Goal: Information Seeking & Learning: Learn about a topic

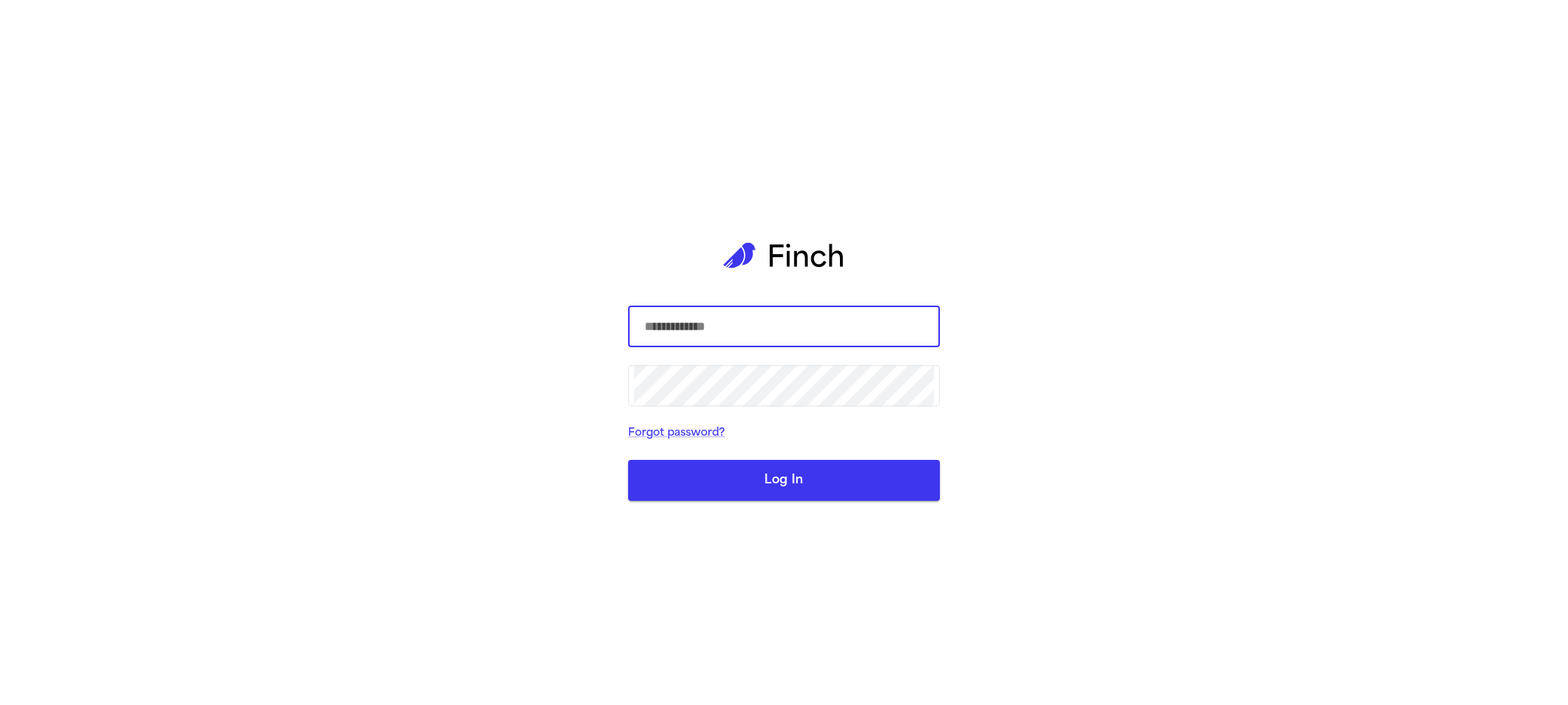
type input "**********"
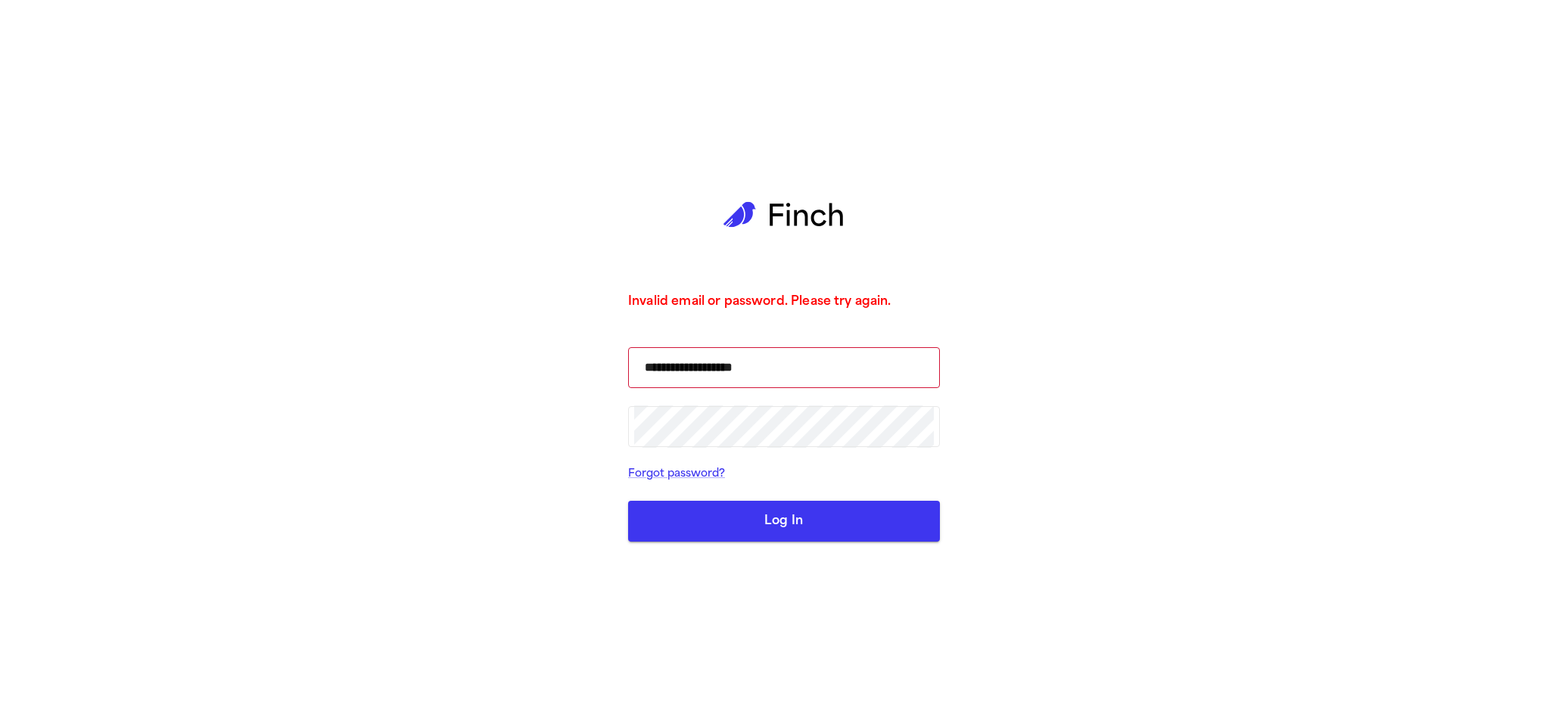
click at [819, 509] on button "Log In" at bounding box center [784, 521] width 312 height 41
click at [810, 522] on button "Log In" at bounding box center [784, 521] width 312 height 41
click at [1093, 489] on div "**********" at bounding box center [784, 352] width 1568 height 705
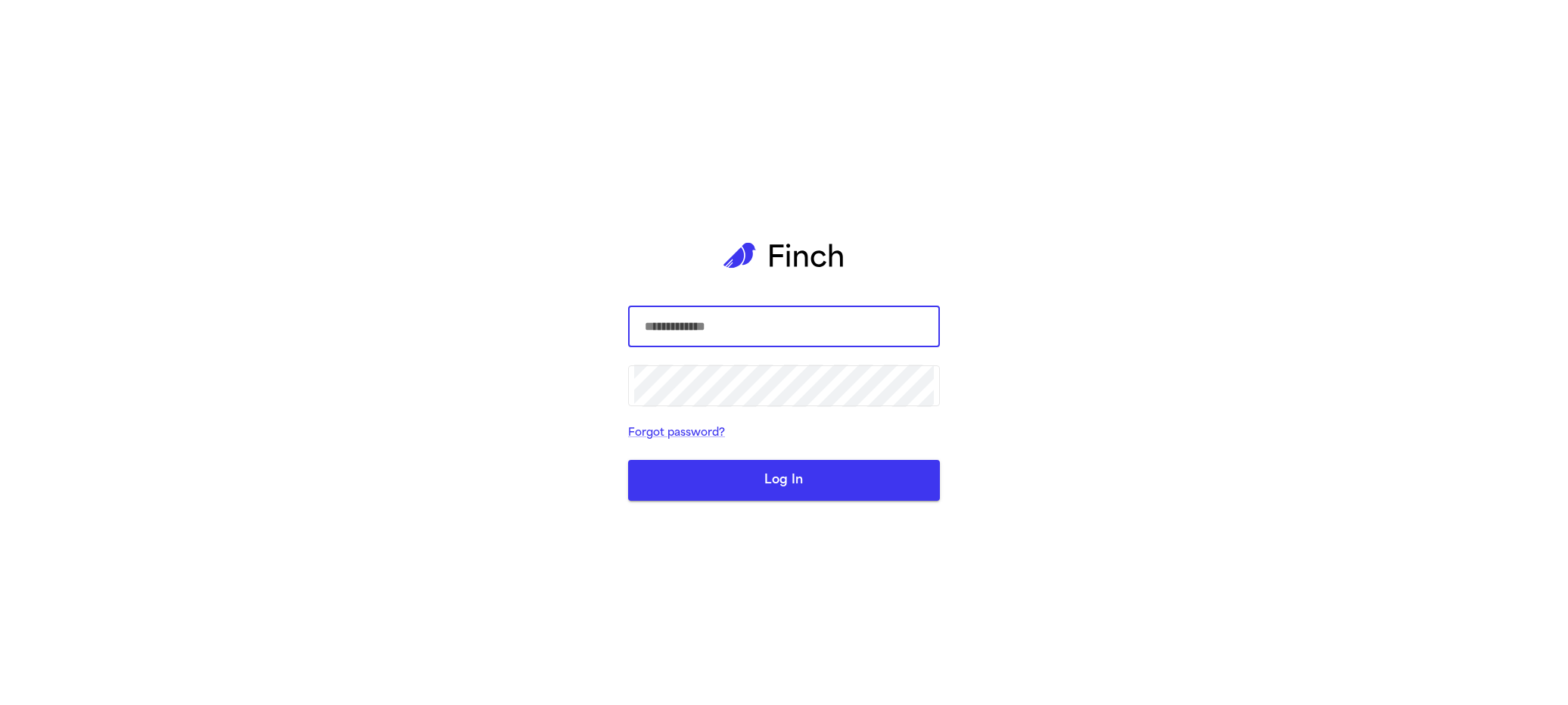
type input "**********"
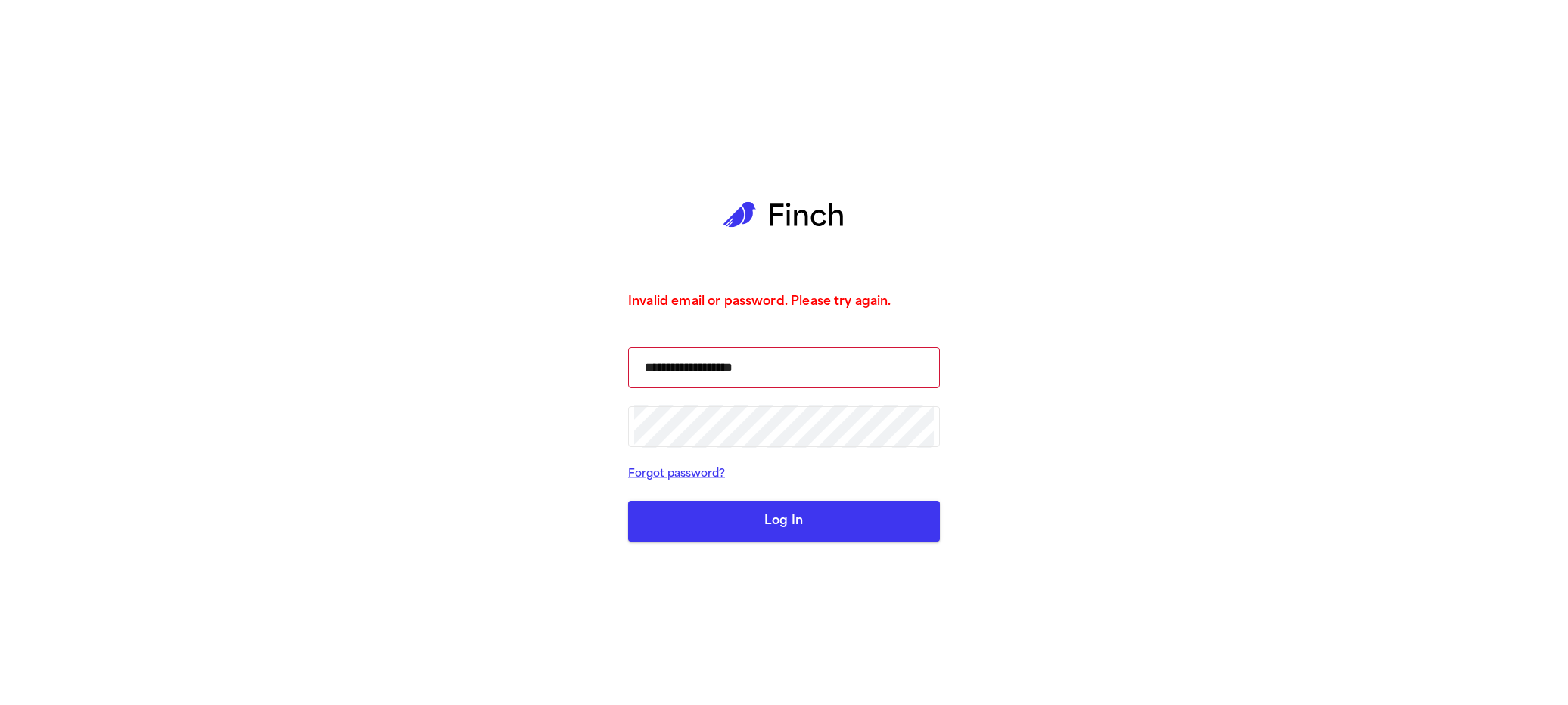
click at [829, 501] on button "Log In" at bounding box center [784, 521] width 312 height 41
click at [819, 513] on button "Log In" at bounding box center [784, 521] width 312 height 41
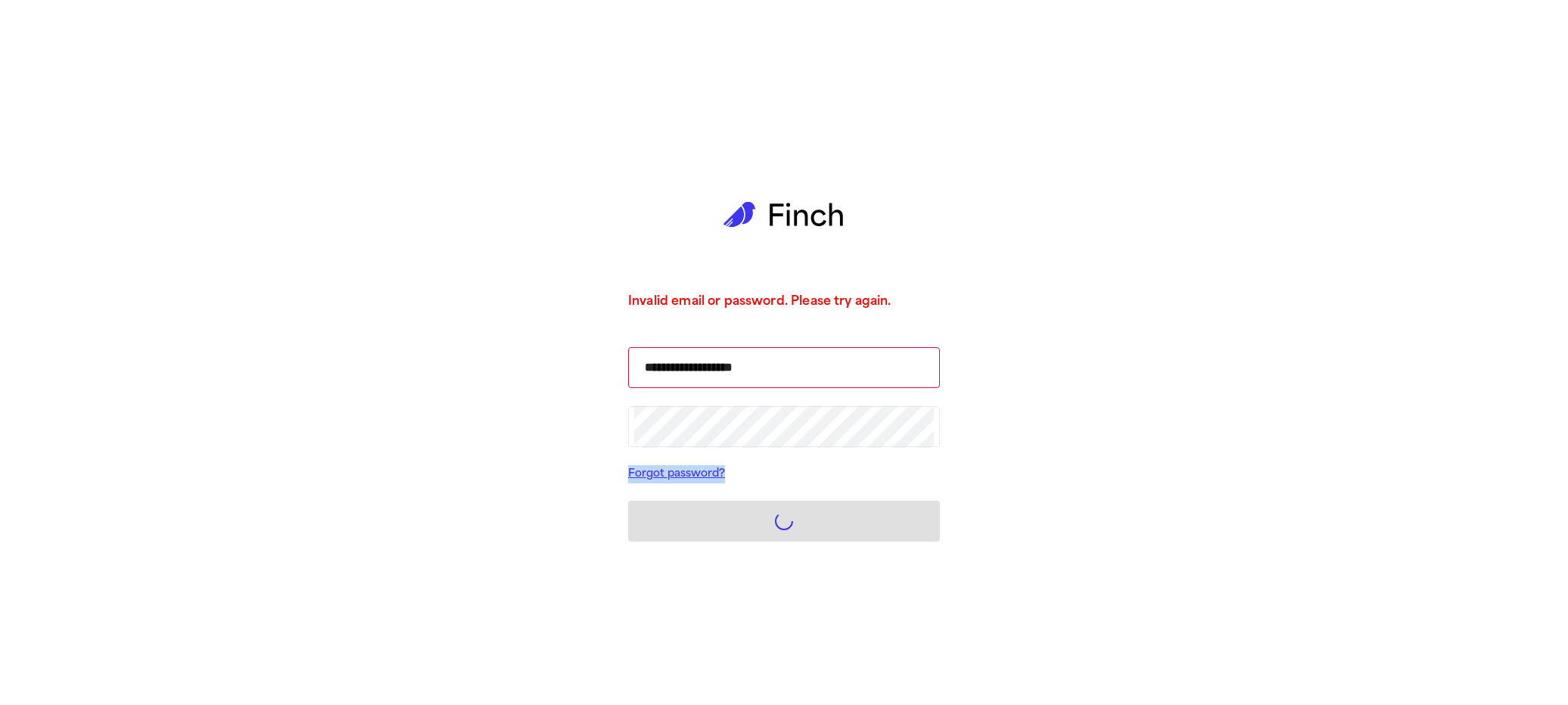
click at [819, 514] on form "**********" at bounding box center [784, 444] width 312 height 195
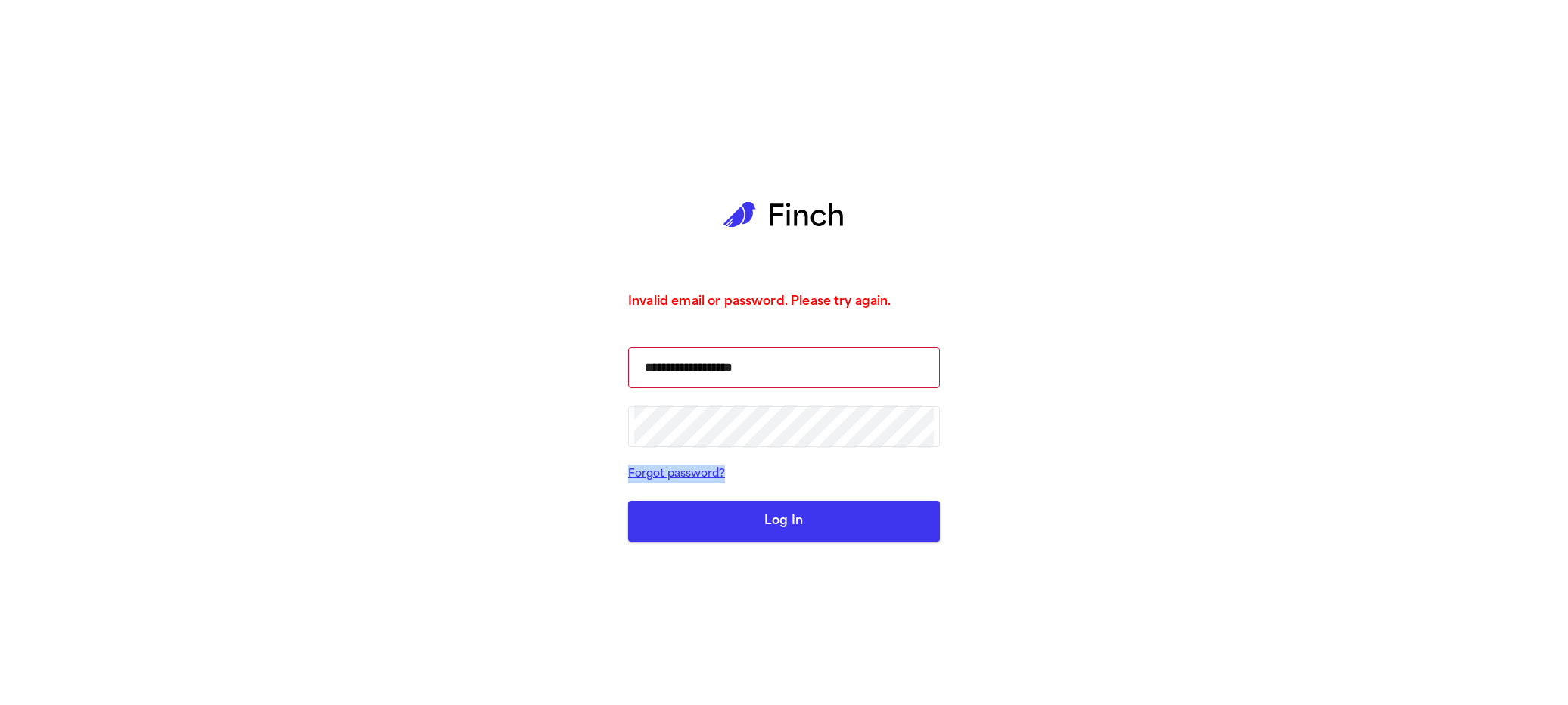
click at [819, 514] on button "Log In" at bounding box center [784, 521] width 312 height 41
click at [819, 514] on button "Log In" at bounding box center [784, 521] width 312 height 41
click at [818, 515] on button "Log In" at bounding box center [784, 521] width 312 height 41
click at [817, 516] on button "Log In" at bounding box center [784, 521] width 312 height 41
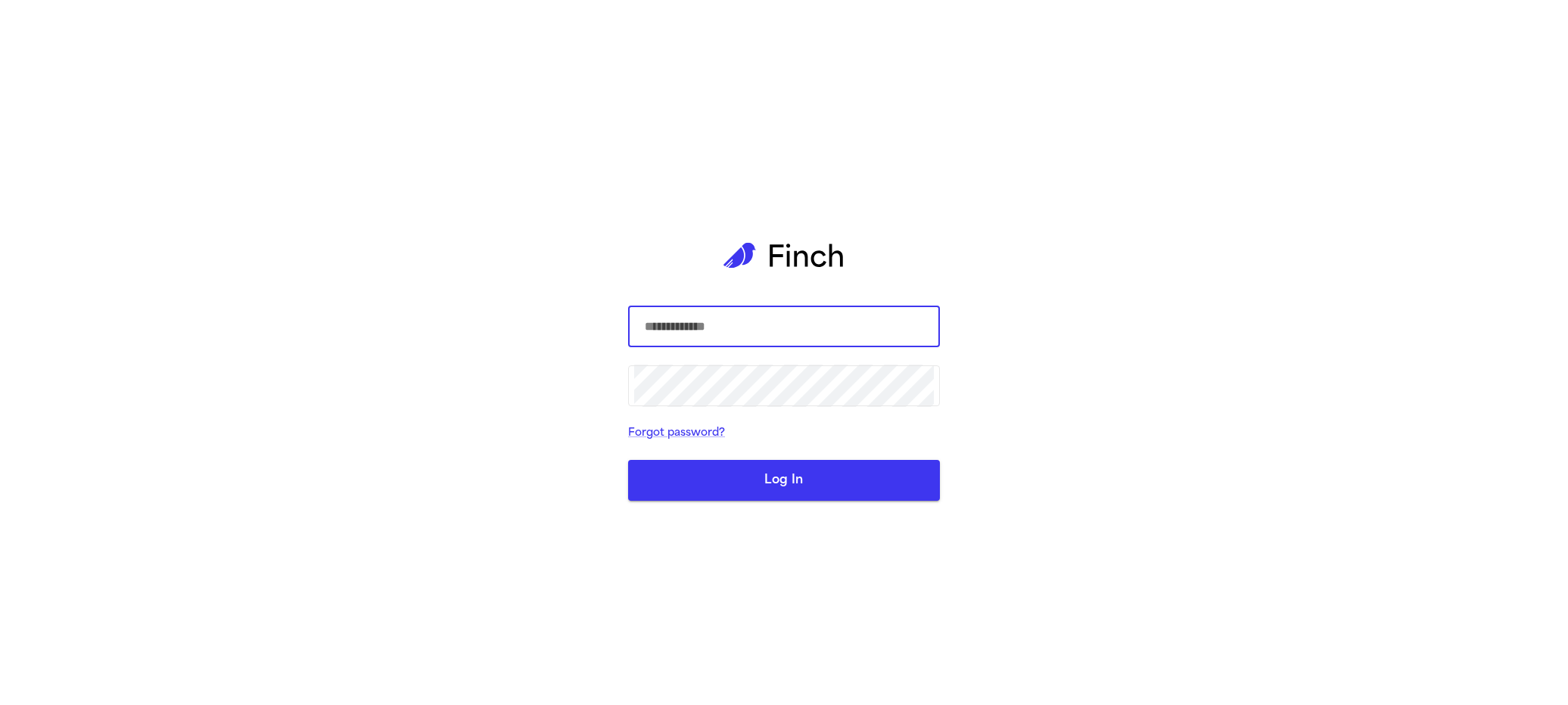
click at [1545, 226] on div "​ ​ Forgot password? Log In" at bounding box center [784, 352] width 1568 height 705
click at [851, 312] on input "text" at bounding box center [784, 327] width 300 height 43
type input "**********"
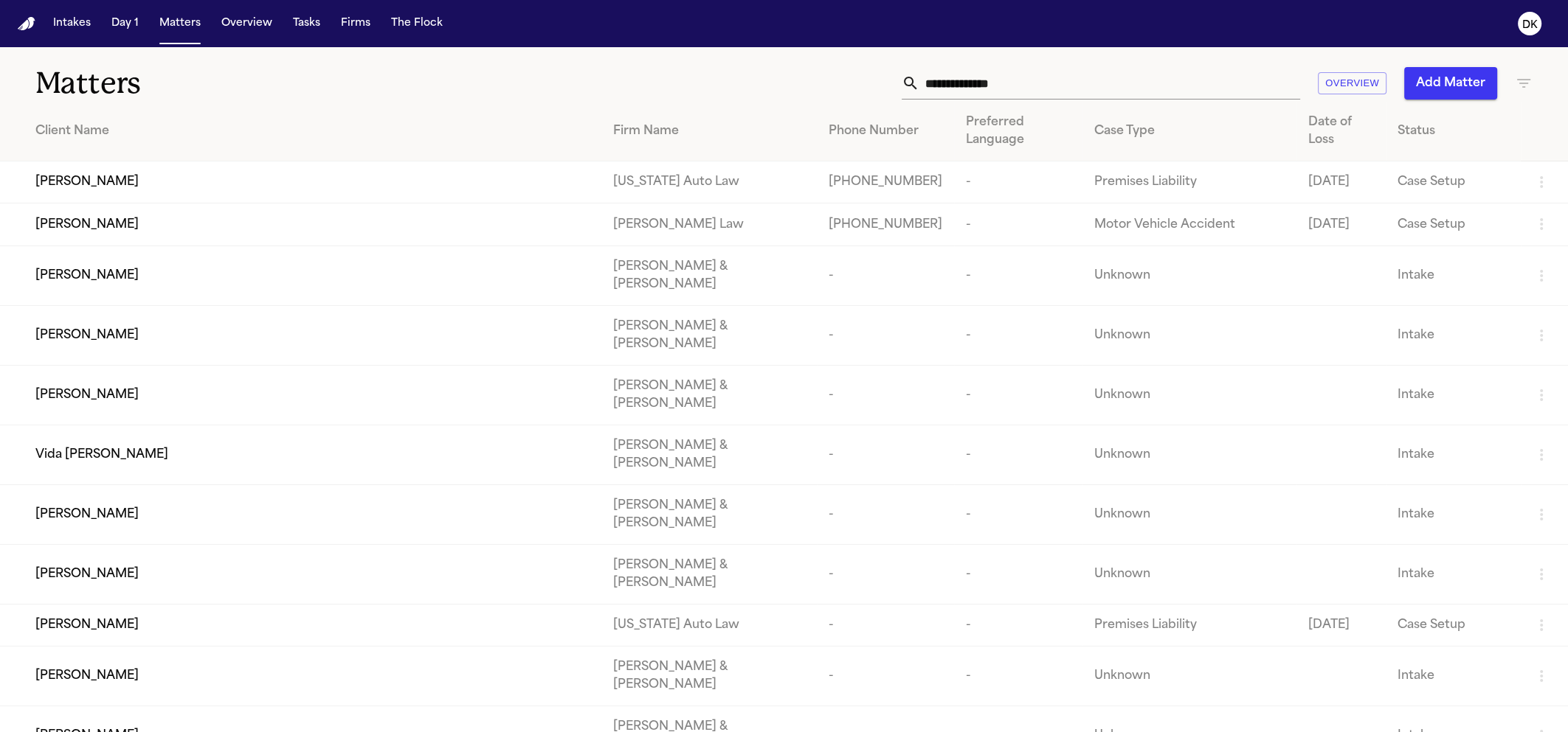
click at [1152, 79] on input "text" at bounding box center [1109, 83] width 381 height 32
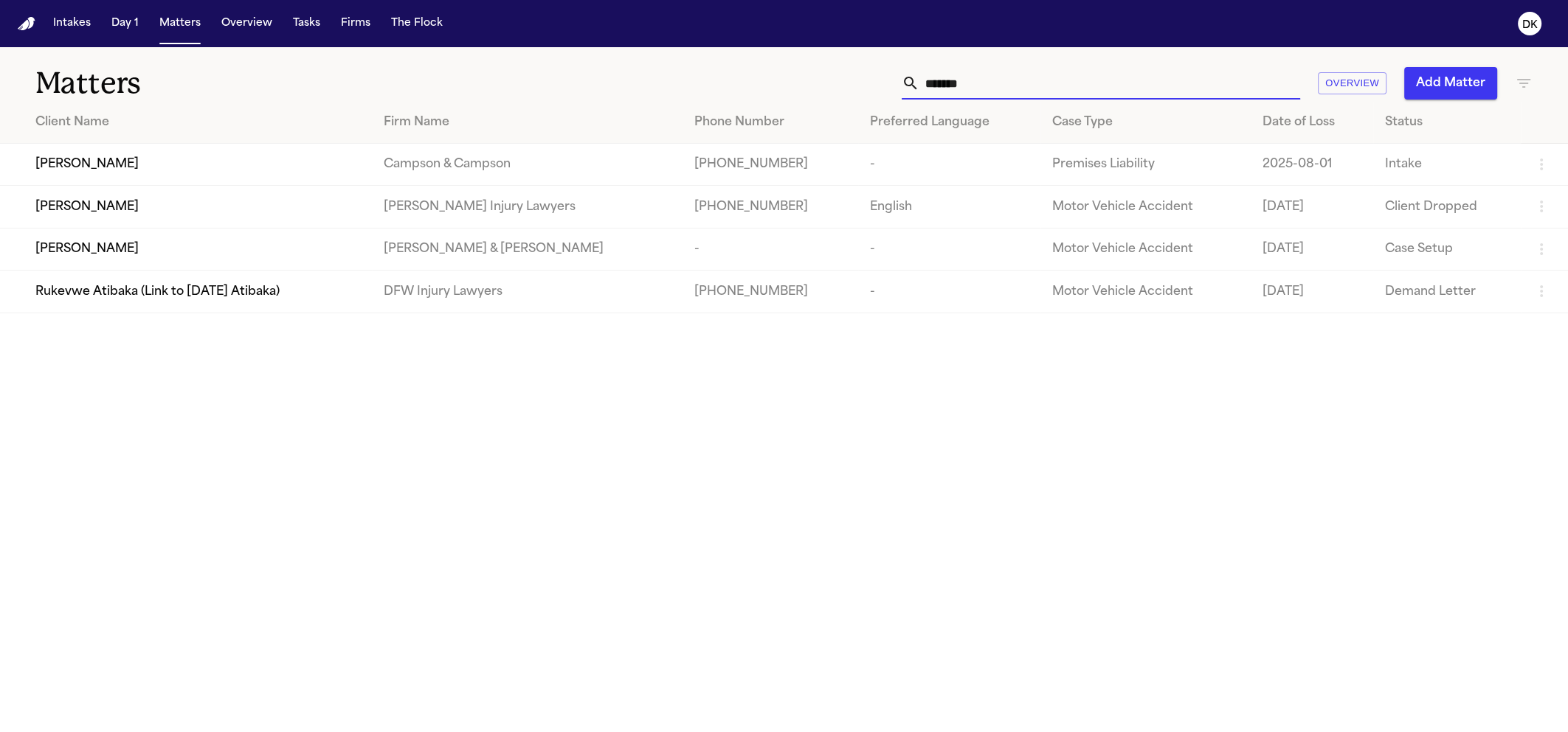
type input "*******"
click at [202, 253] on div "Brittany Watkins" at bounding box center [198, 249] width 325 height 17
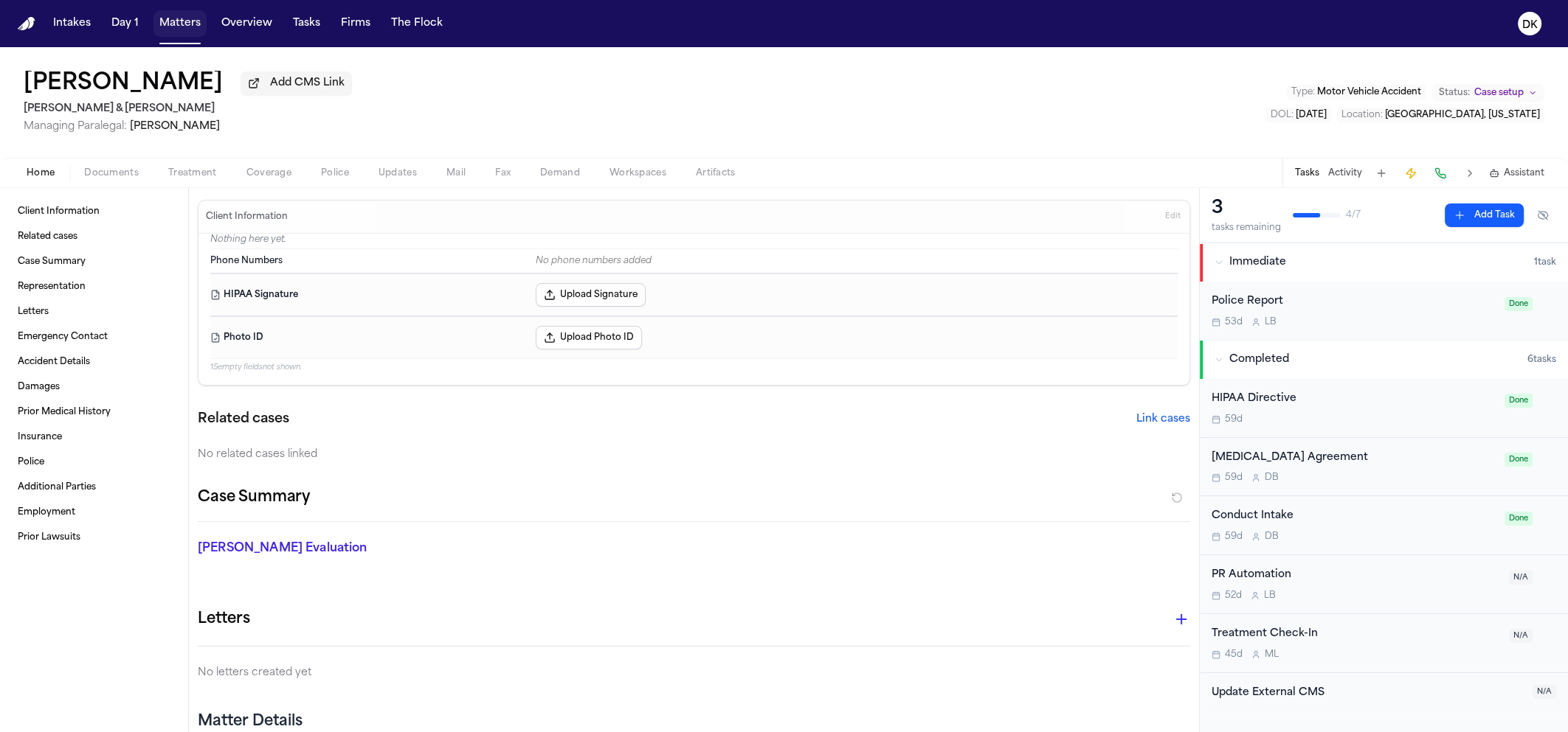
click at [185, 23] on button "Matters" at bounding box center [180, 23] width 53 height 27
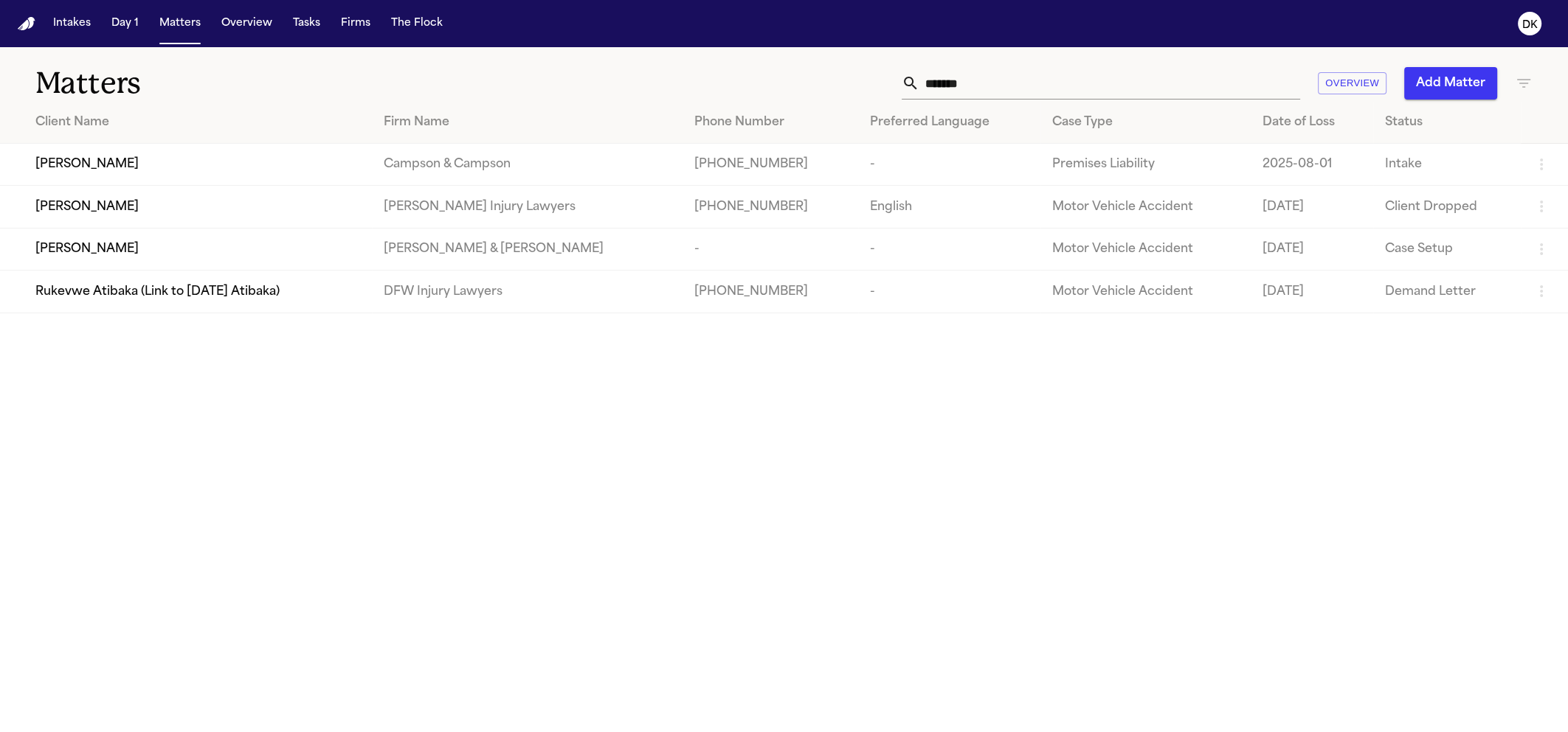
click at [1061, 81] on input "*******" at bounding box center [1109, 83] width 381 height 32
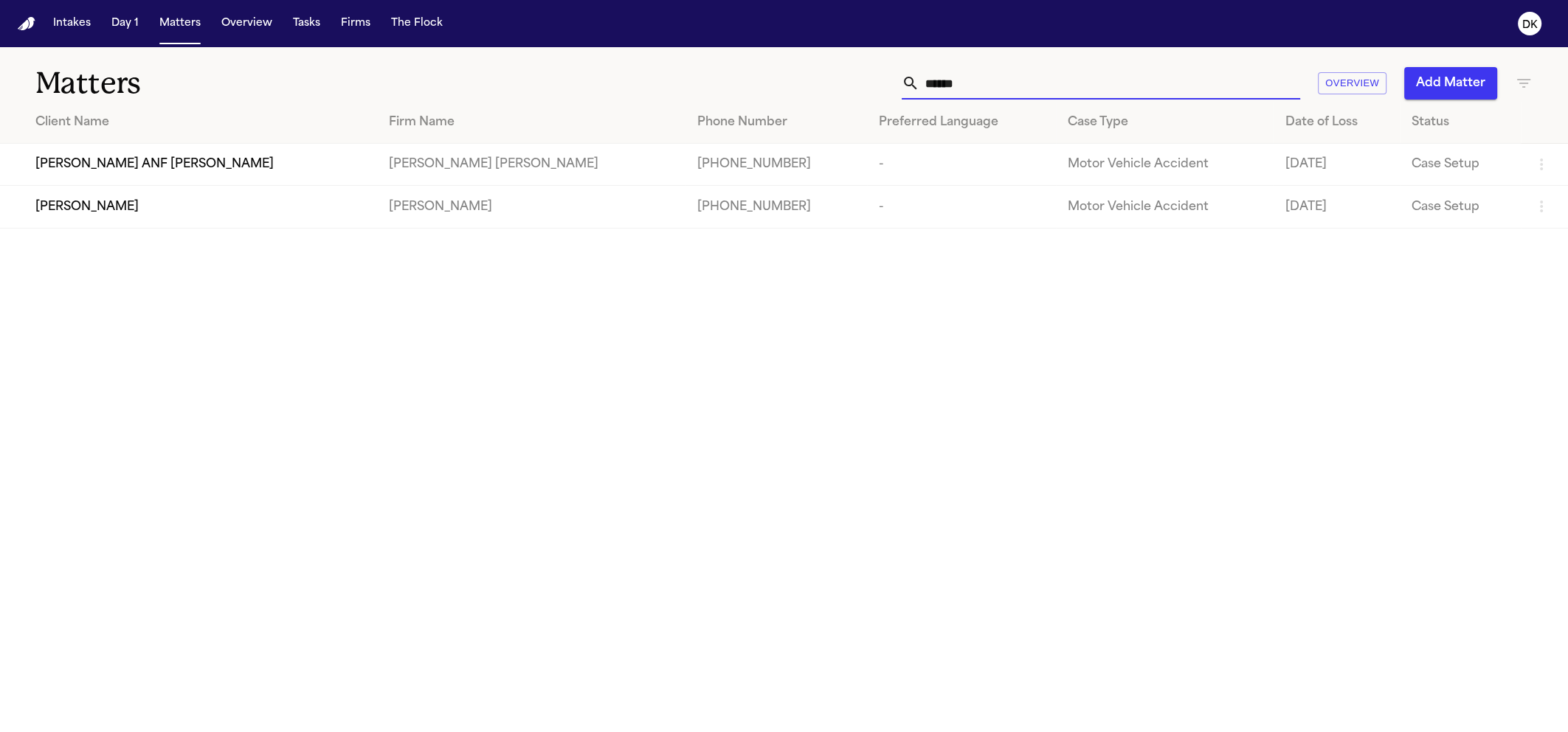
type input "******"
click at [157, 152] on td "Mirna Huerta ANF David Cervantes" at bounding box center [188, 165] width 377 height 42
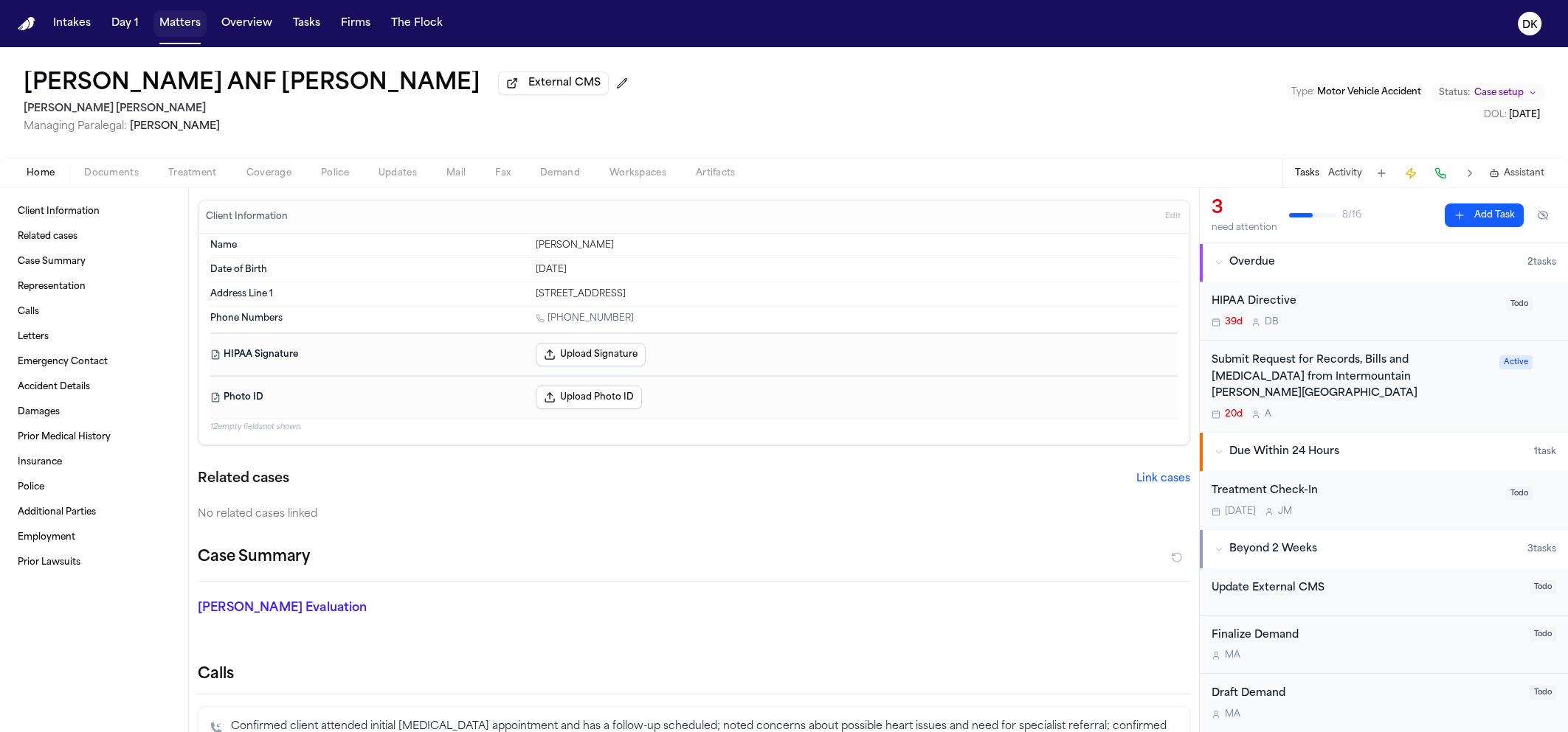
click at [185, 27] on button "Matters" at bounding box center [180, 23] width 53 height 27
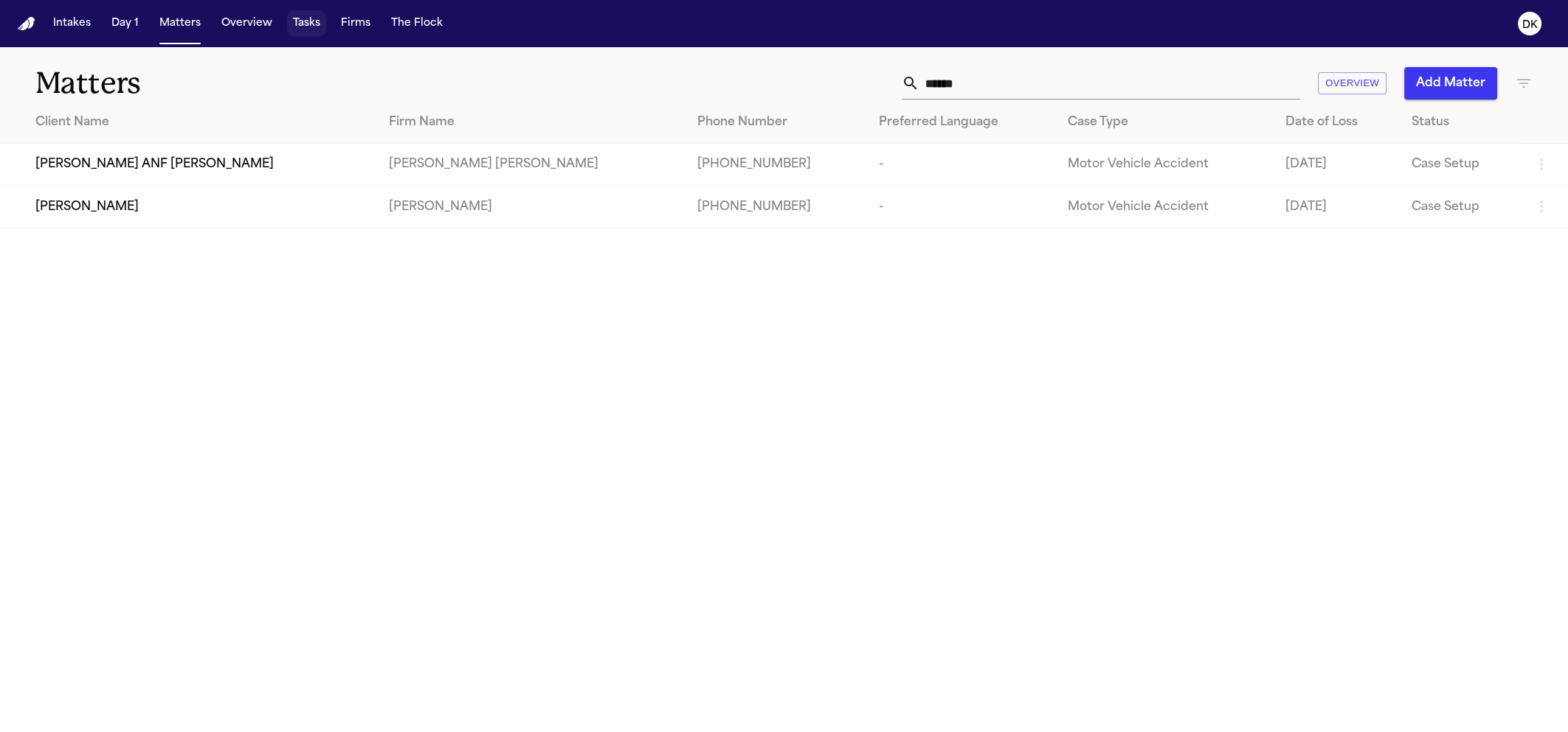
click at [303, 18] on button "Tasks" at bounding box center [306, 23] width 39 height 27
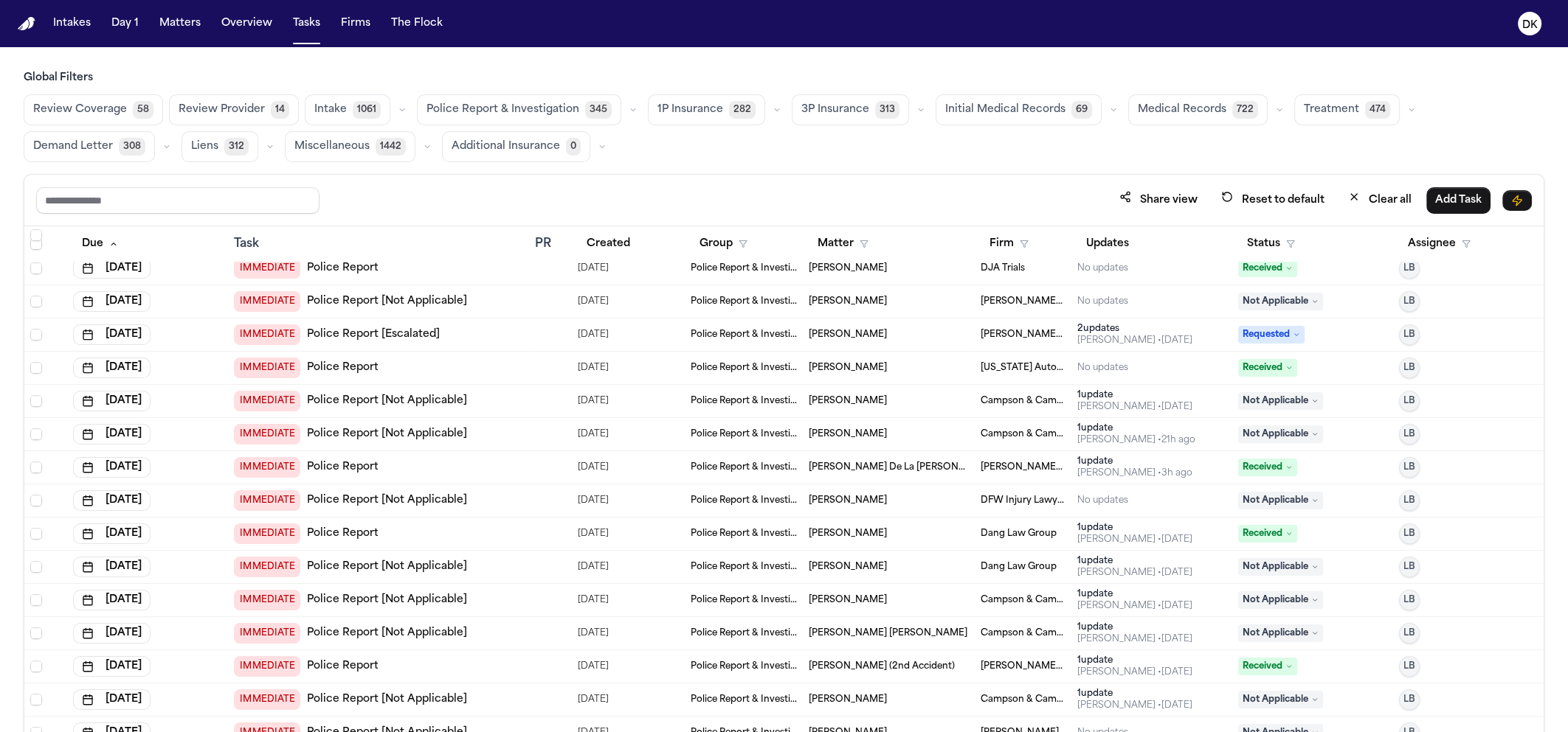
scroll to position [840, 0]
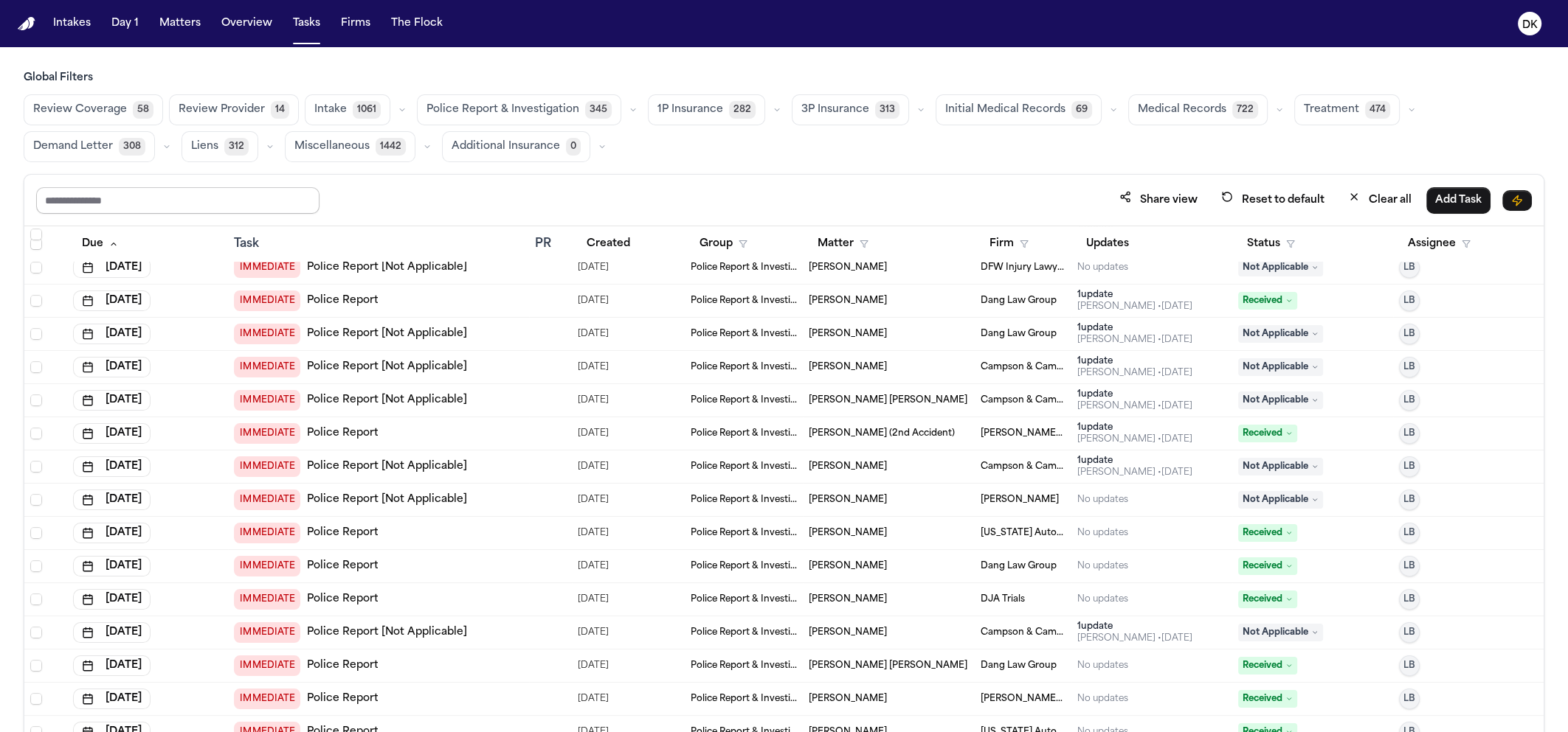
click at [186, 204] on input "text" at bounding box center [177, 201] width 283 height 27
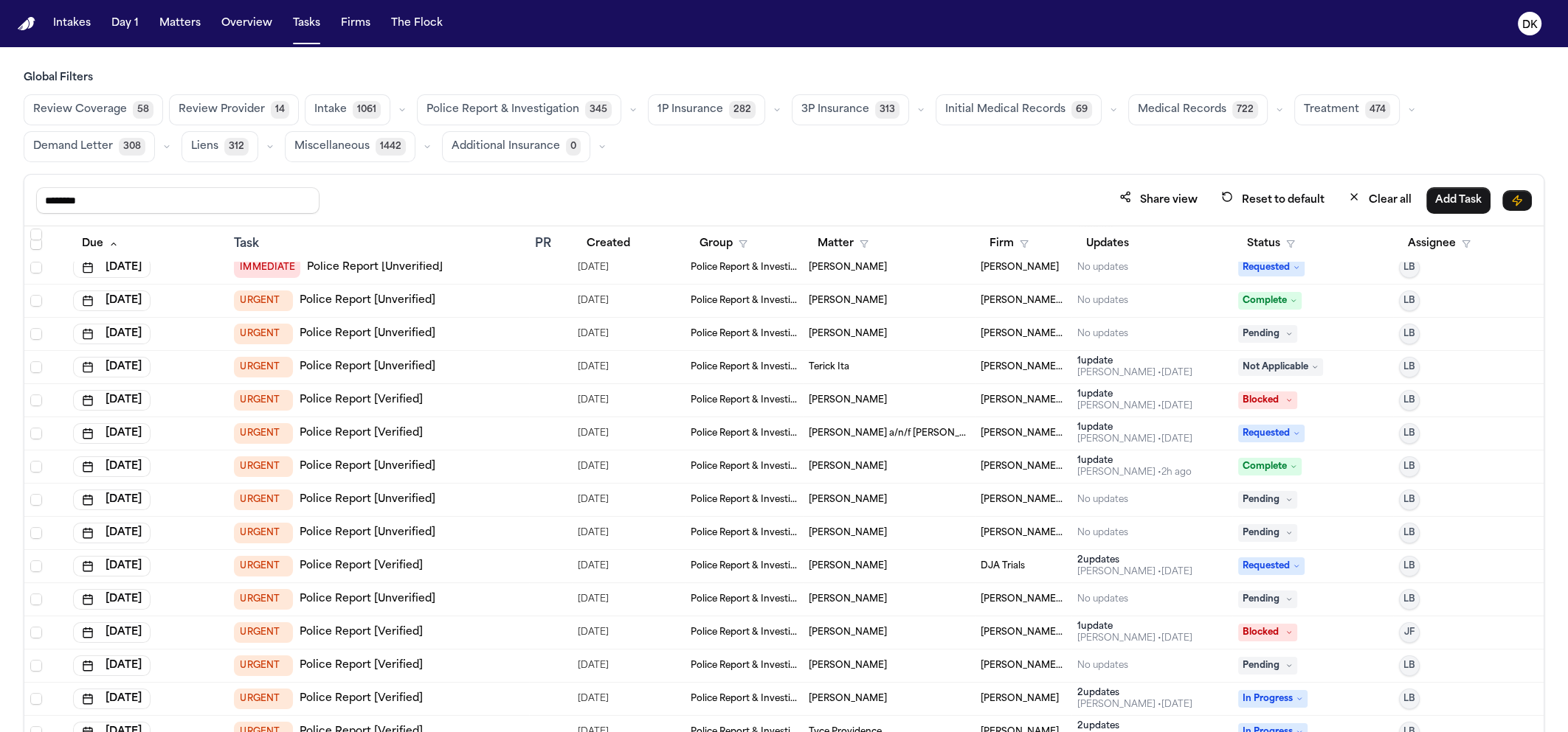
type input "********"
click at [477, 402] on div "URGENT Police Report [Verified]" at bounding box center [378, 400] width 288 height 21
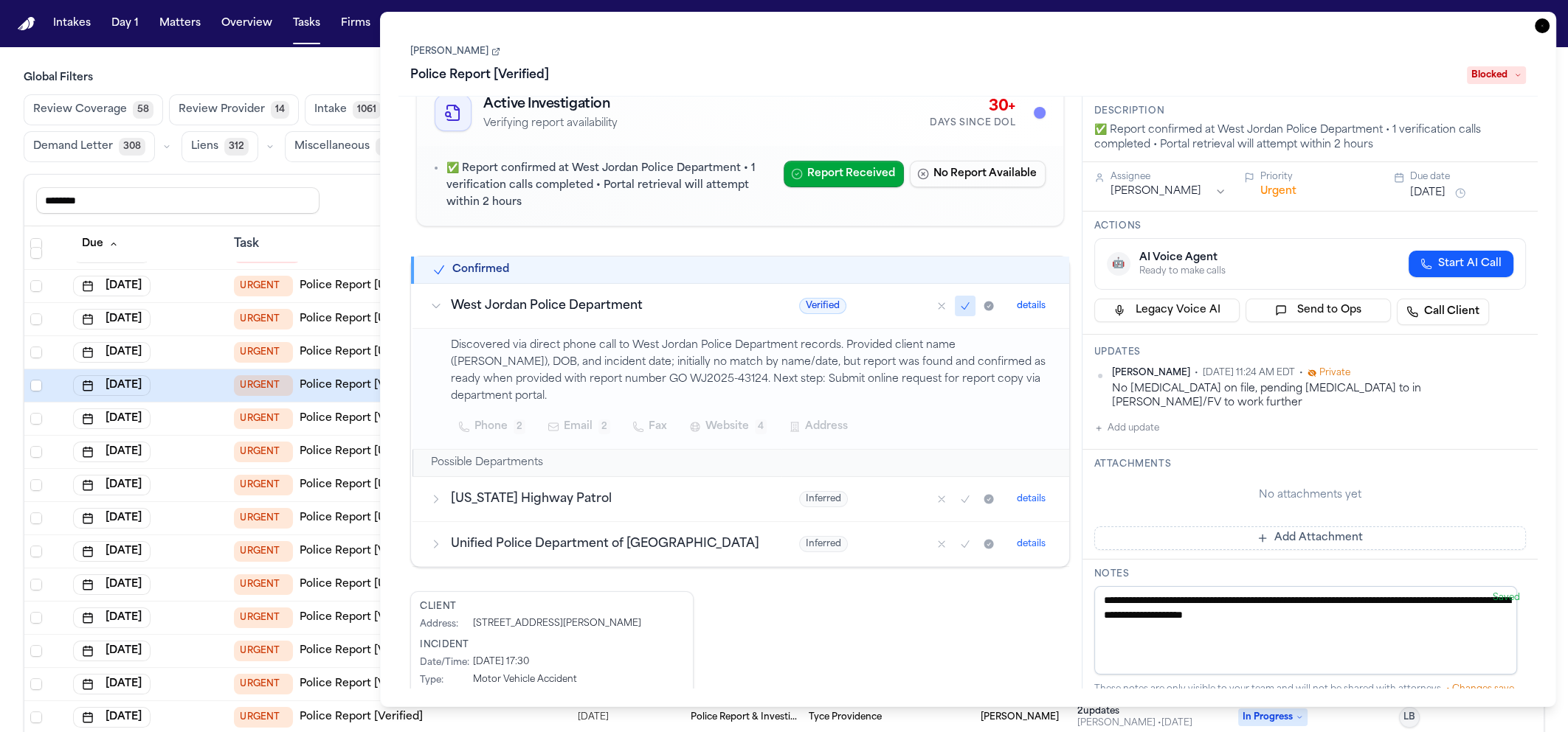
scroll to position [71, 0]
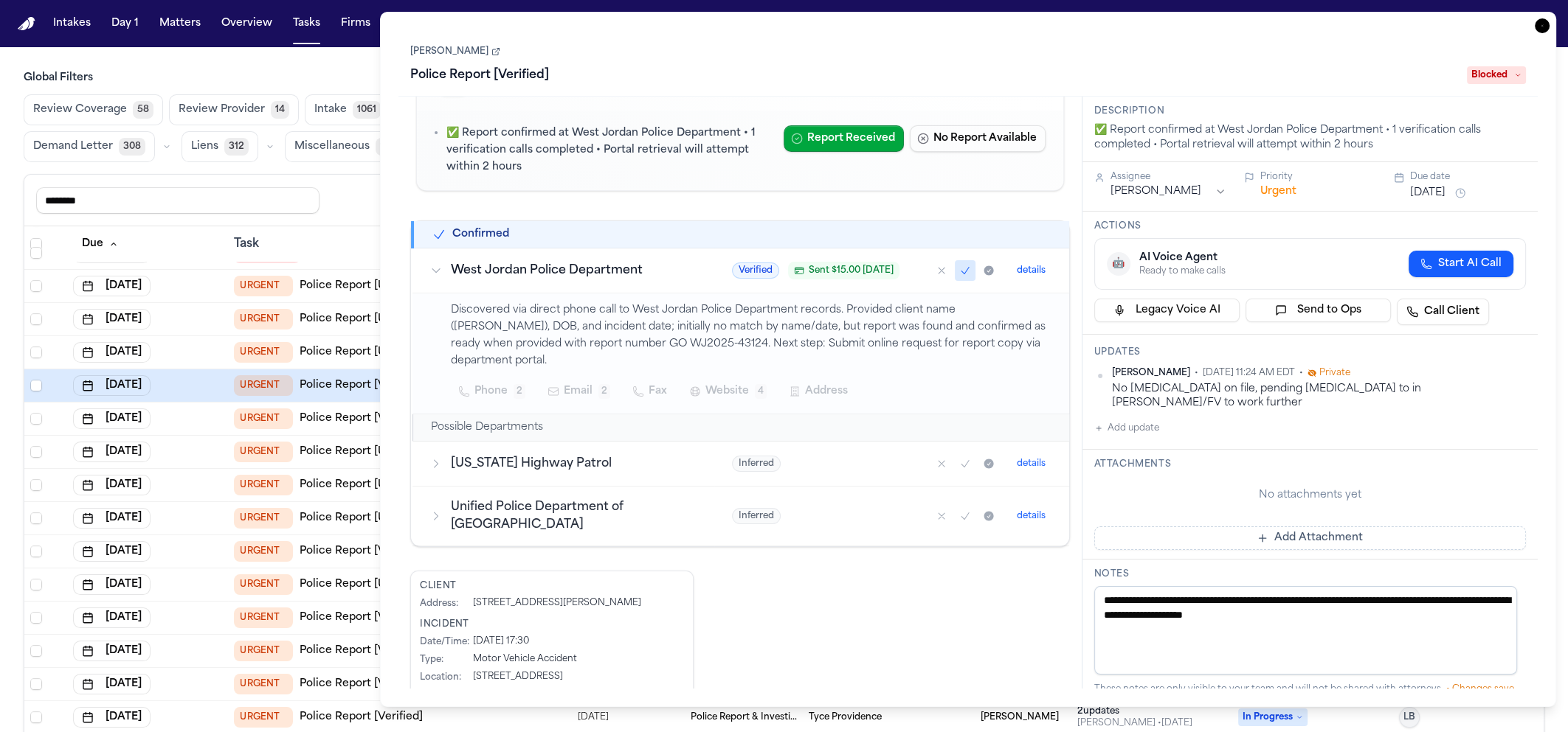
click at [392, 207] on div "Task Details Franklin Mendez Police Report [Verified] Blocked Active Investigat…" at bounding box center [967, 359] width 1176 height 695
click at [459, 53] on link "[PERSON_NAME]" at bounding box center [455, 52] width 90 height 12
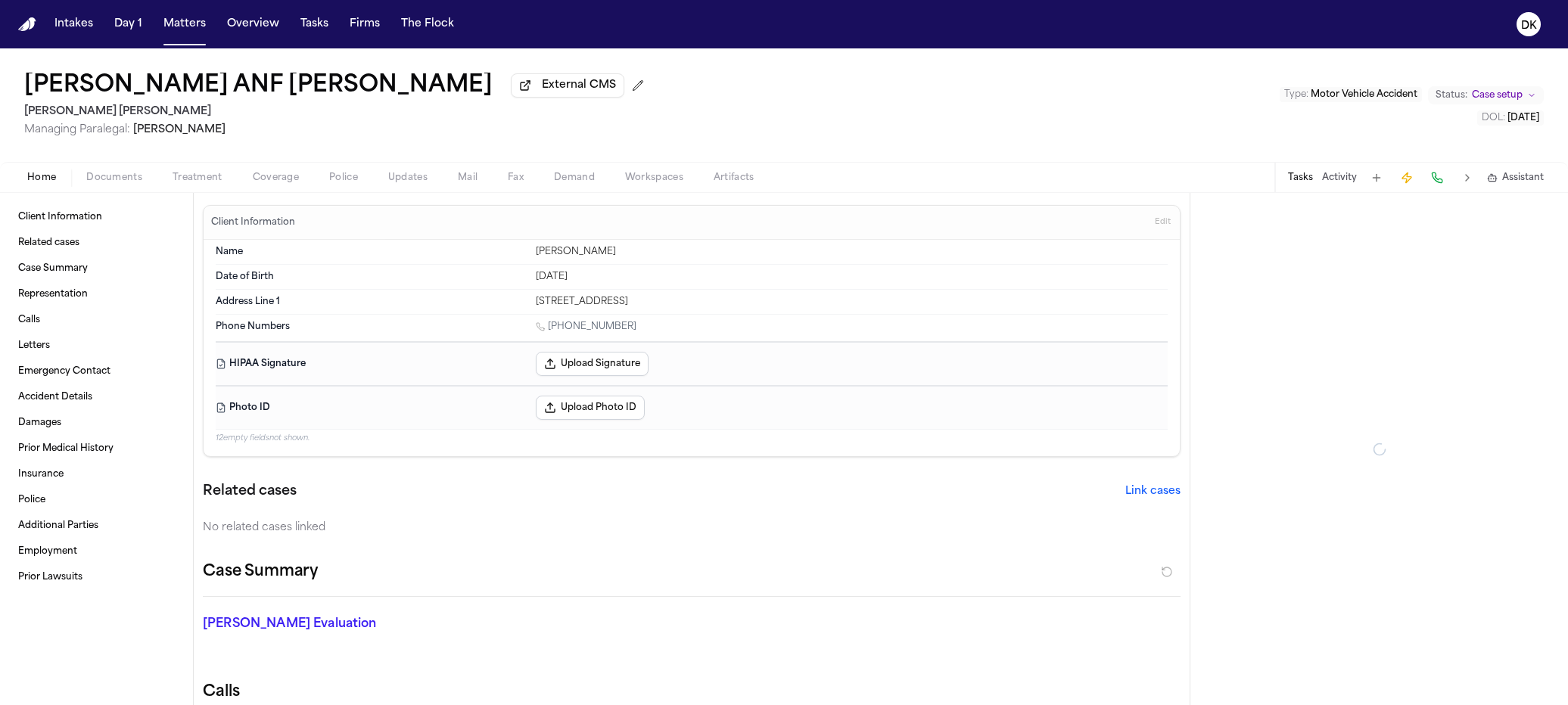
click at [1350, 181] on button "Activity" at bounding box center [1339, 178] width 35 height 12
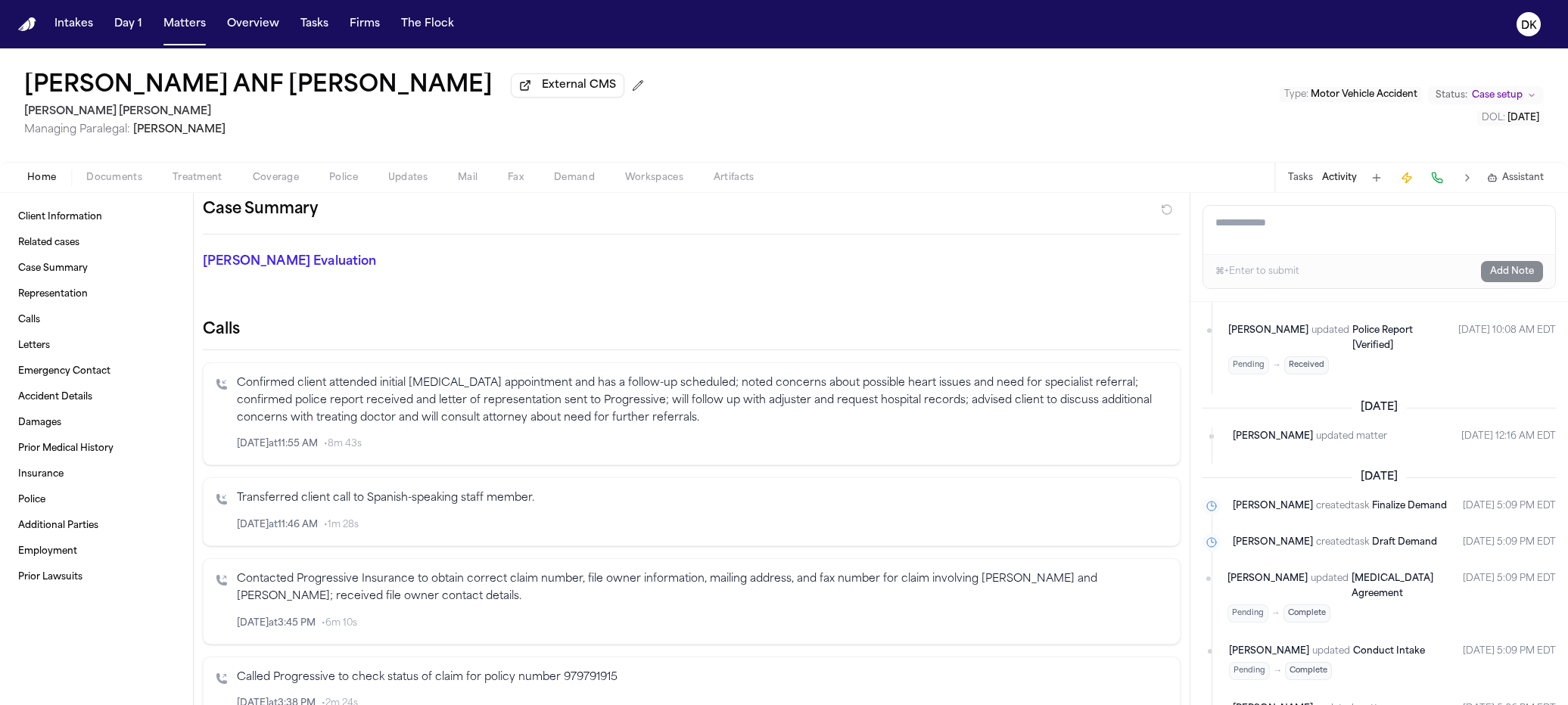
scroll to position [1707, 0]
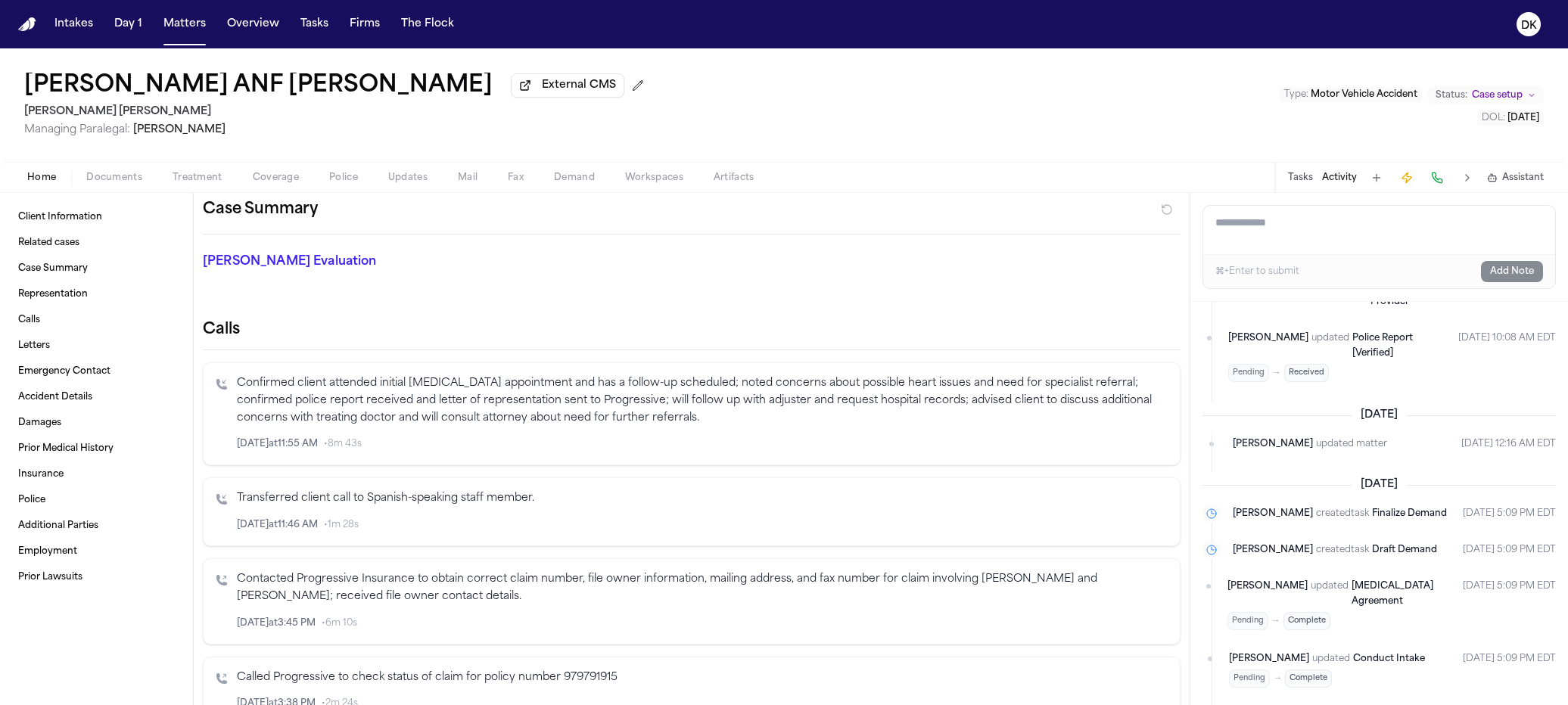
click at [1489, 579] on time "Sep 5, 2025 5:09 PM EDT" at bounding box center [1509, 604] width 93 height 51
click at [1491, 579] on time "Sep 5, 2025 5:09 PM EDT" at bounding box center [1509, 604] width 93 height 51
click at [1495, 579] on time "Sep 5, 2025 5:09 PM EDT" at bounding box center [1509, 604] width 93 height 51
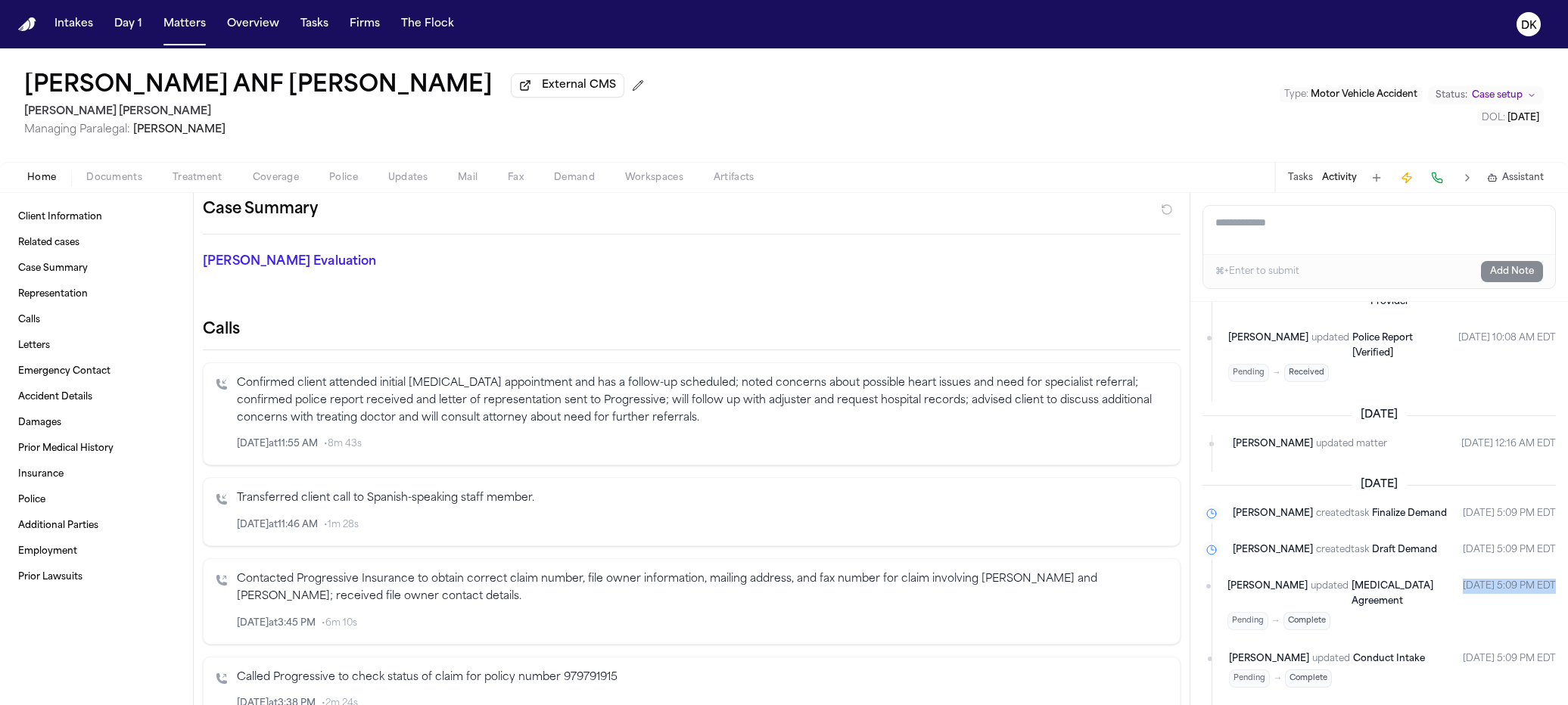
click at [1495, 579] on time "Sep 5, 2025 5:09 PM EDT" at bounding box center [1509, 604] width 93 height 51
click at [1489, 579] on time "Sep 5, 2025 5:09 PM EDT" at bounding box center [1509, 604] width 93 height 51
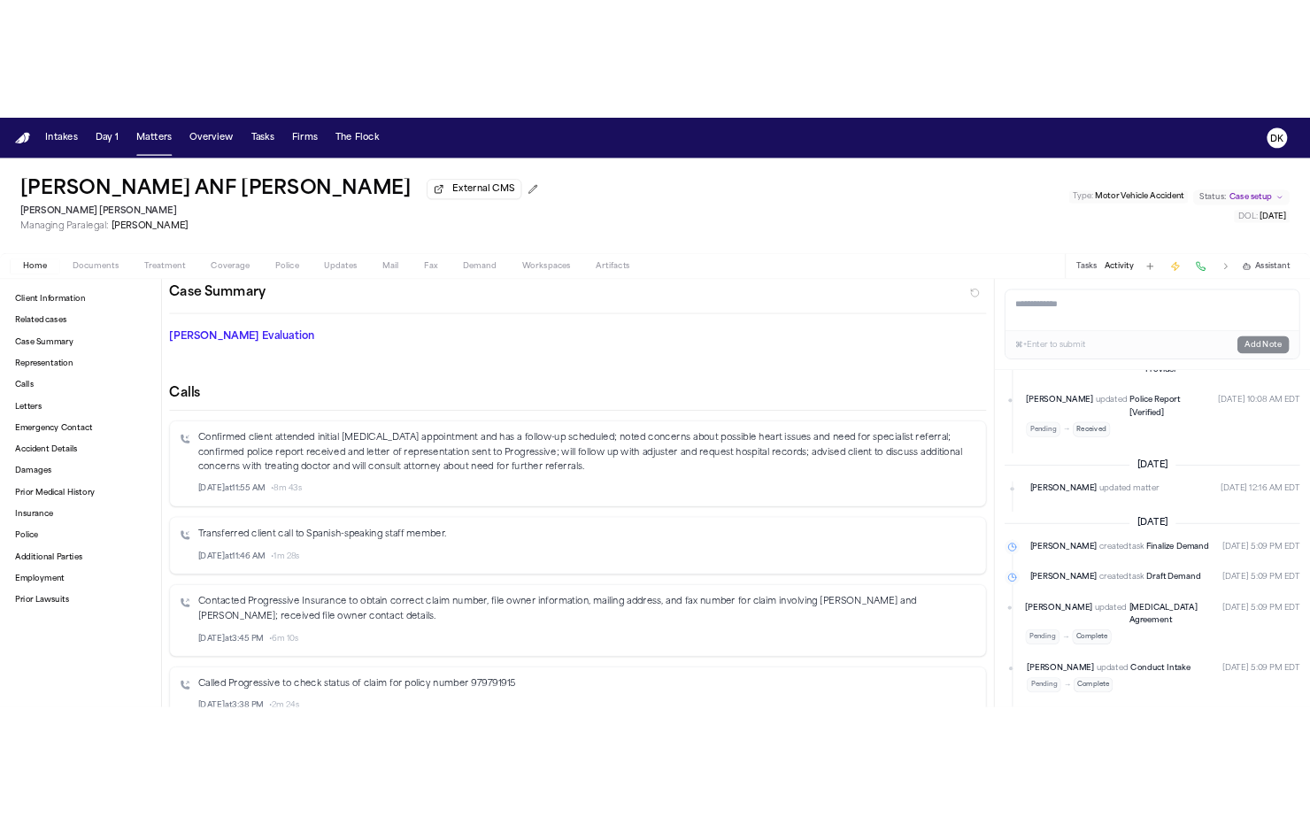
scroll to position [2025, 0]
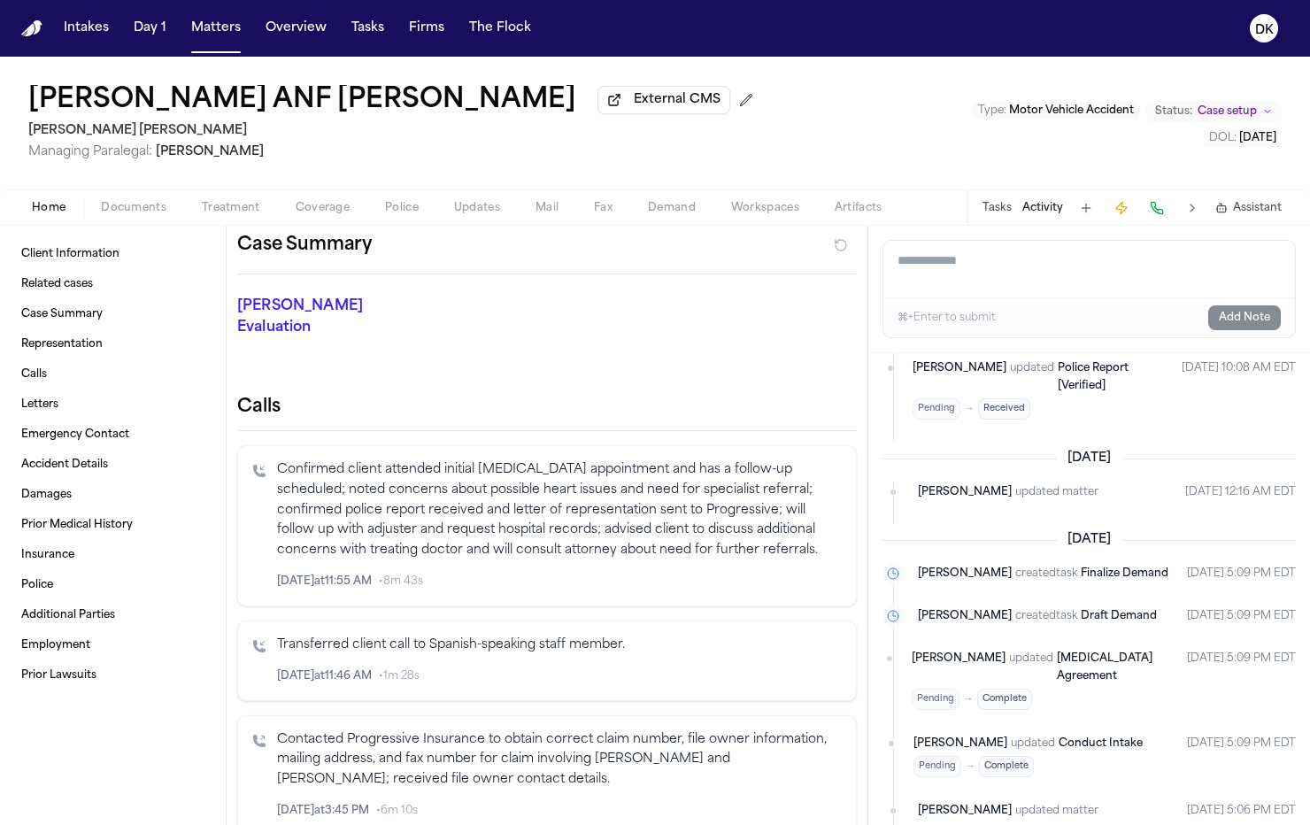
click at [421, 215] on button "Police" at bounding box center [401, 207] width 69 height 21
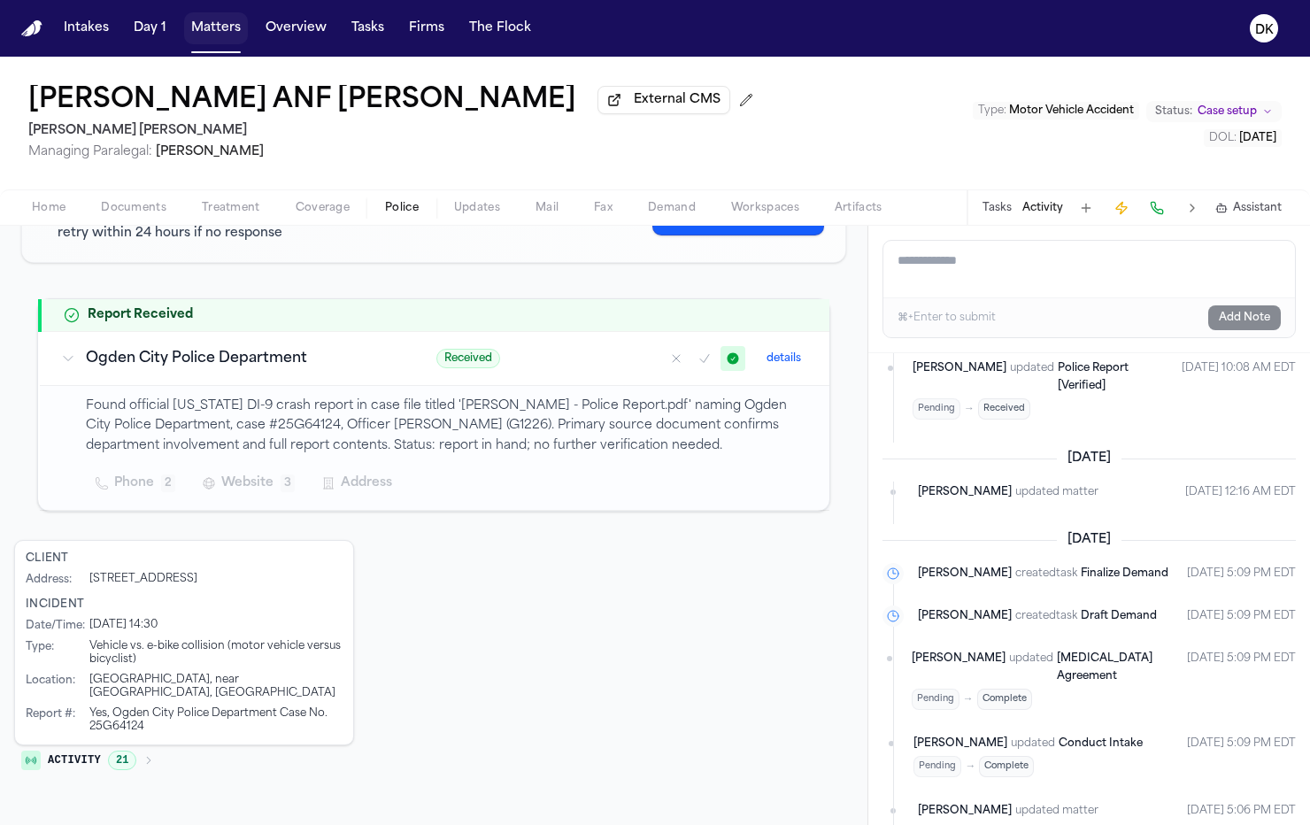
click at [206, 22] on button "Matters" at bounding box center [216, 28] width 64 height 32
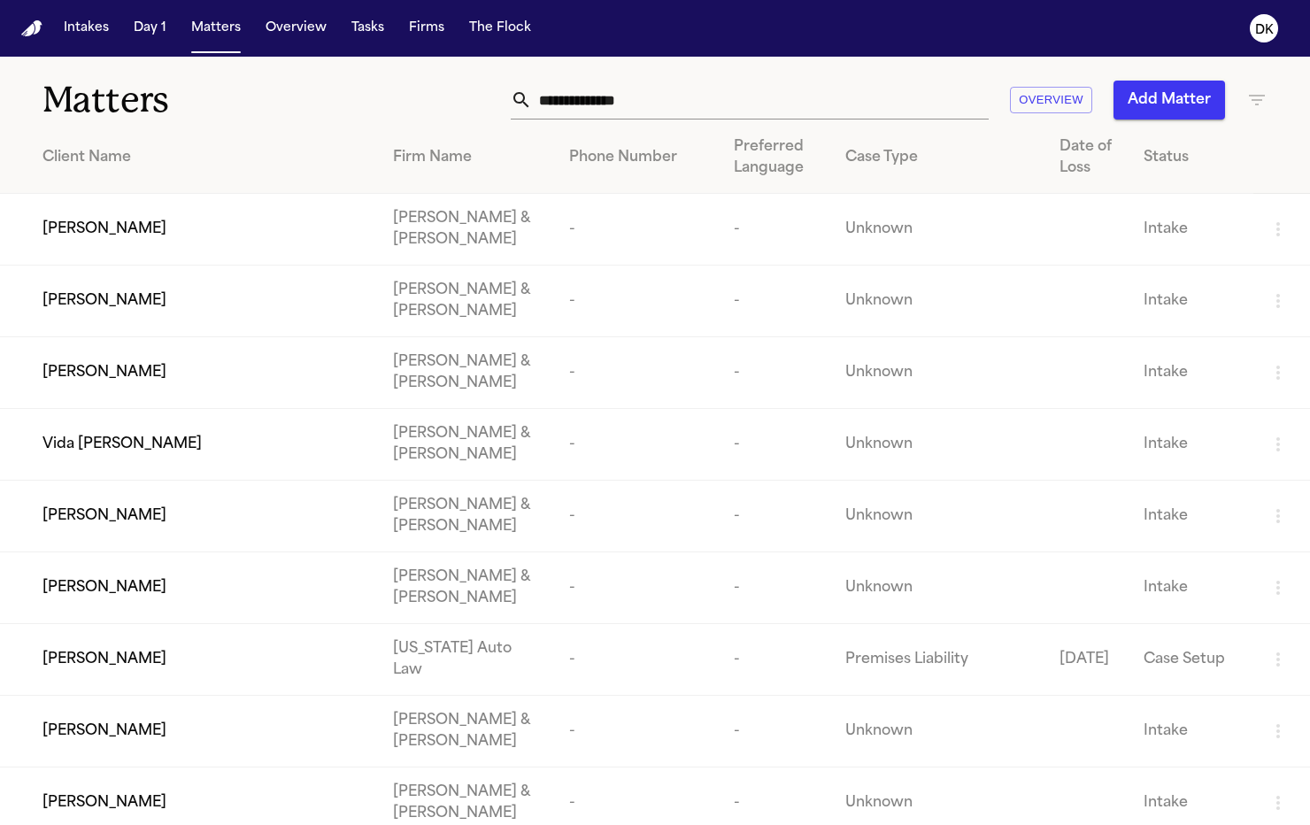
click at [583, 100] on input "text" at bounding box center [760, 100] width 457 height 39
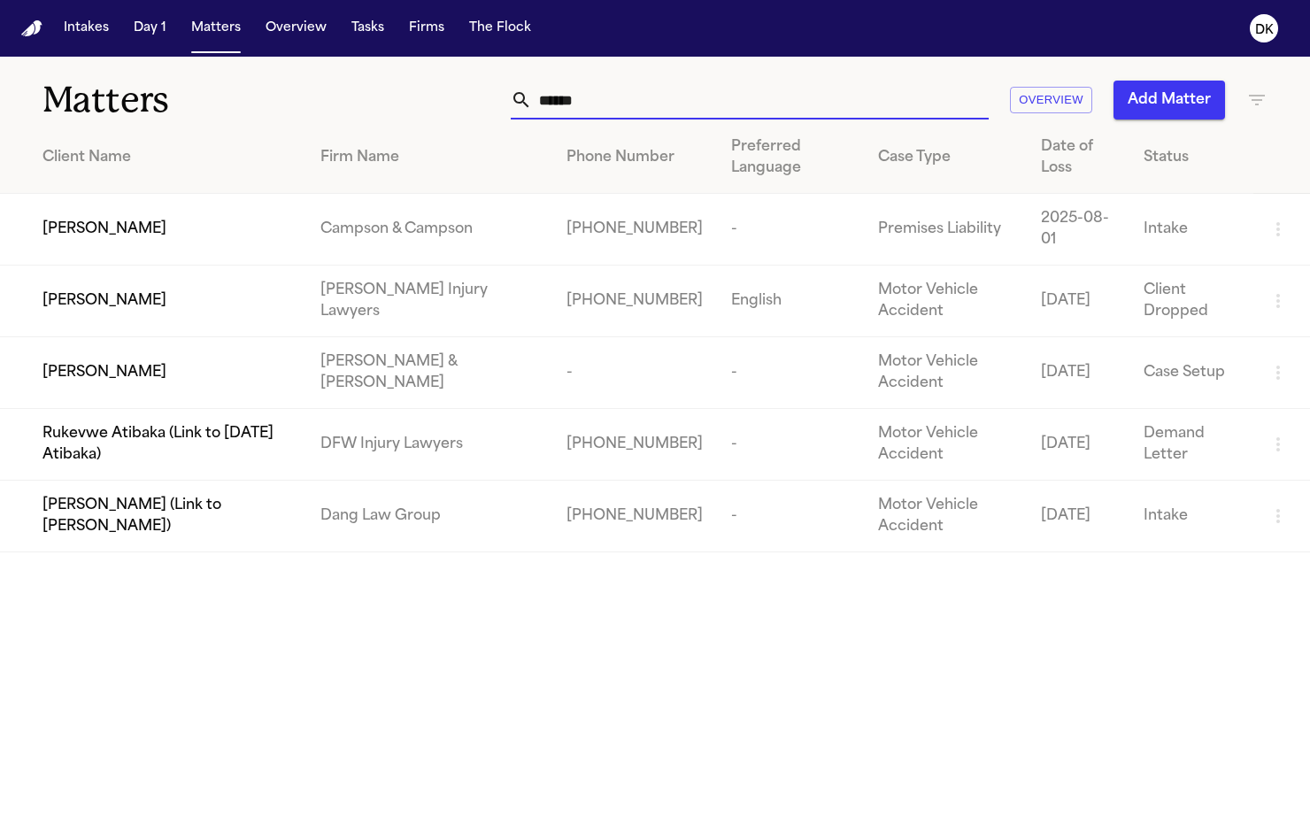
type input "*******"
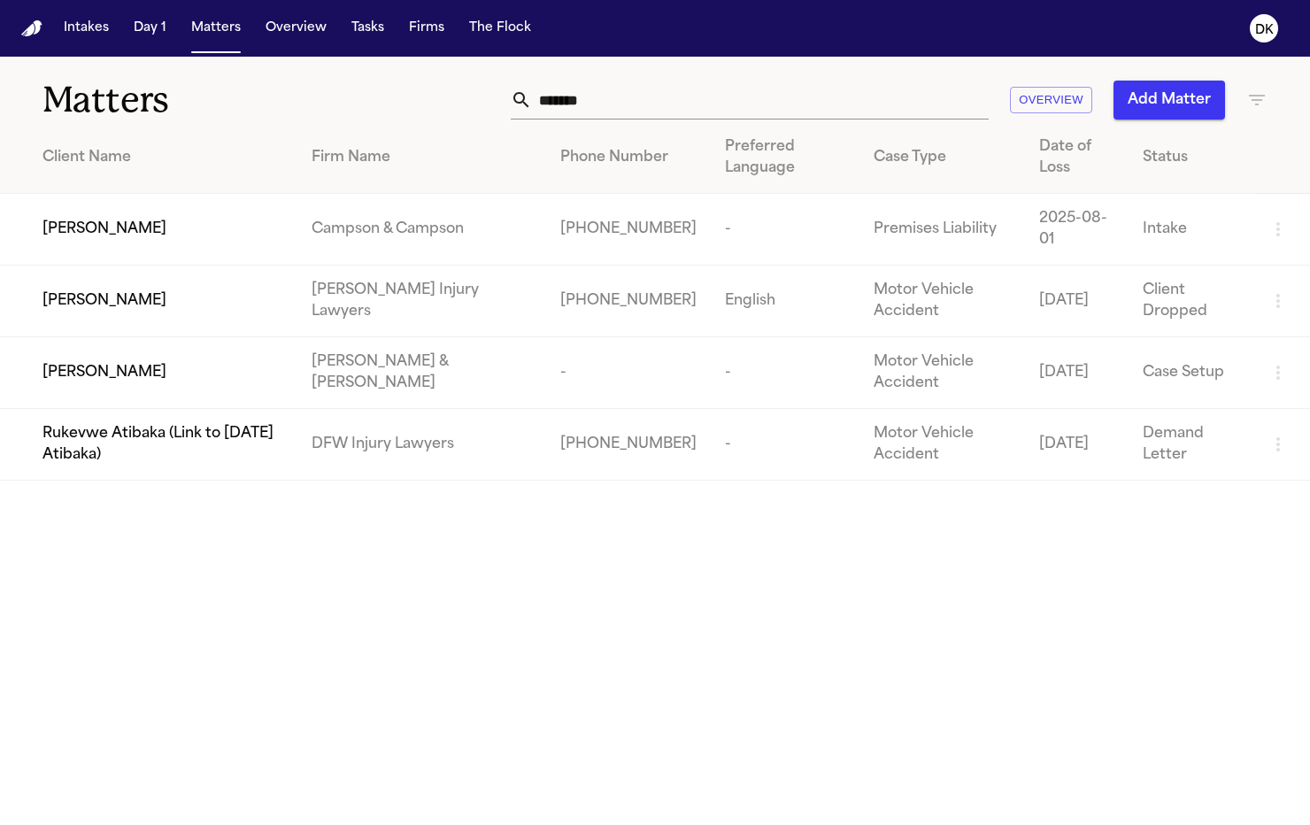
click at [166, 367] on div "Brittany Watkins" at bounding box center [163, 372] width 241 height 21
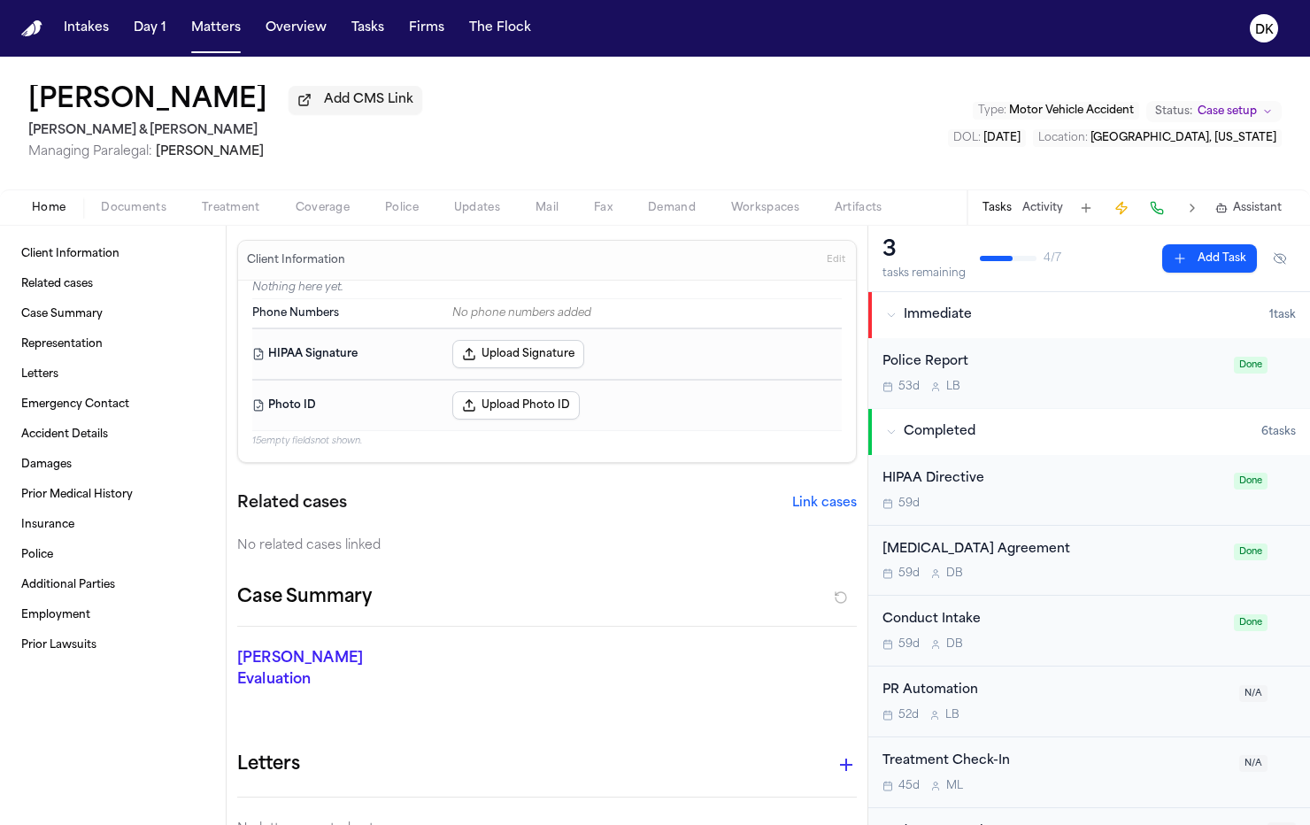
click at [420, 207] on button "Police" at bounding box center [401, 207] width 69 height 21
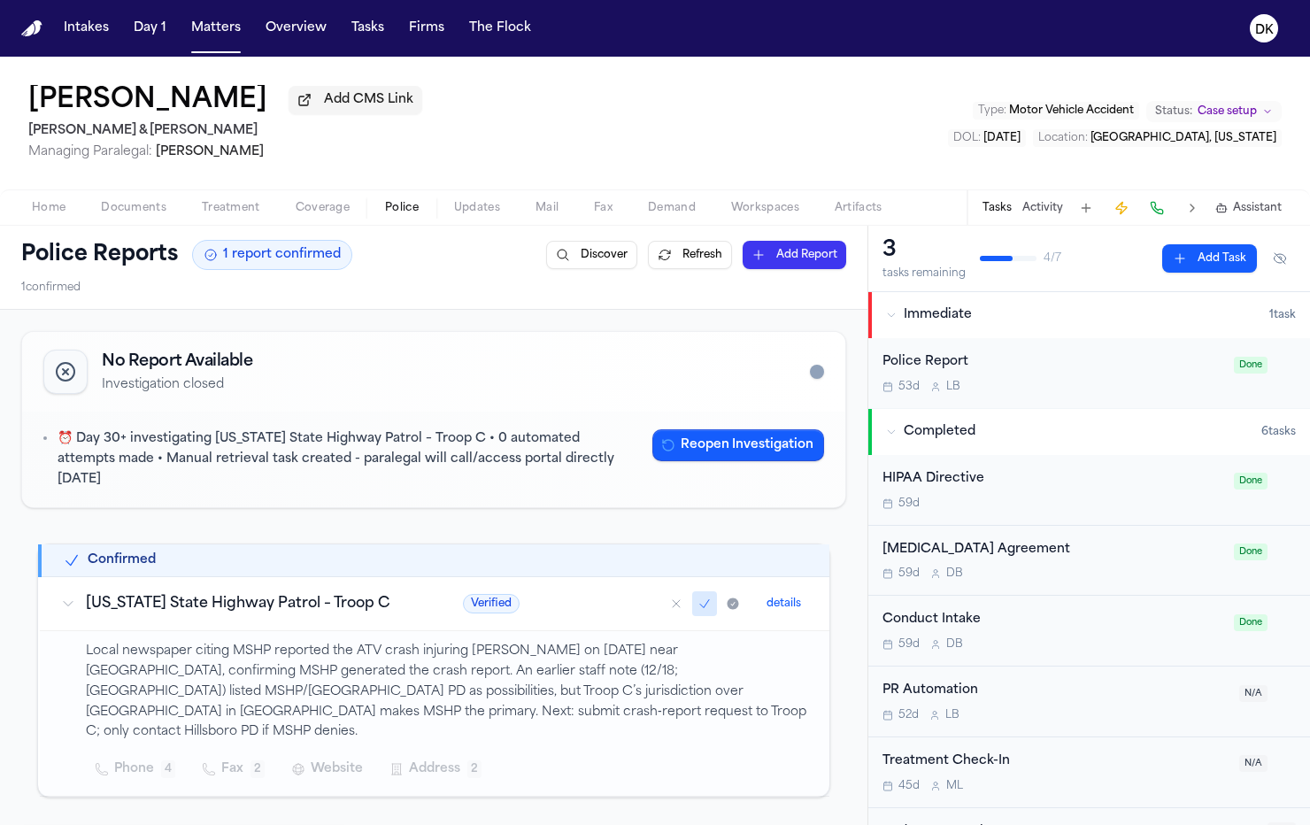
scroll to position [82, 0]
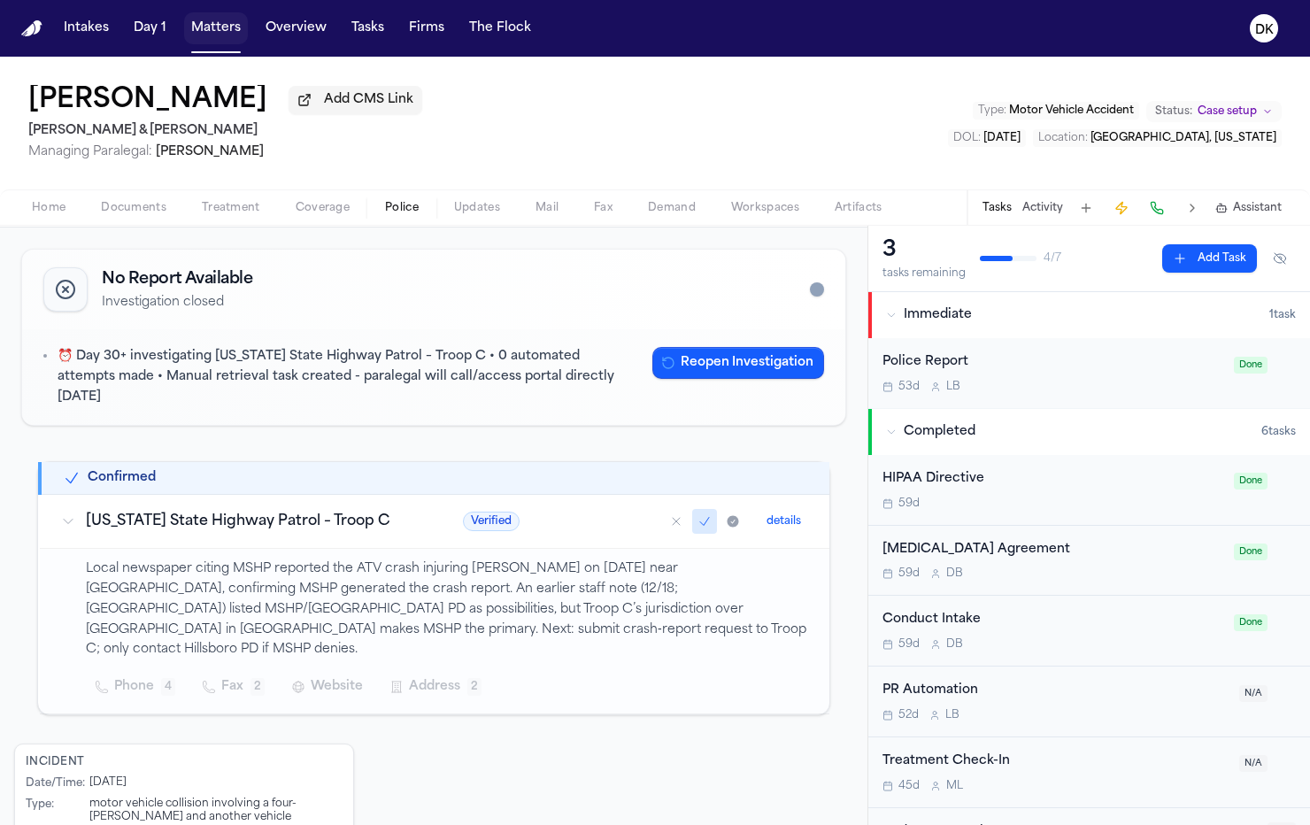
click at [222, 40] on button "Matters" at bounding box center [216, 28] width 64 height 32
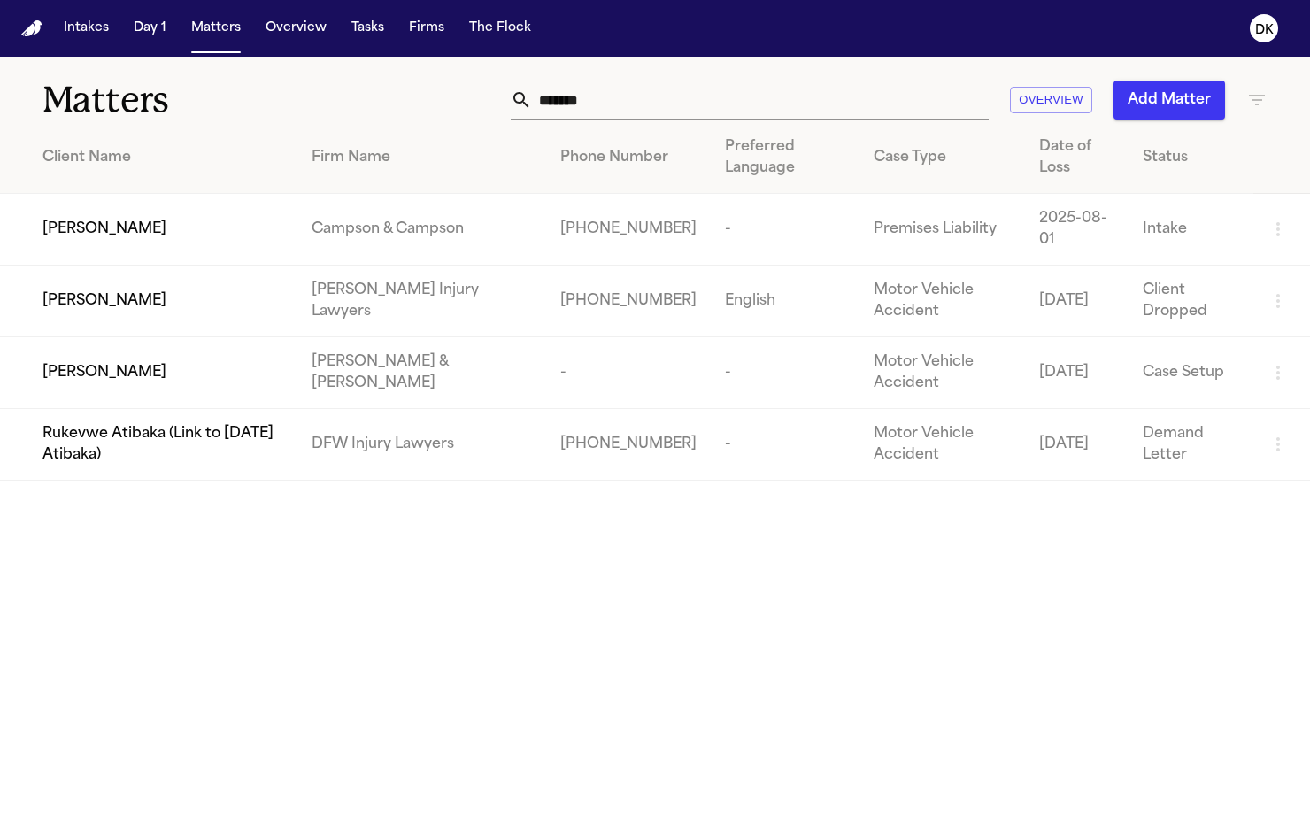
click at [613, 112] on input "*******" at bounding box center [760, 100] width 457 height 39
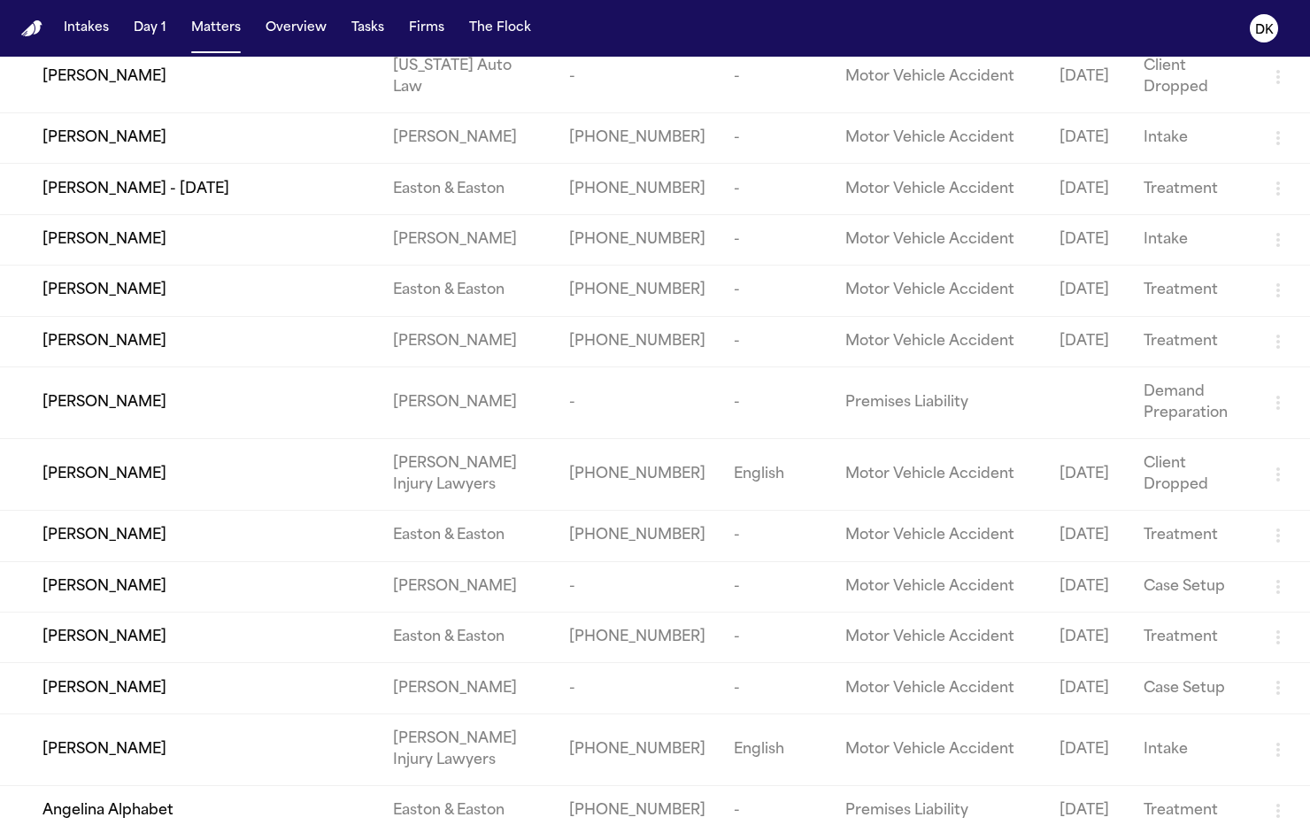
scroll to position [2032, 0]
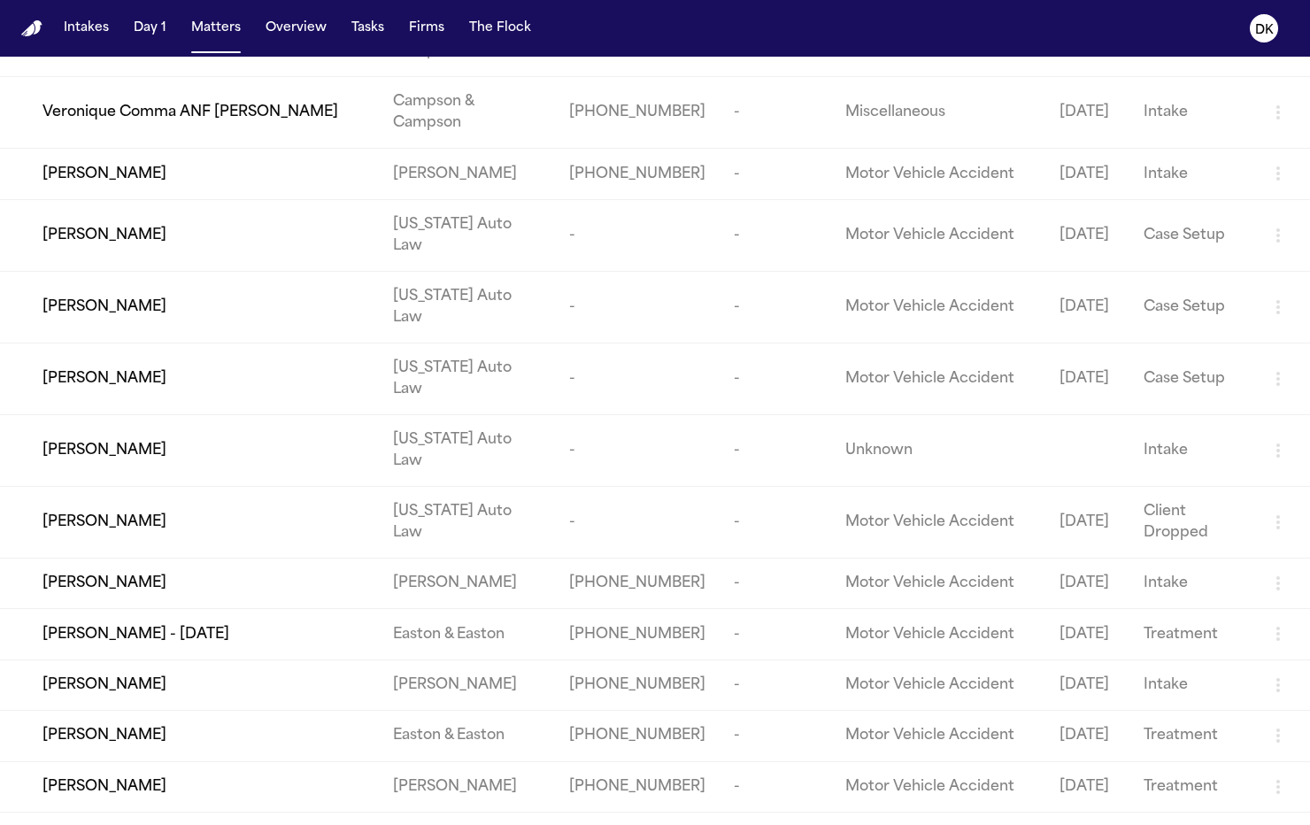
click at [229, 624] on span "Esmeralda Avilez - 09/18/2025" at bounding box center [136, 634] width 187 height 21
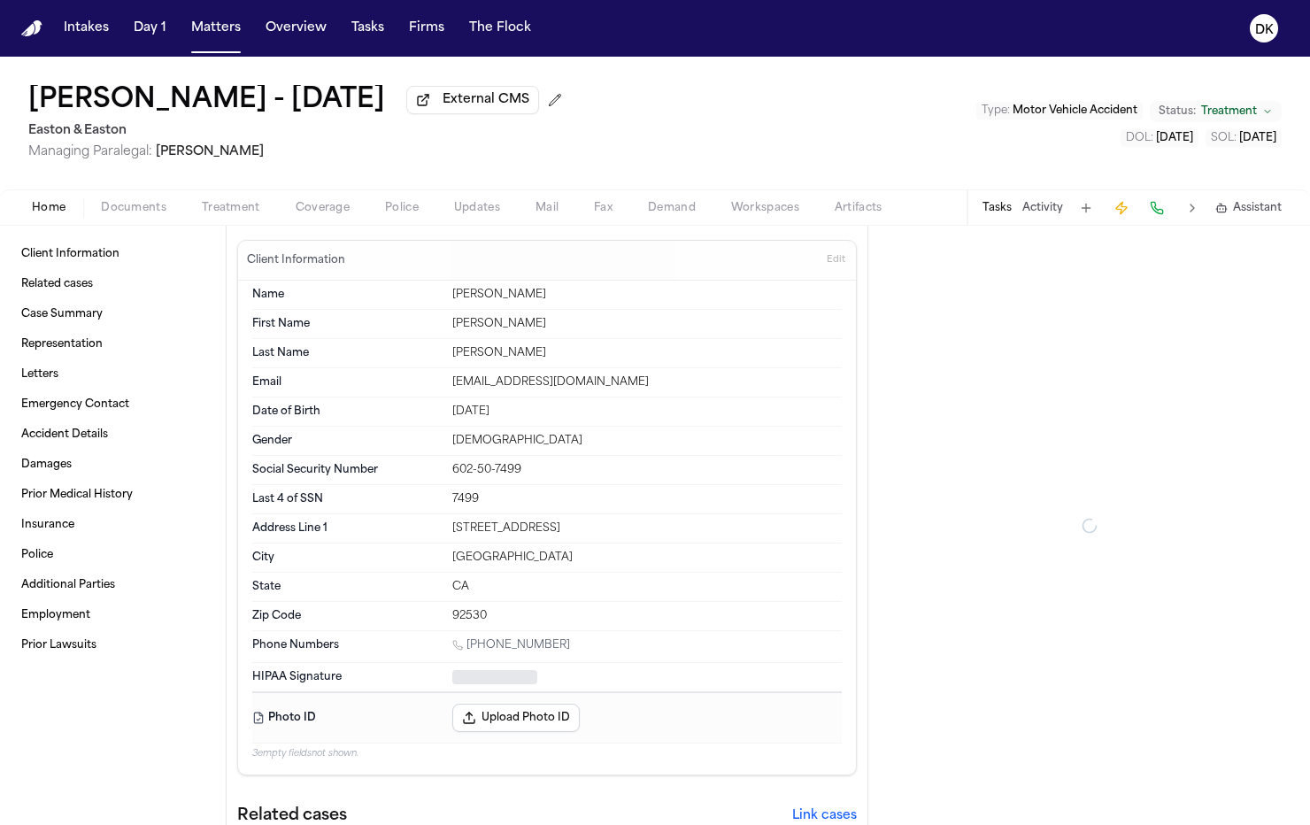
click at [374, 213] on button "Police" at bounding box center [401, 207] width 69 height 21
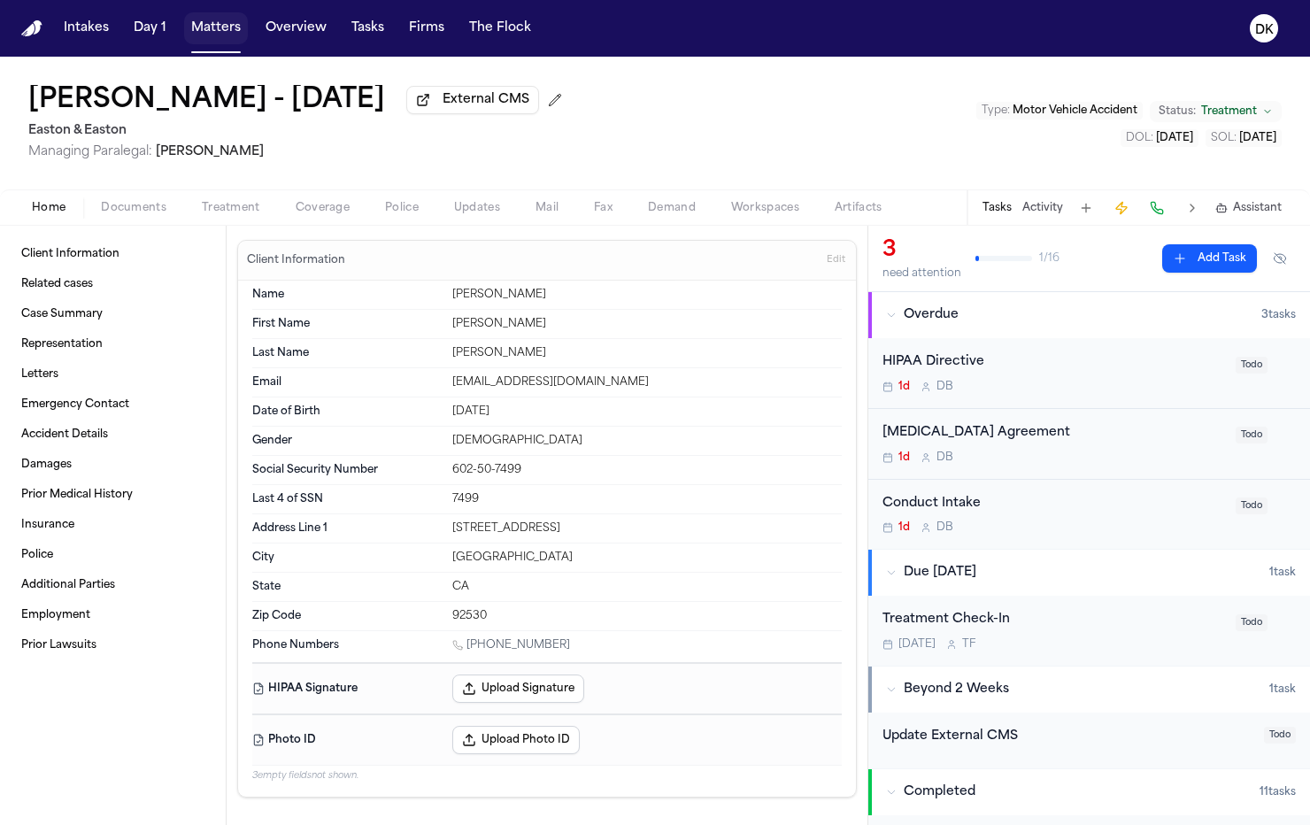
click at [211, 43] on button "Matters" at bounding box center [216, 28] width 64 height 32
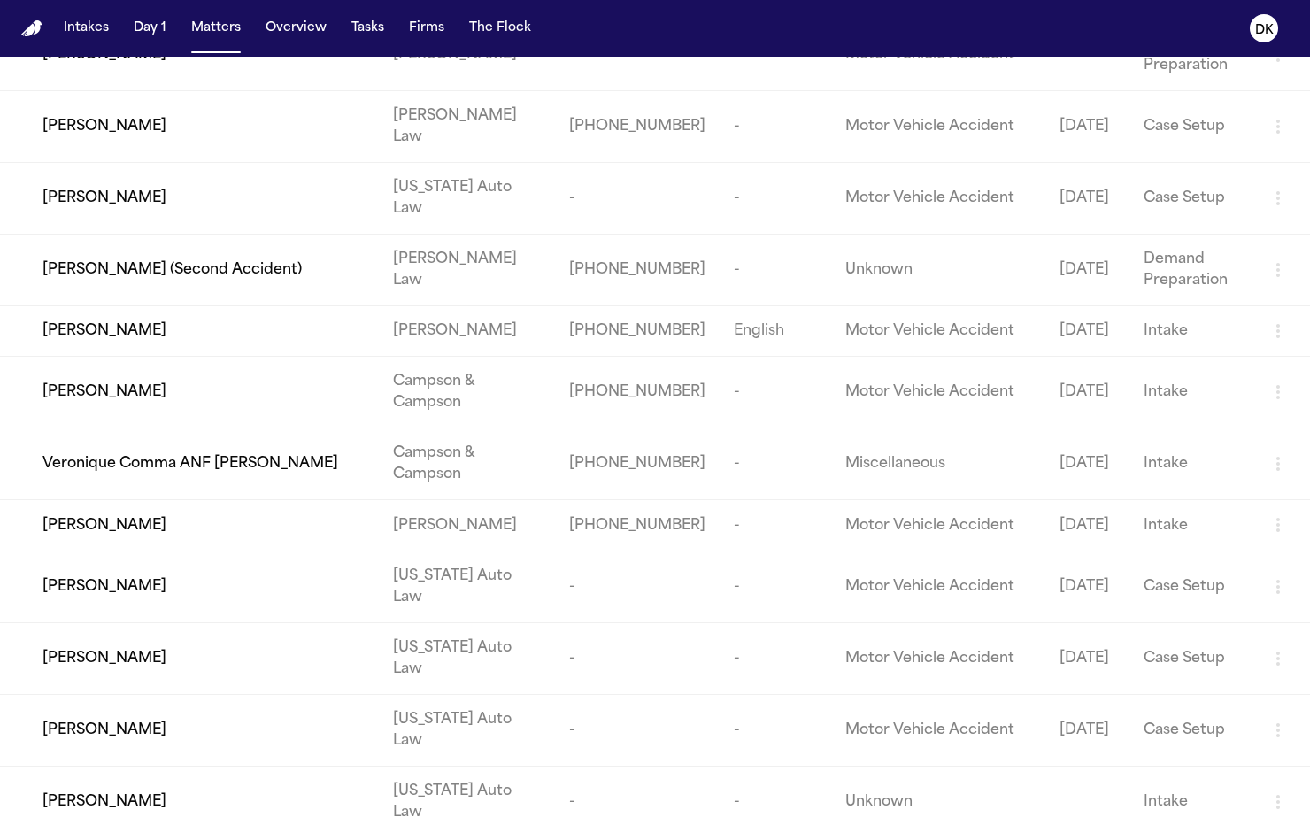
scroll to position [1931, 0]
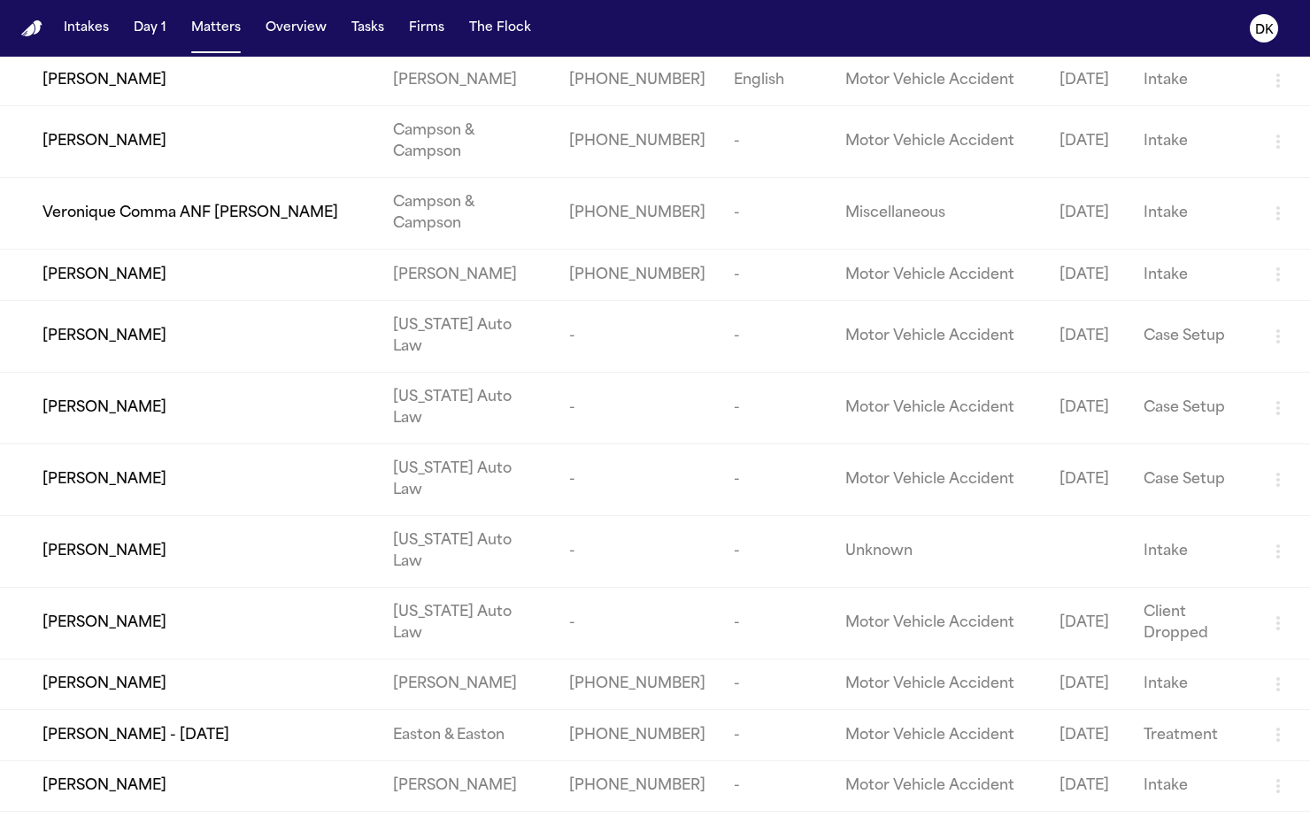
click at [220, 725] on span "[PERSON_NAME] - [DATE]" at bounding box center [136, 735] width 187 height 21
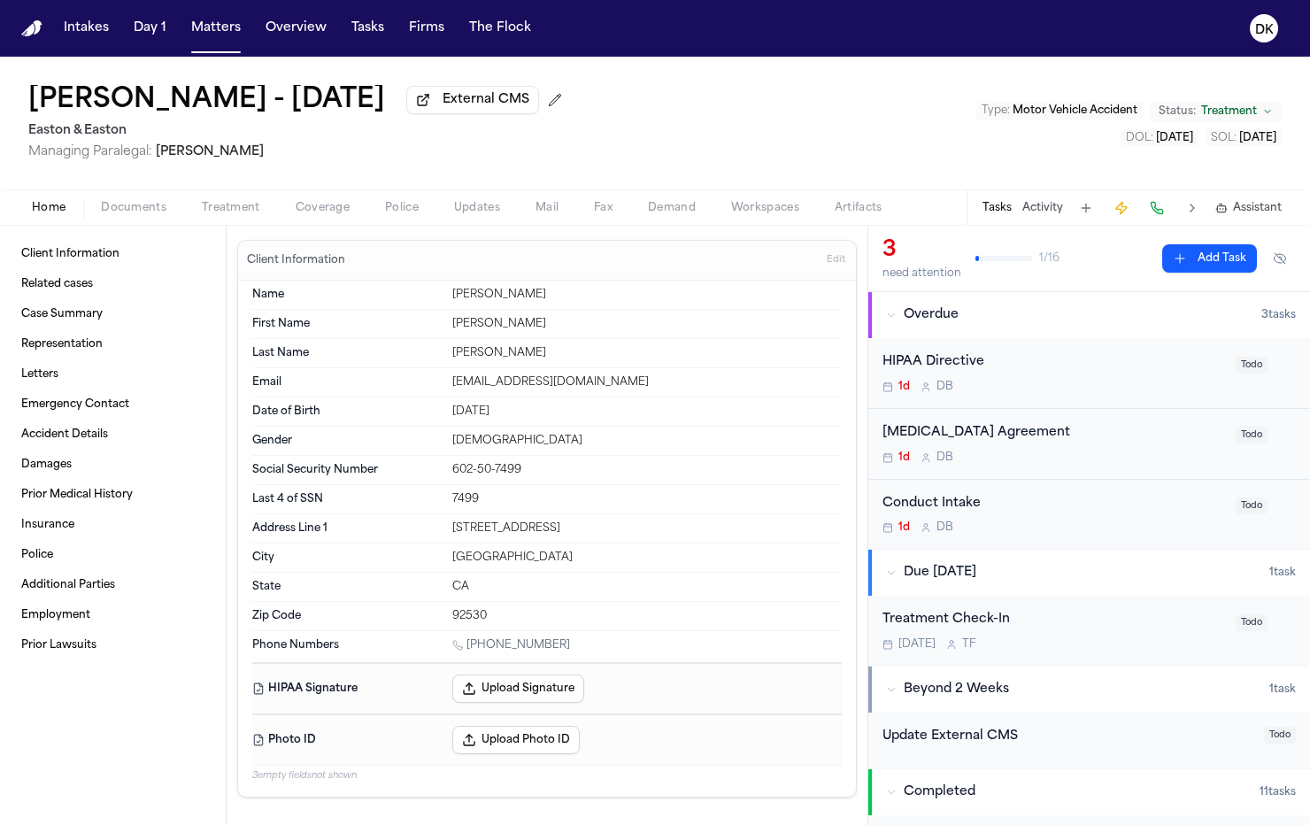
click at [387, 197] on div "Home Documents Treatment Coverage Police Updates Mail Fax Demand Workspaces Art…" at bounding box center [655, 206] width 1310 height 35
click at [394, 206] on span "Police" at bounding box center [402, 208] width 34 height 14
click at [226, 20] on button "Matters" at bounding box center [216, 28] width 64 height 32
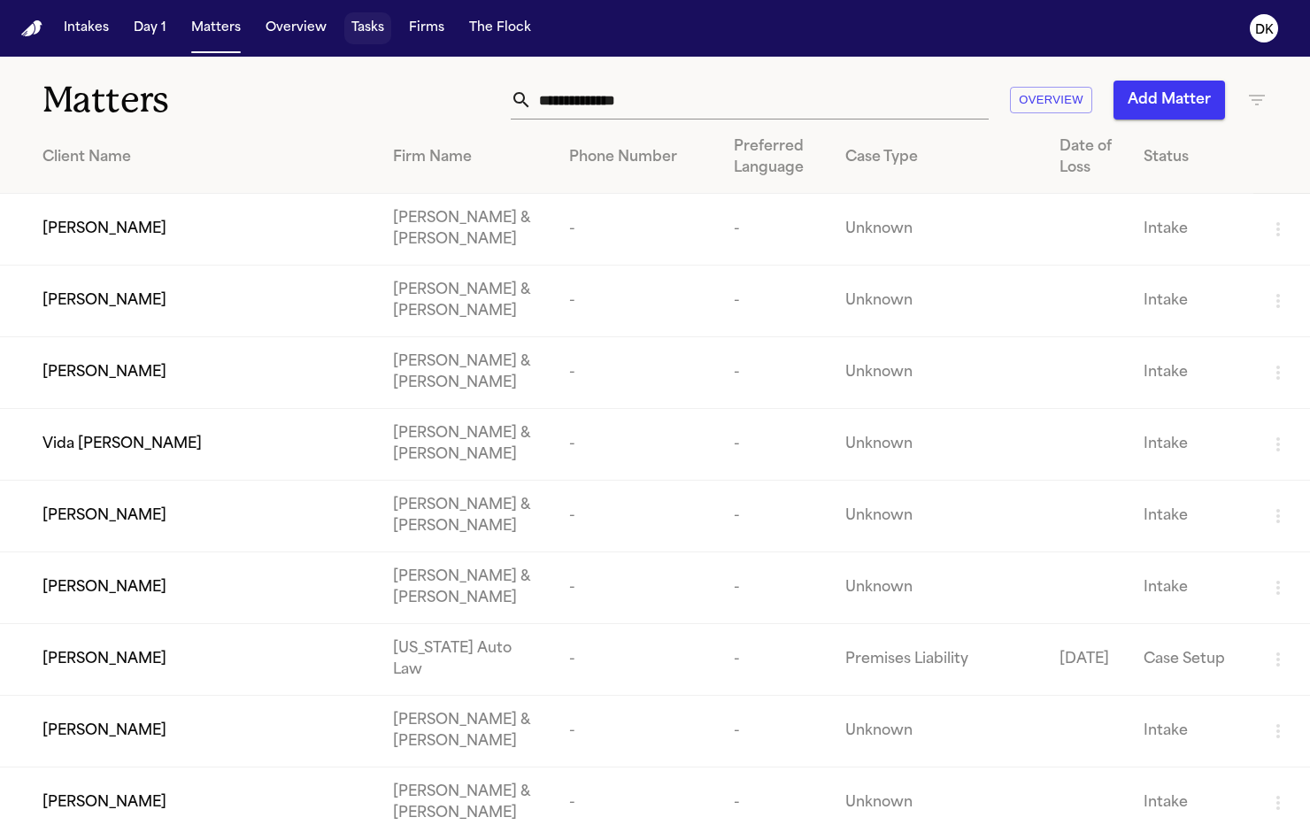
click at [377, 32] on button "Tasks" at bounding box center [367, 28] width 47 height 32
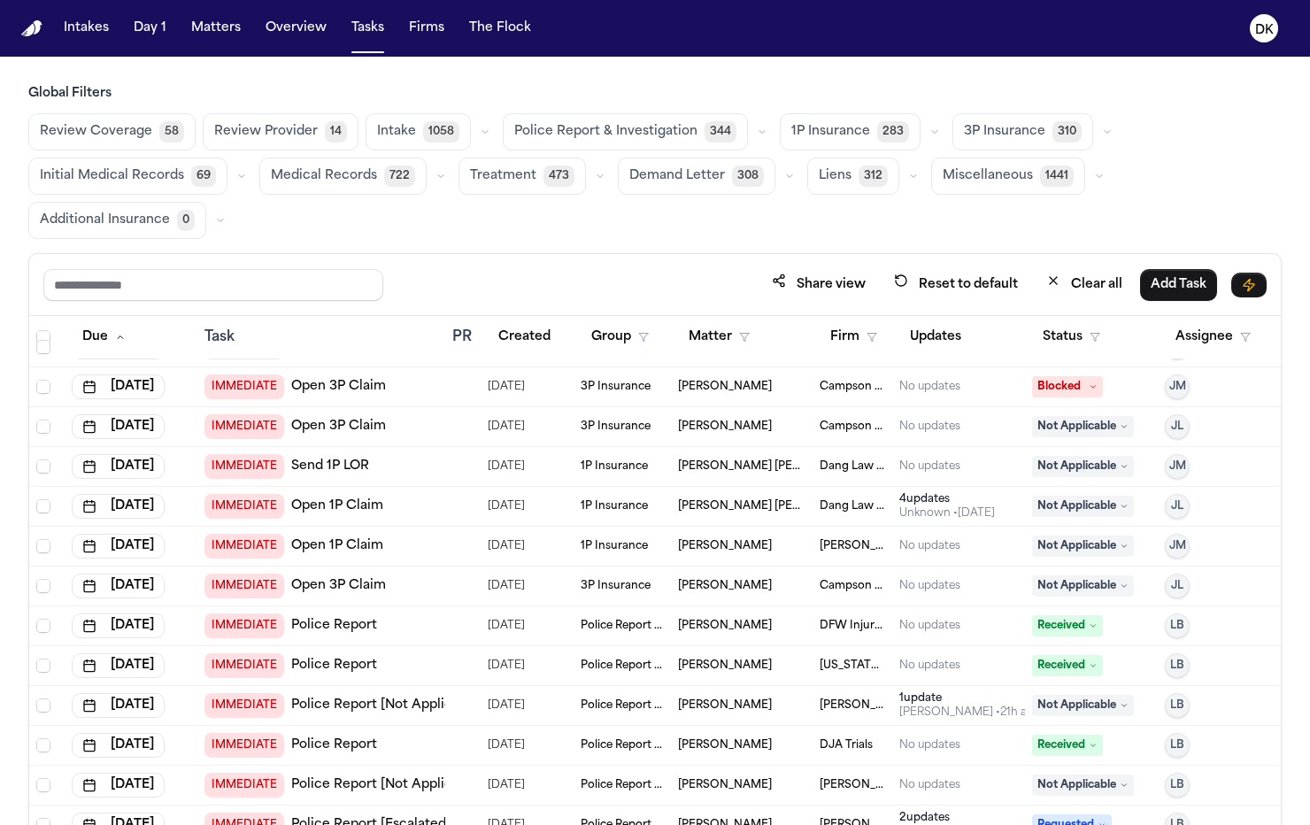
scroll to position [843, 0]
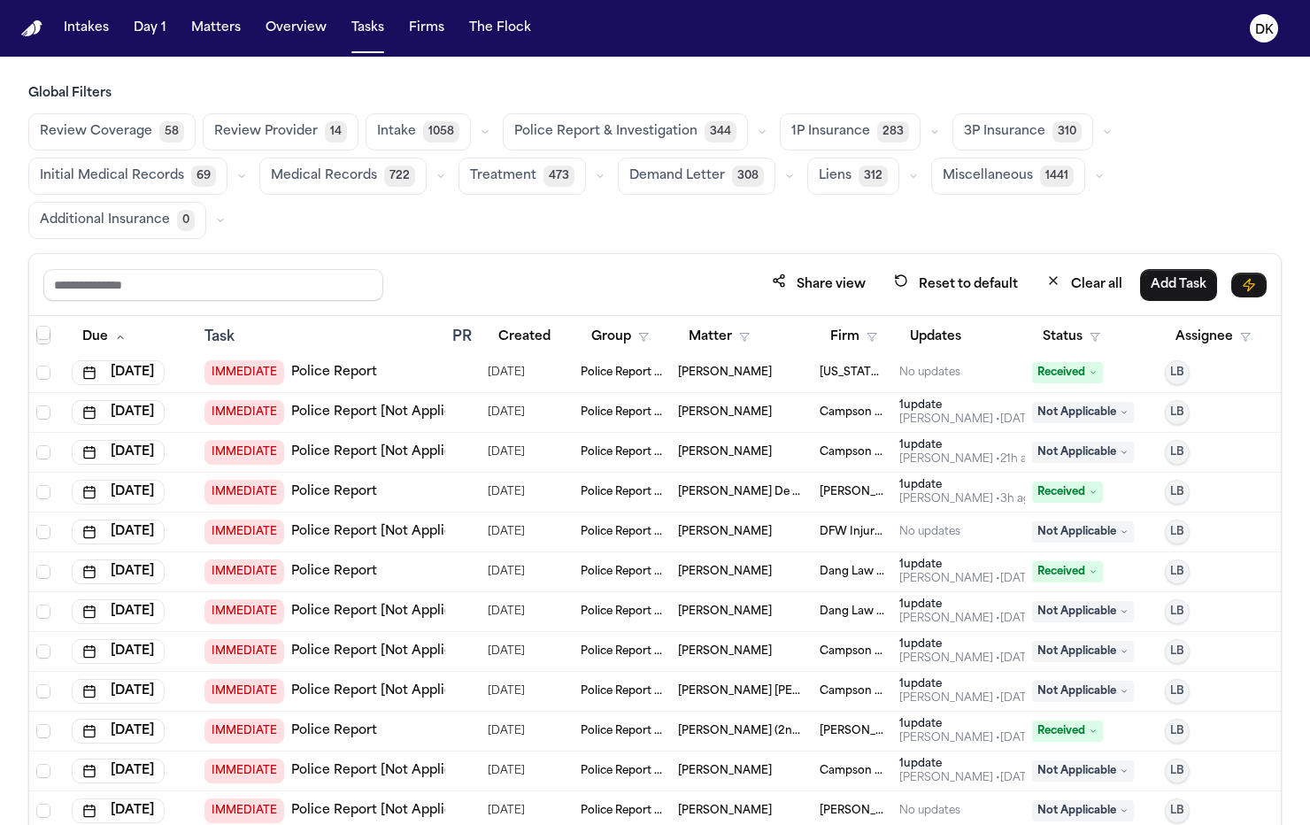
click at [655, 123] on span "Police Report & Investigation" at bounding box center [605, 132] width 183 height 18
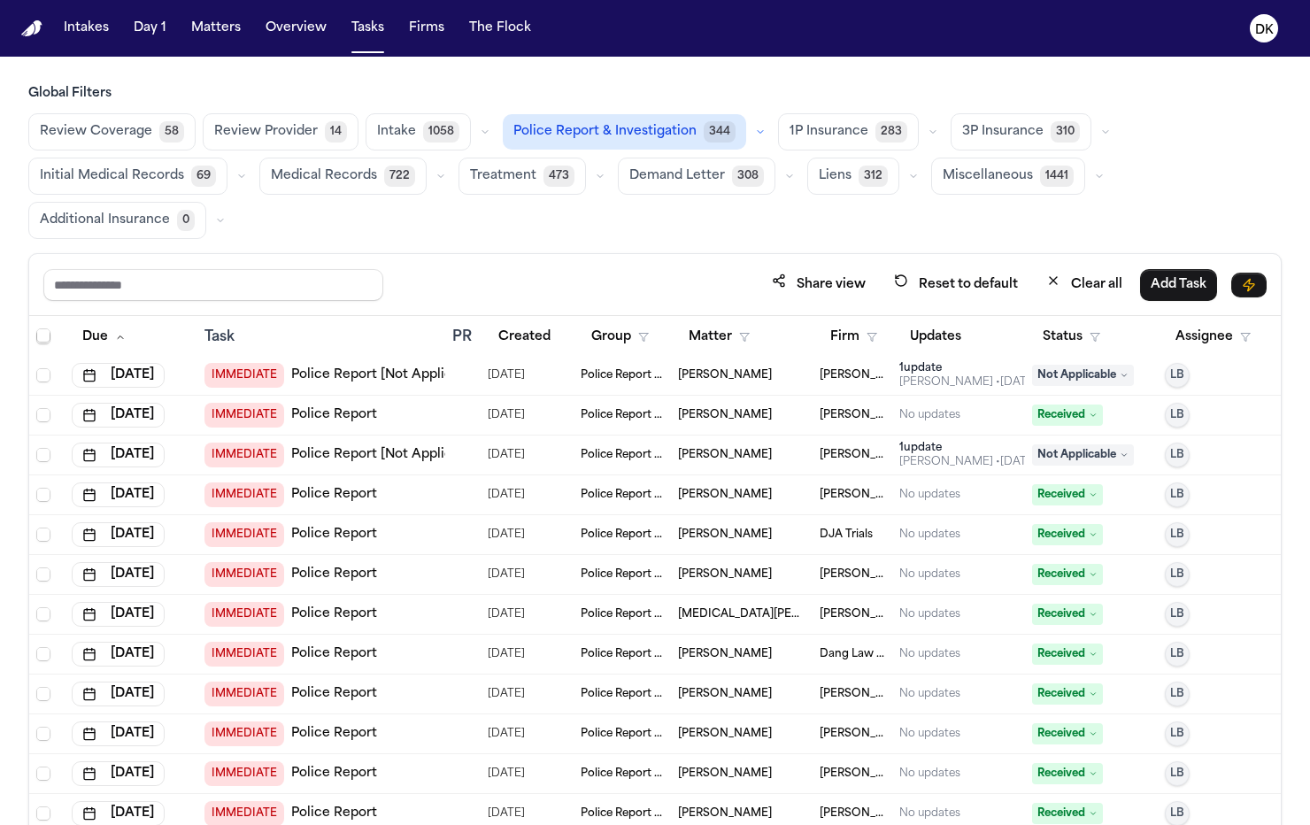
scroll to position [1608, 0]
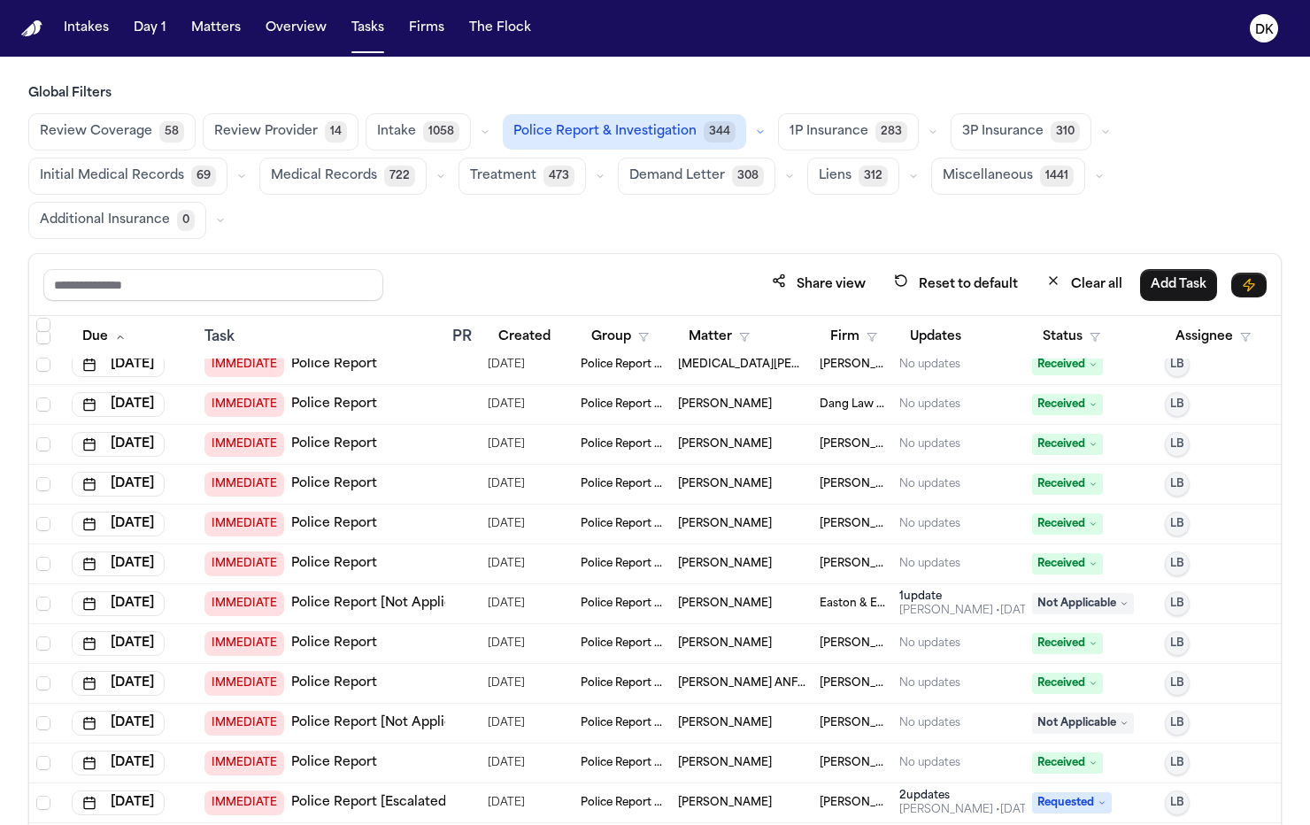
click at [422, 515] on div "IMMEDIATE Police Report" at bounding box center [322, 524] width 234 height 25
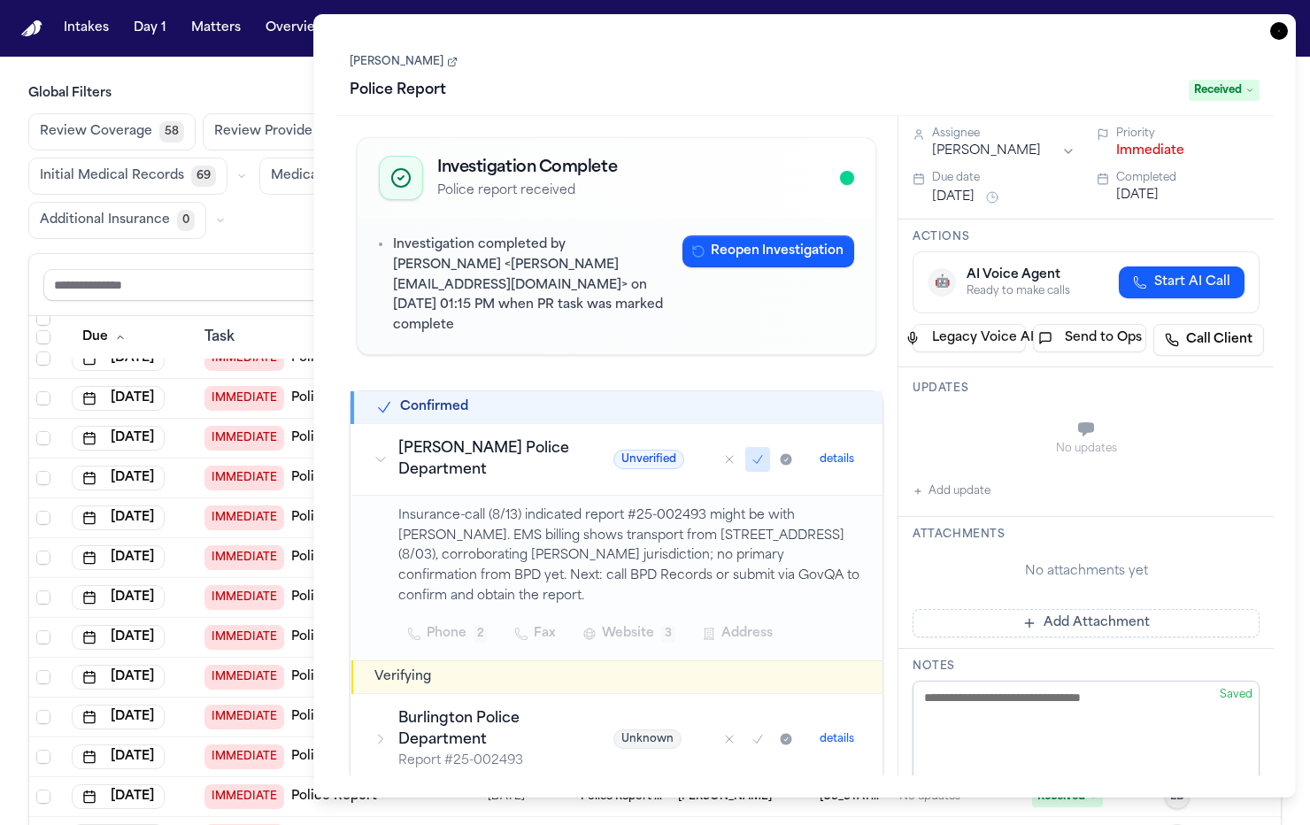
scroll to position [1859, 0]
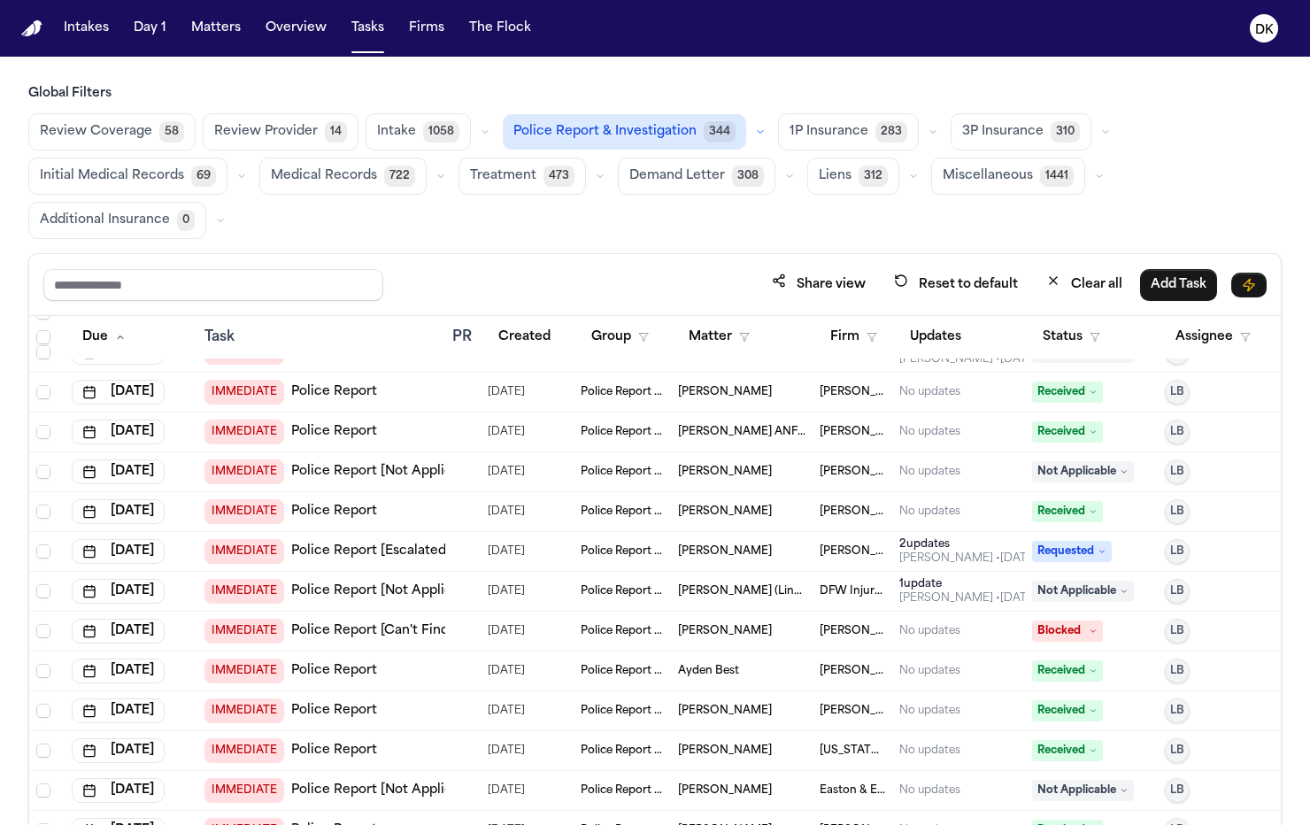
click at [289, 720] on td "IMMEDIATE Police Report" at bounding box center [321, 712] width 248 height 40
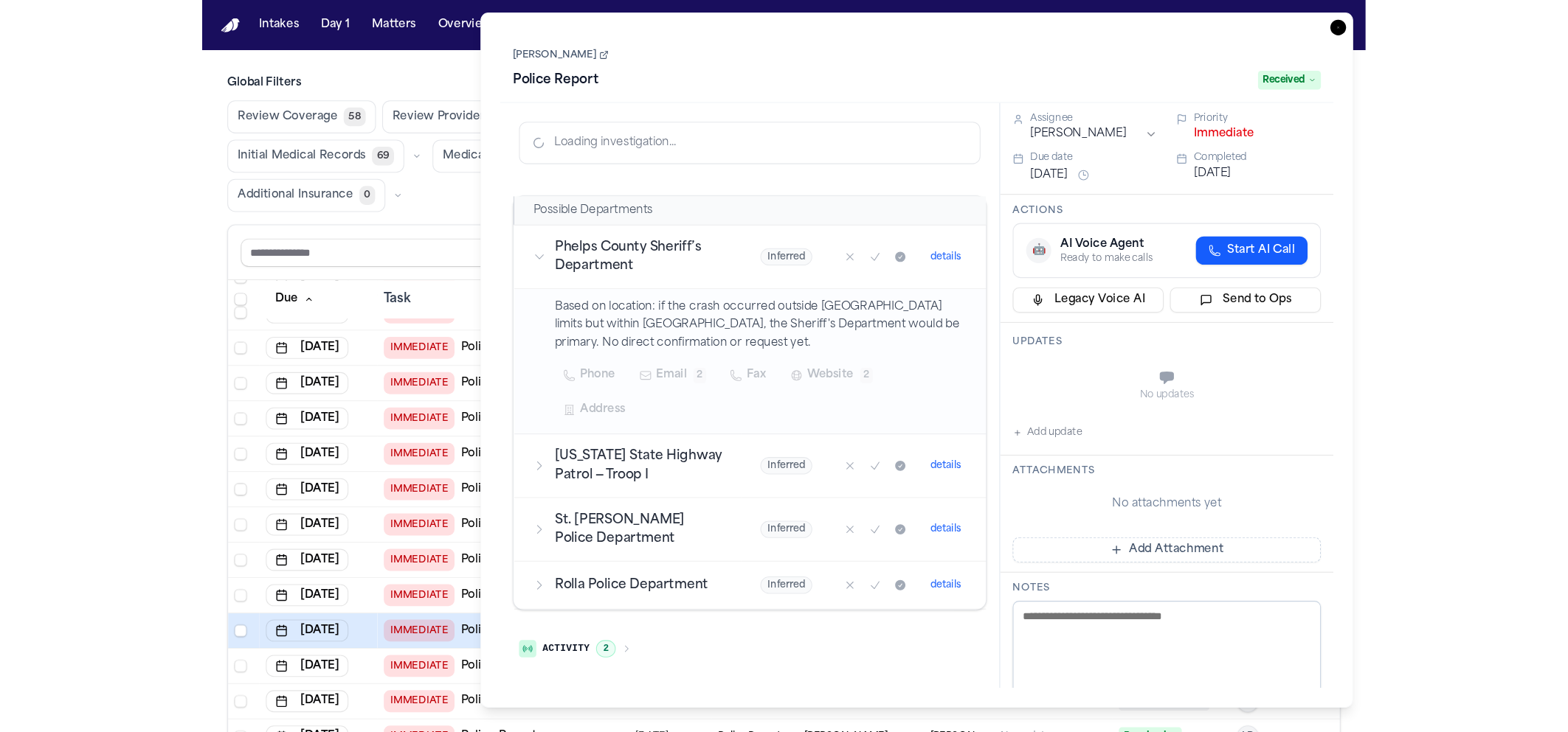
scroll to position [1677, 0]
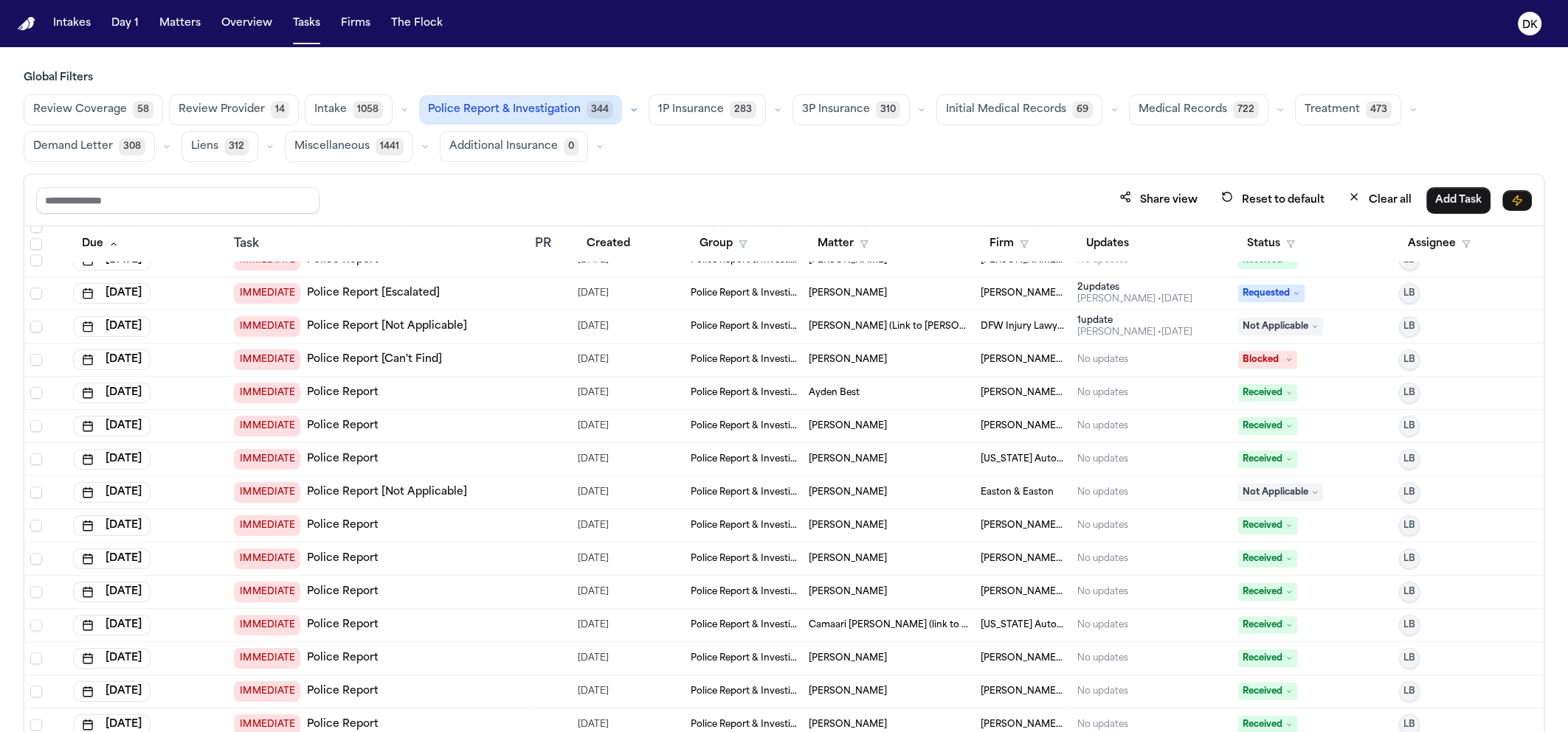
click at [222, 528] on td "[DATE]" at bounding box center [147, 526] width 161 height 33
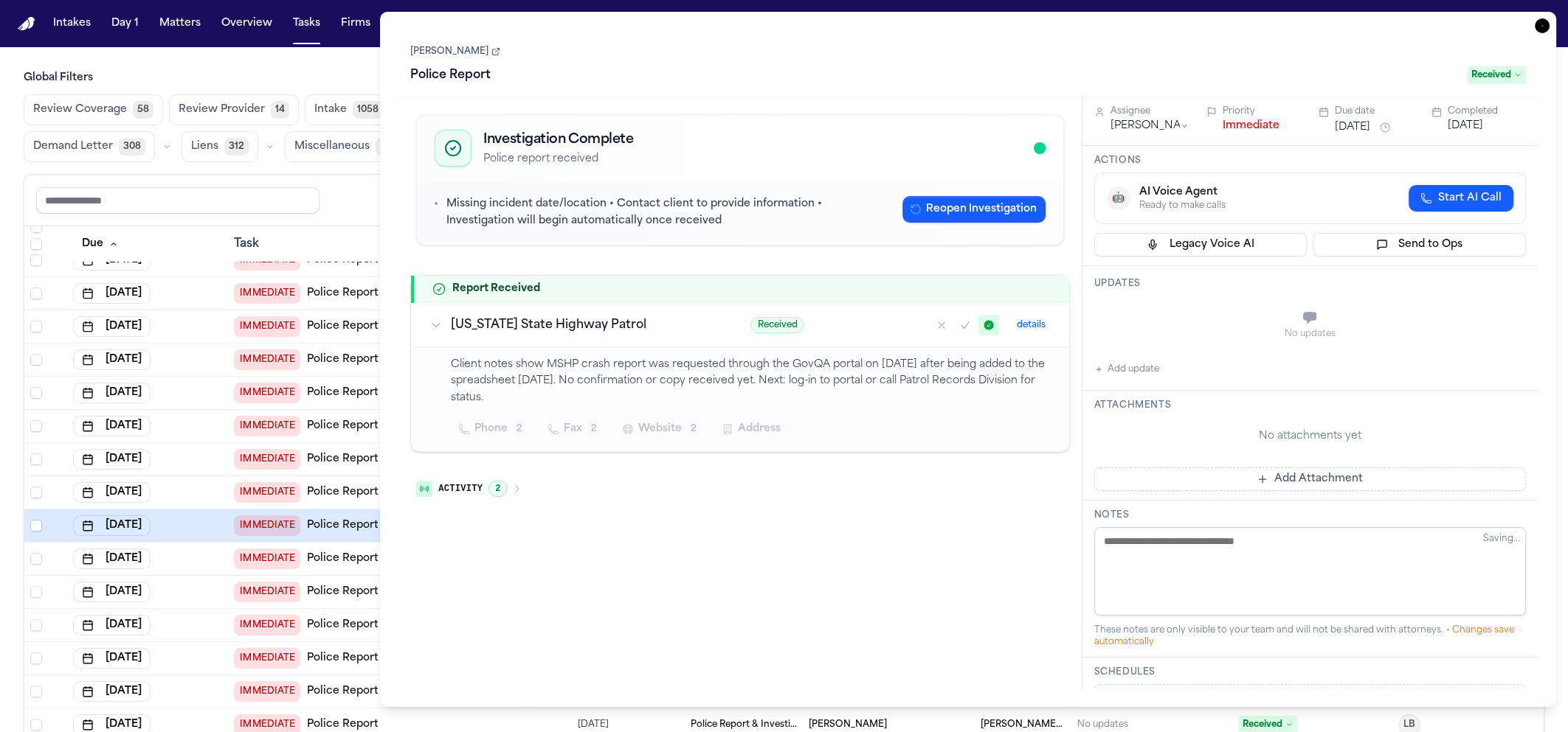
click at [223, 562] on td "[DATE]" at bounding box center [147, 560] width 161 height 33
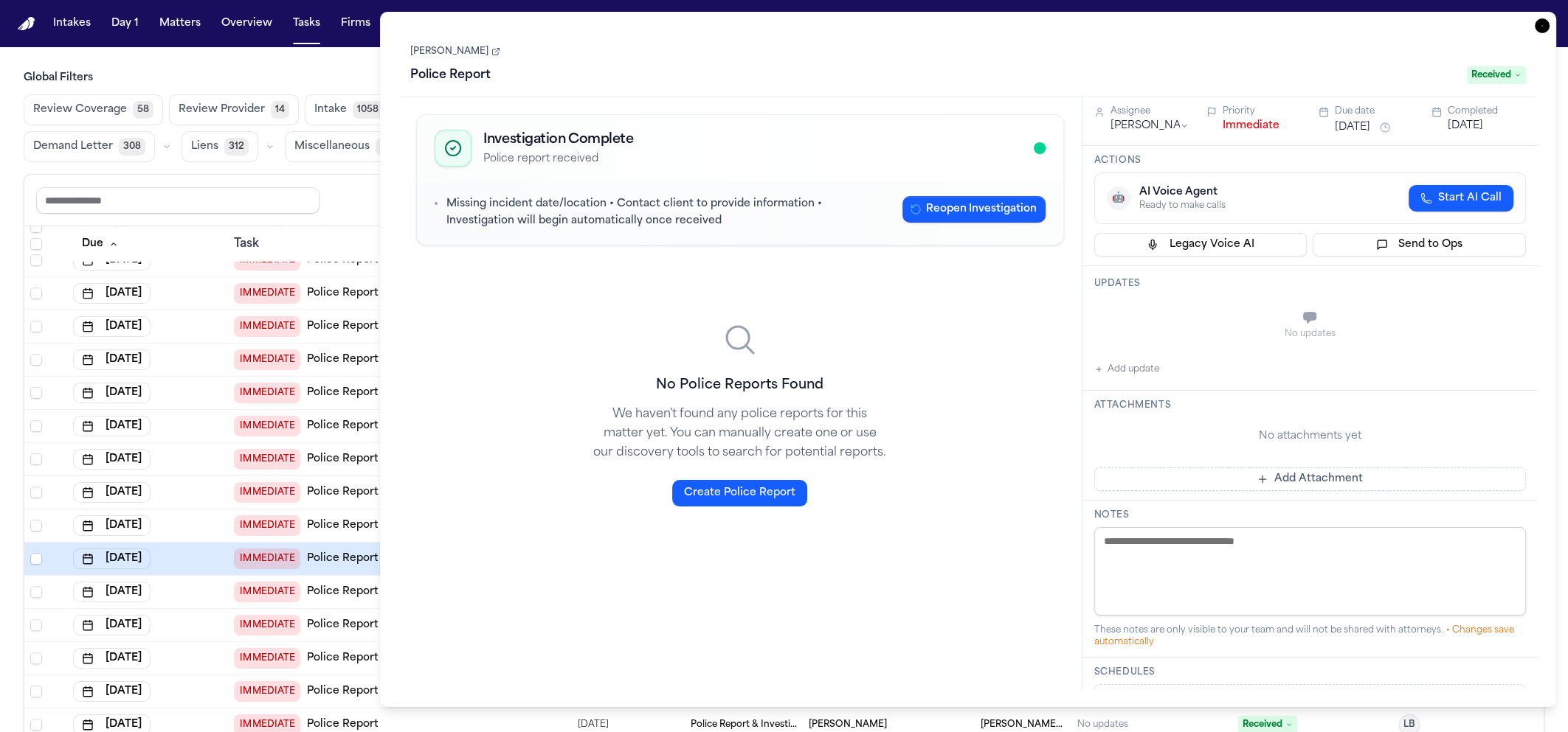
click at [216, 586] on div "[DATE]" at bounding box center [147, 592] width 149 height 21
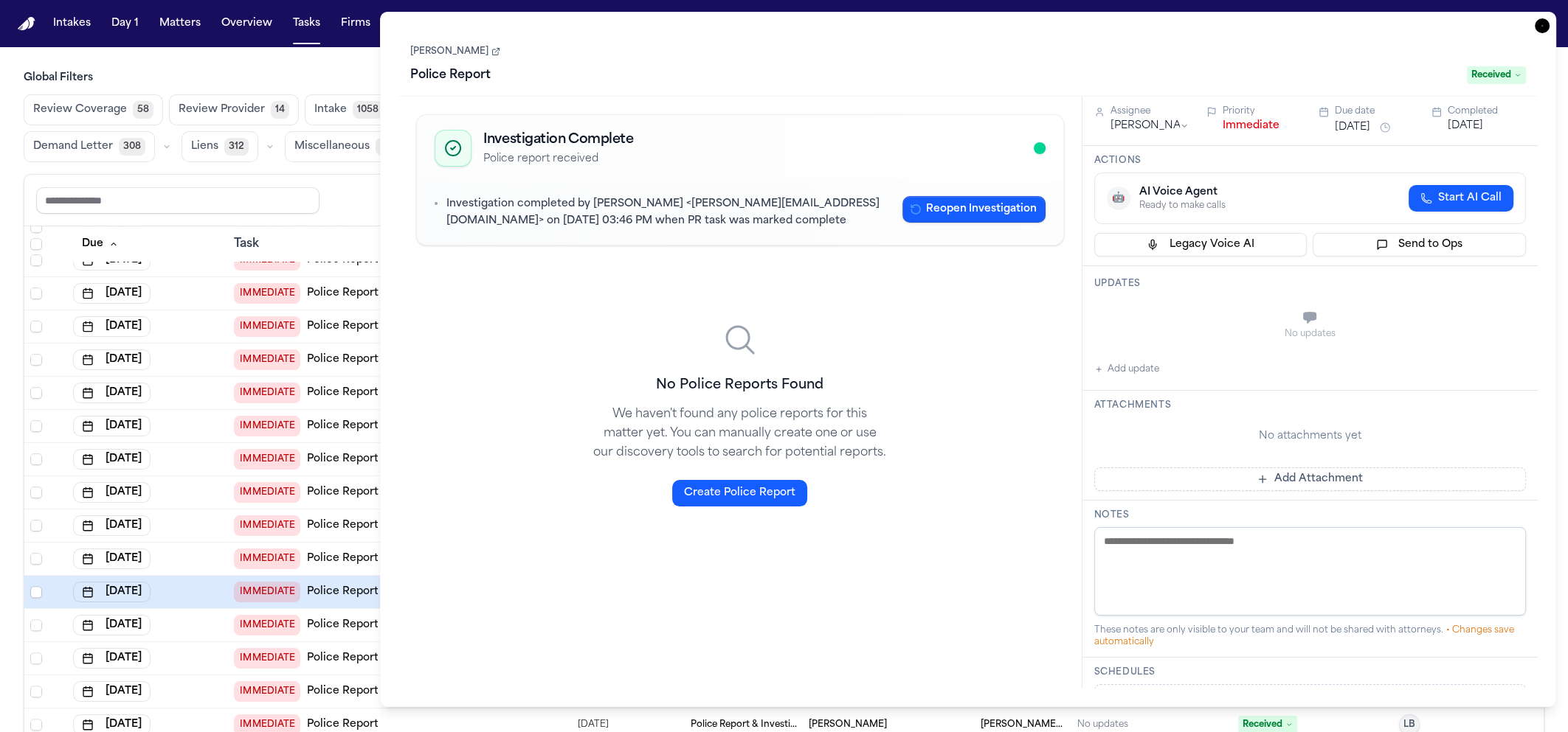
scroll to position [1755, 0]
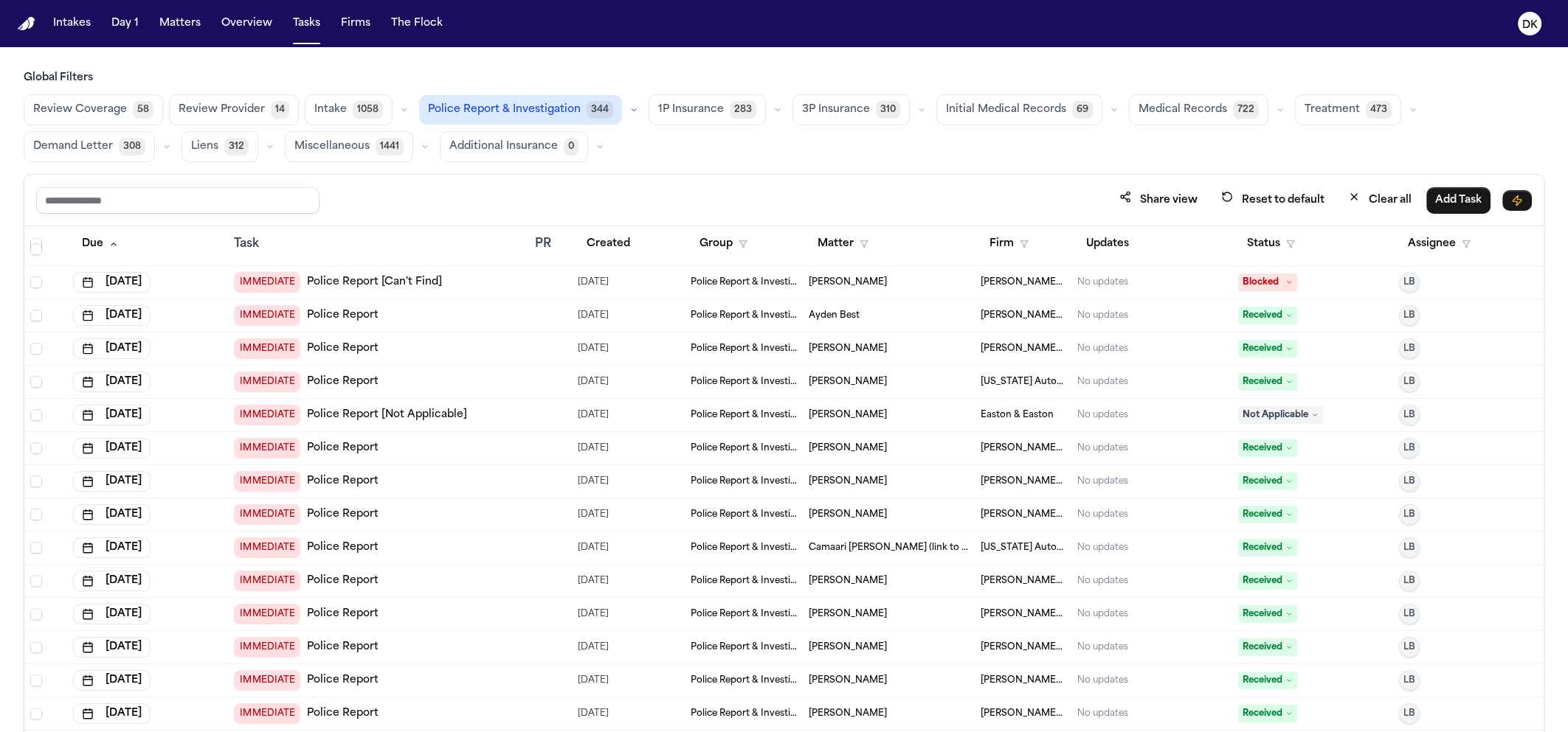
click at [209, 615] on div "[DATE]" at bounding box center [147, 614] width 149 height 21
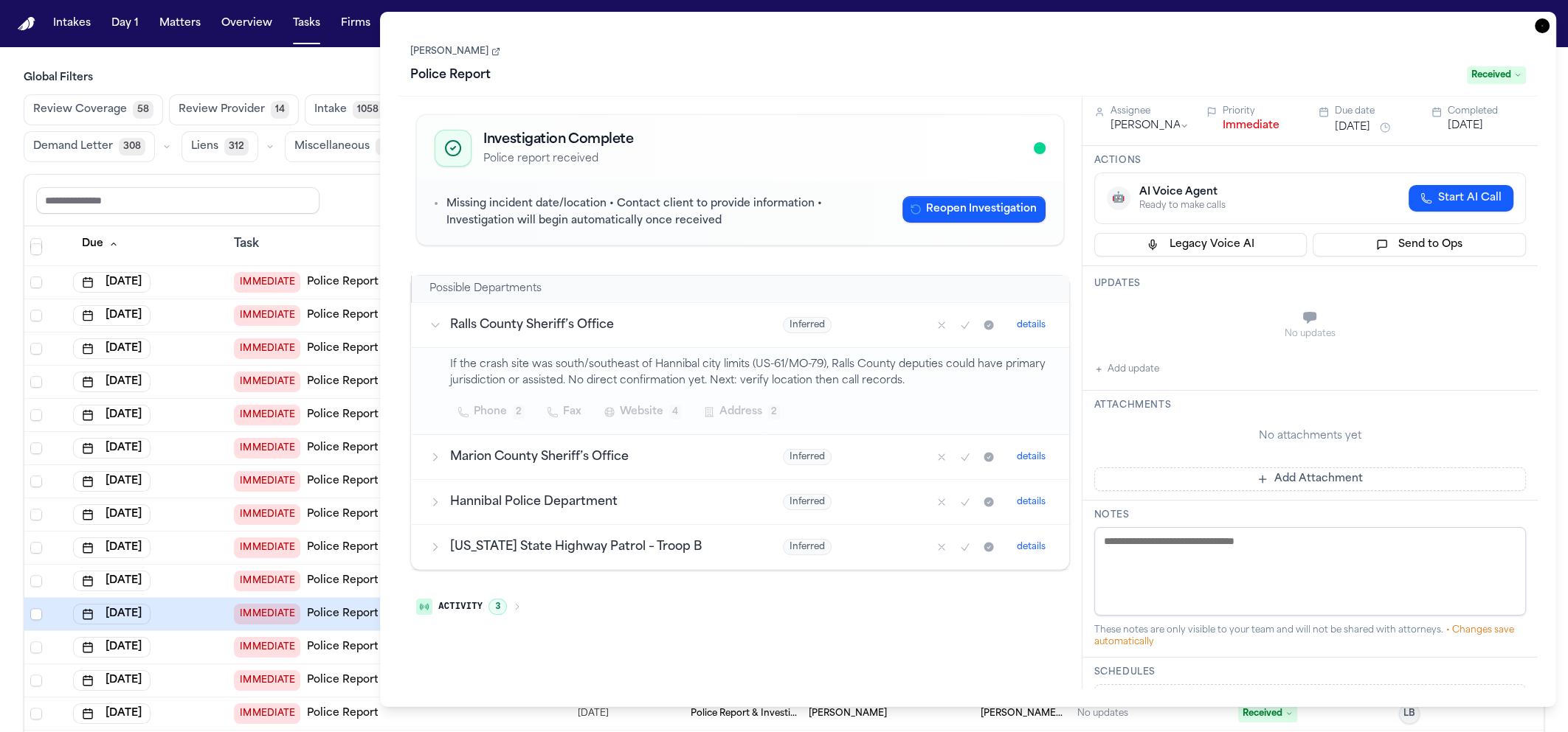
scroll to position [1859, 0]
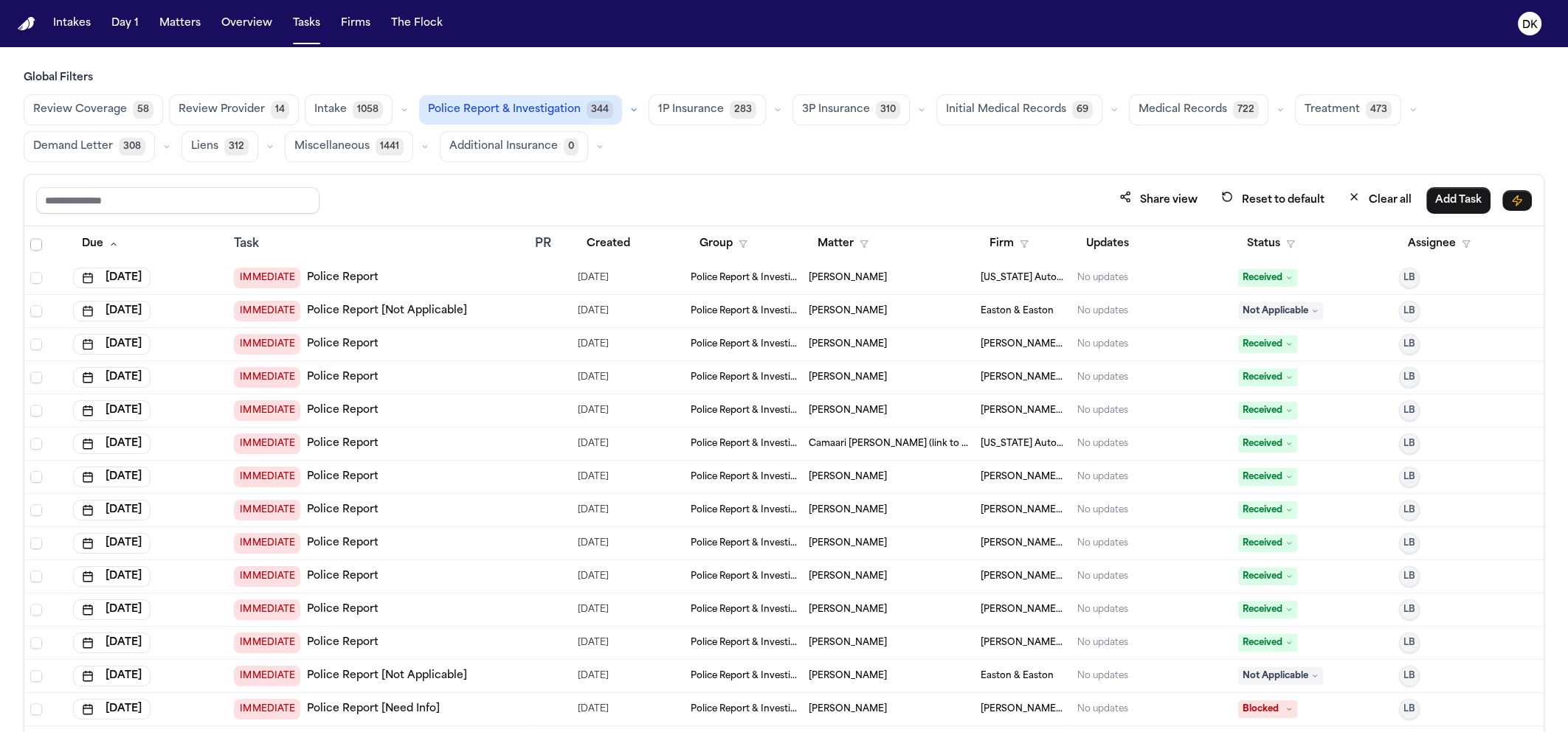
click at [209, 615] on div "[DATE]" at bounding box center [147, 610] width 149 height 21
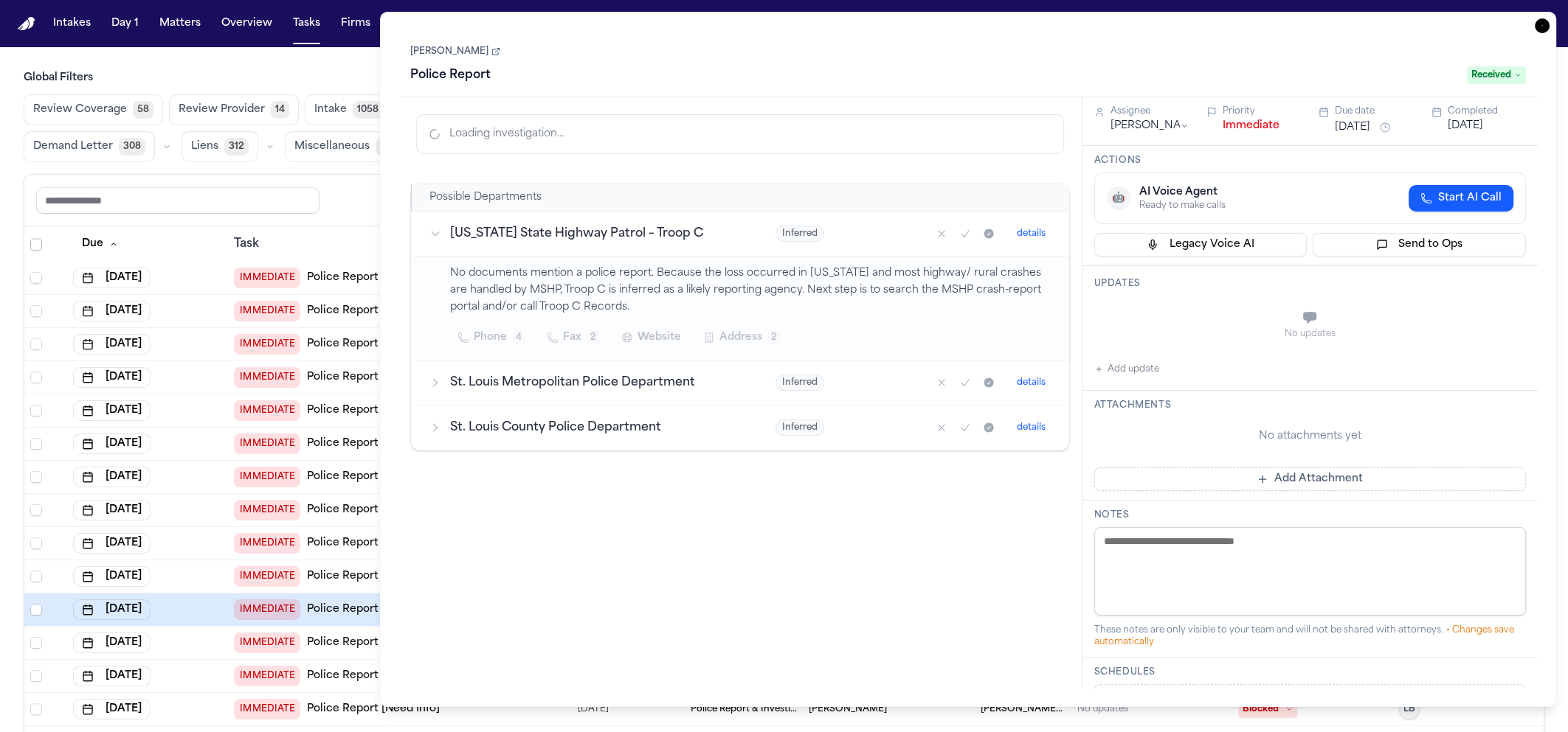
scroll to position [1988, 0]
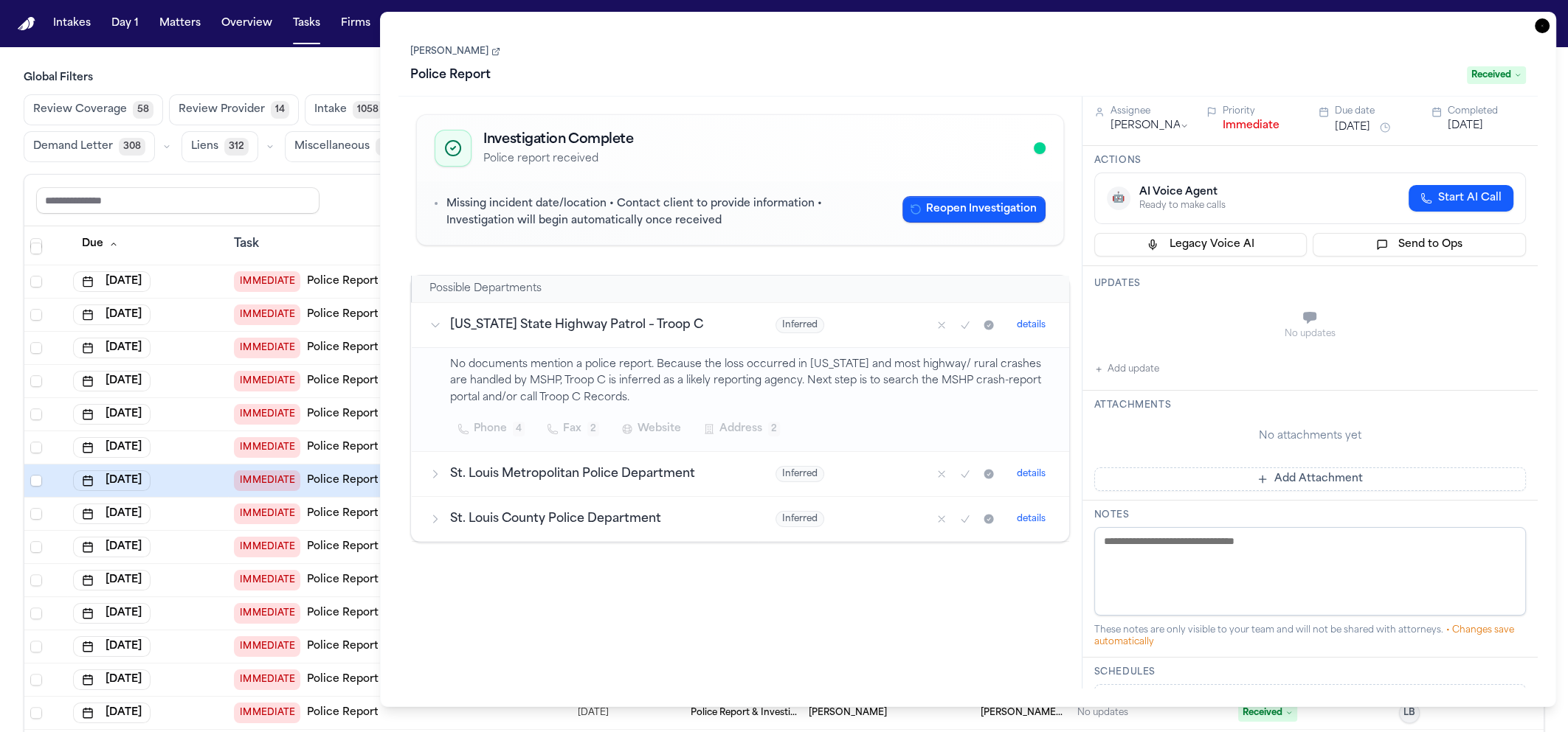
click at [209, 615] on div "[DATE]" at bounding box center [147, 613] width 149 height 21
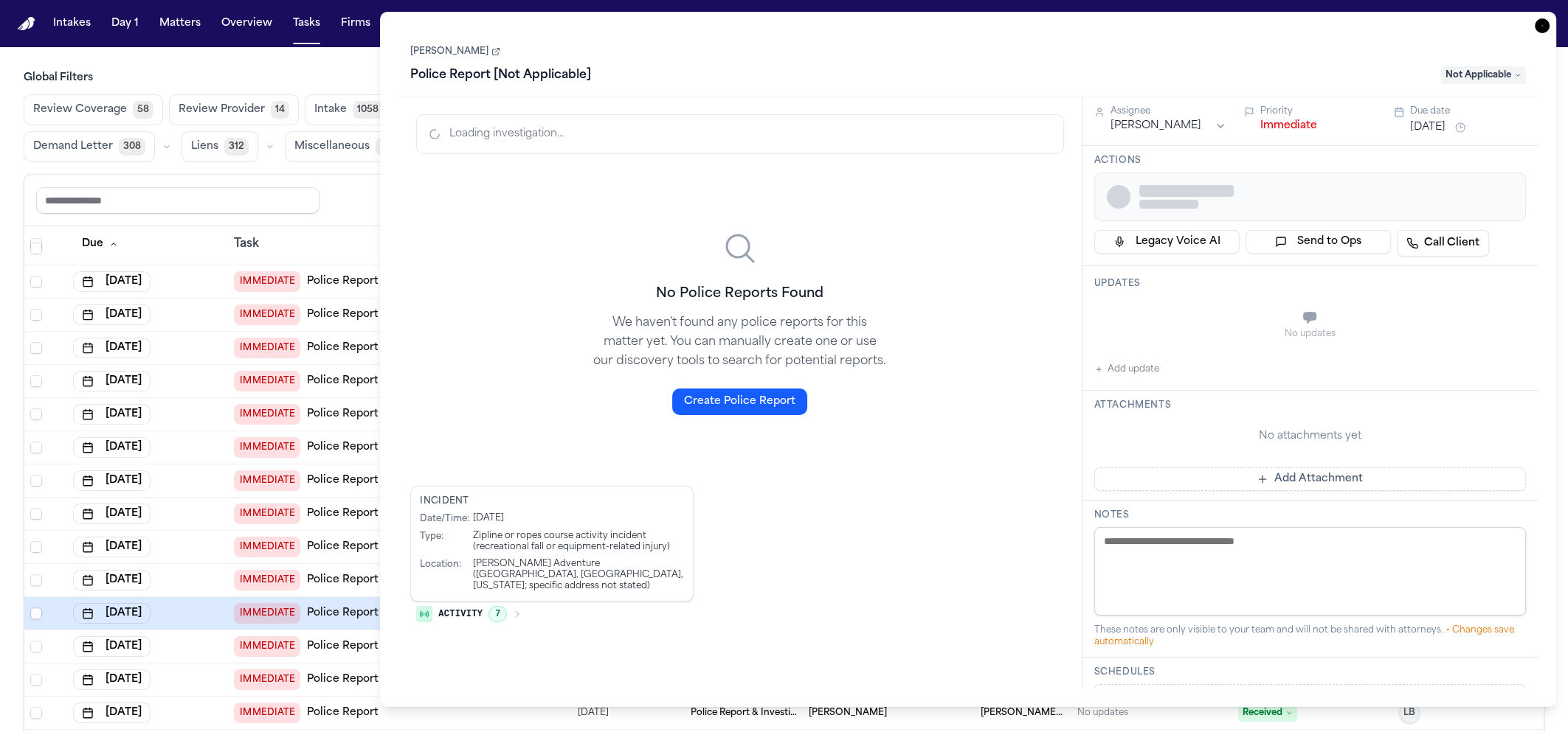
click at [197, 580] on div "[DATE]" at bounding box center [147, 580] width 149 height 21
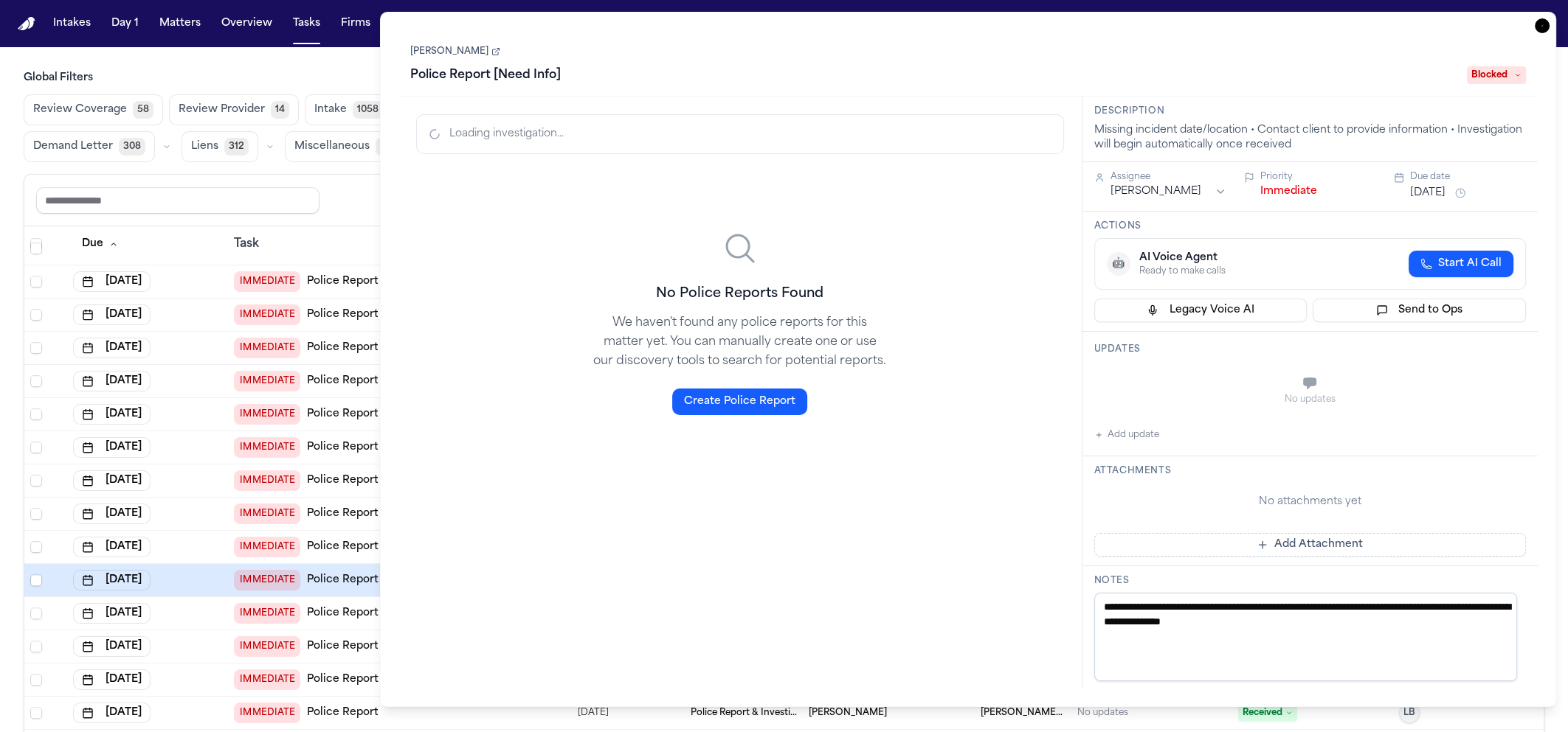
click at [349, 217] on div "Share view Reset to default Clear all Add Task" at bounding box center [783, 201] width 1519 height 52
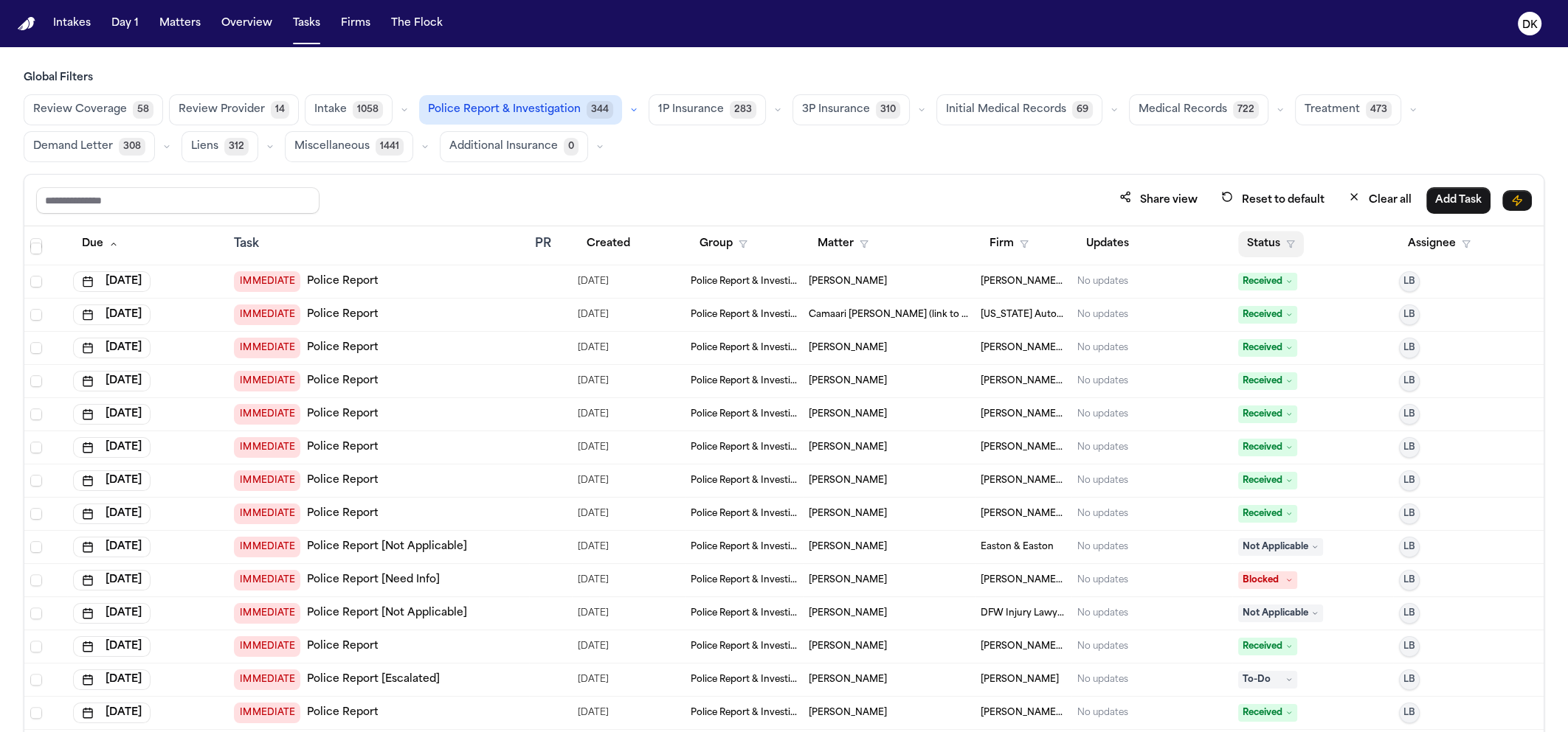
click at [1287, 242] on button "Status" at bounding box center [1271, 244] width 66 height 27
click at [1255, 332] on button "Active" at bounding box center [1261, 333] width 42 height 19
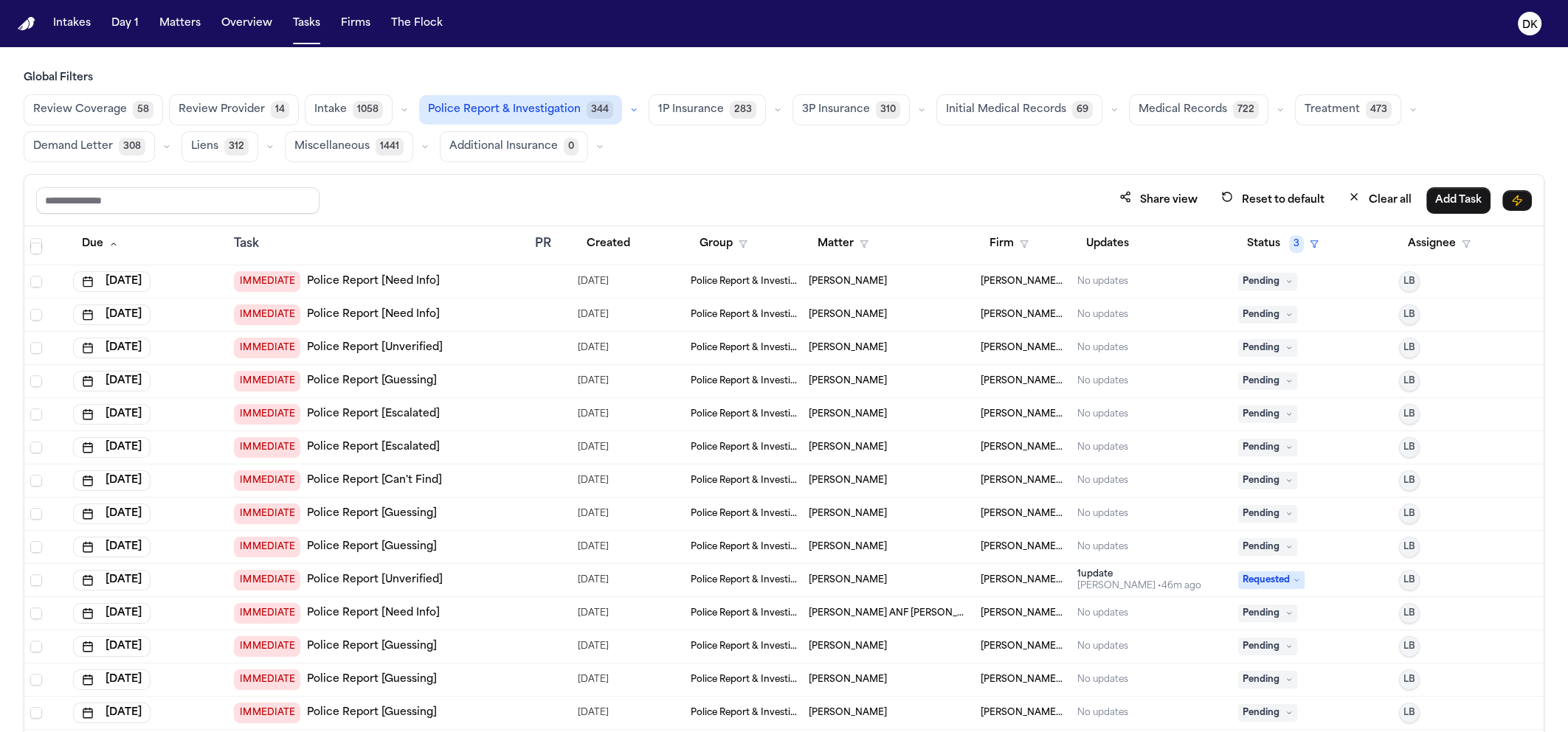
scroll to position [2124, 0]
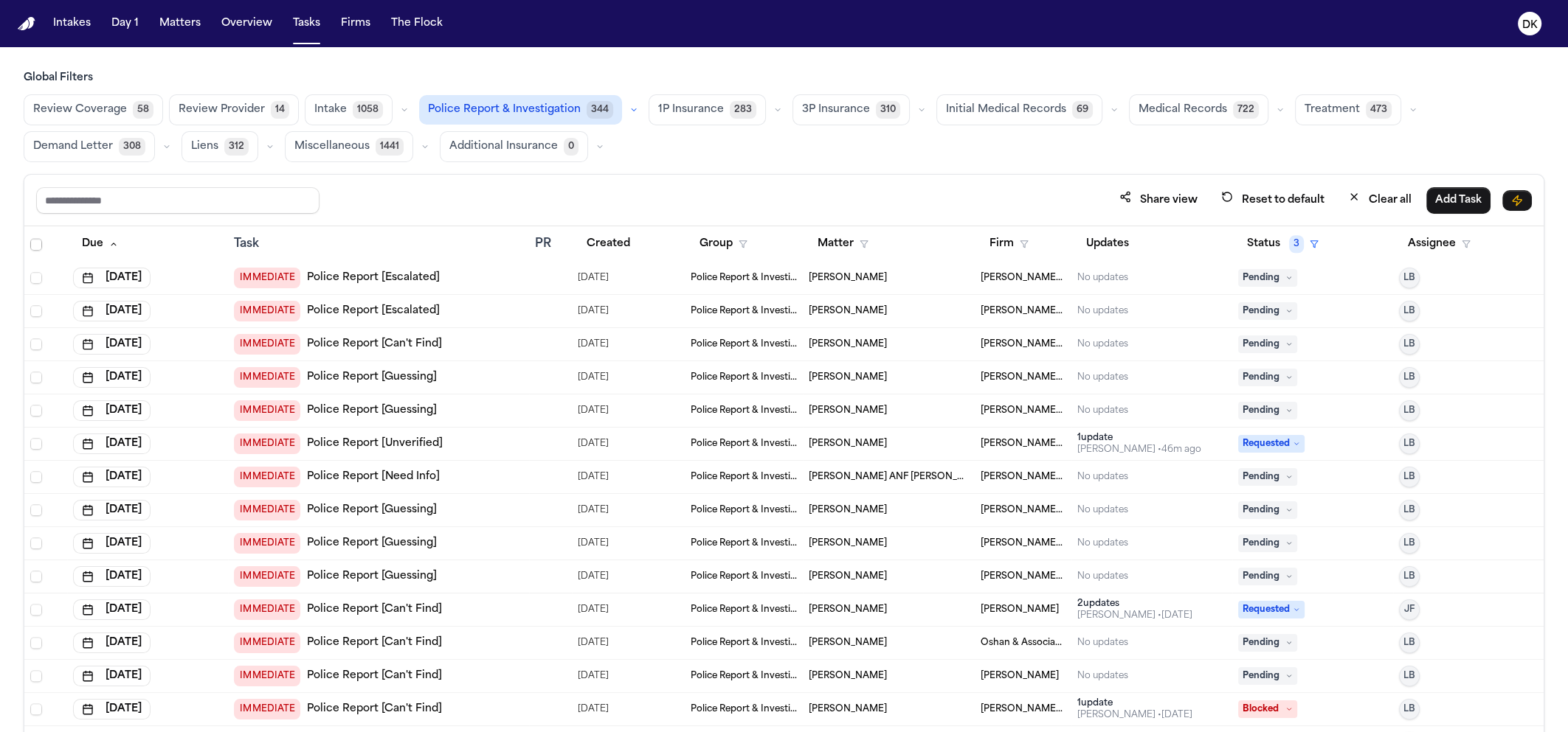
click at [495, 516] on div "IMMEDIATE Police Report [Guessing]" at bounding box center [378, 510] width 288 height 21
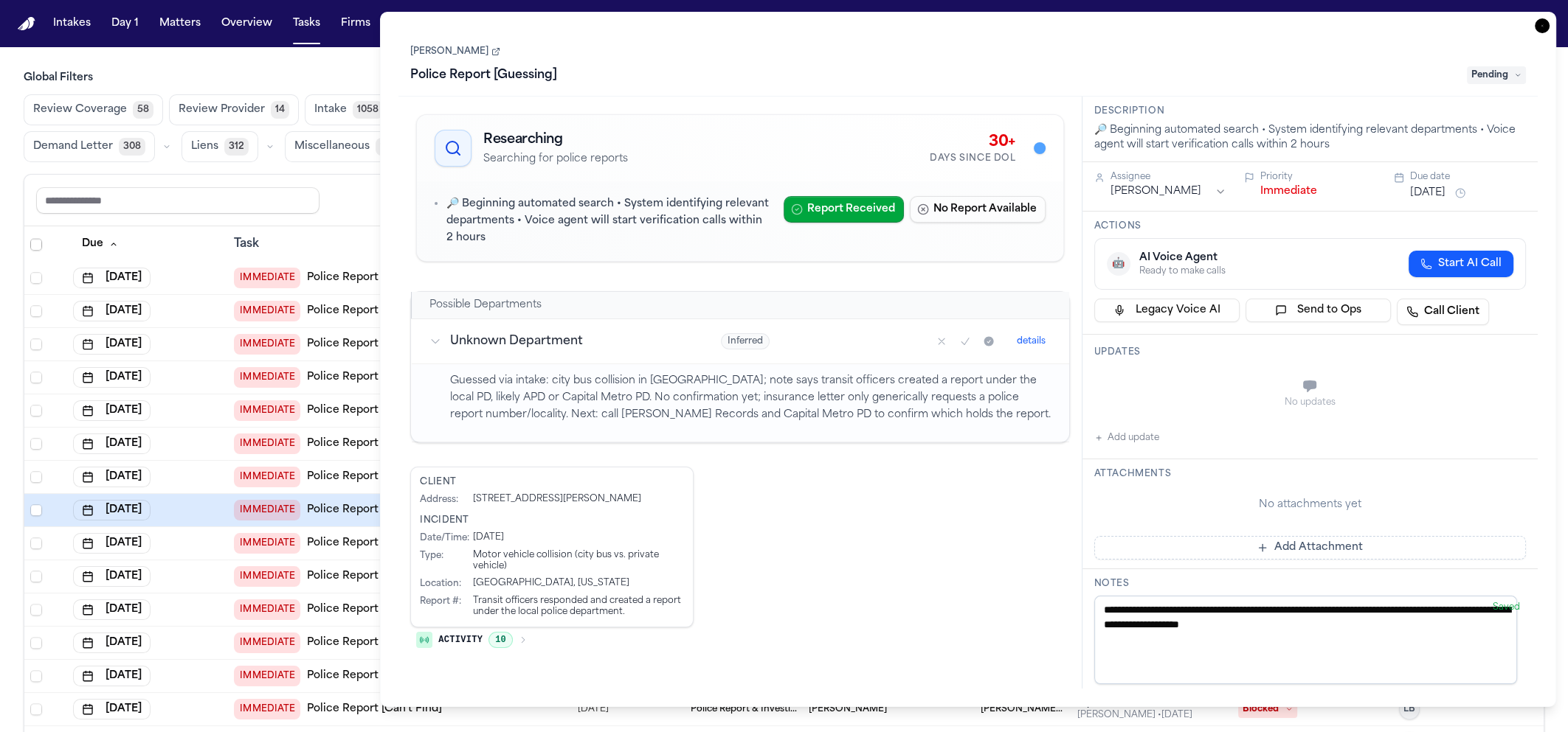
click at [190, 336] on div "[DATE]" at bounding box center [147, 344] width 149 height 21
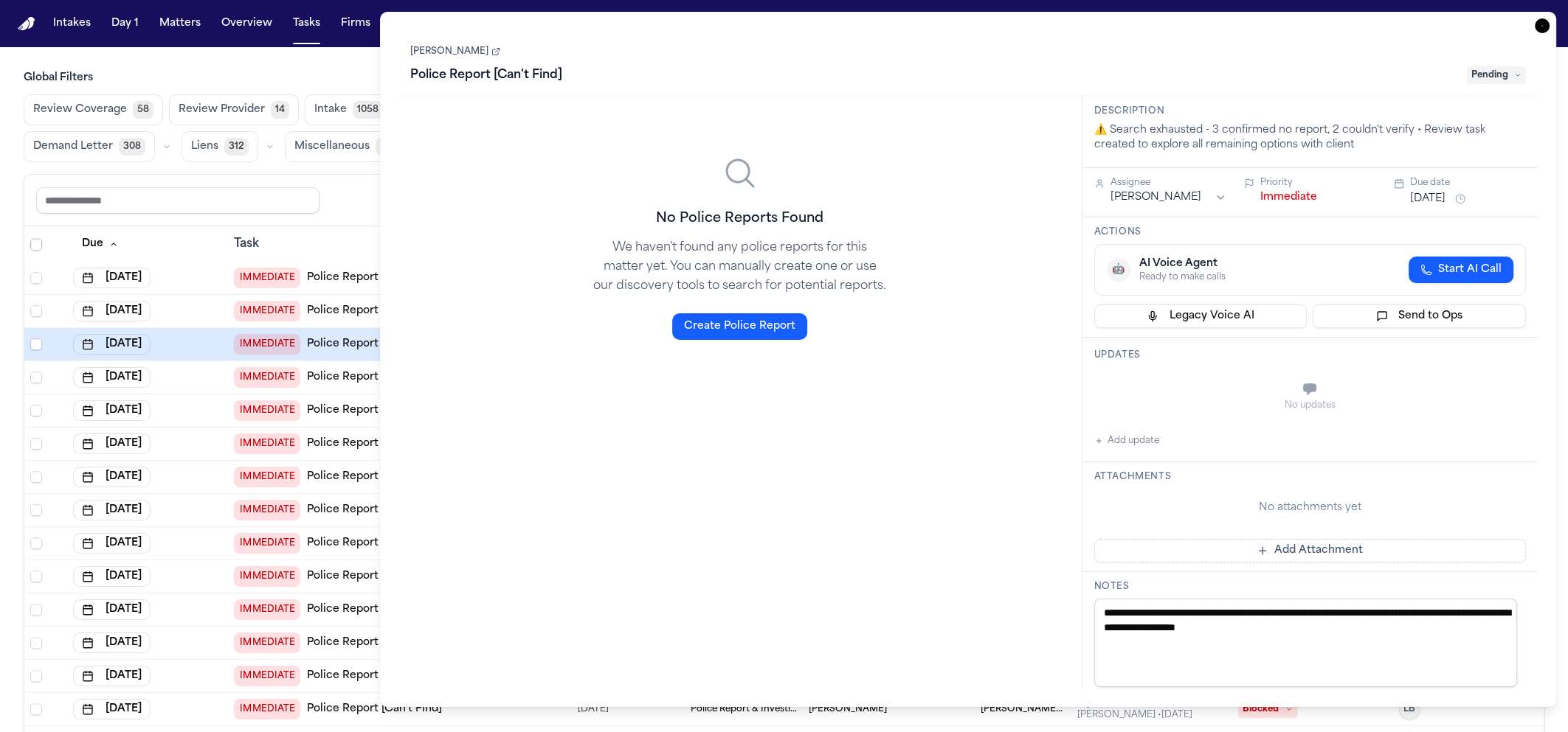
scroll to position [2049, 0]
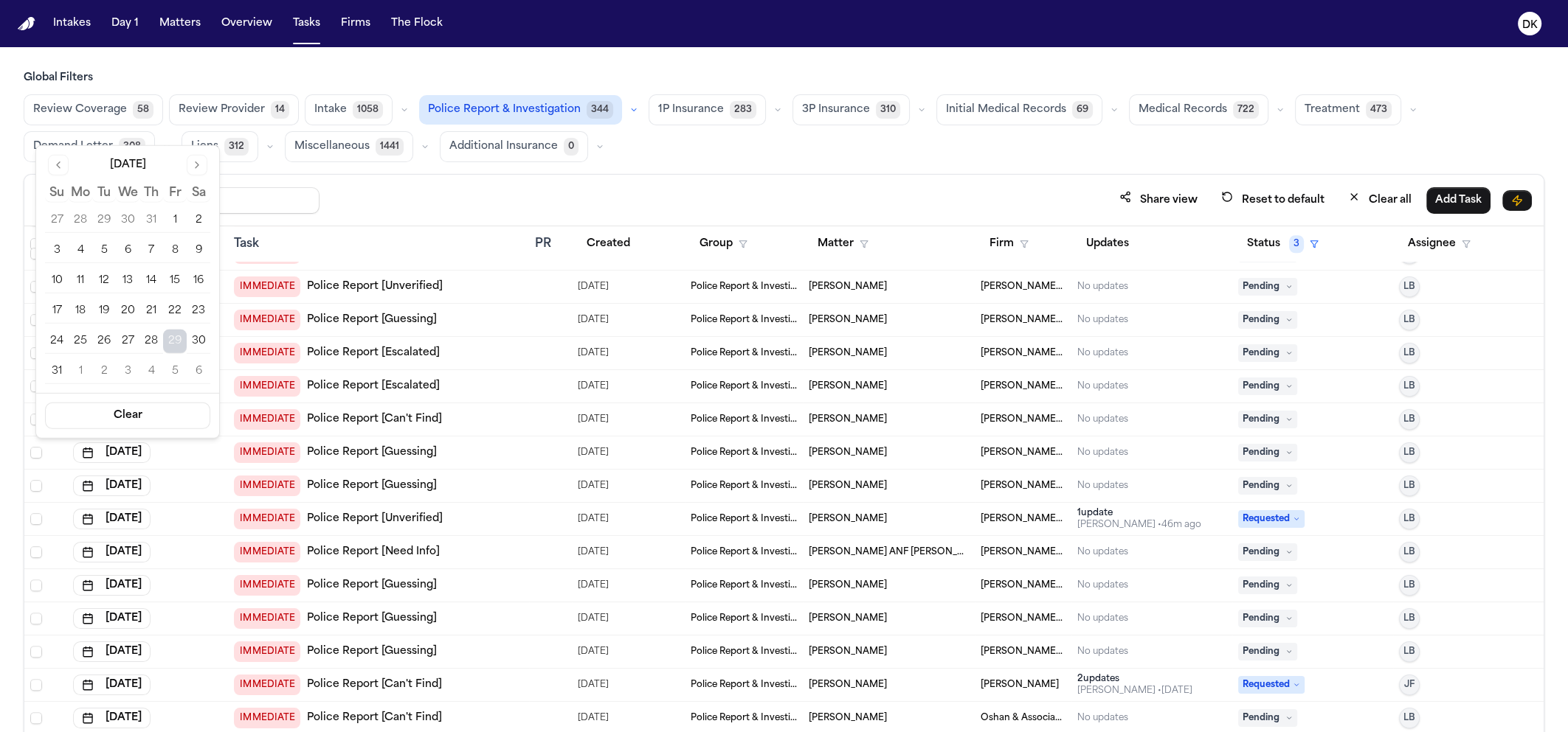
click at [192, 461] on div "[DATE]" at bounding box center [147, 452] width 149 height 21
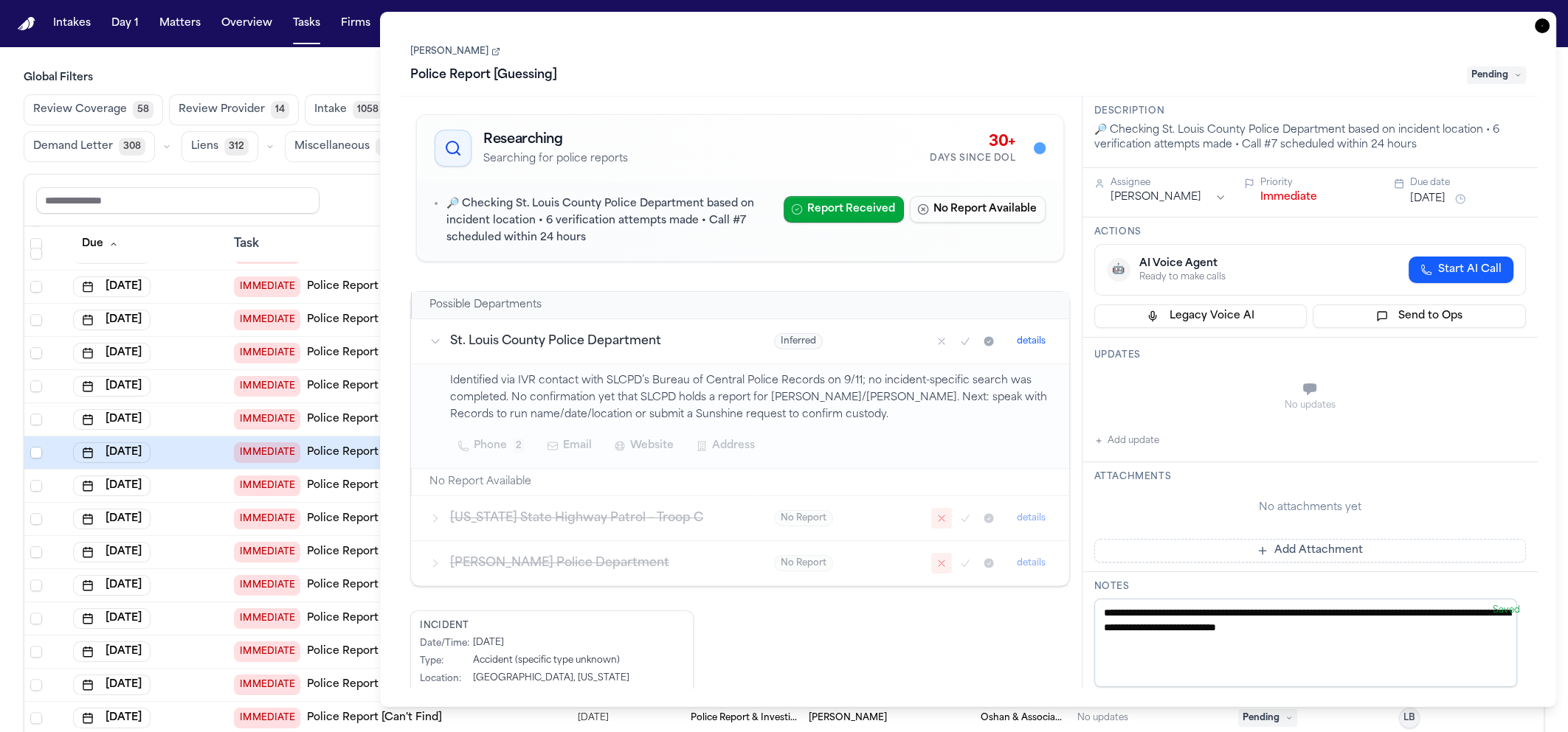
click at [728, 530] on td "Missouri State Highway Patrol – Troop C" at bounding box center [583, 518] width 344 height 45
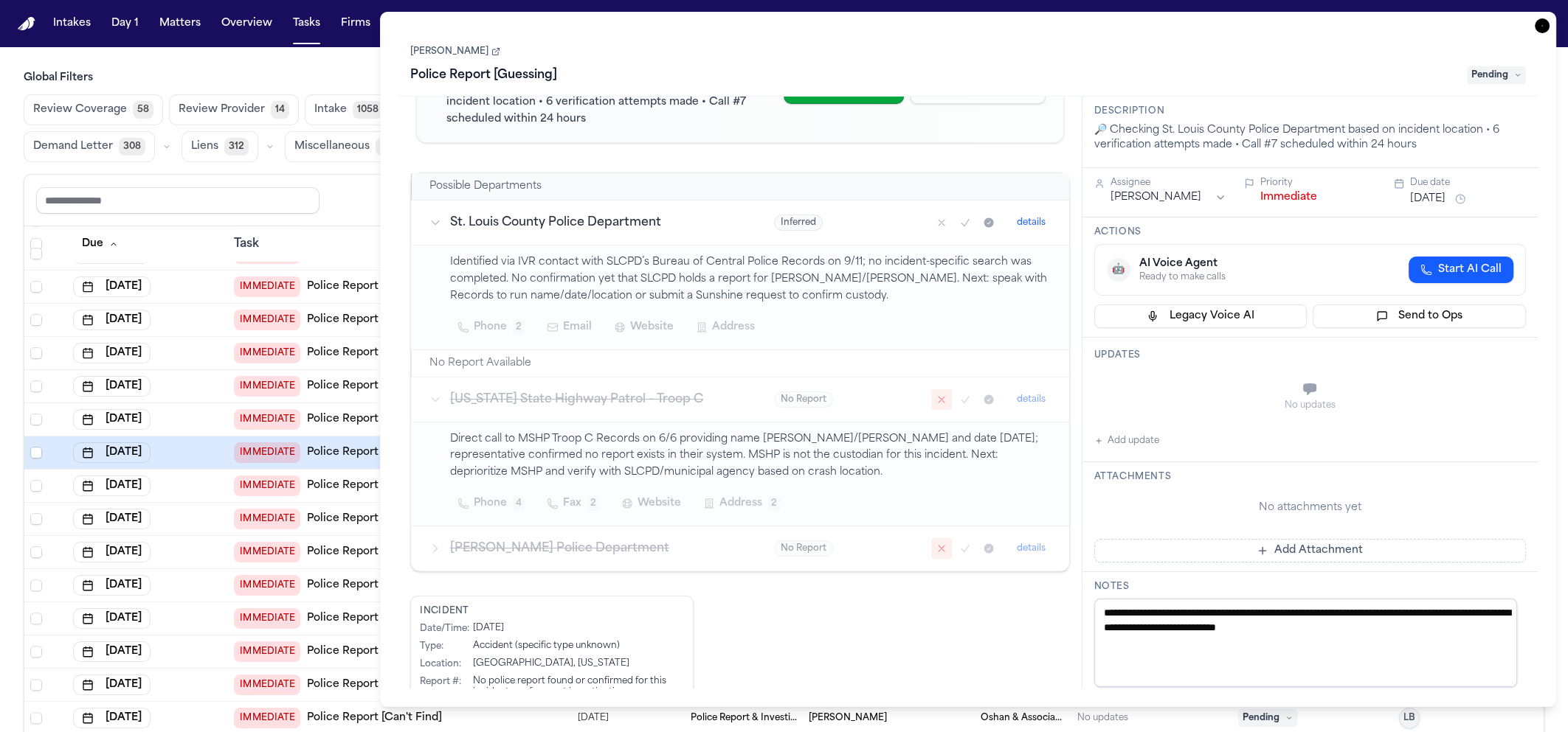
scroll to position [177, 0]
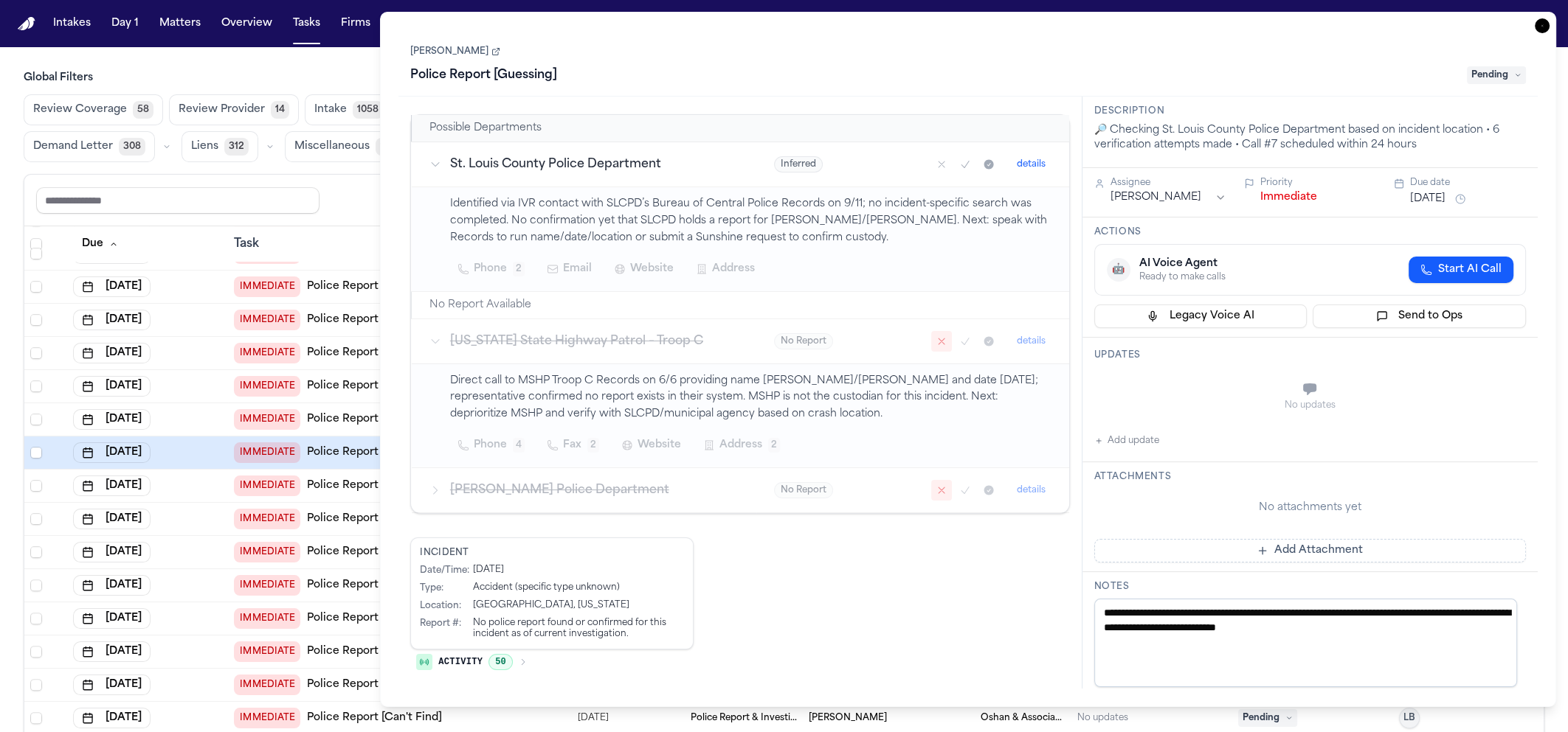
click at [511, 666] on button "Activity 50" at bounding box center [471, 662] width 122 height 25
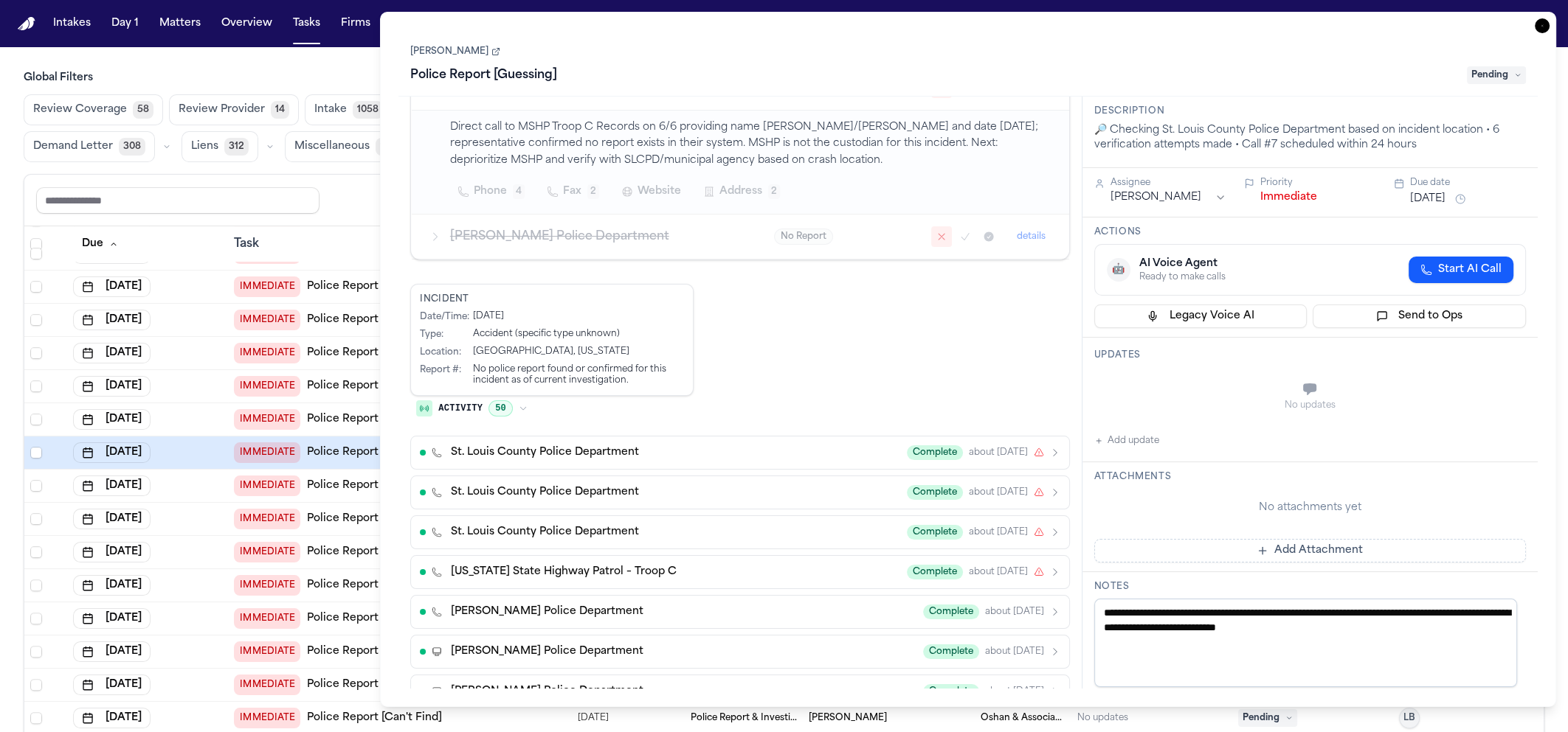
scroll to position [80, 0]
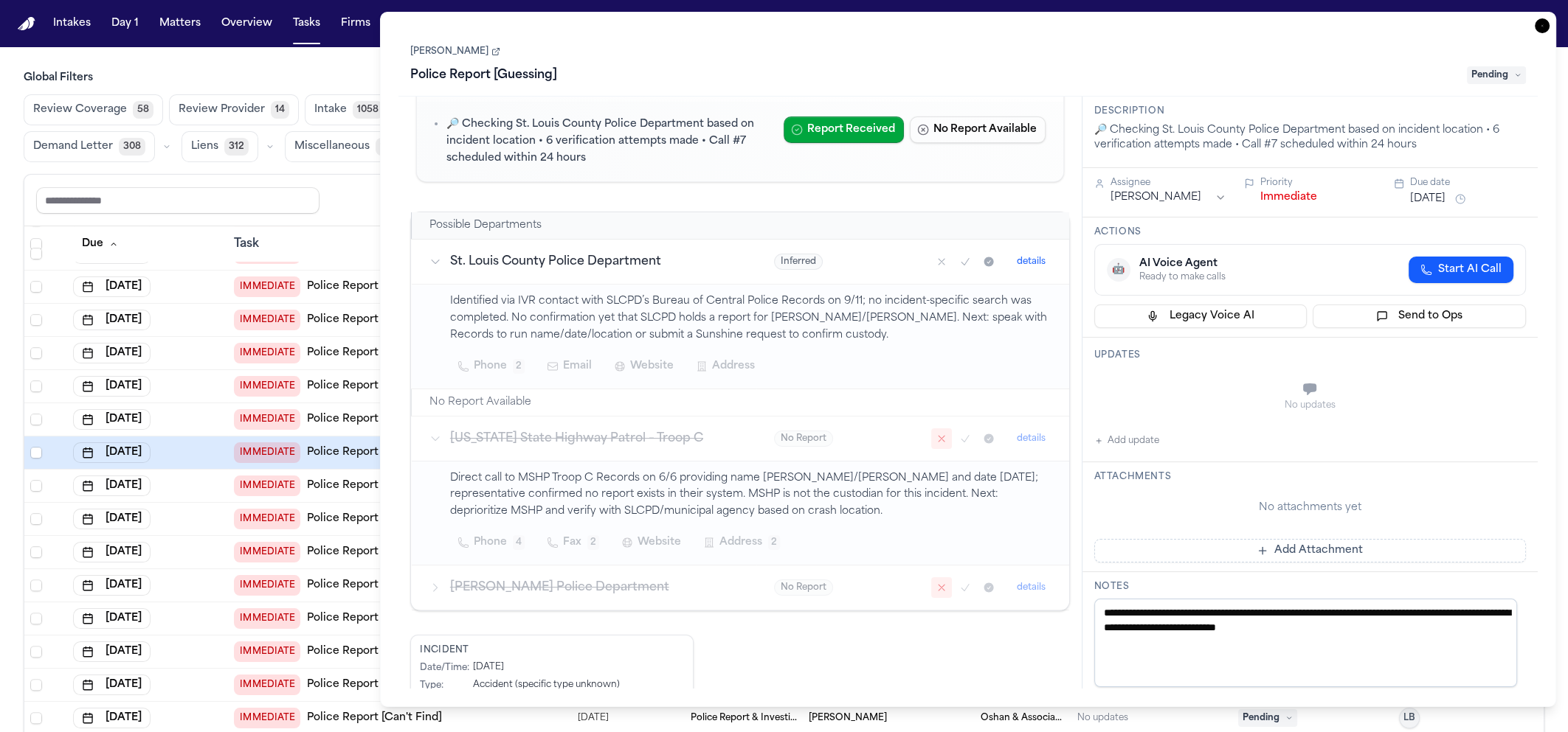
click at [588, 588] on h3 "Clayton Police Department" at bounding box center [594, 587] width 288 height 17
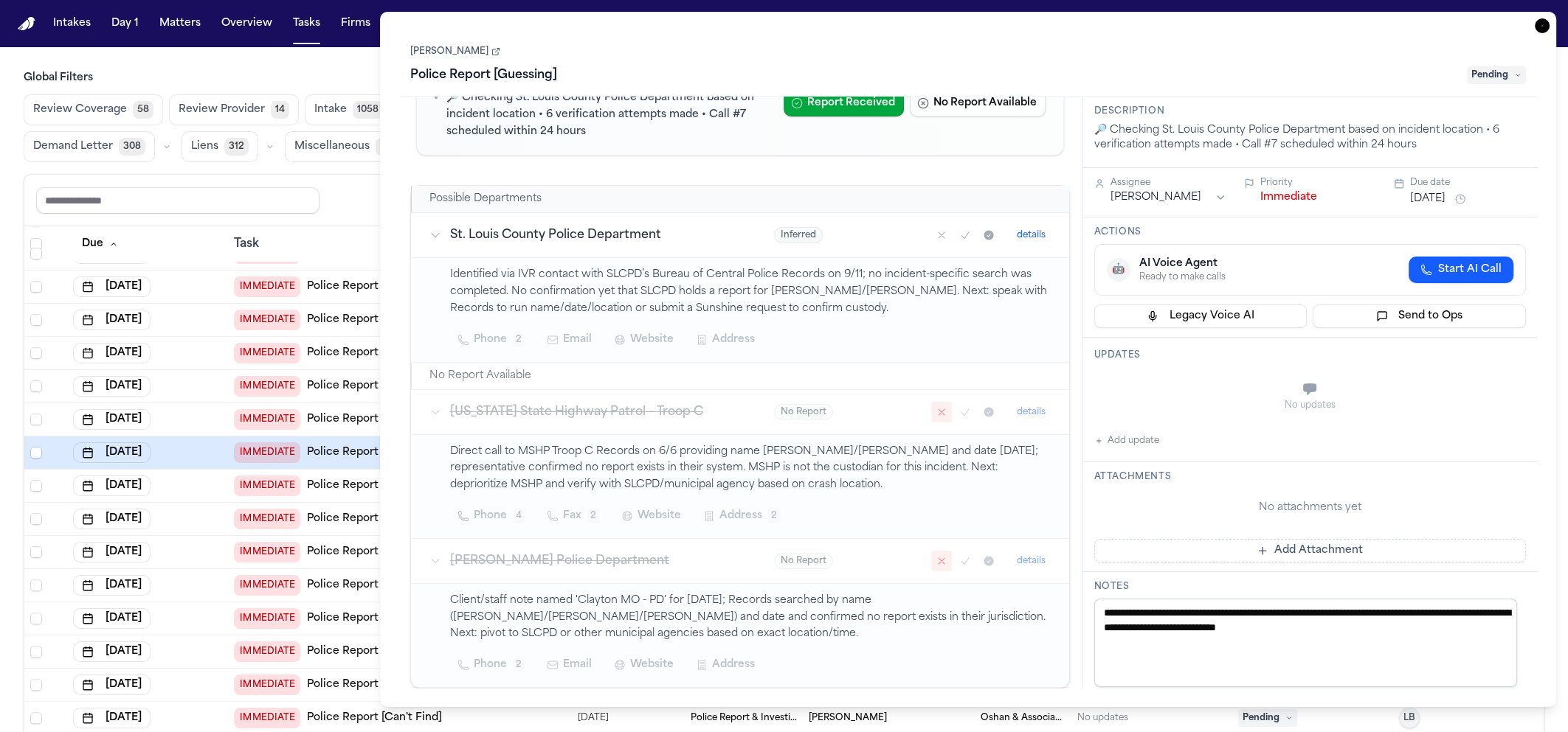
scroll to position [0, 0]
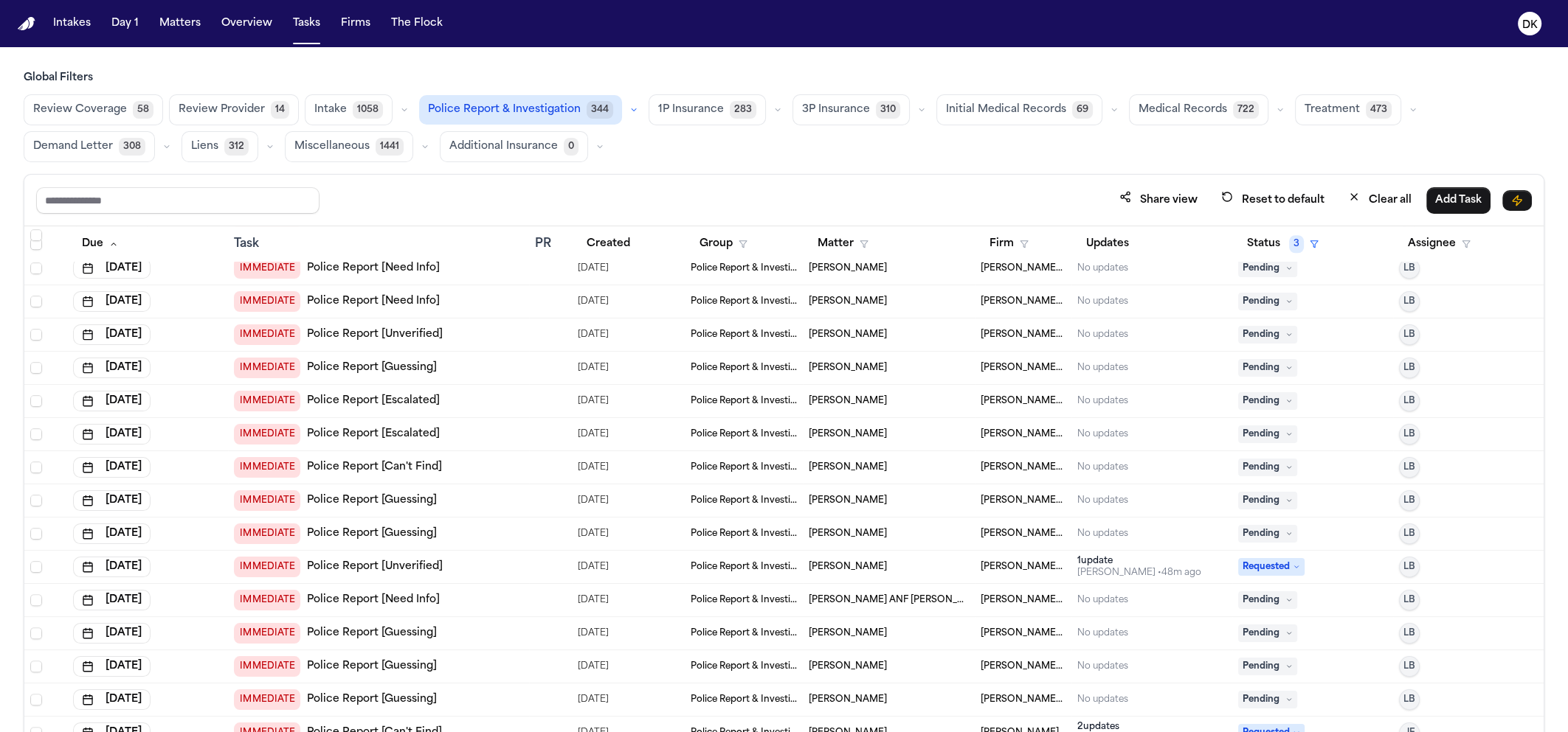
scroll to position [1751, 0]
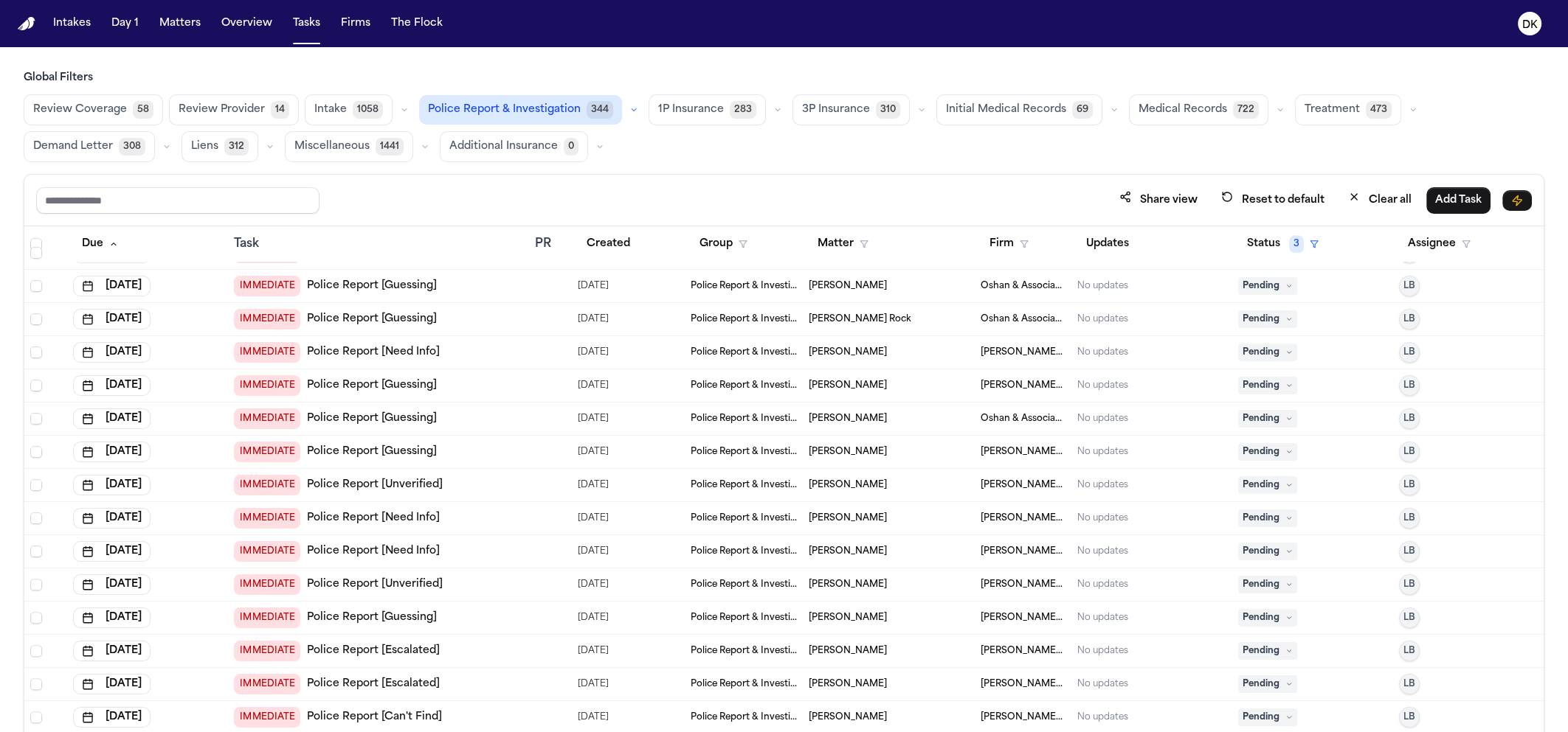
click at [203, 421] on div "[DATE]" at bounding box center [147, 419] width 149 height 21
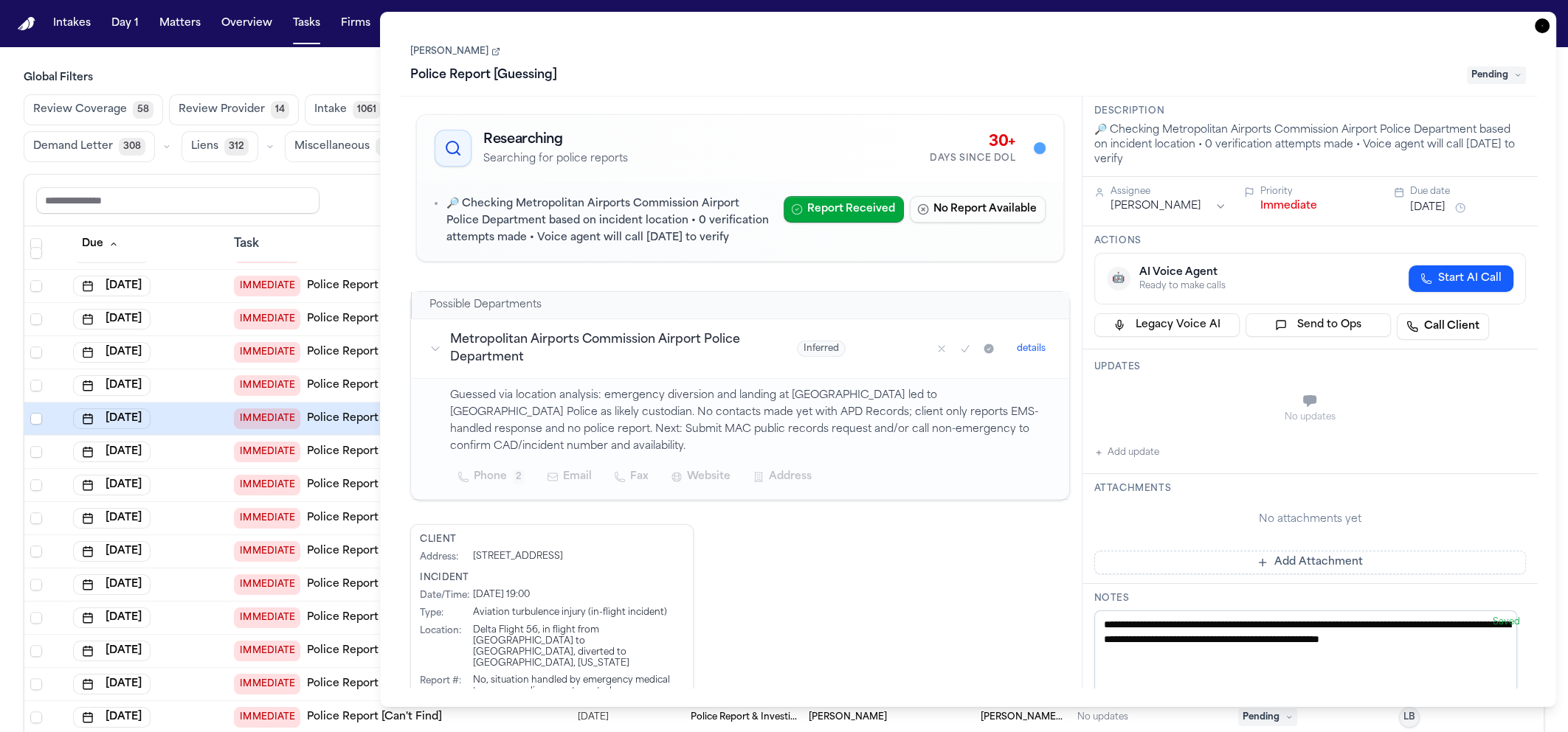
click at [211, 376] on div "[DATE]" at bounding box center [147, 386] width 149 height 21
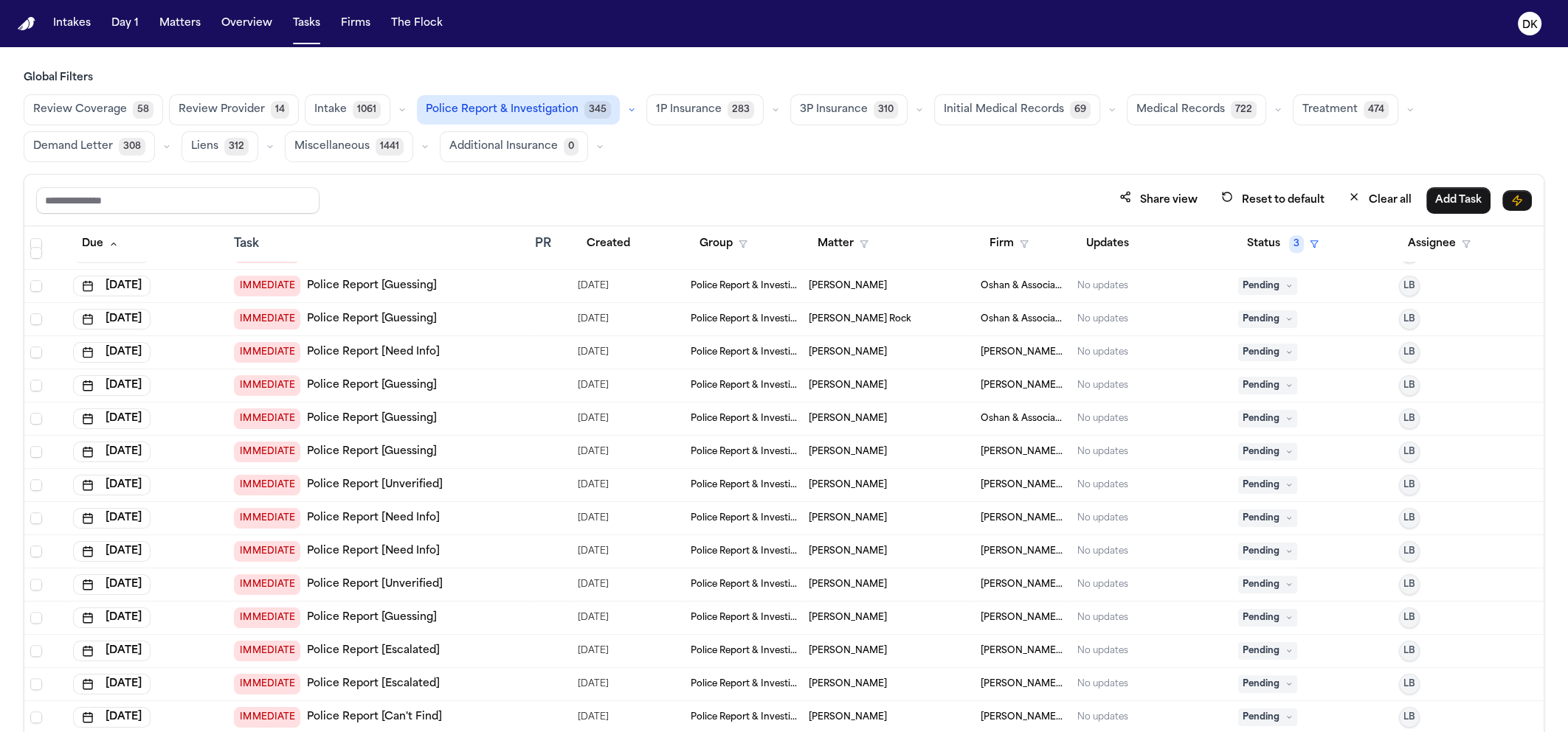
click at [12, 454] on div "Global Filters Review Coverage 58 Review Provider 14 Intake 1061 Police Report …" at bounding box center [784, 434] width 1568 height 726
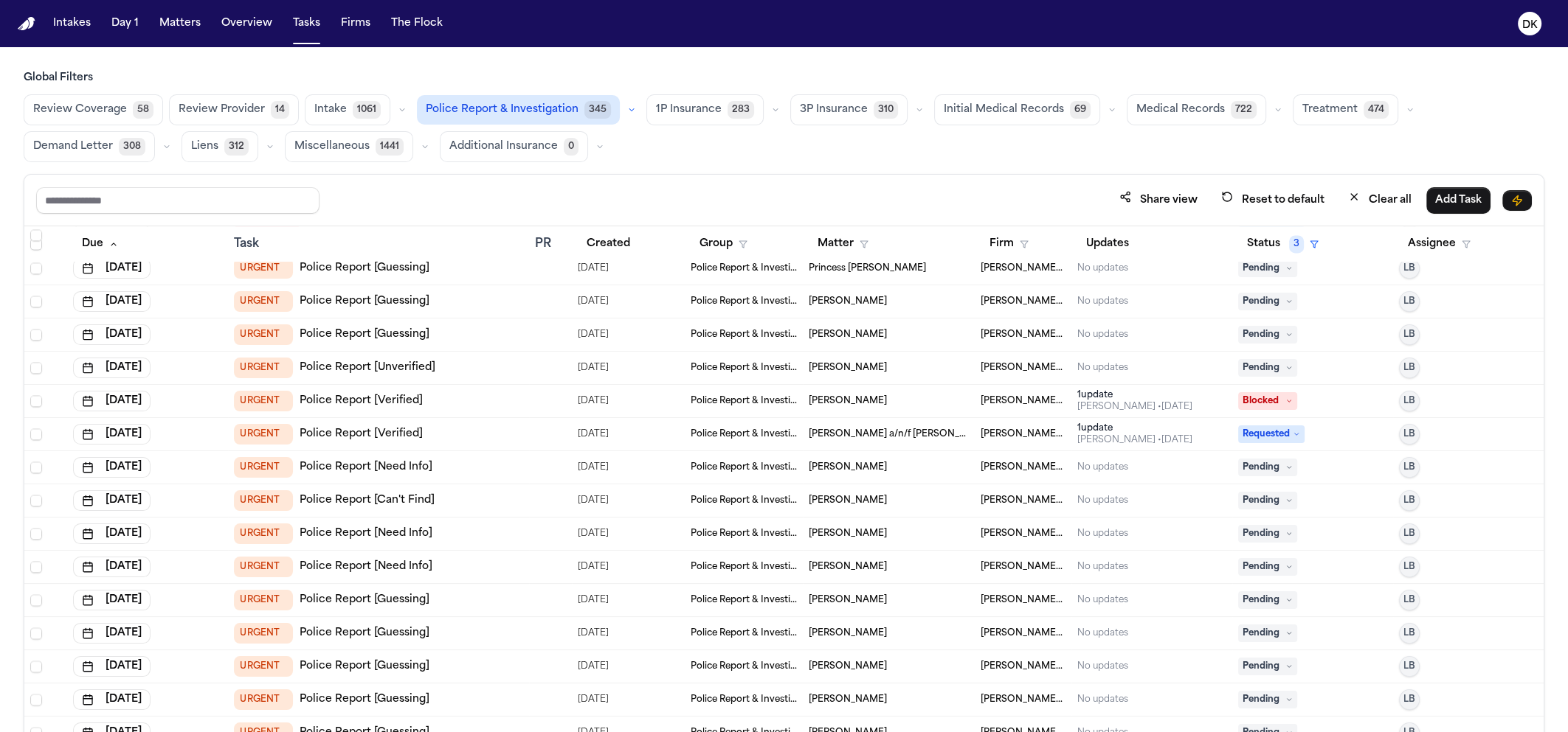
scroll to position [4088, 0]
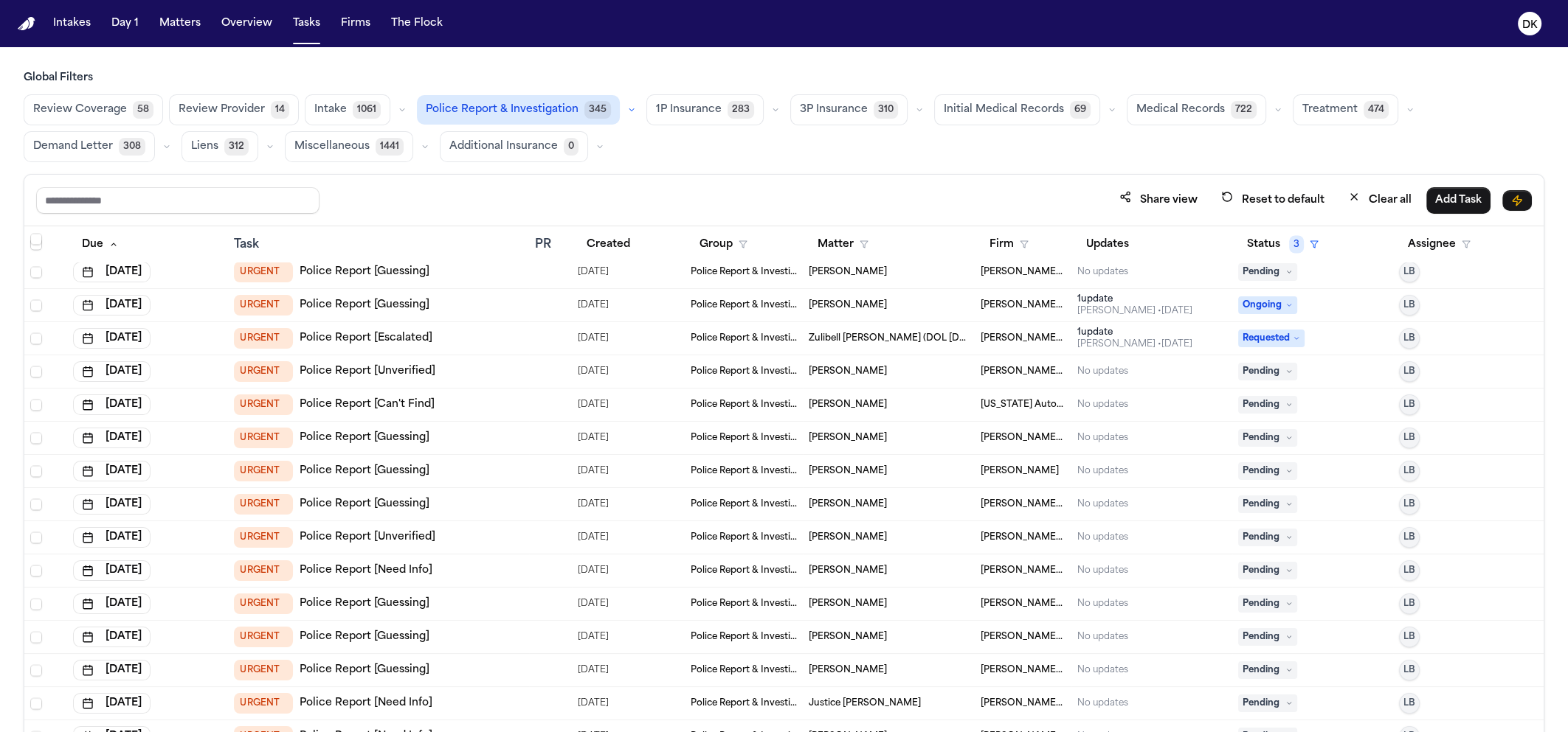
click at [209, 445] on div "[DATE]" at bounding box center [147, 438] width 149 height 21
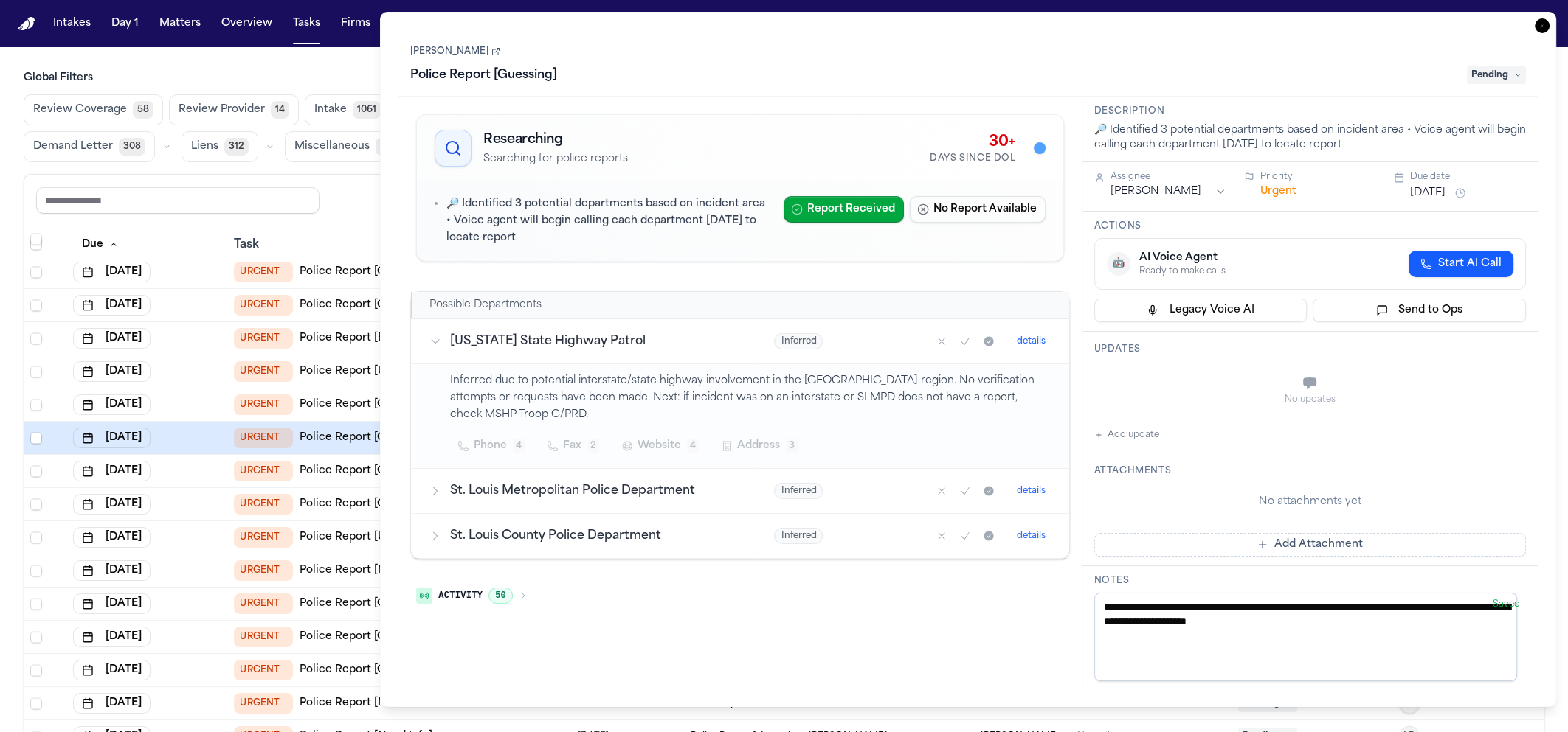
click at [188, 510] on div "[DATE]" at bounding box center [147, 504] width 149 height 21
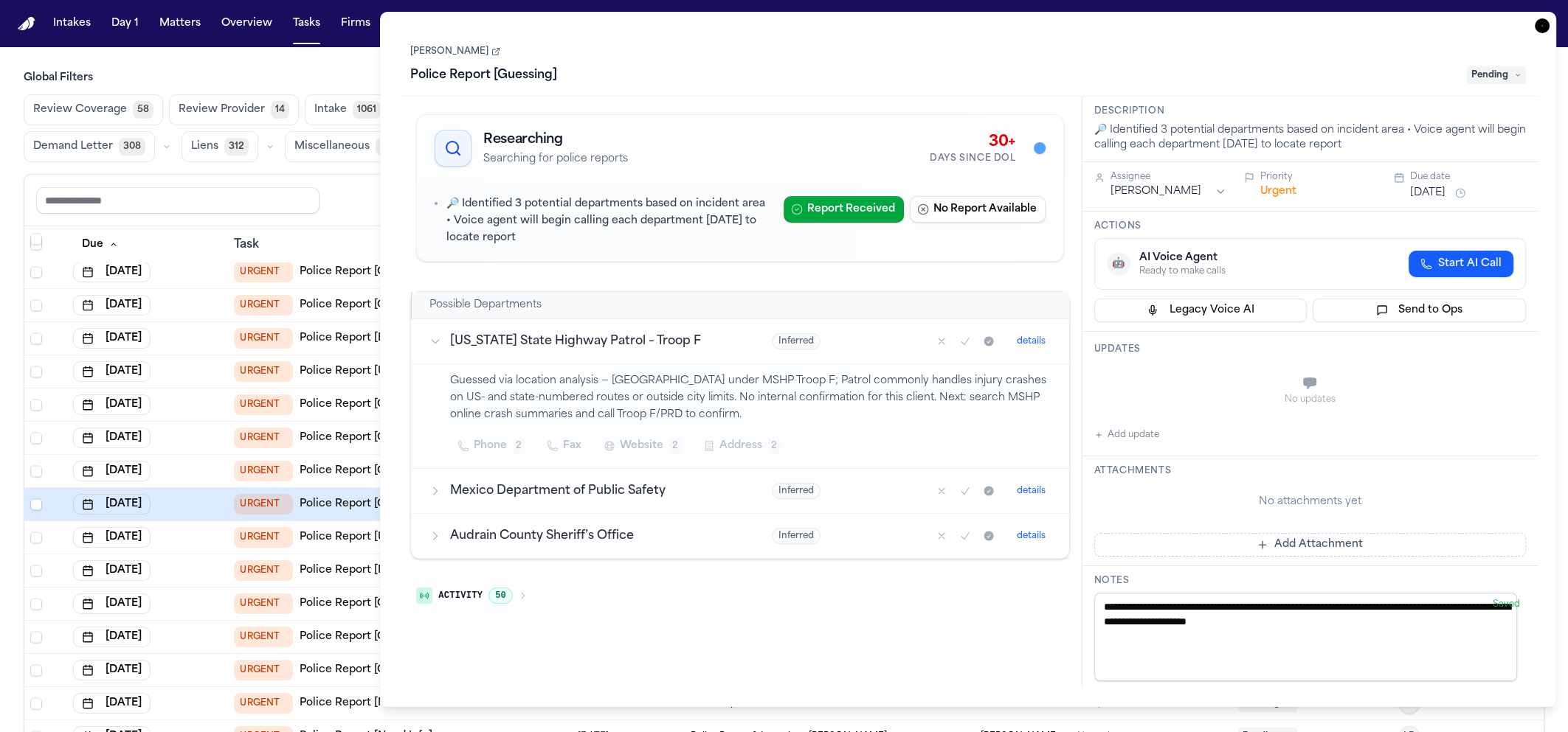
click at [185, 615] on td "[DATE]" at bounding box center [147, 605] width 161 height 33
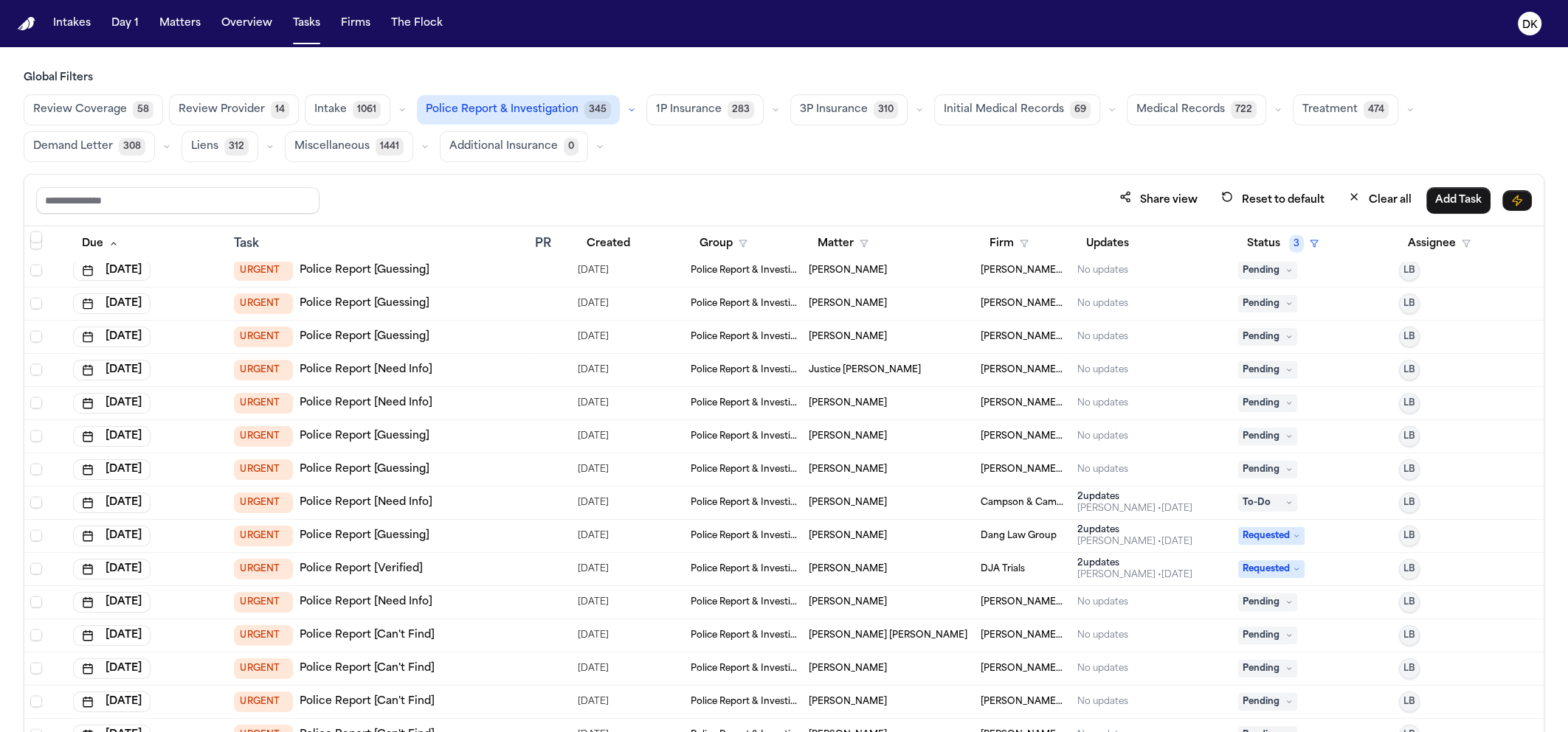
scroll to position [4732, 0]
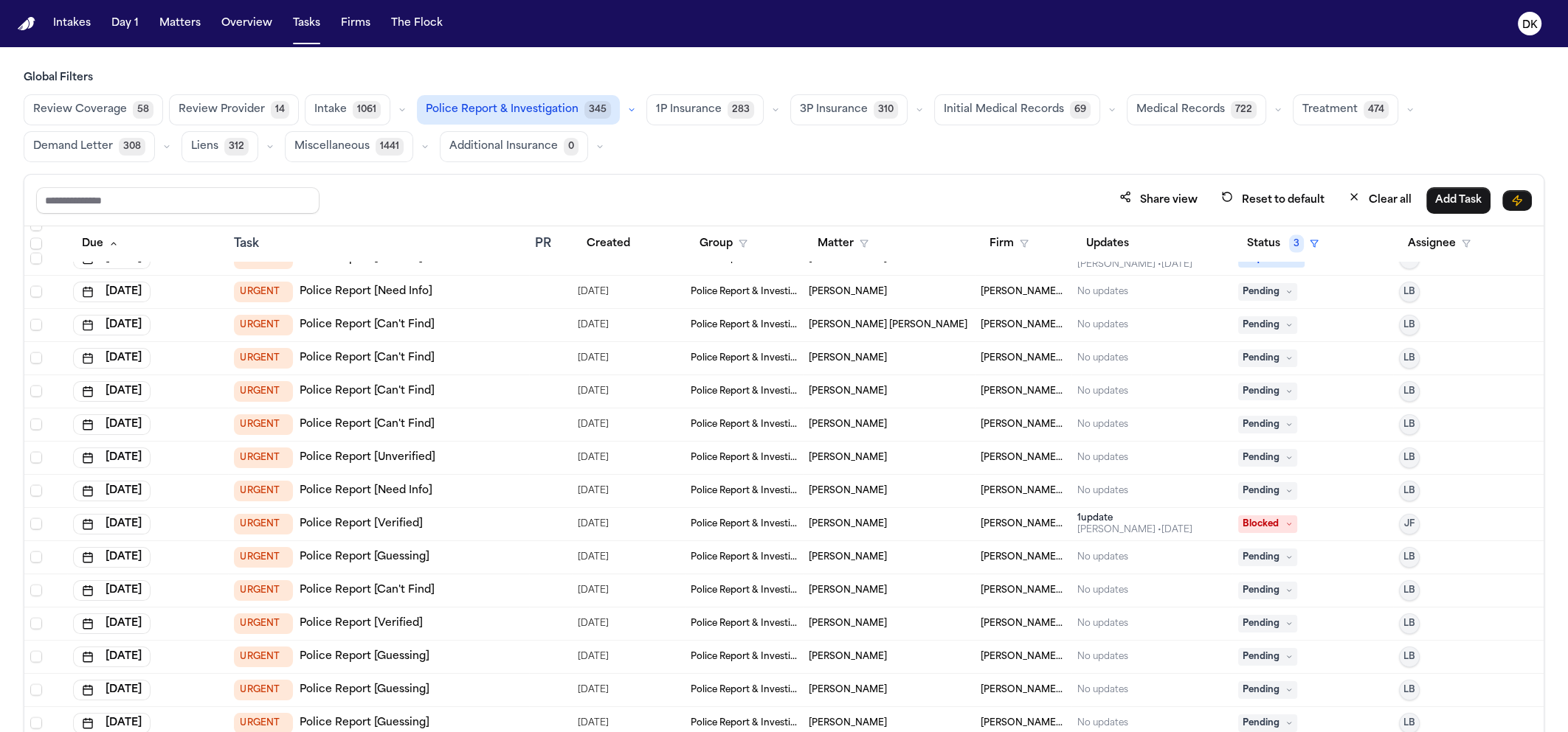
click at [199, 566] on td "[DATE]" at bounding box center [147, 558] width 161 height 33
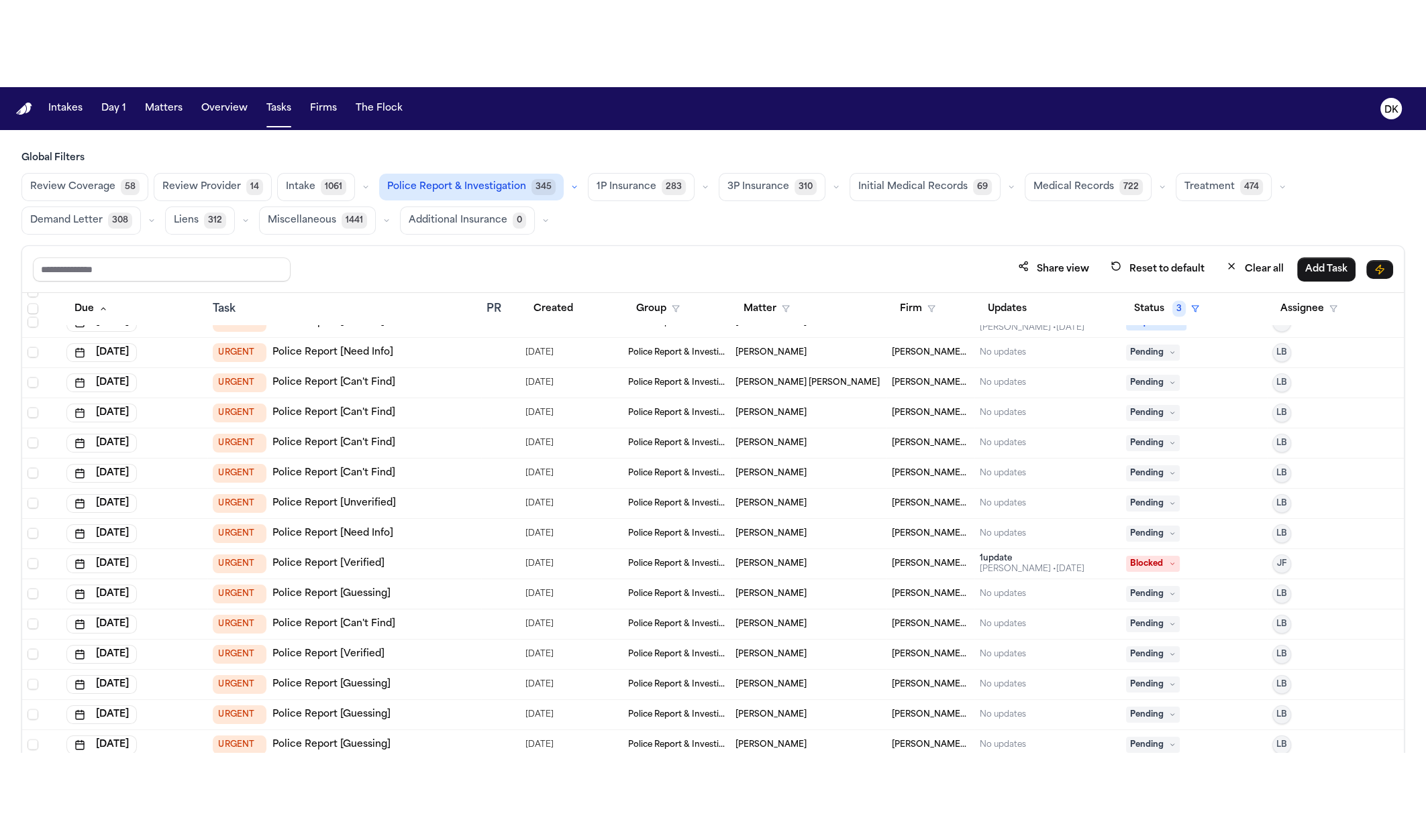
scroll to position [4404, 0]
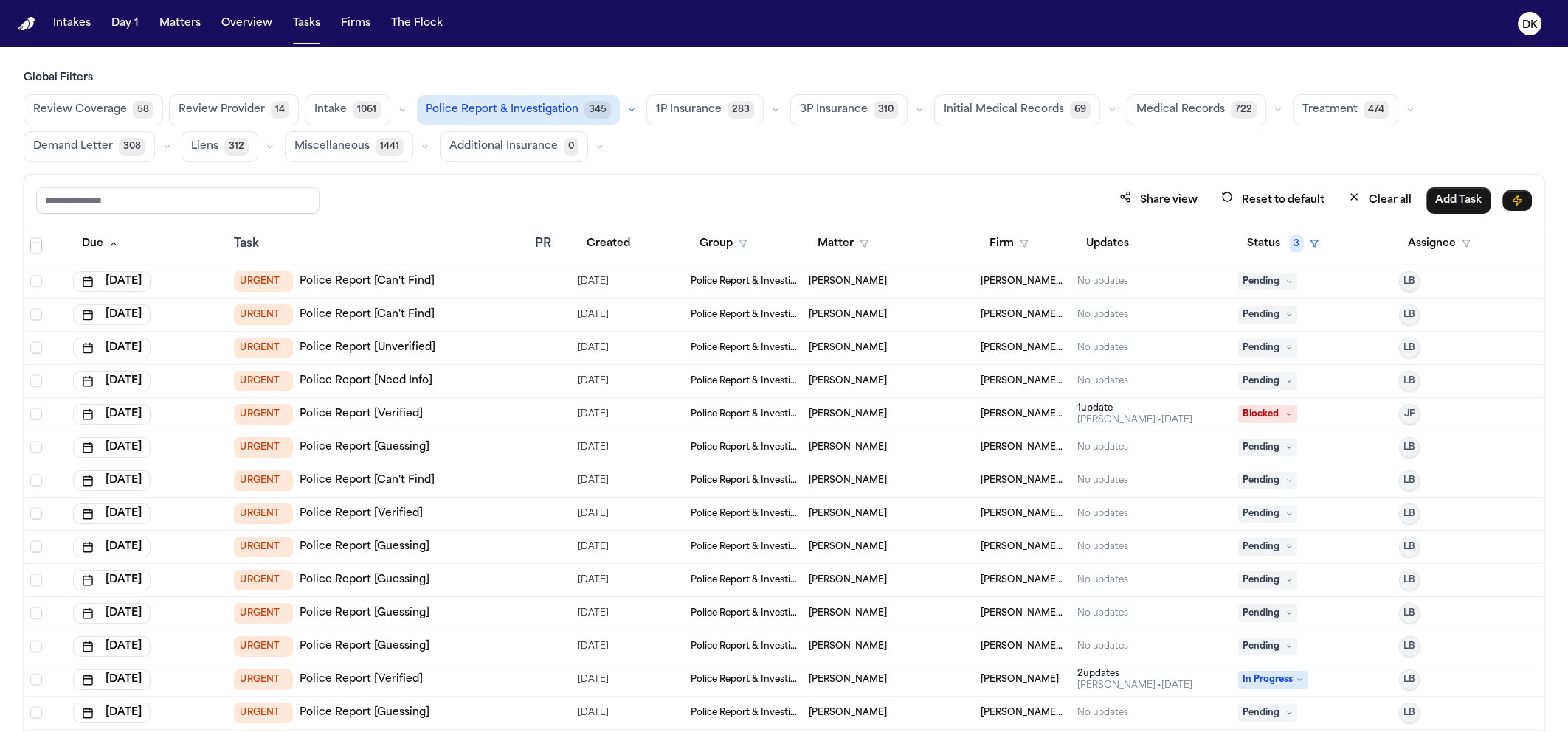
click at [523, 551] on td "URGENT Police Report [Guessing]" at bounding box center [378, 548] width 300 height 33
click at [197, 599] on td "[DATE]" at bounding box center [147, 614] width 161 height 33
click at [208, 666] on td "[DATE]" at bounding box center [147, 680] width 161 height 33
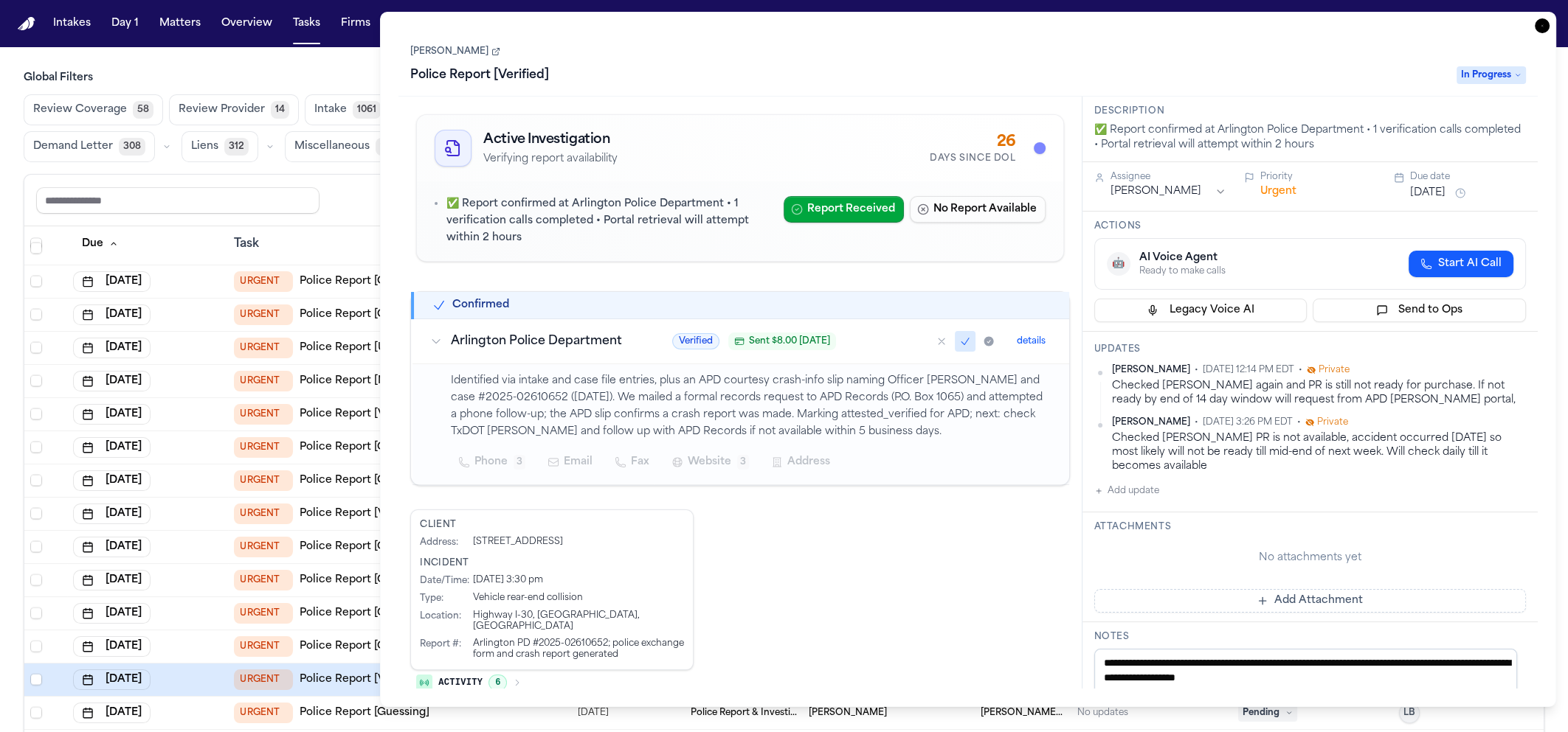
click at [224, 686] on td "[DATE]" at bounding box center [147, 714] width 161 height 33
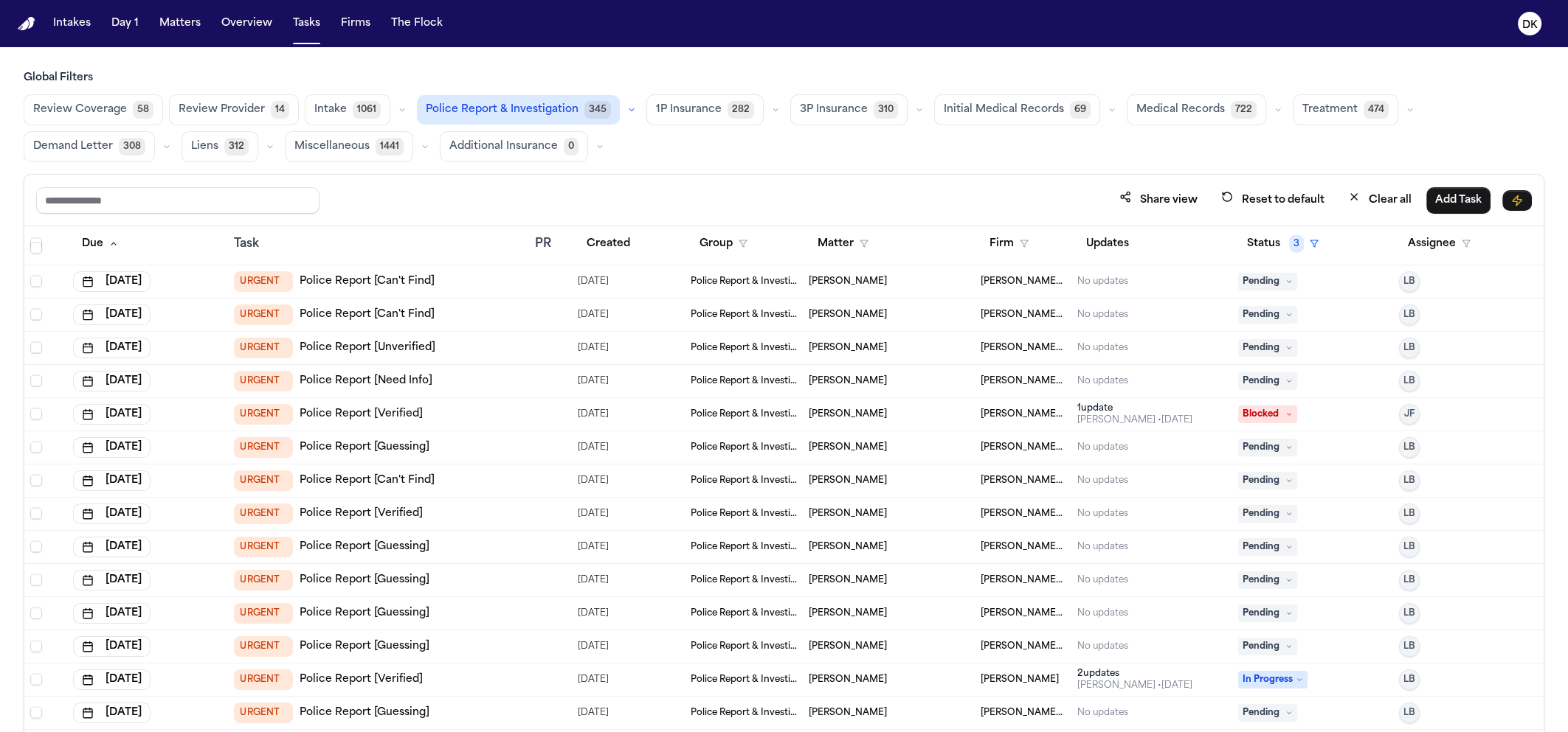
click at [206, 686] on td "[DATE]" at bounding box center [147, 680] width 161 height 33
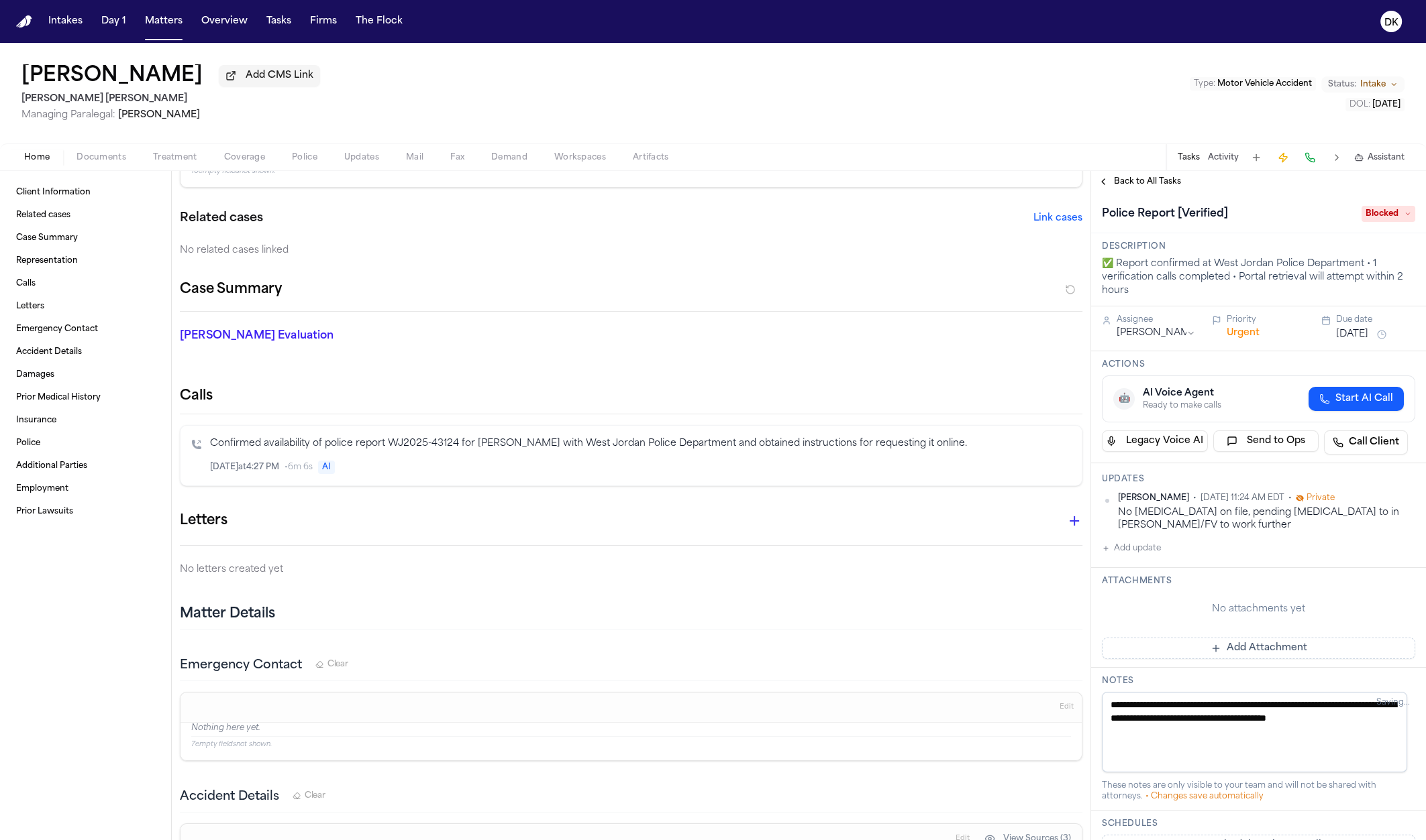
scroll to position [261, 0]
click at [1012, 468] on icon "Inspect" at bounding box center [1015, 467] width 7 height 8
click at [673, 165] on button "Artifacts" at bounding box center [650, 157] width 63 height 16
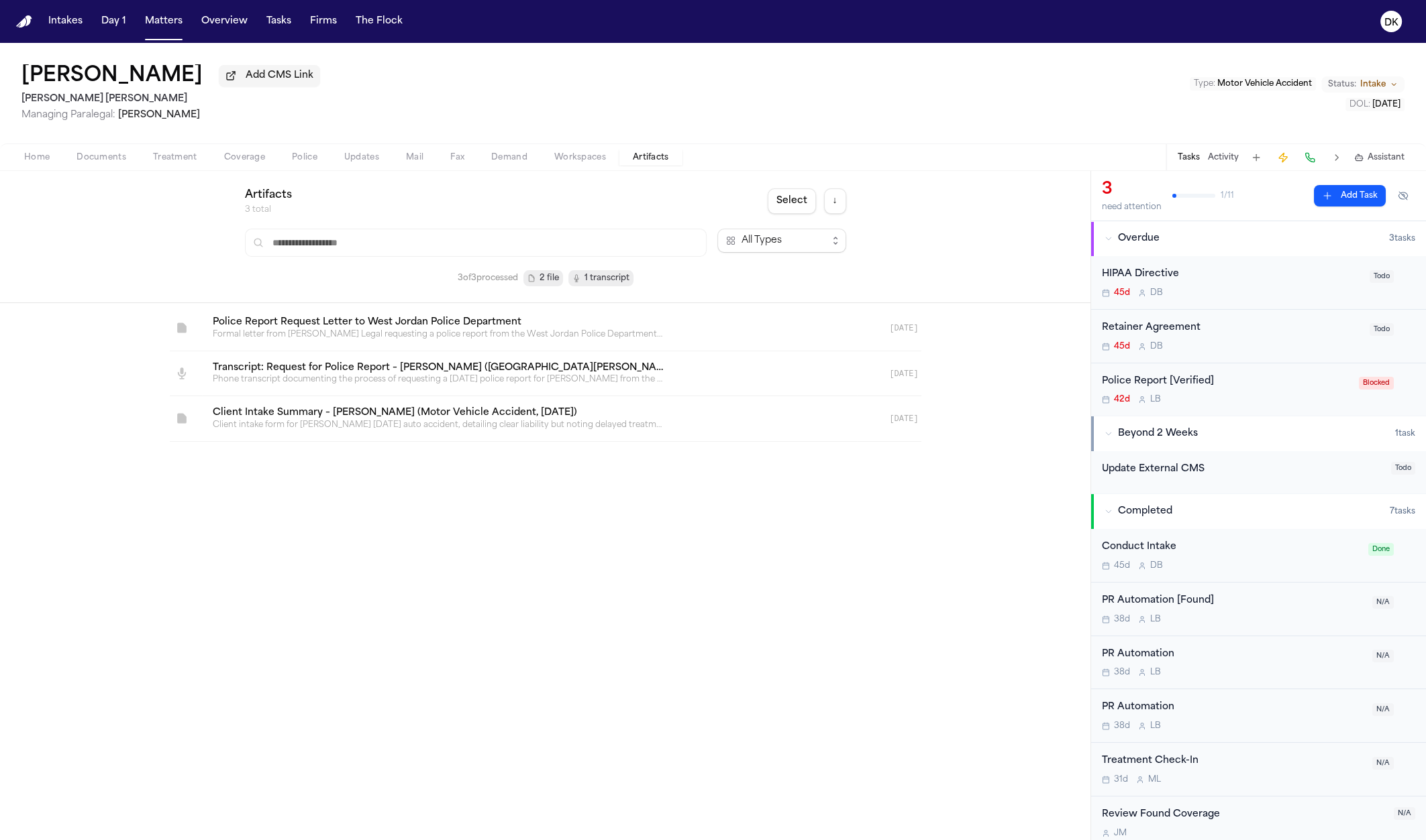
click at [368, 367] on link at bounding box center [530, 373] width 655 height 45
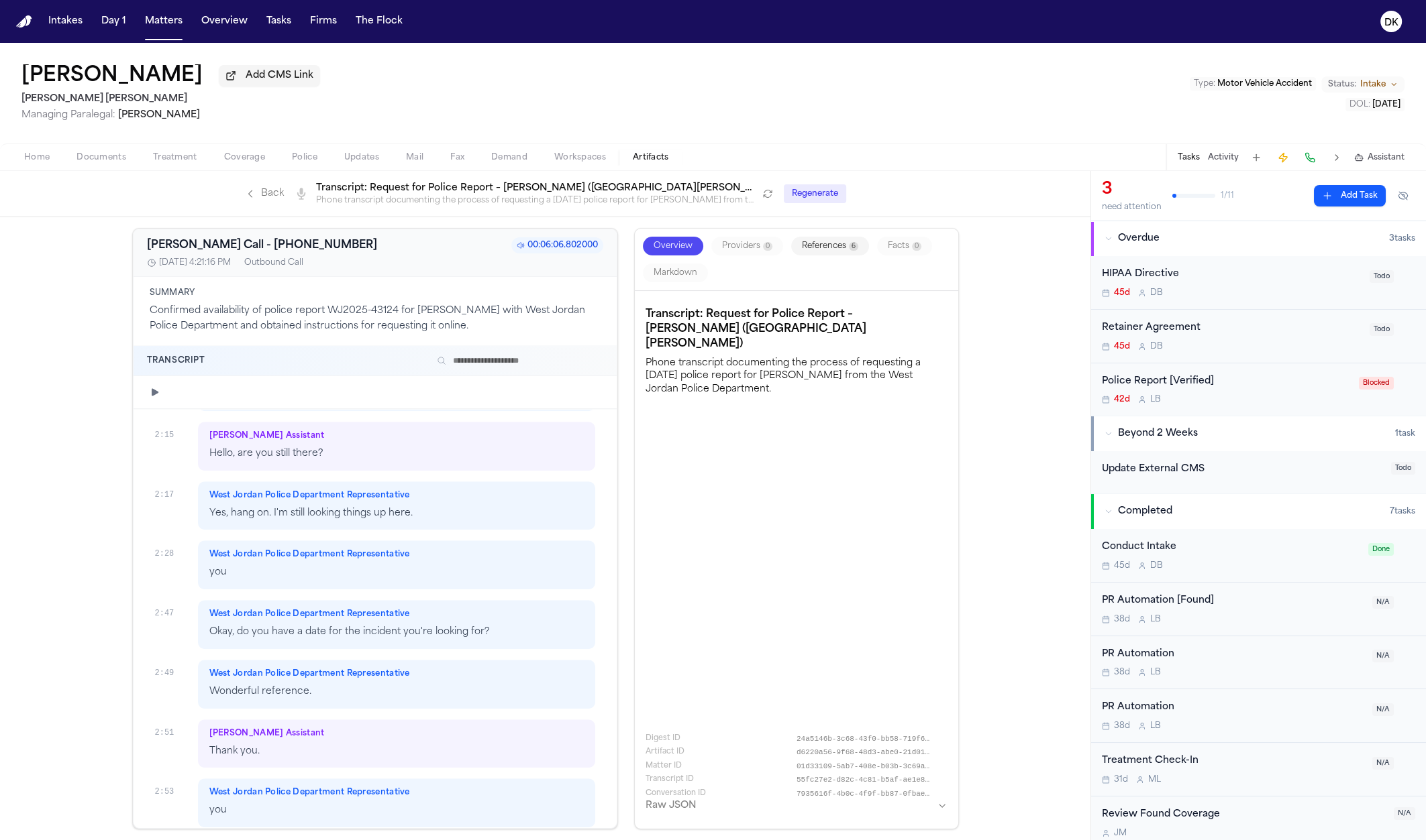
scroll to position [2111, 0]
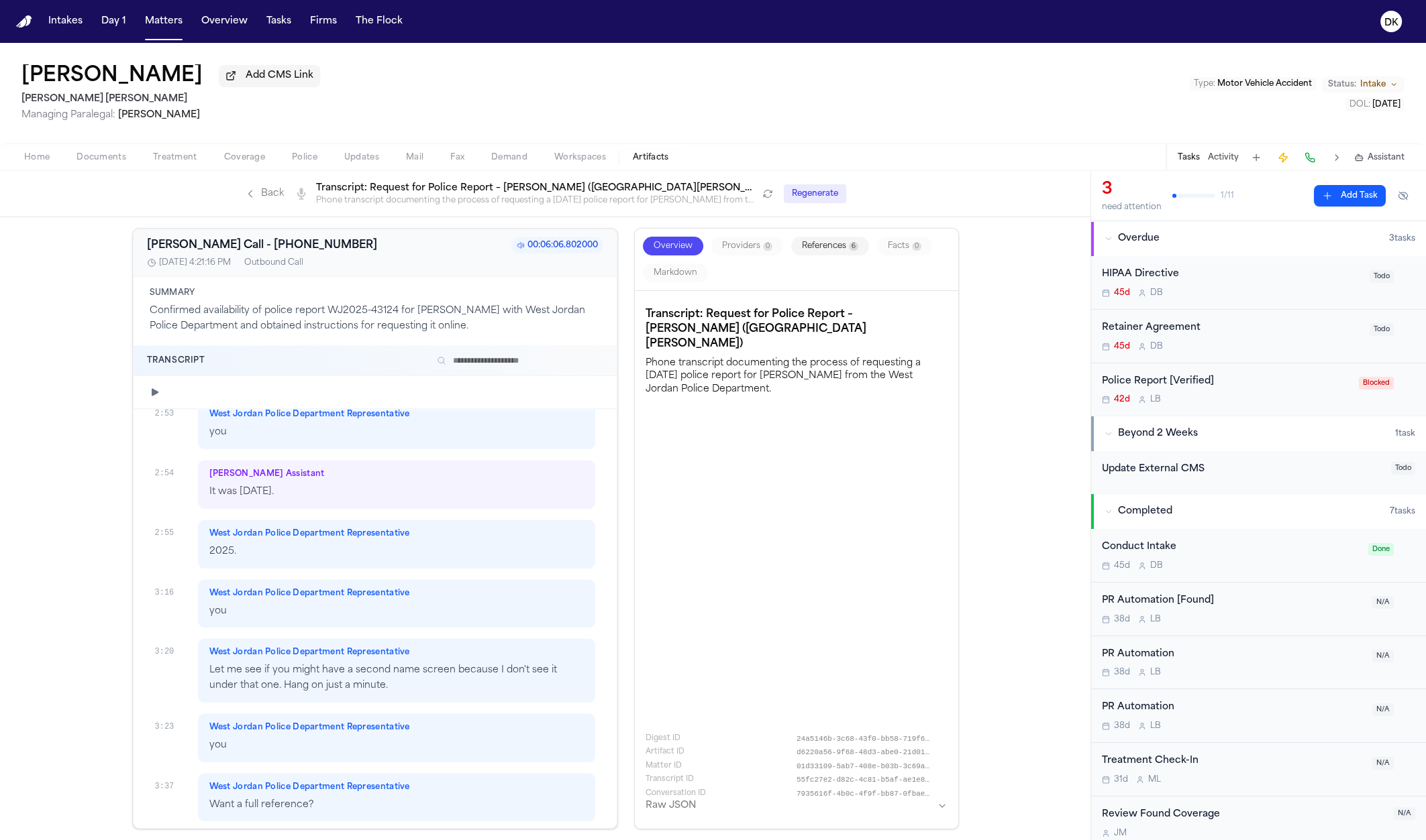
click at [795, 310] on h3 "Transcript: Request for Police Report – [PERSON_NAME] ([GEOGRAPHIC_DATA][PERSON…" at bounding box center [796, 329] width 302 height 44
click at [296, 241] on h3 "[PERSON_NAME] Call - [PHONE_NUMBER]" at bounding box center [262, 245] width 230 height 16
click at [294, 243] on h3 "[PERSON_NAME] Call - [PHONE_NUMBER]" at bounding box center [262, 245] width 230 height 16
copy h3 "18012562000"
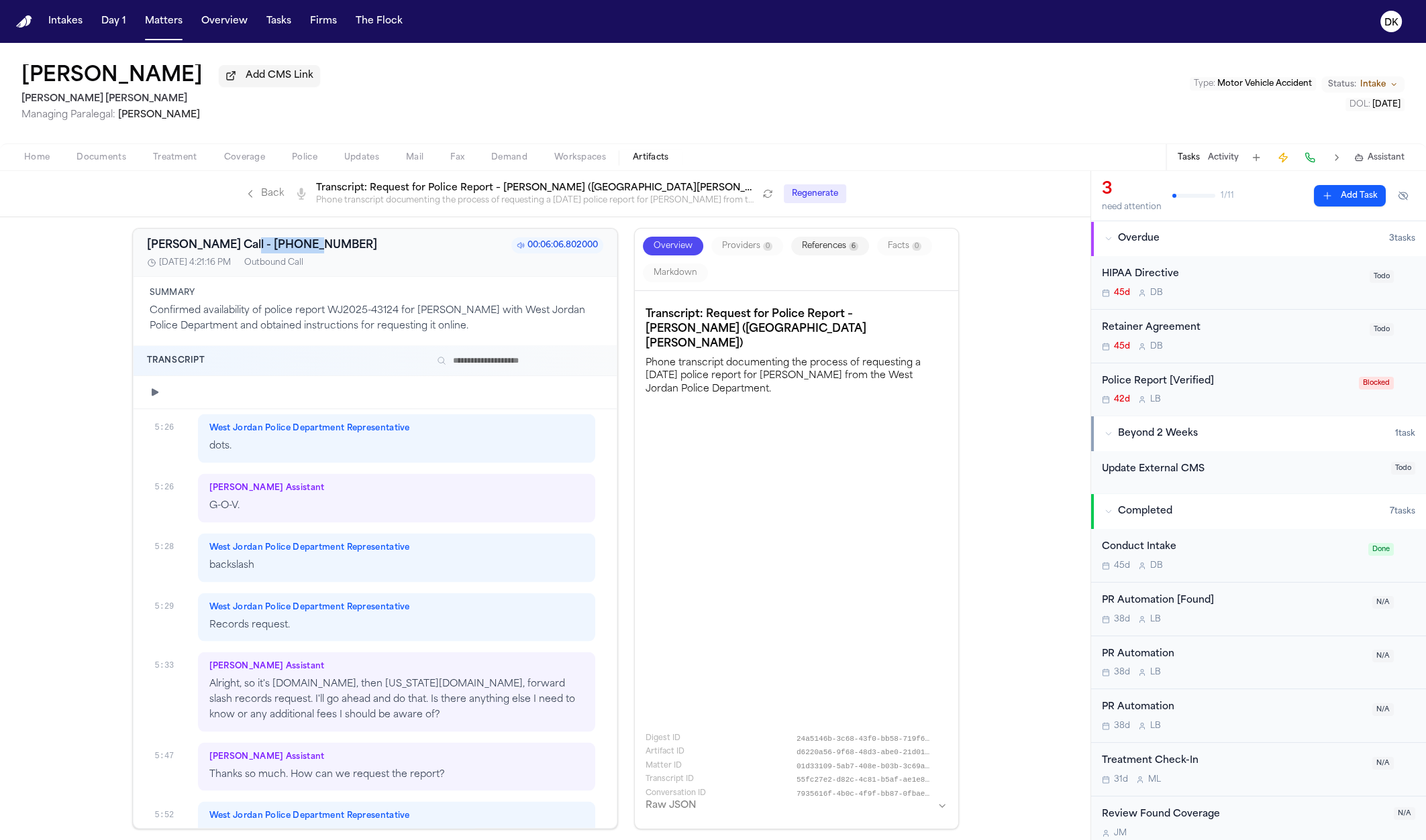
scroll to position [3993, 0]
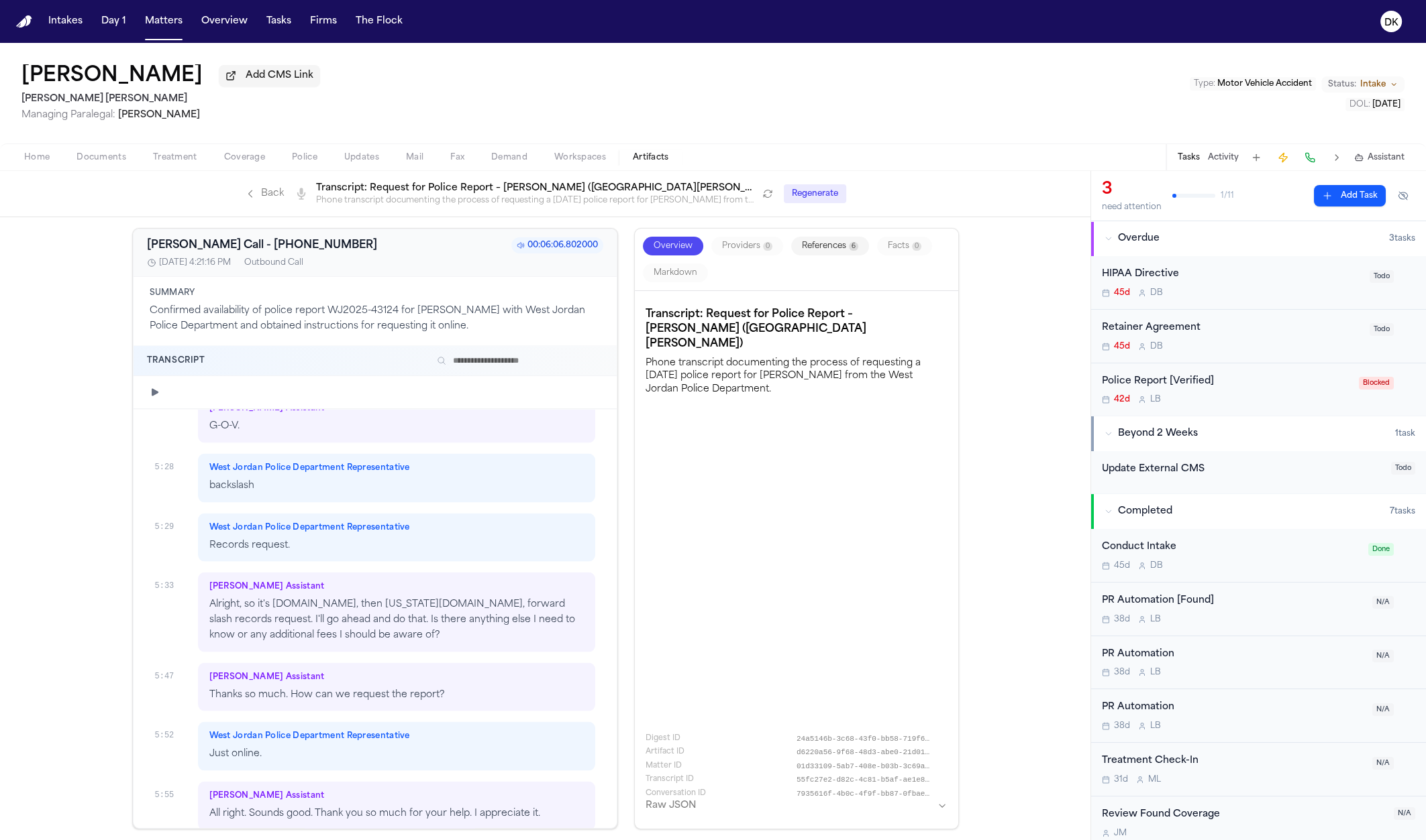
click at [487, 598] on p "Alright, so it's [DOMAIN_NAME], then [US_STATE][DOMAIN_NAME], forward slash rec…" at bounding box center [396, 620] width 375 height 45
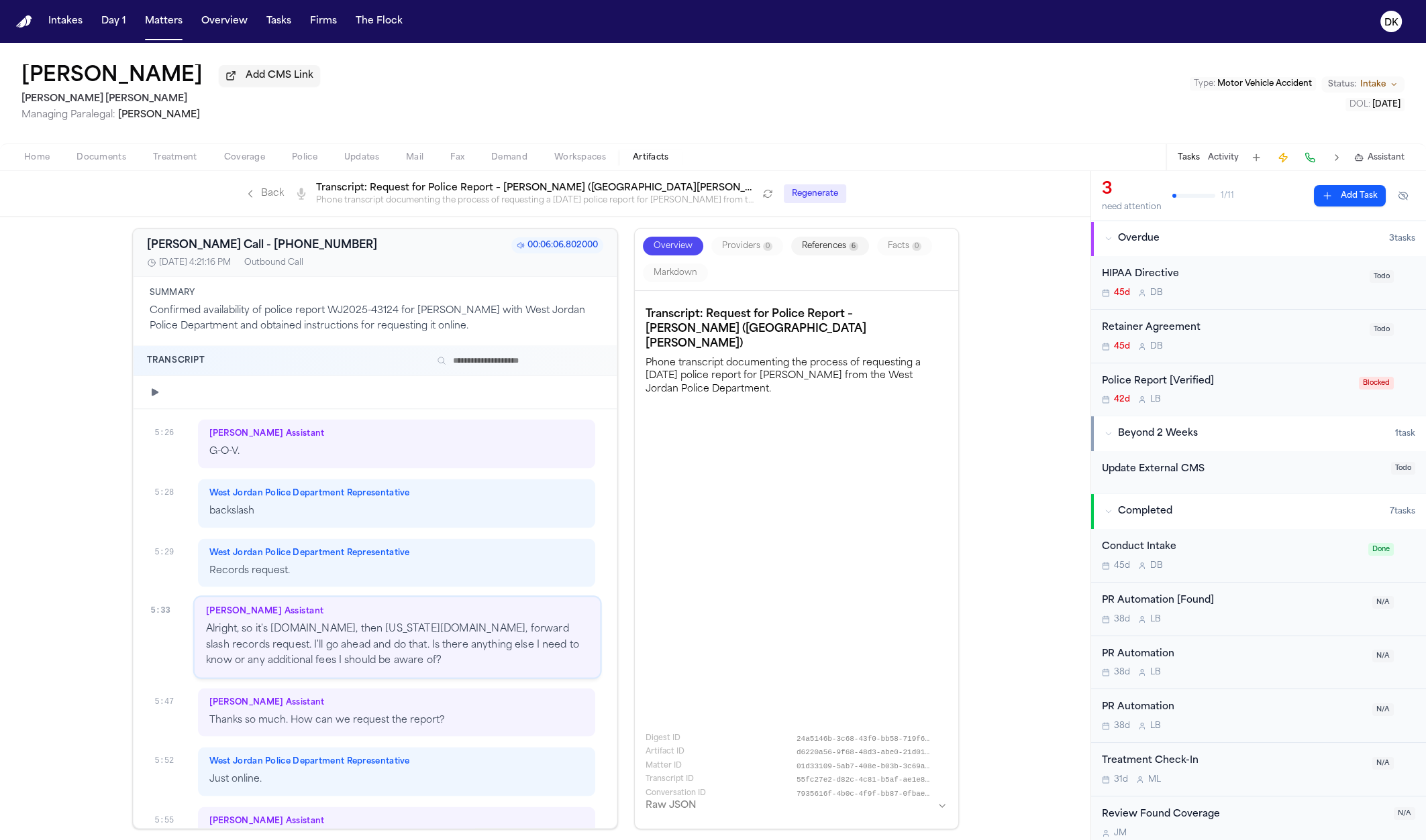
click at [489, 504] on p "backslash" at bounding box center [396, 511] width 375 height 15
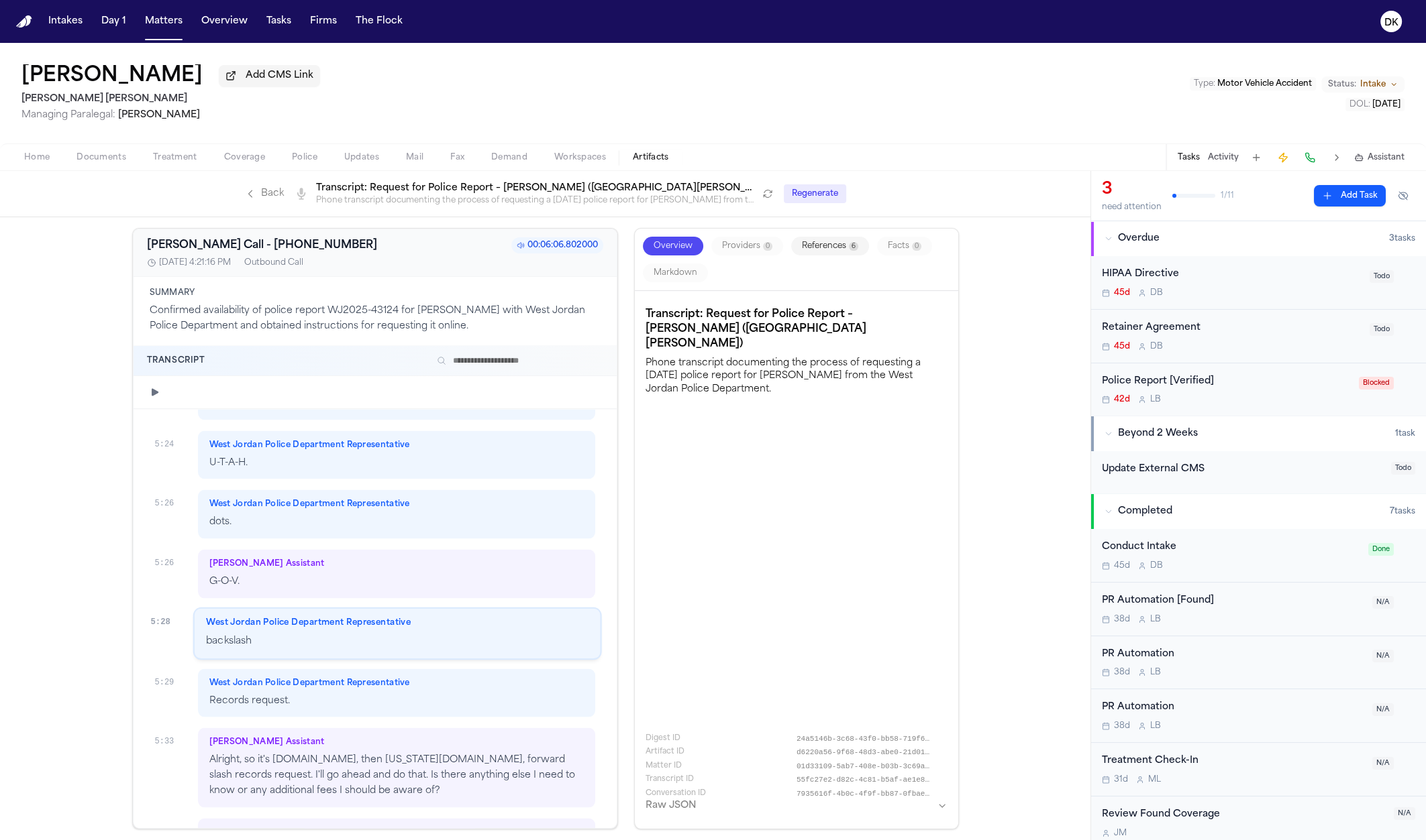
click at [460, 574] on p "G-O-V." at bounding box center [396, 582] width 375 height 15
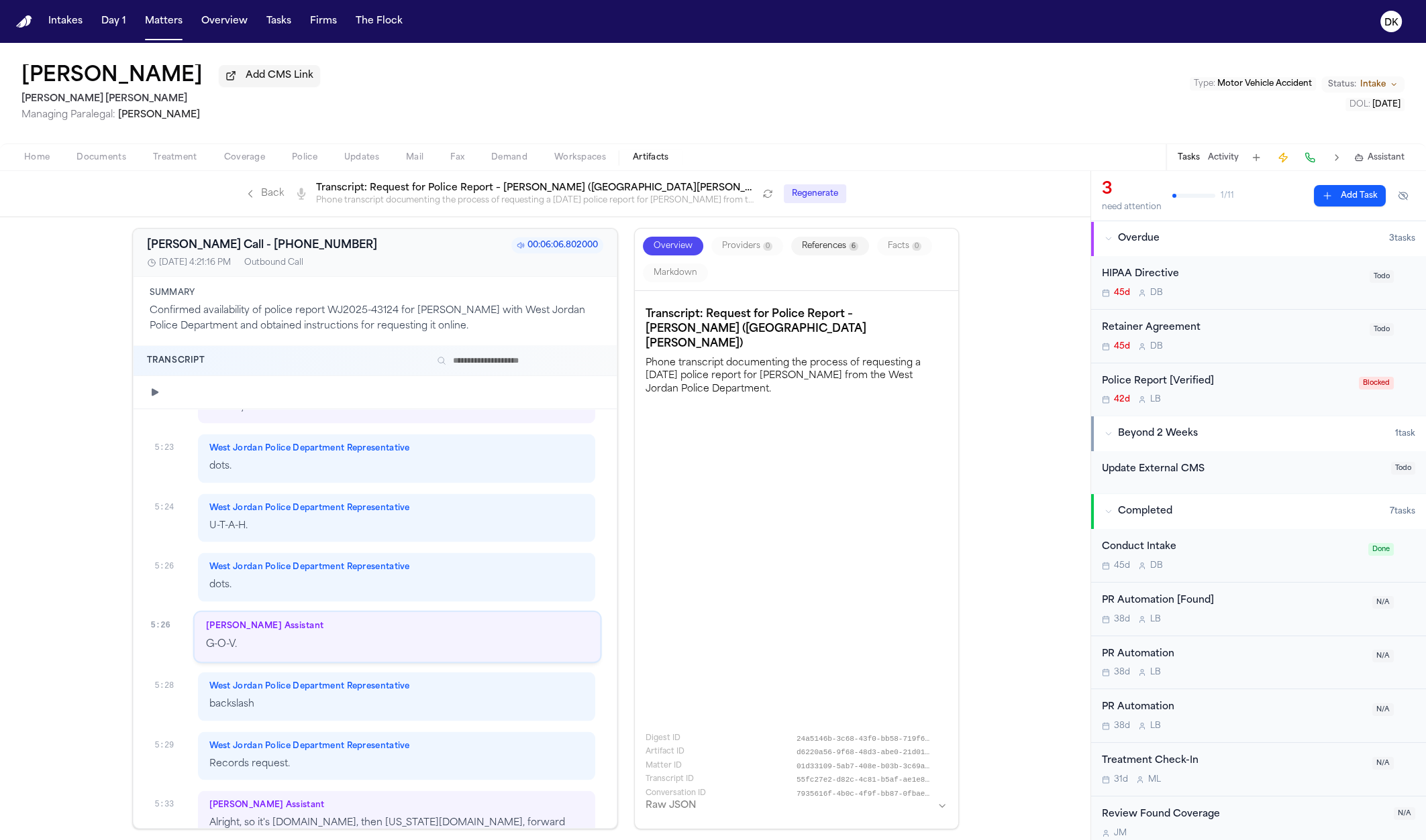
click at [437, 520] on div "West Jordan Police Department Representative U-T-A-H." at bounding box center [396, 518] width 398 height 49
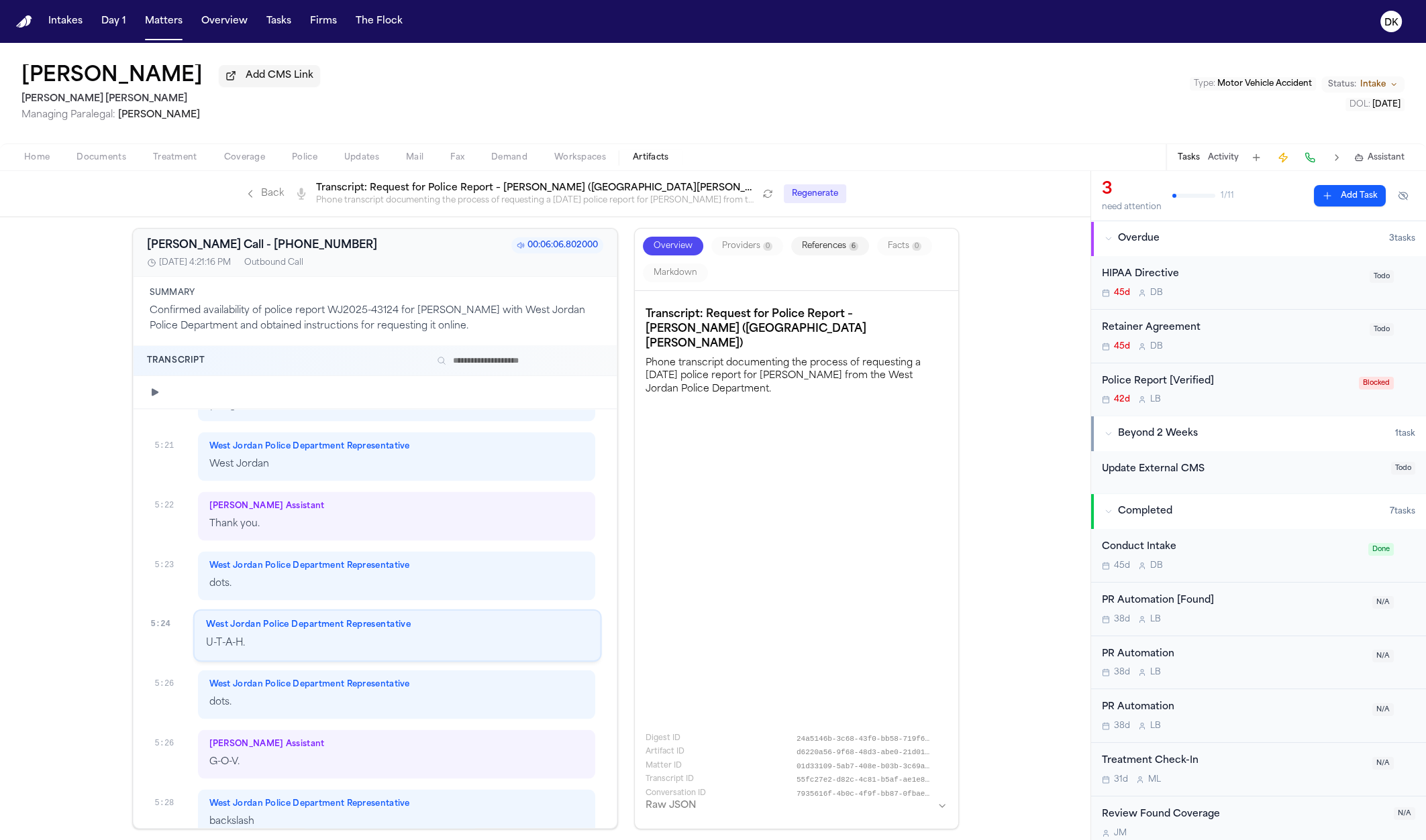
click at [430, 576] on p "dots." at bounding box center [396, 584] width 375 height 15
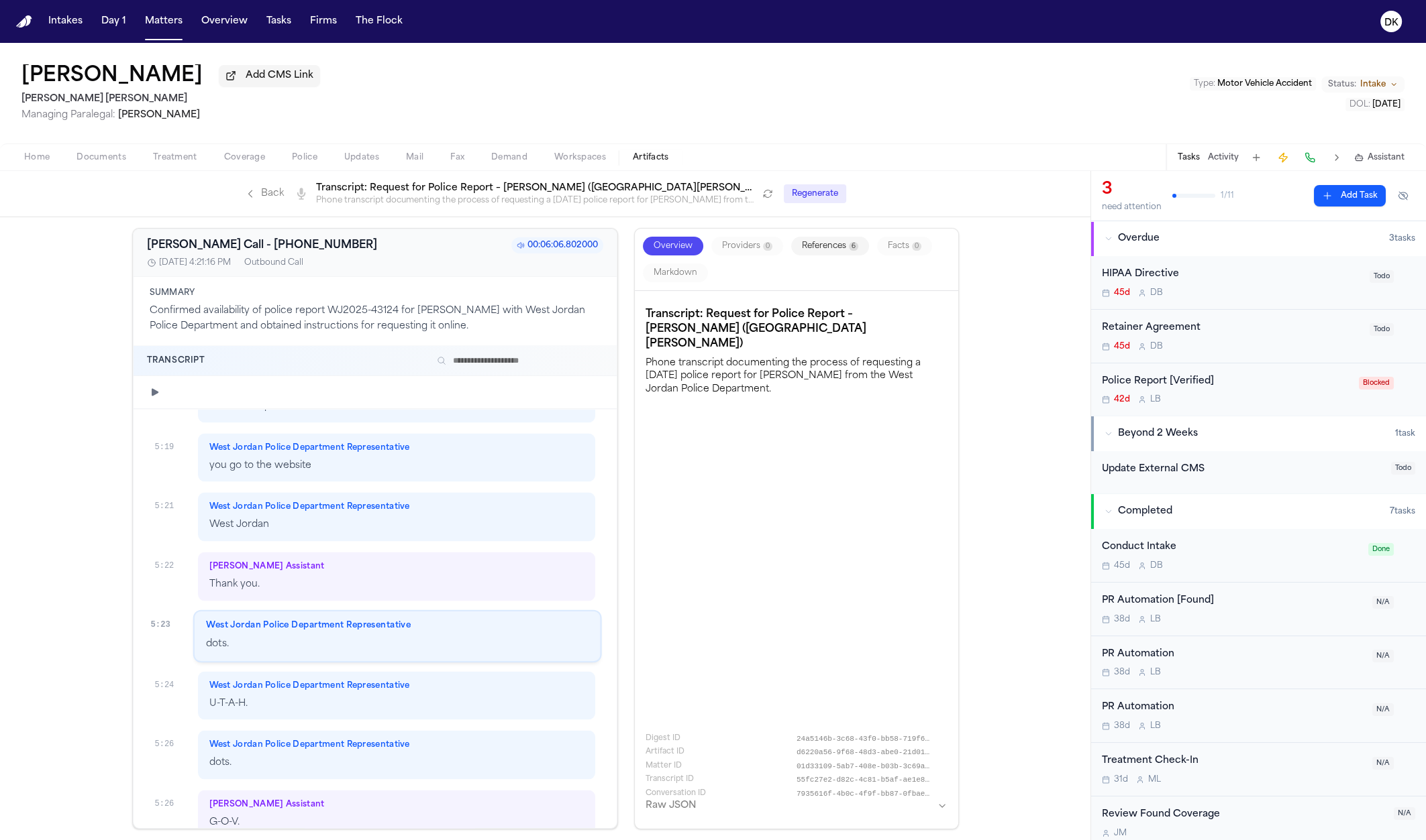
click at [449, 517] on p "West Jordan" at bounding box center [396, 525] width 375 height 15
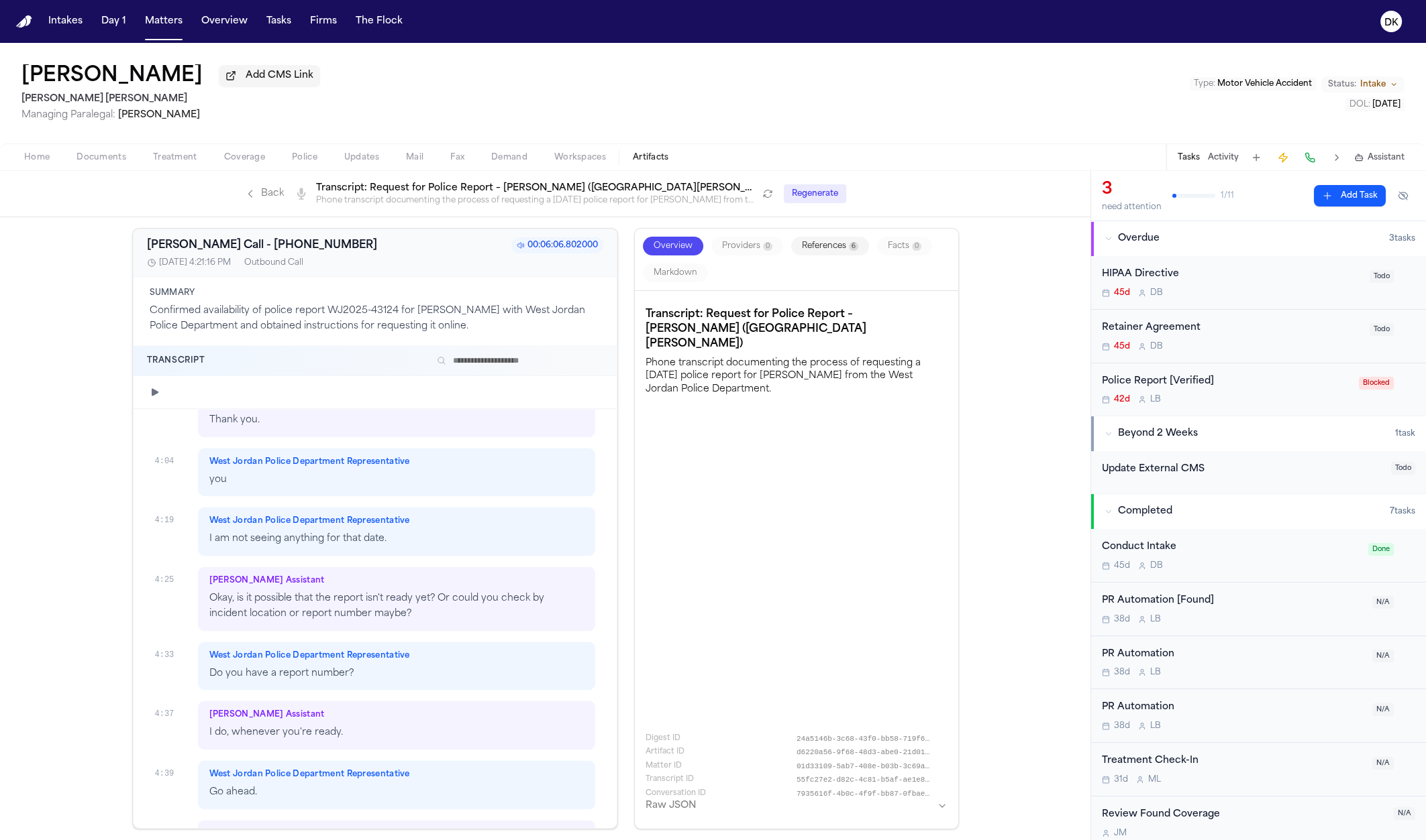
click at [486, 576] on div "[PERSON_NAME] Assistant Okay, is it possible that the report isn't ready yet? O…" at bounding box center [396, 598] width 398 height 64
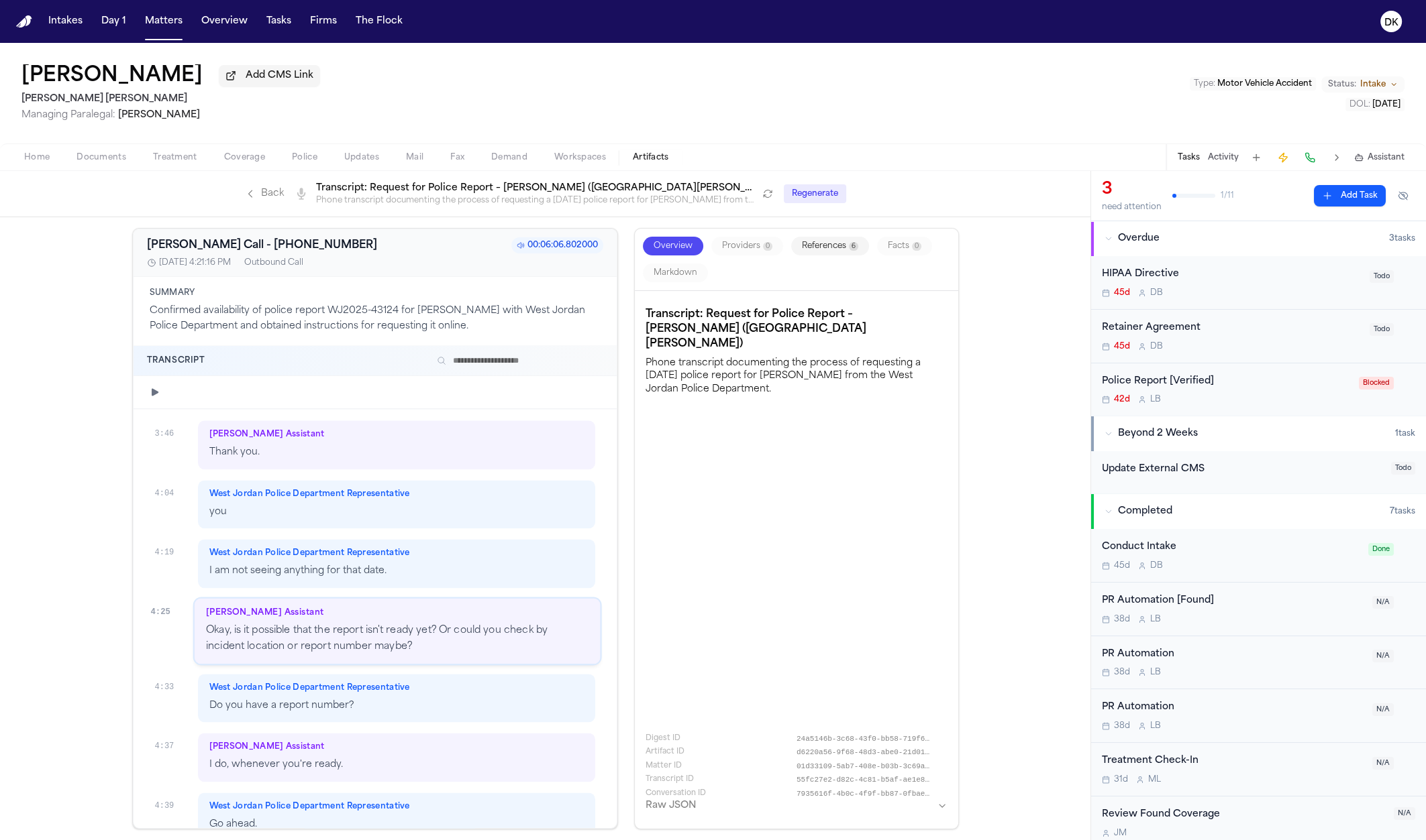
click at [448, 639] on p "Okay, is it possible that the report isn't ready yet? Or could you check by inc…" at bounding box center [397, 639] width 383 height 31
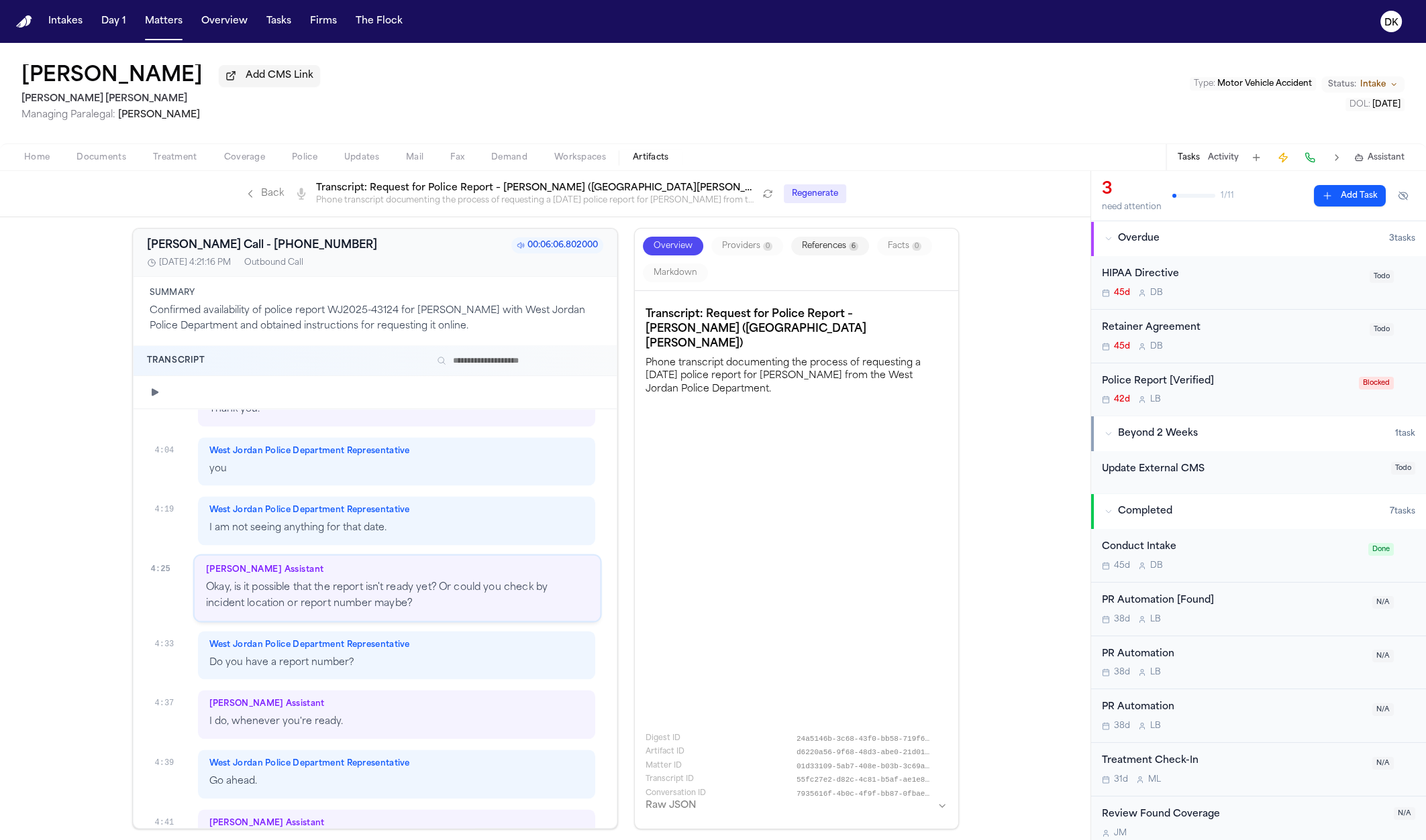
scroll to position [2781, 0]
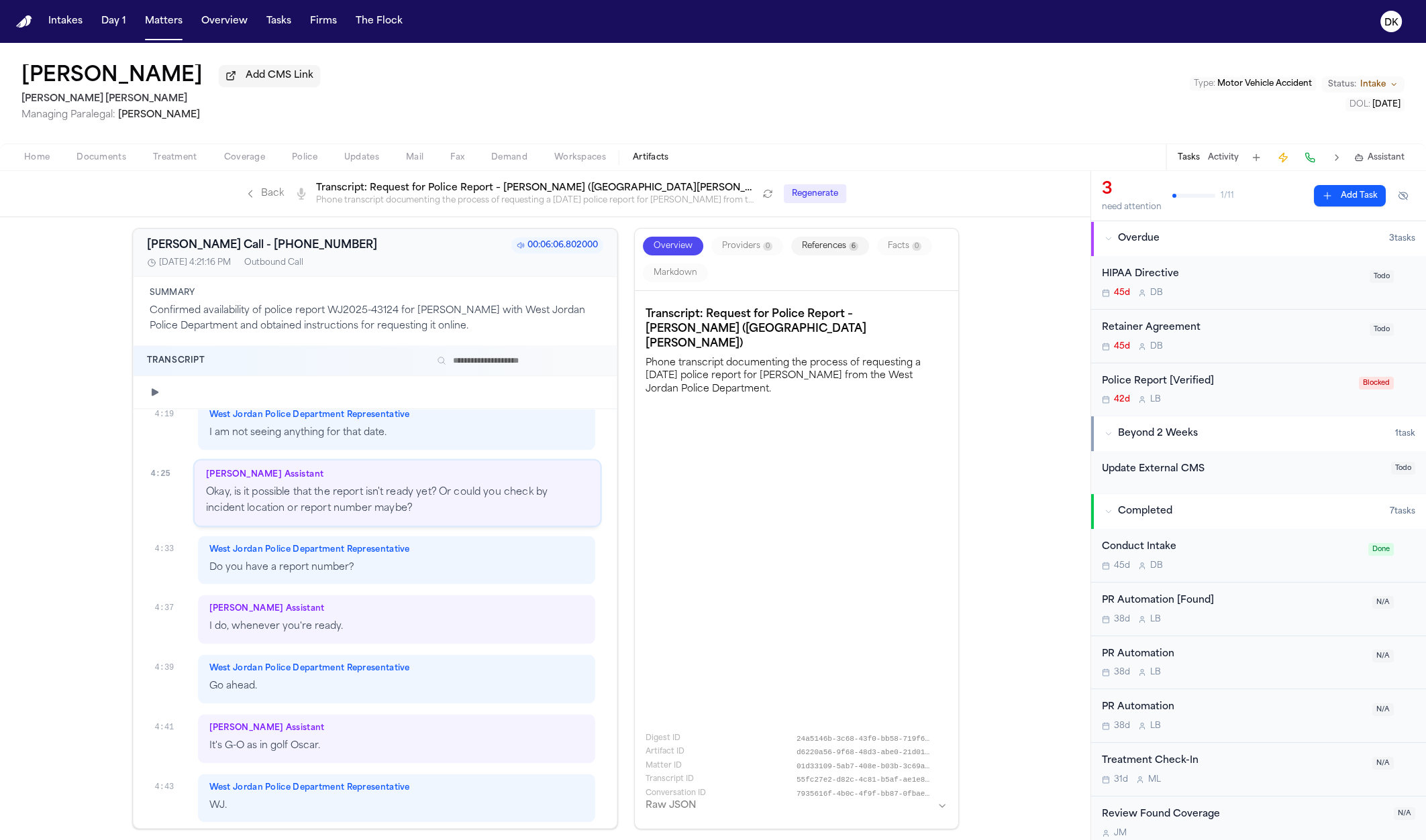
click at [458, 495] on p "Okay, is it possible that the report isn't ready yet? Or could you check by inc…" at bounding box center [397, 501] width 383 height 31
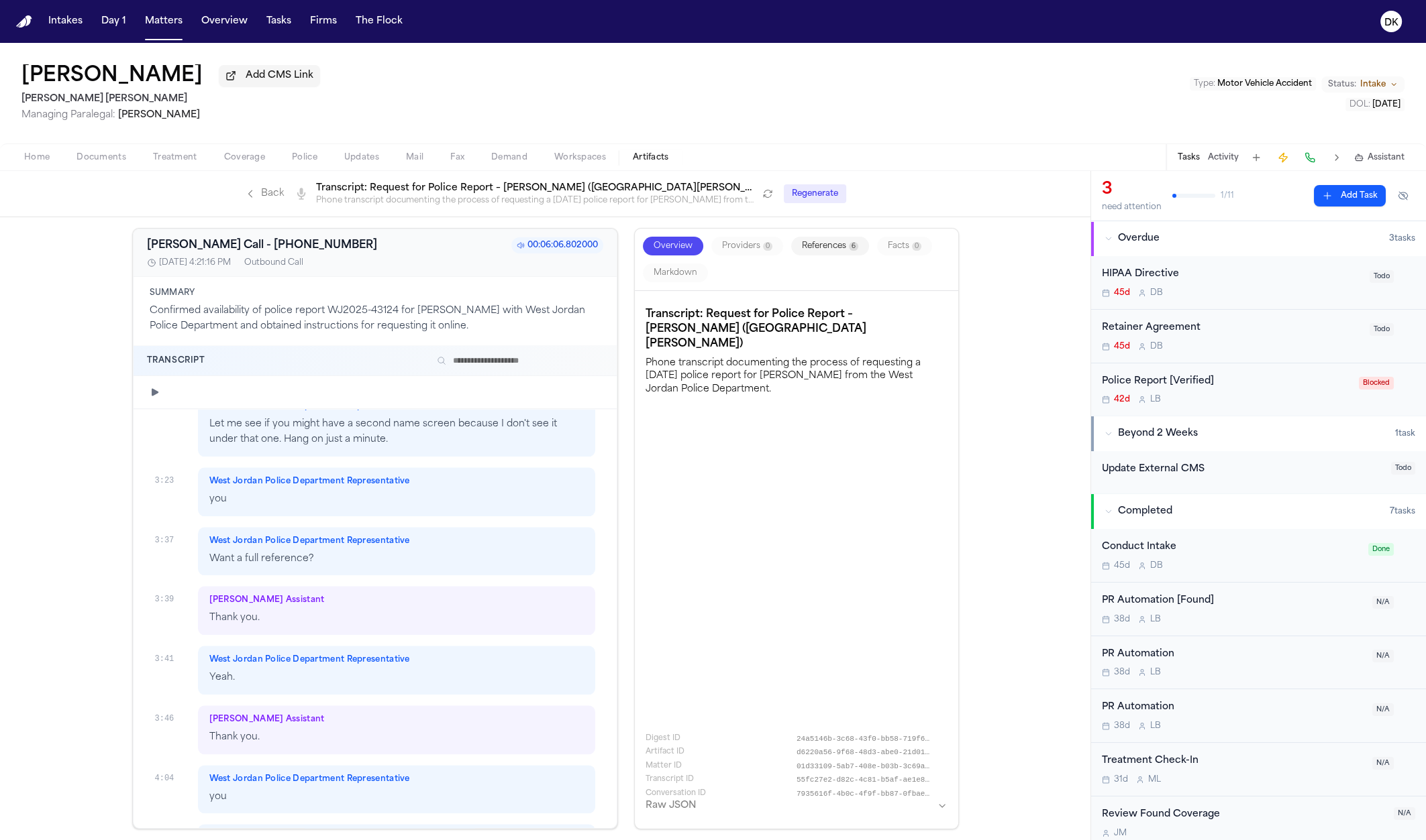
scroll to position [2266, 0]
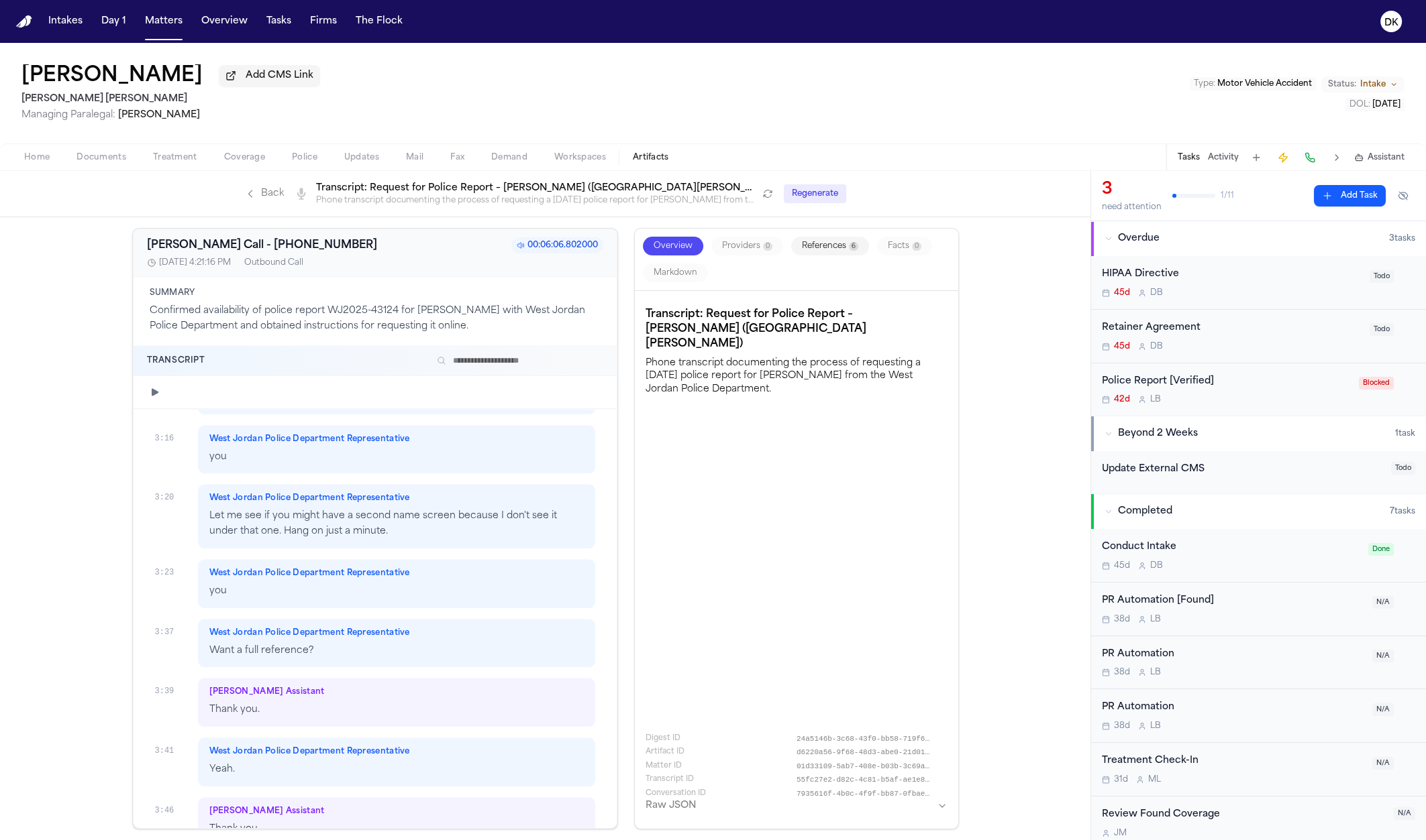
click at [440, 520] on p "Let me see if you might have a second name screen because I don't see it under …" at bounding box center [396, 524] width 375 height 31
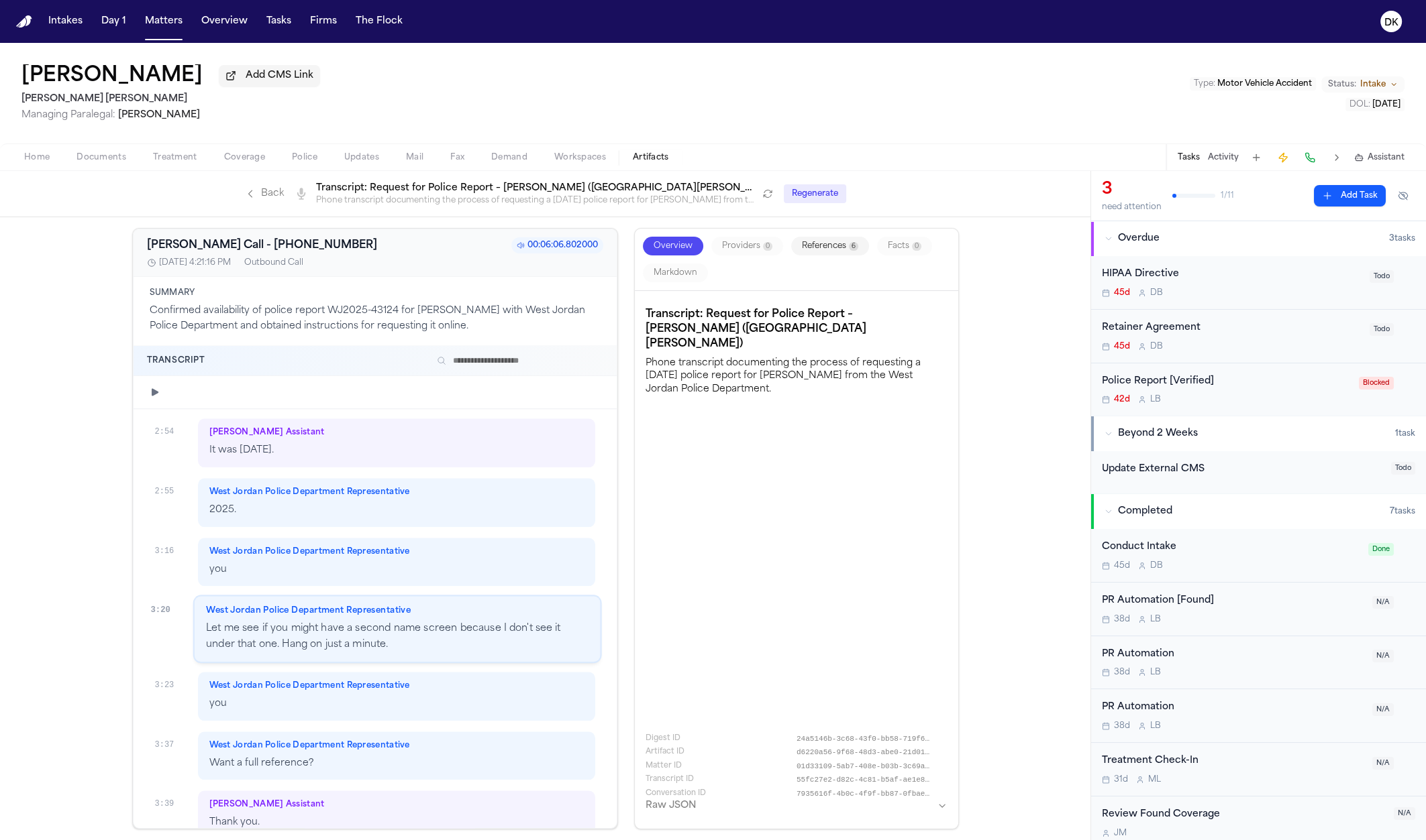
click at [447, 547] on div "West Jordan Police Department Representative" at bounding box center [396, 552] width 375 height 11
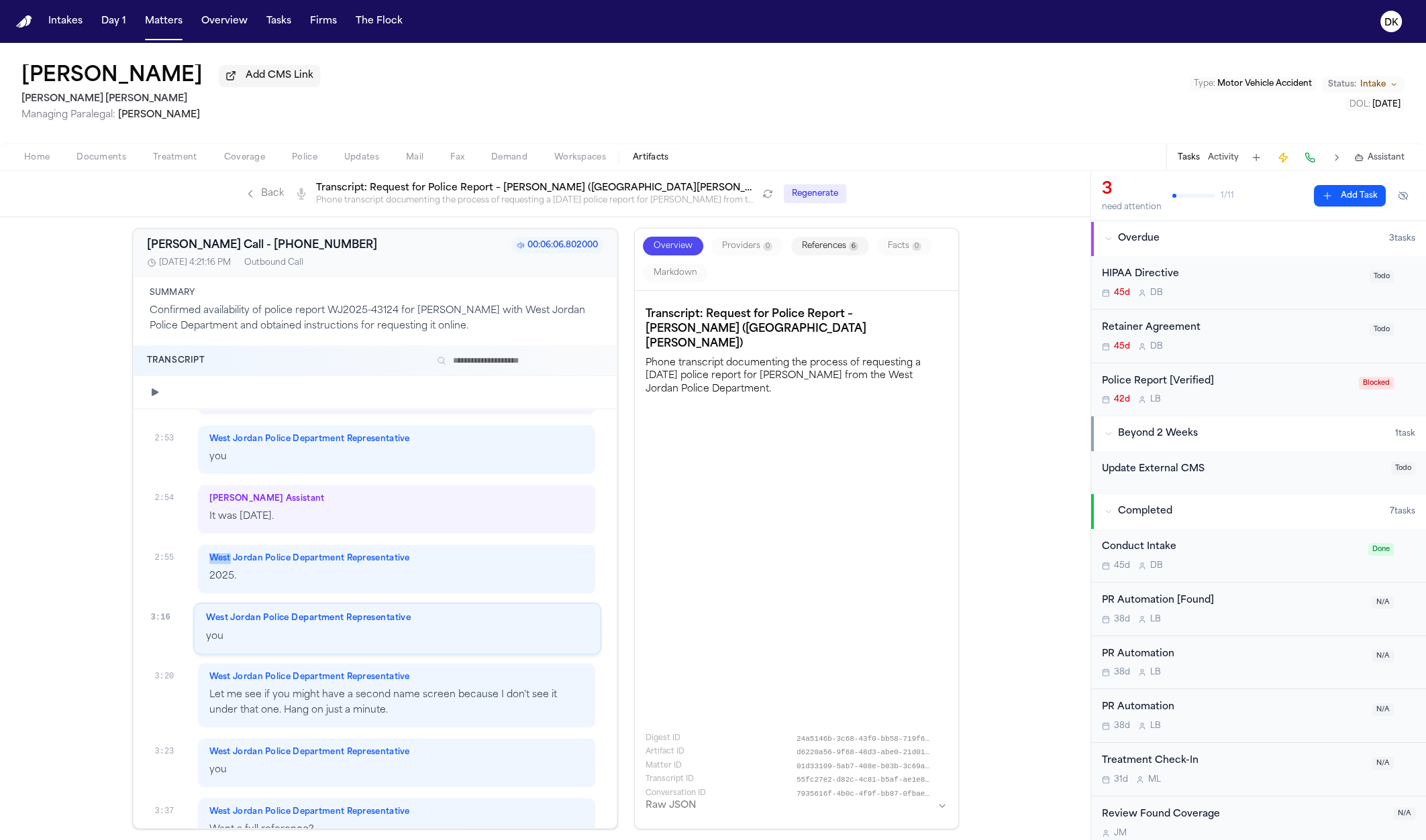
click at [447, 545] on div "West Jordan Police Department Representative 2025." at bounding box center [396, 569] width 398 height 49
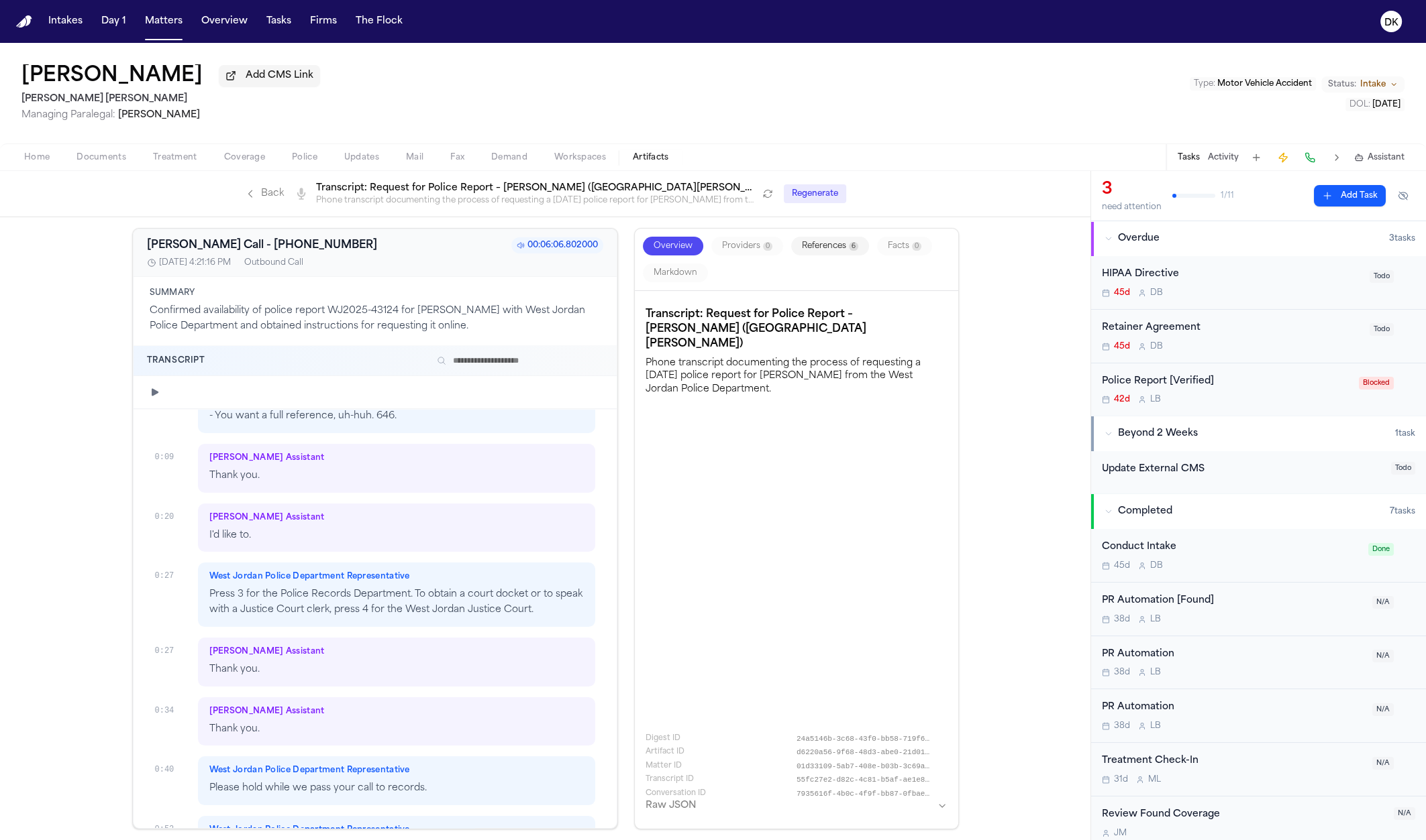
scroll to position [0, 0]
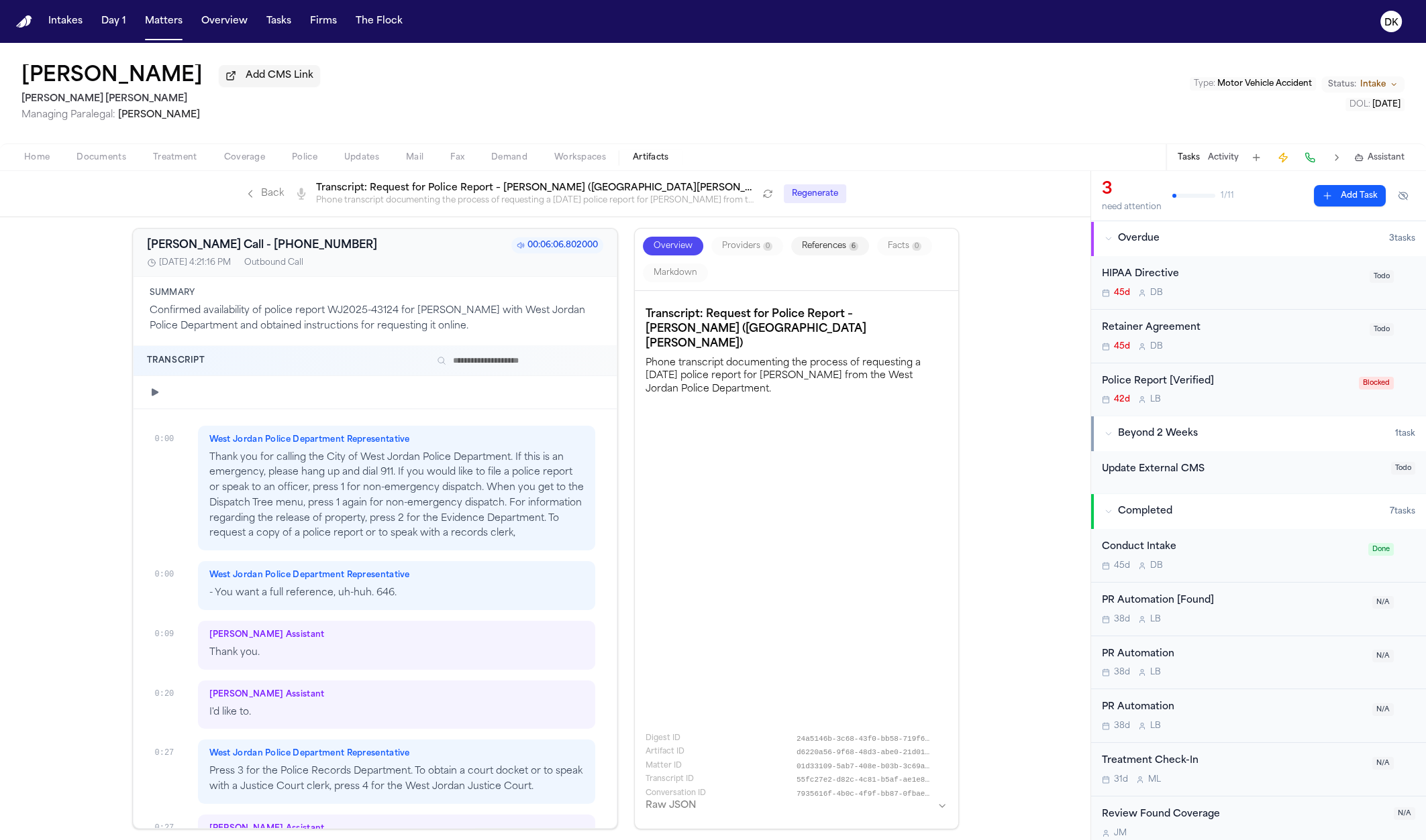
click at [494, 627] on div "[PERSON_NAME] Assistant Thank you." at bounding box center [396, 645] width 398 height 49
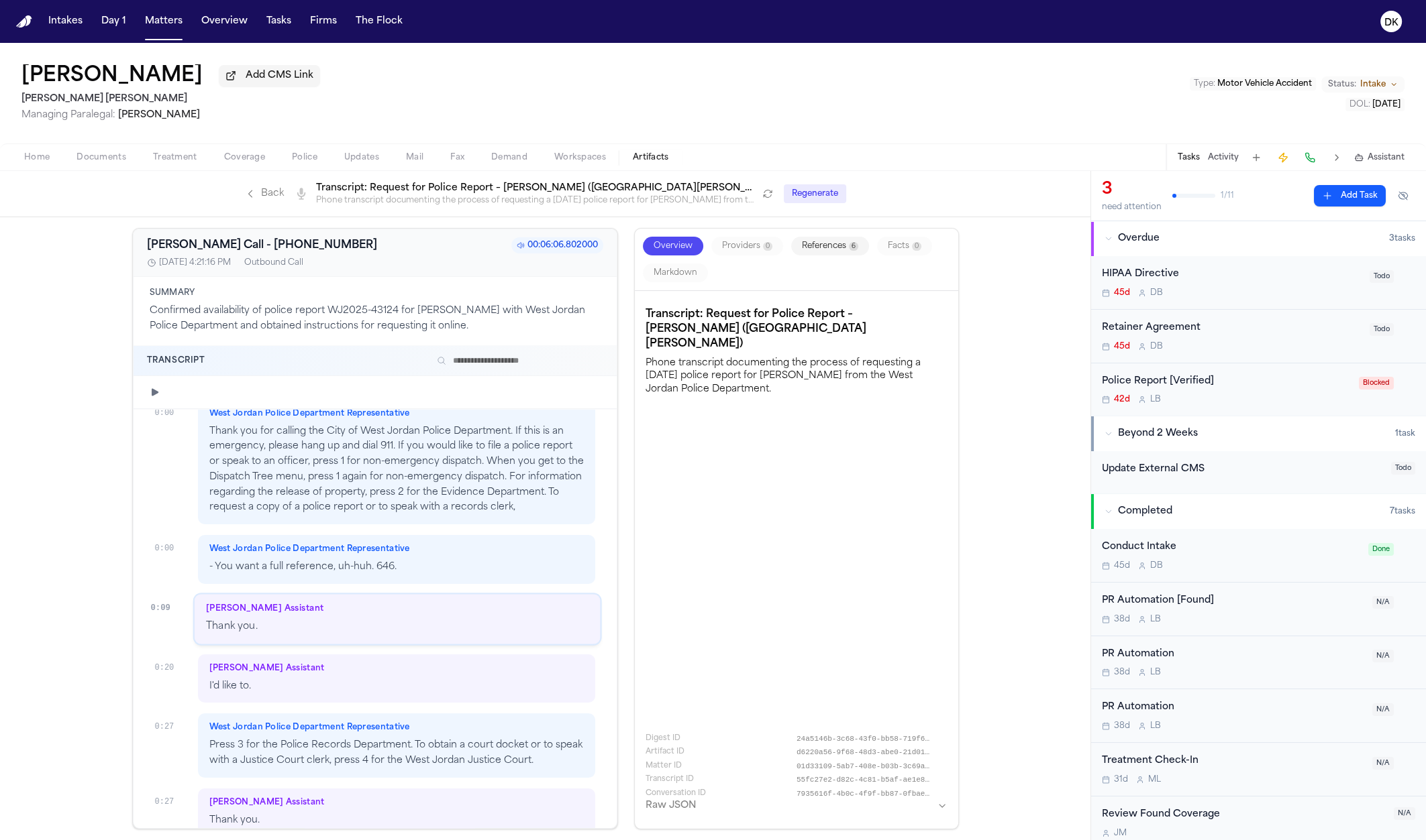
click at [514, 563] on p "- You want a full reference, uh-huh. 646." at bounding box center [396, 567] width 375 height 15
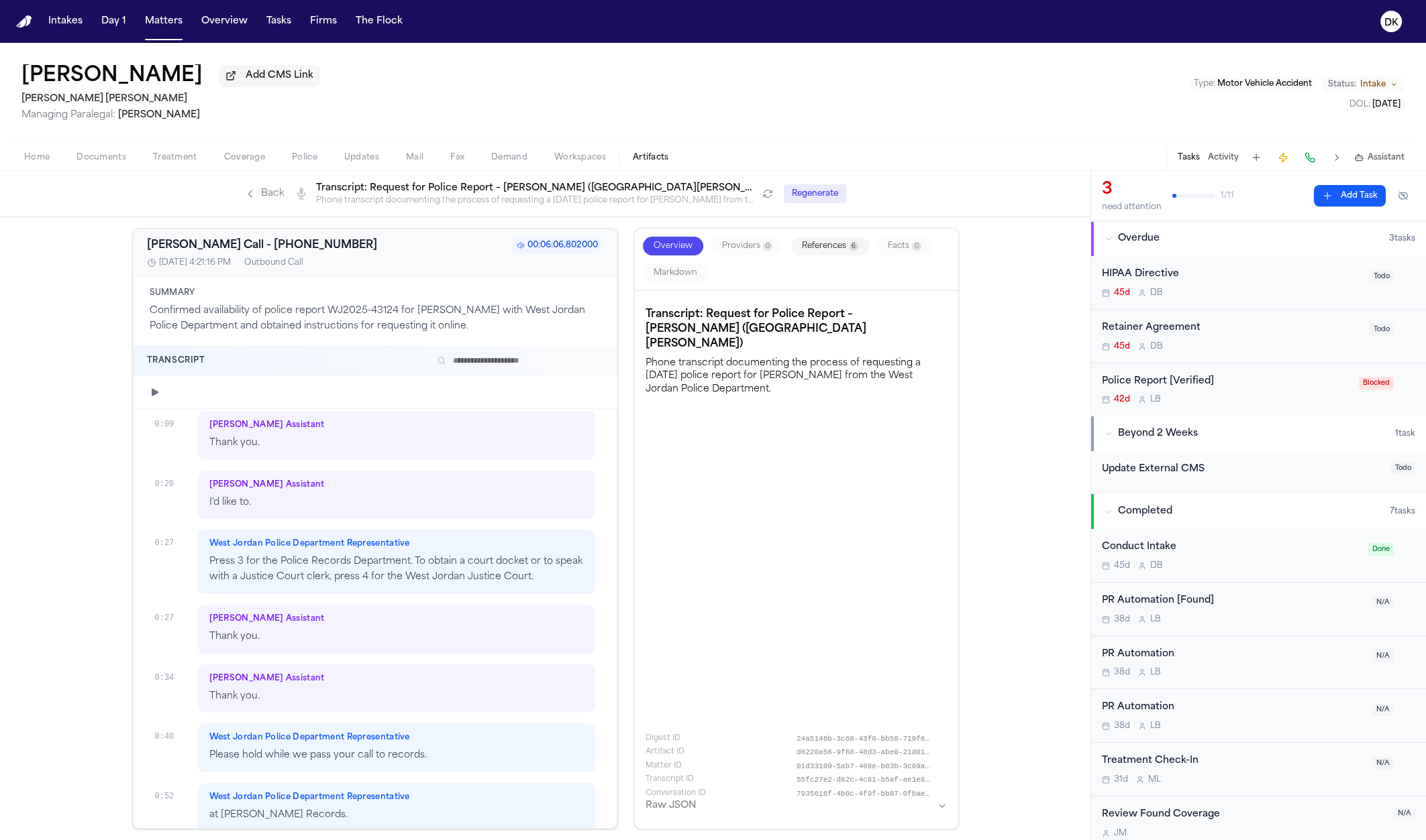
click at [505, 454] on div "[PERSON_NAME] Assistant Thank you." at bounding box center [396, 436] width 398 height 49
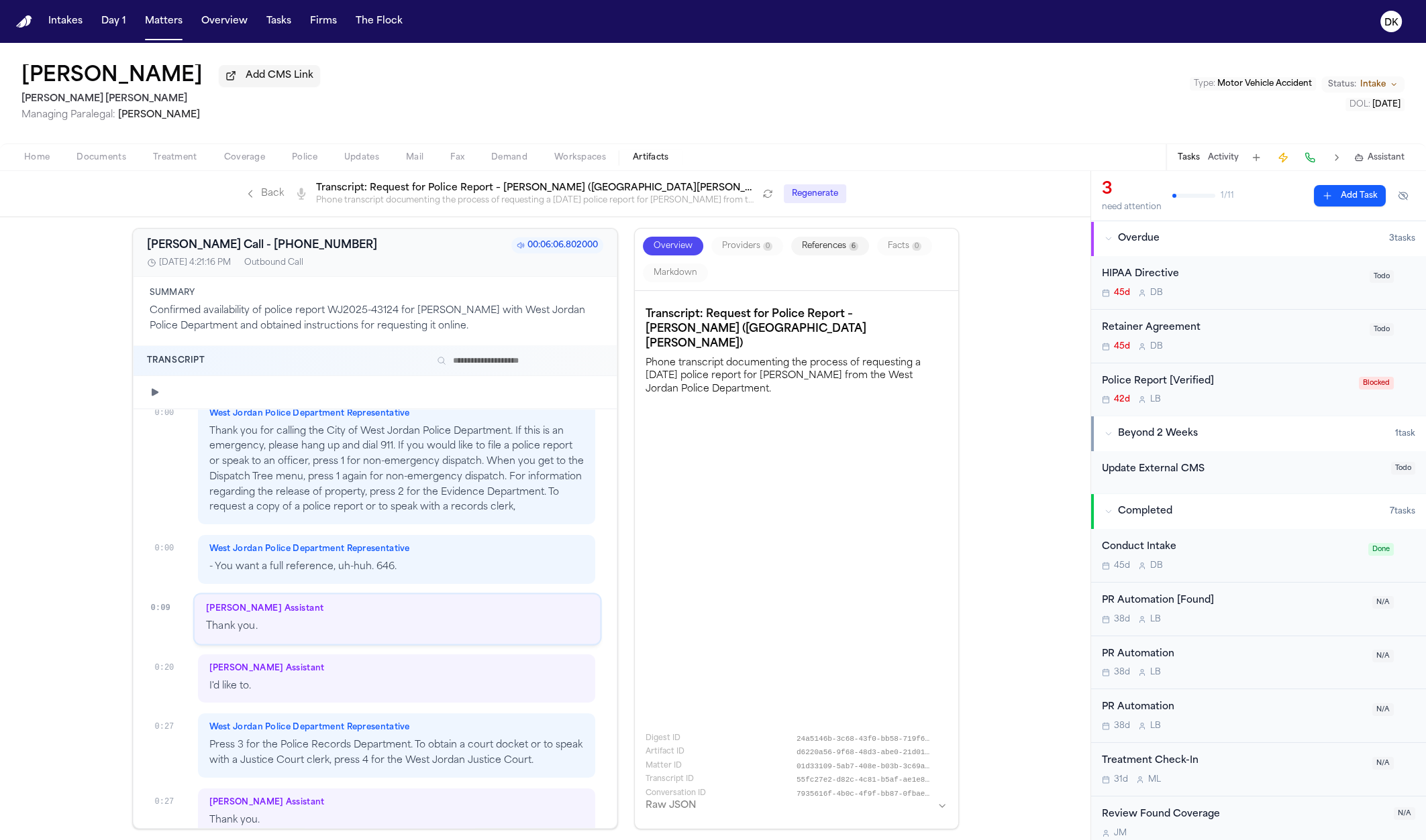
scroll to position [97, 0]
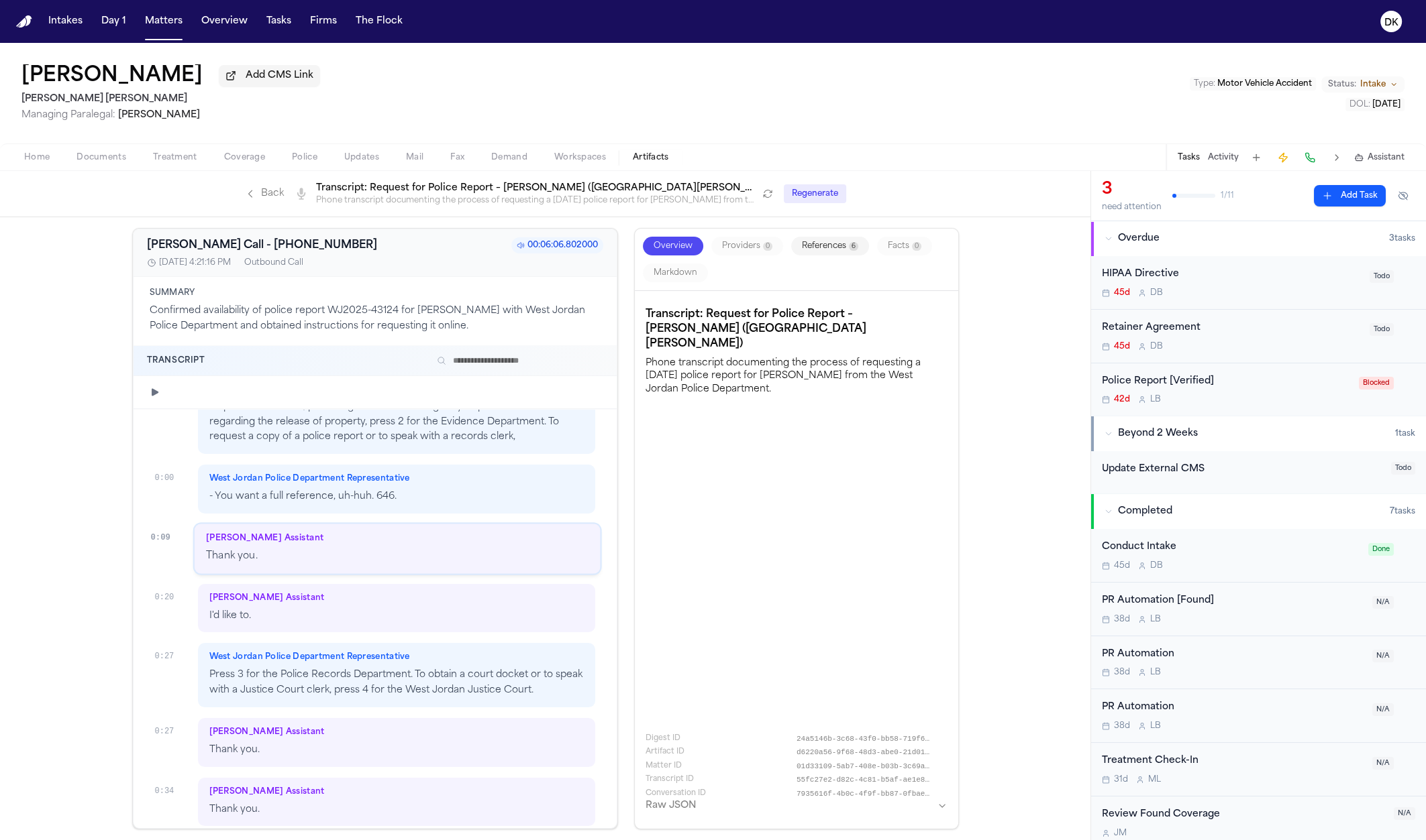
click at [480, 548] on div "[PERSON_NAME] Assistant Thank you." at bounding box center [397, 549] width 406 height 50
click at [478, 598] on div "[PERSON_NAME] Assistant" at bounding box center [396, 598] width 375 height 11
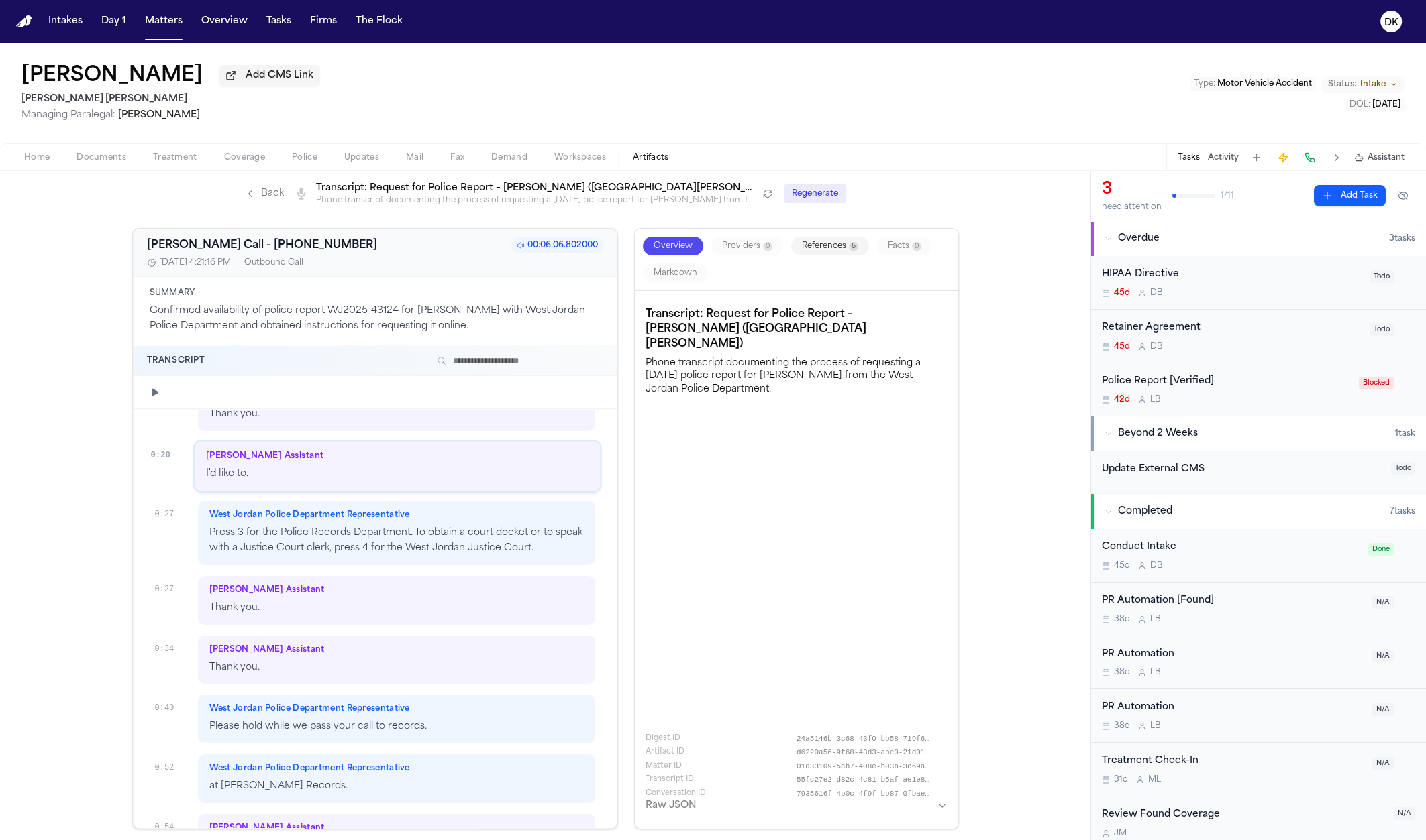
click at [483, 552] on p "Press 3 for the Police Records Department. To obtain a court docket or to speak…" at bounding box center [396, 541] width 375 height 31
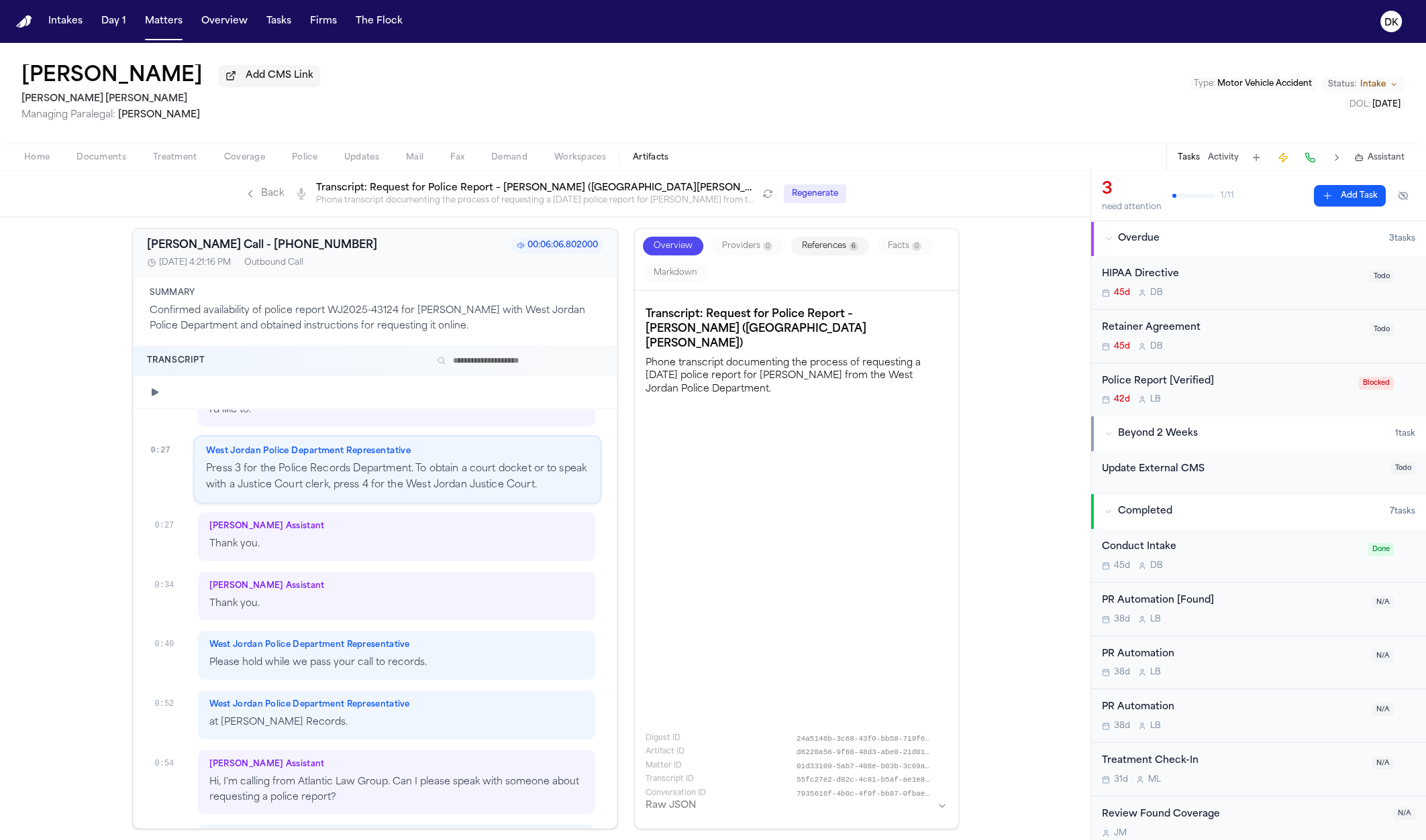
click at [489, 548] on p "Thank you." at bounding box center [396, 545] width 375 height 15
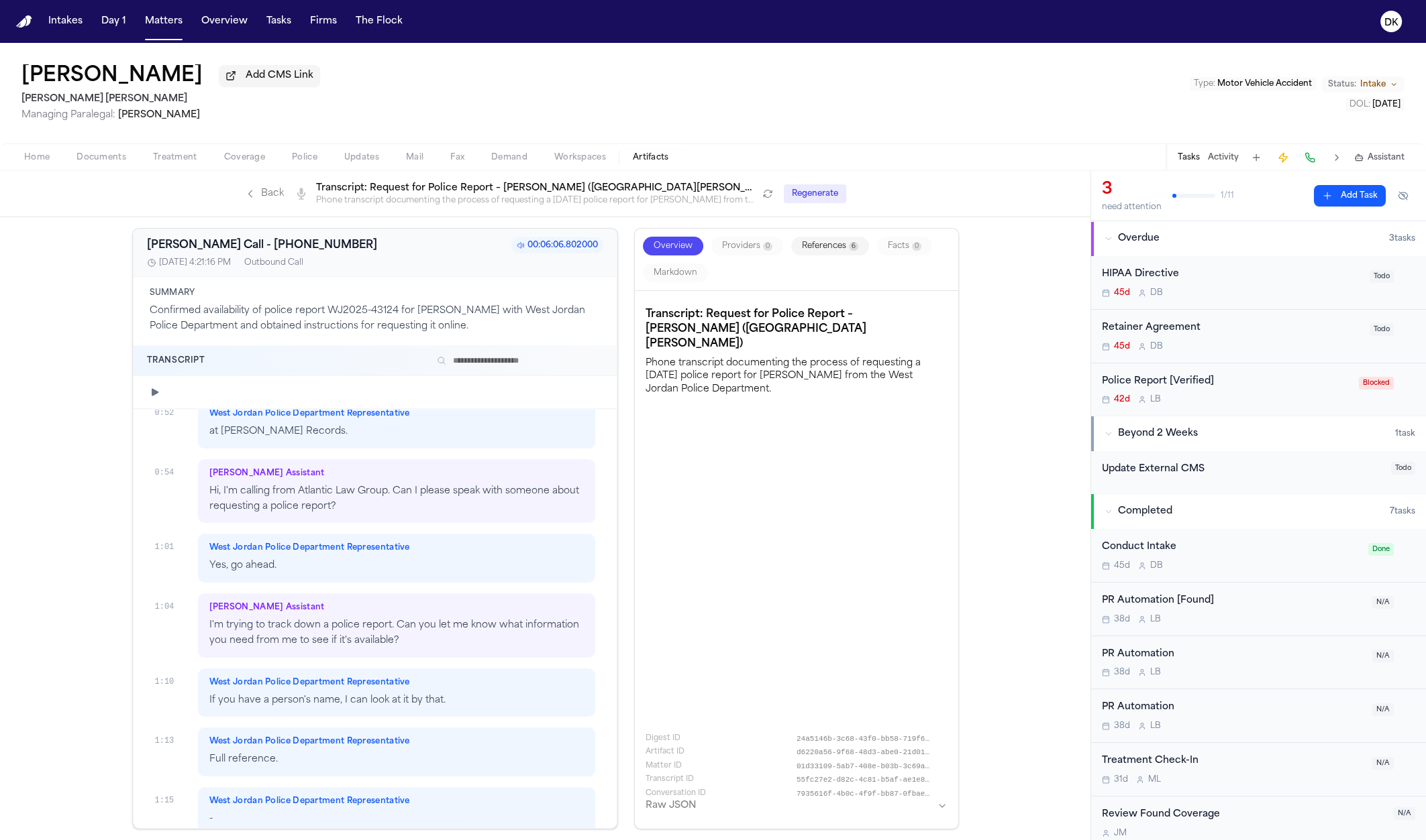
scroll to position [587, 0]
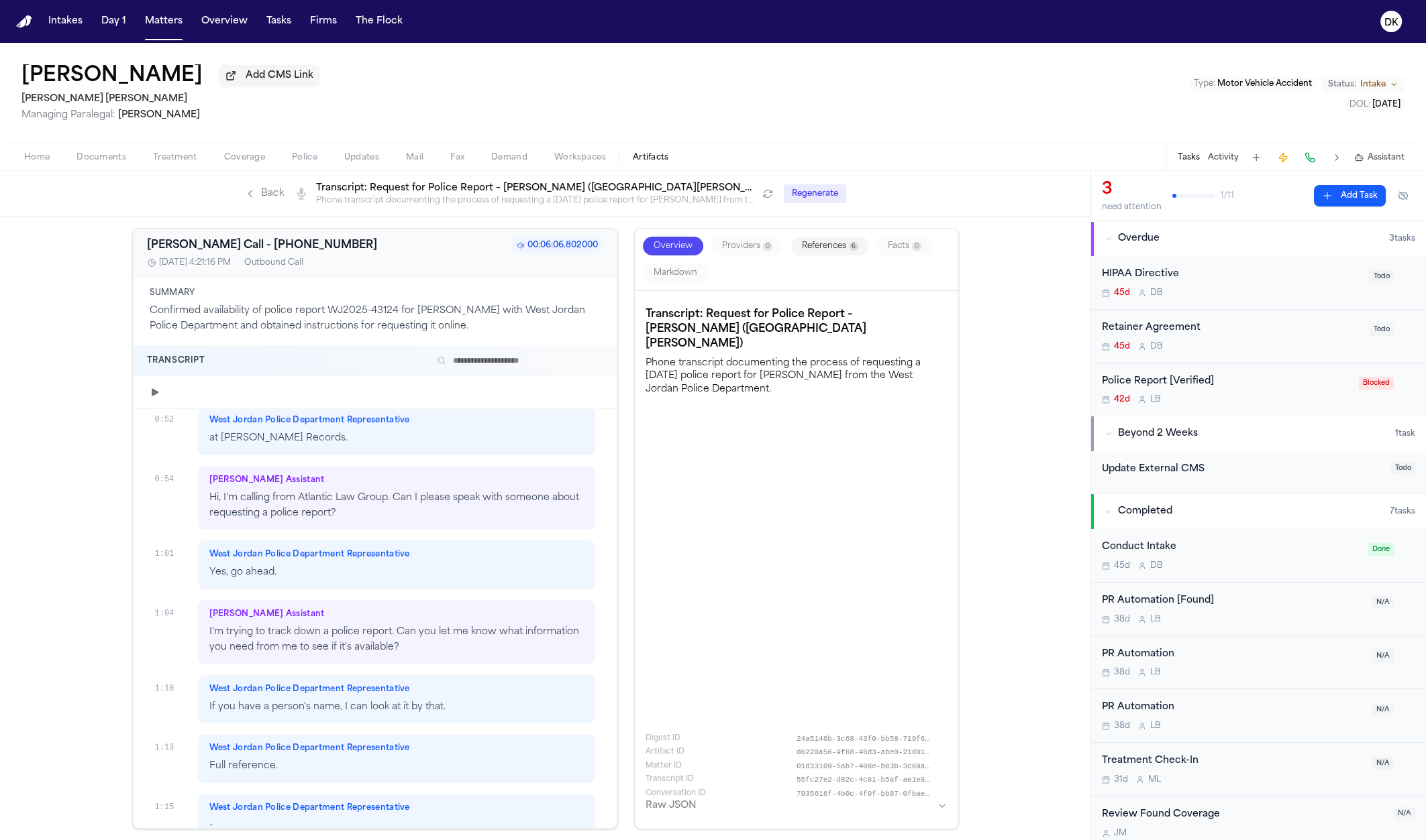
click at [468, 501] on p "Hi, I'm calling from Atlantic Law Group. Can I please speak with someone about …" at bounding box center [396, 506] width 375 height 31
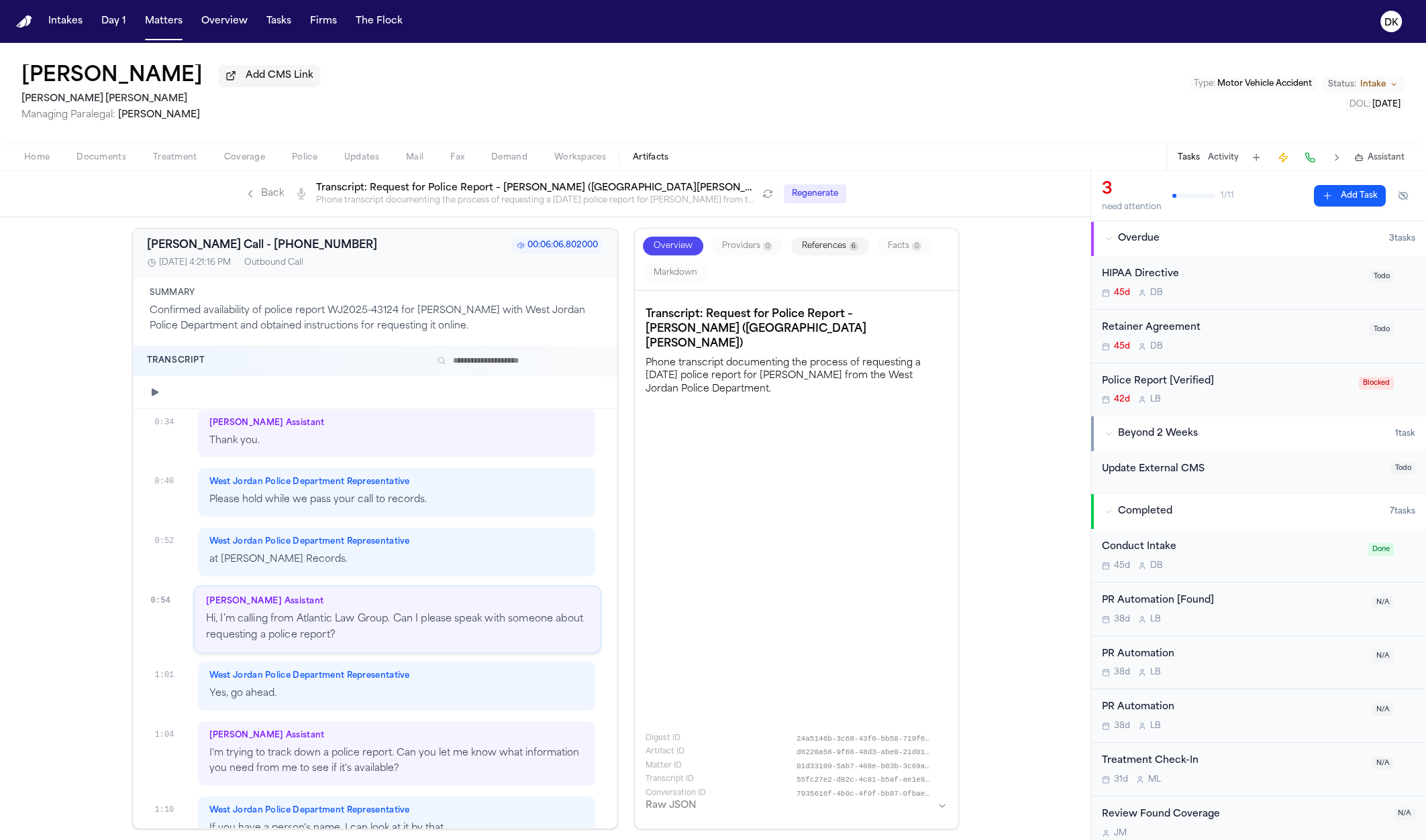
scroll to position [464, 0]
click at [465, 628] on p "Hi, I'm calling from Atlantic Law Group. Can I please speak with someone about …" at bounding box center [397, 629] width 383 height 31
click at [464, 628] on p "Hi, I'm calling from Atlantic Law Group. Can I please speak with someone about …" at bounding box center [397, 629] width 383 height 31
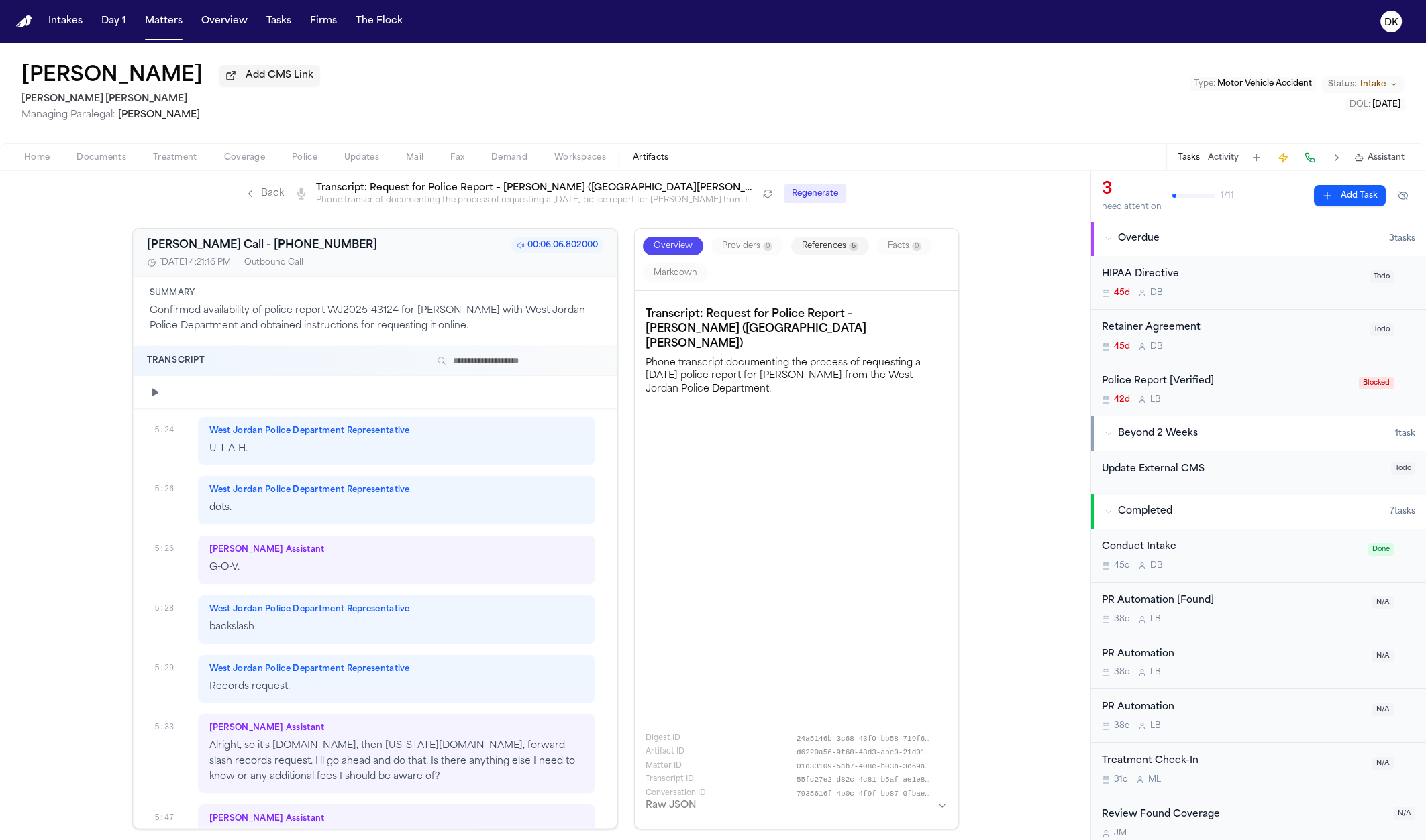
scroll to position [3993, 0]
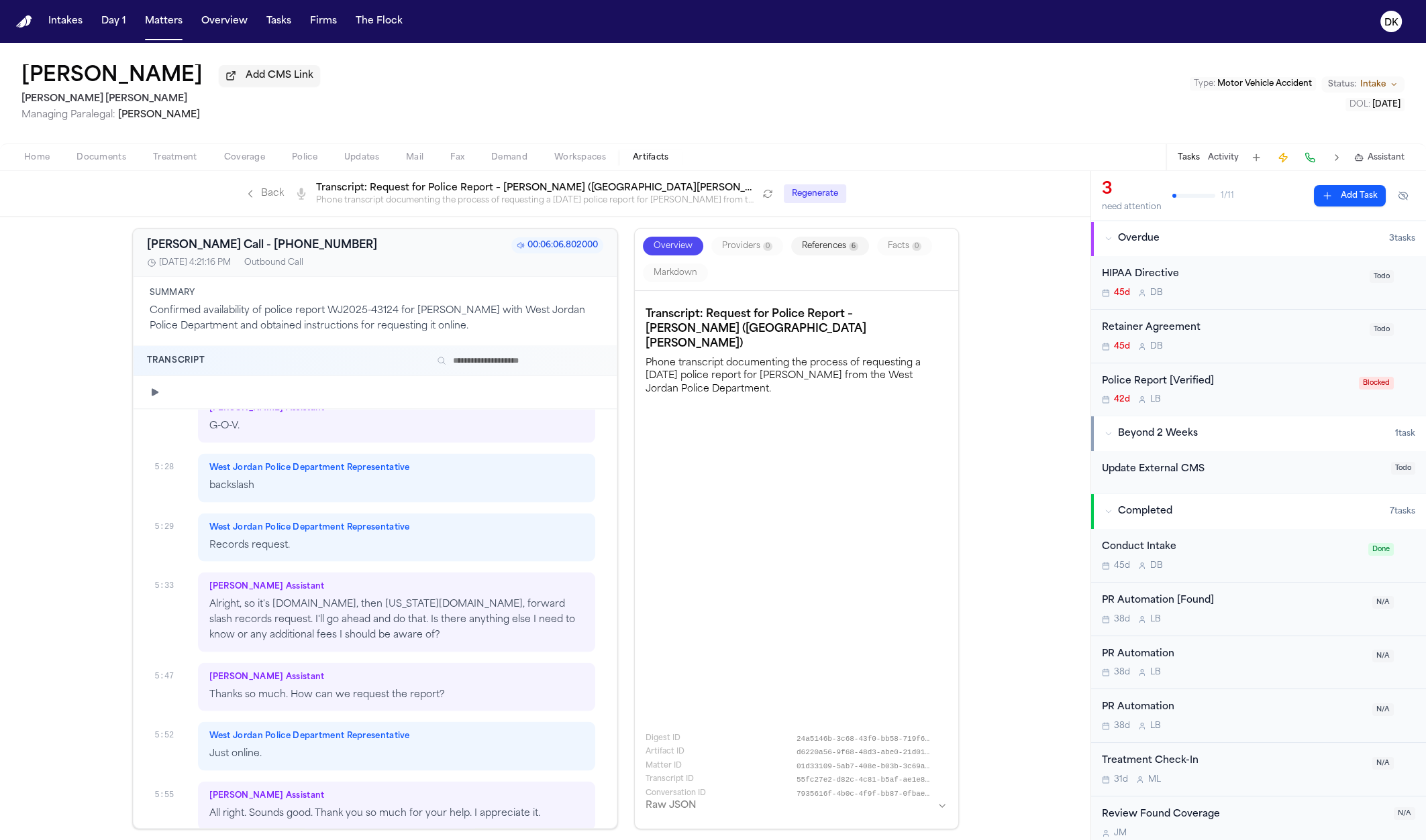
click at [329, 665] on div "[PERSON_NAME] Assistant All right. Sounds good. Thank you so much for your help…" at bounding box center [396, 806] width 398 height 49
click at [274, 665] on p "Just online." at bounding box center [396, 754] width 375 height 15
click at [259, 665] on p "All right. Sounds good. Thank you so much for your help. I appreciate it." at bounding box center [396, 814] width 375 height 15
click at [291, 665] on span "West Jordan Police Department Representative" at bounding box center [309, 736] width 201 height 11
click at [317, 665] on p "Thanks so much. How can we request the report?" at bounding box center [396, 695] width 375 height 15
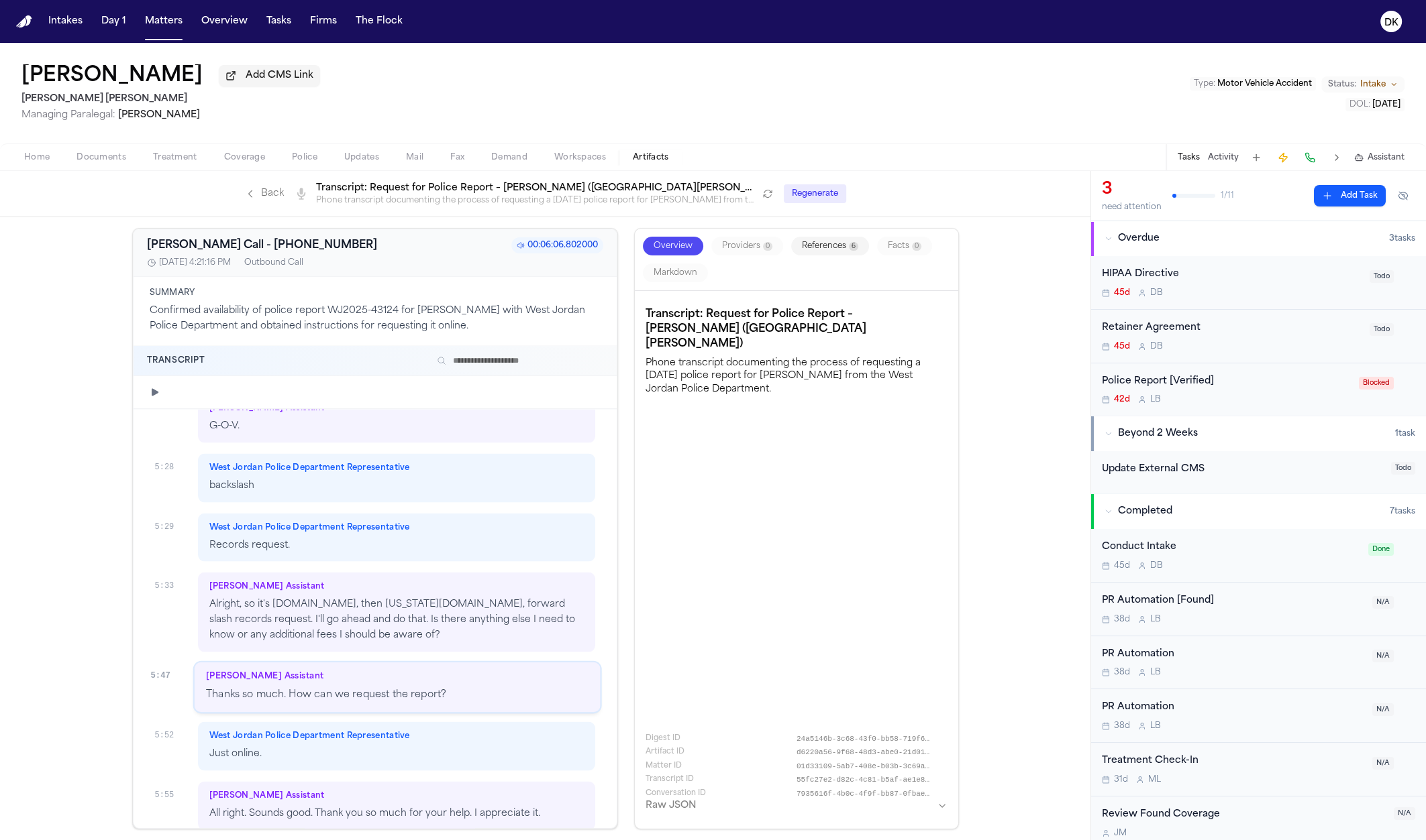
click at [331, 625] on p "Alright, so it's westjordan.org, then utah.gov, forward slash records request. …" at bounding box center [396, 620] width 375 height 45
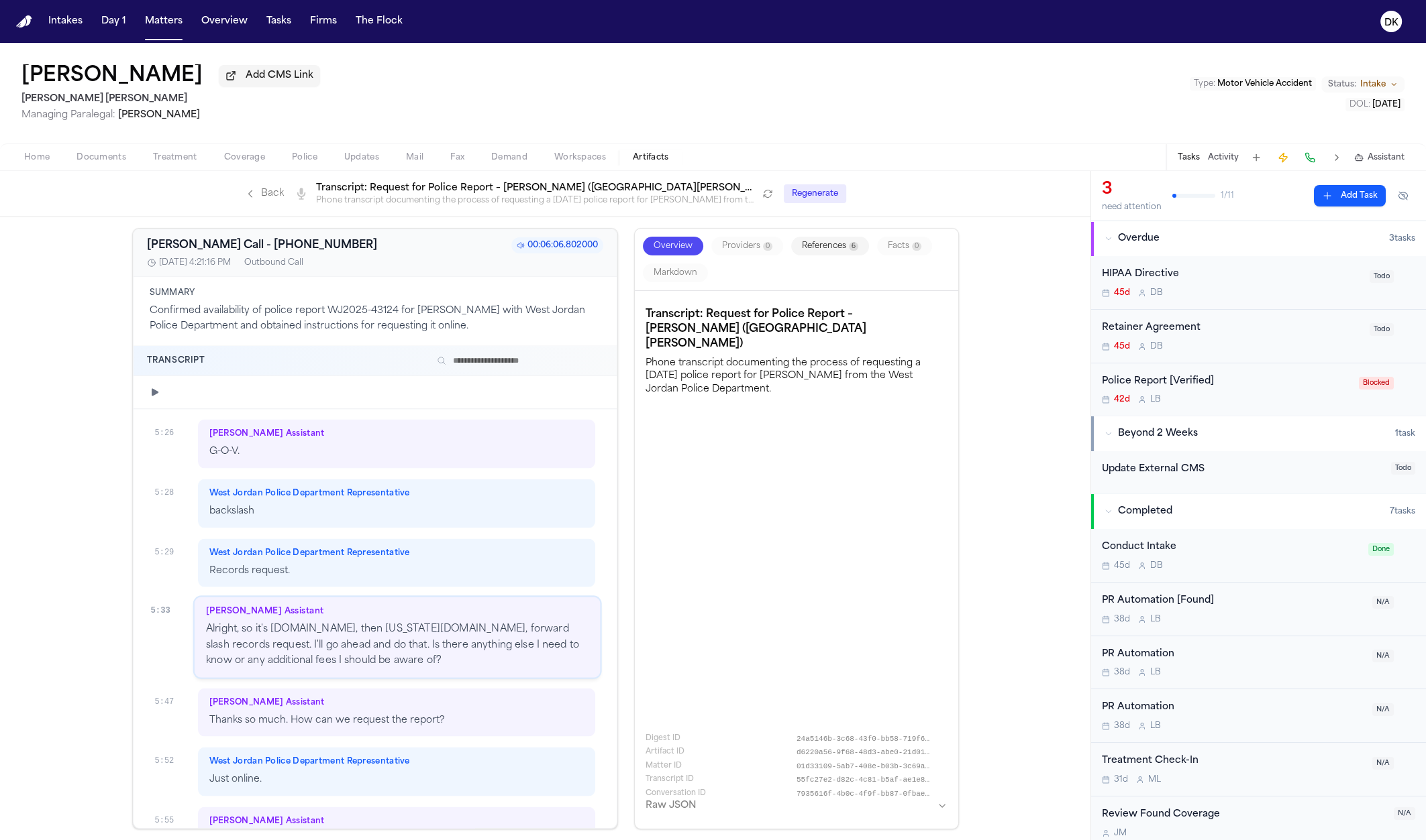
click at [330, 665] on span "West Jordan Police Department Representative" at bounding box center [309, 761] width 201 height 11
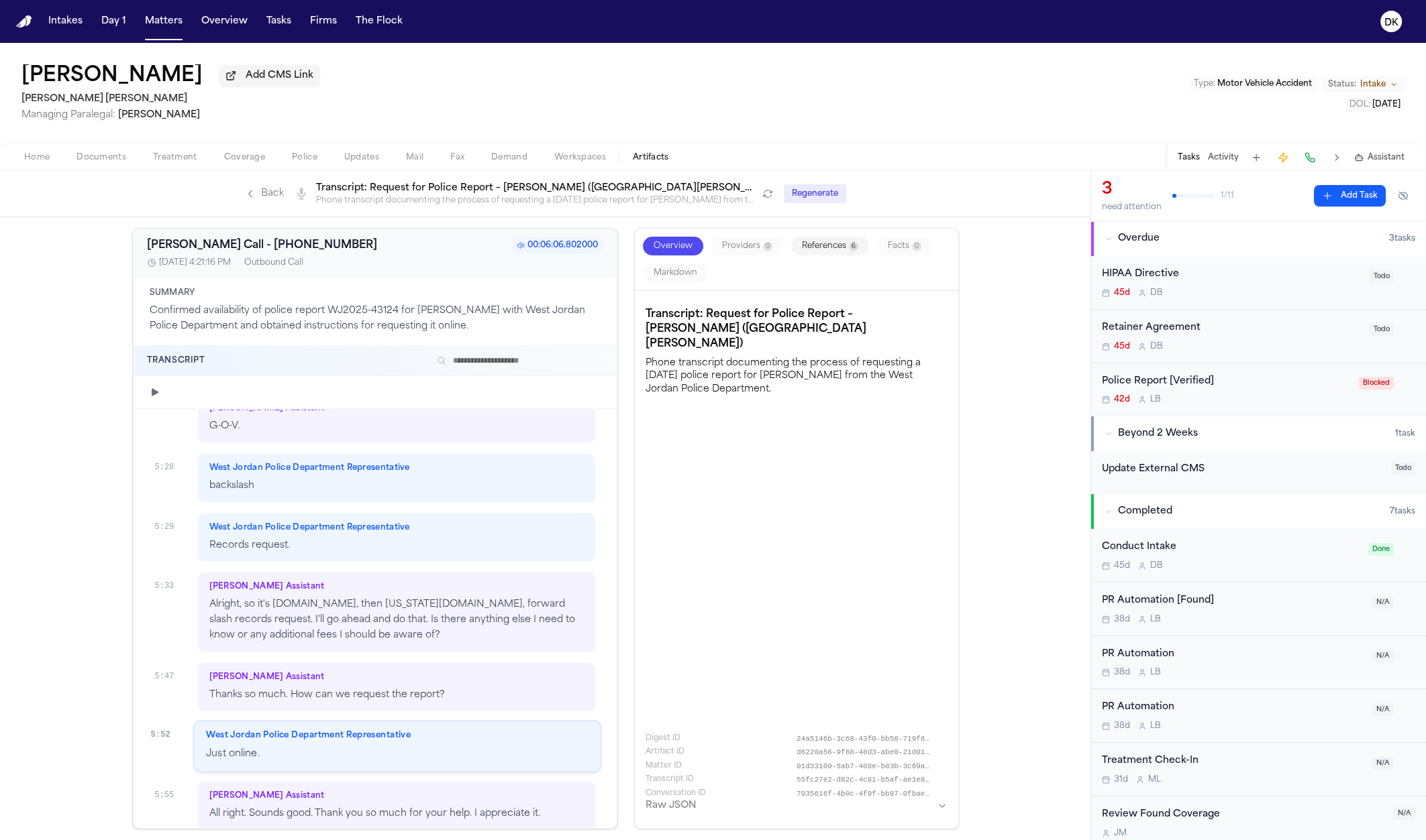
click at [336, 582] on div "Finch Assistant" at bounding box center [396, 587] width 375 height 11
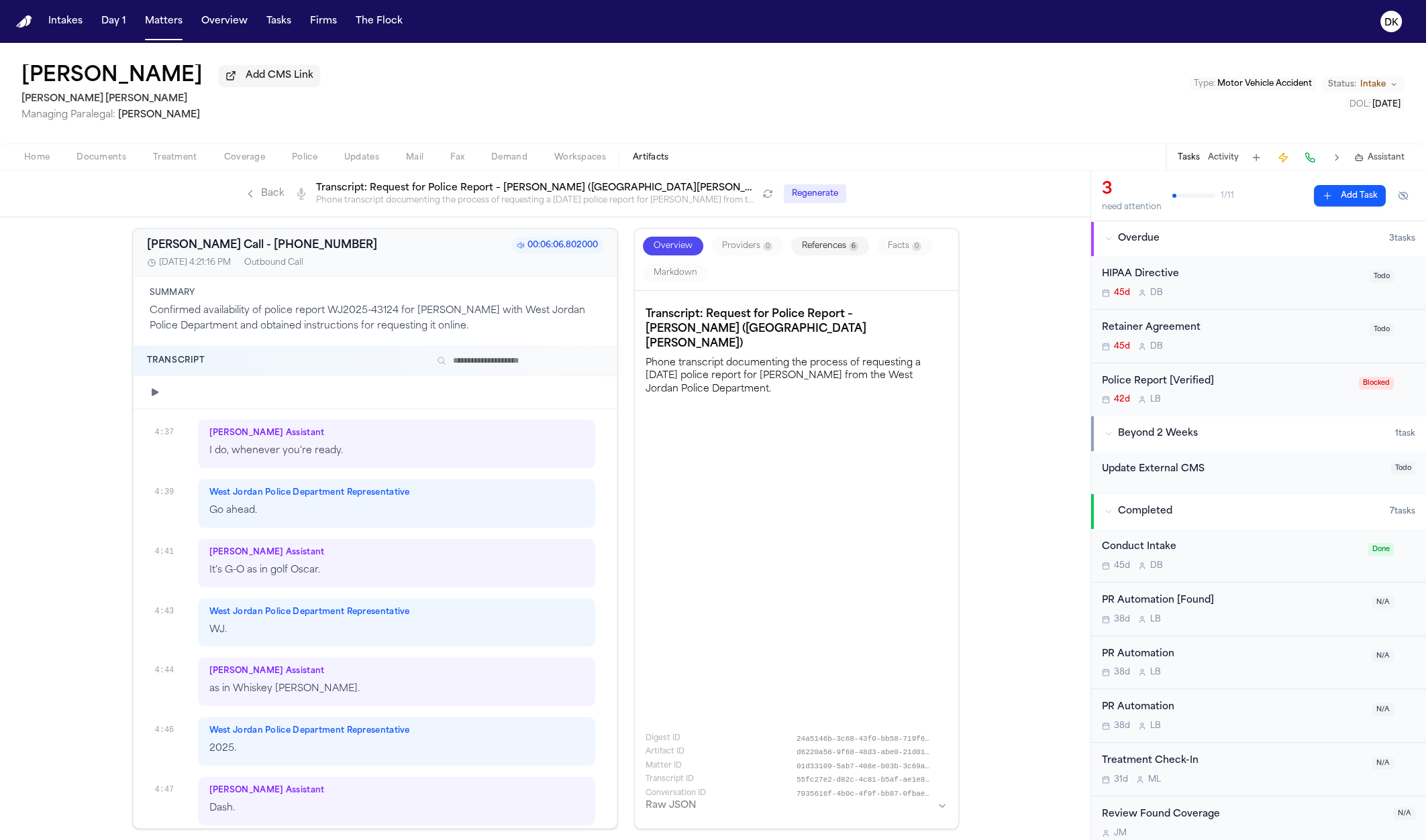
click at [403, 665] on p "as in Whiskey Juliet." at bounding box center [396, 689] width 375 height 15
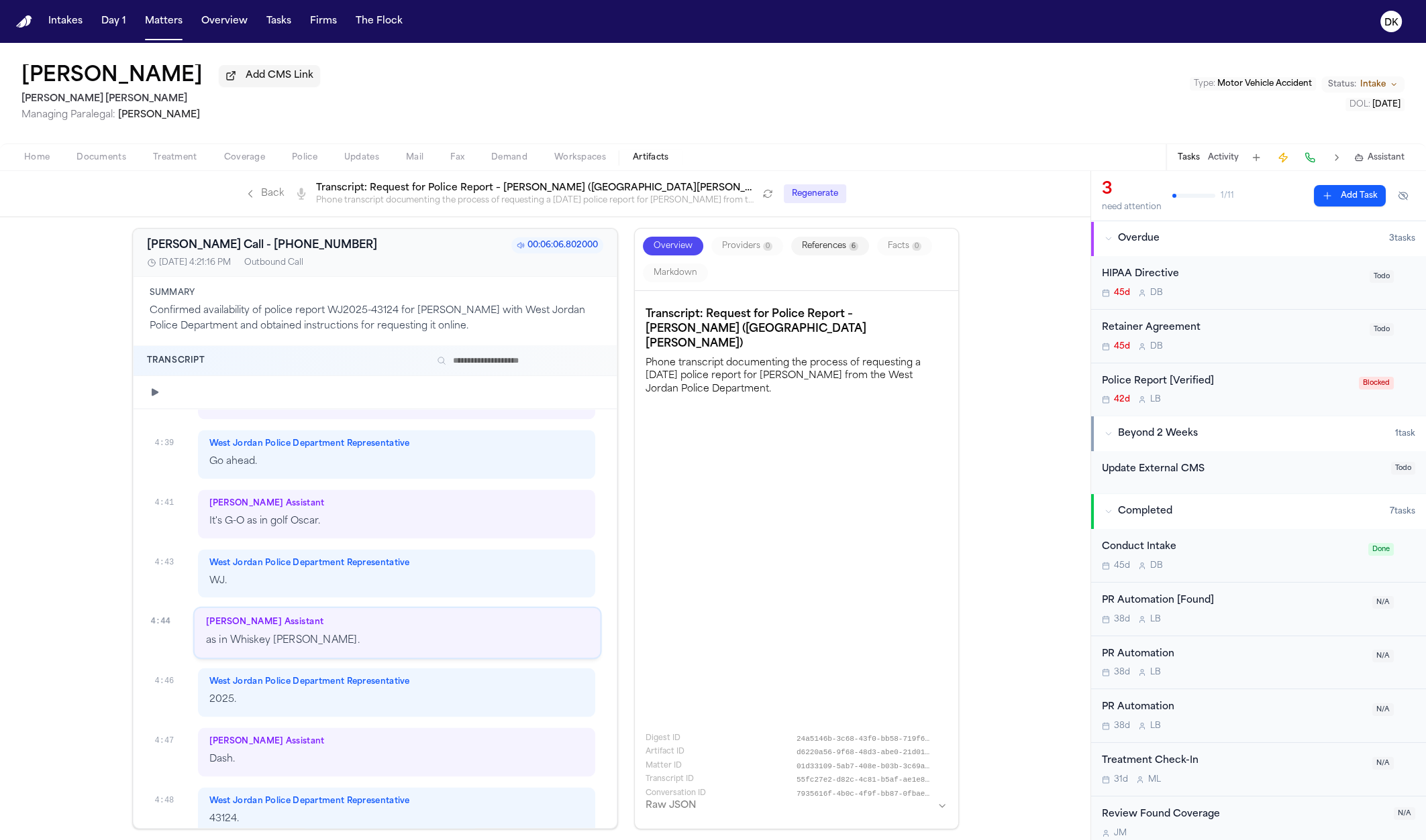
click at [361, 665] on div "Finch Assistant Dash." at bounding box center [396, 752] width 398 height 49
click at [411, 617] on div "Finch Assistant" at bounding box center [397, 623] width 383 height 11
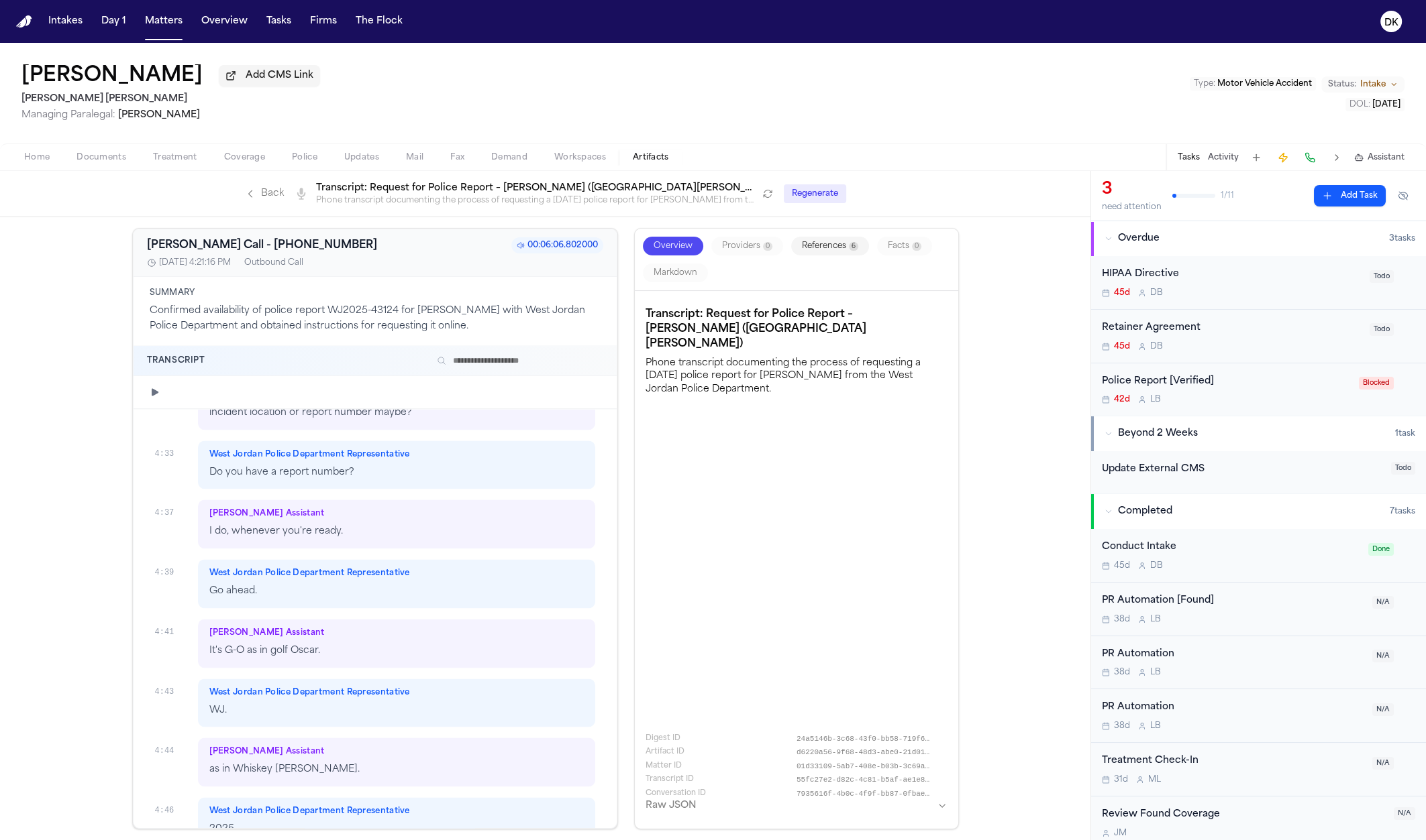
click at [420, 628] on div "Finch Assistant" at bounding box center [396, 633] width 375 height 11
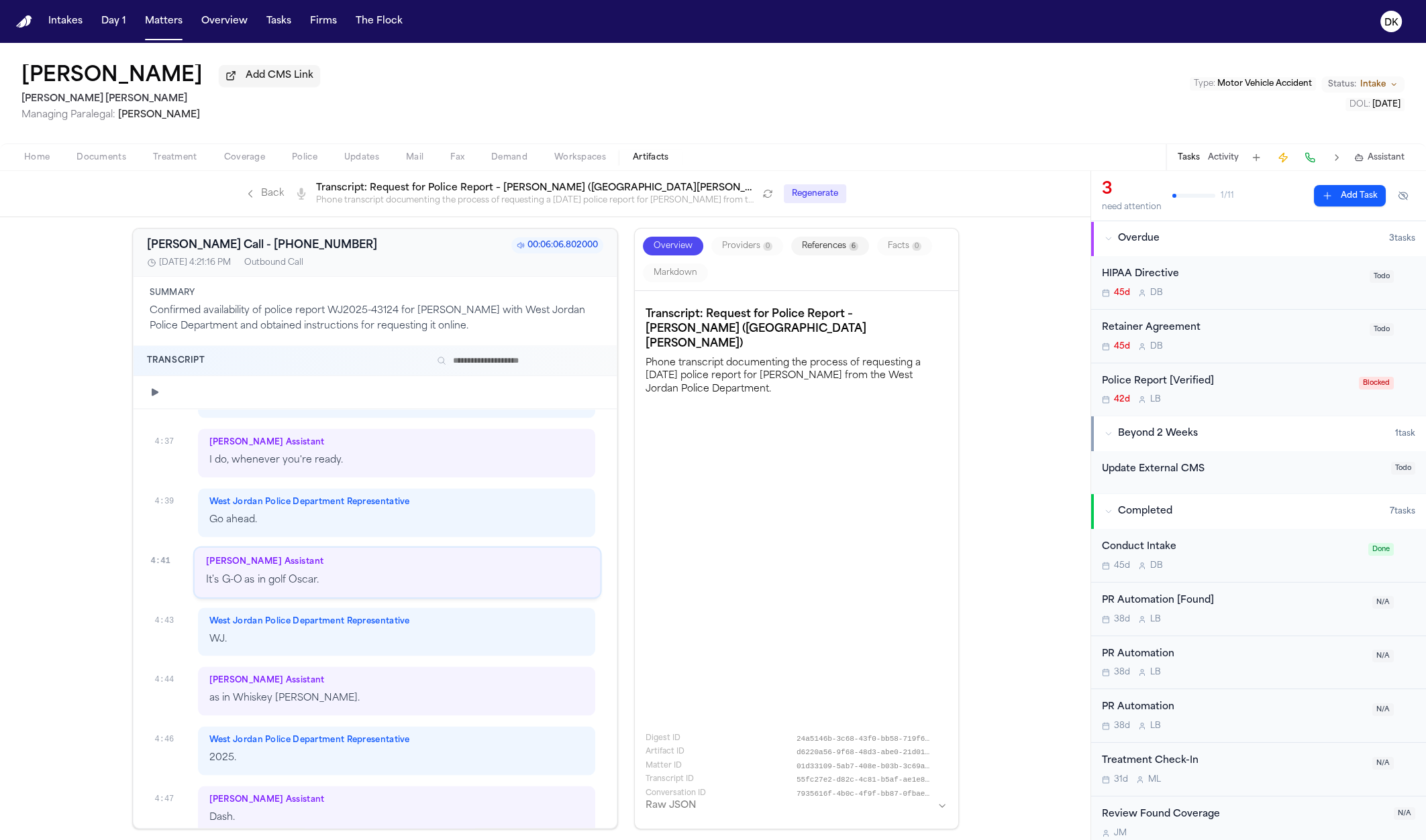
click at [370, 617] on span "West Jordan Police Department Representative" at bounding box center [309, 622] width 201 height 11
click at [368, 665] on div "Finch Assistant" at bounding box center [396, 682] width 375 height 11
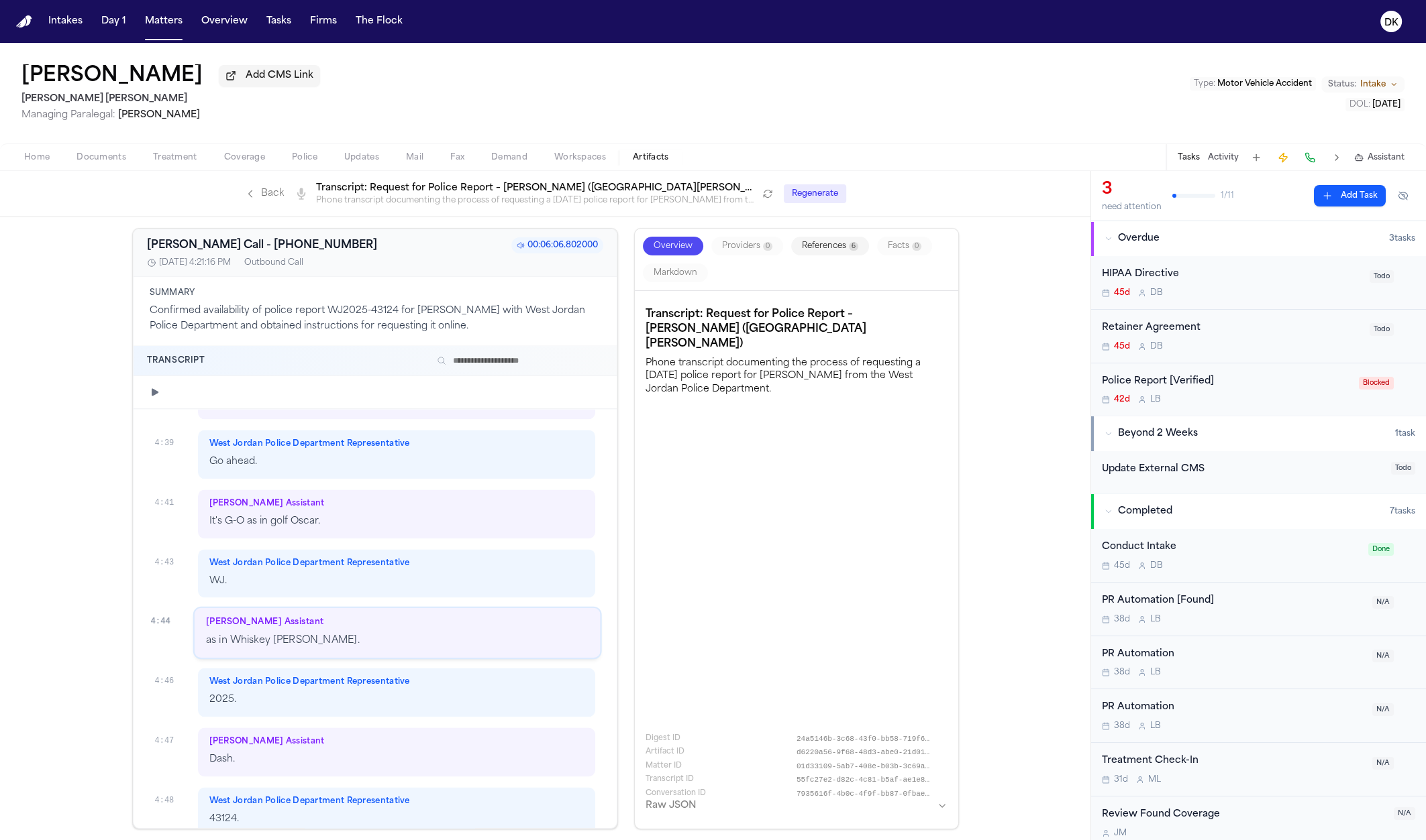
click at [361, 574] on p "WJ." at bounding box center [396, 582] width 375 height 15
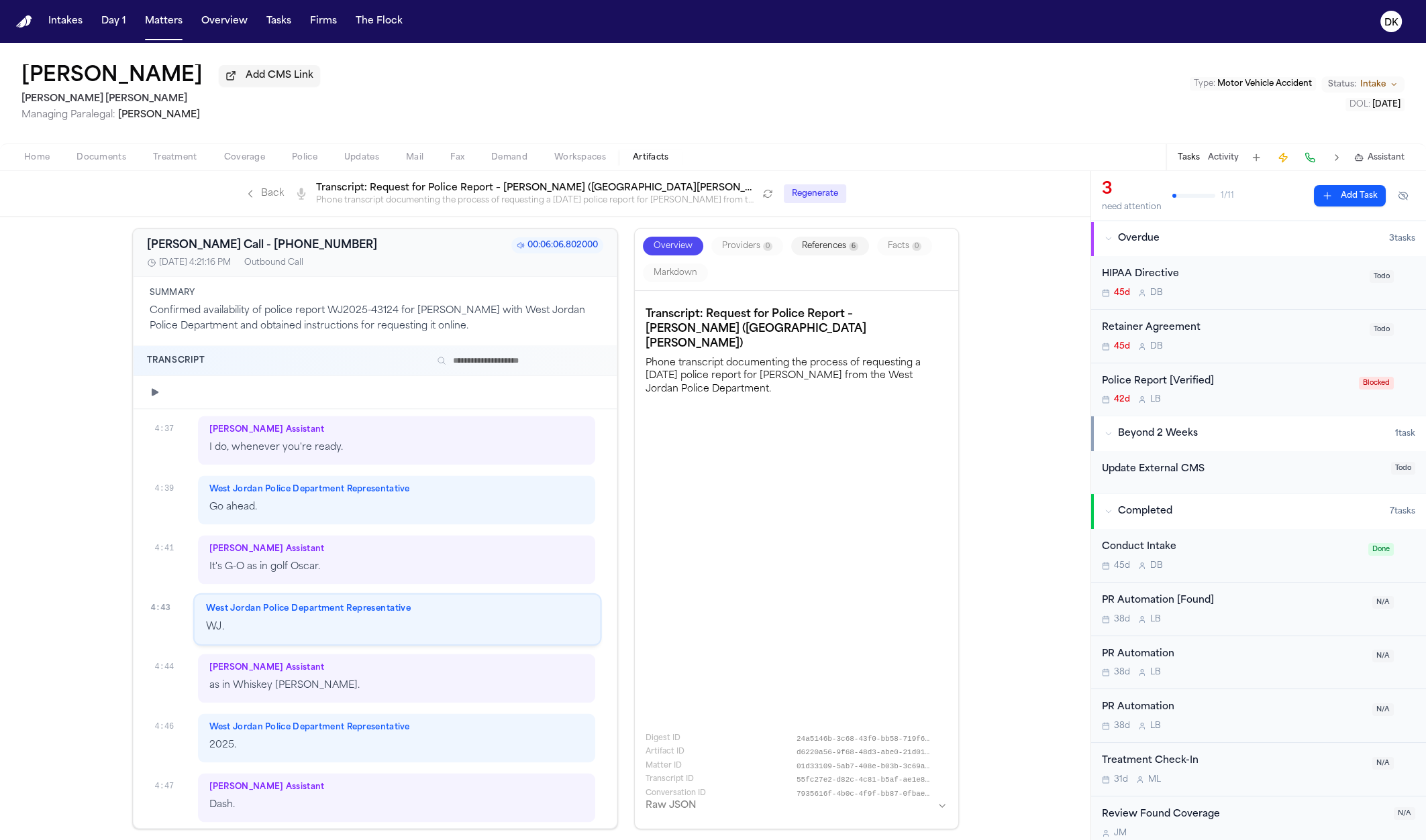
scroll to position [2946, 0]
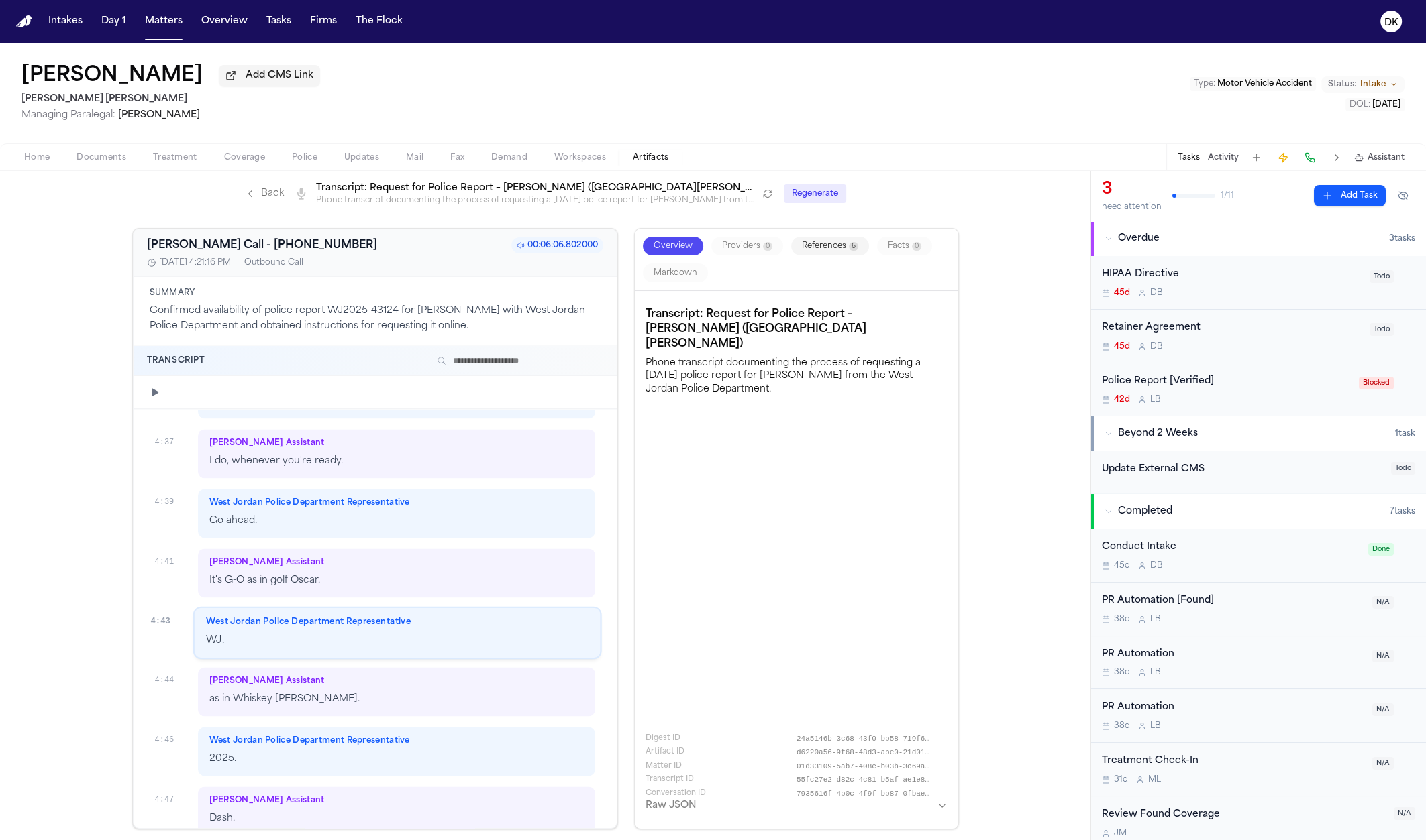
click at [161, 396] on button "button" at bounding box center [155, 392] width 16 height 16
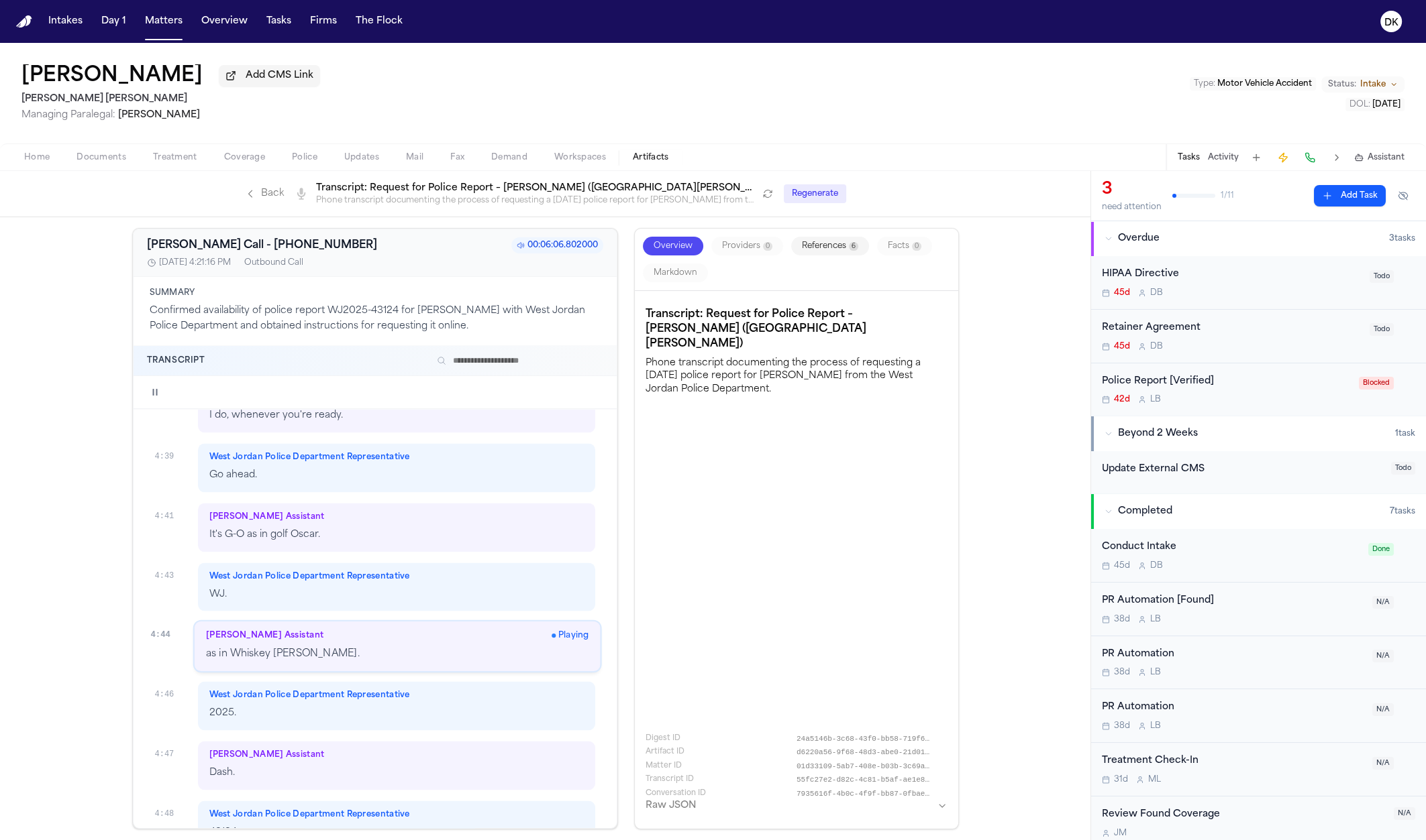
scroll to position [3006, 0]
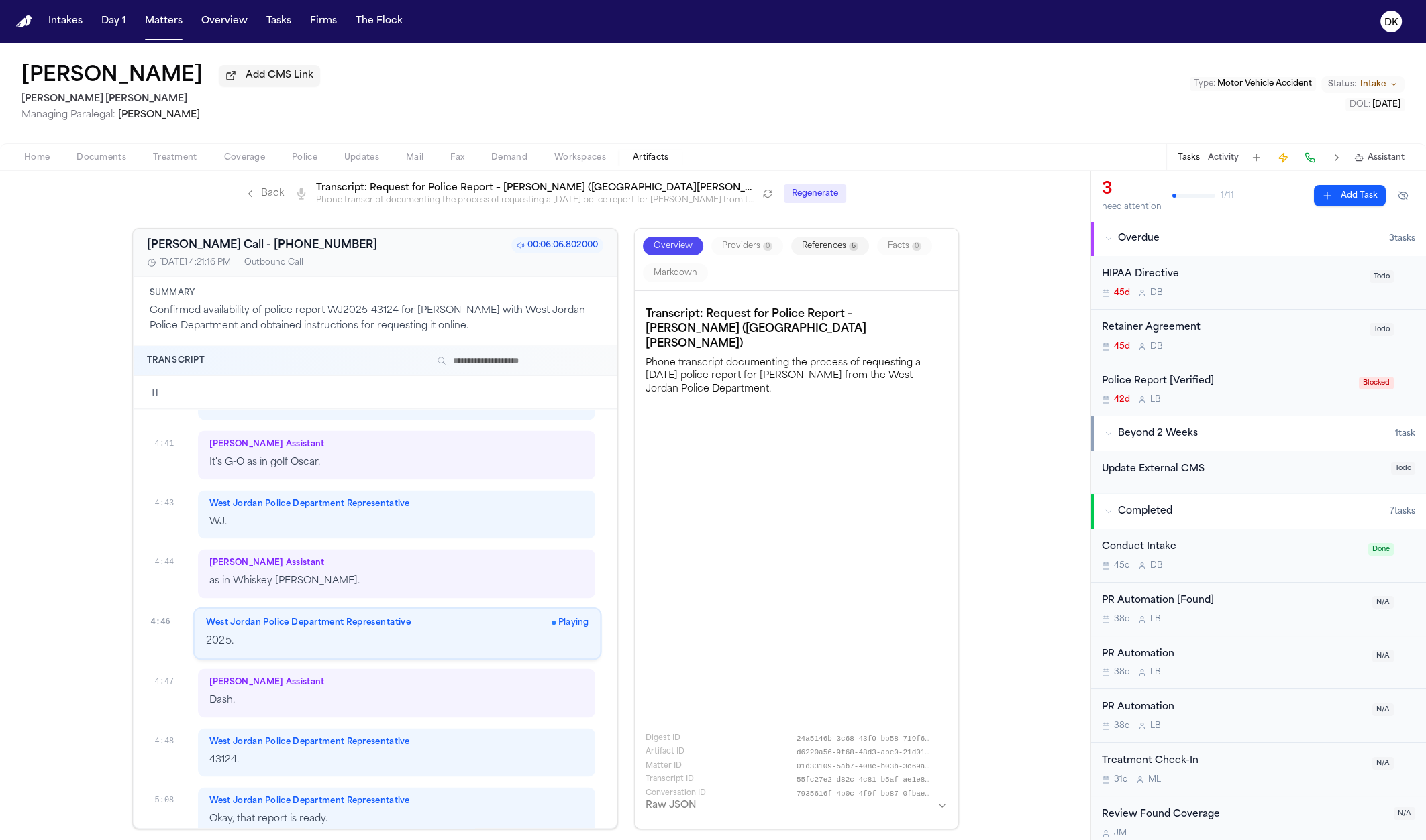
click at [308, 665] on p "Dash." at bounding box center [396, 701] width 375 height 15
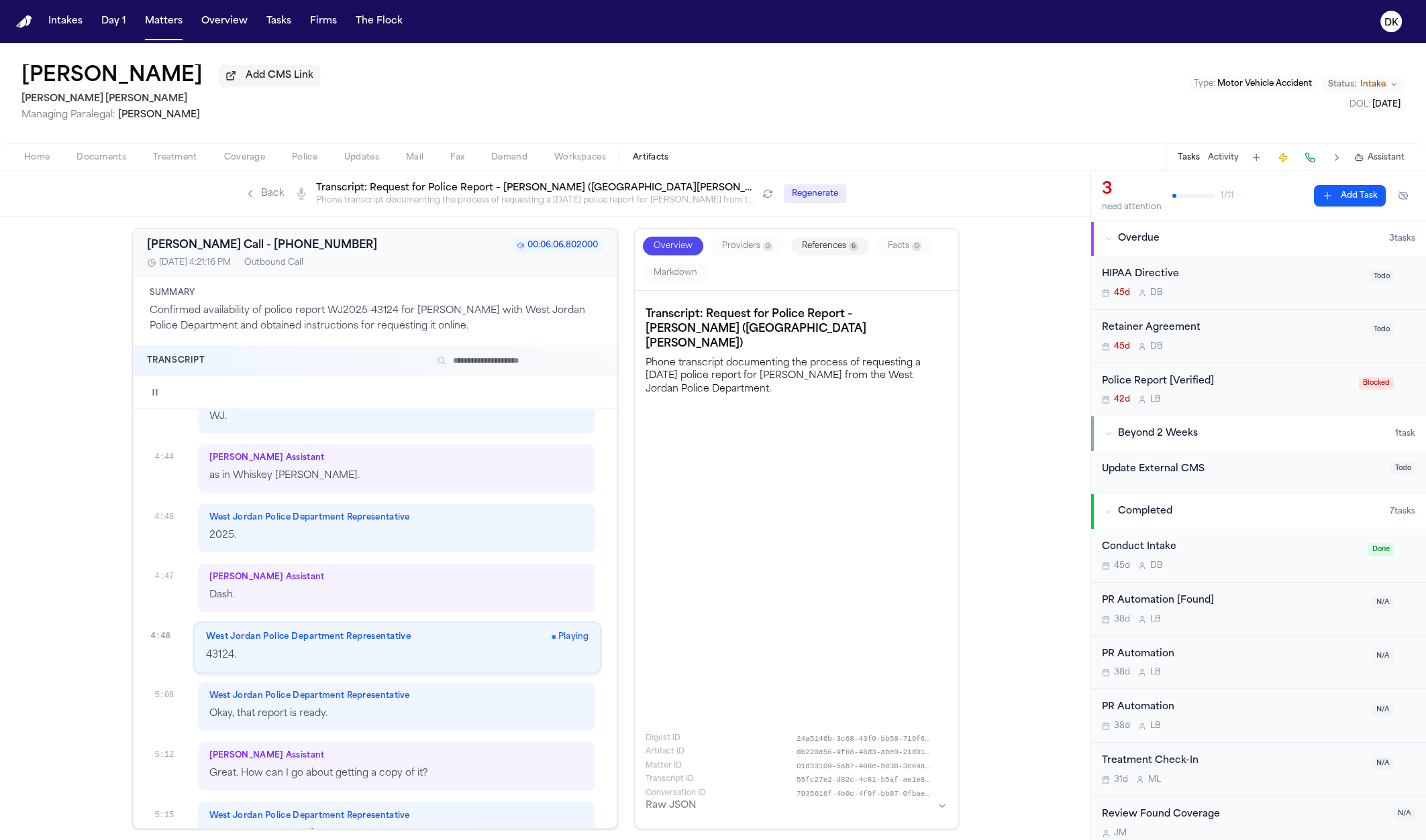
click at [333, 665] on p "Okay, that report is ready." at bounding box center [396, 714] width 375 height 15
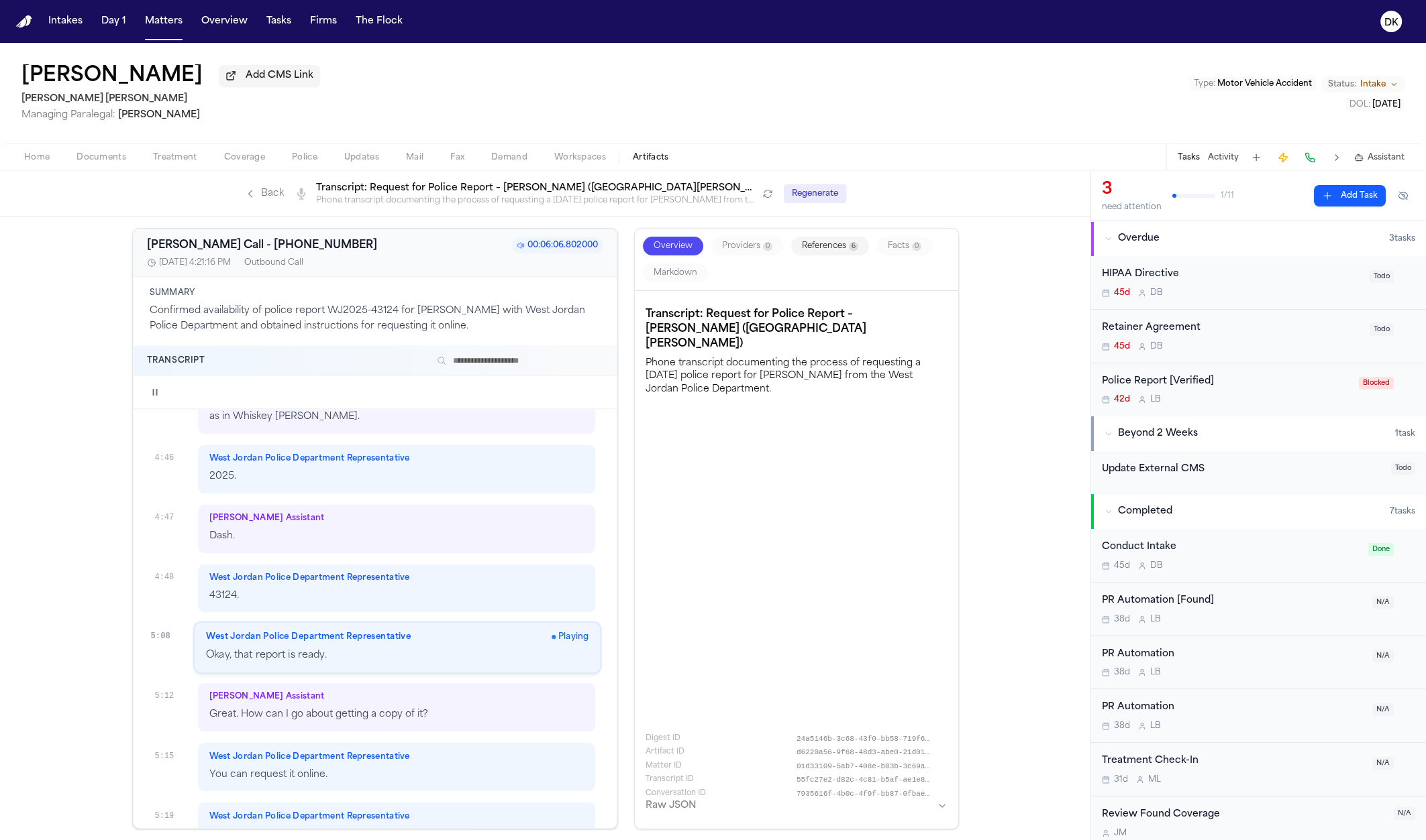
scroll to position [3243, 0]
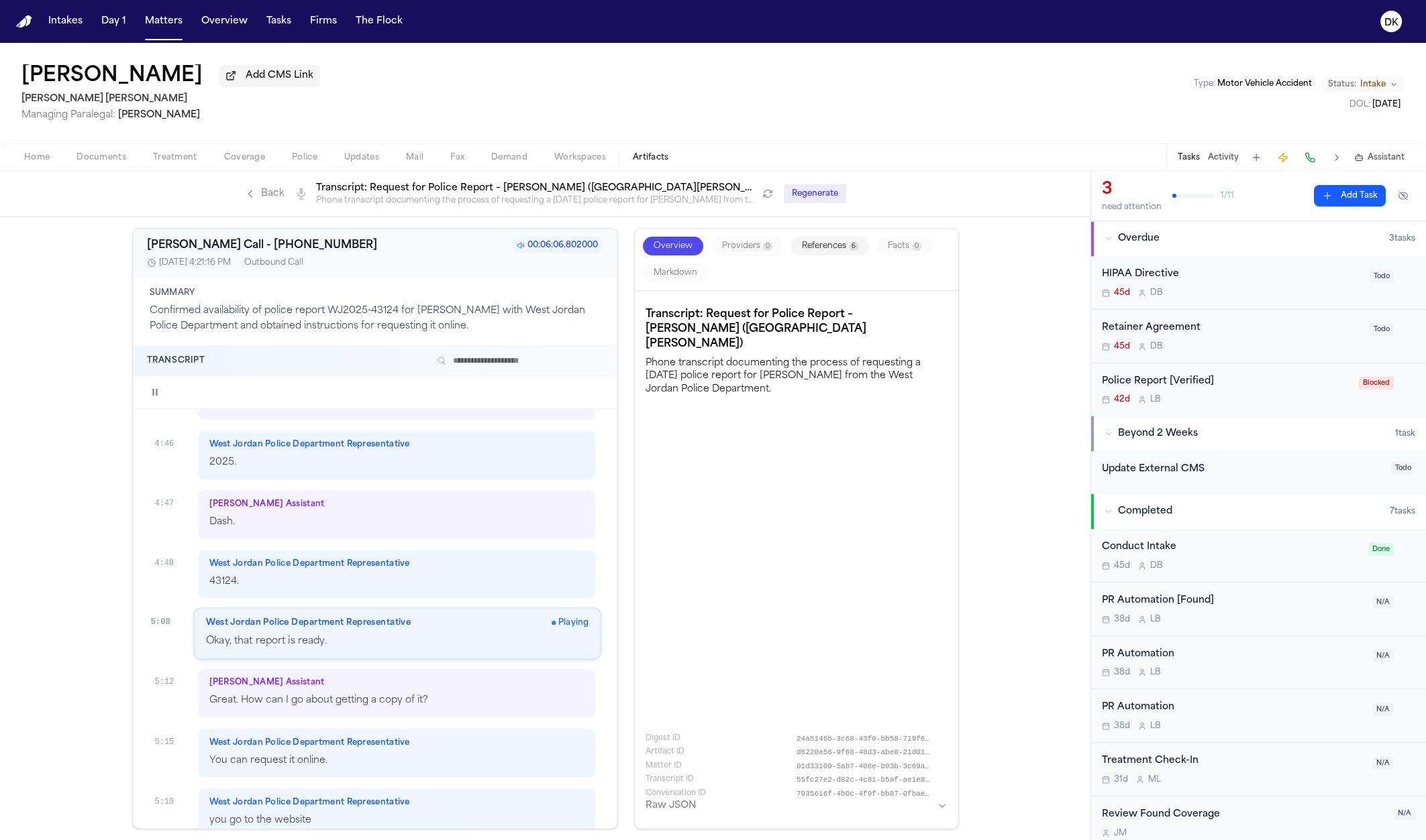
click at [364, 615] on div "West Jordan Police Department Representative Playing Okay, that report is ready." at bounding box center [397, 634] width 406 height 50
click at [349, 665] on p "Great. How can I go about getting a copy of it?" at bounding box center [396, 701] width 375 height 15
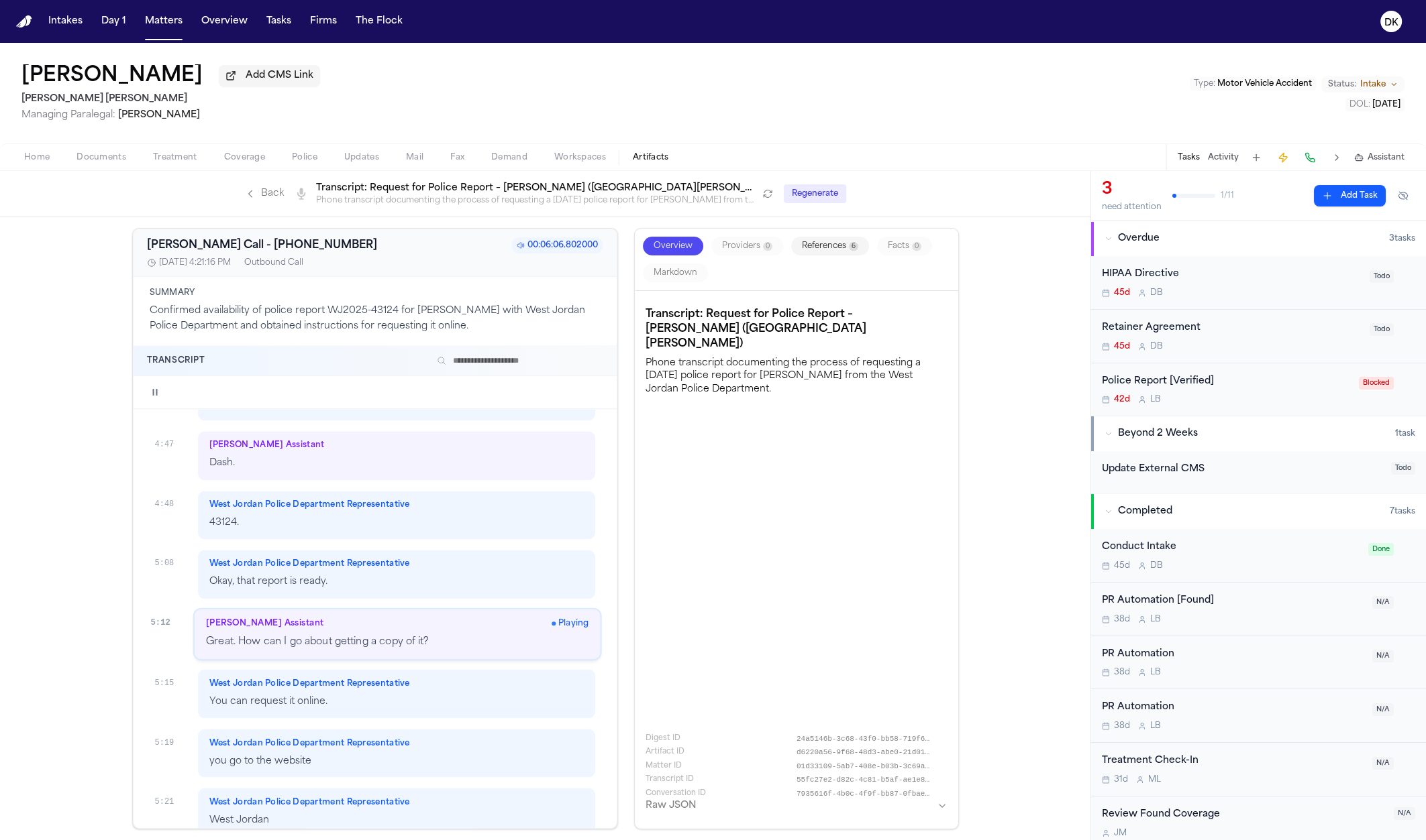
click at [334, 665] on p "You can request it online." at bounding box center [396, 701] width 375 height 15
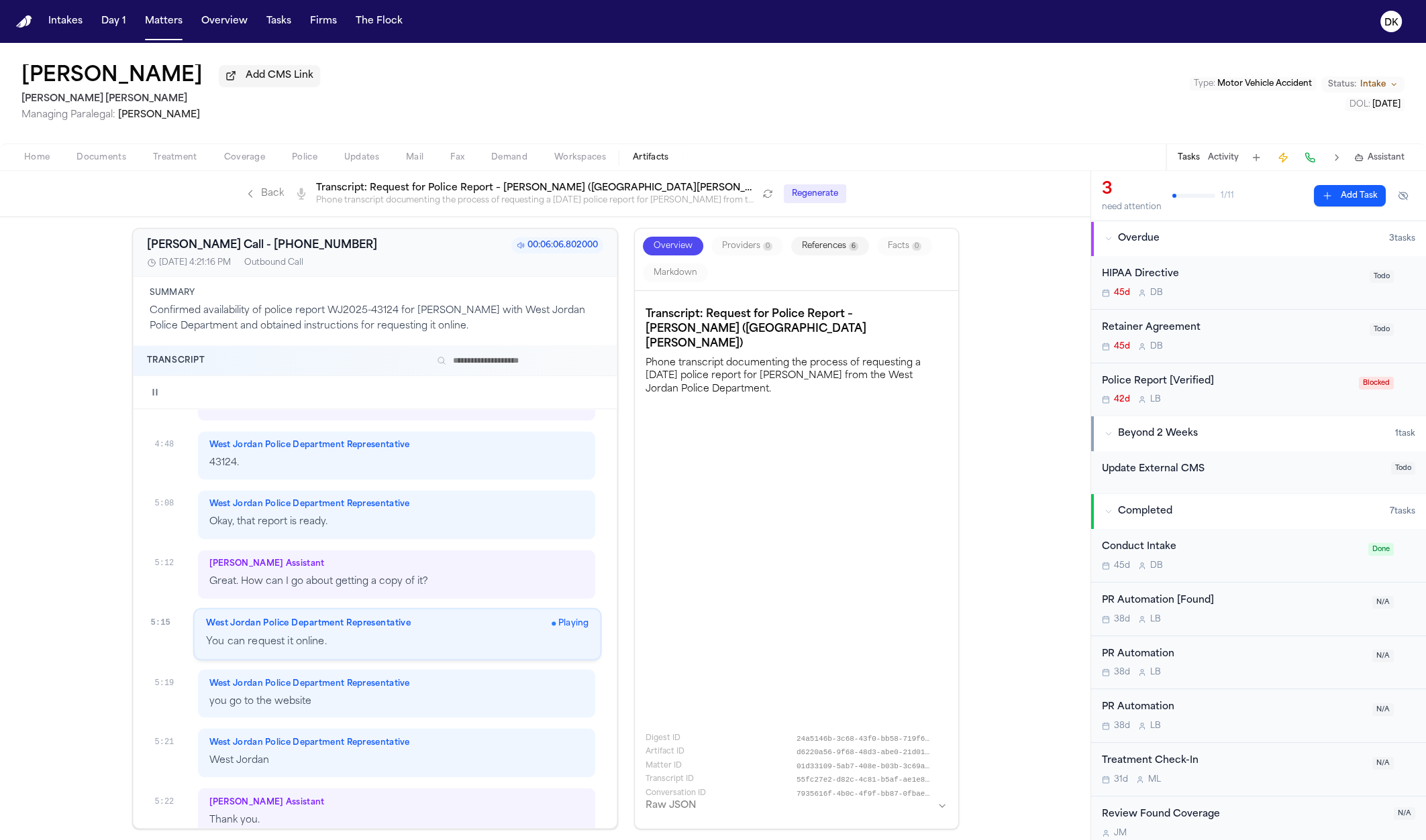
click at [307, 665] on div "West Jordan Police Department Representative West Jordan" at bounding box center [396, 753] width 398 height 49
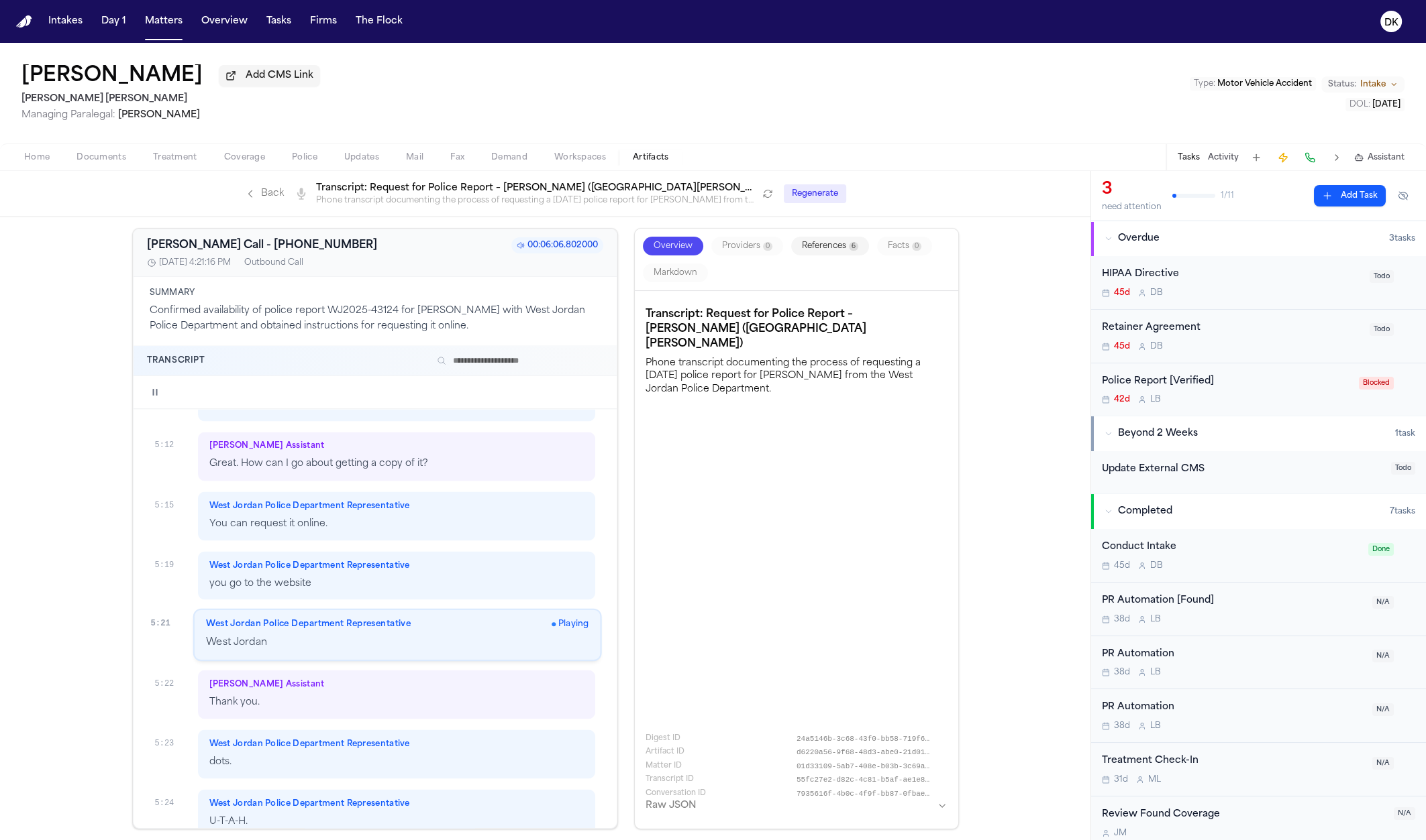
click at [277, 665] on p "dots." at bounding box center [396, 762] width 375 height 15
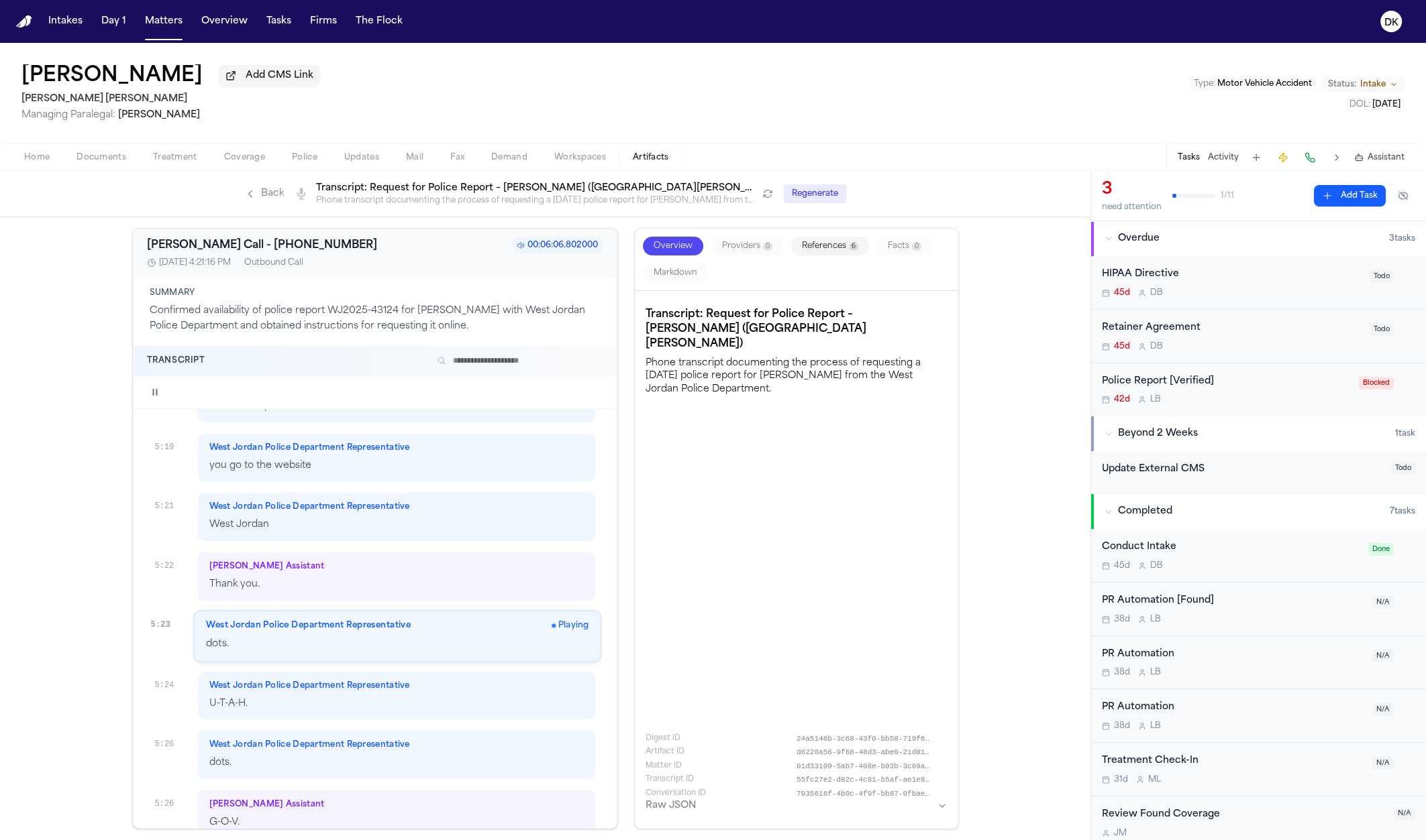
click at [279, 665] on p "dots." at bounding box center [396, 763] width 375 height 15
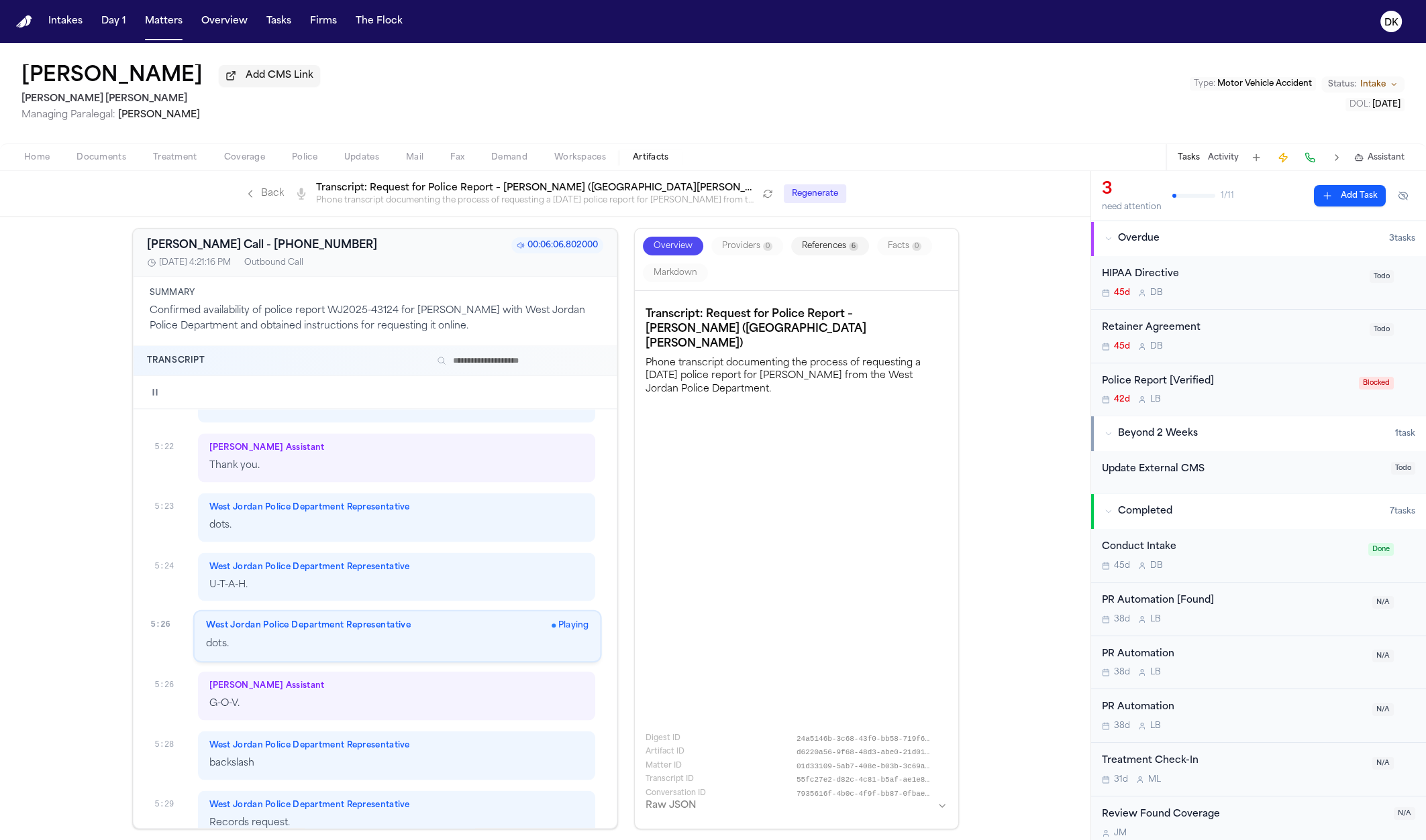
click at [283, 665] on div "West Jordan Police Department Representative backslash" at bounding box center [396, 755] width 398 height 49
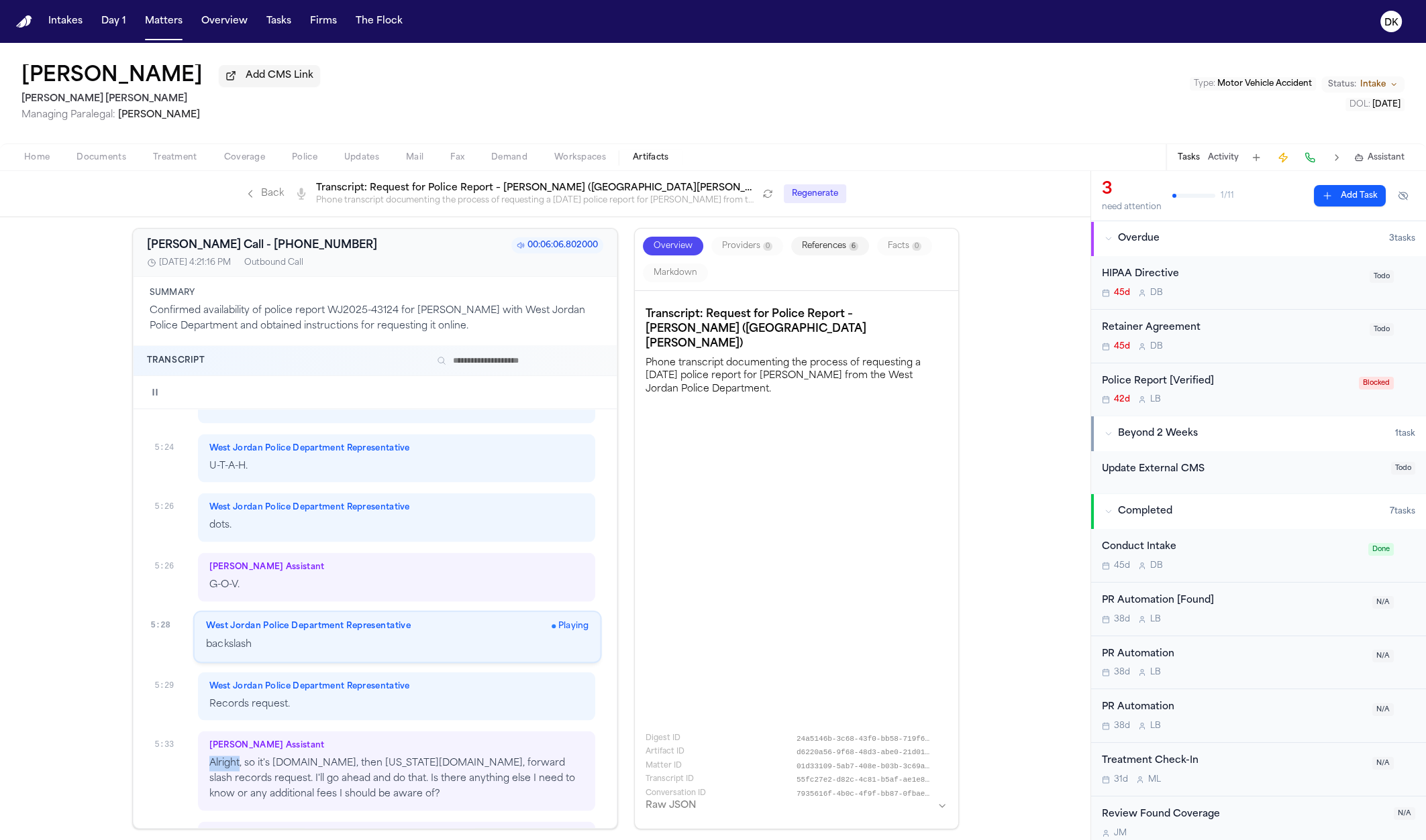
click at [283, 665] on div "Finch Assistant Alright, so it's westjordan.org, then utah.gov, forward slash r…" at bounding box center [396, 770] width 398 height 79
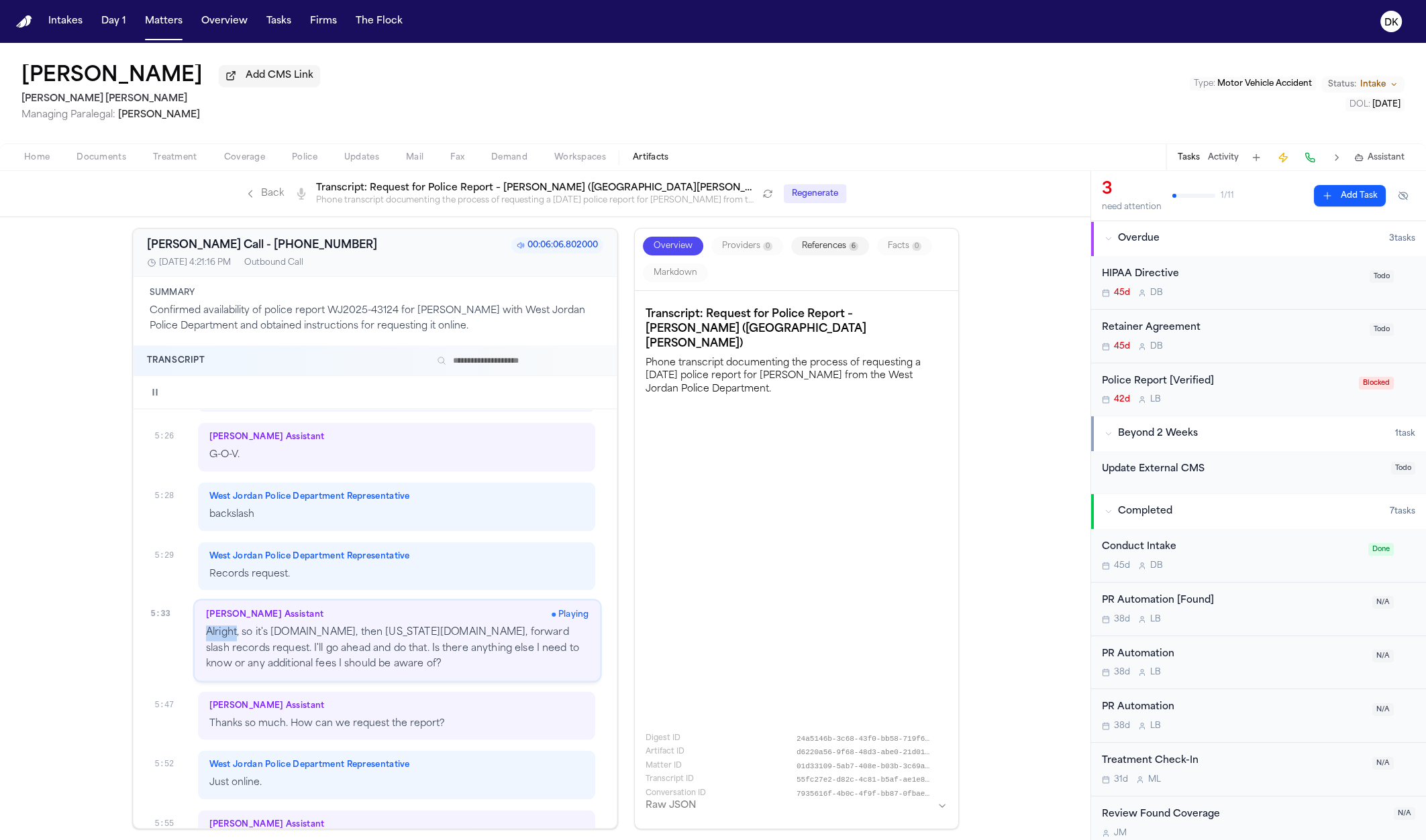
scroll to position [3968, 0]
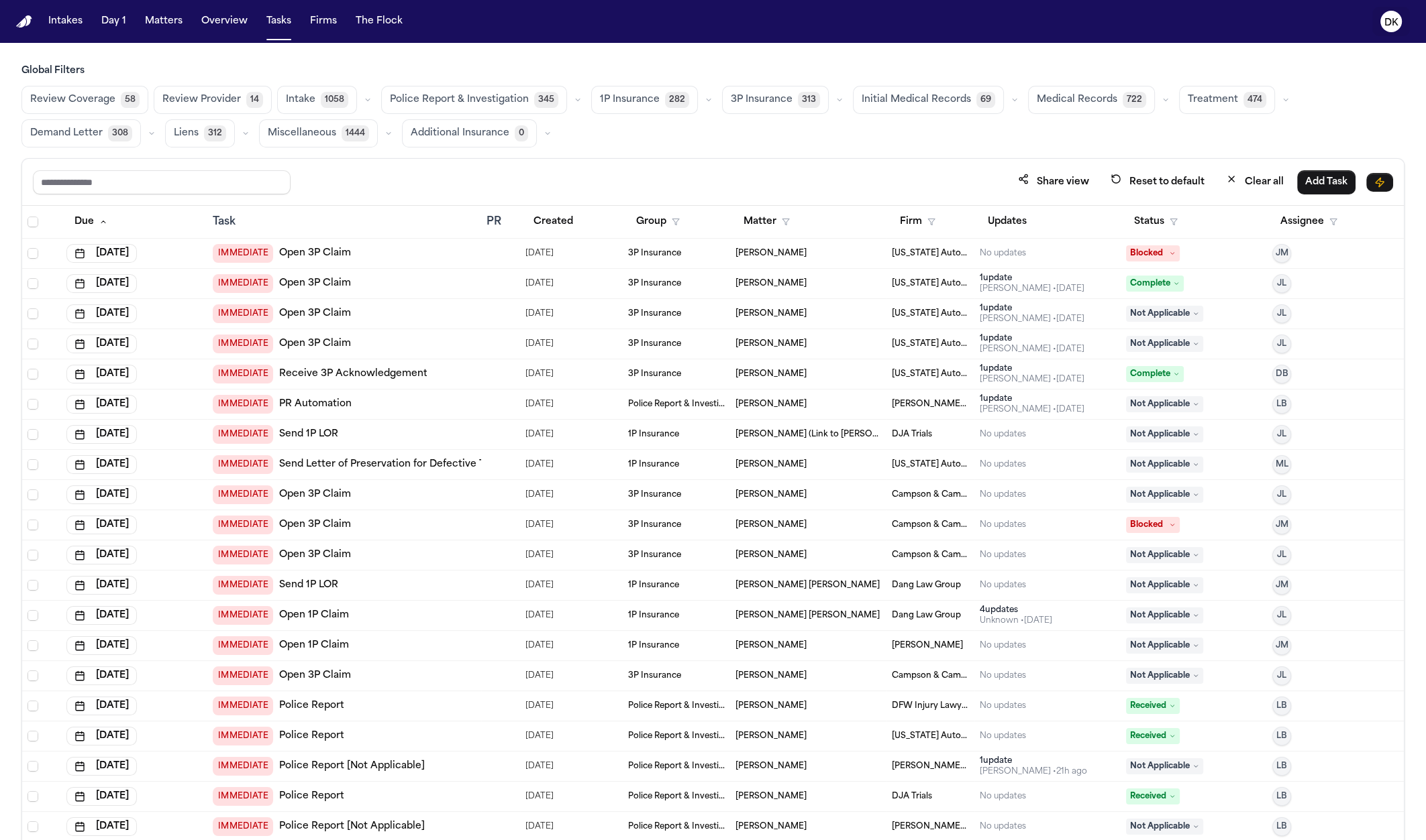
click at [1379, 27] on button "DK" at bounding box center [1391, 21] width 38 height 30
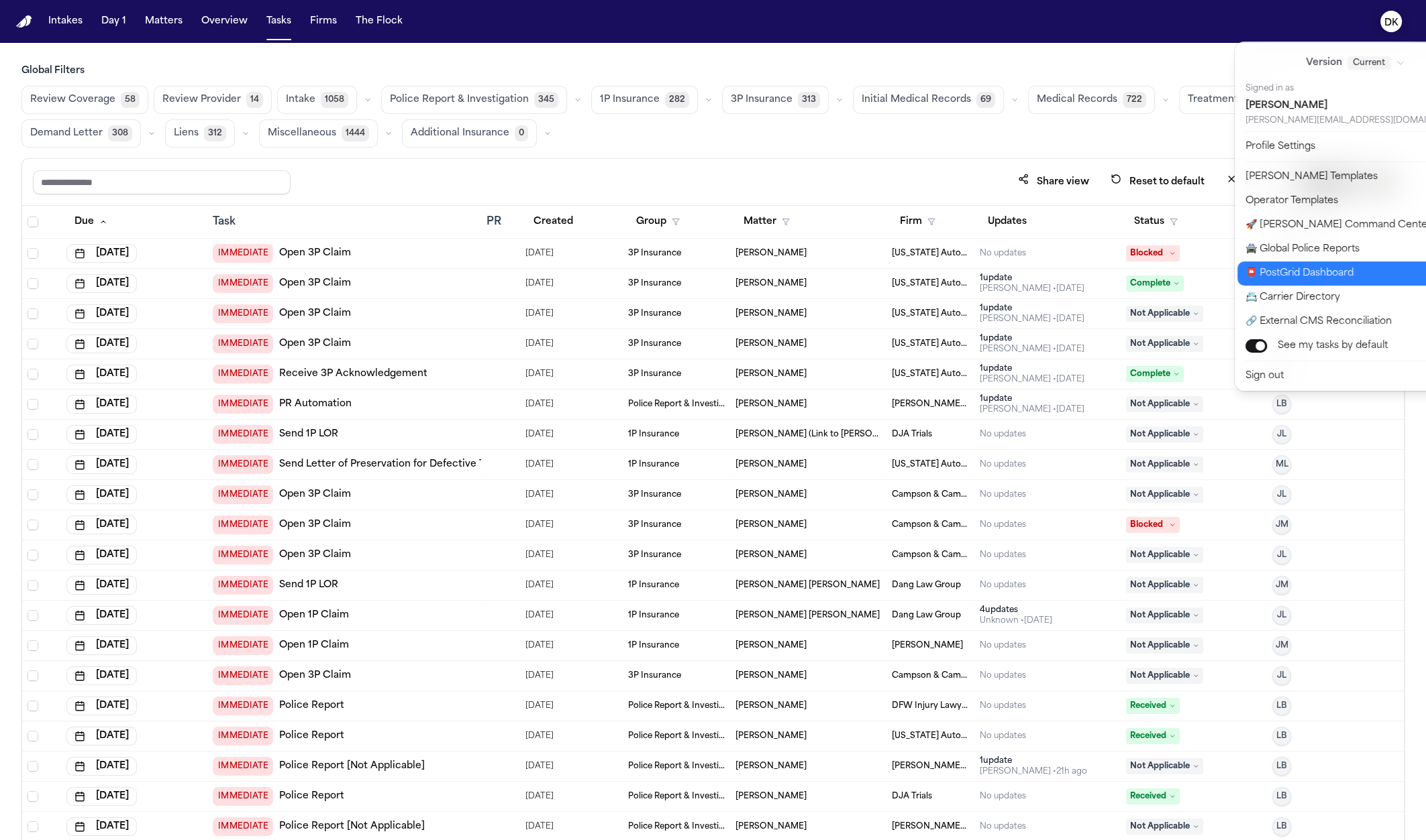
click at [1349, 254] on button "🚔 Global Police Reports" at bounding box center [1363, 249] width 252 height 24
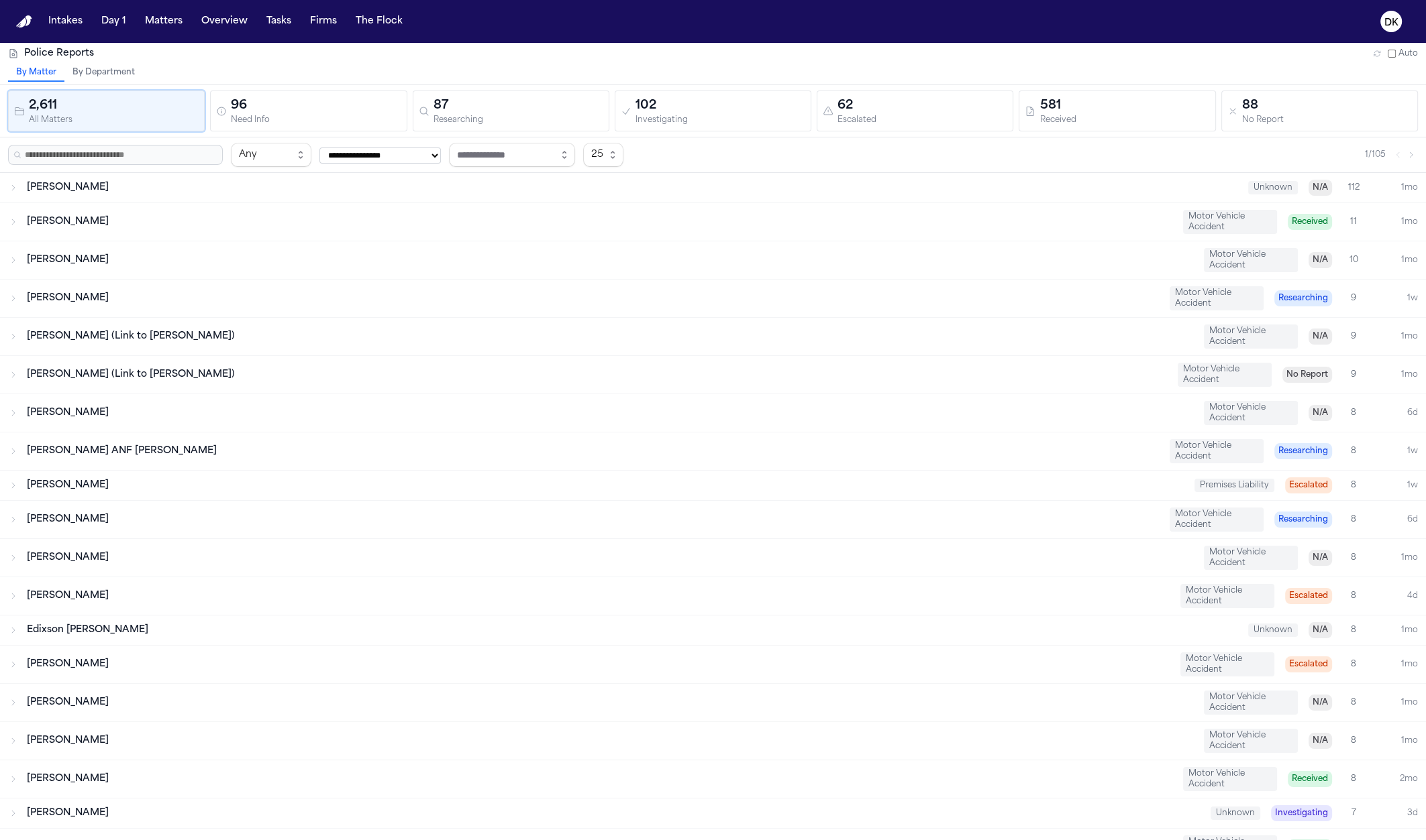
click at [136, 149] on input "text" at bounding box center [115, 155] width 214 height 20
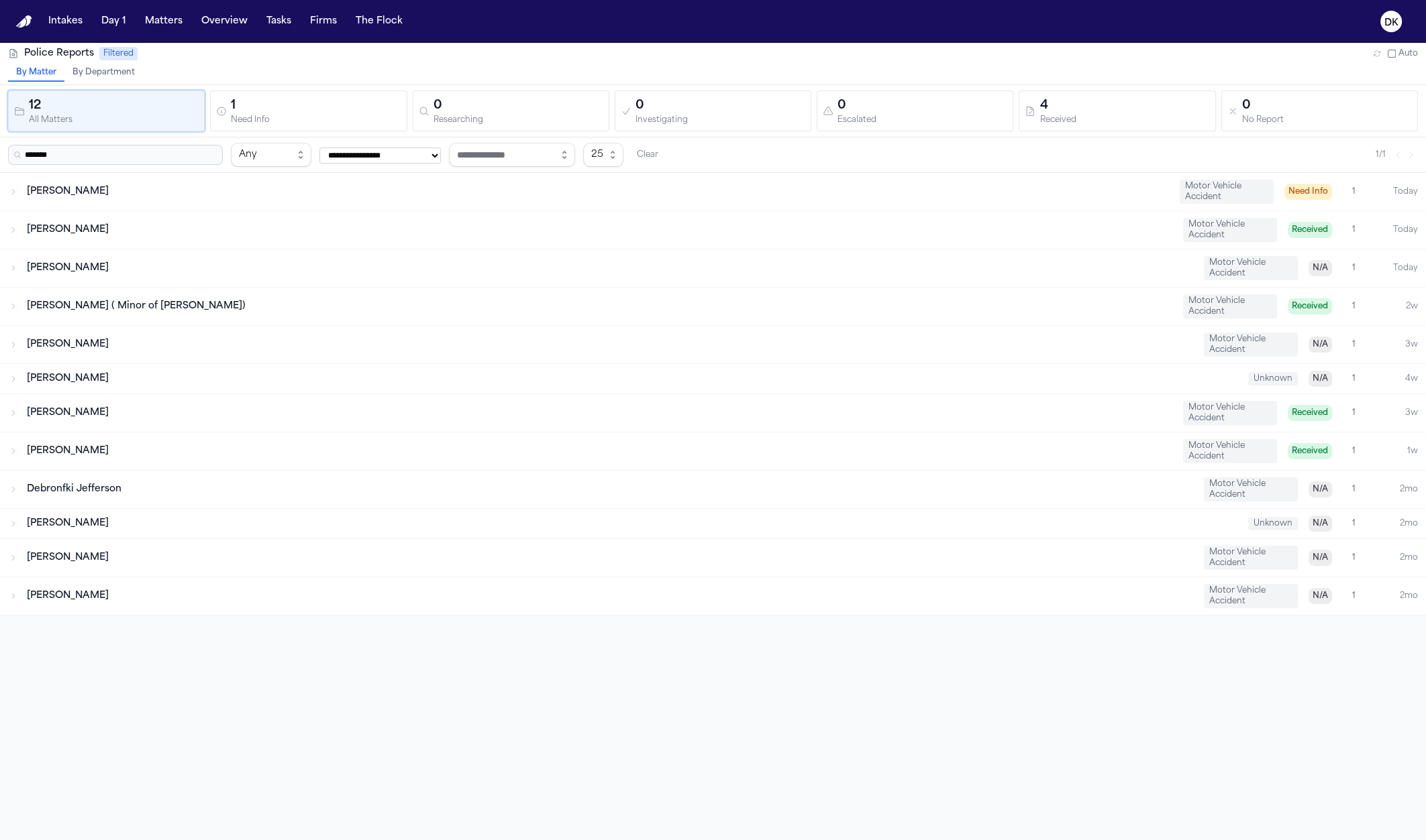
click at [111, 198] on div "Angel Lawrence Motor Vehicle Accident Need Info 1 Today" at bounding box center [713, 192] width 1426 height 38
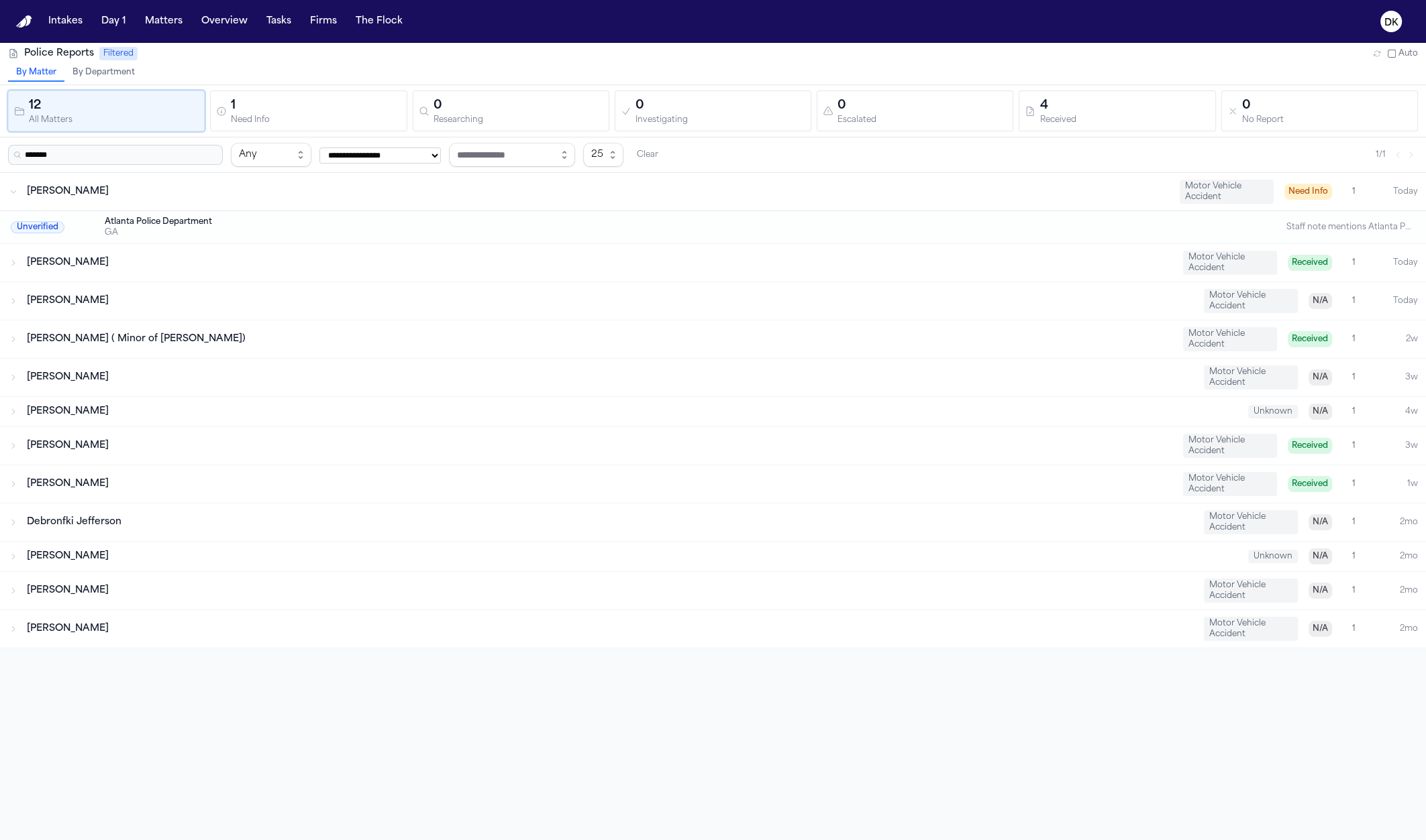
click at [131, 267] on div "Aisia Chatman" at bounding box center [599, 263] width 1145 height 14
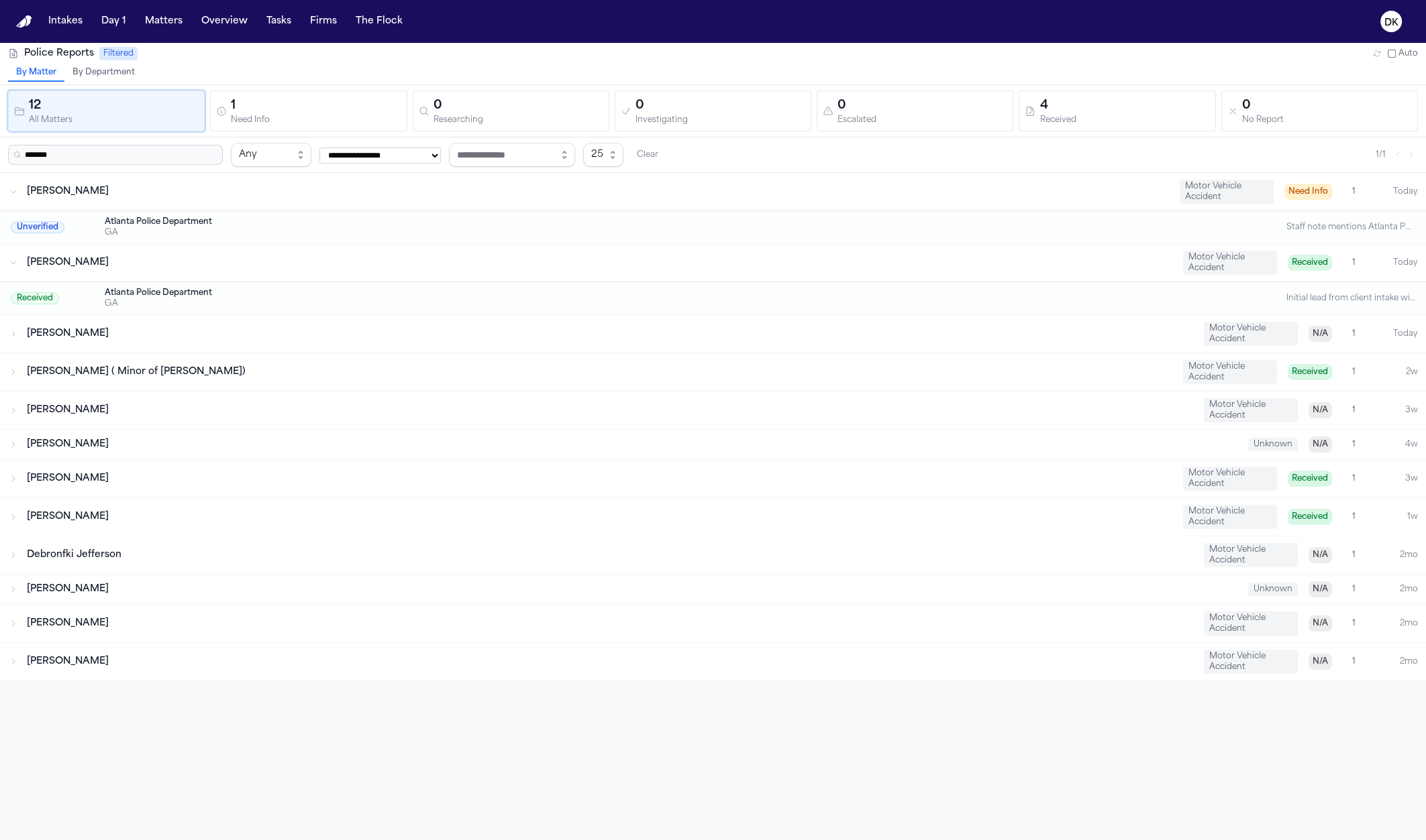
click at [155, 218] on div "Atlanta Police Department" at bounding box center [659, 222] width 1109 height 11
click at [198, 327] on div "William Headen" at bounding box center [609, 334] width 1166 height 14
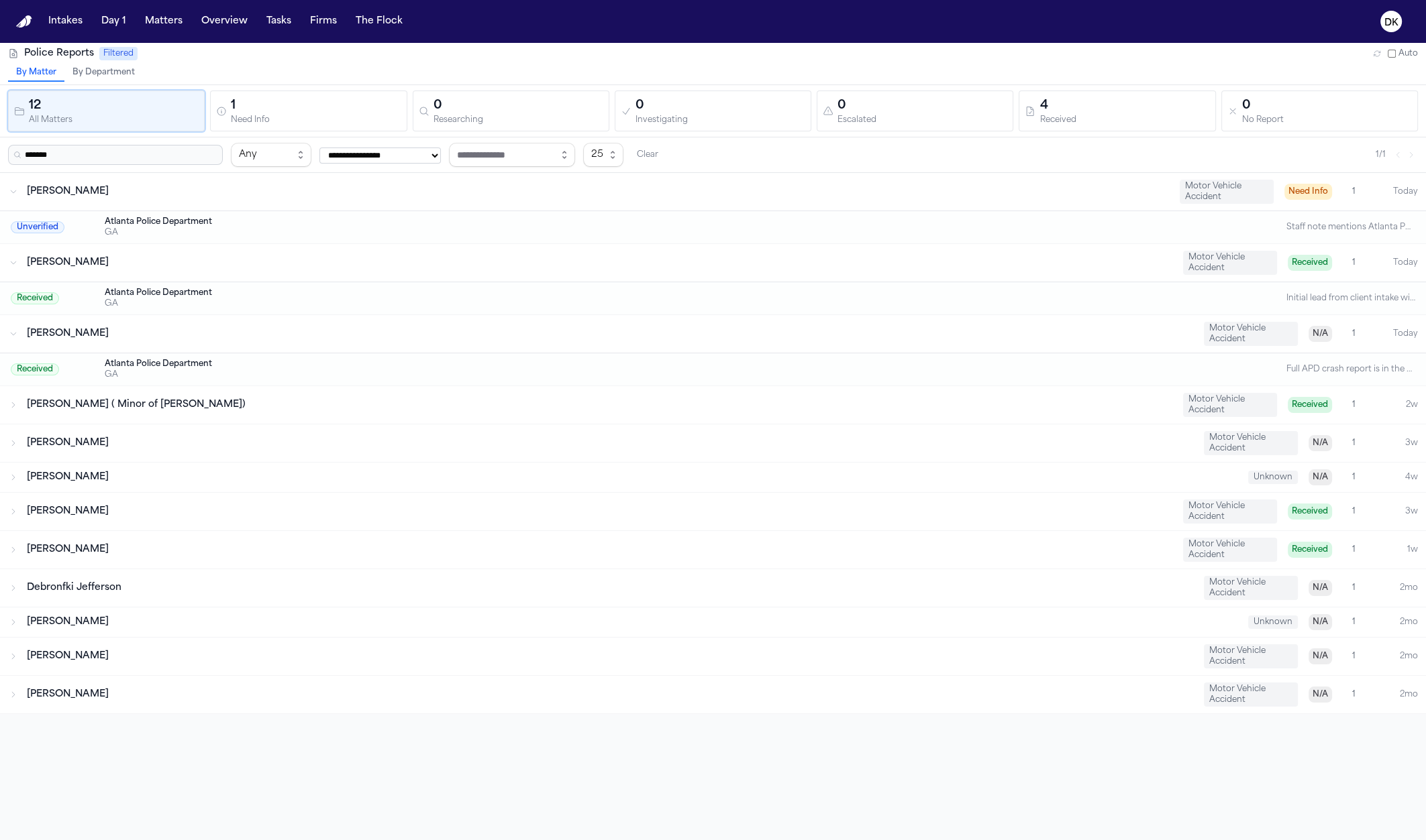
click at [195, 407] on span "Ariyah Johnson ( Minor of Angel Johnson)" at bounding box center [136, 404] width 219 height 10
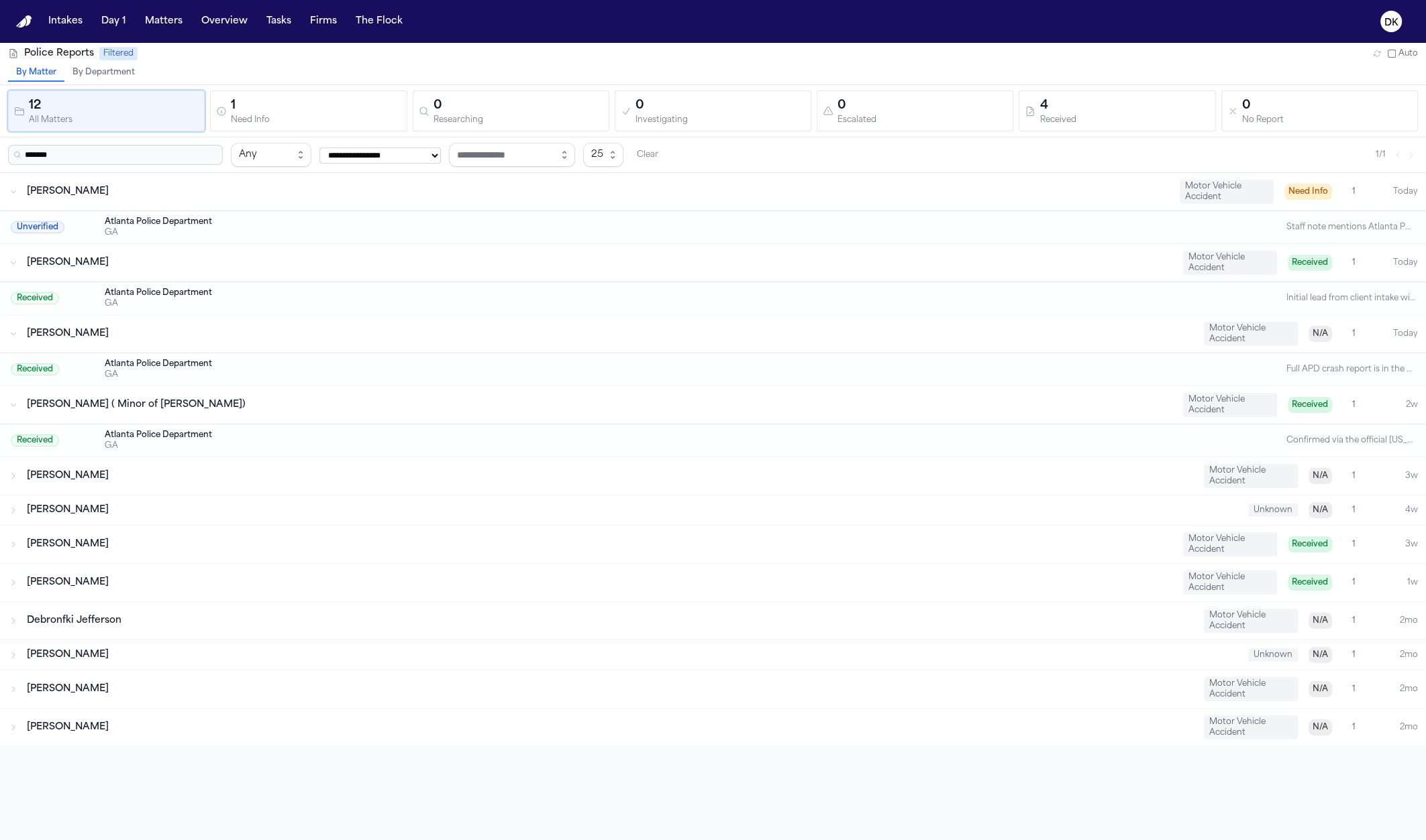
click at [148, 489] on div "Desarai Kinnemore Motor Vehicle Accident N/A 1 3w" at bounding box center [713, 476] width 1426 height 38
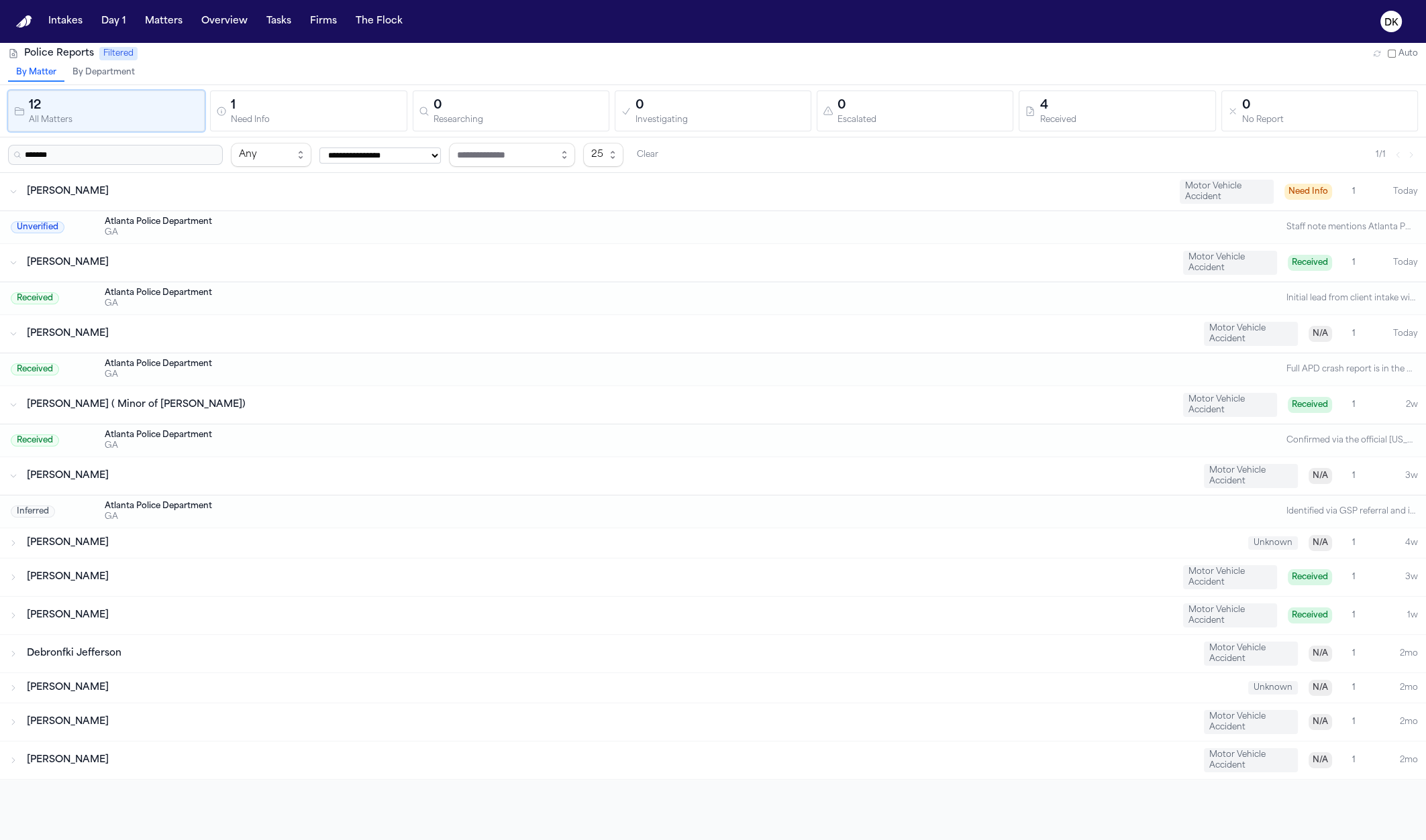
click at [162, 597] on div "Aisha Bennett Motor Vehicle Accident Received 1 1w" at bounding box center [713, 616] width 1426 height 38
click at [184, 542] on div "Johnny Clay" at bounding box center [631, 543] width 1210 height 14
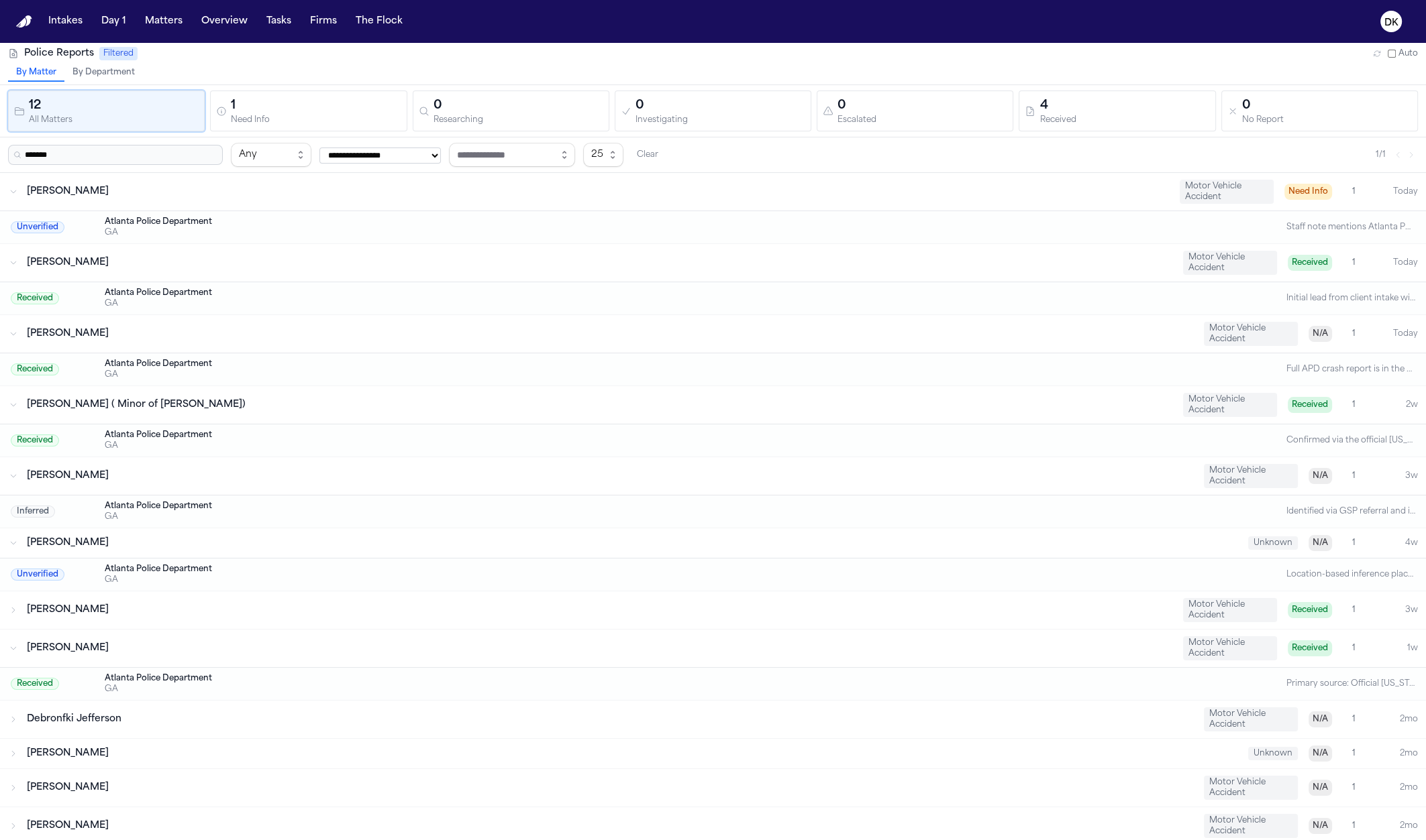
click at [155, 648] on div "Aisha Bennett" at bounding box center [599, 648] width 1145 height 14
click at [183, 629] on div "Aisha Bennett Motor Vehicle Accident Received 1 1w" at bounding box center [713, 648] width 1426 height 38
click at [190, 604] on div "Neal Williams" at bounding box center [599, 610] width 1145 height 14
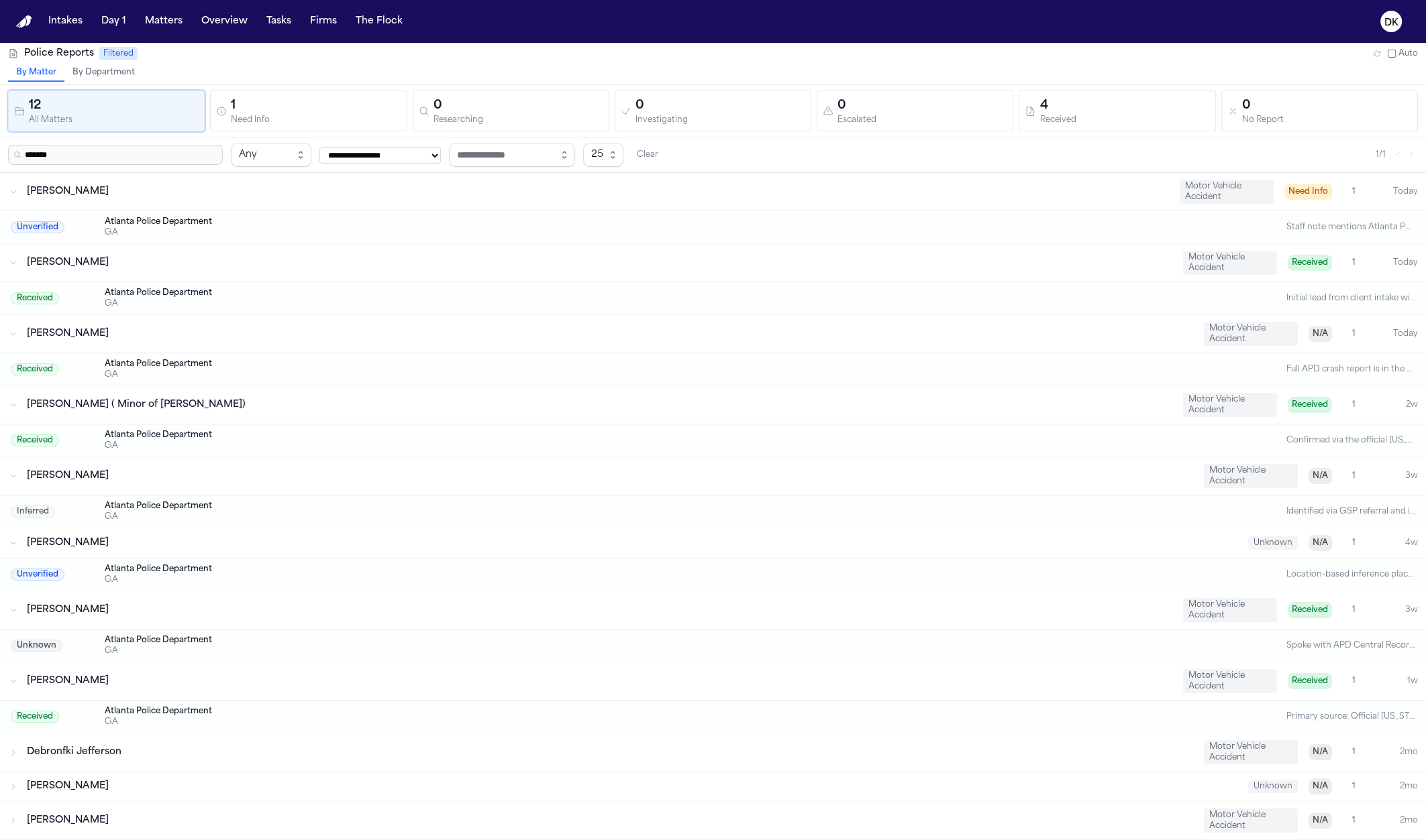
click at [194, 576] on div "GA" at bounding box center [659, 580] width 1109 height 11
click at [163, 586] on div "Unverified Atlanta Police Department GA Location-based inference places this wi…" at bounding box center [713, 575] width 1426 height 33
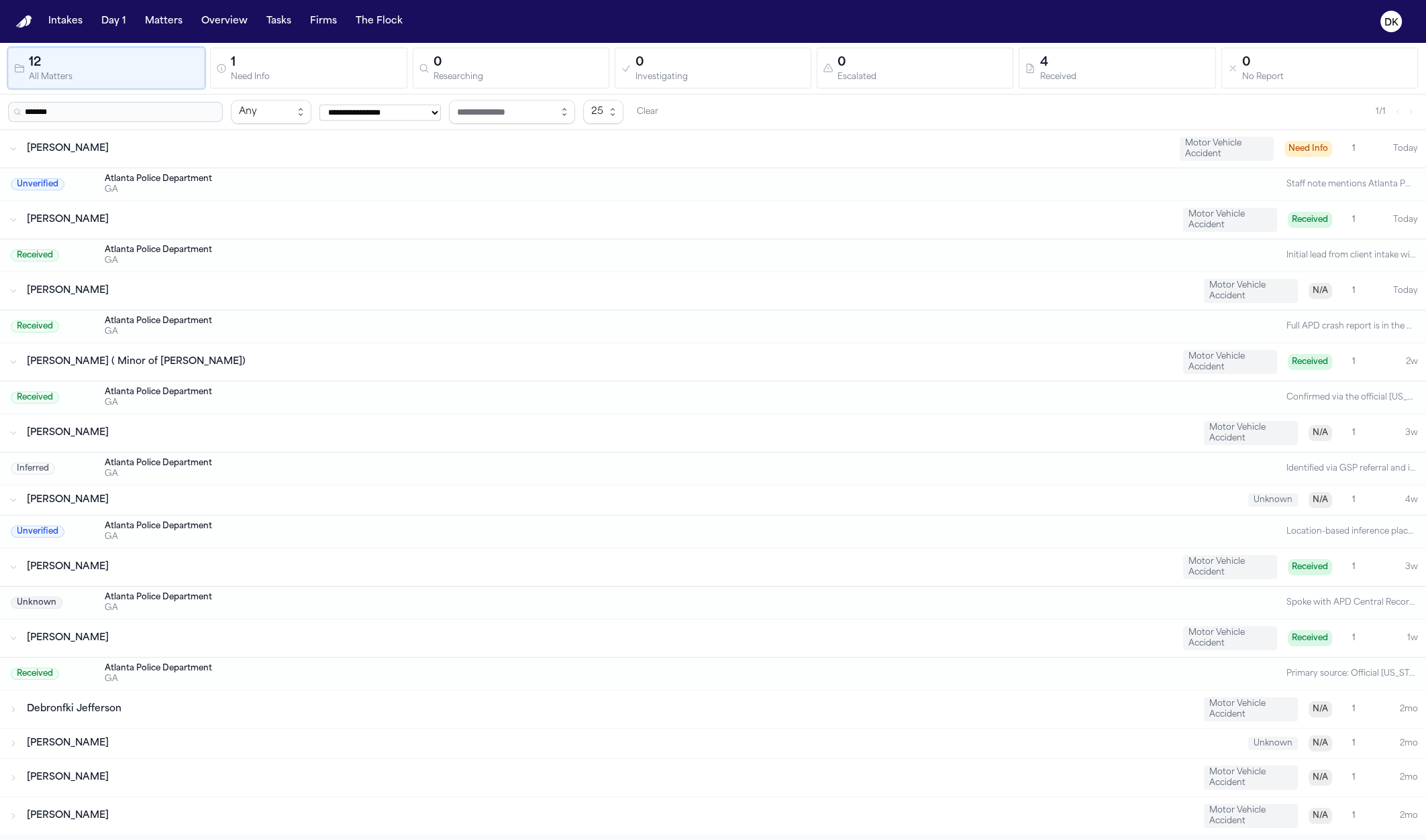
click at [136, 748] on div "Mikhail Hill Unknown N/A 1 2mo" at bounding box center [713, 743] width 1426 height 30
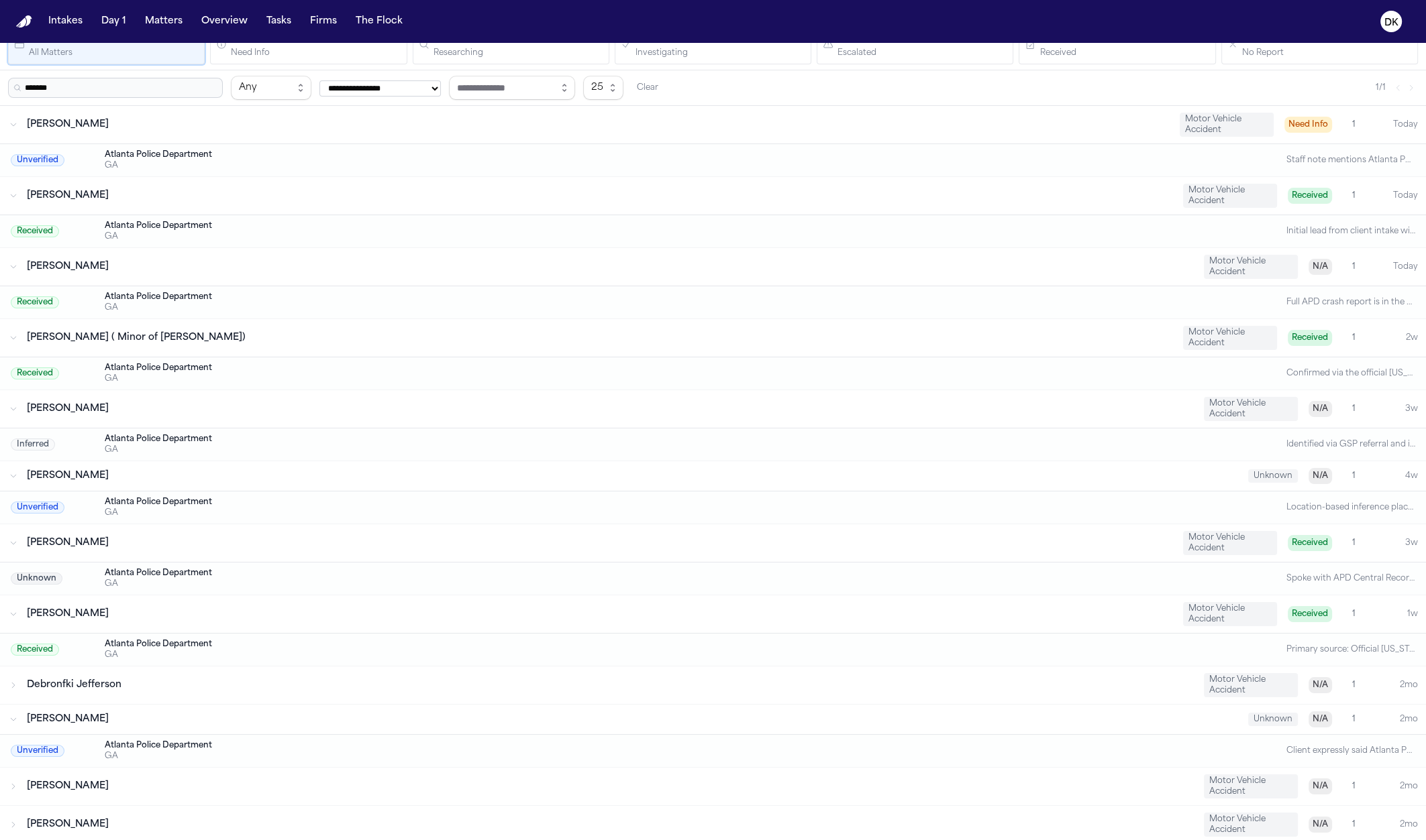
click at [149, 683] on div "Debronfki Jefferson" at bounding box center [609, 685] width 1166 height 14
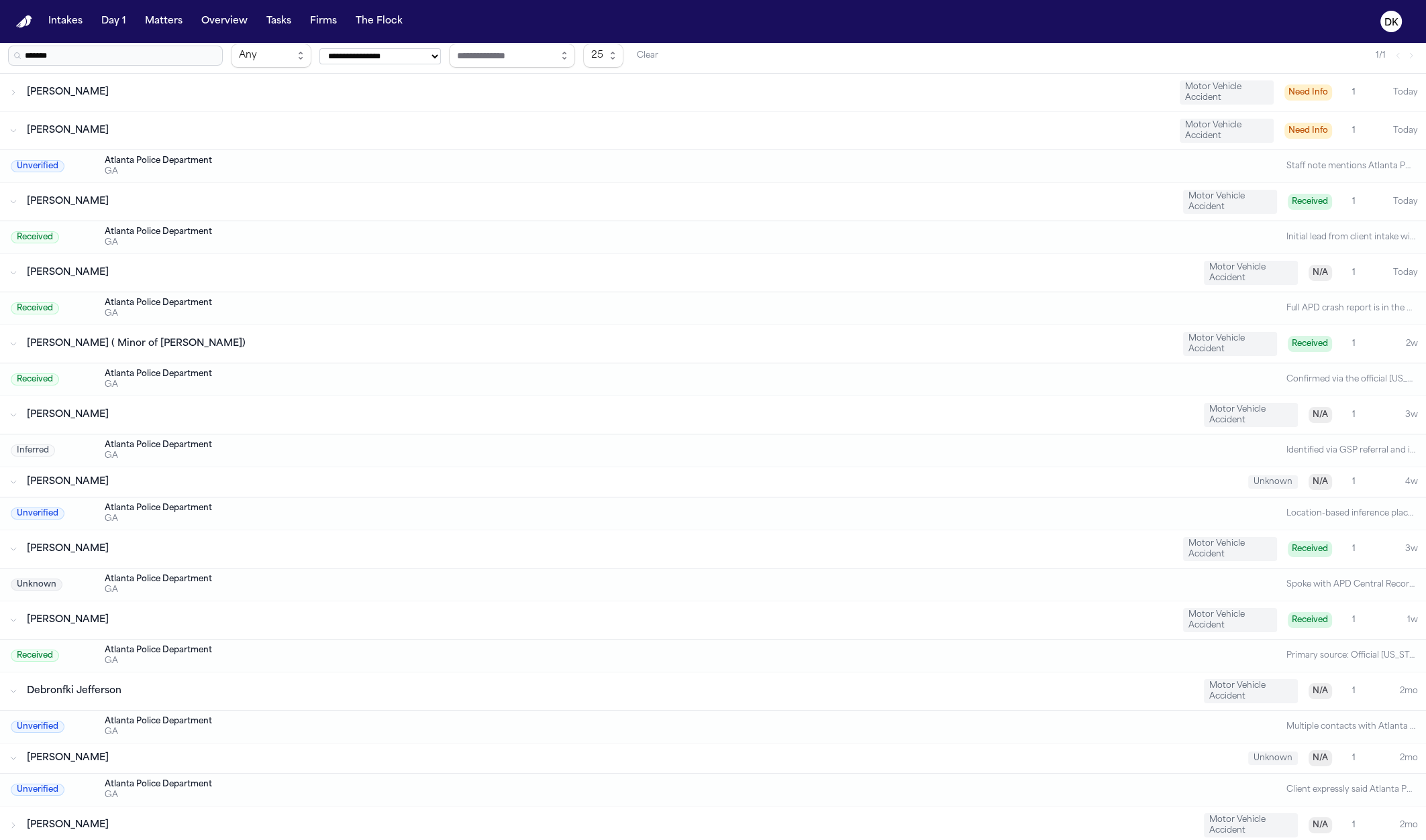
scroll to position [0, 0]
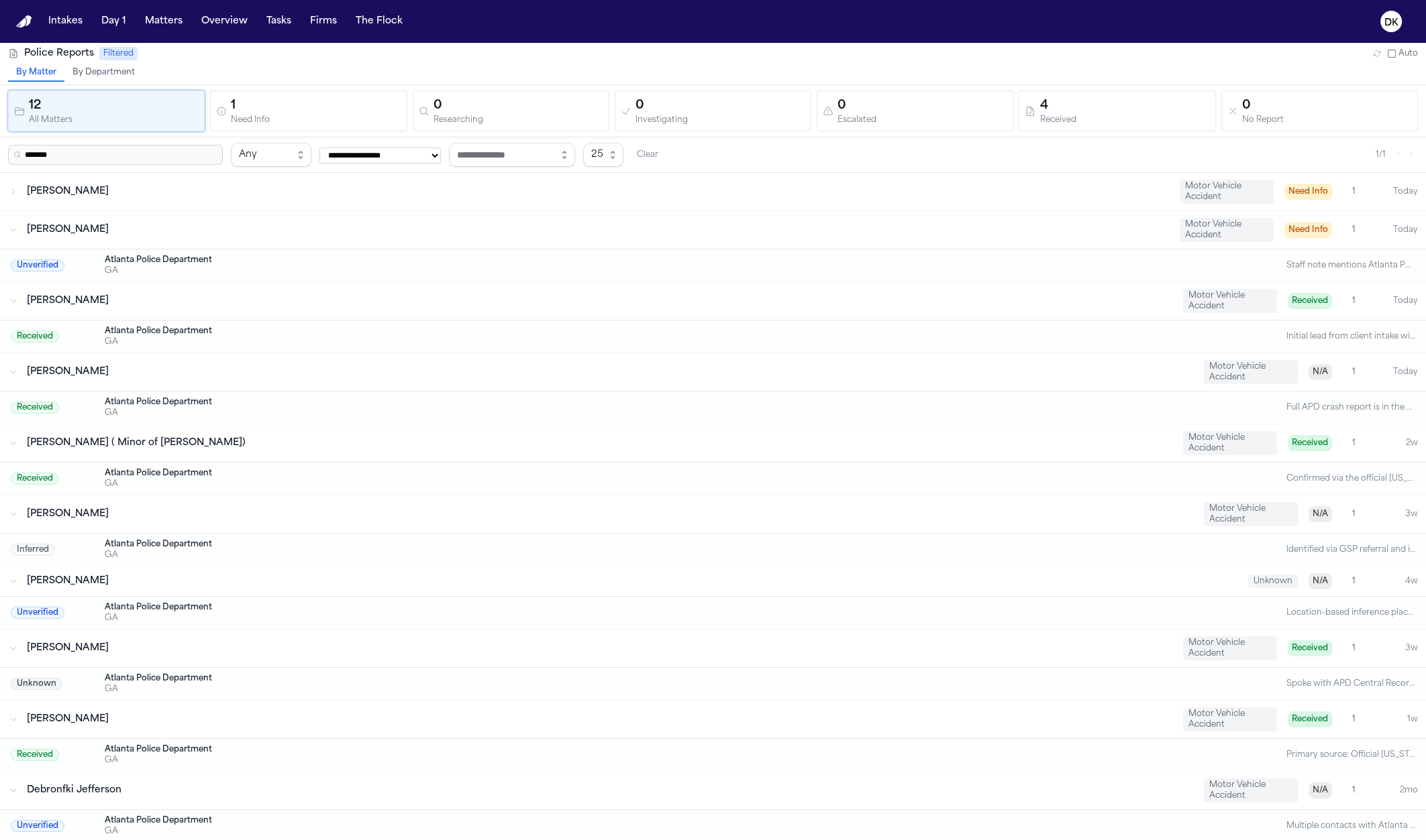
click at [92, 201] on div "Sharan Lawrence Motor Vehicle Accident Need Info 1 Today" at bounding box center [713, 192] width 1426 height 38
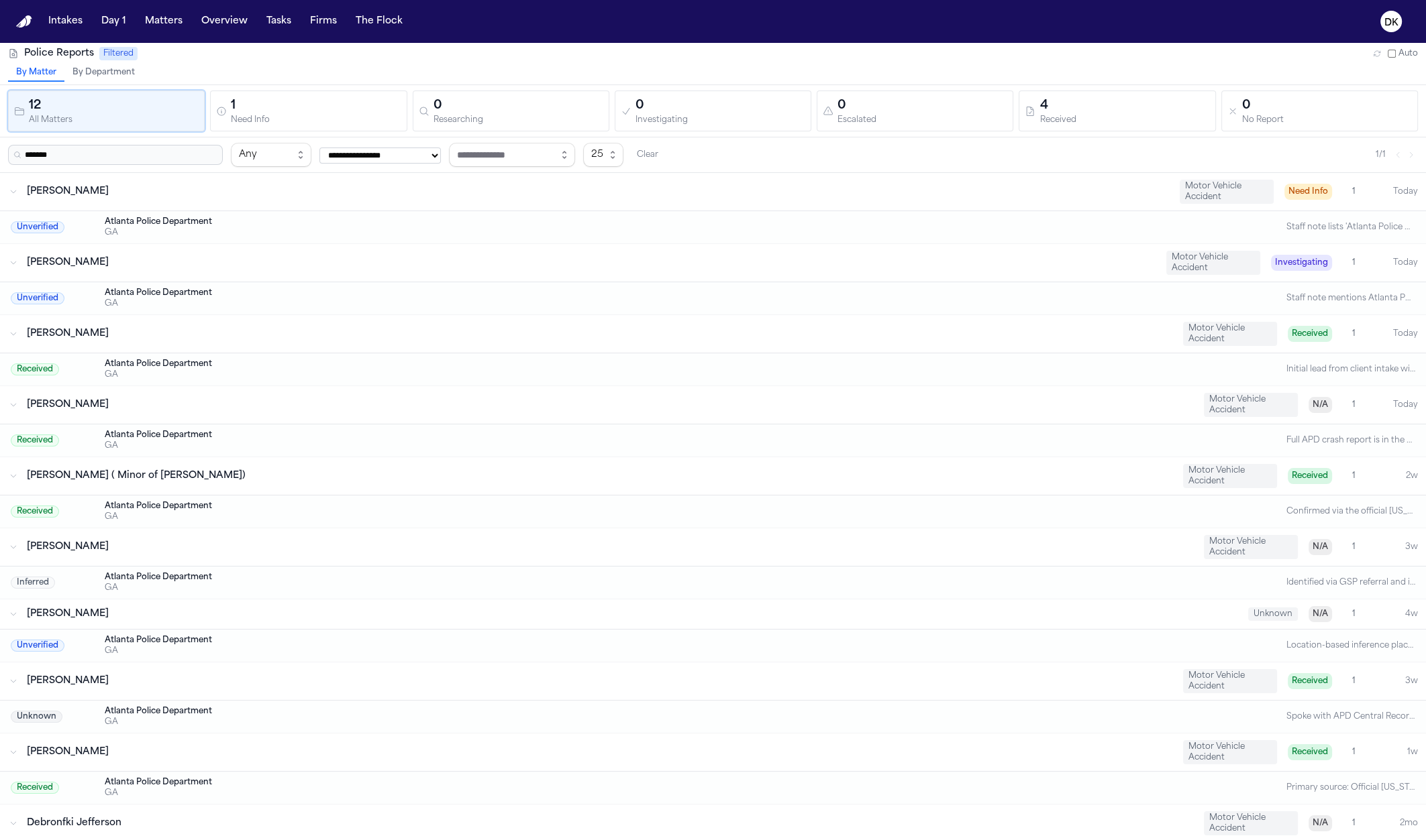
scroll to position [170, 0]
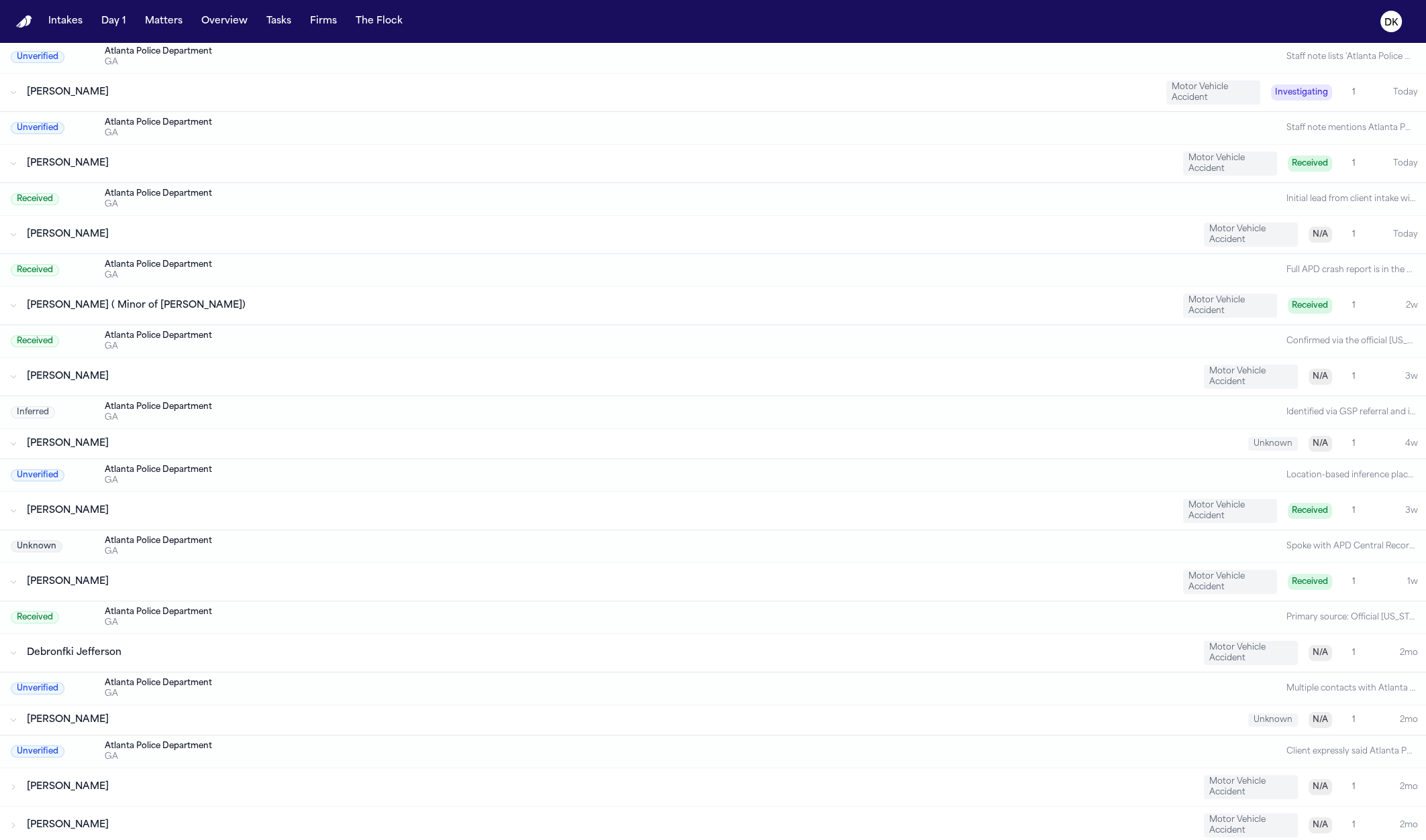
click at [109, 807] on div "Ashley Mackey Motor Vehicle Accident N/A 1 2mo" at bounding box center [713, 826] width 1426 height 38
click at [143, 784] on div "Shaquita Crawford" at bounding box center [609, 788] width 1166 height 14
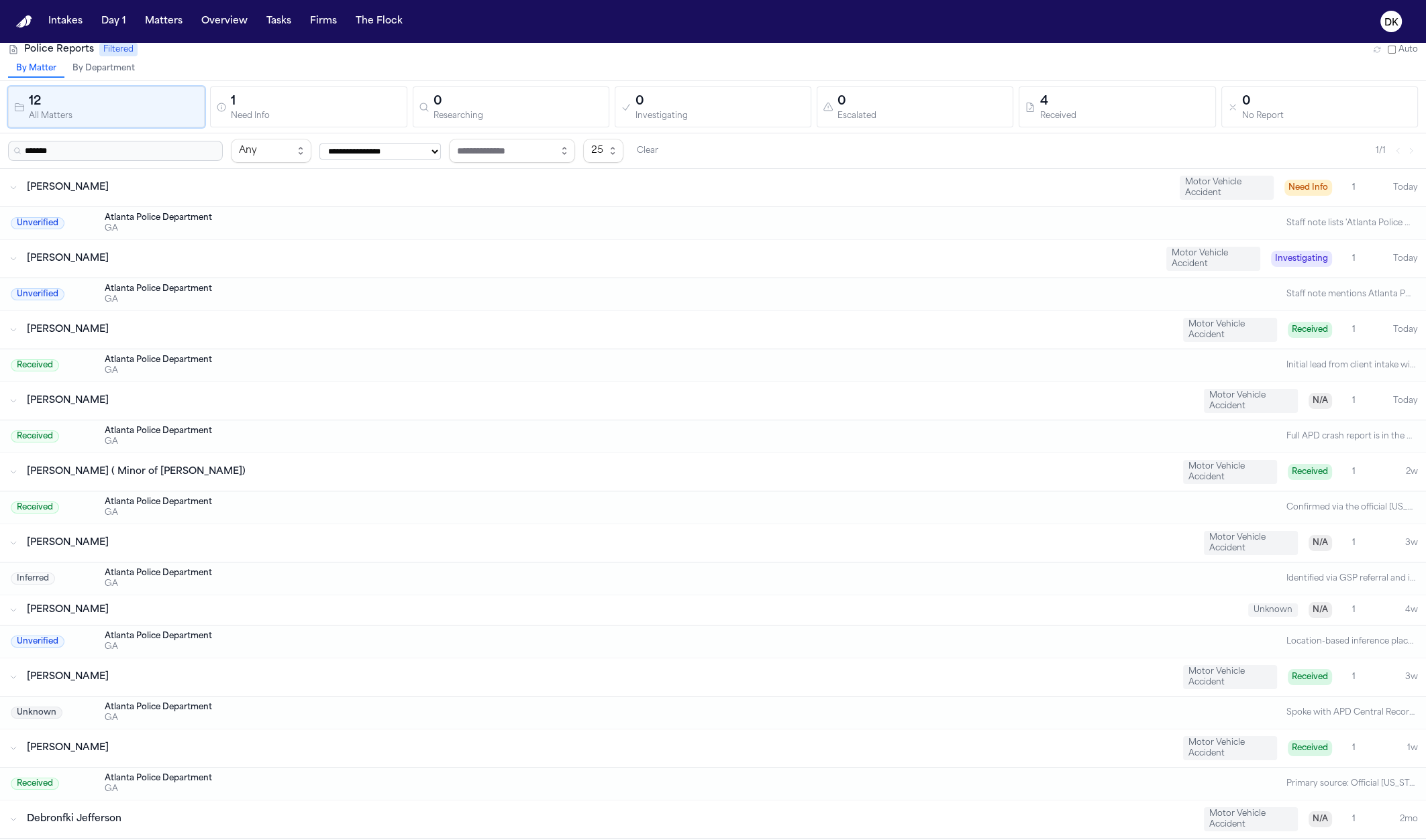
scroll to position [0, 0]
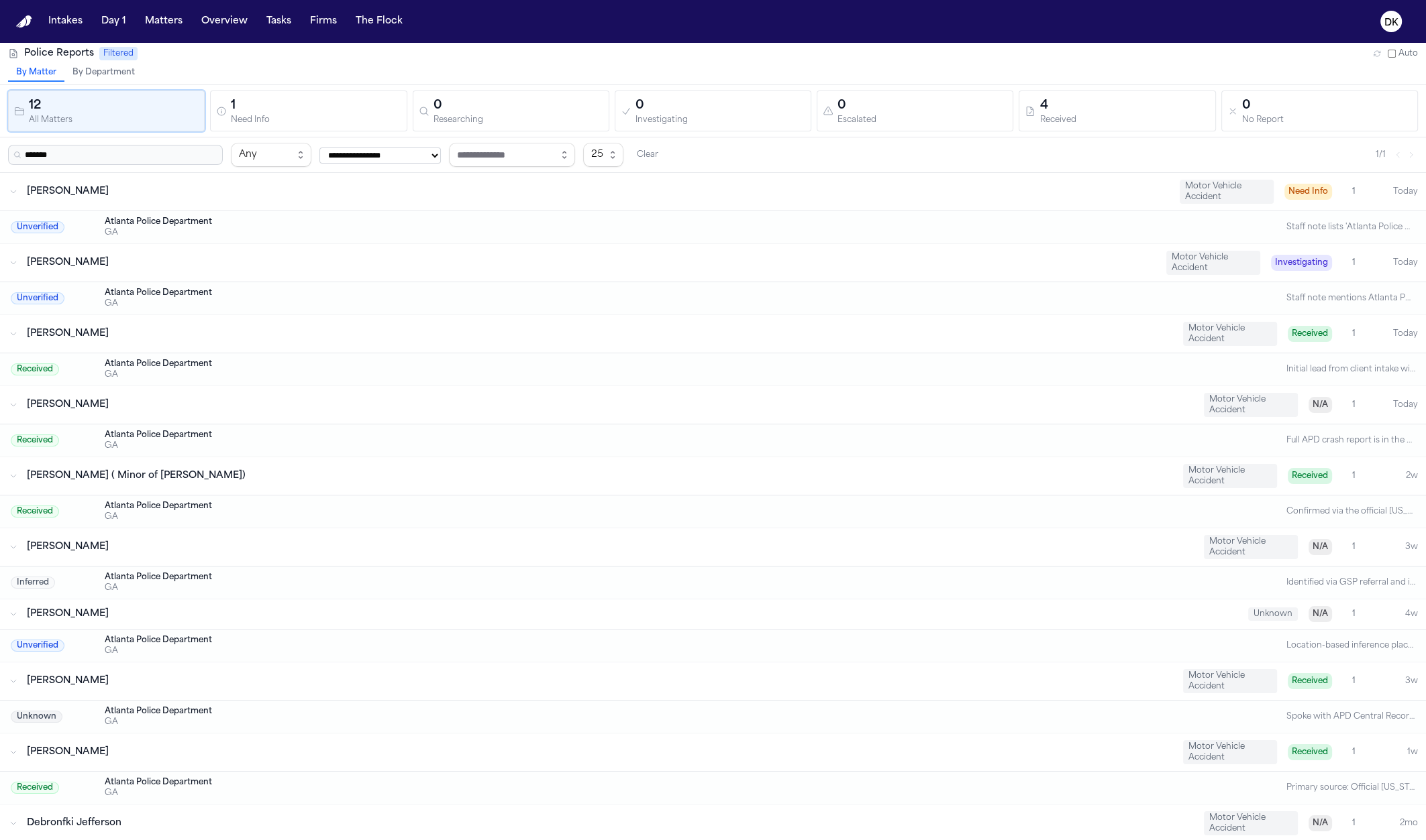
click at [132, 155] on input "*******" at bounding box center [115, 155] width 214 height 20
click at [106, 158] on input "*******" at bounding box center [115, 155] width 214 height 20
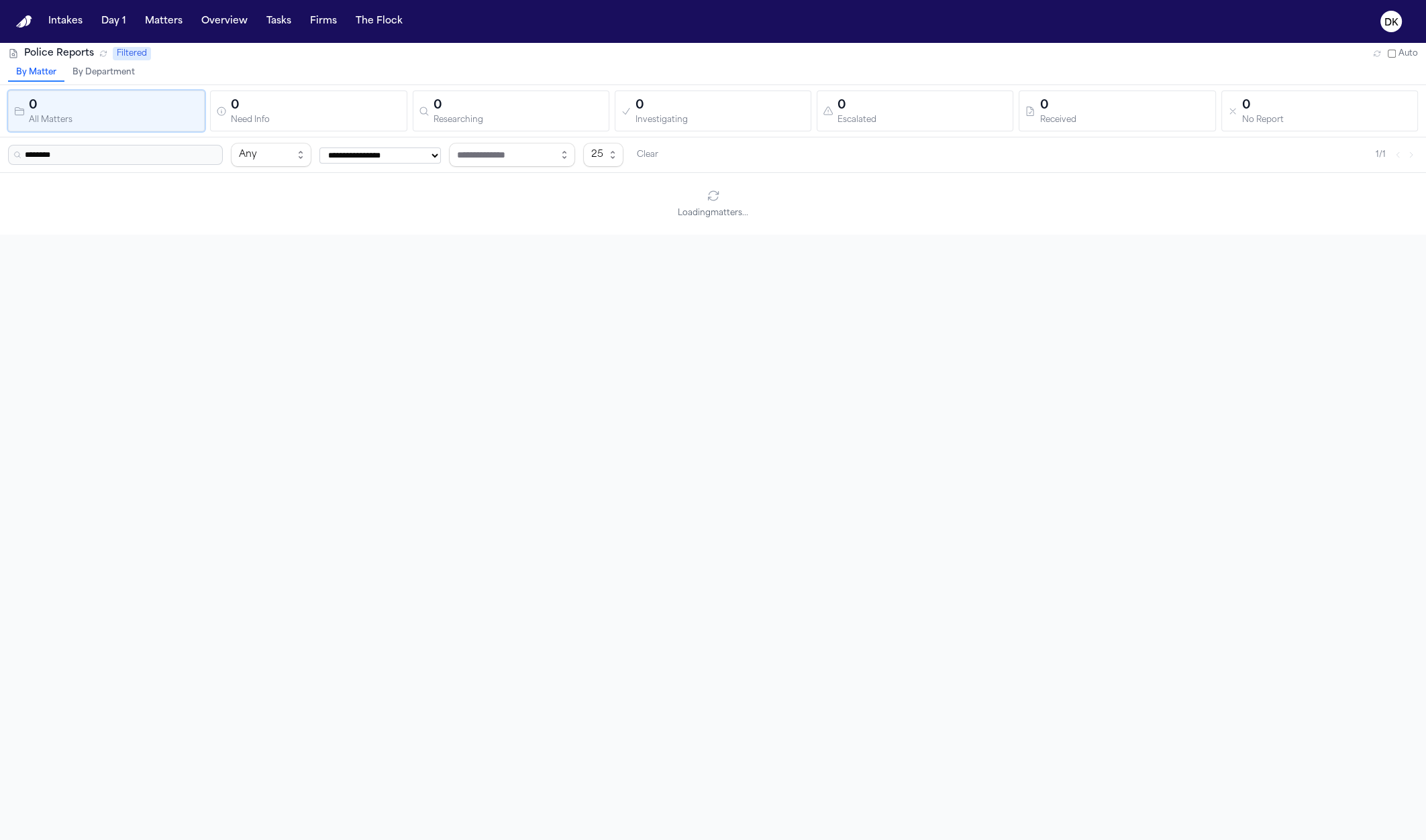
type input "*********"
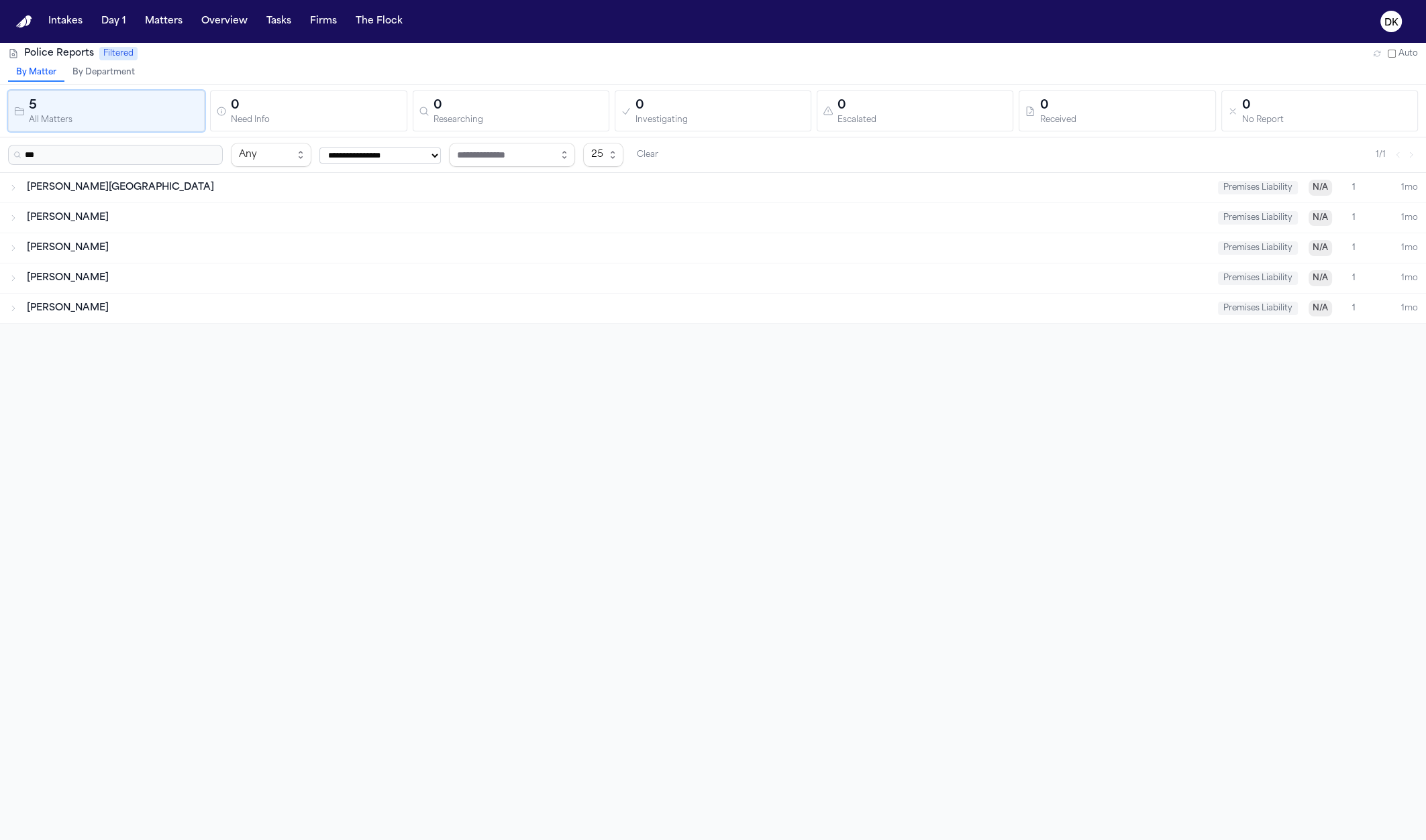
type input "***"
click at [83, 219] on span "Melissa Thompson" at bounding box center [67, 217] width 82 height 10
click at [114, 187] on div "Vernice Maitland" at bounding box center [616, 188] width 1180 height 14
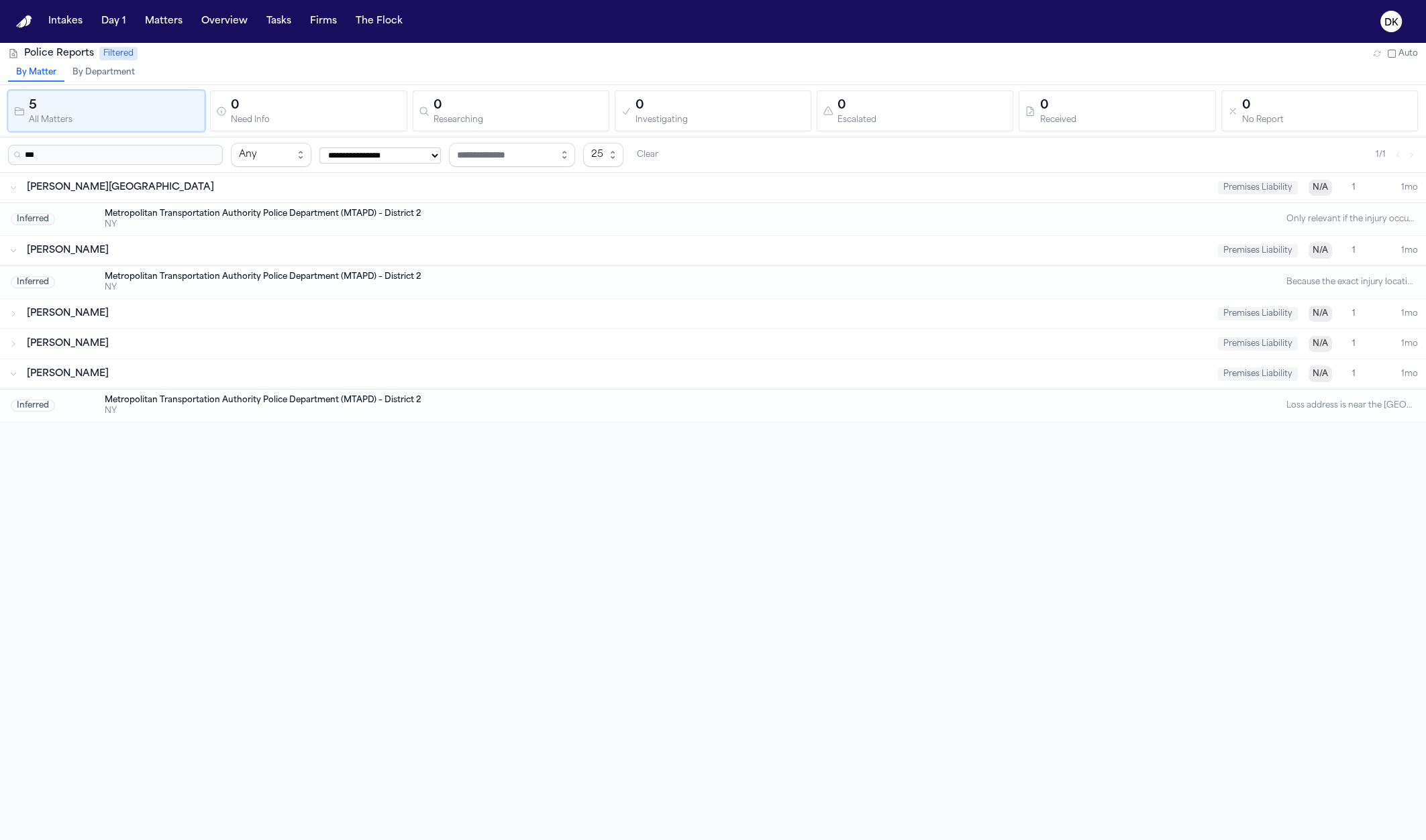
click at [133, 340] on div "Sandy Laudando" at bounding box center [616, 344] width 1180 height 14
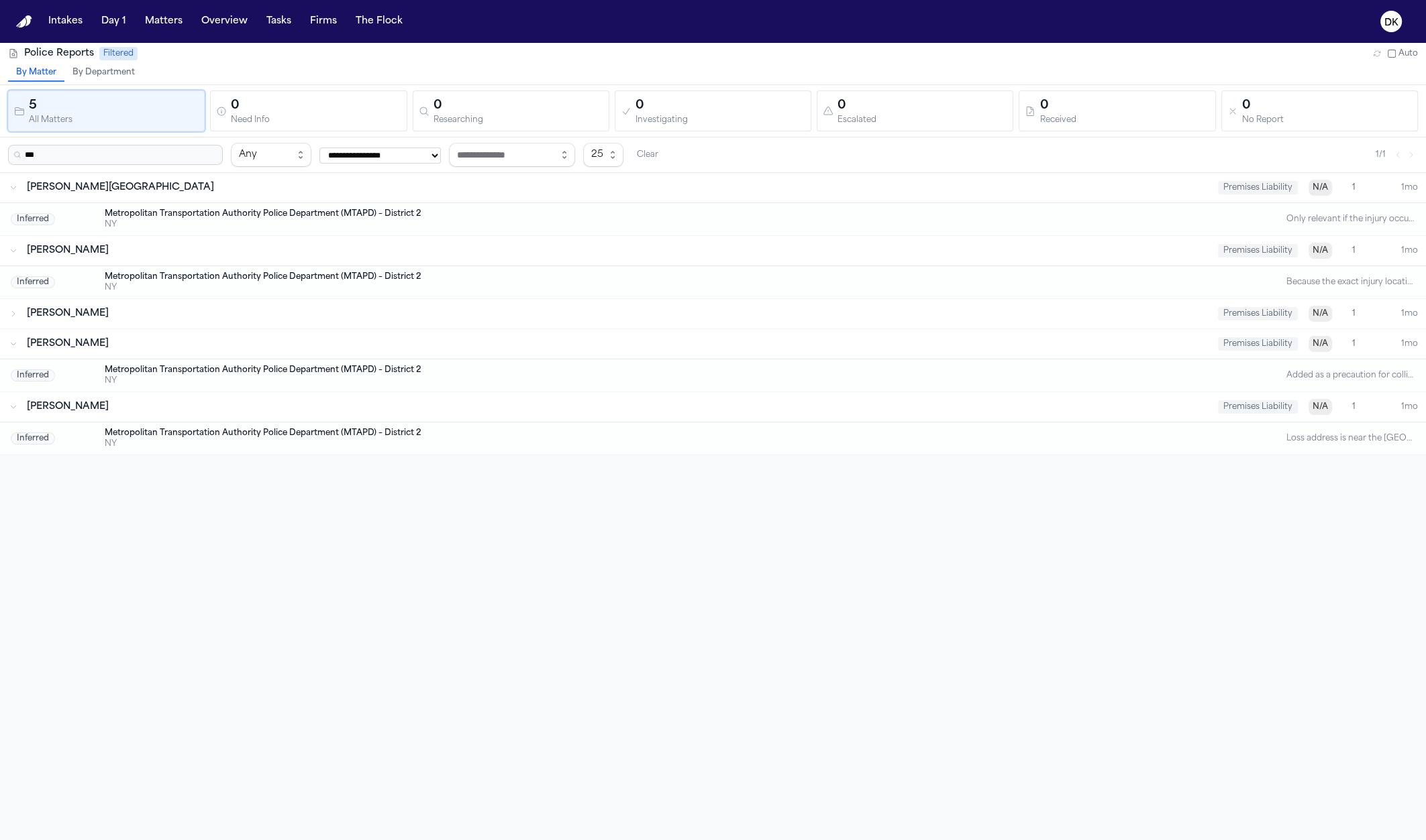
click at [143, 323] on div "Tarakur Chowdhury Premises Liability N/A 1 1mo" at bounding box center [713, 314] width 1426 height 30
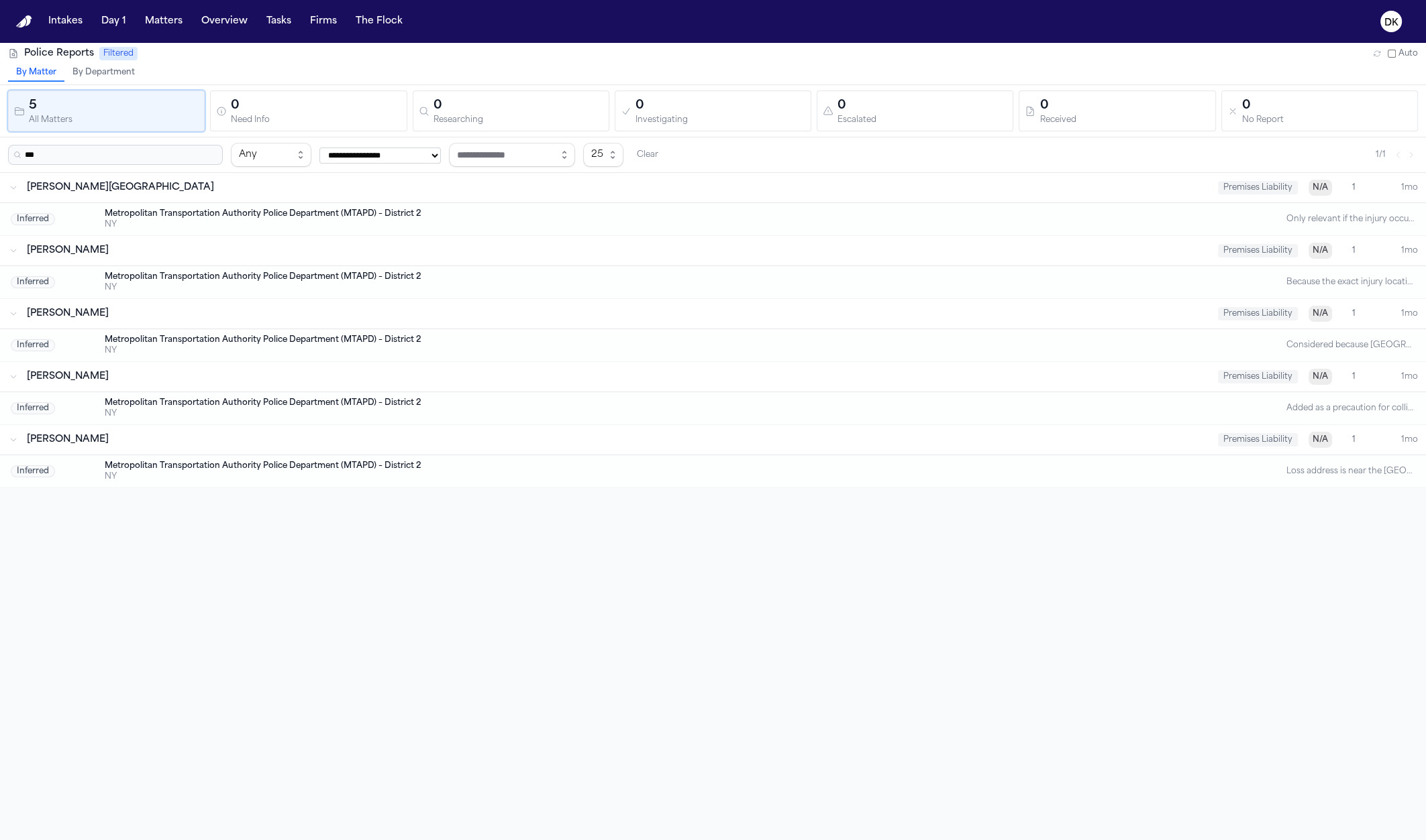
click at [105, 145] on input "***" at bounding box center [115, 155] width 214 height 20
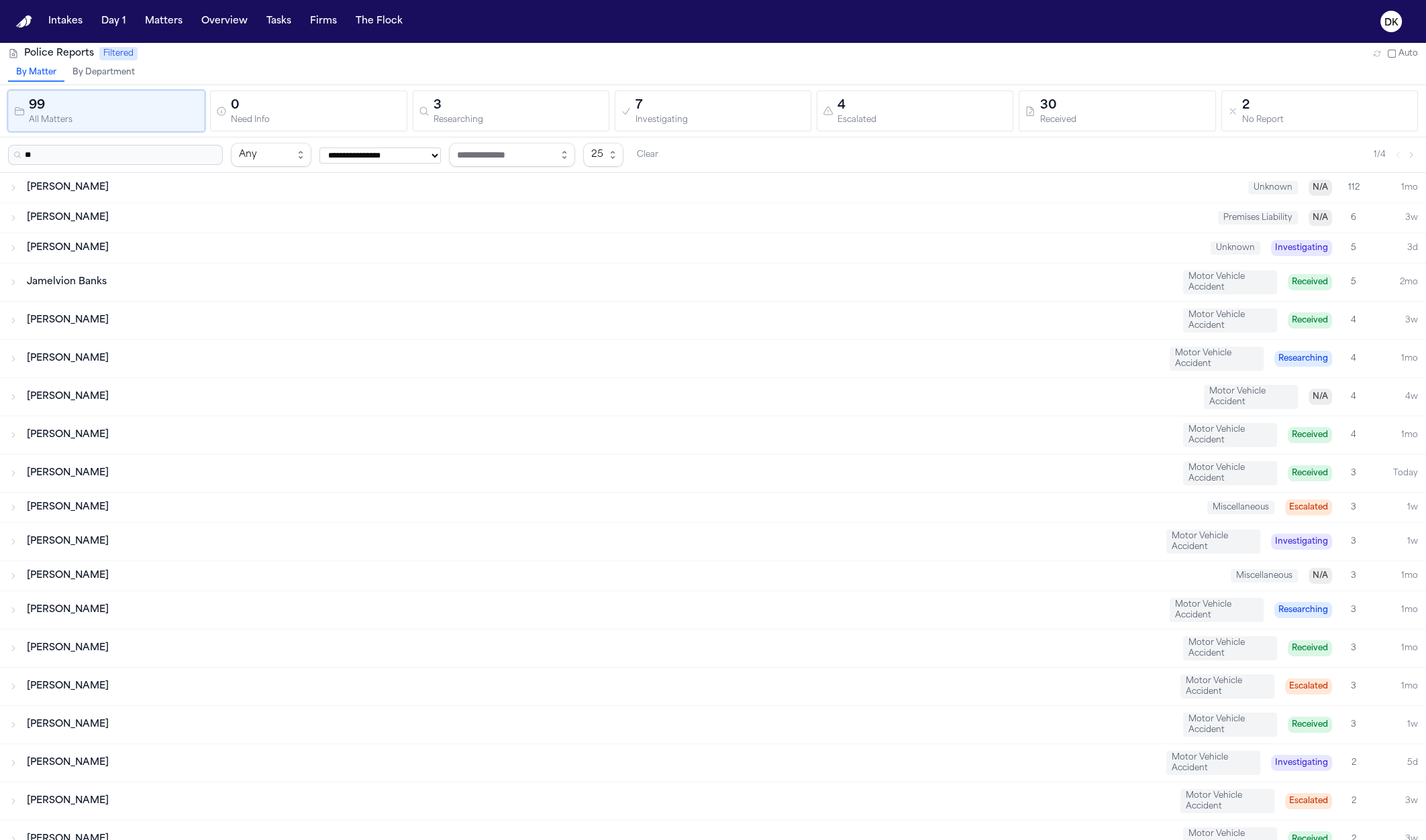
type input "*"
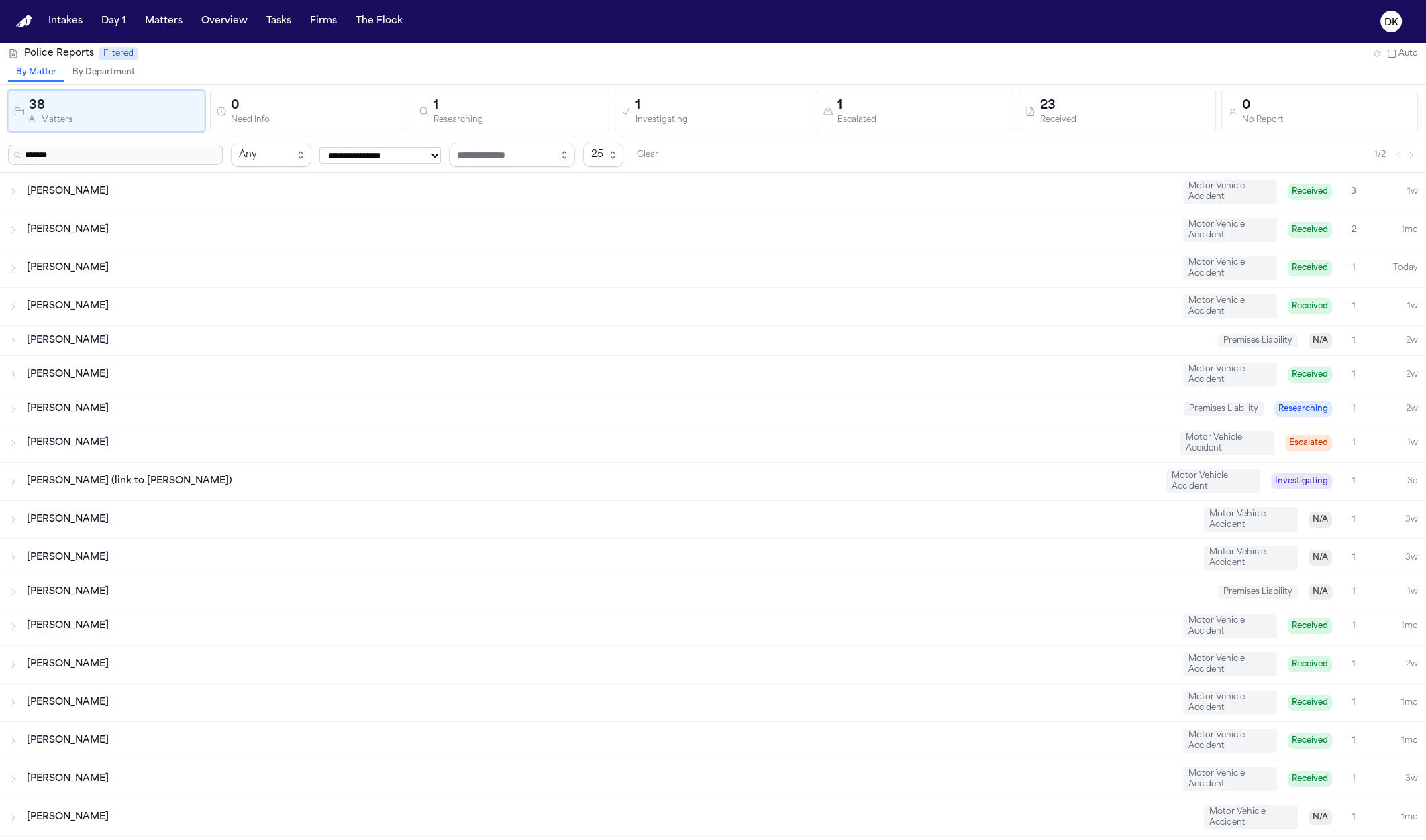
click at [99, 205] on div "Alaiya Barnes Motor Vehicle Accident Received 3 1w" at bounding box center [713, 192] width 1426 height 38
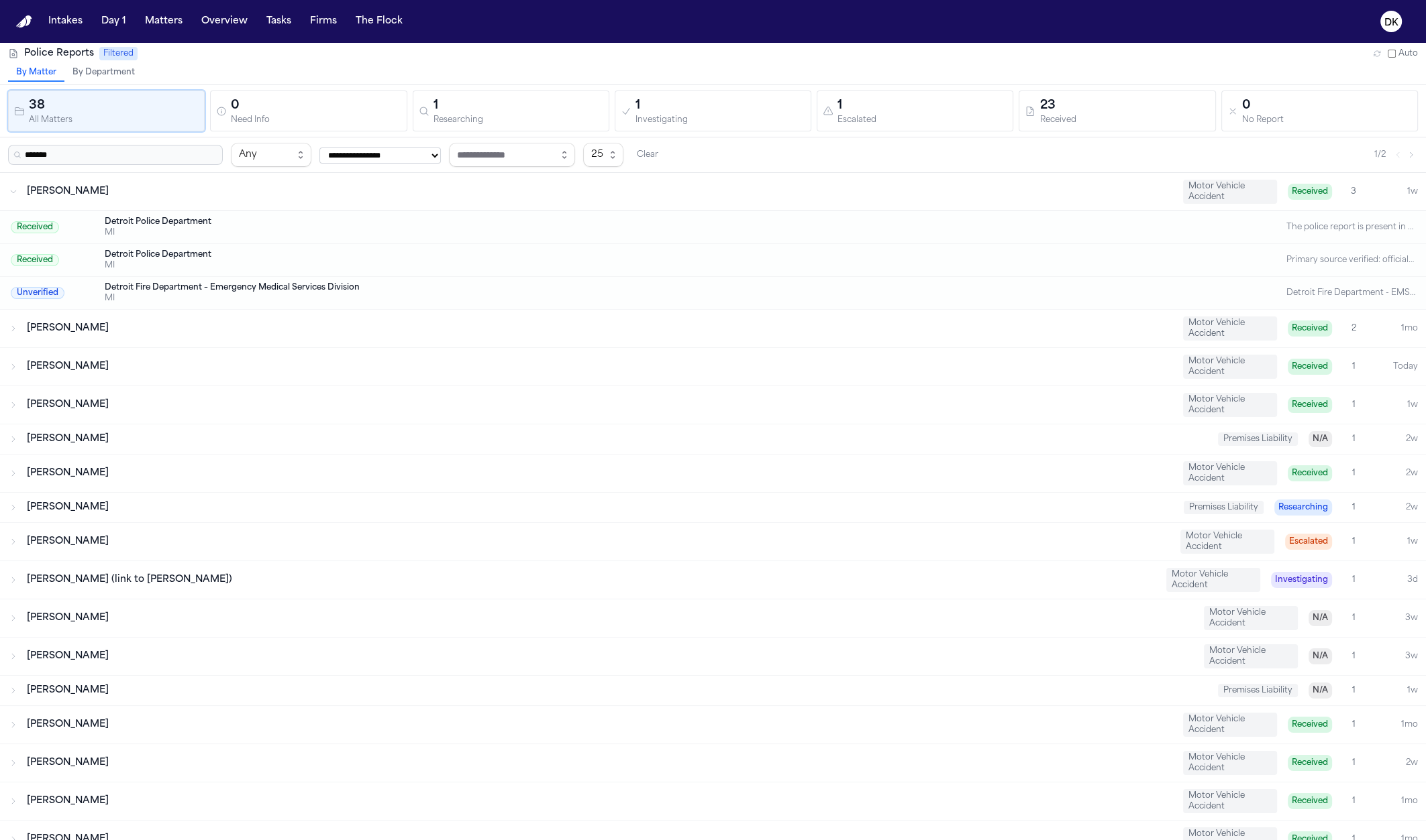
click at [167, 358] on div "Colleen White Motor Vehicle Accident Received 1 Today" at bounding box center [713, 367] width 1426 height 38
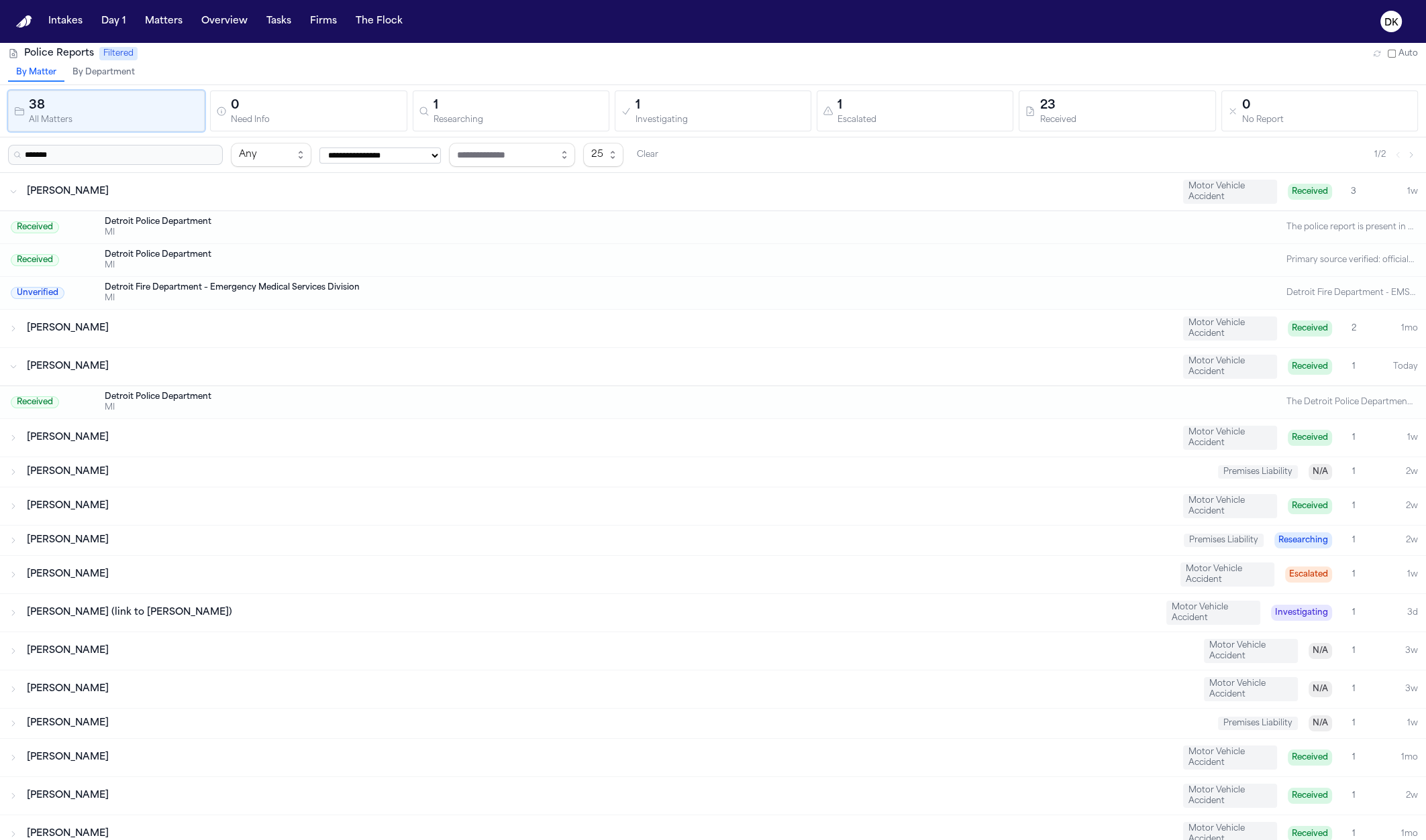
click at [178, 329] on div "Evan Blue" at bounding box center [599, 329] width 1145 height 14
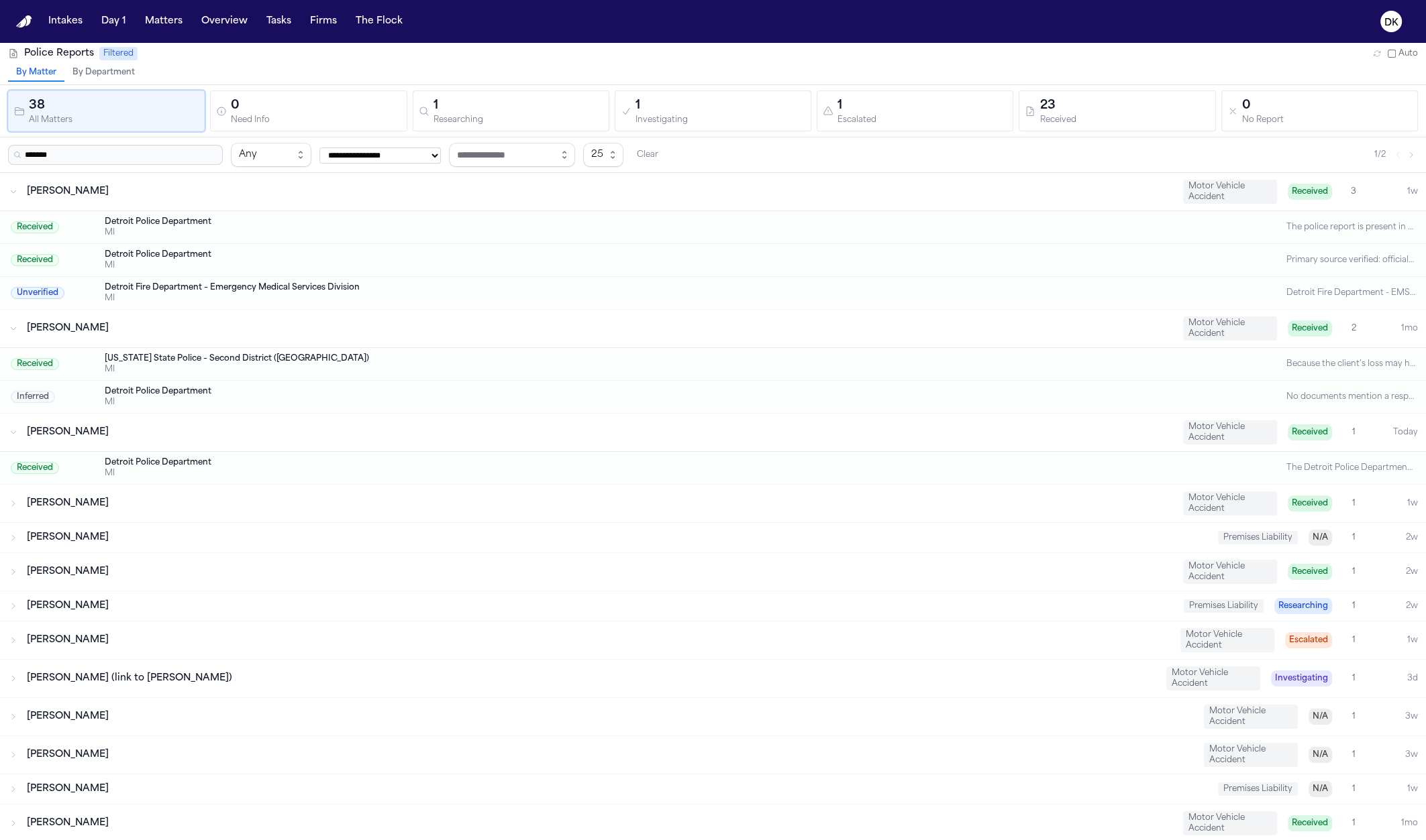
click at [184, 517] on div "Rowana Tinsley Motor Vehicle Accident Received 1 1w" at bounding box center [713, 504] width 1426 height 38
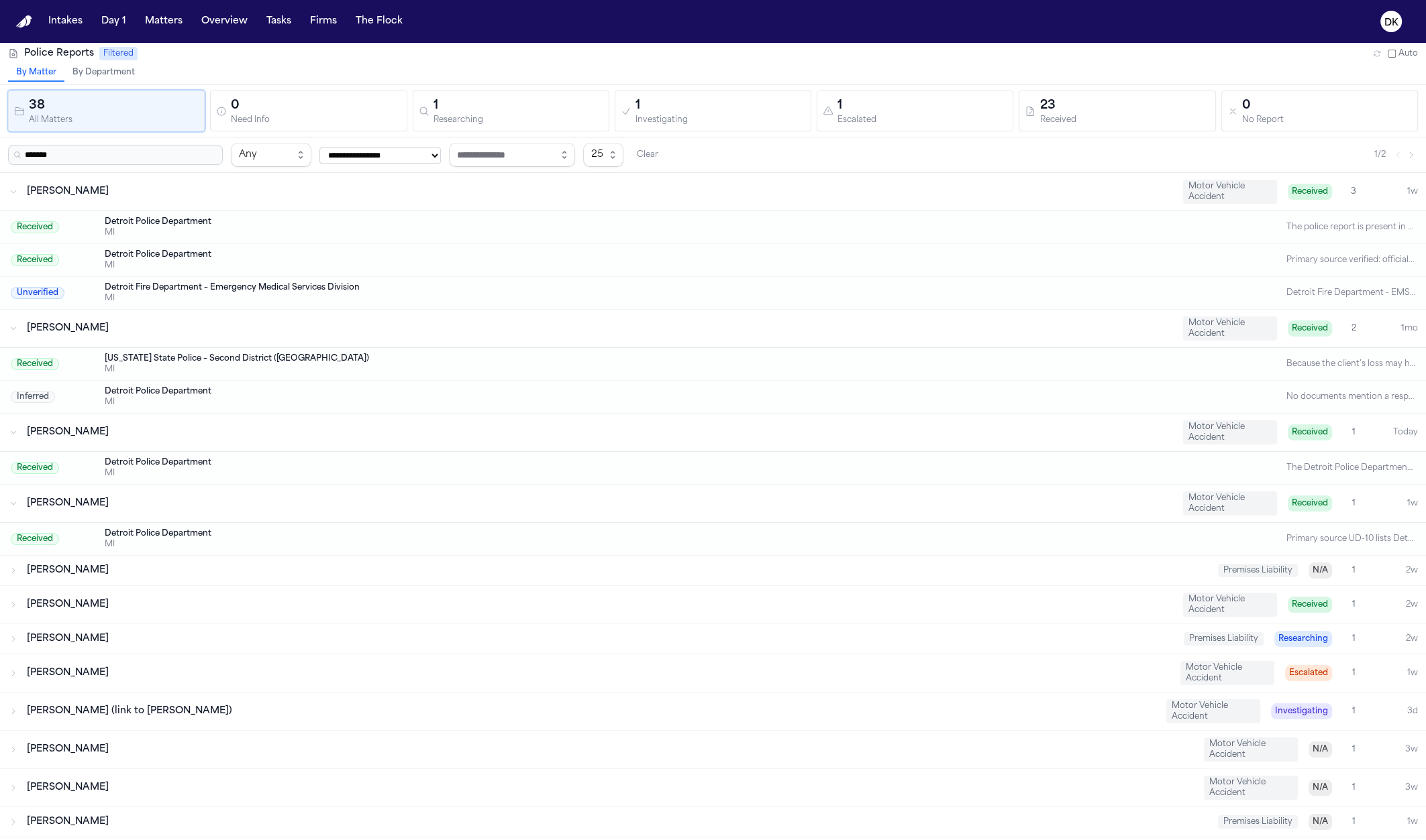
scroll to position [211, 0]
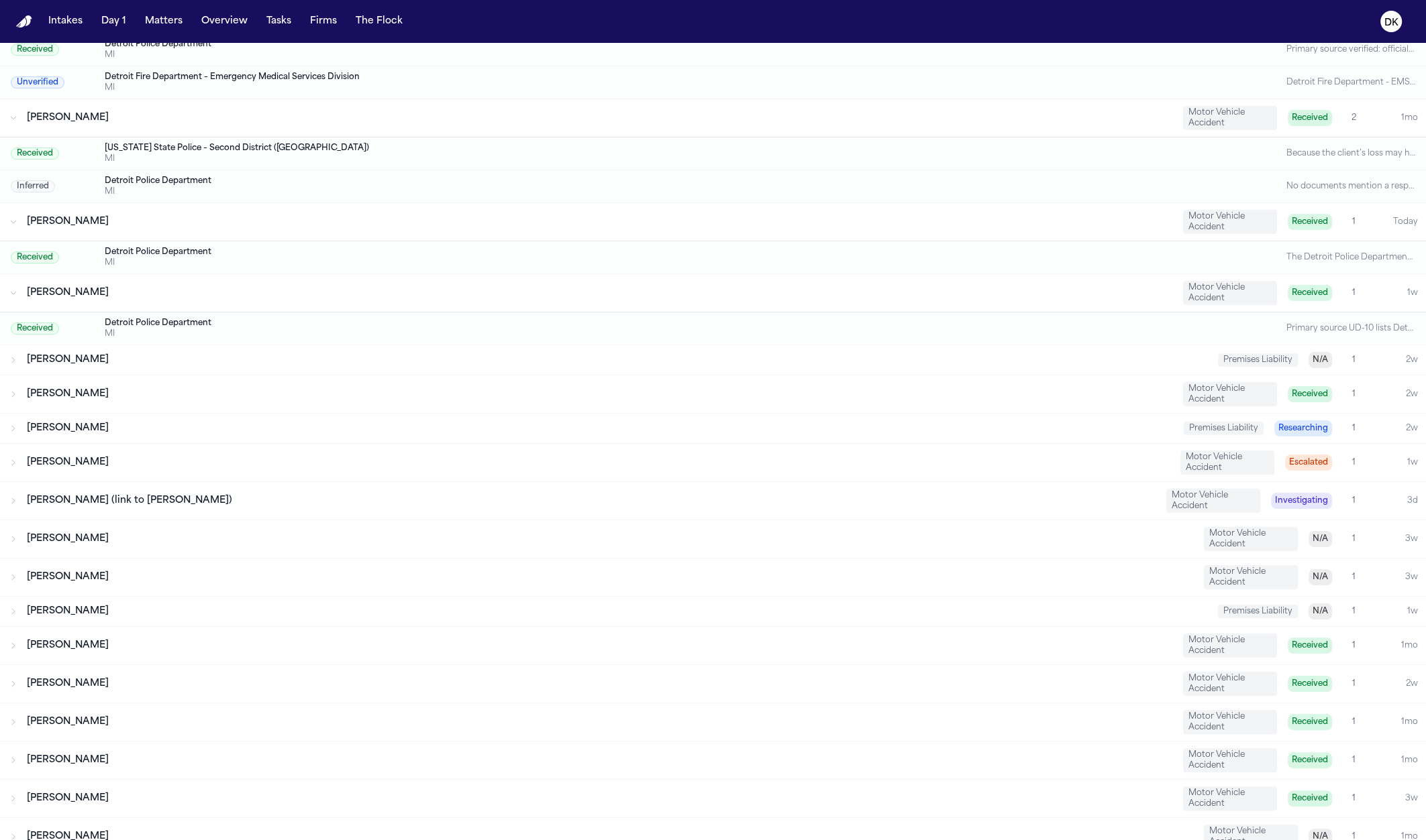
click at [224, 417] on div "Edwin Mitchell Premises Liability Researching 1 2w" at bounding box center [713, 428] width 1426 height 30
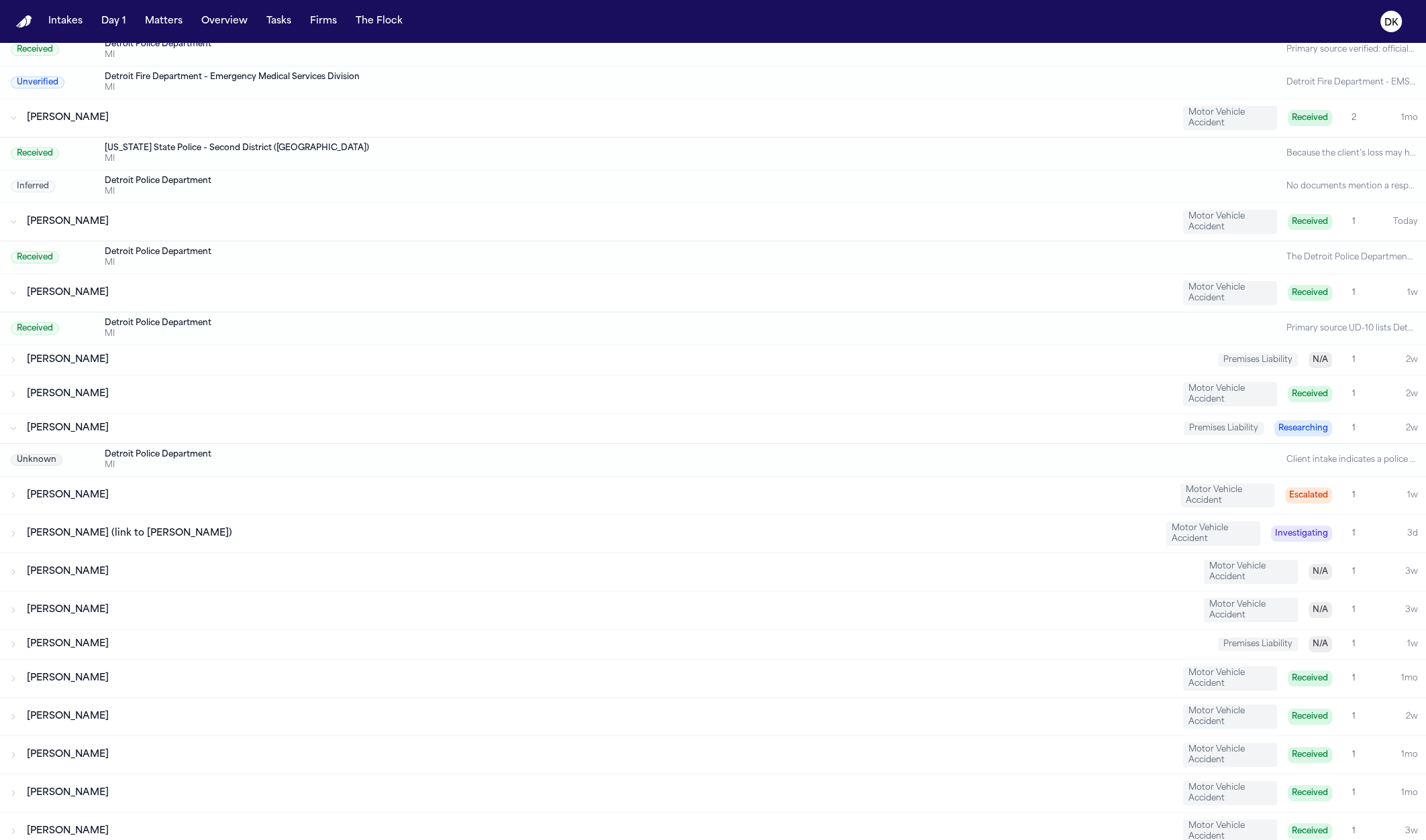
click at [198, 404] on div "Lydell Shaw Motor Vehicle Accident Received 1 2w" at bounding box center [713, 395] width 1426 height 38
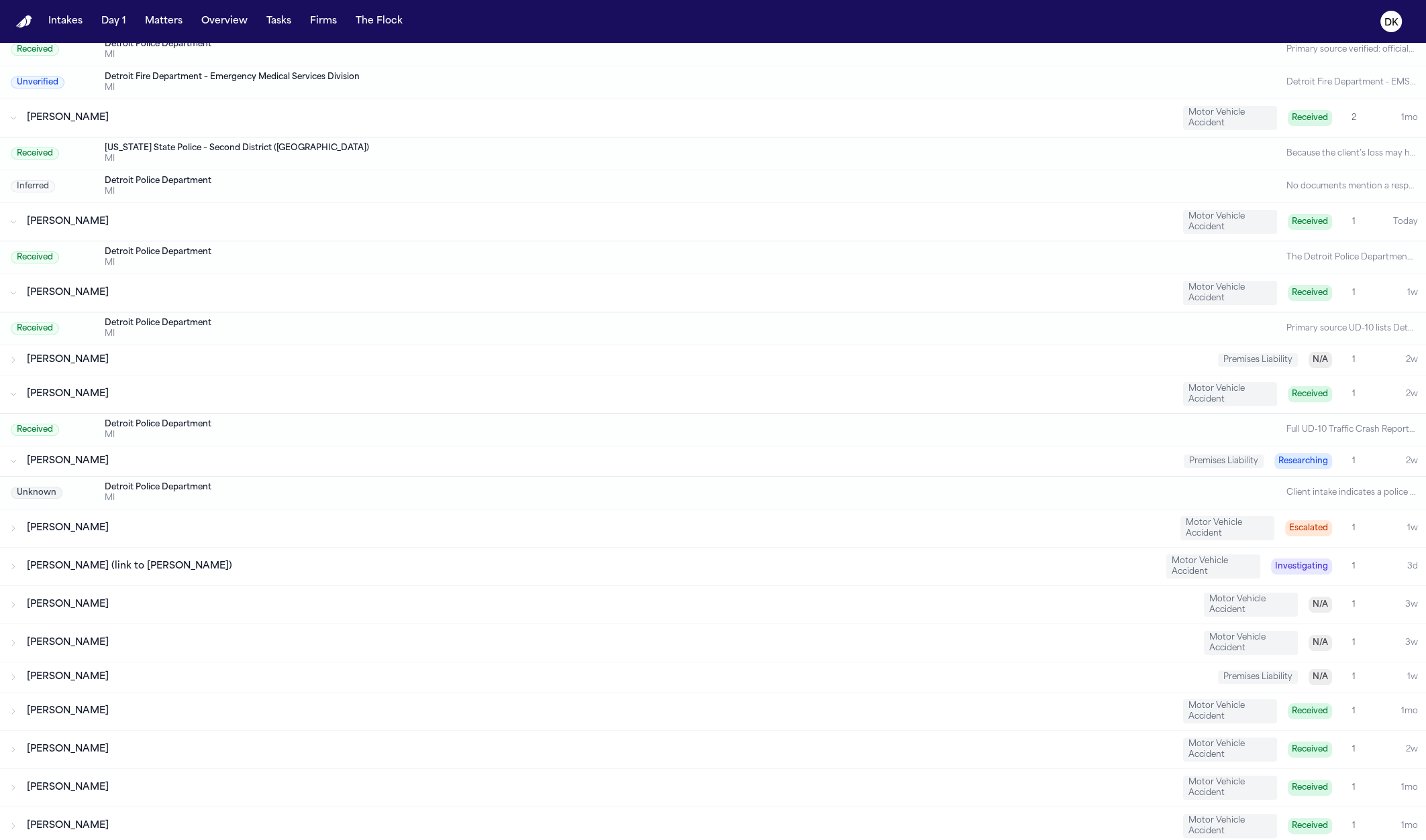
click at [233, 568] on div "Gregory Mathis (link to Marlon Westbrook)" at bounding box center [590, 567] width 1128 height 14
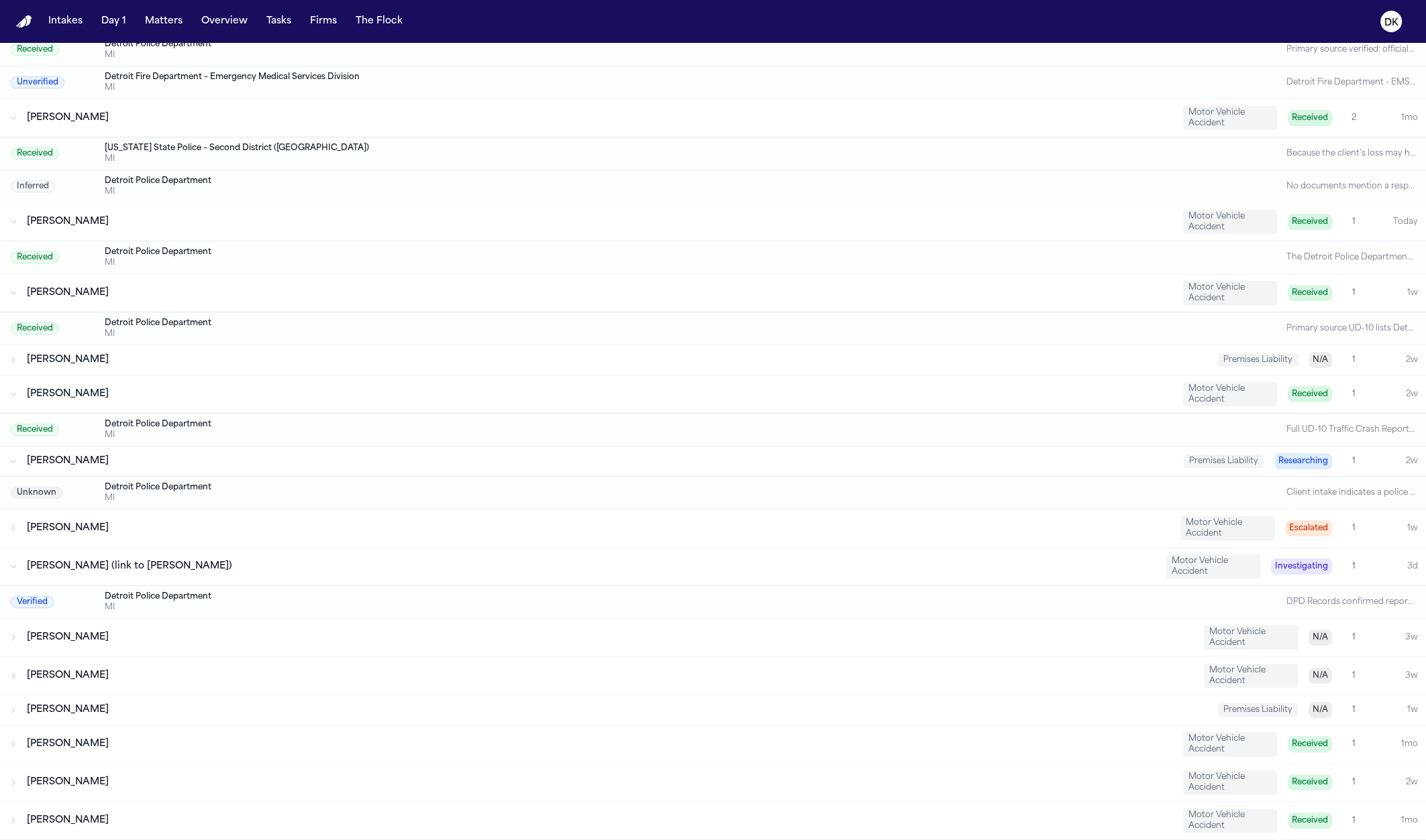
scroll to position [532, 0]
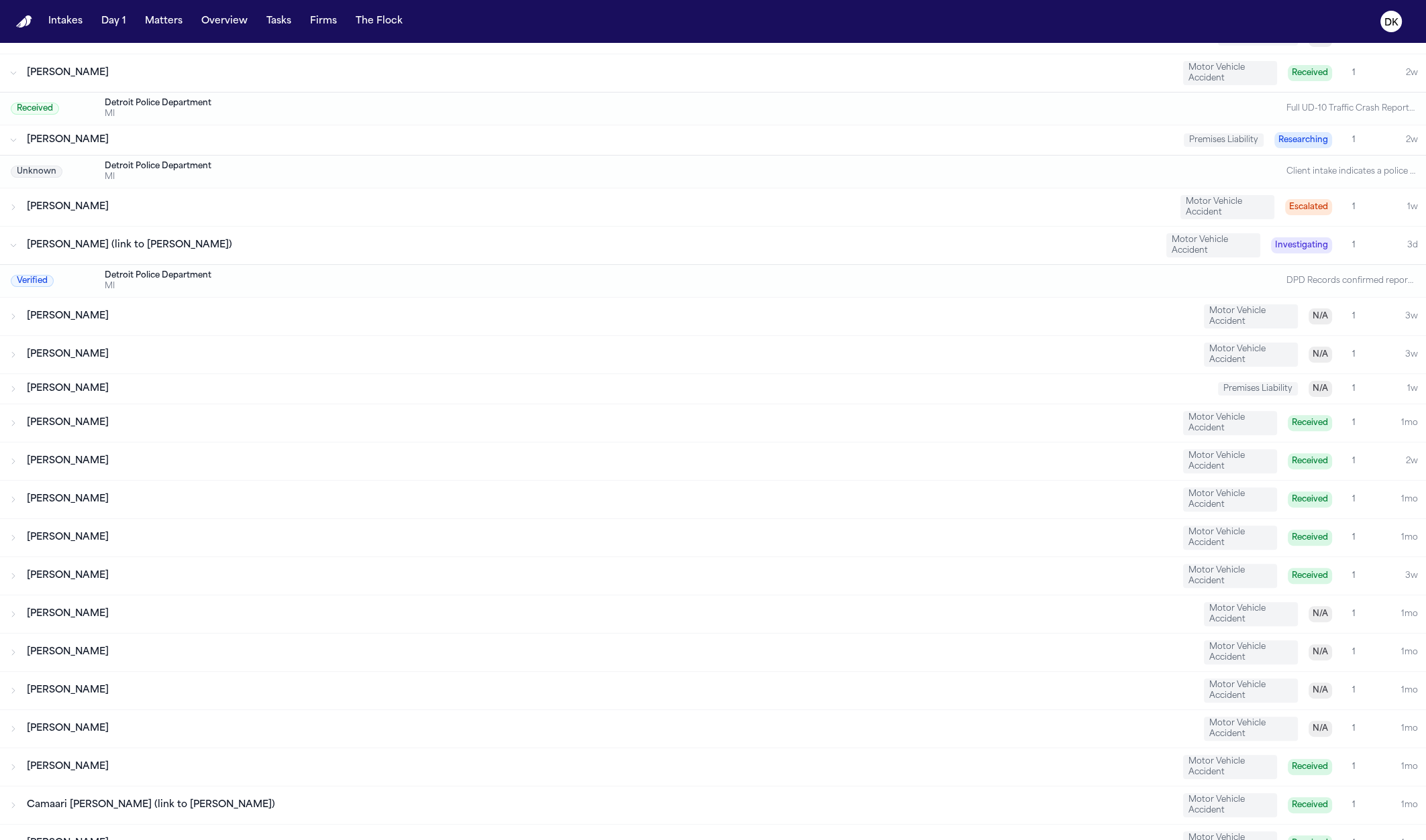
click at [162, 387] on div "Kenneth Smith" at bounding box center [616, 389] width 1180 height 14
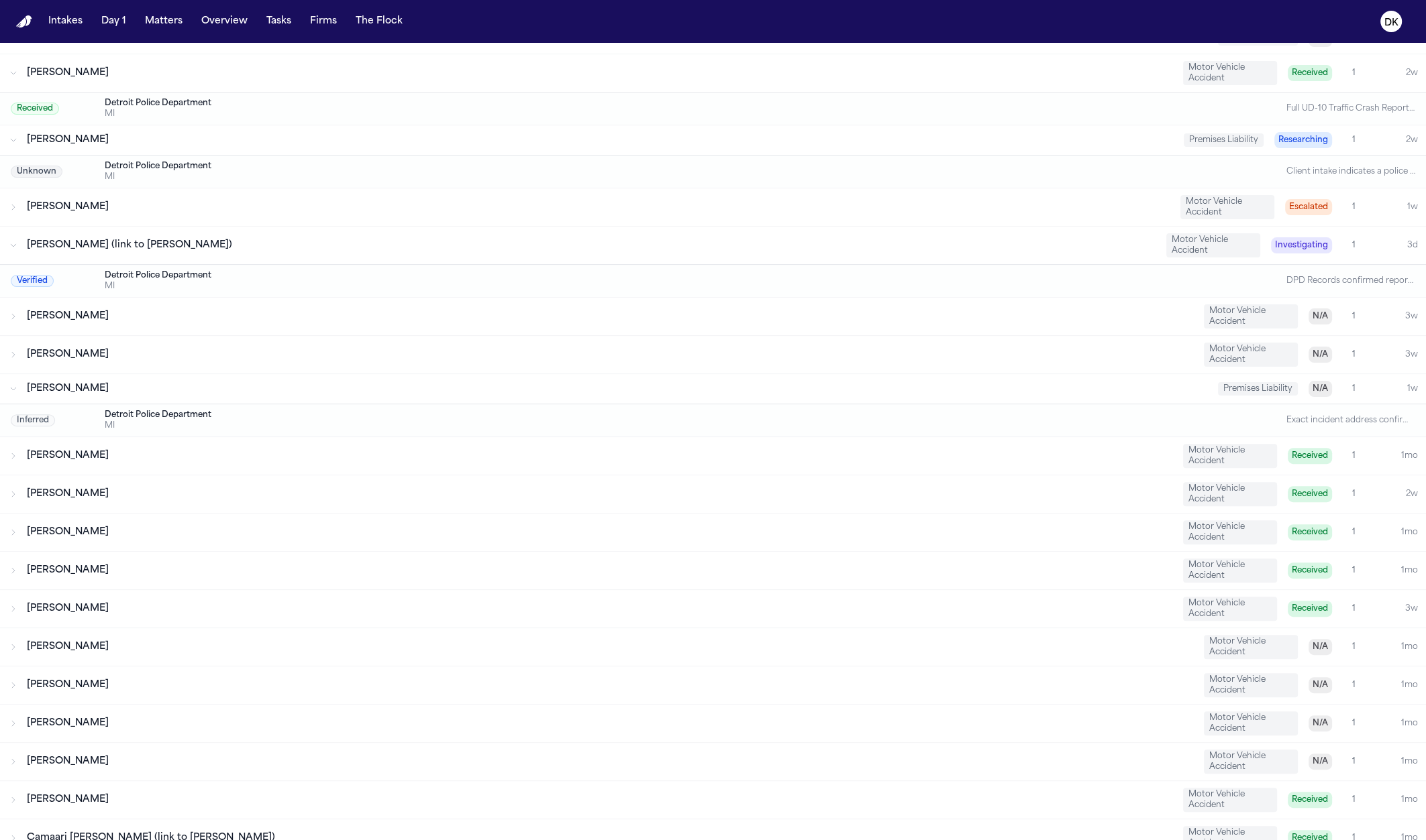
click at [185, 348] on div "Teresa Davis" at bounding box center [609, 355] width 1166 height 14
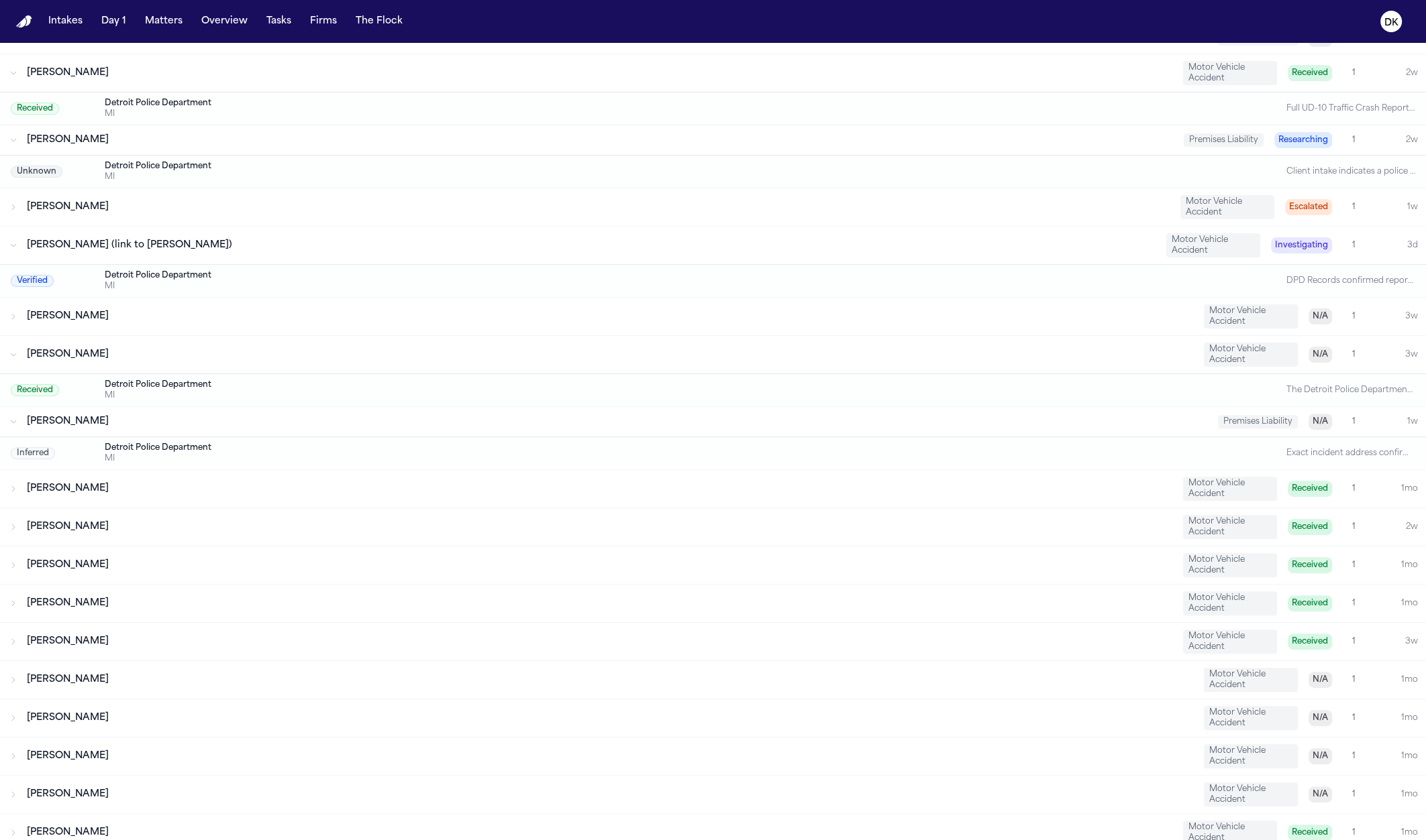
click at [184, 298] on div "Shelina Ramsey Motor Vehicle Accident N/A 1 3w" at bounding box center [713, 317] width 1426 height 38
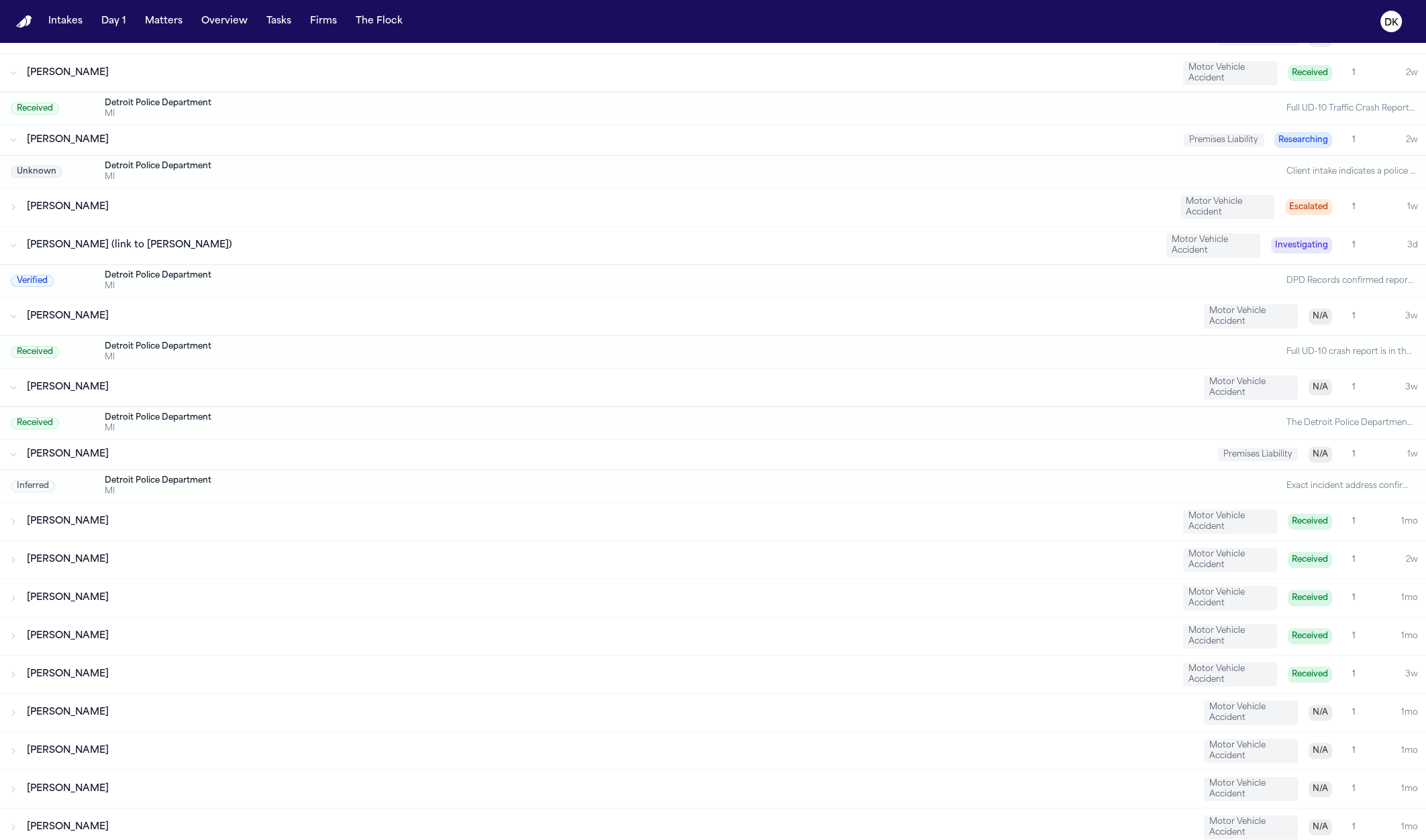
scroll to position [685, 0]
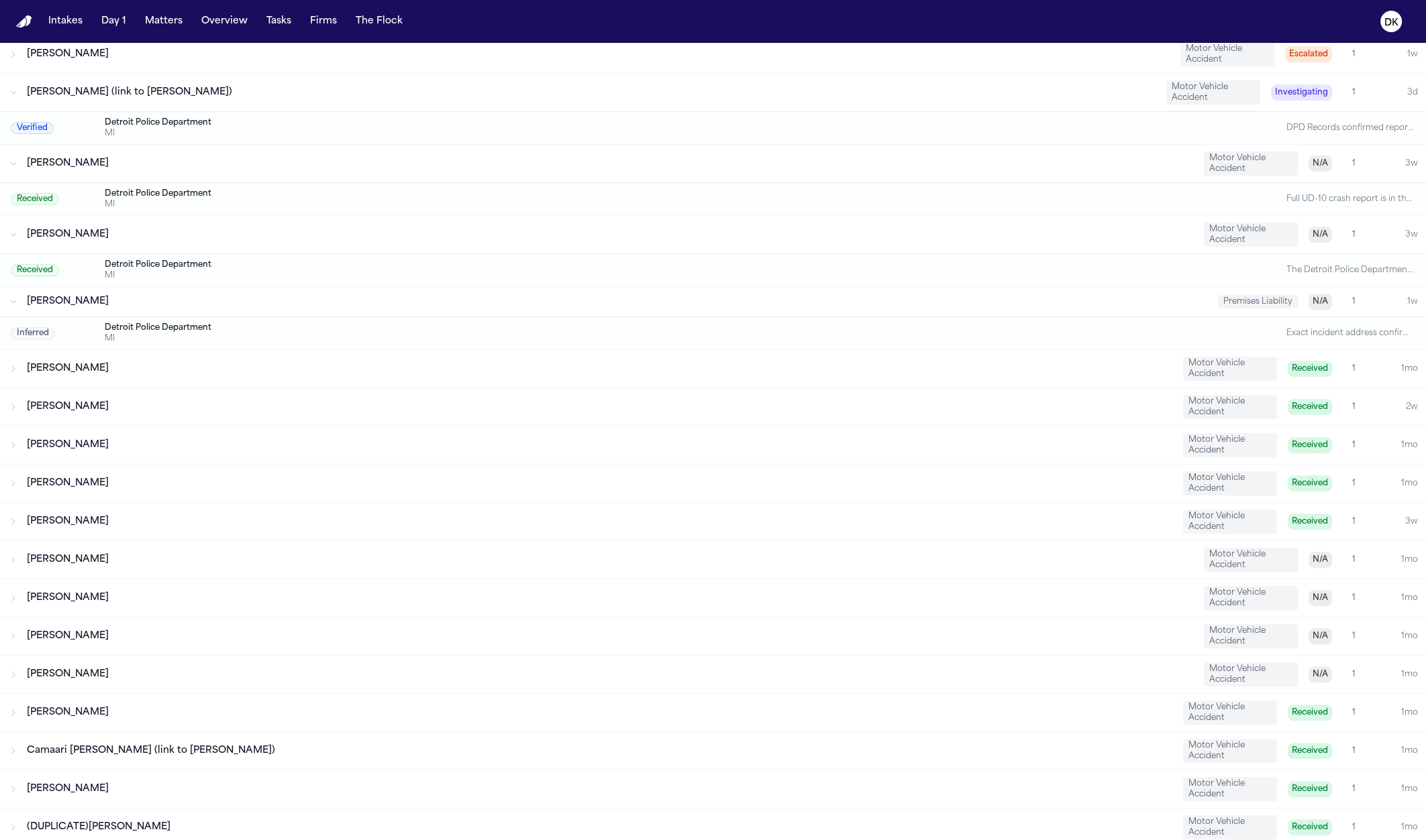
click at [191, 717] on div "Edith Goodwin Motor Vehicle Accident Received 1 1mo" at bounding box center [713, 713] width 1426 height 38
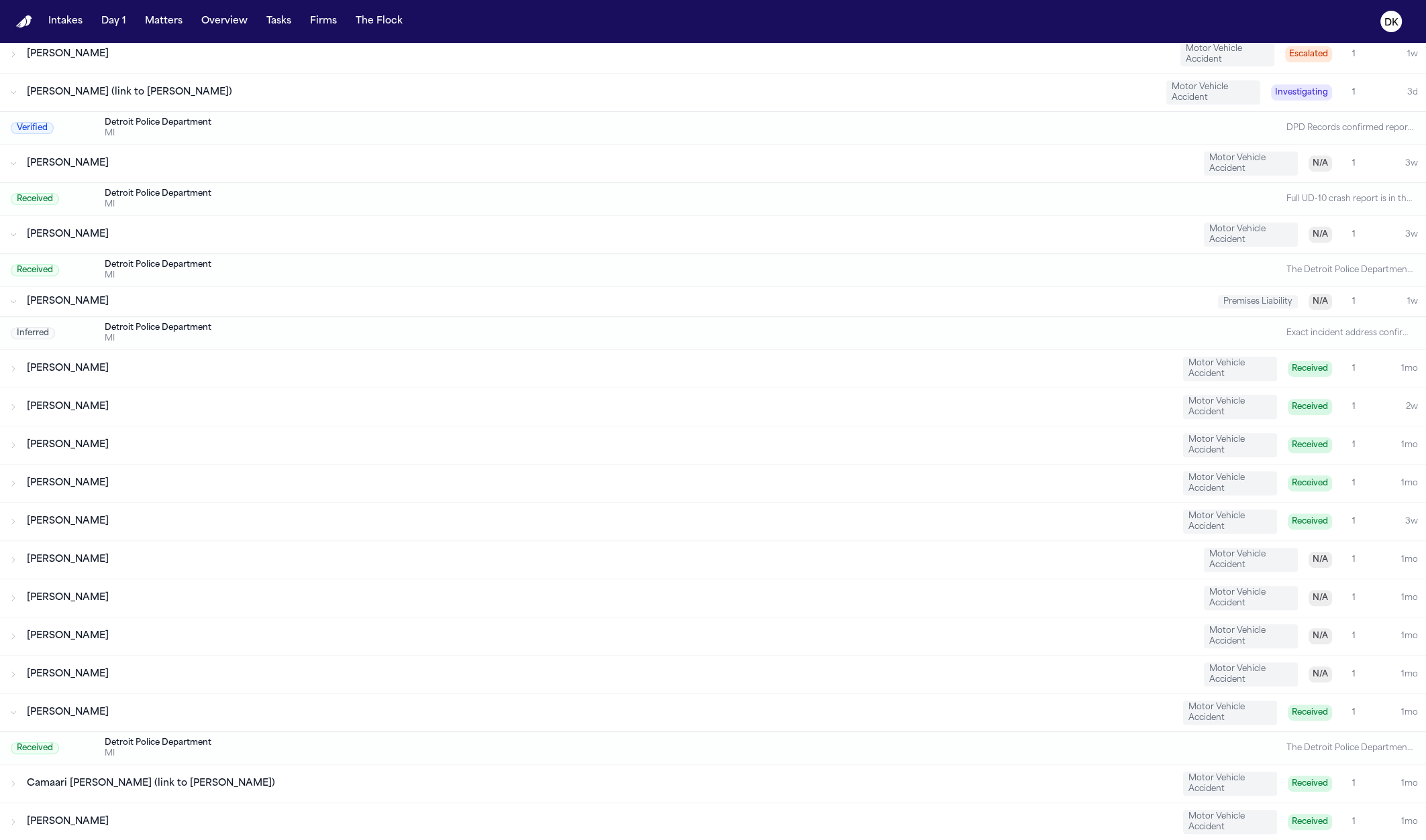
click at [207, 630] on div "Shan'tanice Grasty" at bounding box center [609, 636] width 1166 height 14
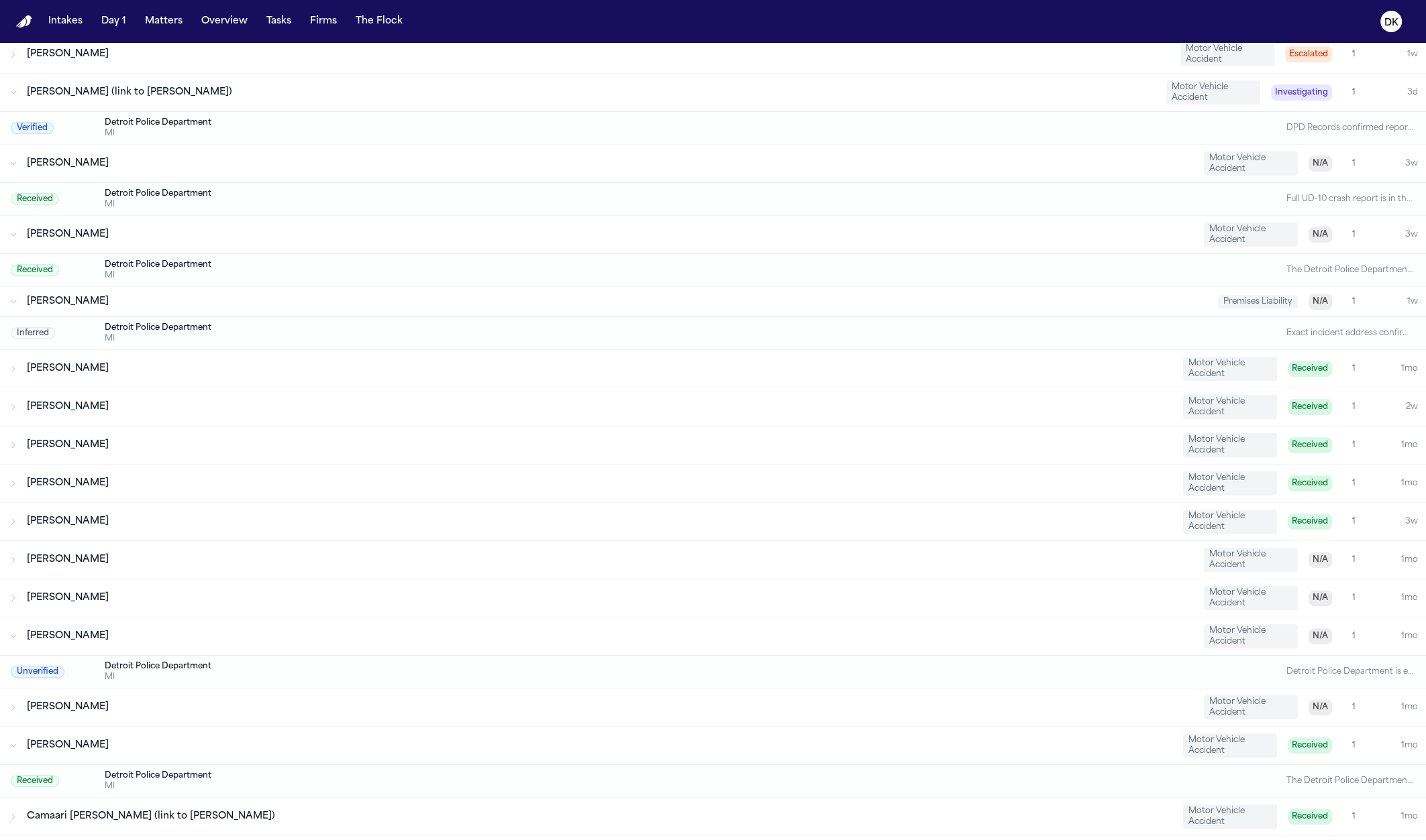
click at [209, 563] on div "Lakalia Russell Motor Vehicle Accident N/A 1 1mo" at bounding box center [713, 561] width 1426 height 38
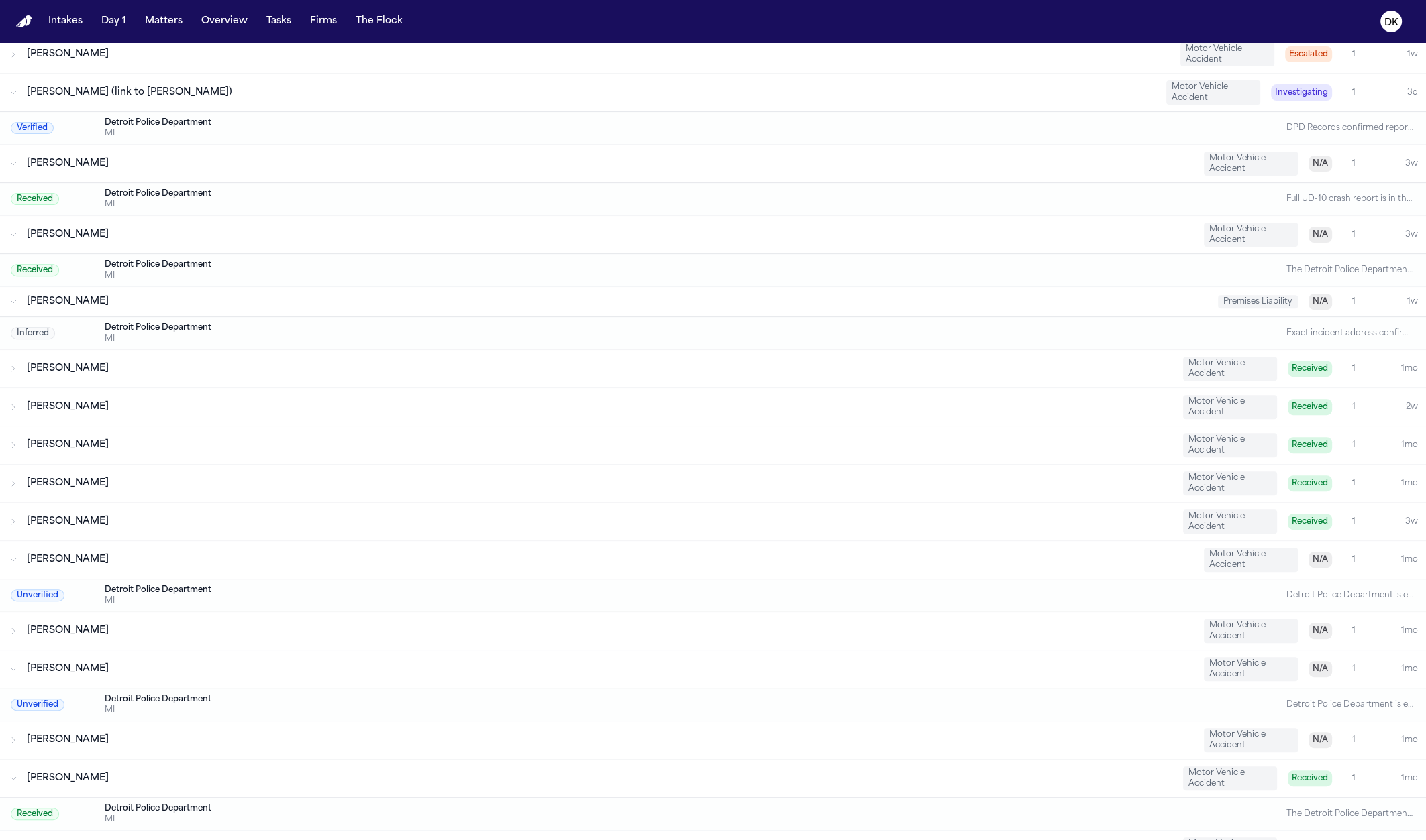
click at [208, 515] on div "Kenneth Williamson" at bounding box center [599, 522] width 1145 height 14
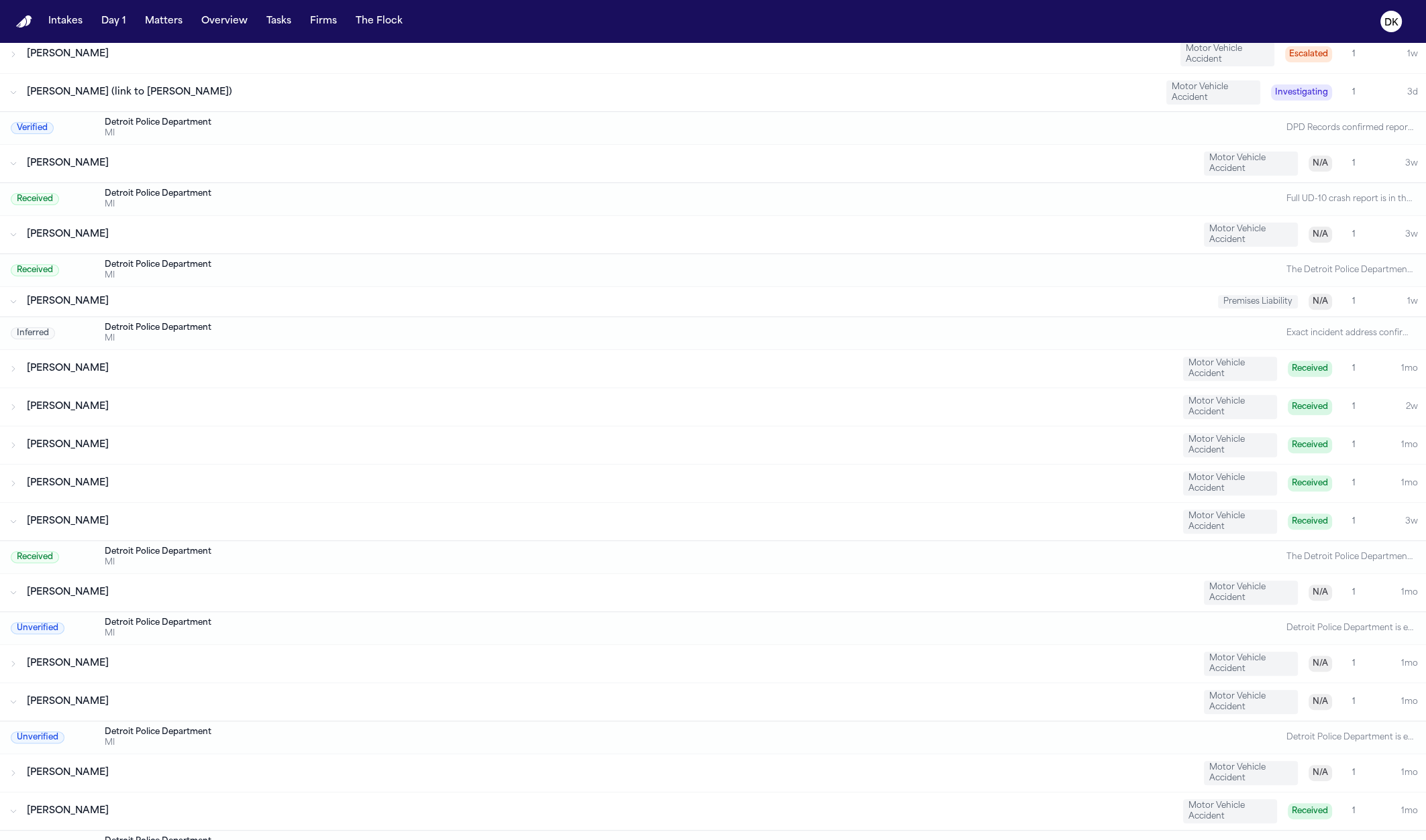
click at [179, 695] on div "Shan'tanice Grasty" at bounding box center [609, 702] width 1166 height 14
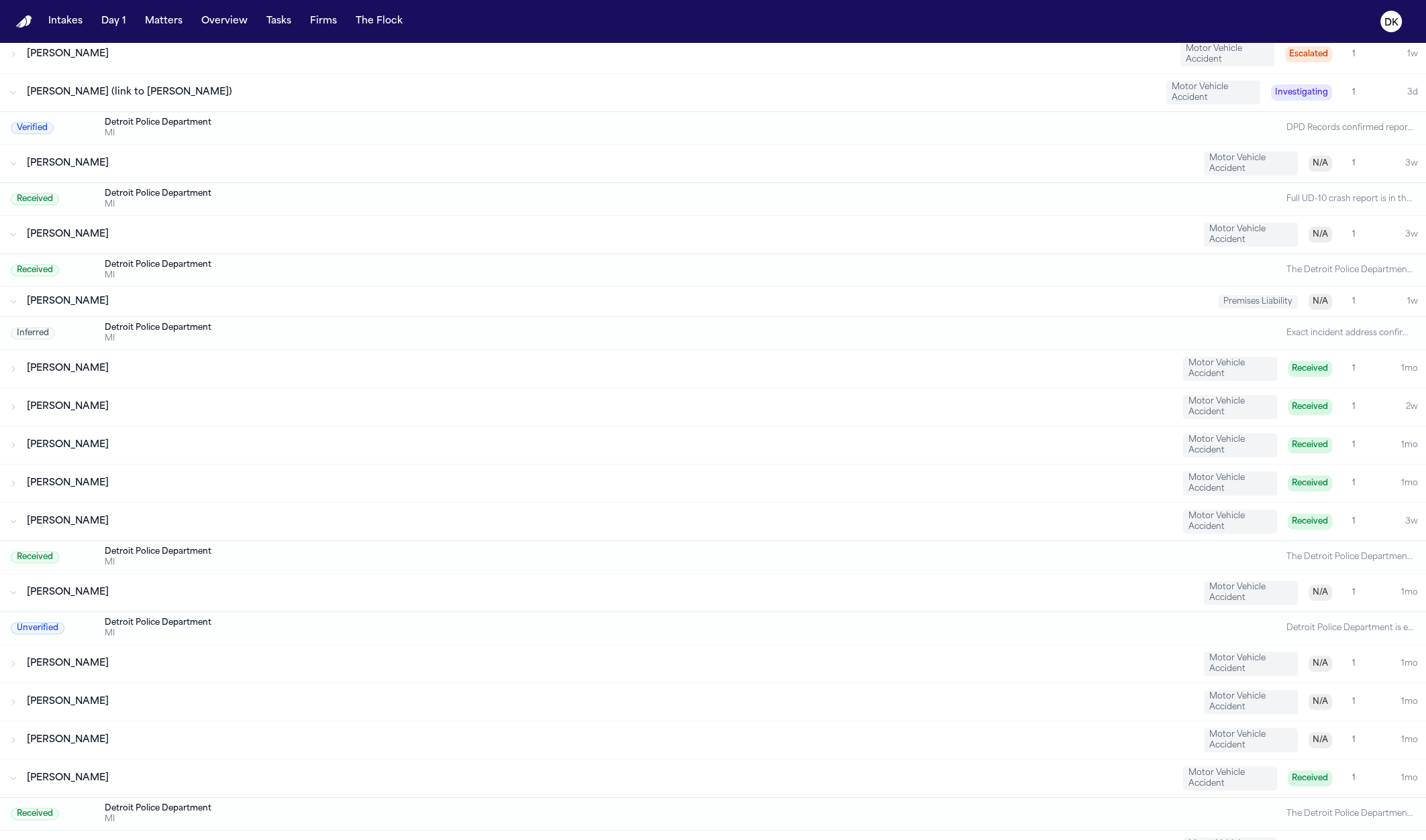
click at [183, 647] on div "Terry Smith Motor Vehicle Accident N/A 1 1mo" at bounding box center [713, 664] width 1426 height 38
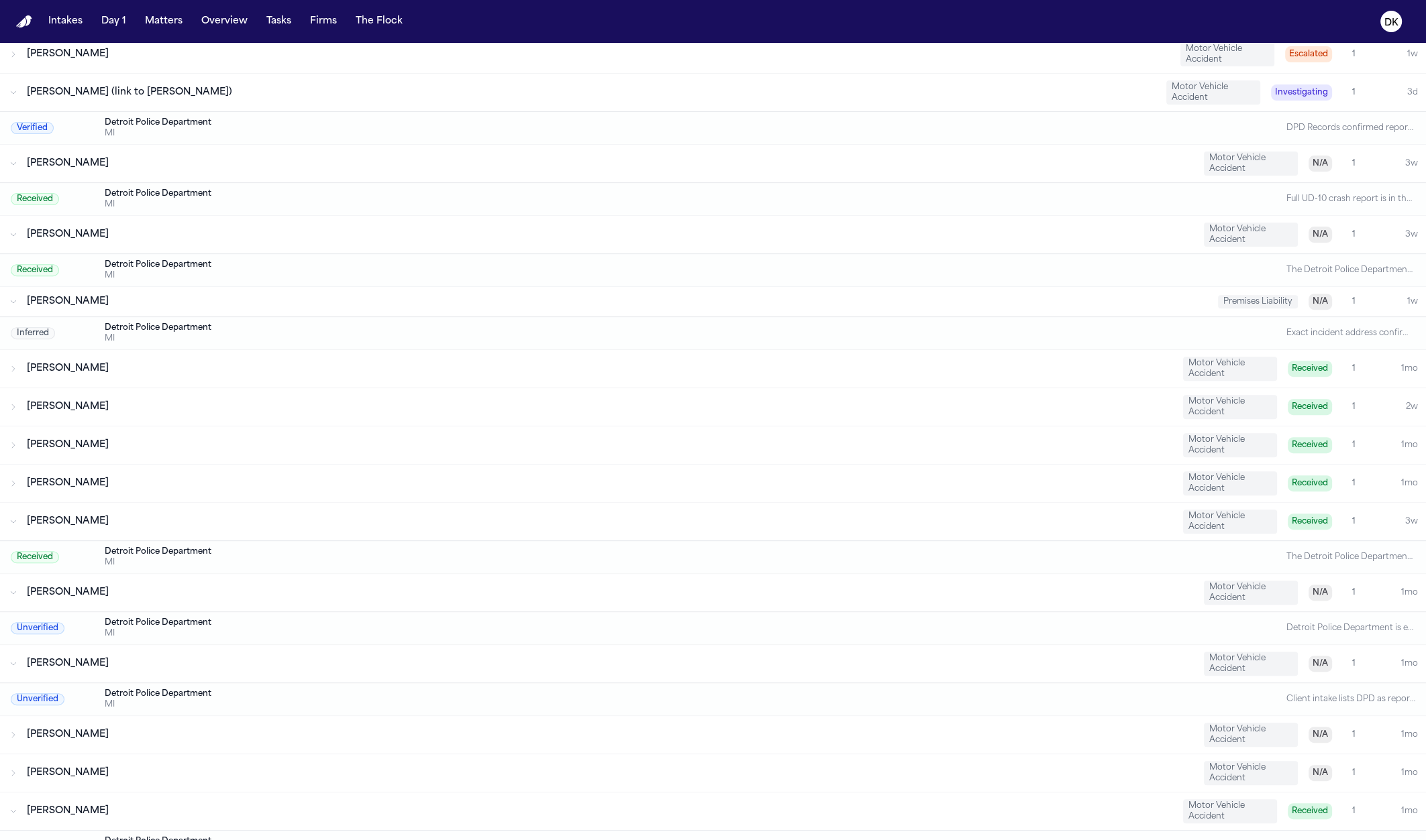
click at [169, 739] on div "Shan'tanice Grasty Motor Vehicle Accident N/A 1 1mo" at bounding box center [713, 735] width 1426 height 38
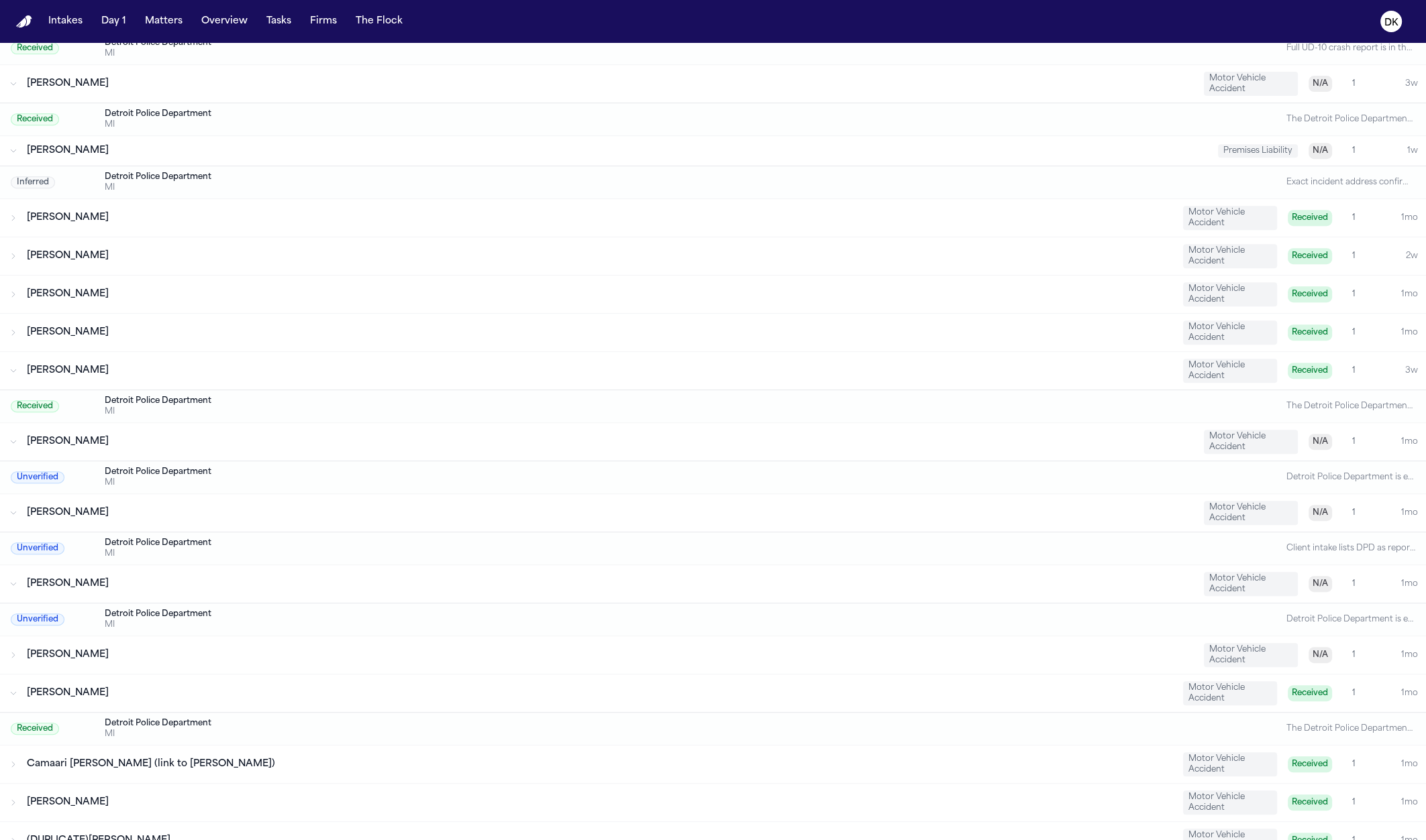
click at [179, 692] on div "Edith Goodwin" at bounding box center [599, 694] width 1145 height 14
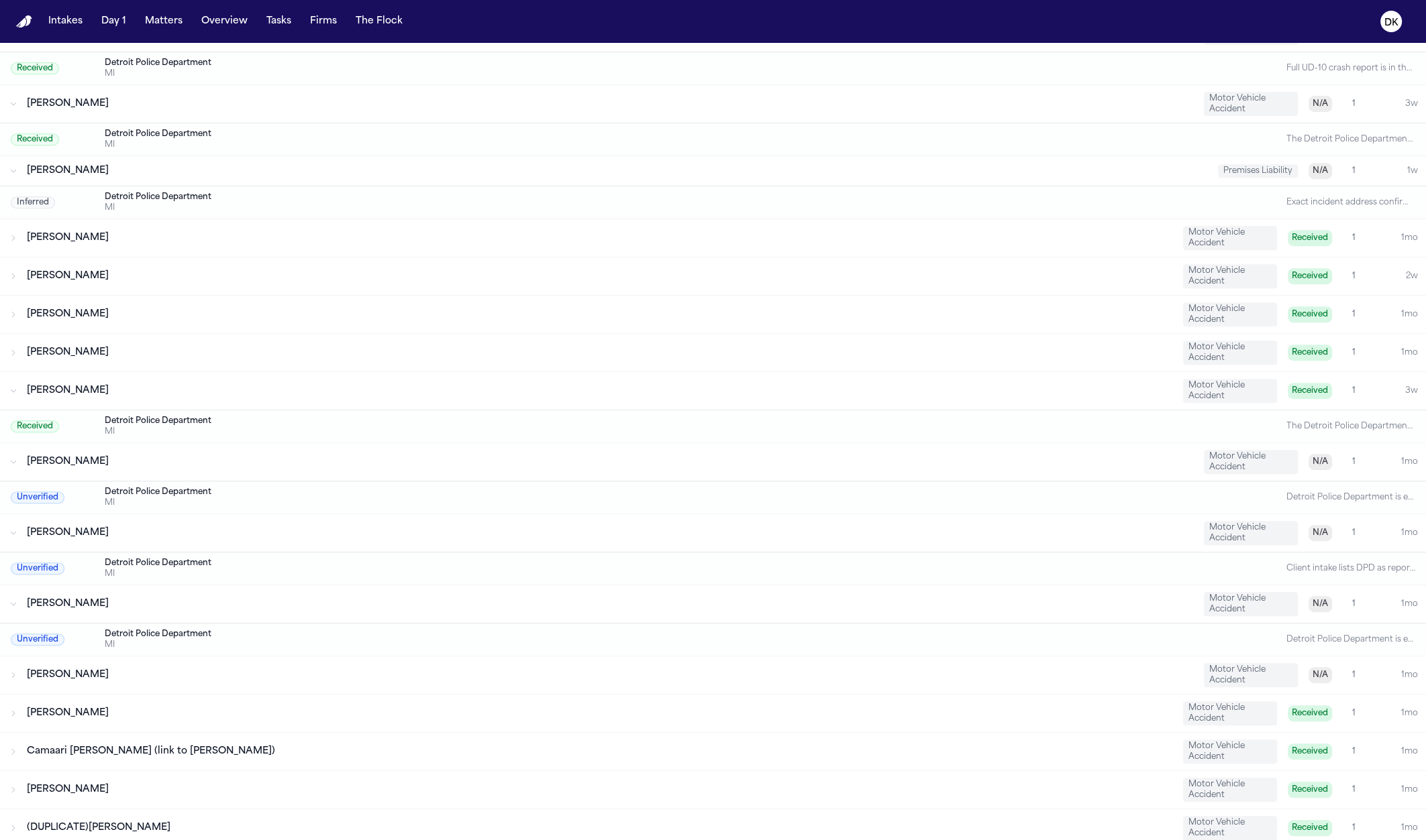
click at [190, 669] on div "Asha Lowery" at bounding box center [609, 676] width 1166 height 14
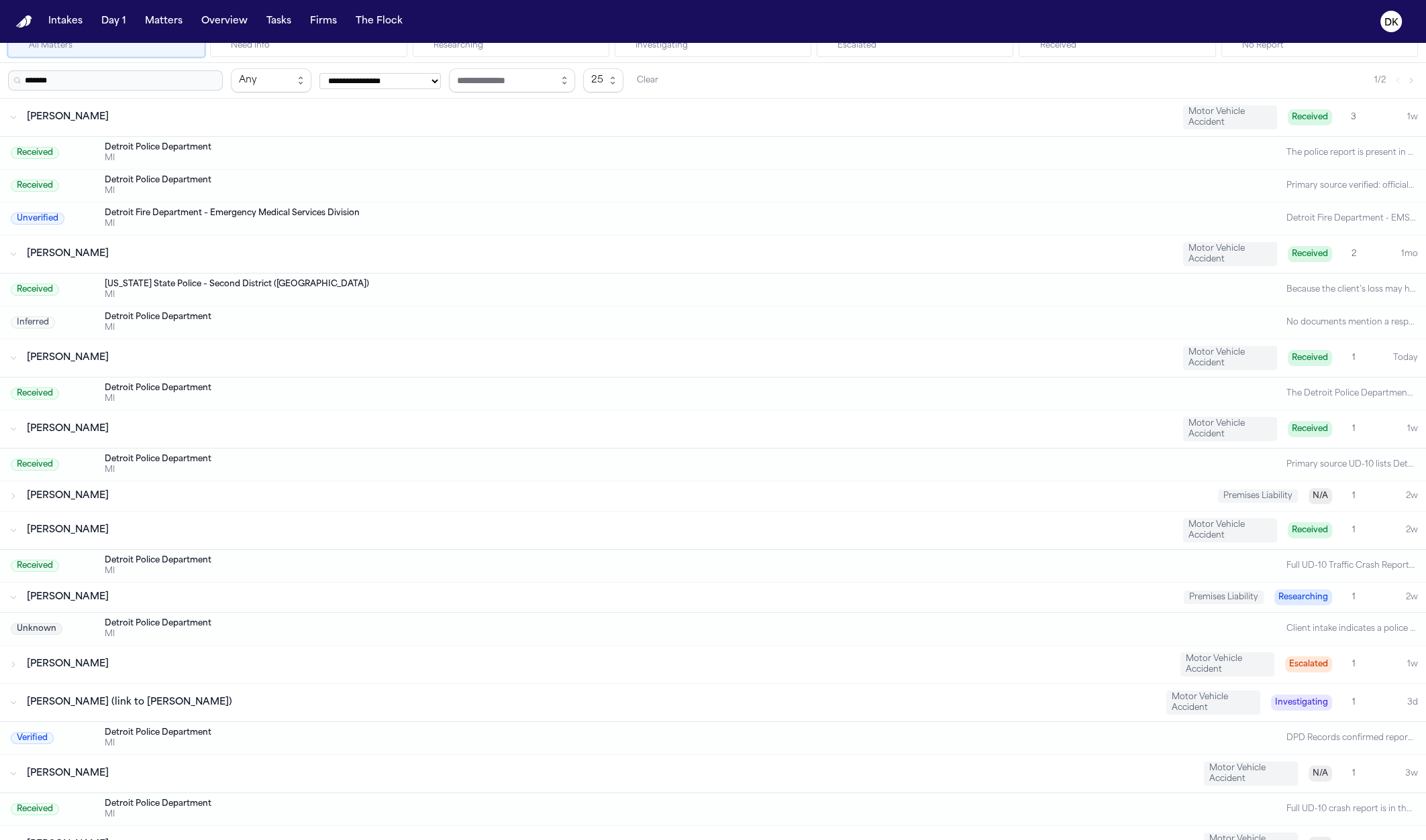
scroll to position [0, 0]
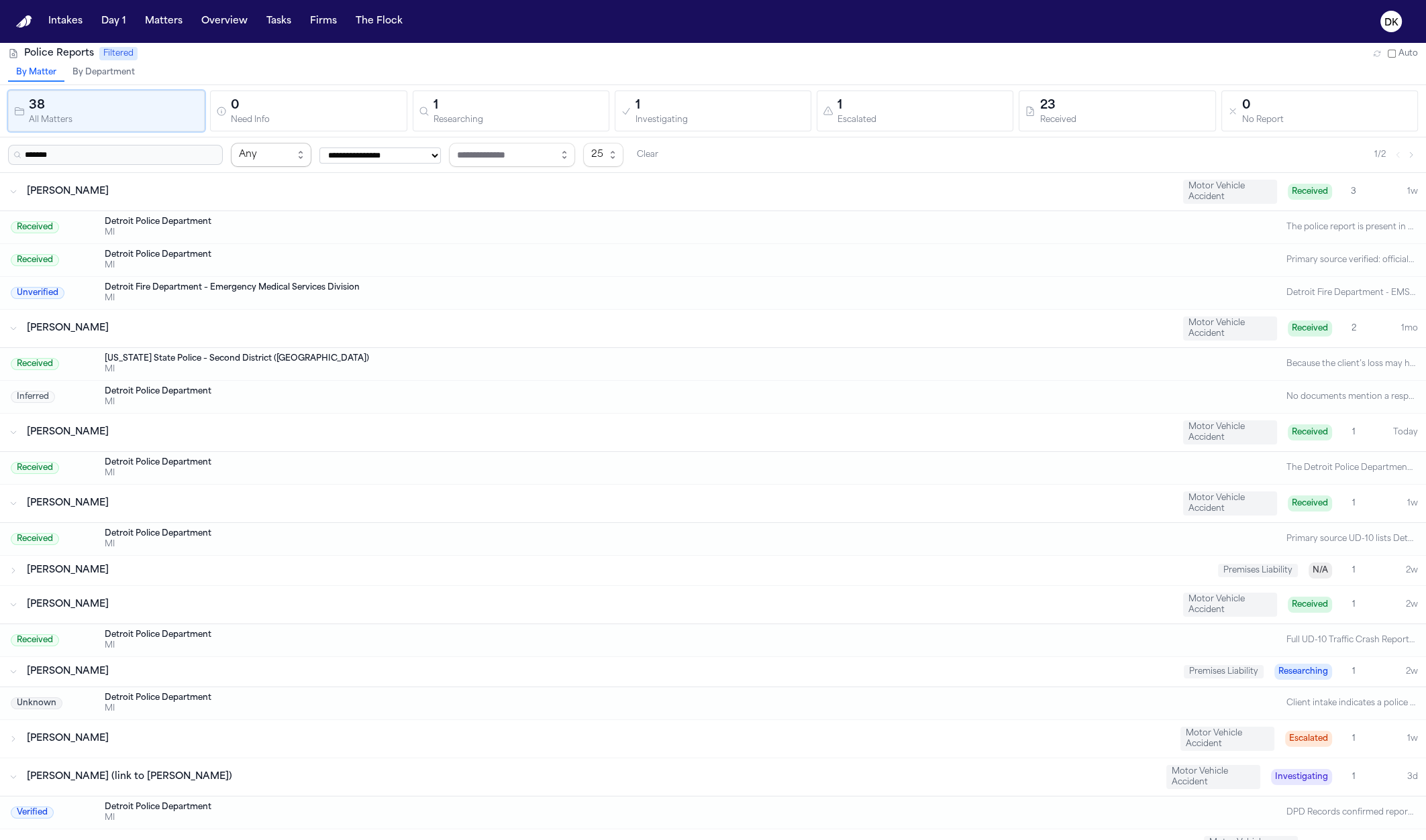
click at [277, 155] on div "Any" at bounding box center [265, 155] width 54 height 16
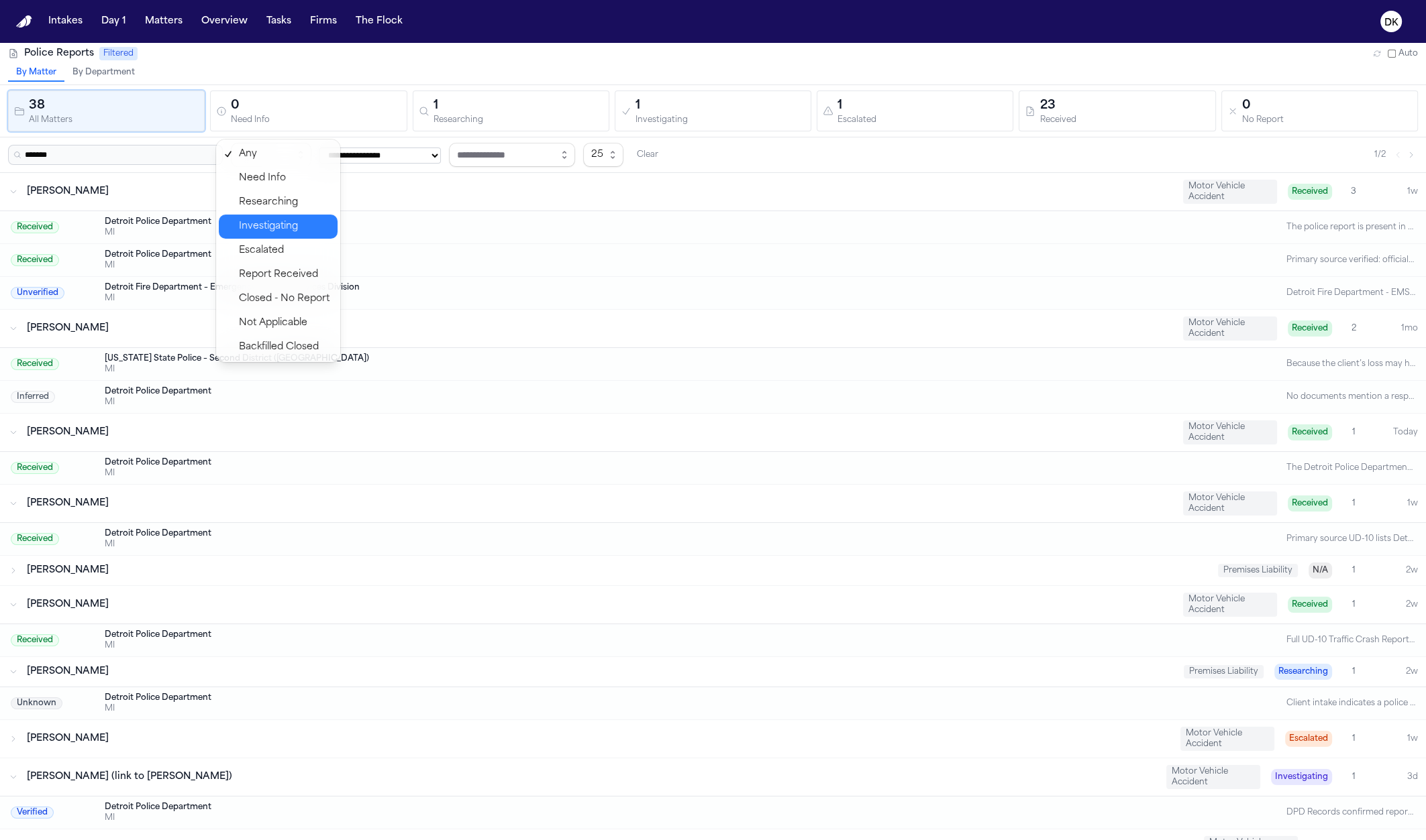
click at [304, 228] on span "Investigating" at bounding box center [284, 226] width 91 height 16
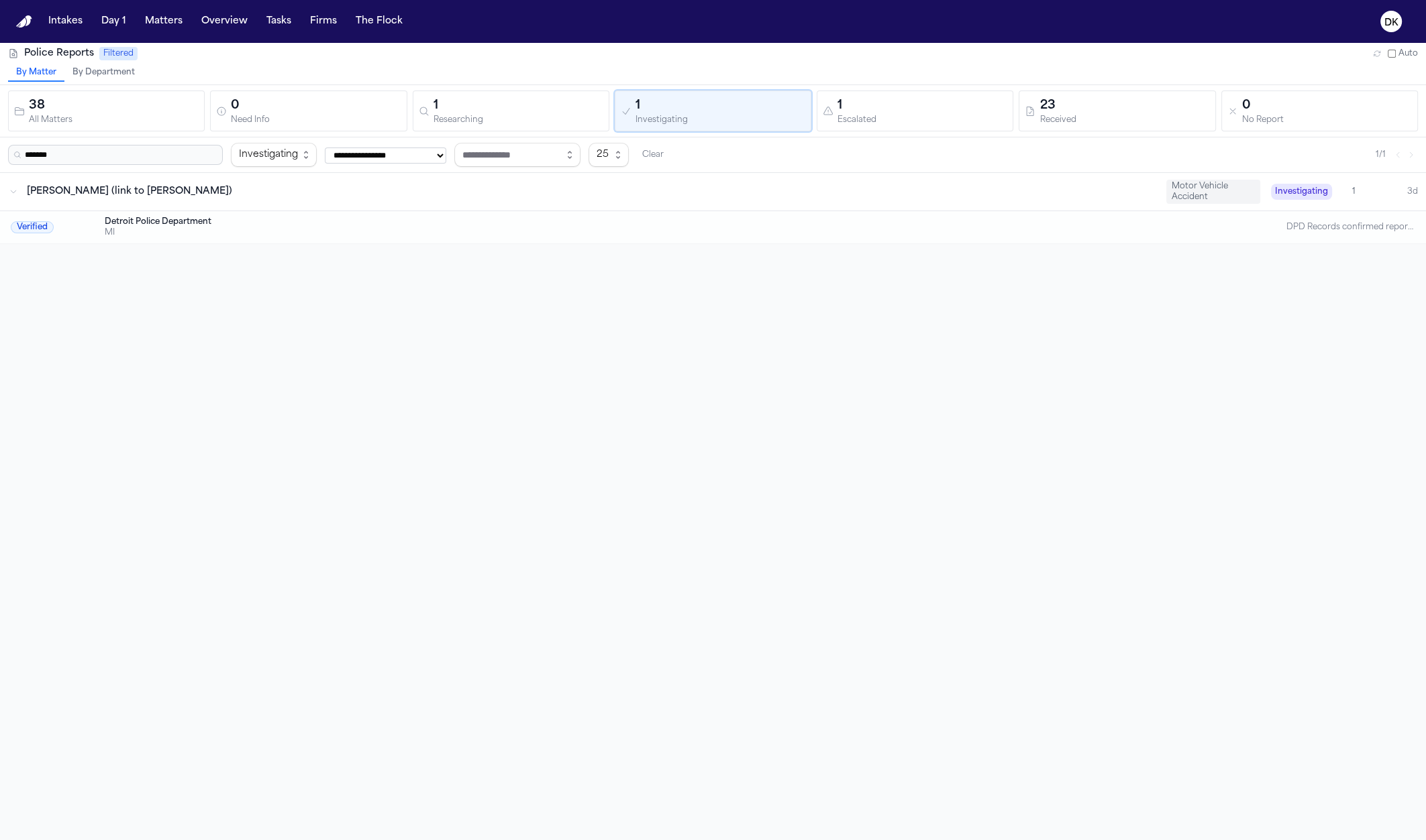
click at [176, 230] on div "MI" at bounding box center [659, 233] width 1109 height 11
click at [267, 157] on div "Investigating" at bounding box center [268, 155] width 59 height 16
click at [271, 80] on span "Any" at bounding box center [284, 81] width 91 height 16
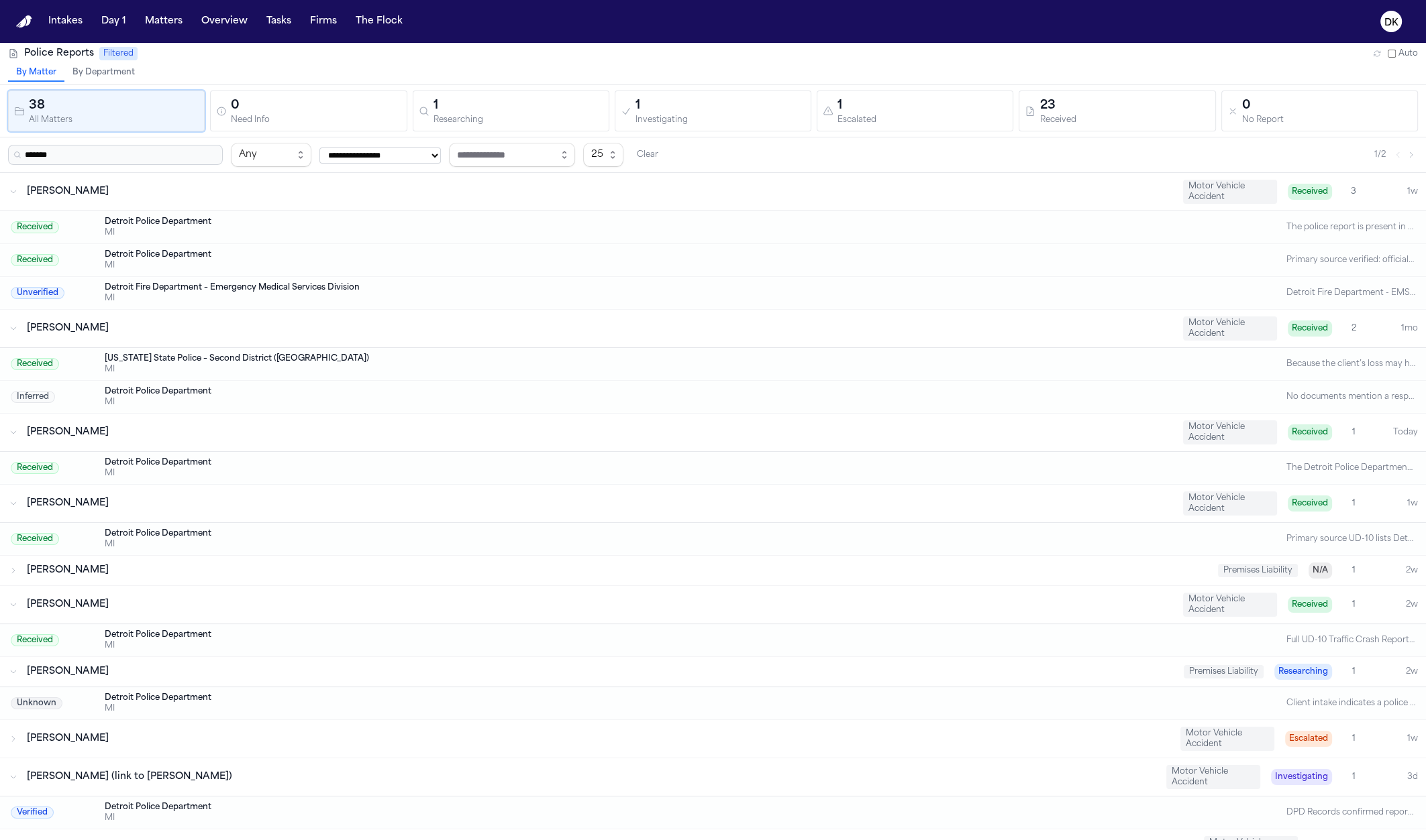
click at [96, 150] on input "*******" at bounding box center [115, 155] width 214 height 20
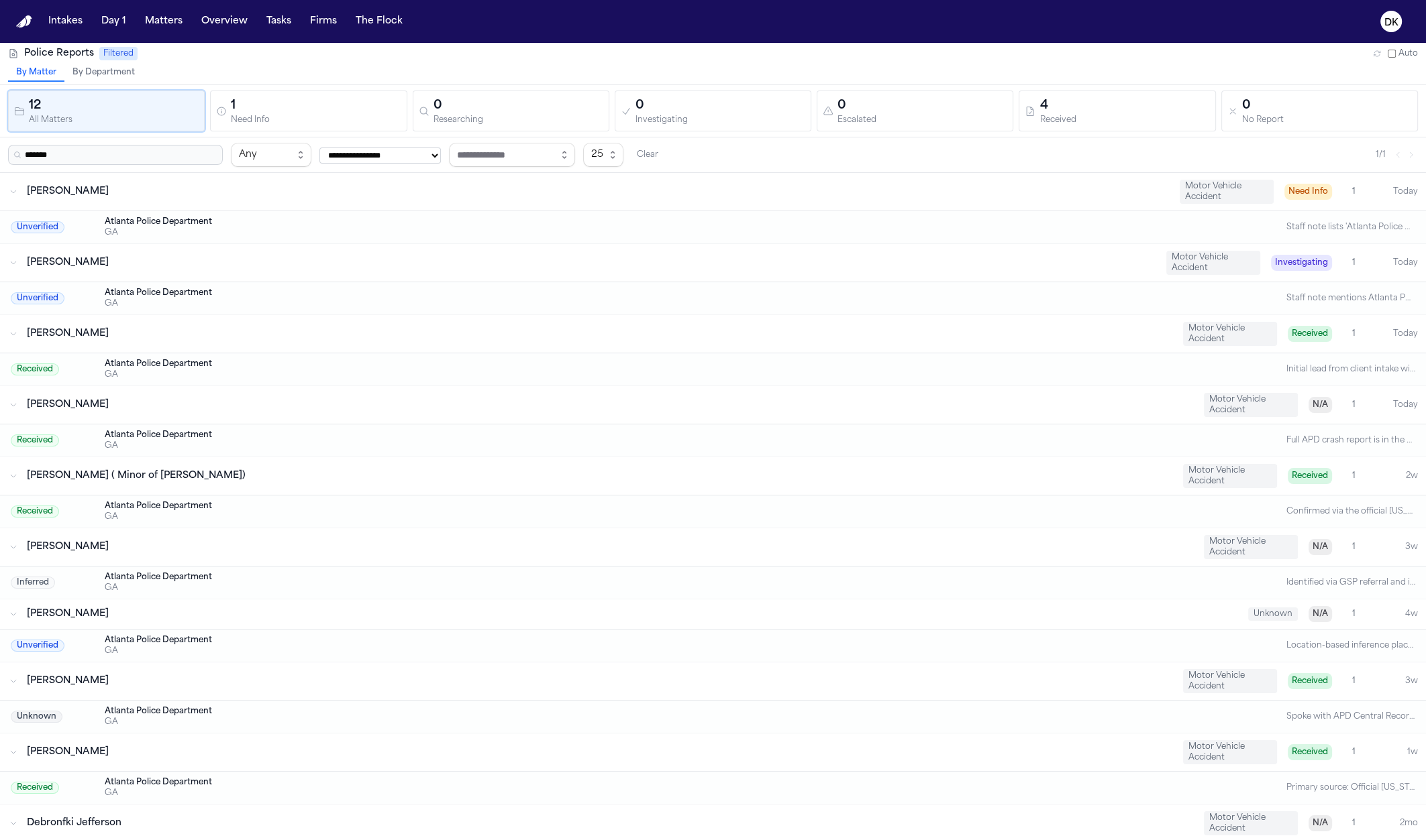
type input "*******"
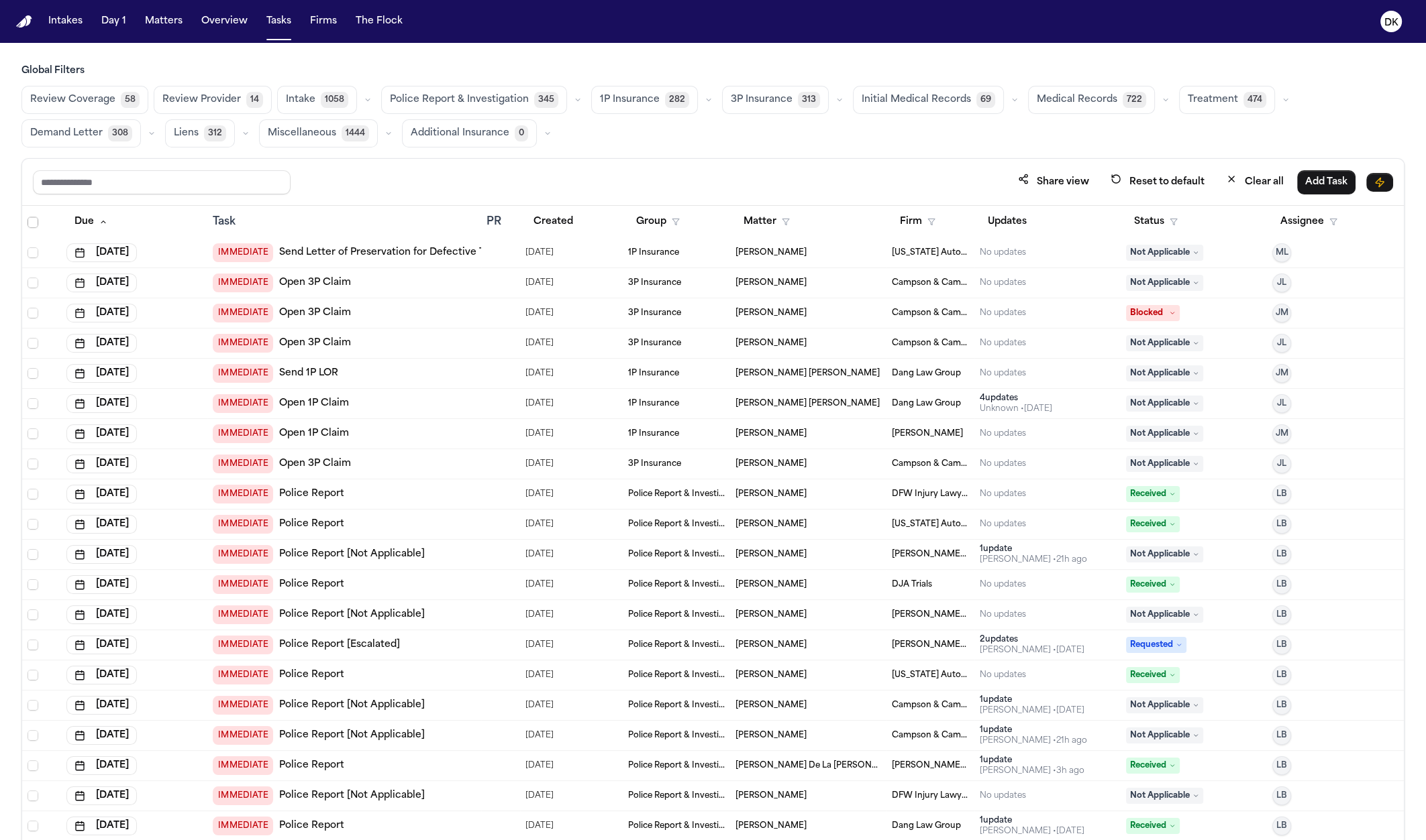
scroll to position [133, 0]
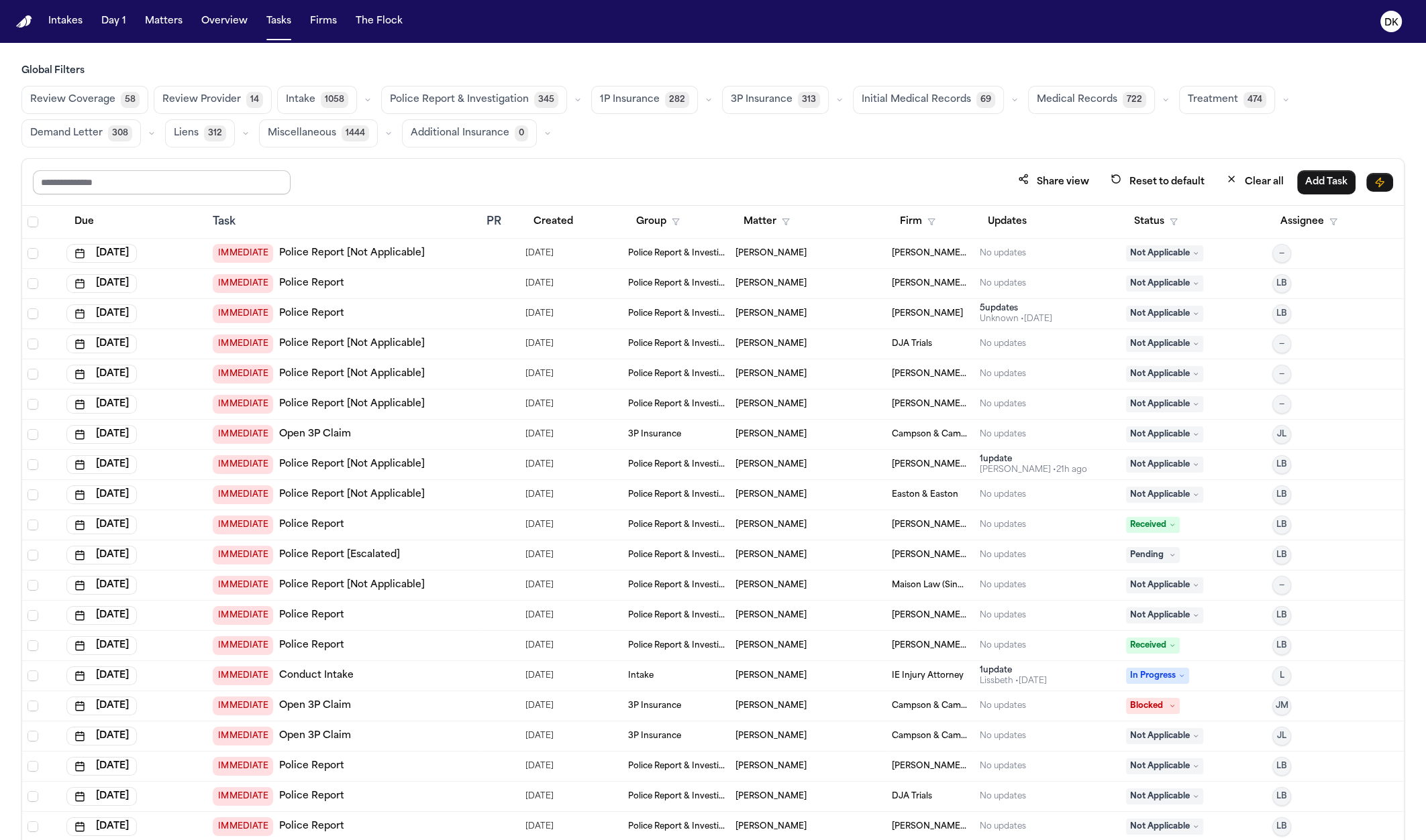
click at [190, 184] on input "text" at bounding box center [161, 183] width 258 height 24
type input "********"
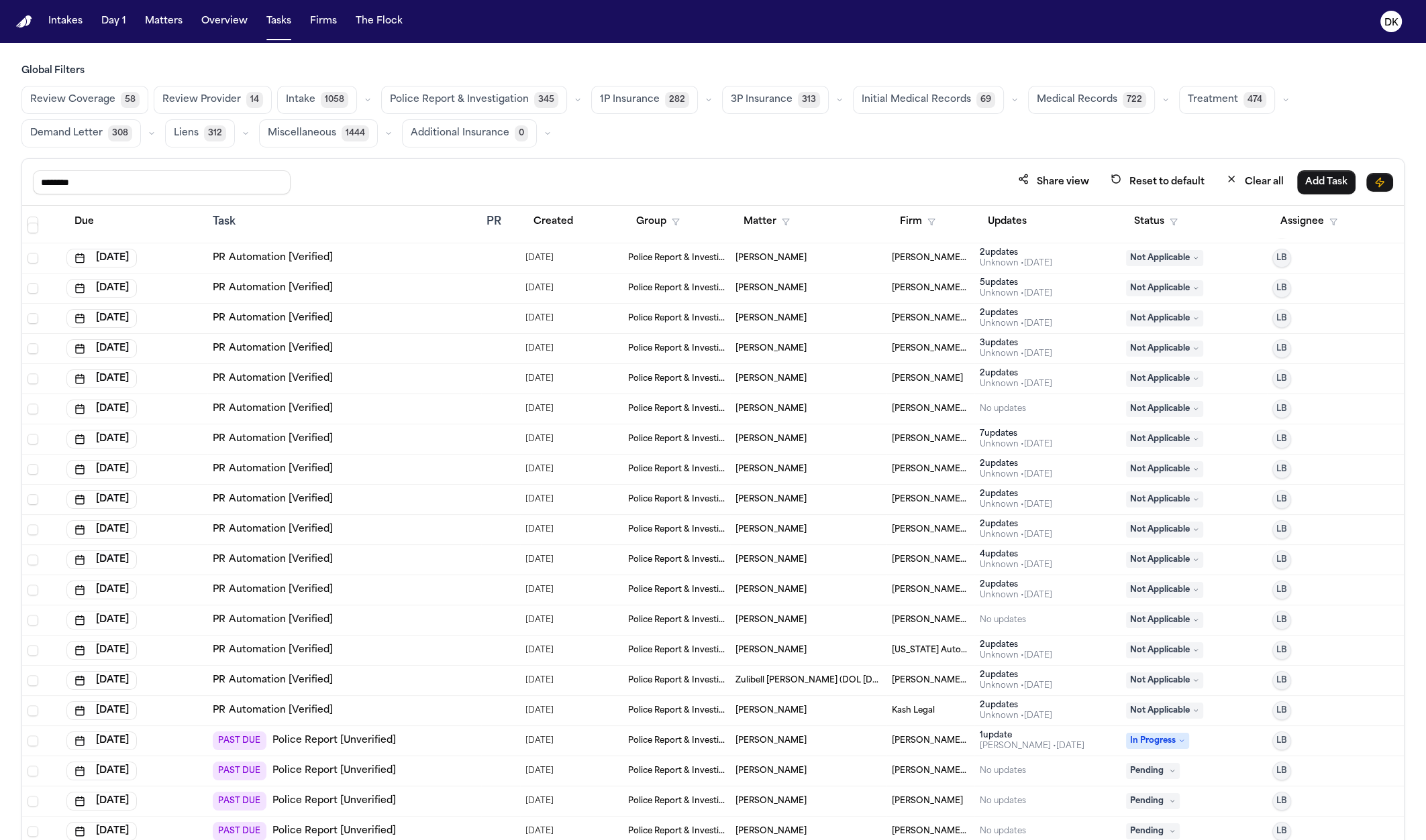
scroll to position [1607, 0]
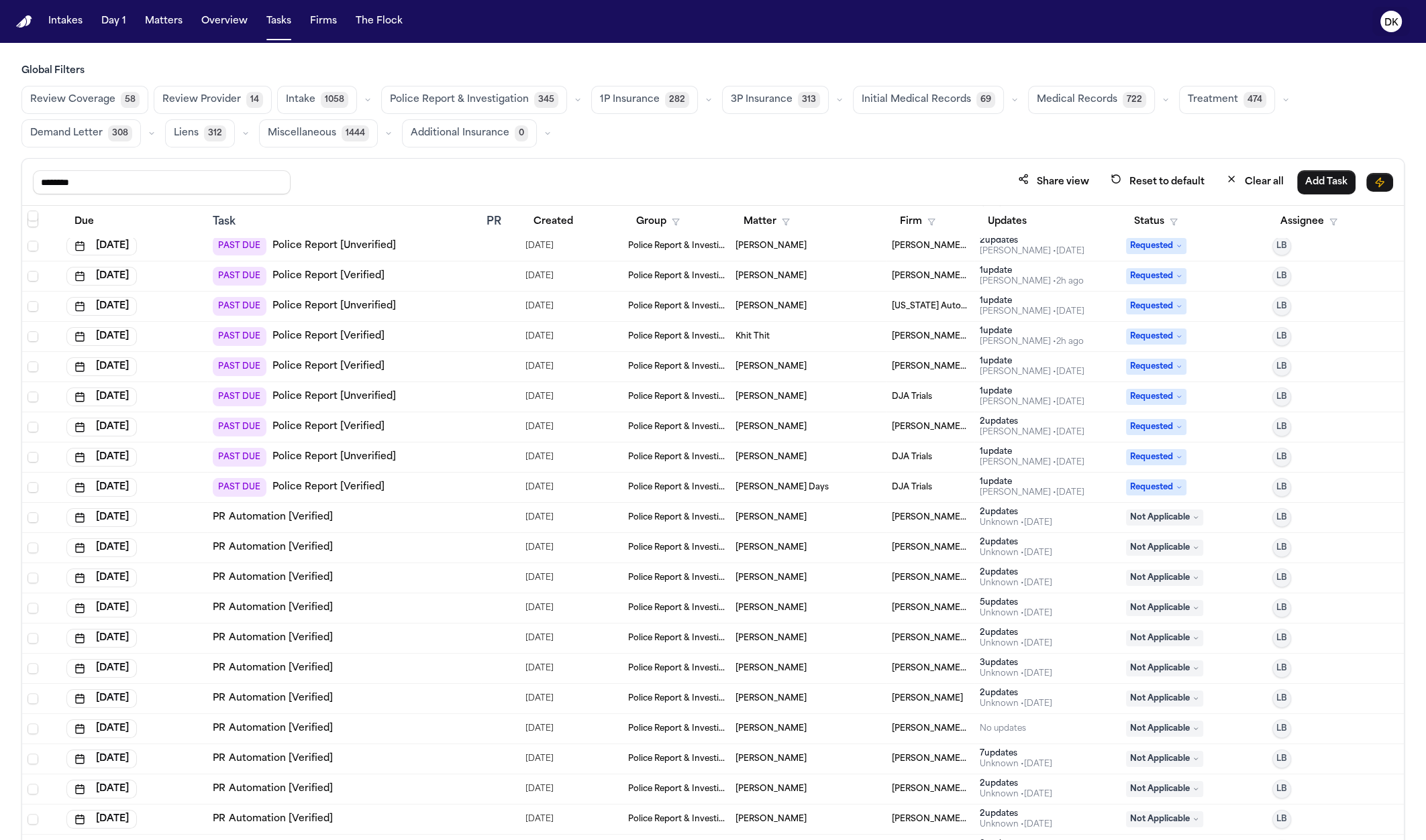
click at [1393, 18] on text "DK" at bounding box center [1391, 23] width 14 height 9
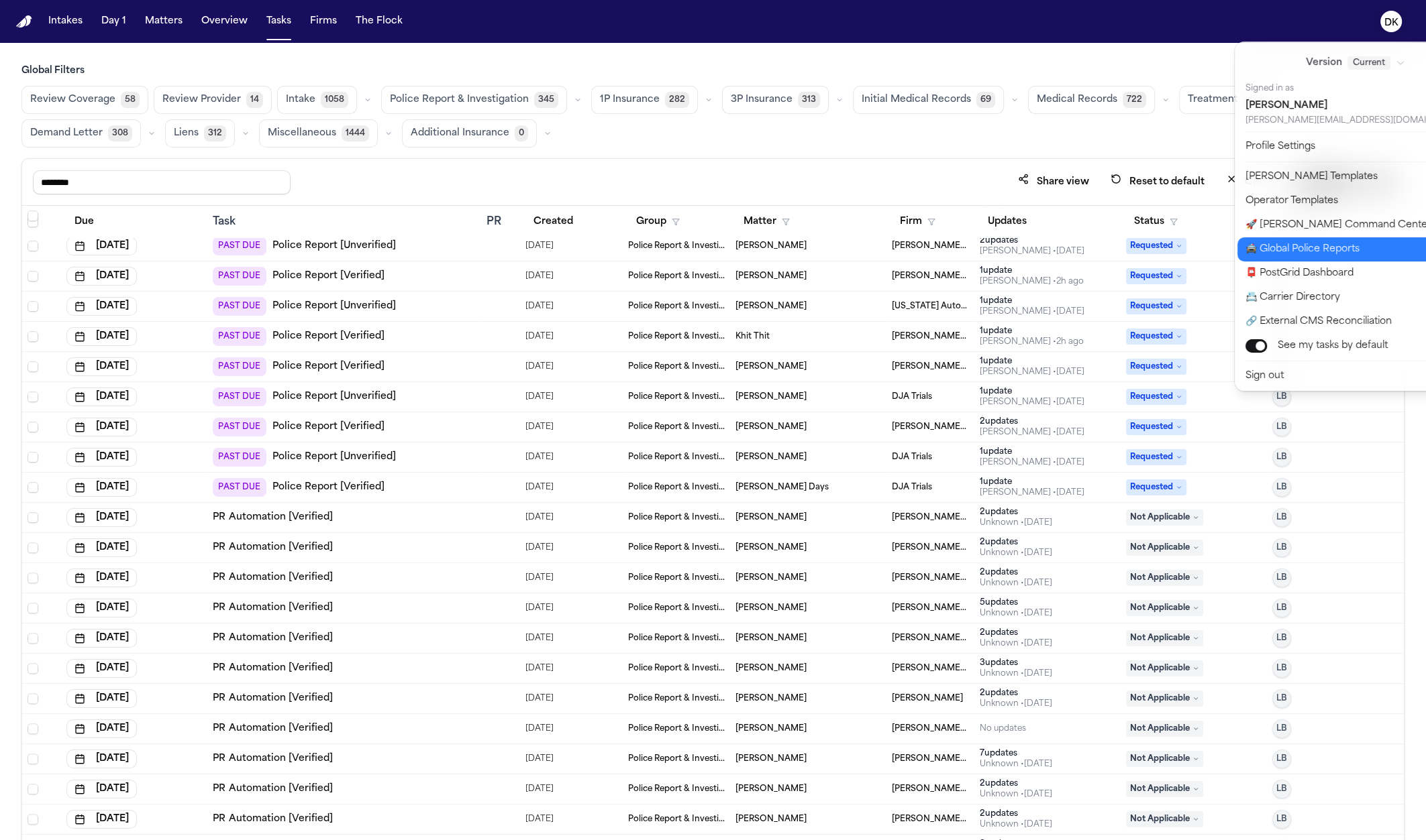
click at [1332, 254] on button "🚔 Global Police Reports" at bounding box center [1363, 249] width 252 height 24
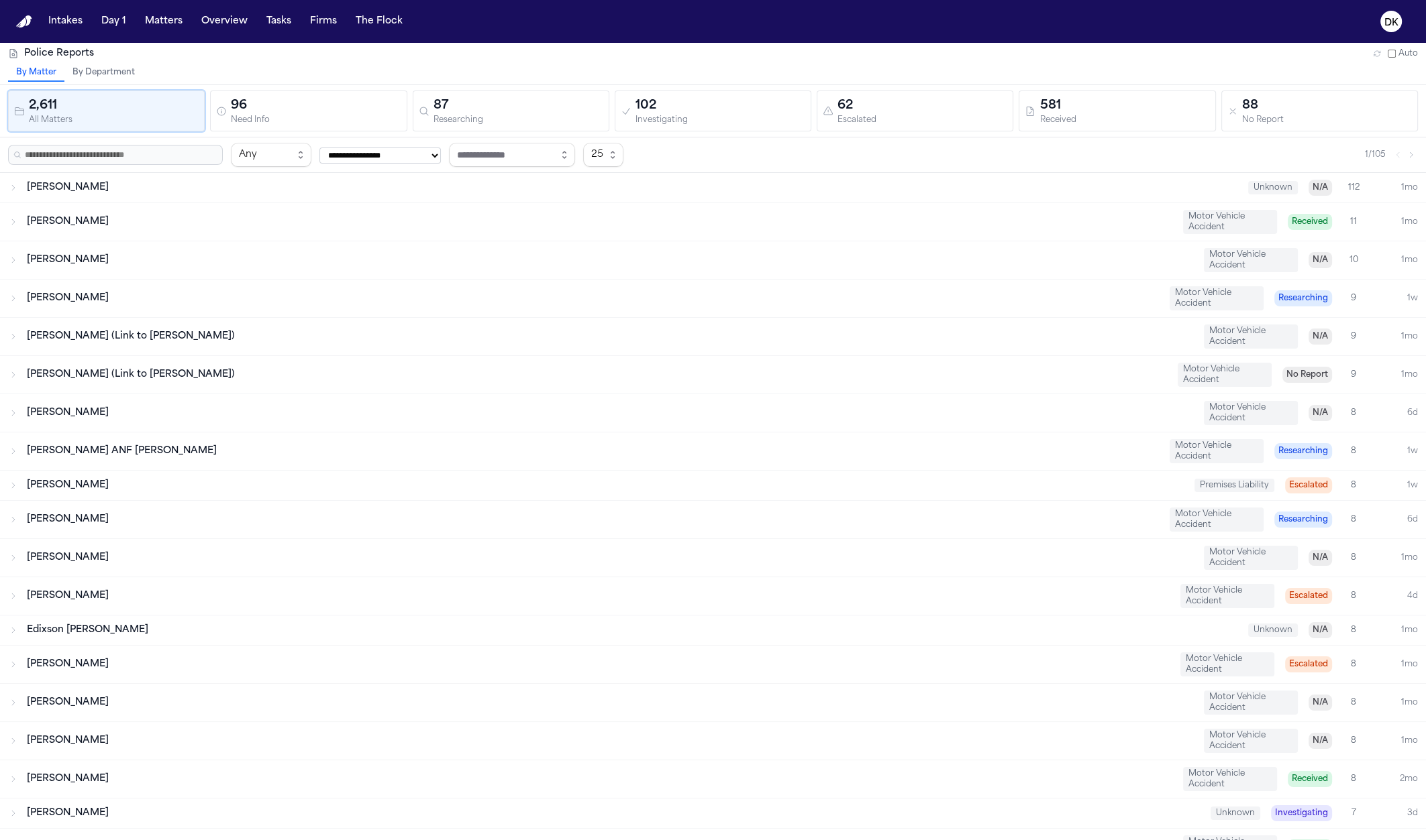
click at [154, 164] on div "**********" at bounding box center [713, 155] width 1409 height 24
click at [156, 157] on input "text" at bounding box center [115, 155] width 214 height 20
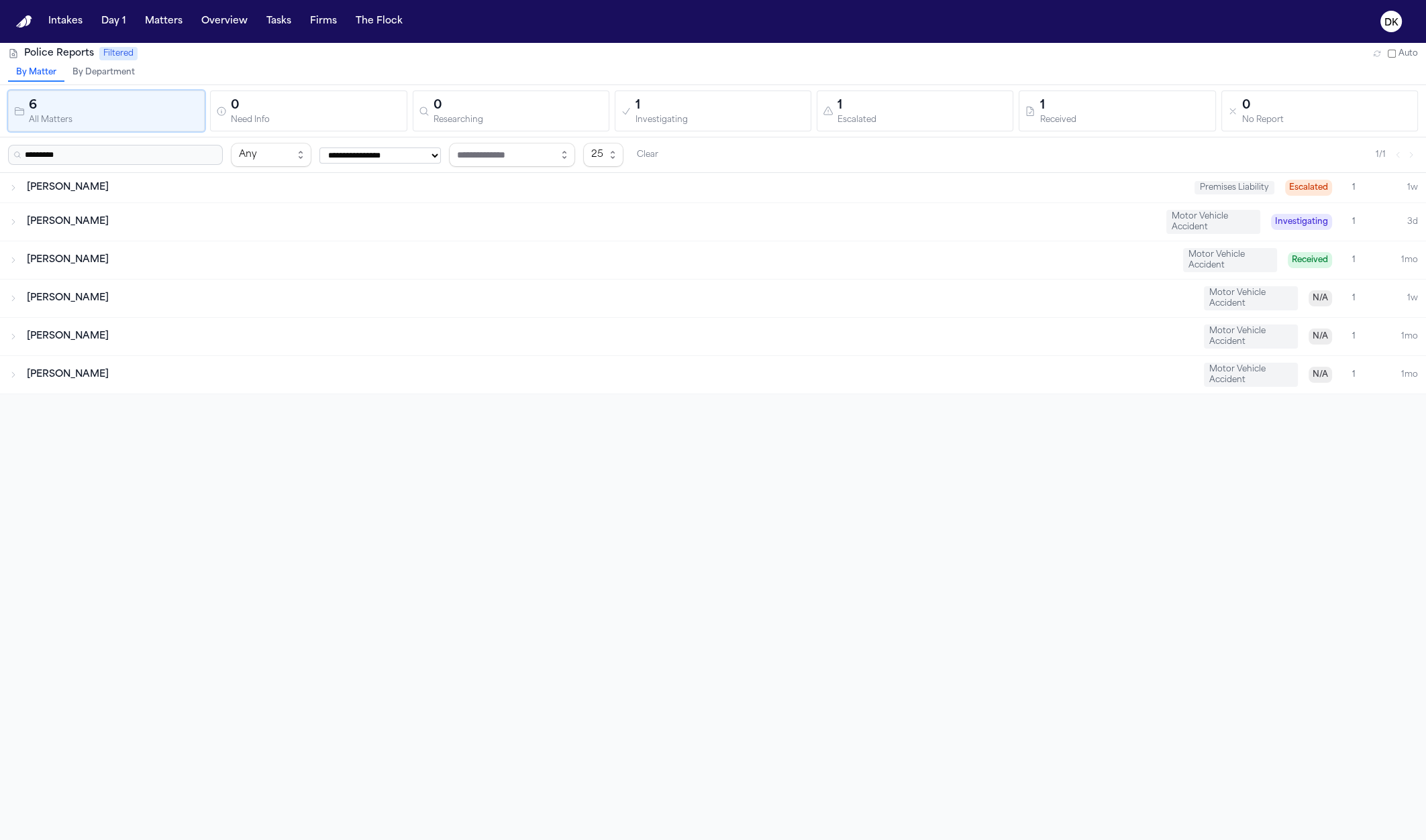
type input "*********"
click at [202, 266] on div "Matt Gurniak Motor Vehicle Accident Received 1 1mo" at bounding box center [713, 261] width 1426 height 38
click at [190, 351] on div "Lashanda Anderson-Davis Motor Vehicle Accident N/A 1 1mo" at bounding box center [713, 370] width 1426 height 38
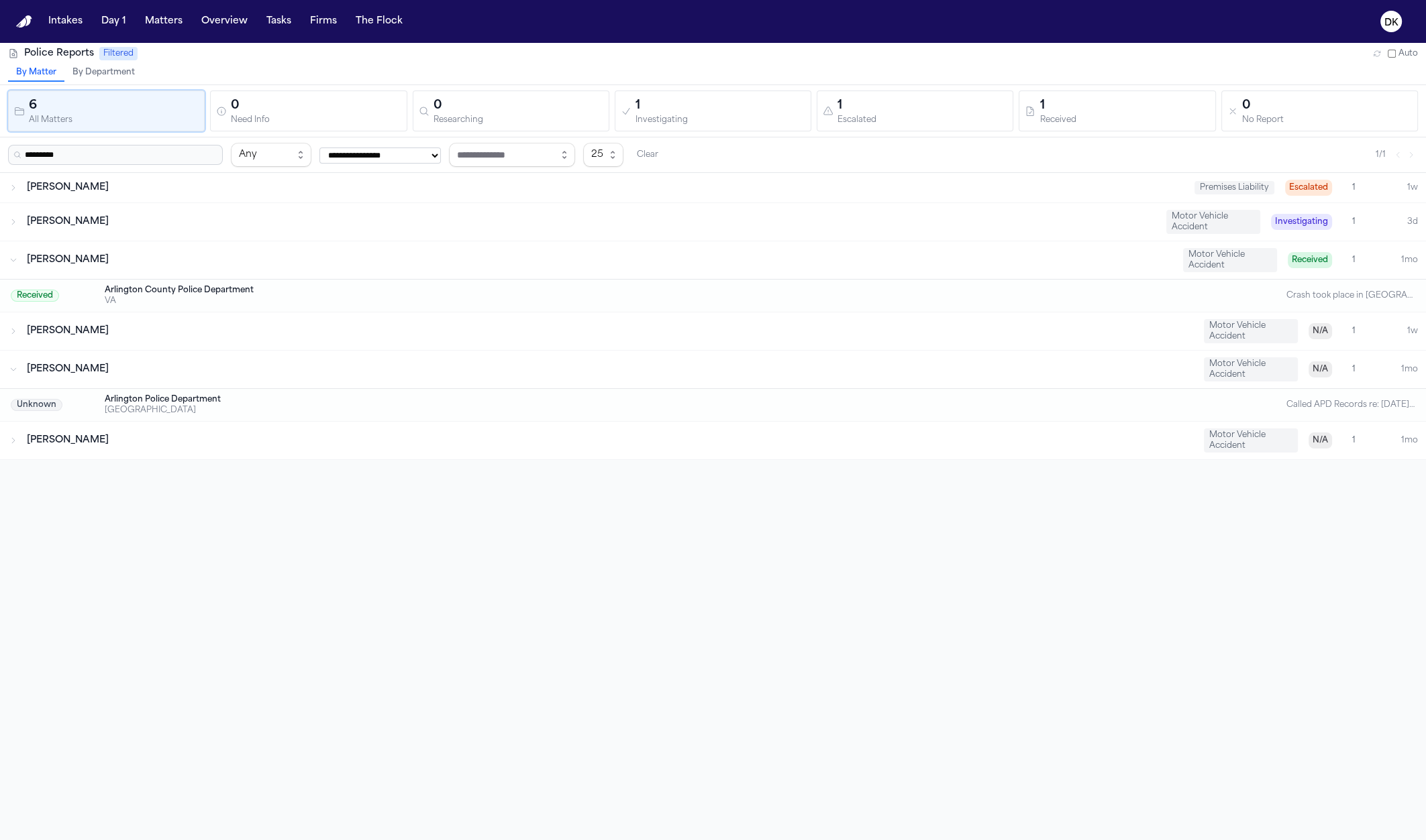
click at [199, 334] on div "Phillip Sam" at bounding box center [609, 332] width 1166 height 14
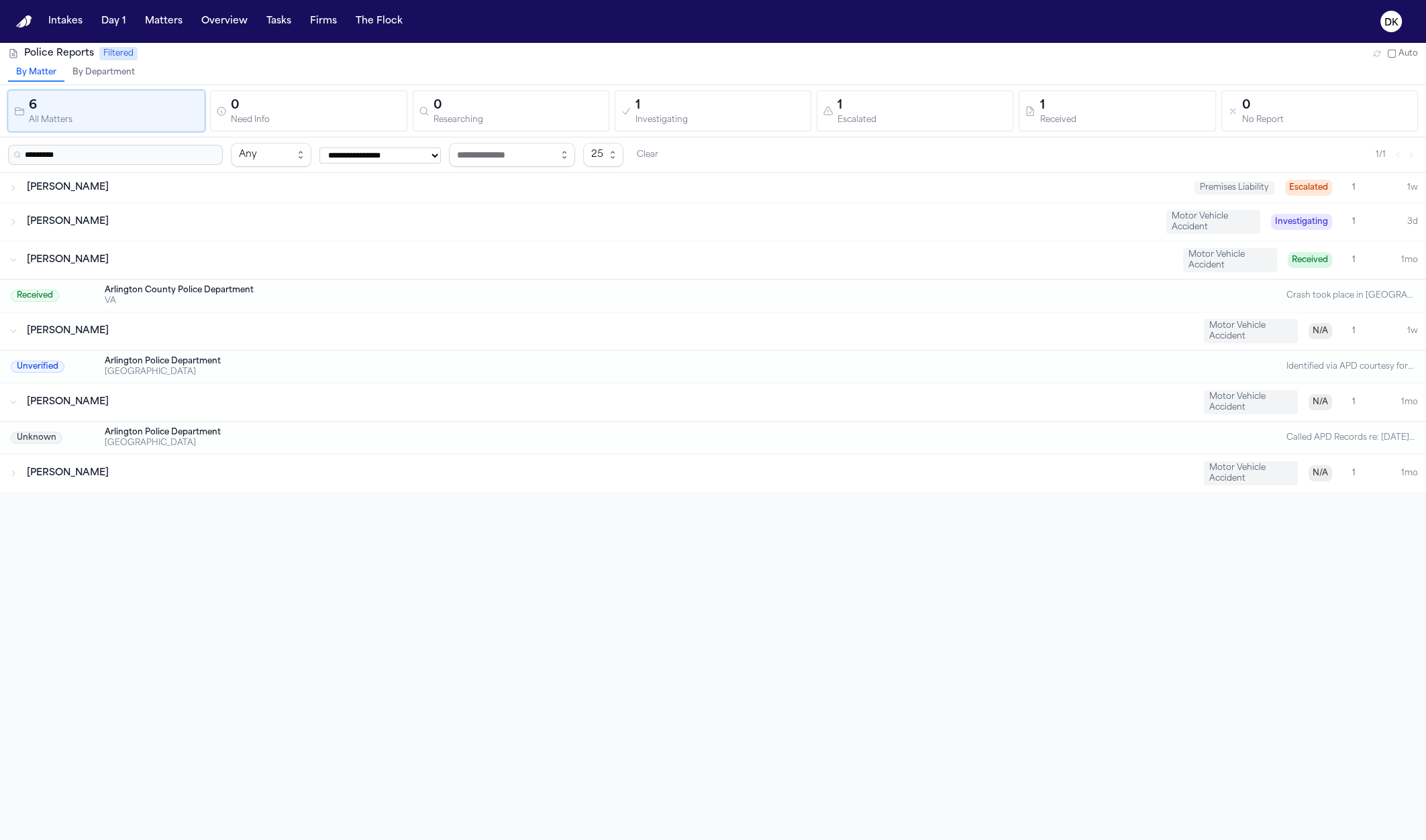
click at [226, 198] on div "Jason Shackelford Premises Liability Escalated 1 1w" at bounding box center [713, 187] width 1426 height 30
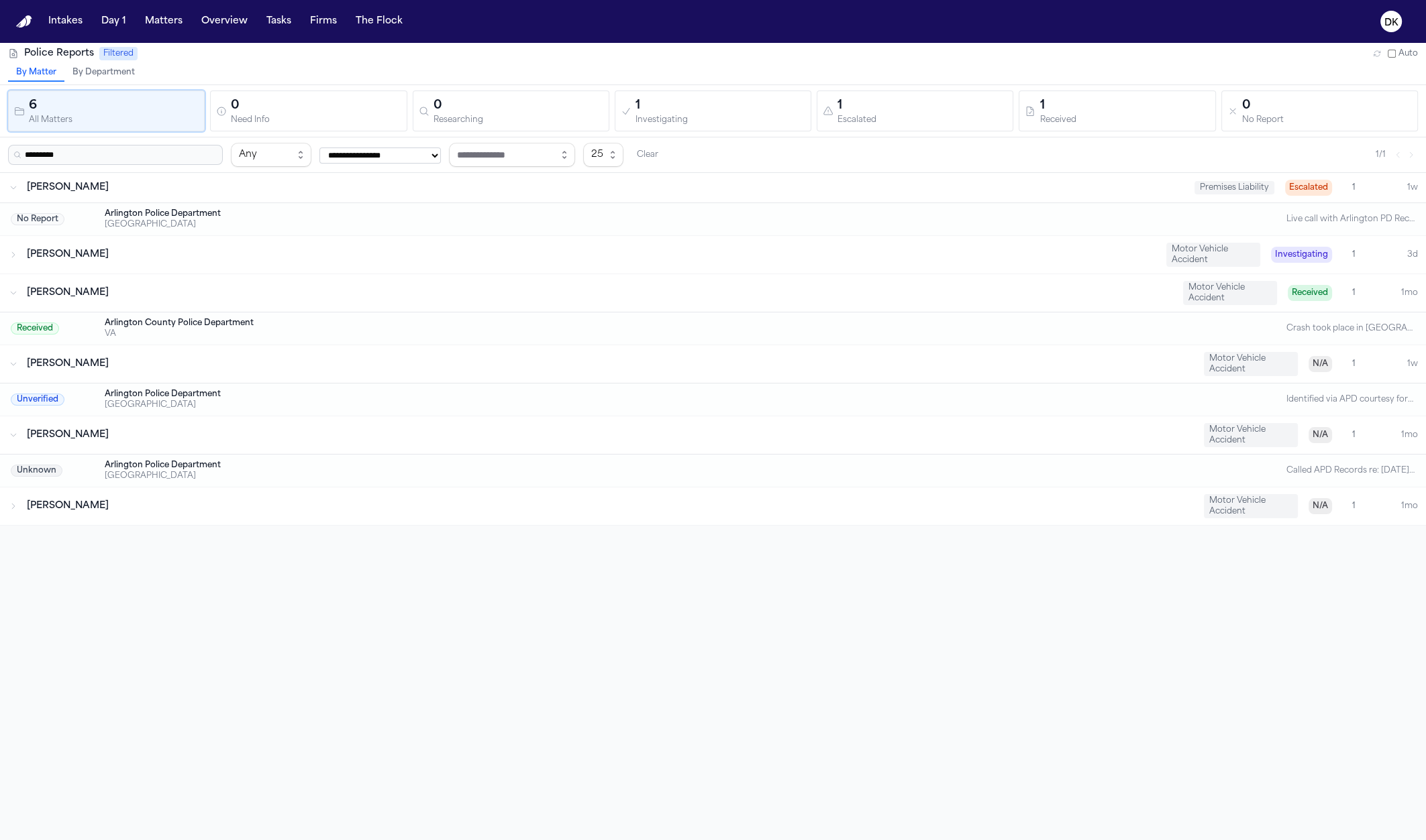
click at [214, 186] on div "Jason Shackelford" at bounding box center [605, 188] width 1156 height 14
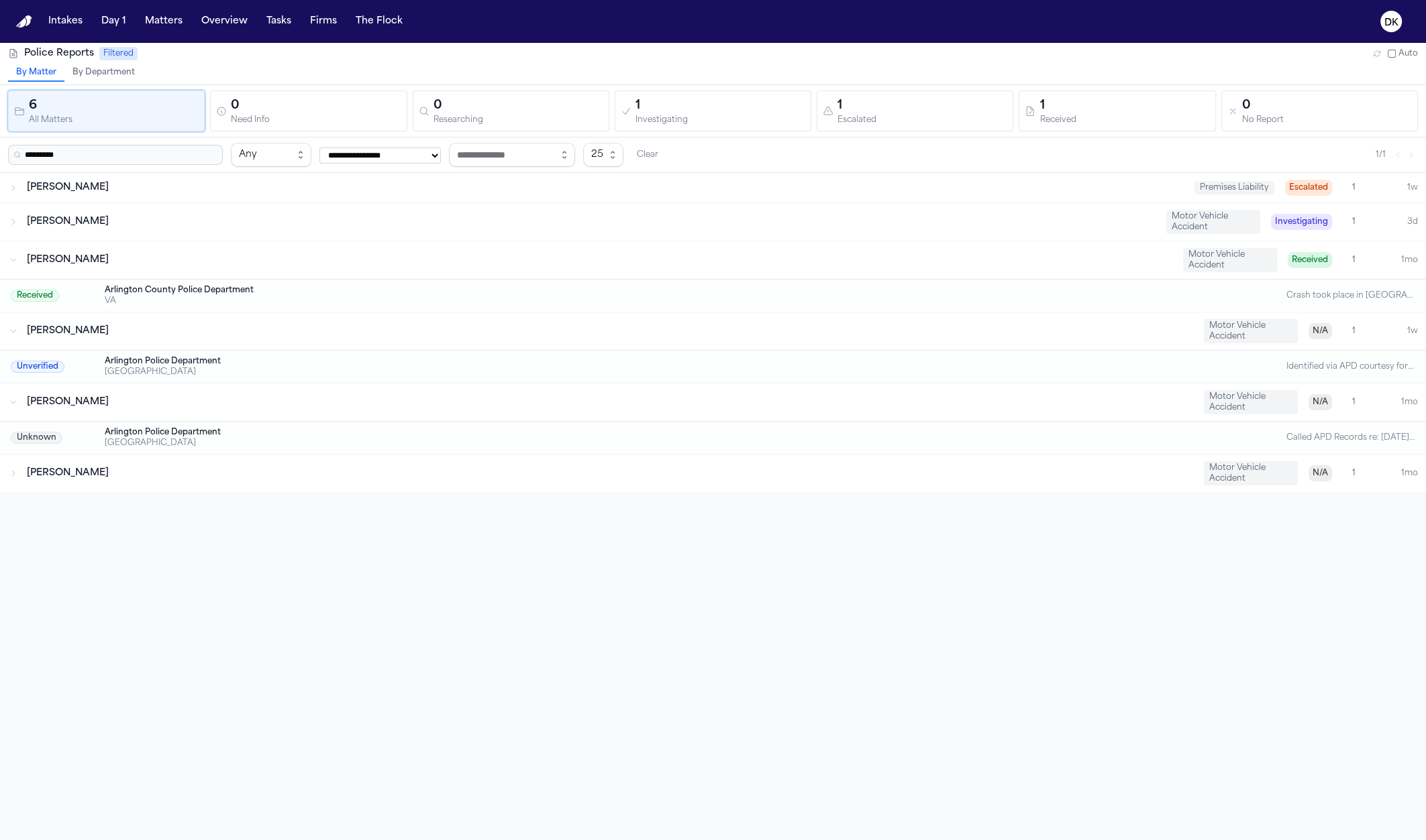
click at [174, 279] on div "Received Arlington County Police Department VA Crash took place in Arlington, V…" at bounding box center [713, 295] width 1426 height 33
click at [183, 226] on div "[PERSON_NAME]" at bounding box center [590, 222] width 1128 height 14
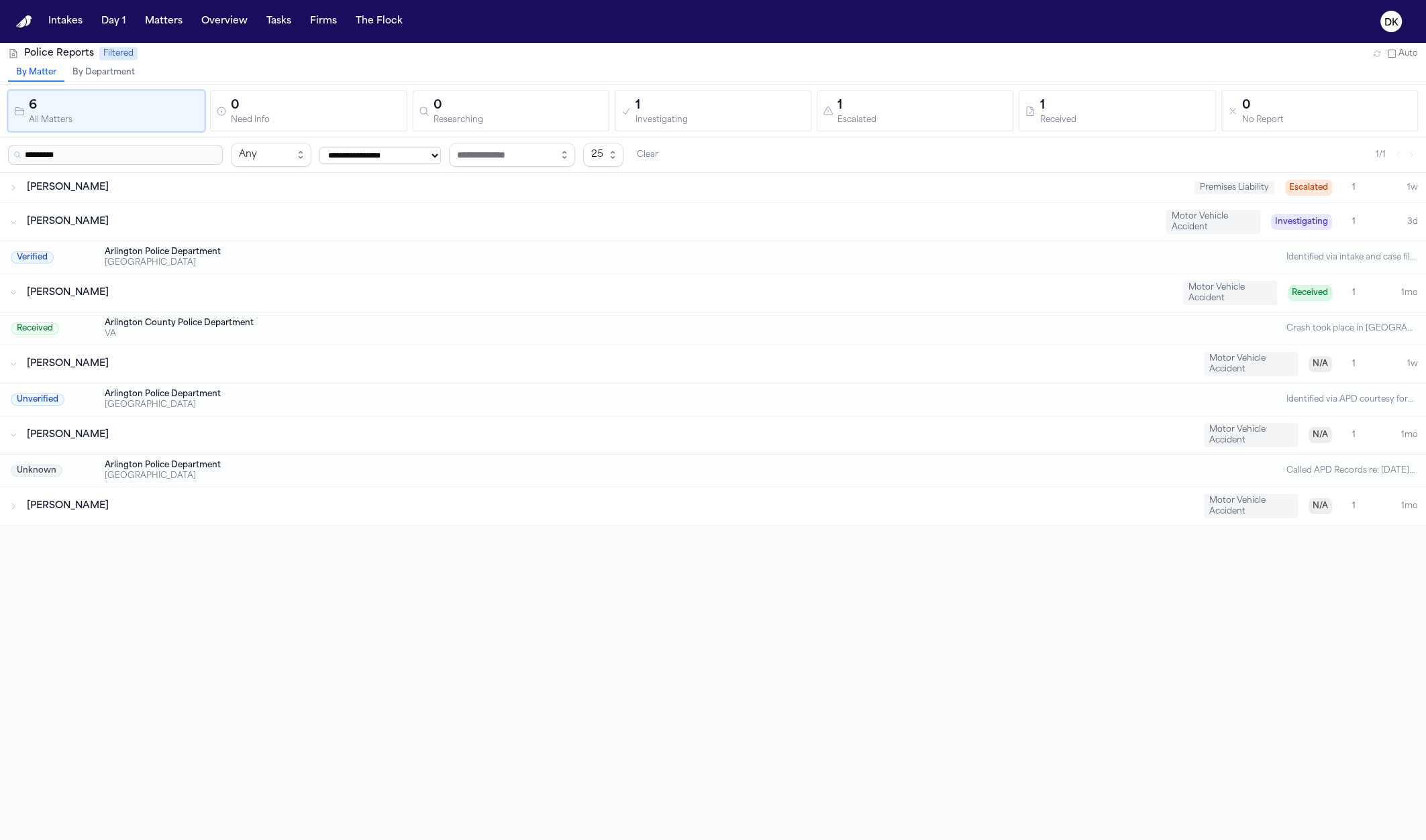
click at [240, 500] on div "Tamara Hines" at bounding box center [609, 507] width 1166 height 14
click at [208, 247] on div "Arlington Police Department" at bounding box center [659, 252] width 1109 height 11
click at [1387, 254] on div "Identified via intake and case file entries, plus an APD courtesy crash-info sl…" at bounding box center [1350, 258] width 129 height 11
drag, startPoint x: 1387, startPoint y: 254, endPoint x: 1228, endPoint y: 256, distance: 159.0
click at [1384, 254] on div "Identified via intake and case file entries, plus an APD courtesy crash-info sl…" at bounding box center [1350, 258] width 129 height 11
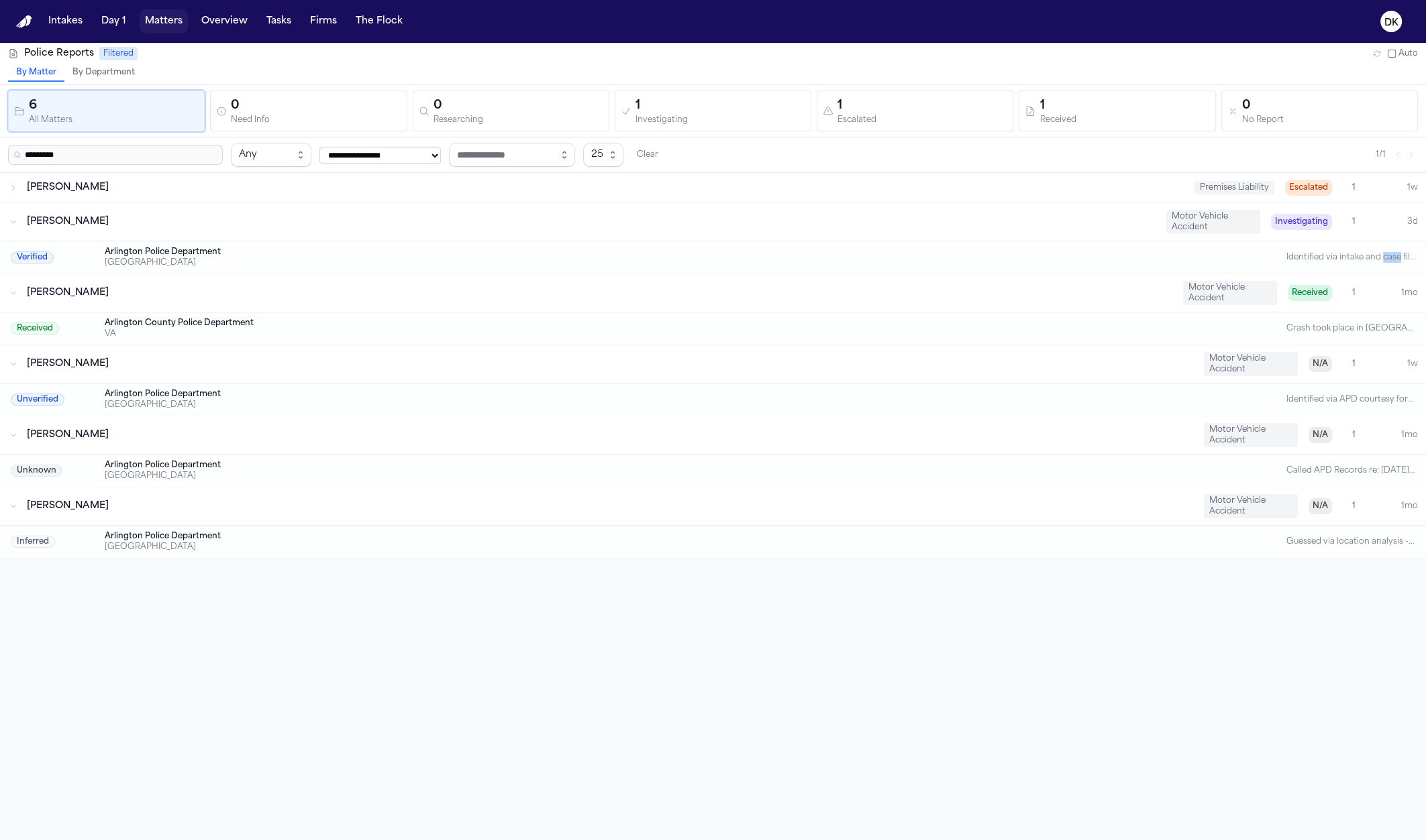
click at [158, 24] on button "Matters" at bounding box center [164, 21] width 48 height 24
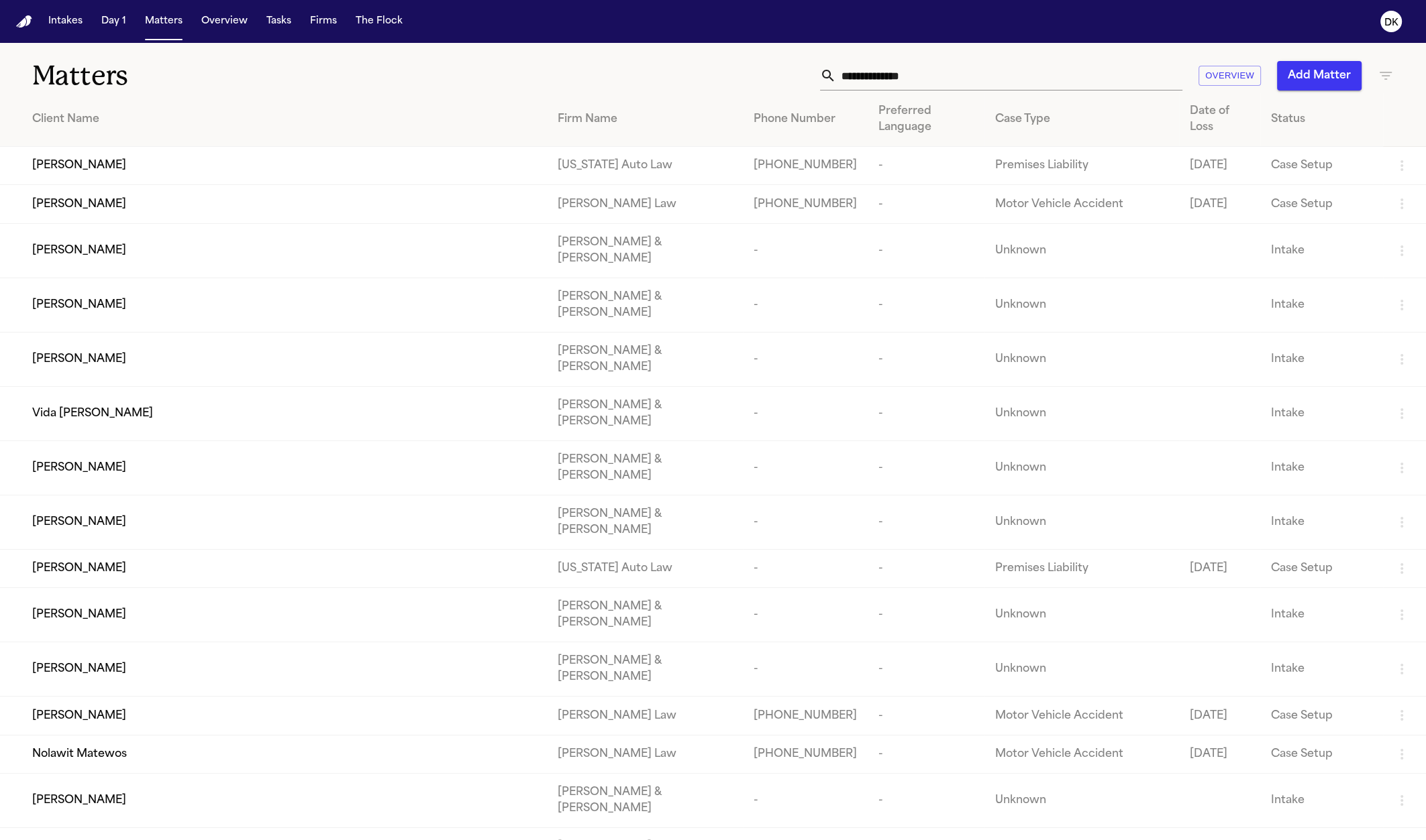
click at [868, 90] on input "text" at bounding box center [1009, 76] width 346 height 30
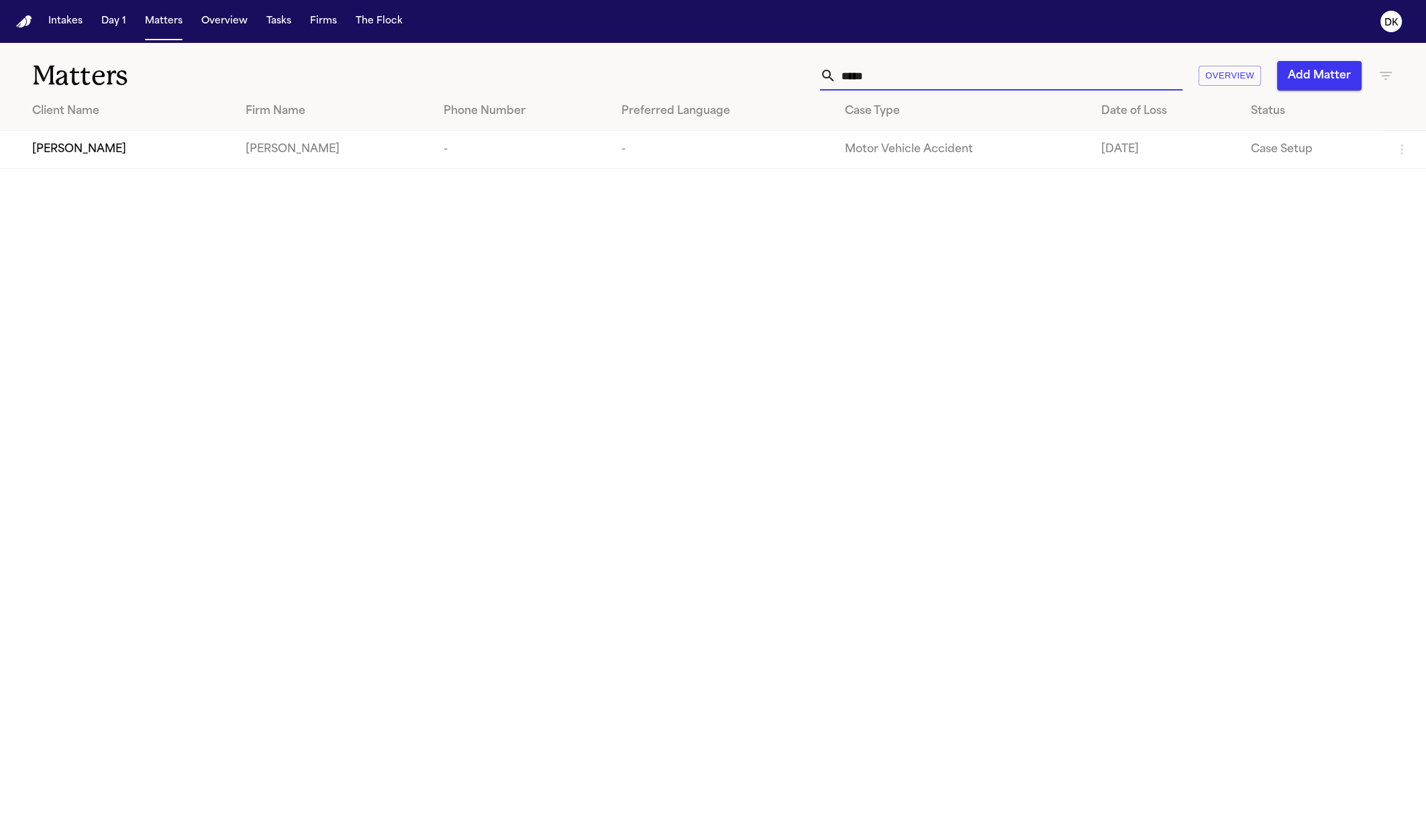
type input "*****"
click at [105, 152] on div "[PERSON_NAME]" at bounding box center [128, 149] width 192 height 16
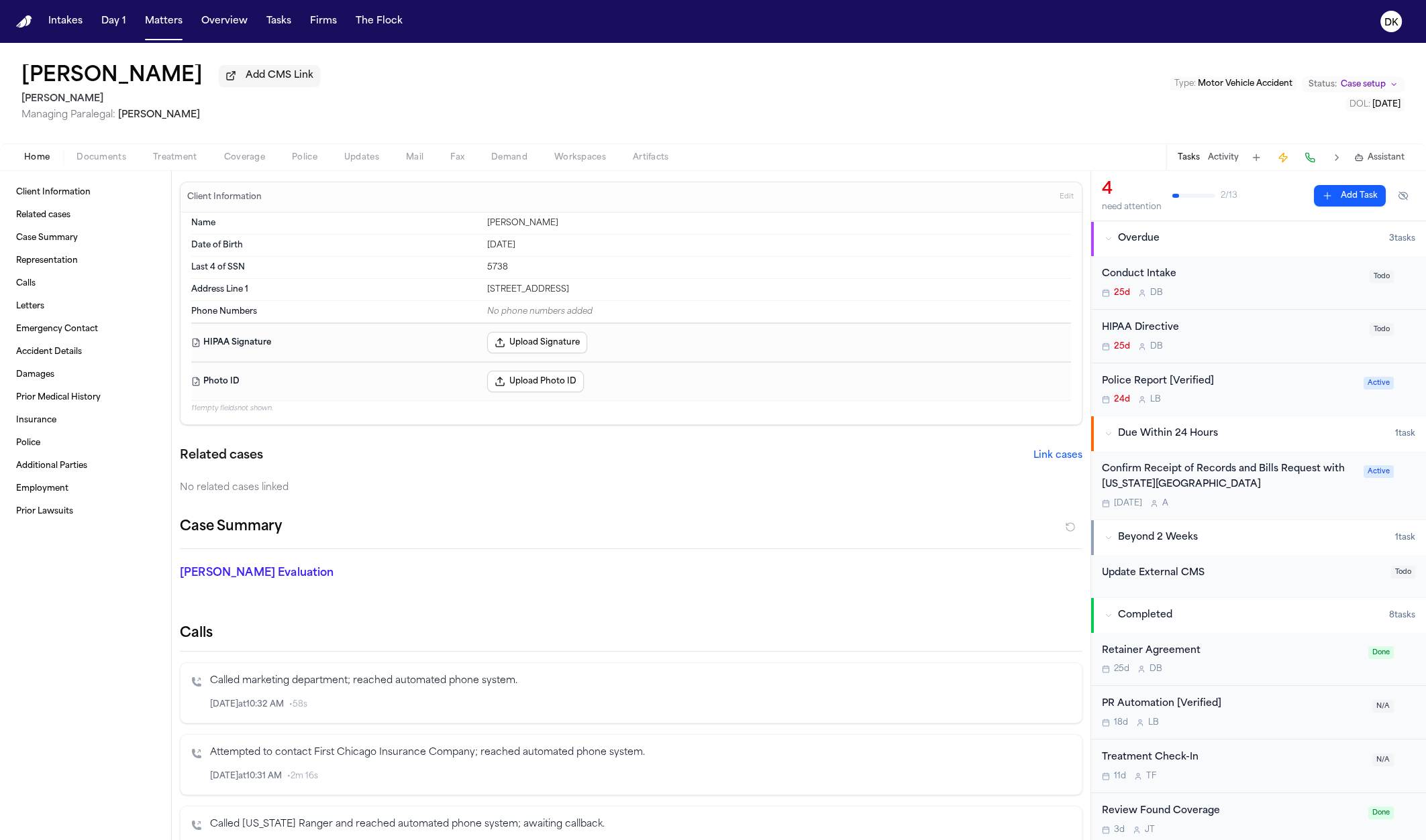
click at [302, 163] on span "Police" at bounding box center [305, 158] width 26 height 11
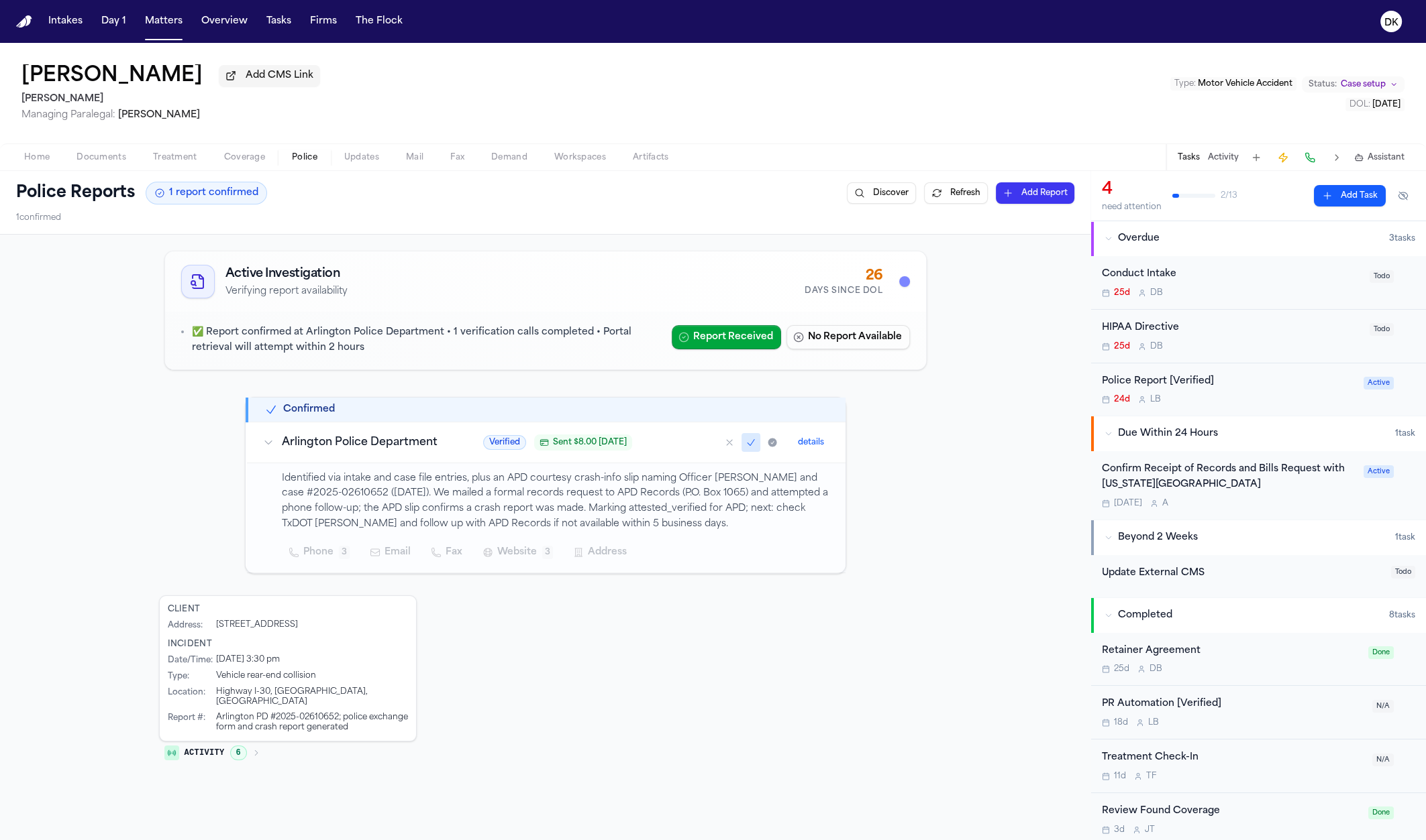
click at [1205, 384] on div "Police Report [Verified]" at bounding box center [1228, 382] width 254 height 15
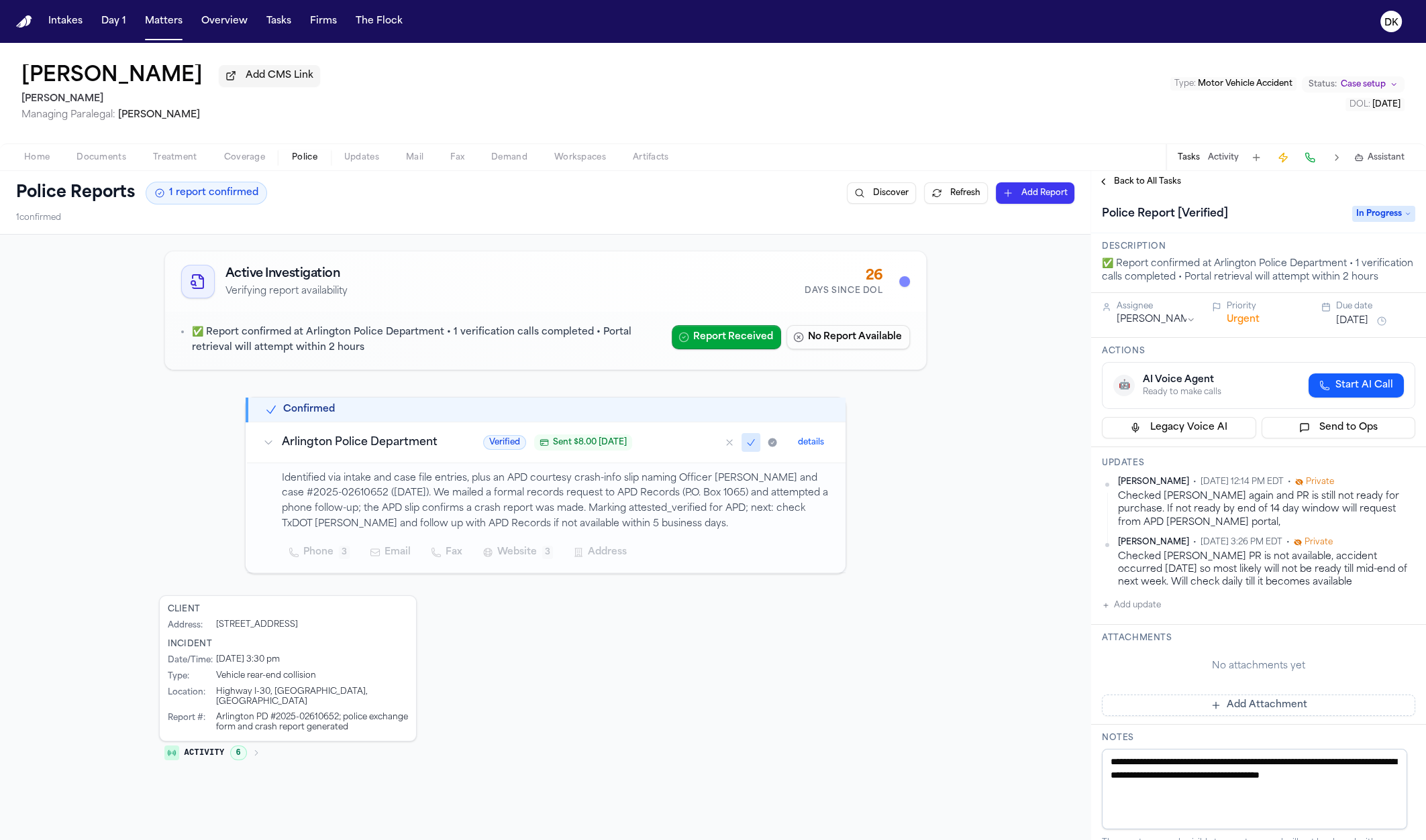
click at [696, 511] on p "Identified via intake and case file entries, plus an APD courtesy crash-info sl…" at bounding box center [555, 501] width 548 height 61
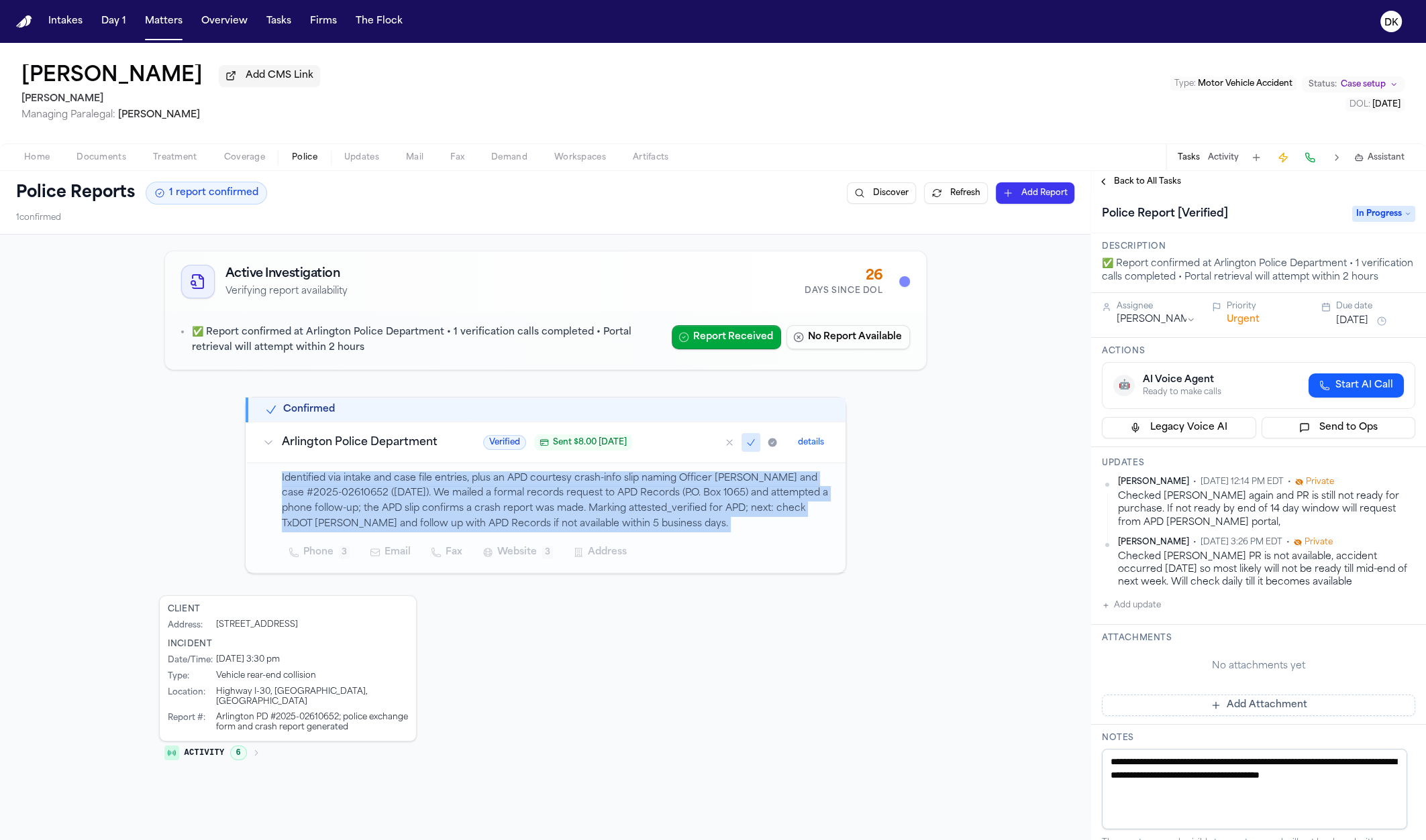
click at [696, 511] on p "Identified via intake and case file entries, plus an APD courtesy crash-info sl…" at bounding box center [555, 501] width 548 height 61
click at [688, 513] on p "Identified via intake and case file entries, plus an APD courtesy crash-info sl…" at bounding box center [555, 501] width 548 height 61
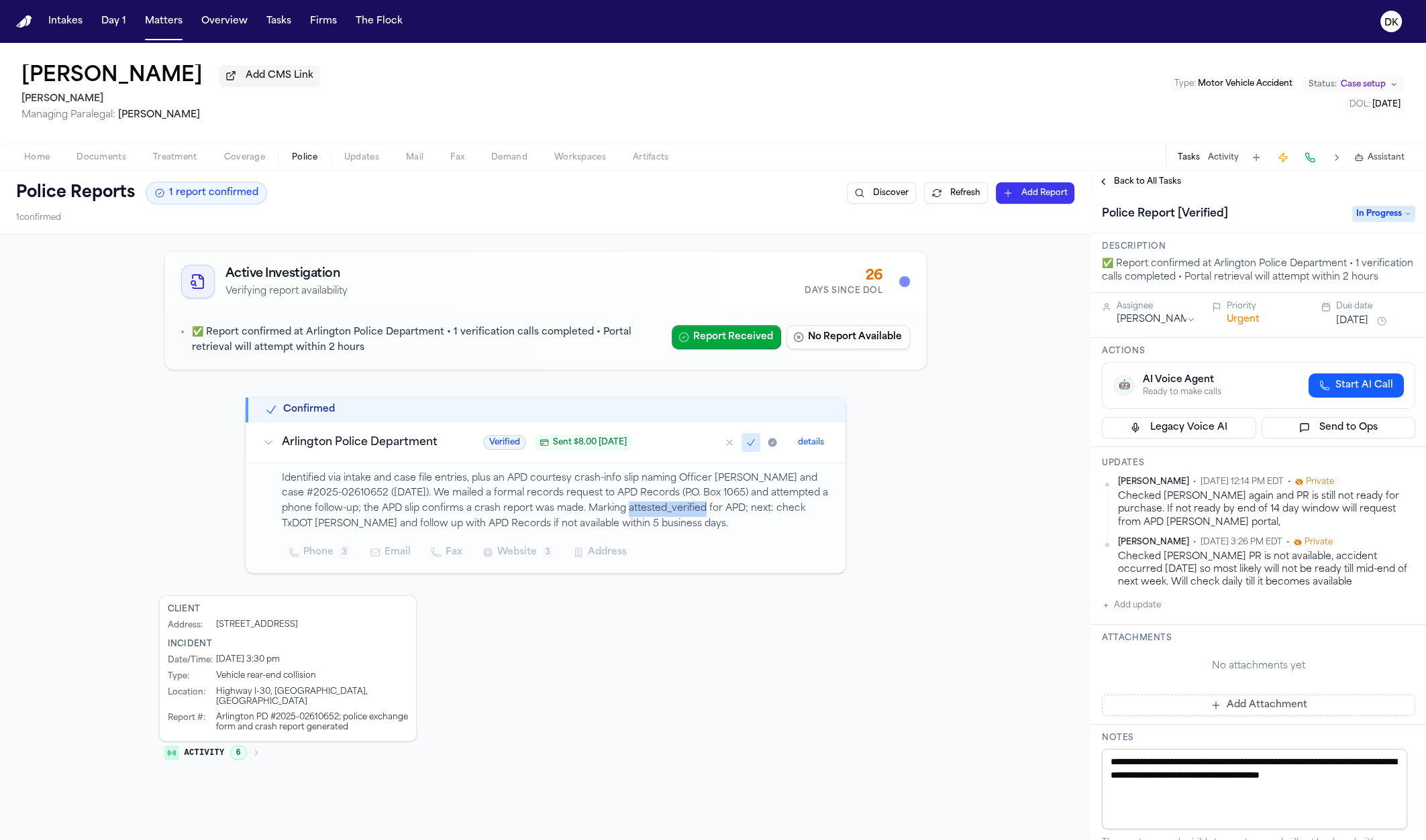
click at [688, 513] on p "Identified via intake and case file entries, plus an APD courtesy crash-info sl…" at bounding box center [555, 501] width 548 height 61
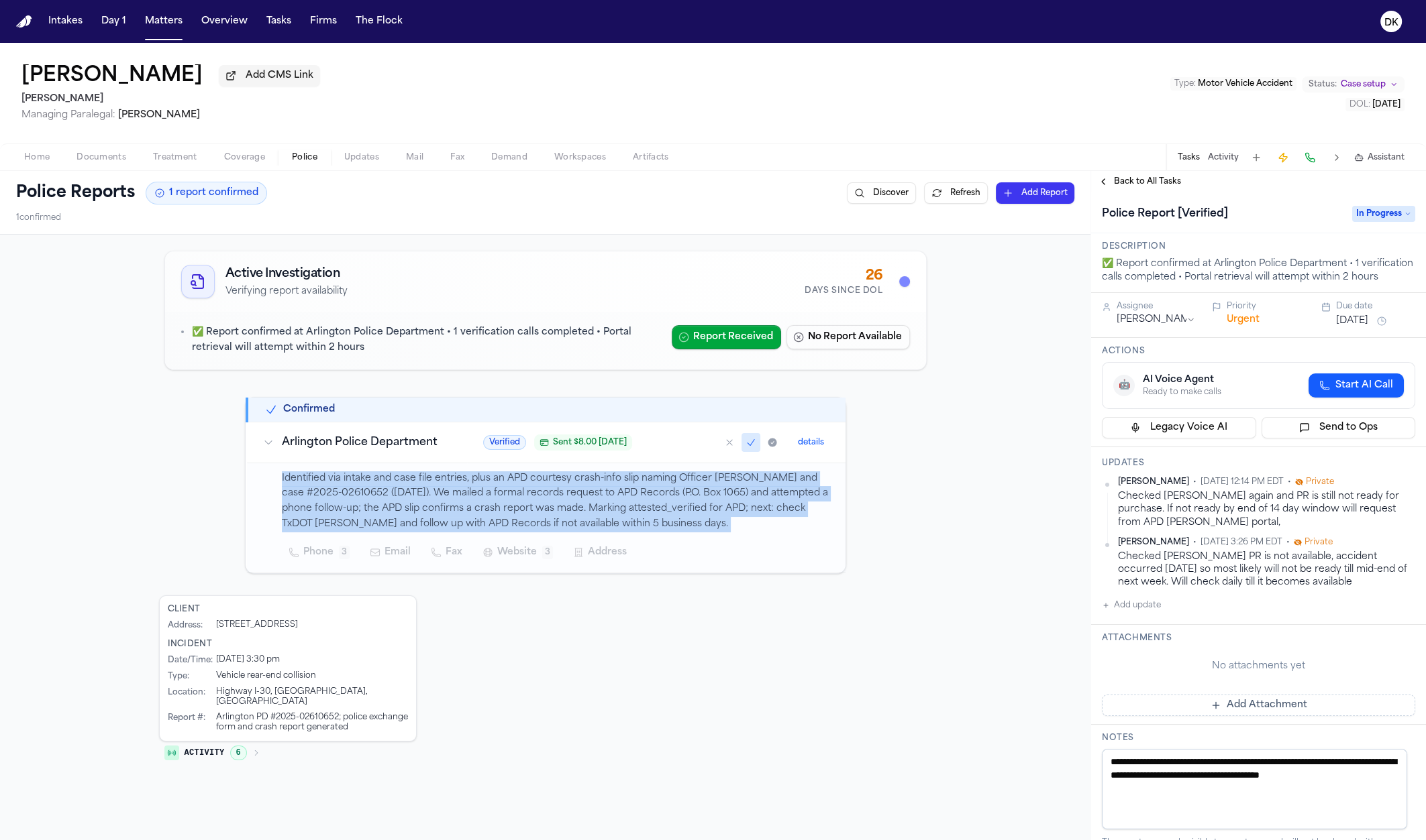
click at [688, 513] on p "Identified via intake and case file entries, plus an APD courtesy crash-info sl…" at bounding box center [555, 501] width 548 height 61
click at [677, 516] on p "Identified via intake and case file entries, plus an APD courtesy crash-info sl…" at bounding box center [555, 501] width 548 height 61
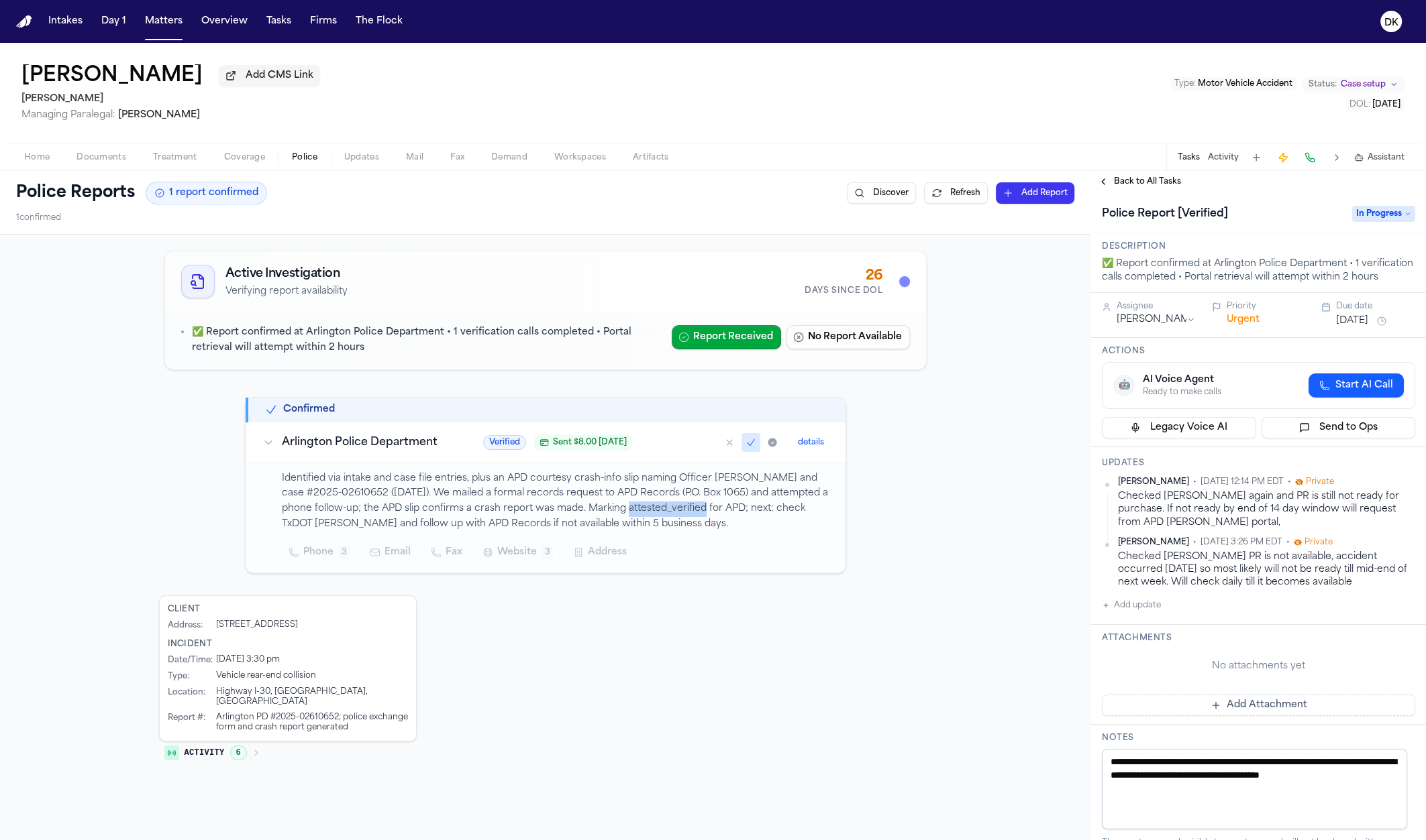
click at [677, 516] on p "Identified via intake and case file entries, plus an APD courtesy crash-info sl…" at bounding box center [555, 501] width 548 height 61
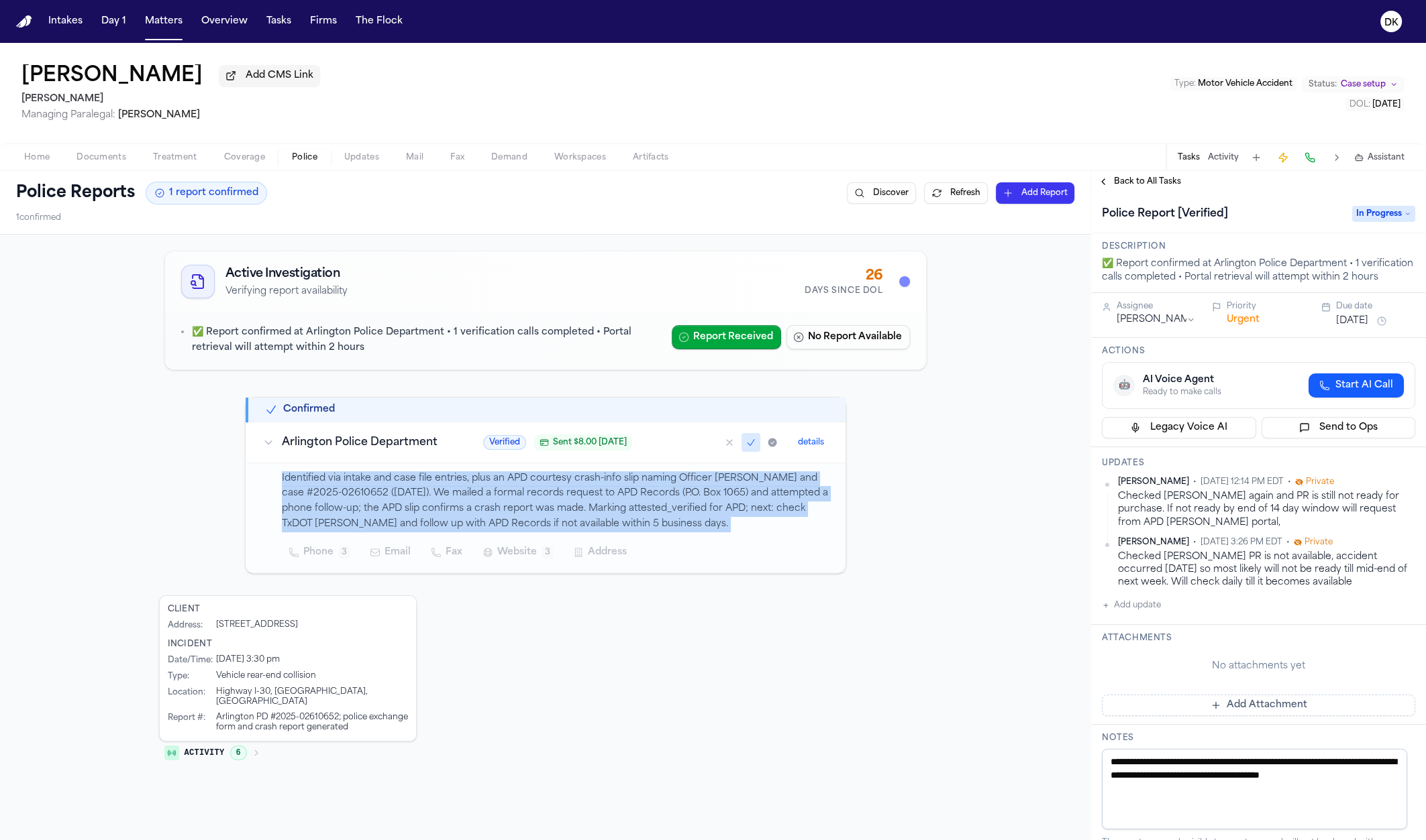
click at [677, 516] on p "Identified via intake and case file entries, plus an APD courtesy crash-info sl…" at bounding box center [555, 501] width 548 height 61
click at [684, 528] on p "Identified via intake and case file entries, plus an APD courtesy crash-info sl…" at bounding box center [555, 501] width 548 height 61
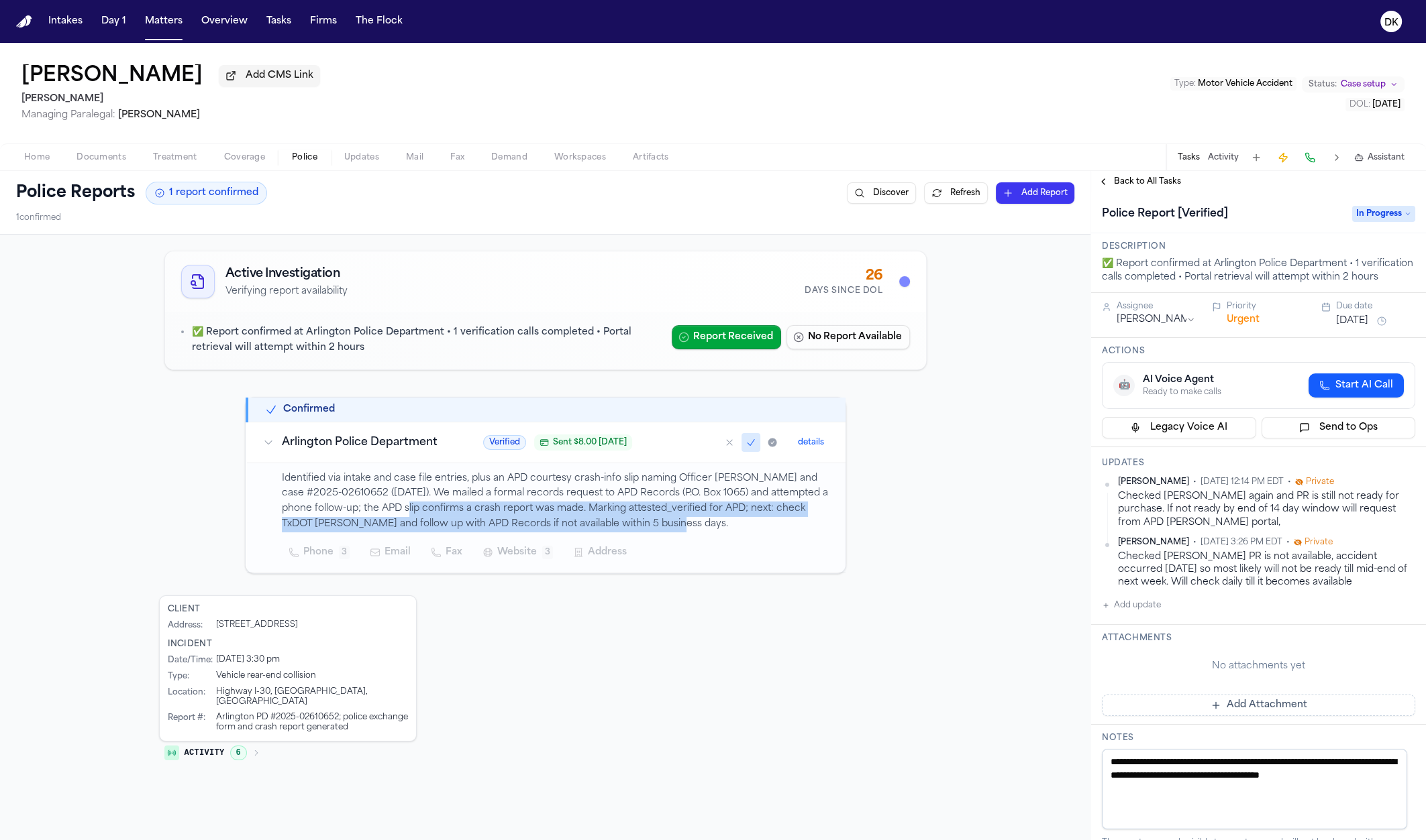
drag, startPoint x: 695, startPoint y: 529, endPoint x: 405, endPoint y: 513, distance: 290.4
click at [405, 513] on p "Identified via intake and case file entries, plus an APD courtesy crash-info sl…" at bounding box center [555, 501] width 548 height 61
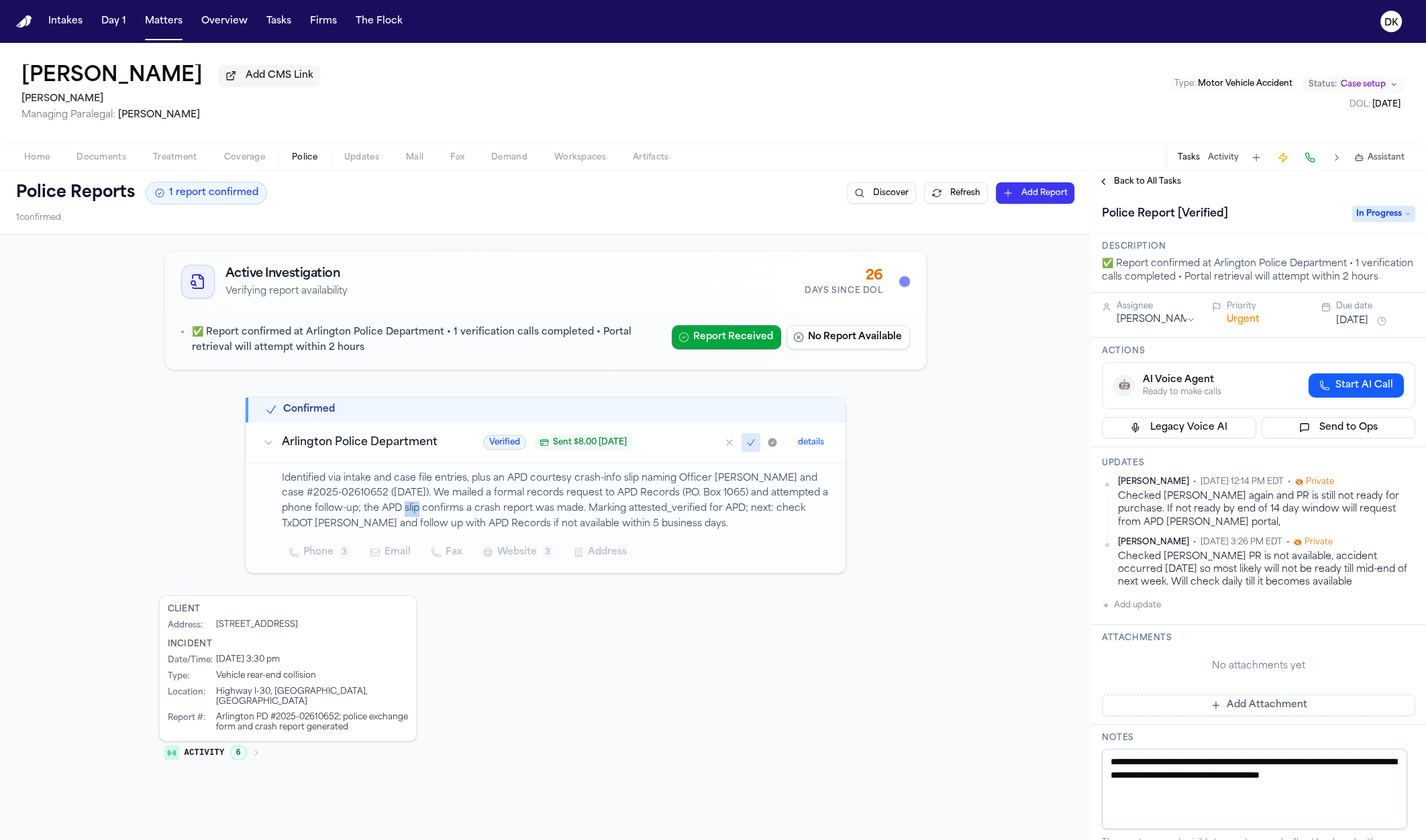
click at [405, 513] on p "Identified via intake and case file entries, plus an APD courtesy crash-info sl…" at bounding box center [555, 501] width 548 height 61
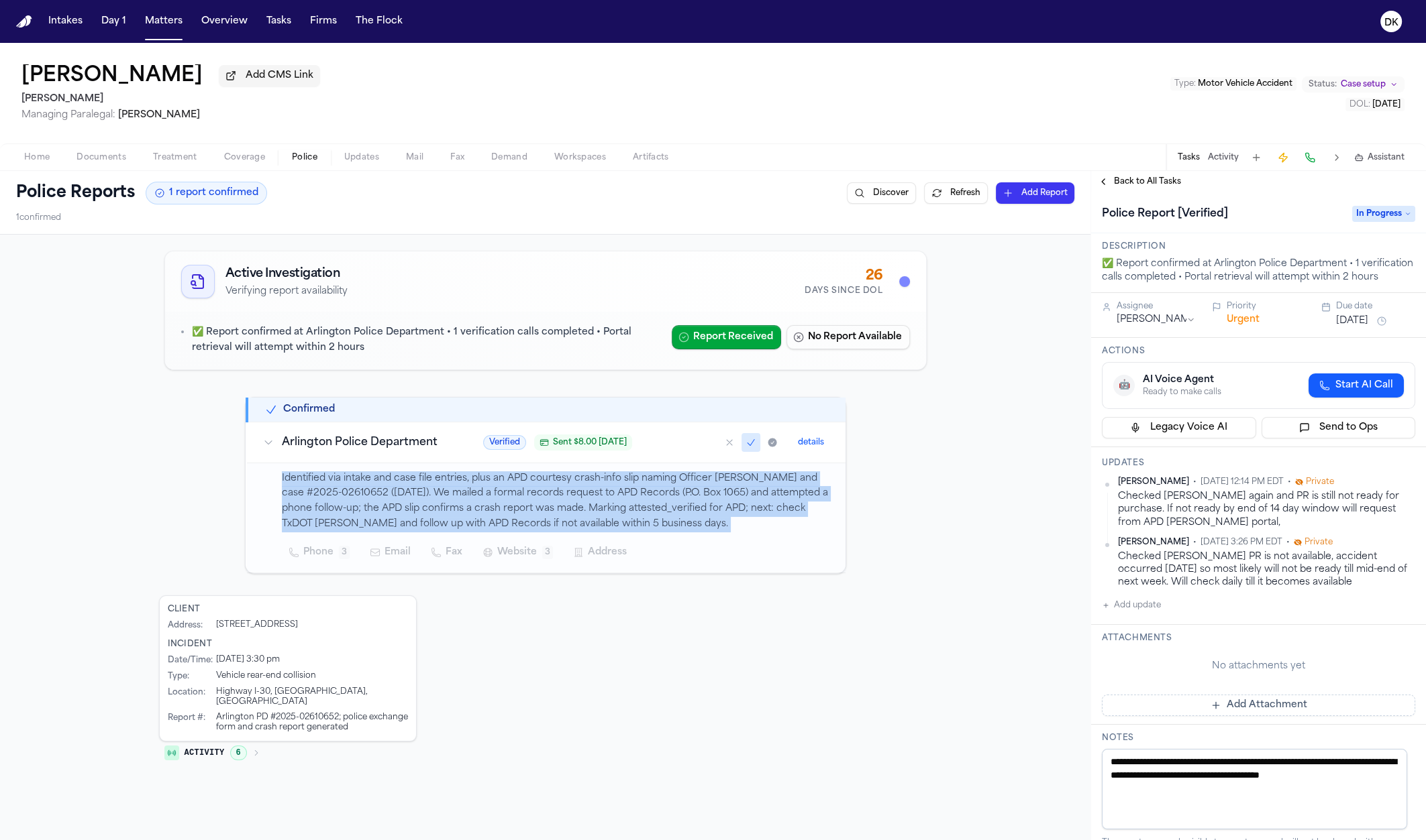
click at [405, 513] on p "Identified via intake and case file entries, plus an APD courtesy crash-info sl…" at bounding box center [555, 501] width 548 height 61
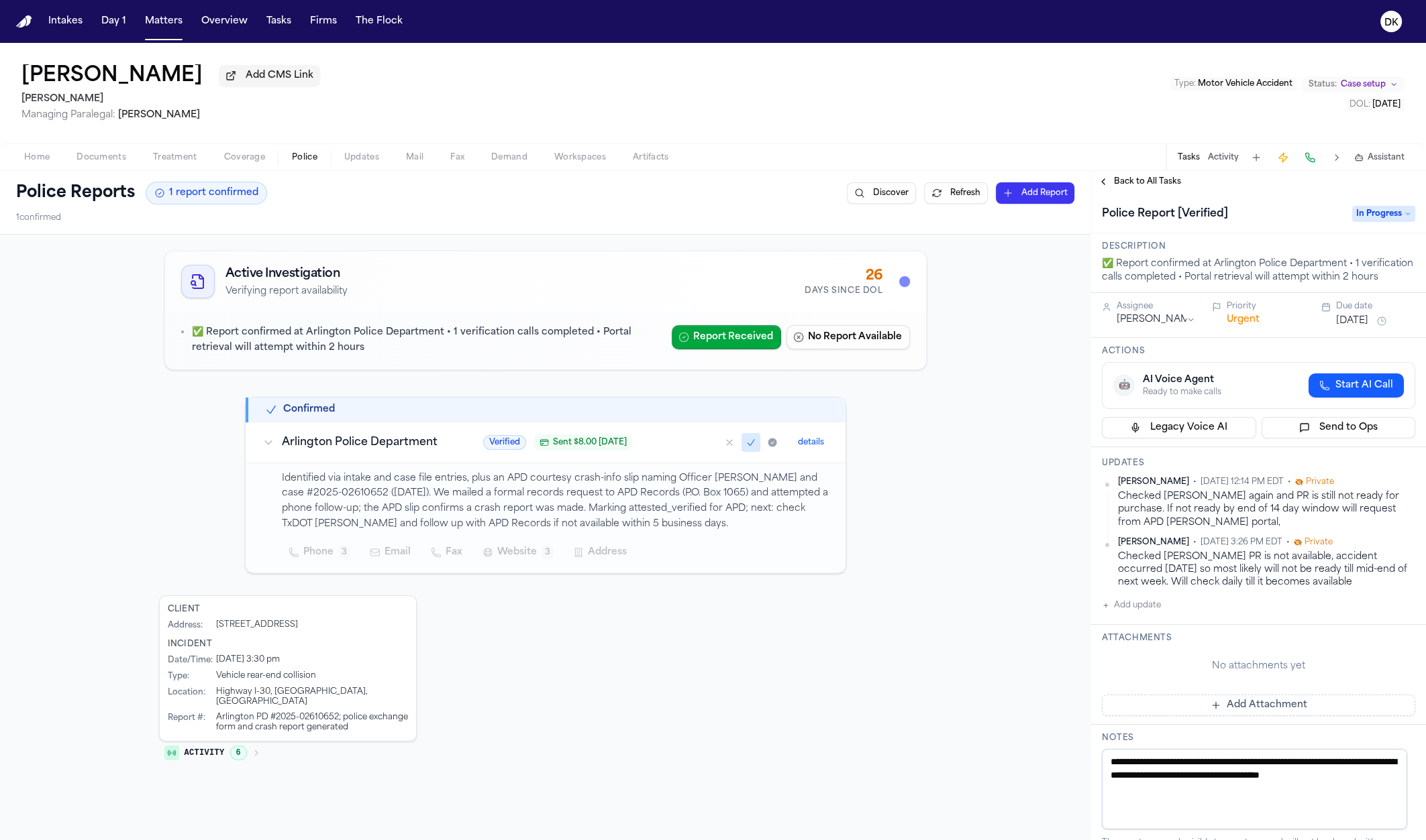
click at [402, 524] on p "Identified via intake and case file entries, plus an APD courtesy crash-info sl…" at bounding box center [555, 501] width 548 height 61
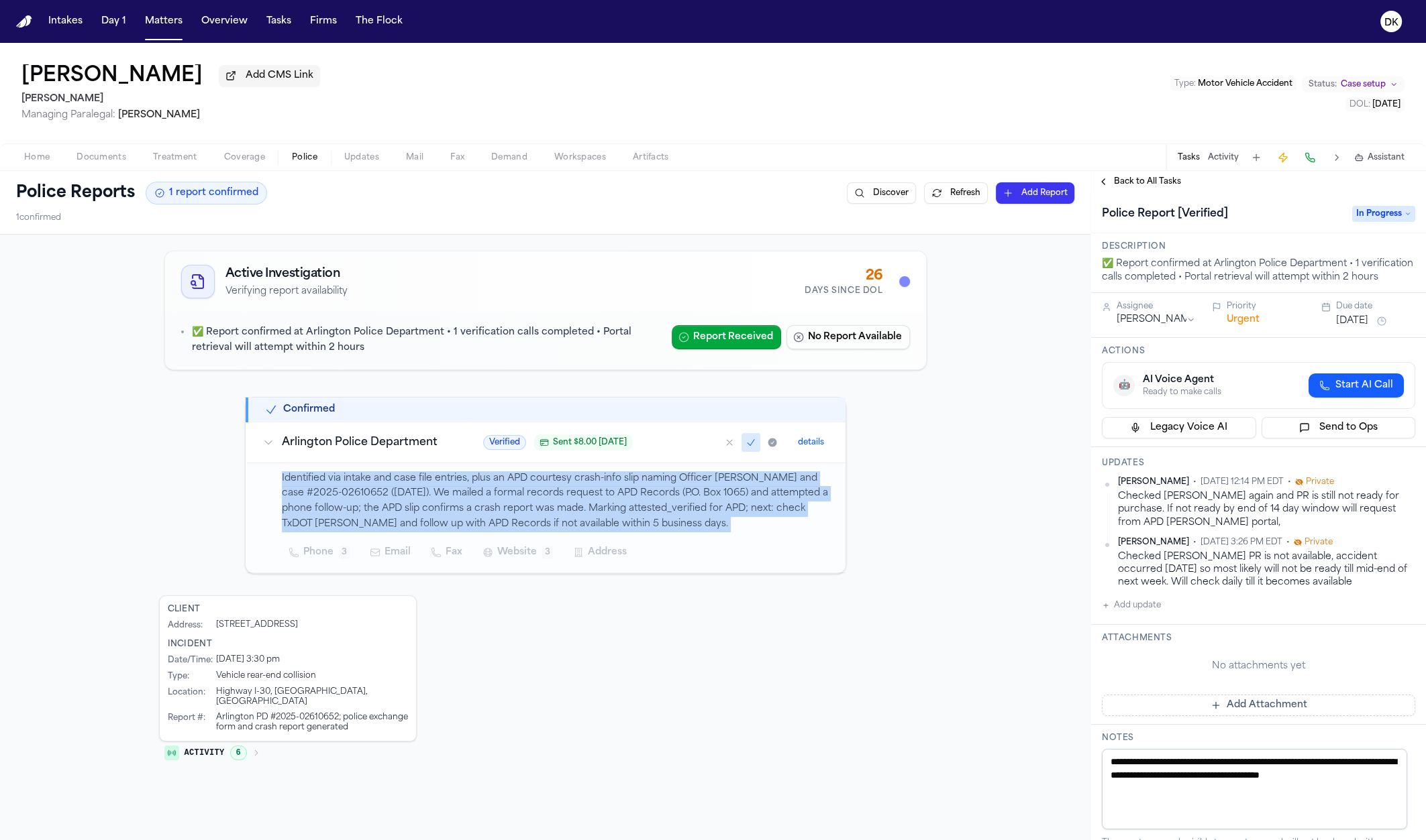
click at [402, 524] on p "Identified via intake and case file entries, plus an APD courtesy crash-info sl…" at bounding box center [555, 501] width 548 height 61
click at [411, 512] on p "Identified via intake and case file entries, plus an APD courtesy crash-info sl…" at bounding box center [555, 501] width 548 height 61
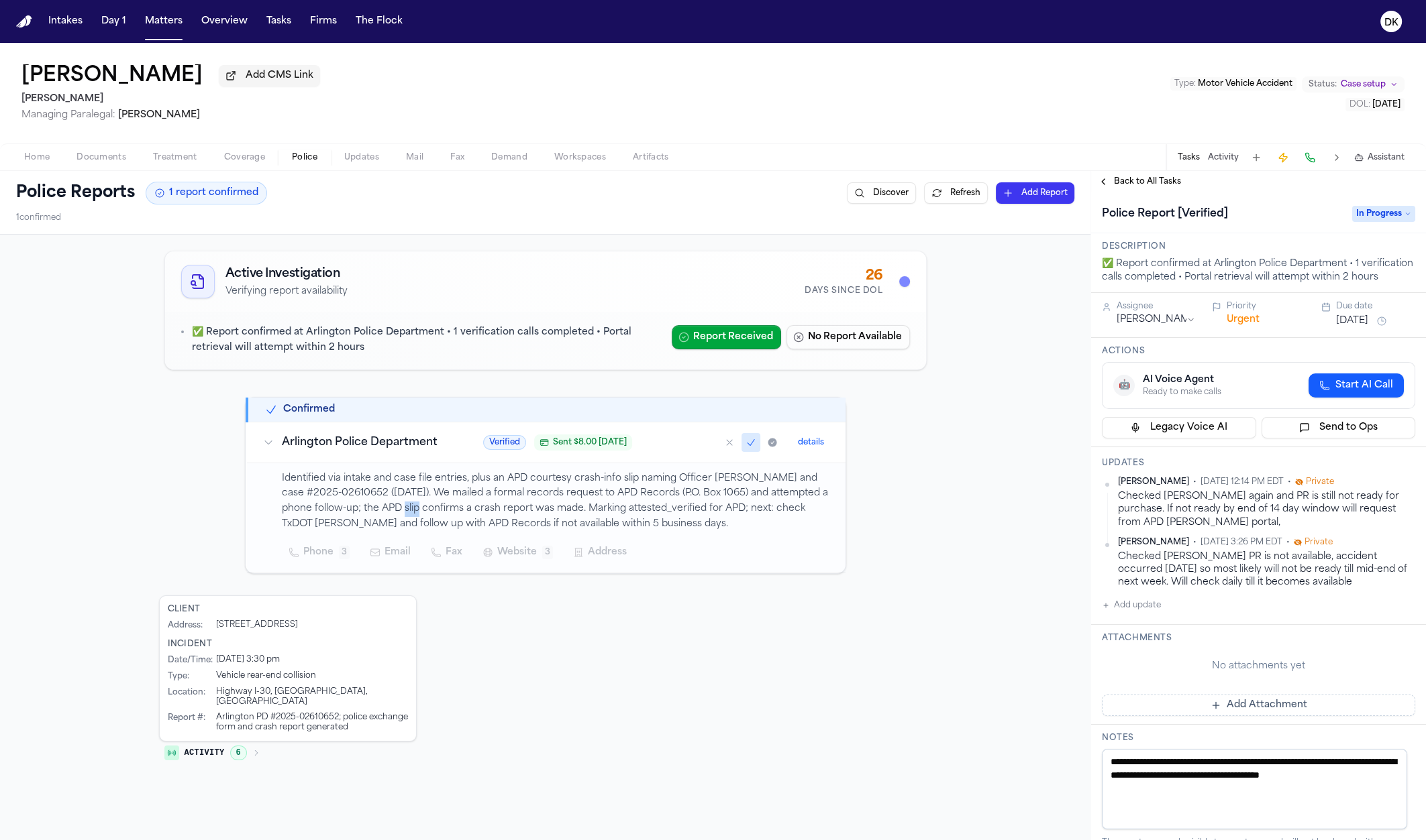
click at [411, 512] on p "Identified via intake and case file entries, plus an APD courtesy crash-info sl…" at bounding box center [555, 501] width 548 height 61
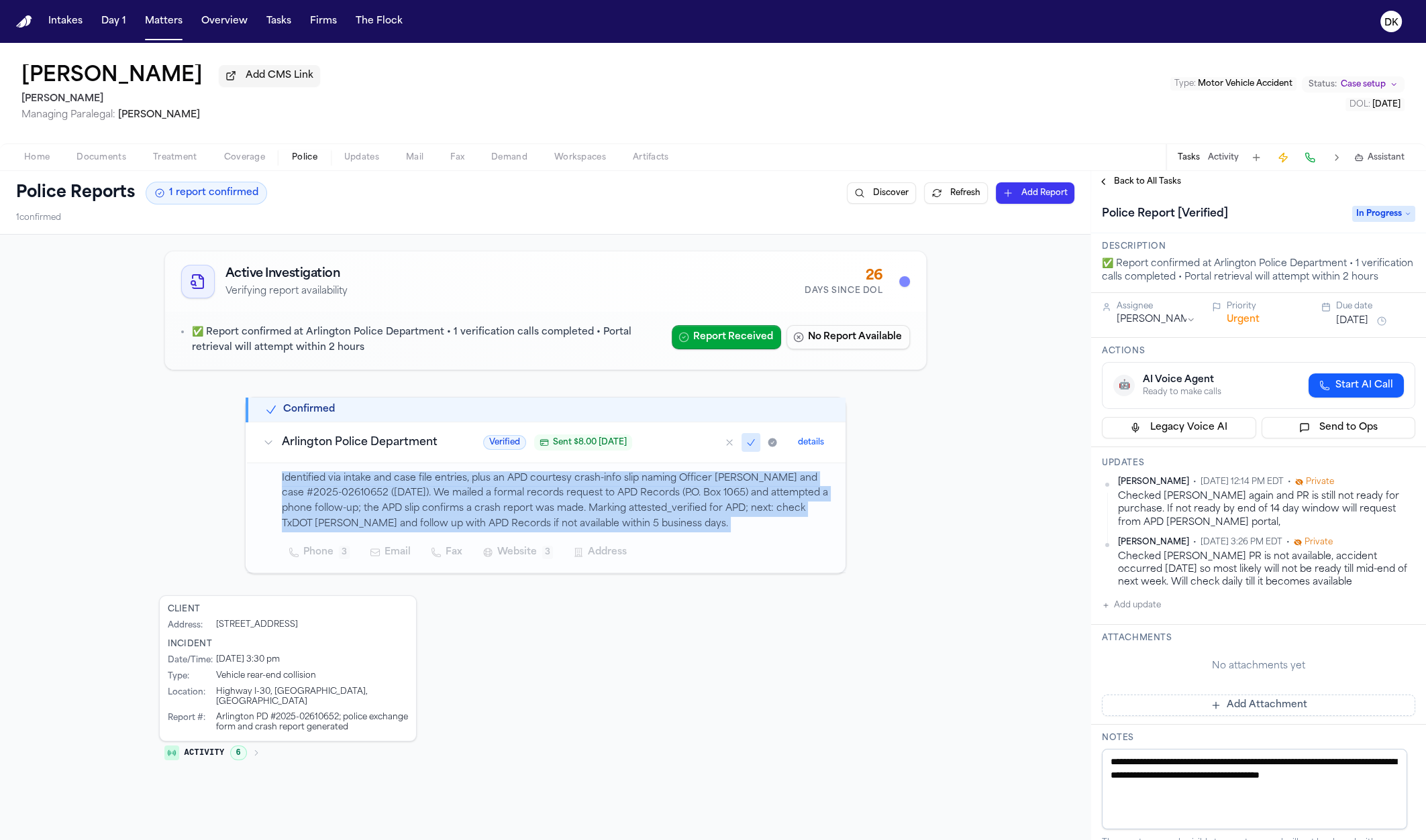
click at [411, 512] on p "Identified via intake and case file entries, plus an APD courtesy crash-info sl…" at bounding box center [555, 501] width 548 height 61
click at [553, 499] on p "Identified via intake and case file entries, plus an APD courtesy crash-info sl…" at bounding box center [555, 501] width 548 height 61
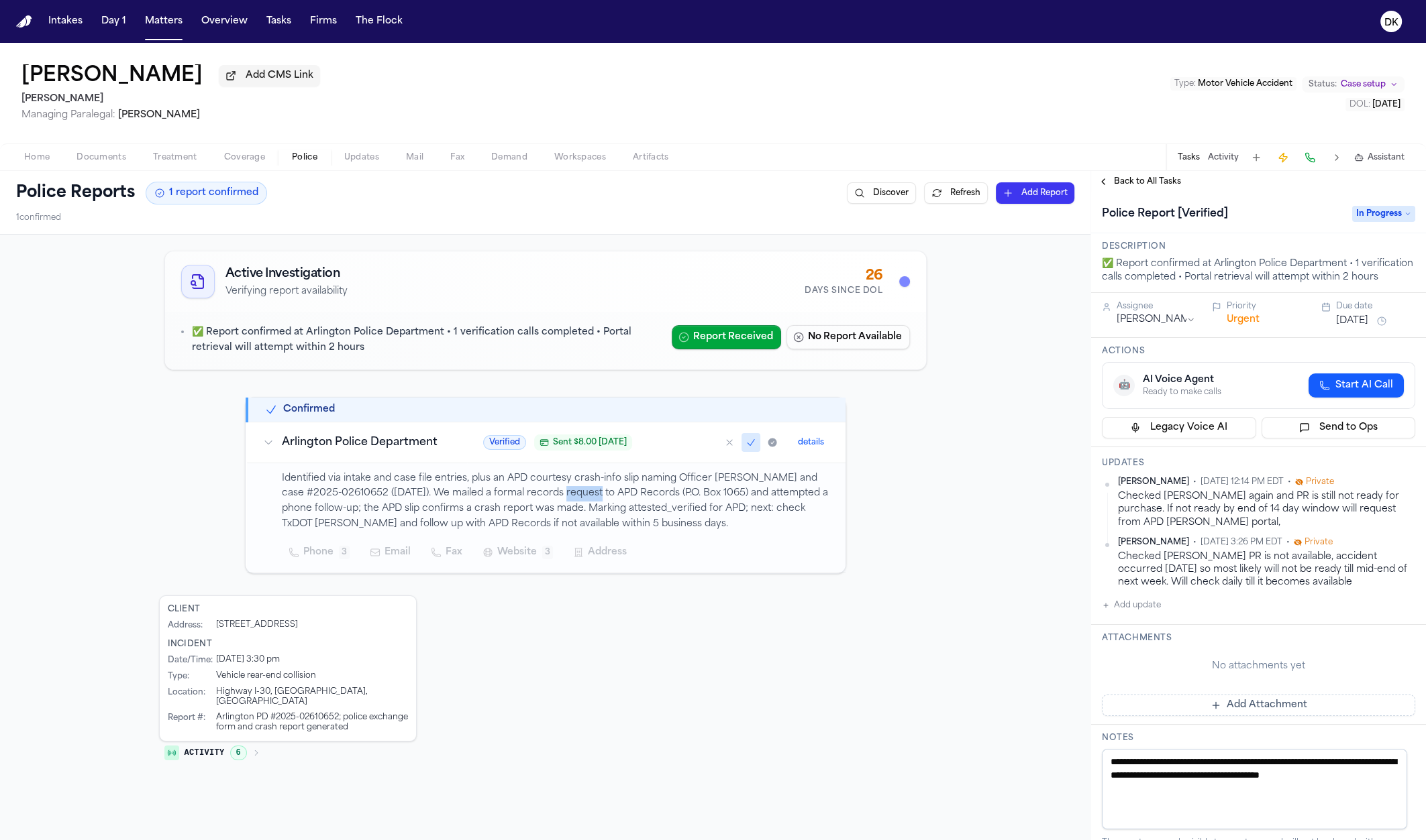
click at [553, 499] on p "Identified via intake and case file entries, plus an APD courtesy crash-info sl…" at bounding box center [555, 501] width 548 height 61
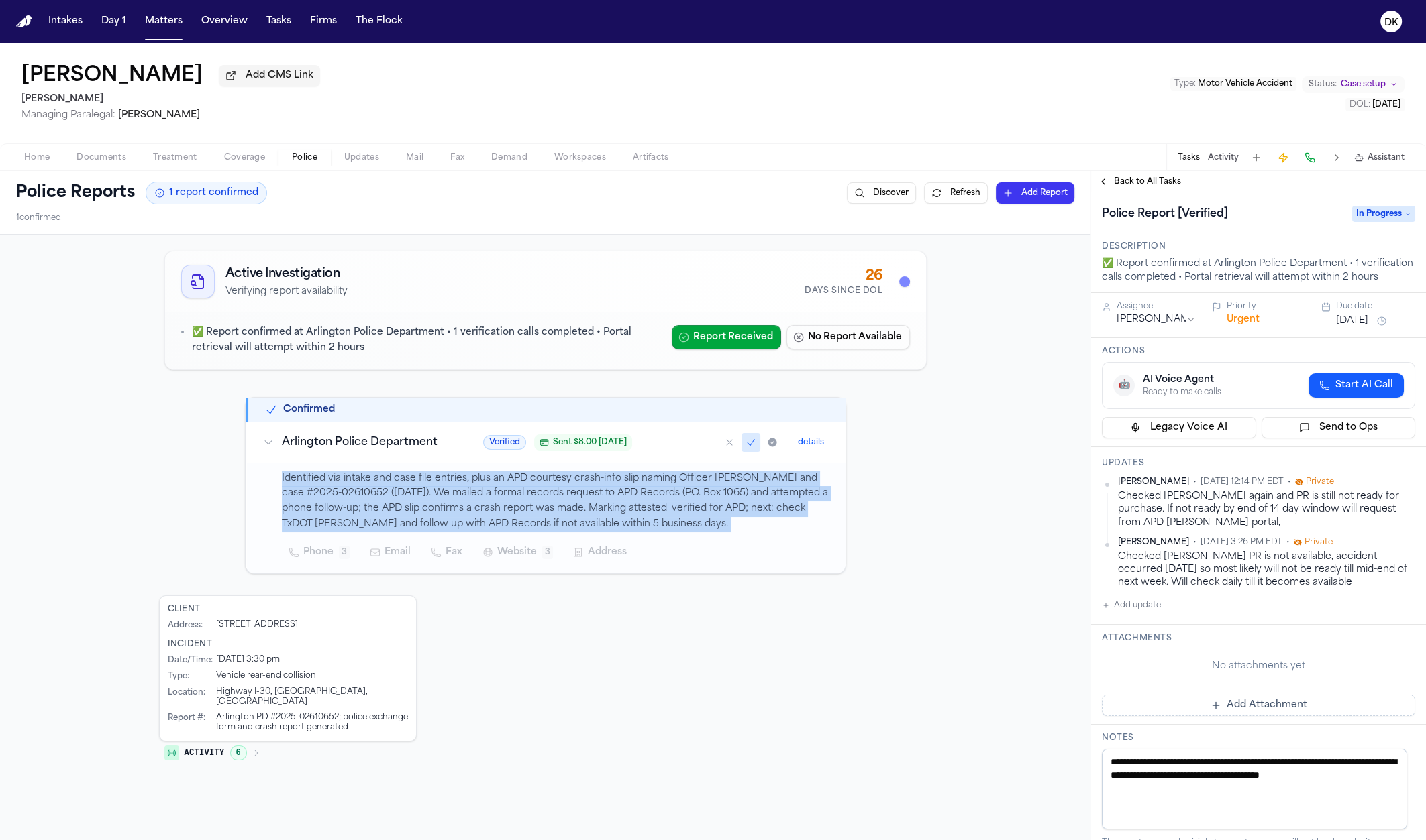
click at [553, 499] on p "Identified via intake and case file entries, plus an APD courtesy crash-info sl…" at bounding box center [555, 501] width 548 height 61
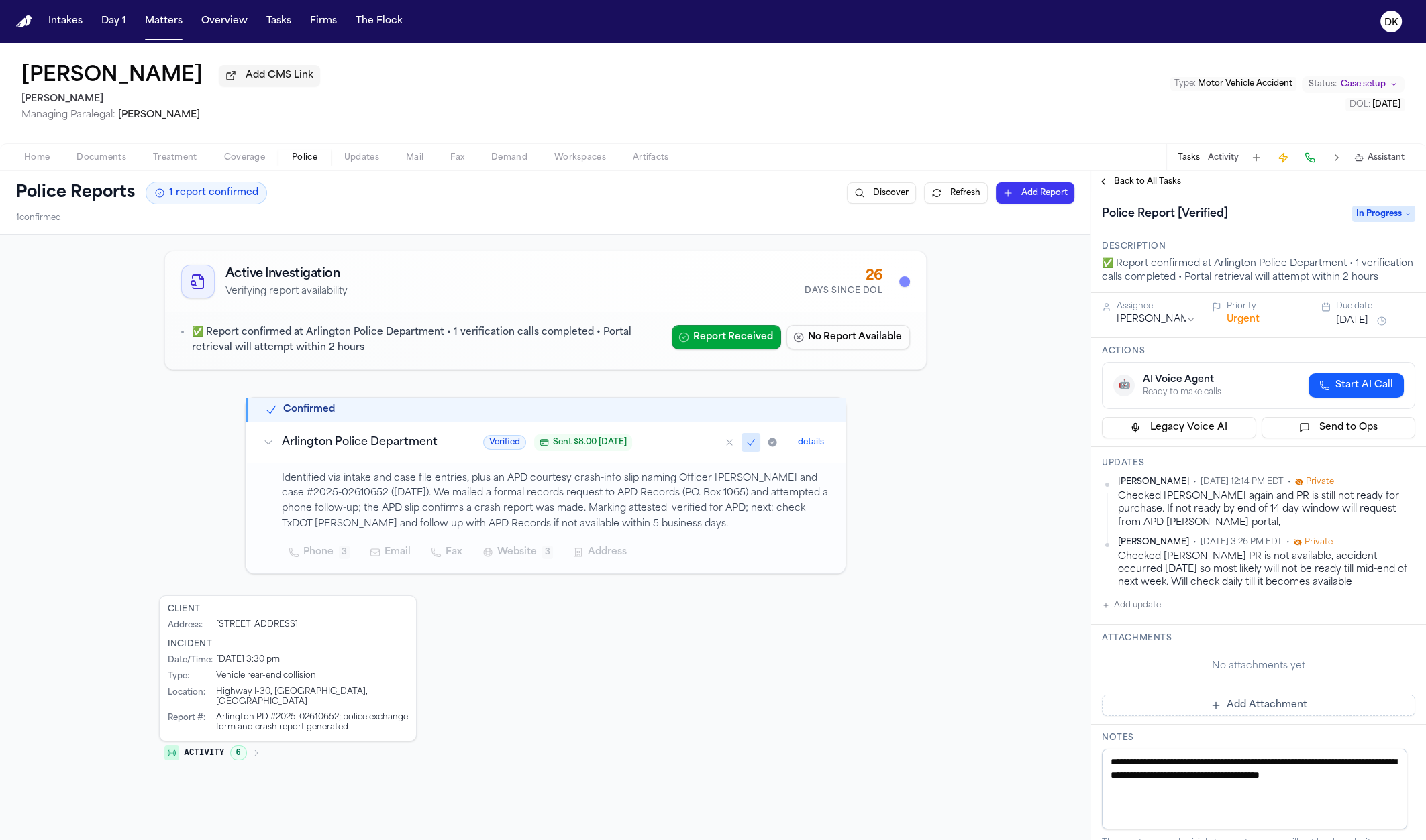
click at [372, 505] on p "Identified via intake and case file entries, plus an APD courtesy crash-info sl…" at bounding box center [555, 501] width 548 height 61
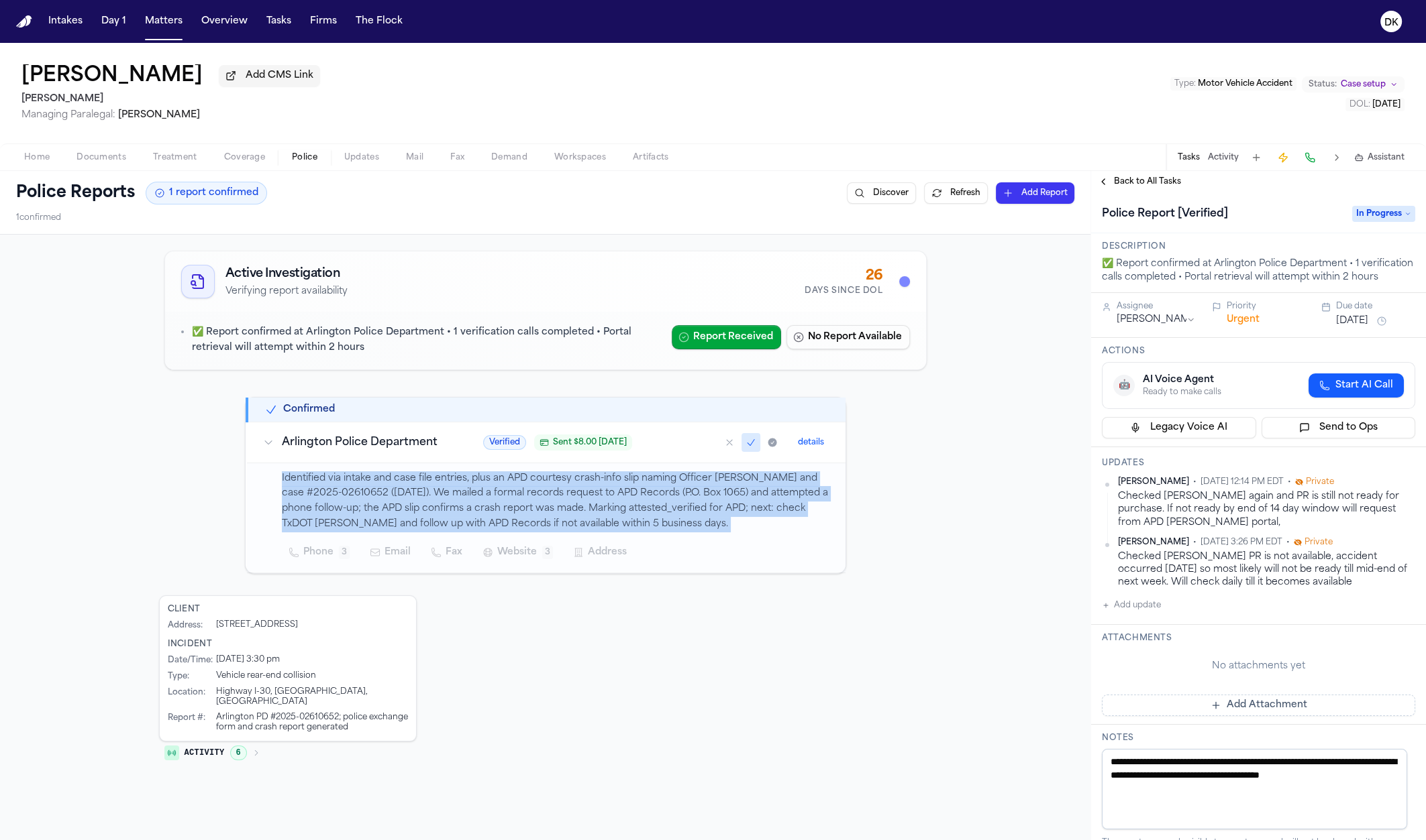
click at [372, 505] on p "Identified via intake and case file entries, plus an APD courtesy crash-info sl…" at bounding box center [555, 501] width 548 height 61
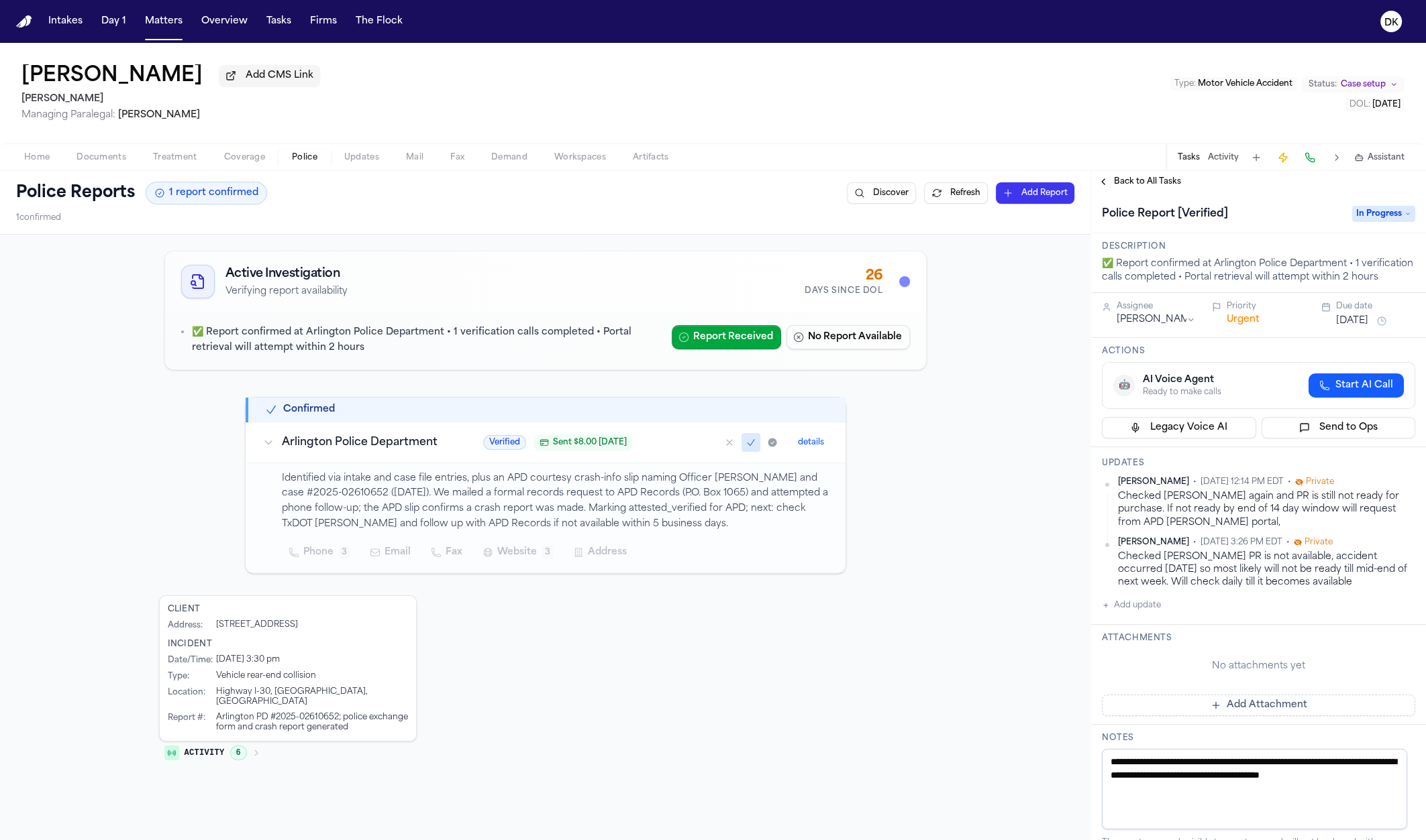
click at [362, 513] on p "Identified via intake and case file entries, plus an APD courtesy crash-info sl…" at bounding box center [555, 501] width 548 height 61
click at [126, 155] on button "Documents" at bounding box center [101, 157] width 77 height 16
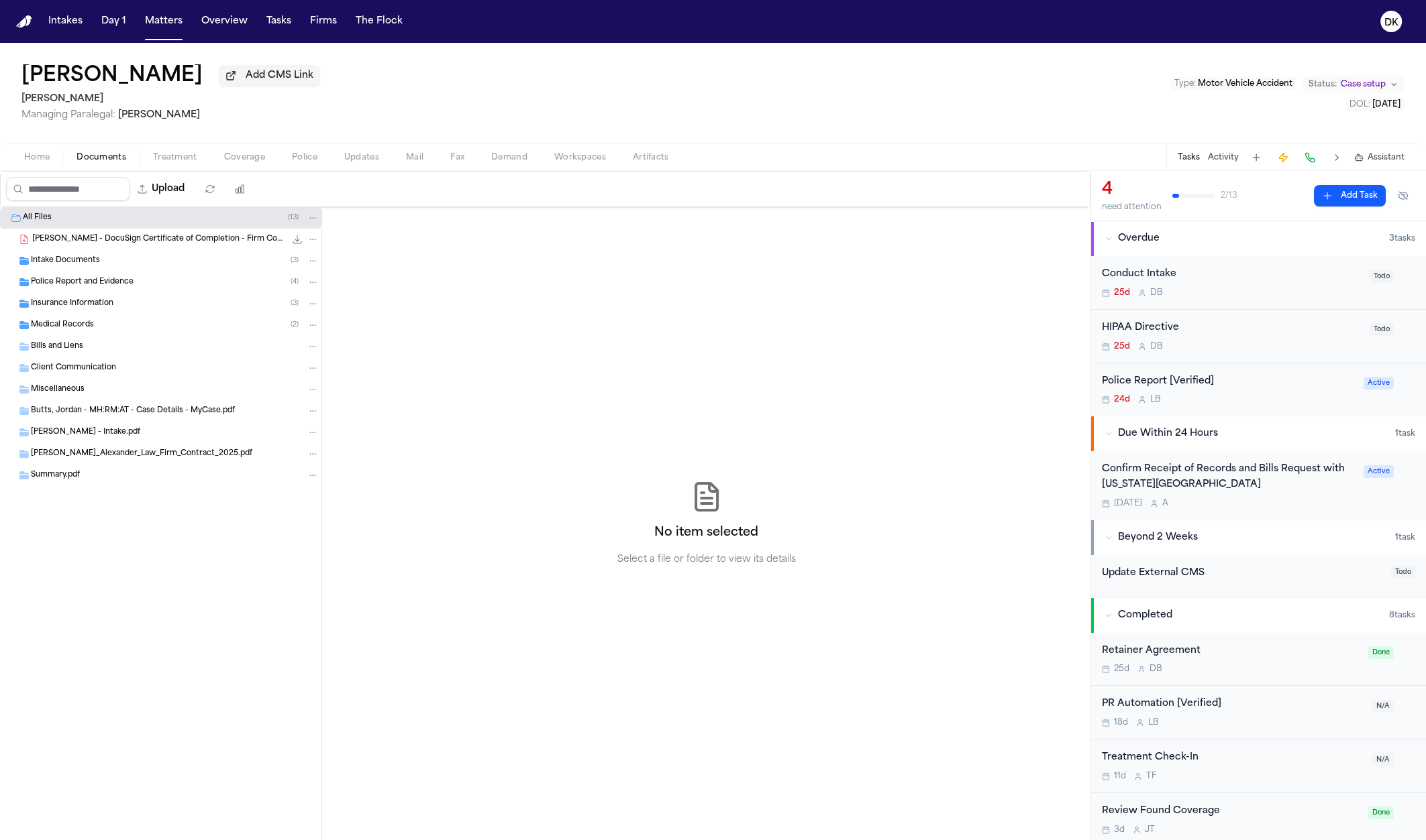
click at [174, 264] on div "Intake Documents ( 3 )" at bounding box center [175, 261] width 288 height 12
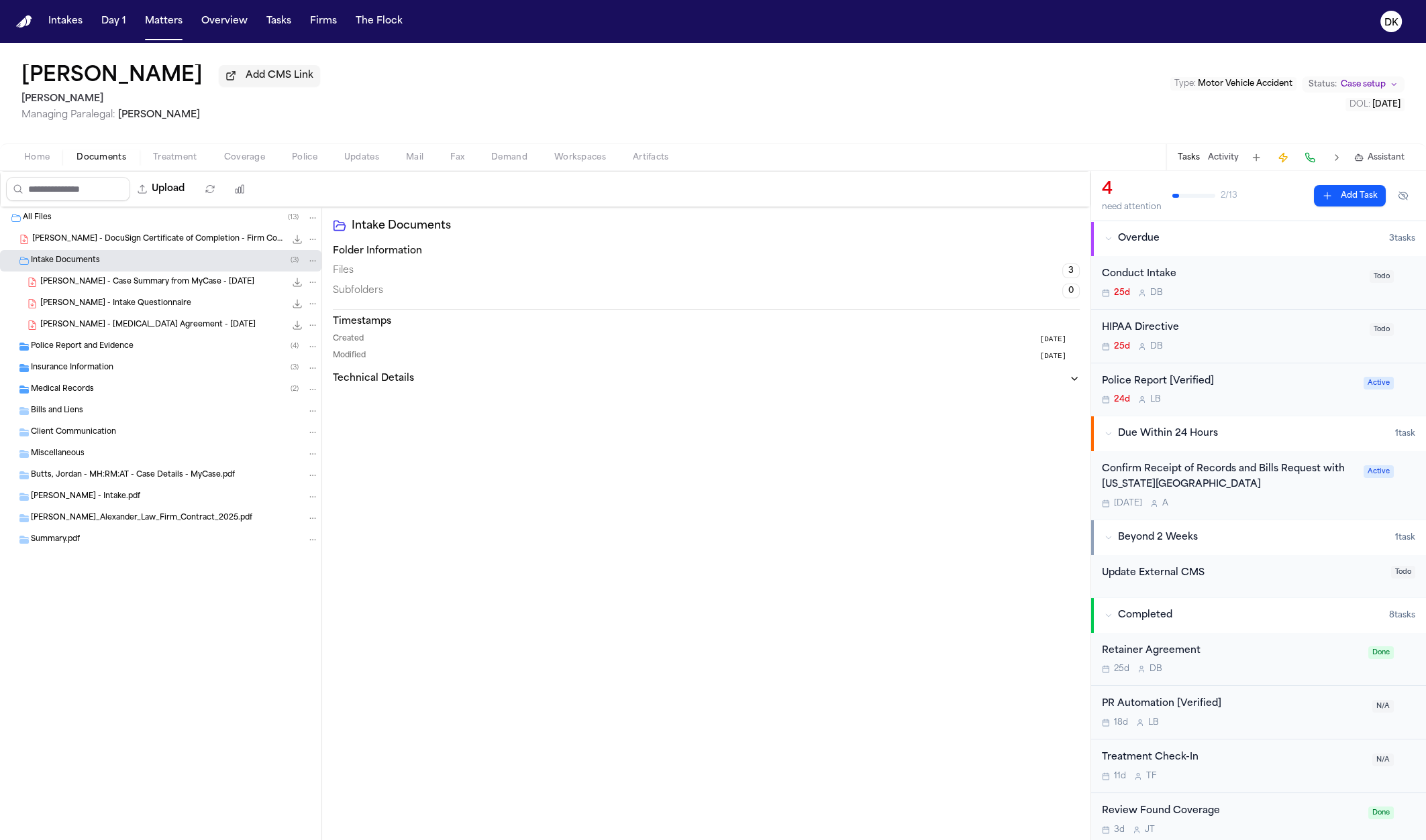
click at [189, 238] on span "J. Butts - DocuSign Certificate of Completion - Firm Contract - 2025" at bounding box center [159, 239] width 253 height 11
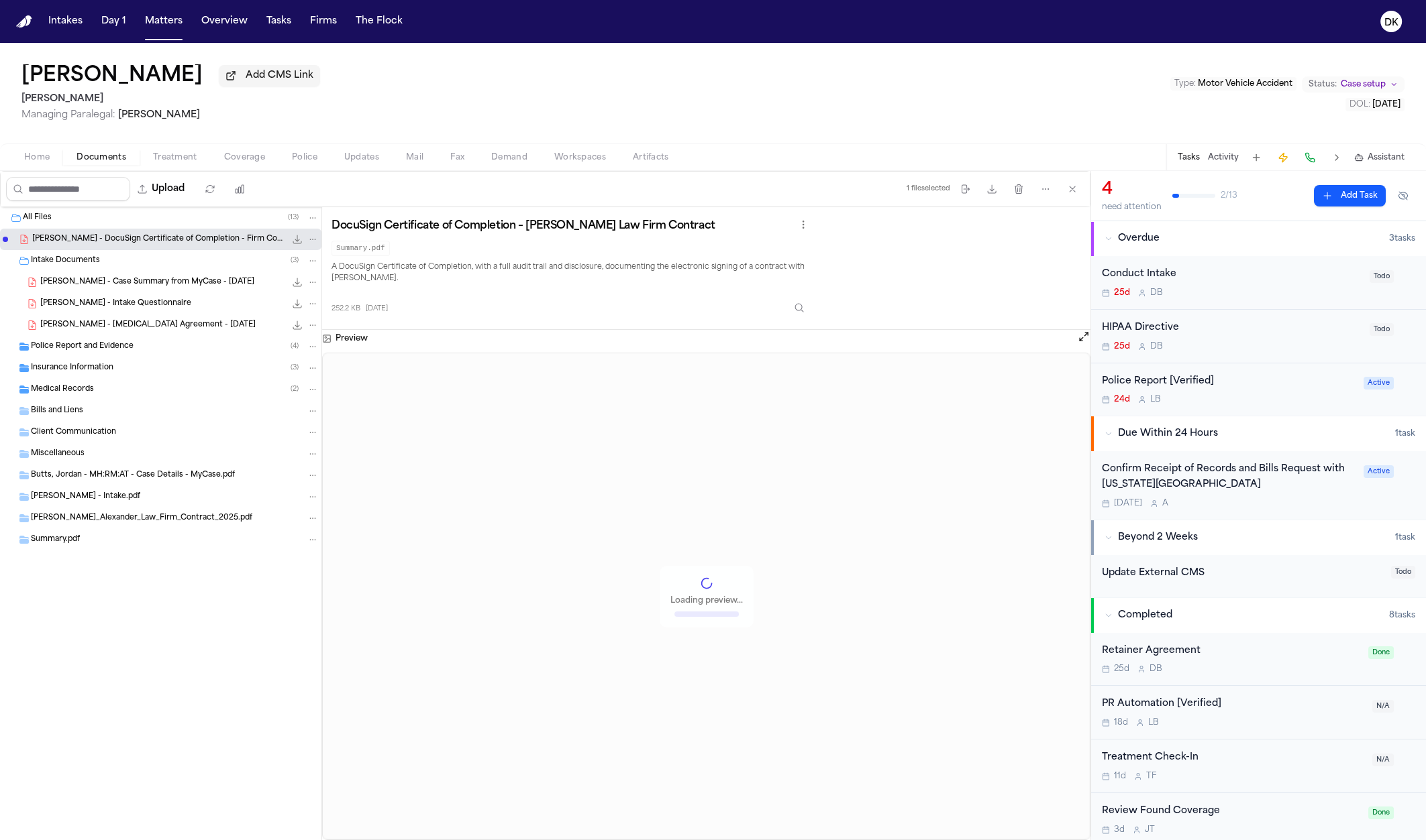
click at [174, 326] on span "J. Butts - Retainer Agreement - 9.19.25" at bounding box center [148, 325] width 215 height 11
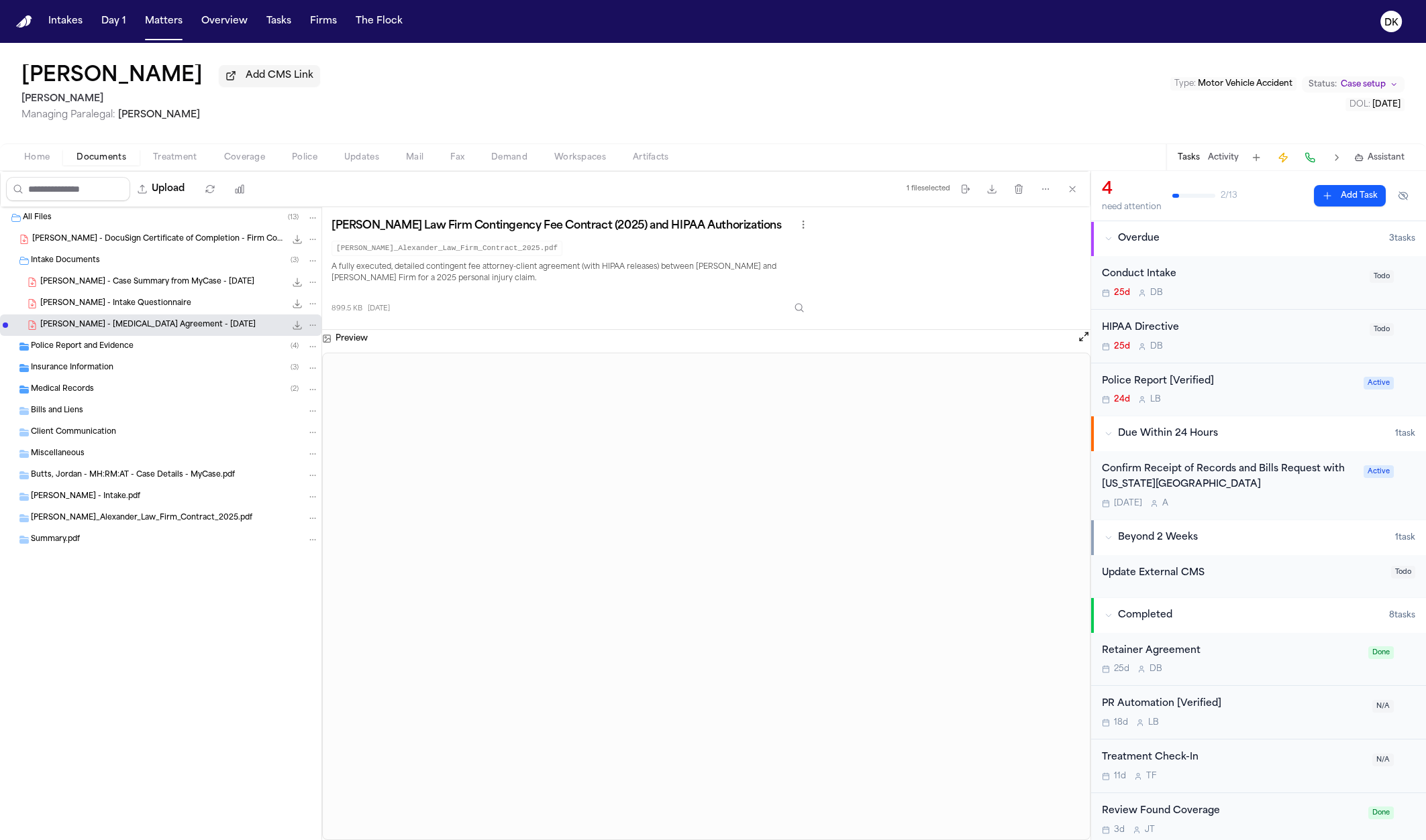
click at [177, 300] on div "J. Butts - Intake Questionnaire 114.3 KB • PDF" at bounding box center [179, 304] width 278 height 14
click at [170, 340] on div "Police Report and Evidence ( 4 )" at bounding box center [161, 347] width 321 height 21
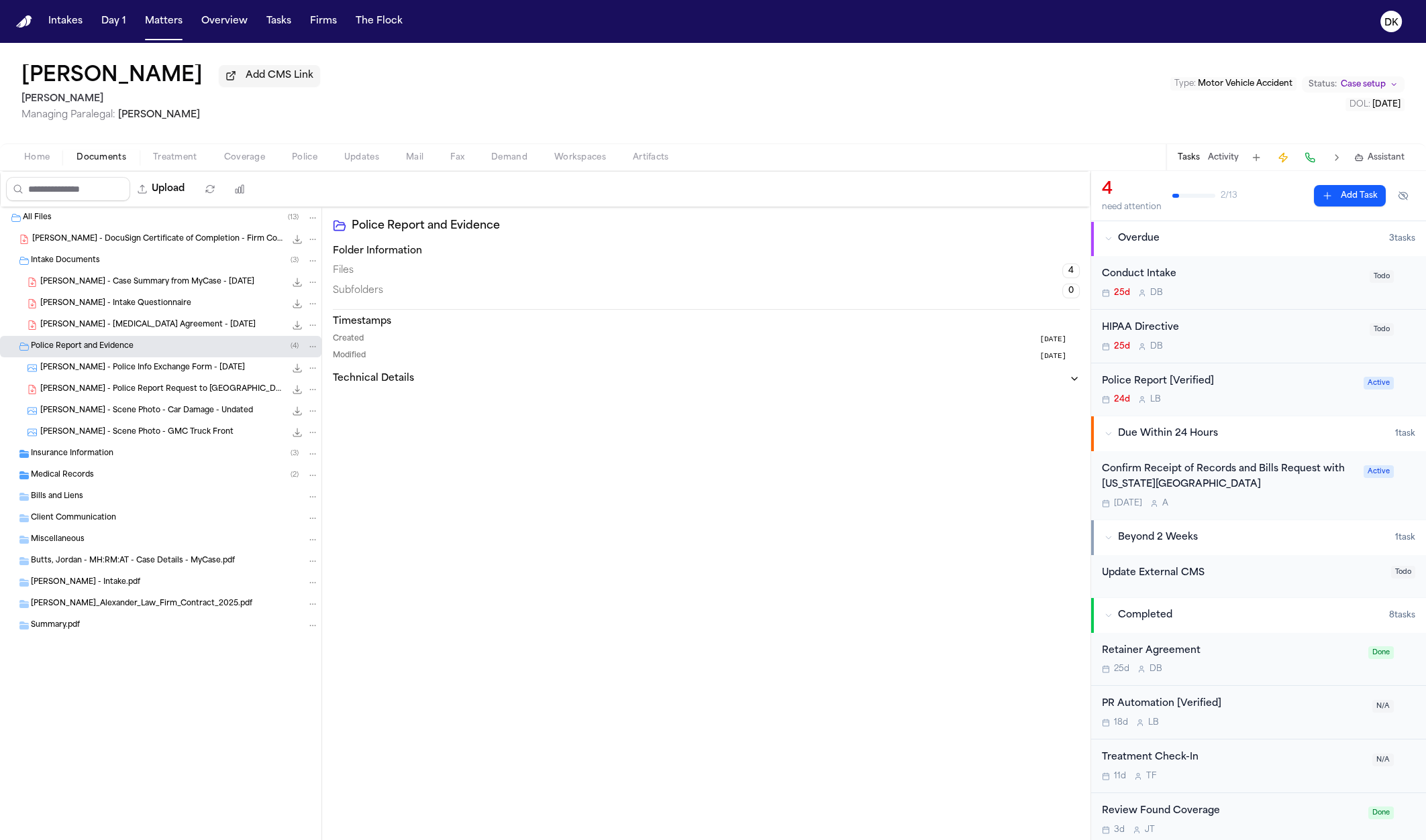
click at [159, 382] on div "J. Butts - Police Report Request to Arlington PD - 10.10.25 132.3 KB • PDF" at bounding box center [161, 389] width 321 height 21
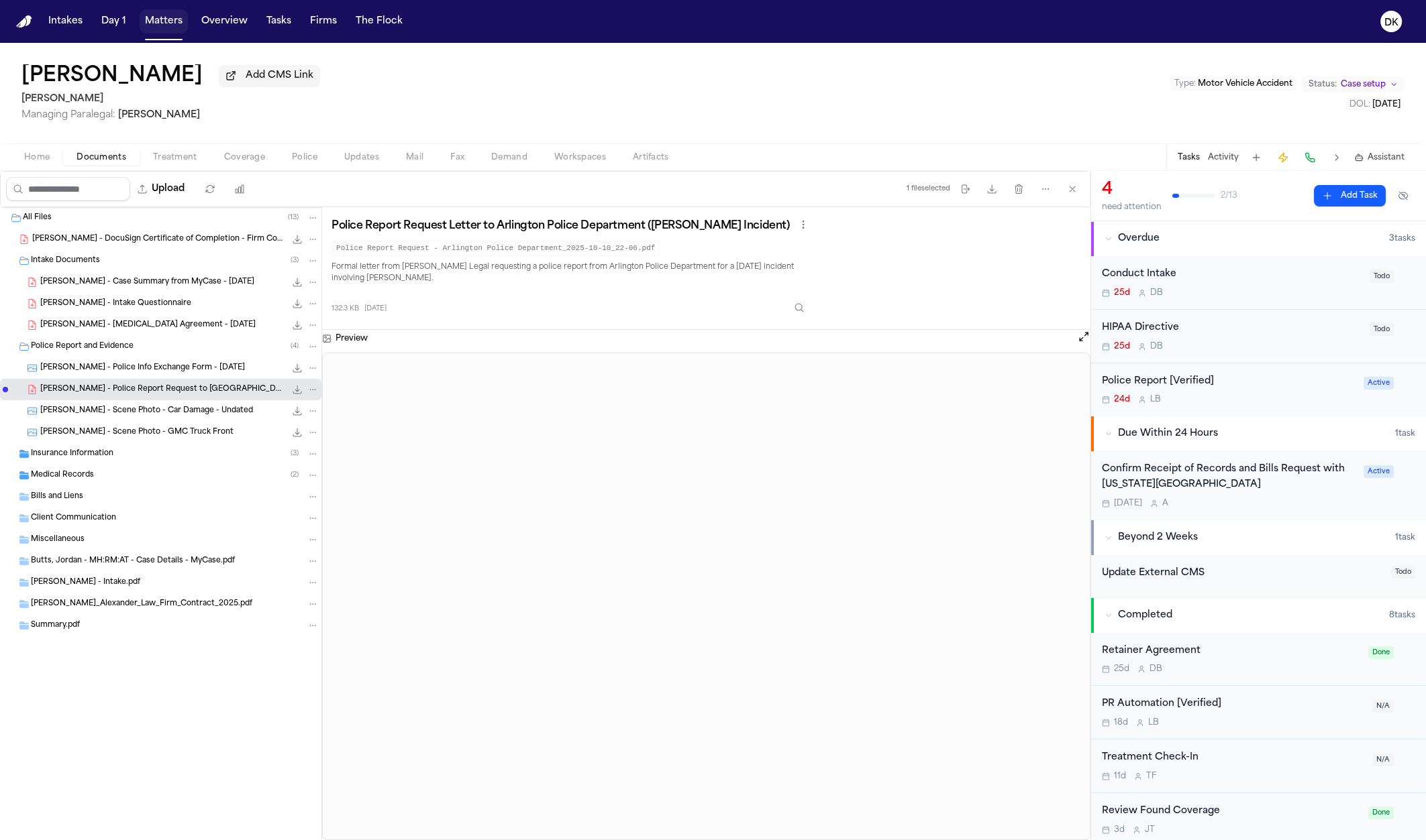
click at [167, 27] on button "Matters" at bounding box center [164, 21] width 48 height 24
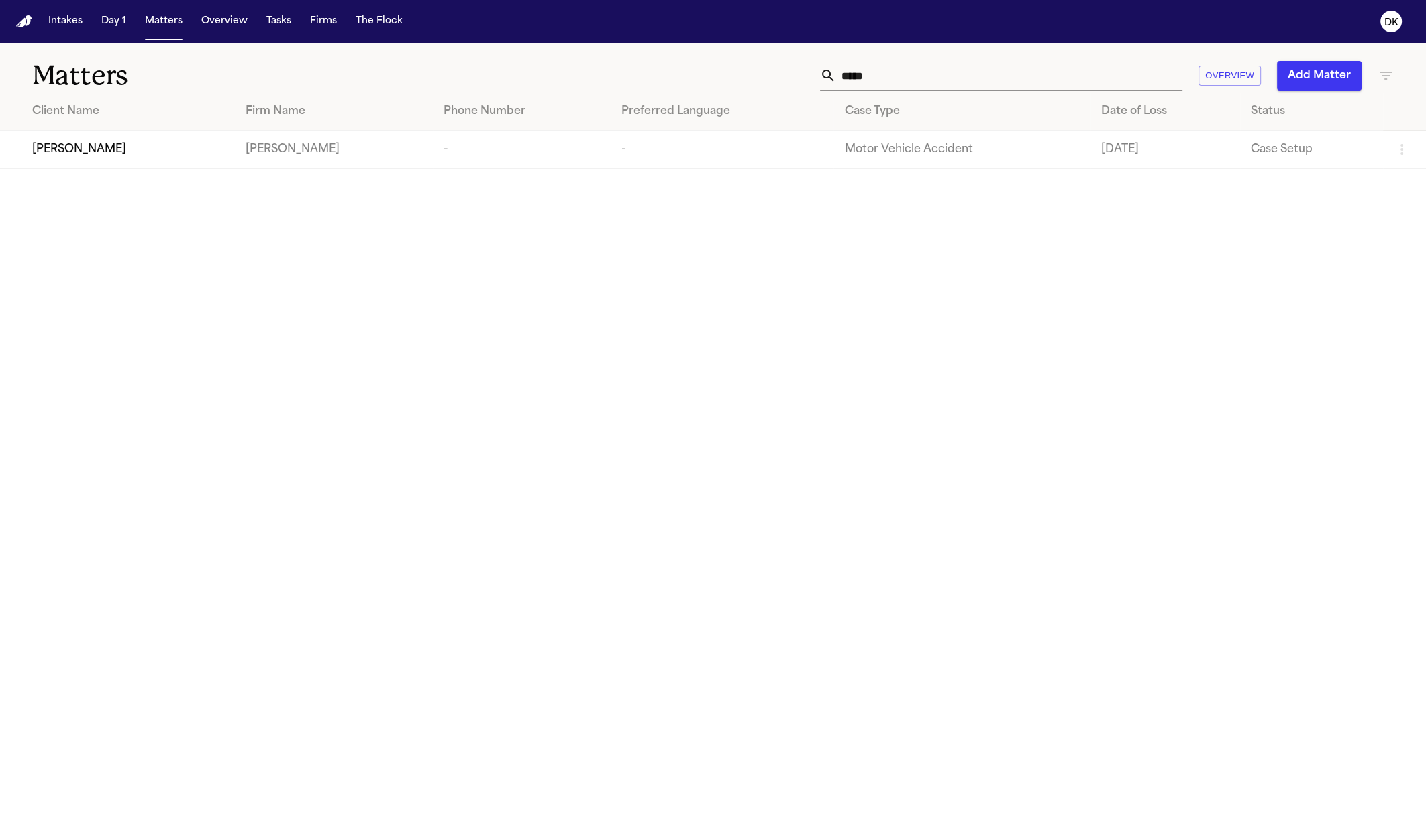
click at [952, 74] on input "*****" at bounding box center [1009, 76] width 346 height 30
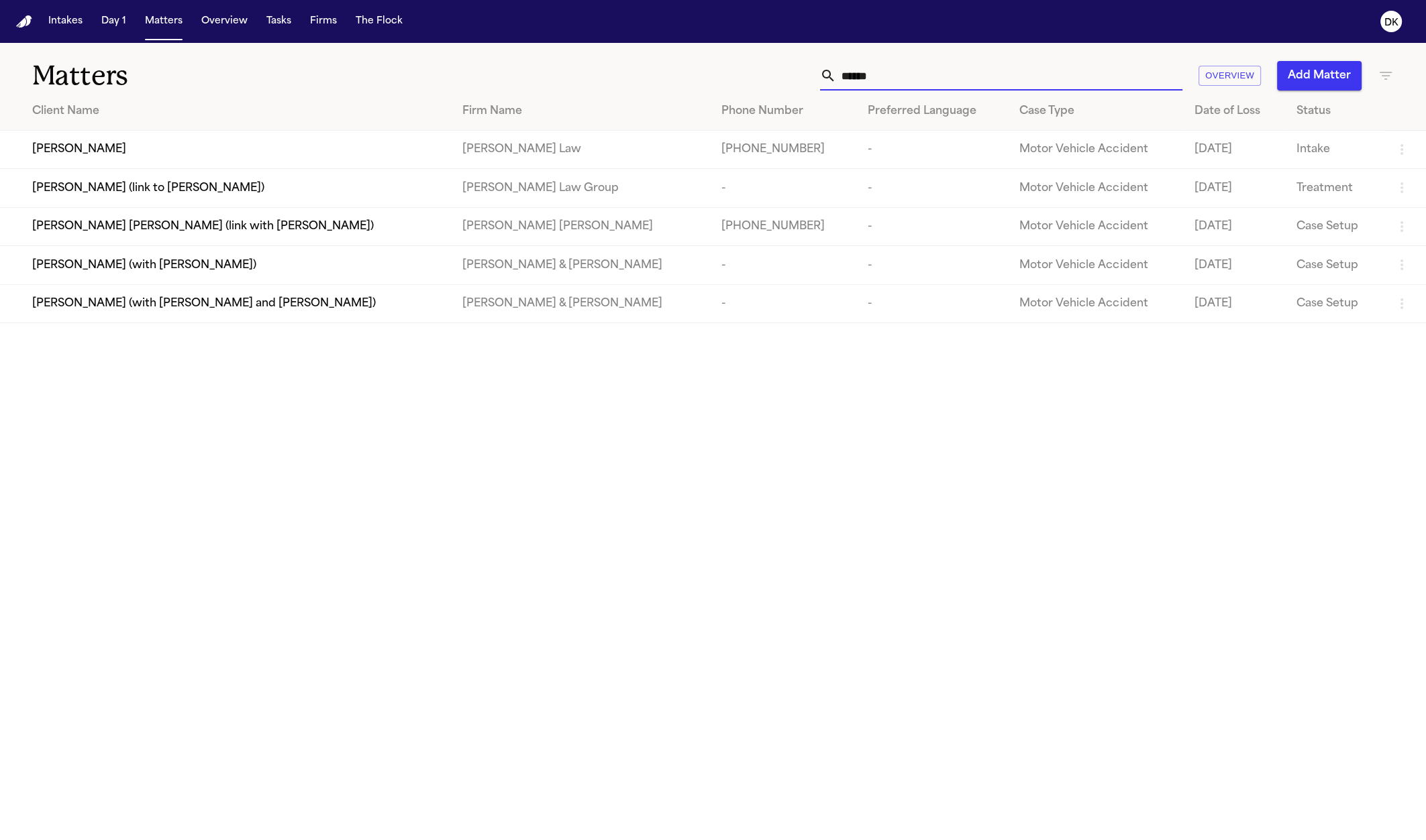
type input "******"
click at [138, 148] on div "Neal Williams" at bounding box center [236, 149] width 408 height 16
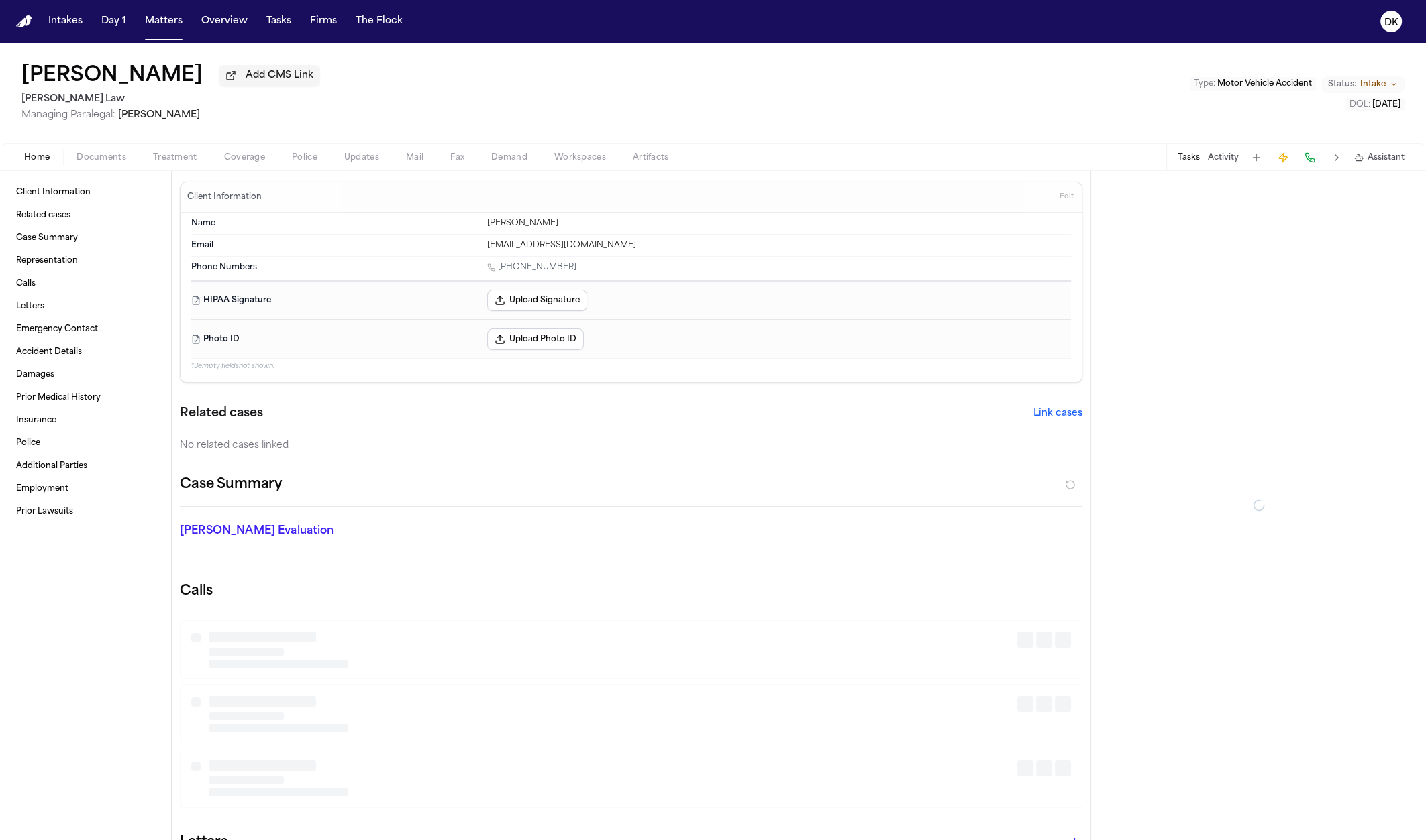
click at [313, 151] on button "Police" at bounding box center [304, 157] width 52 height 16
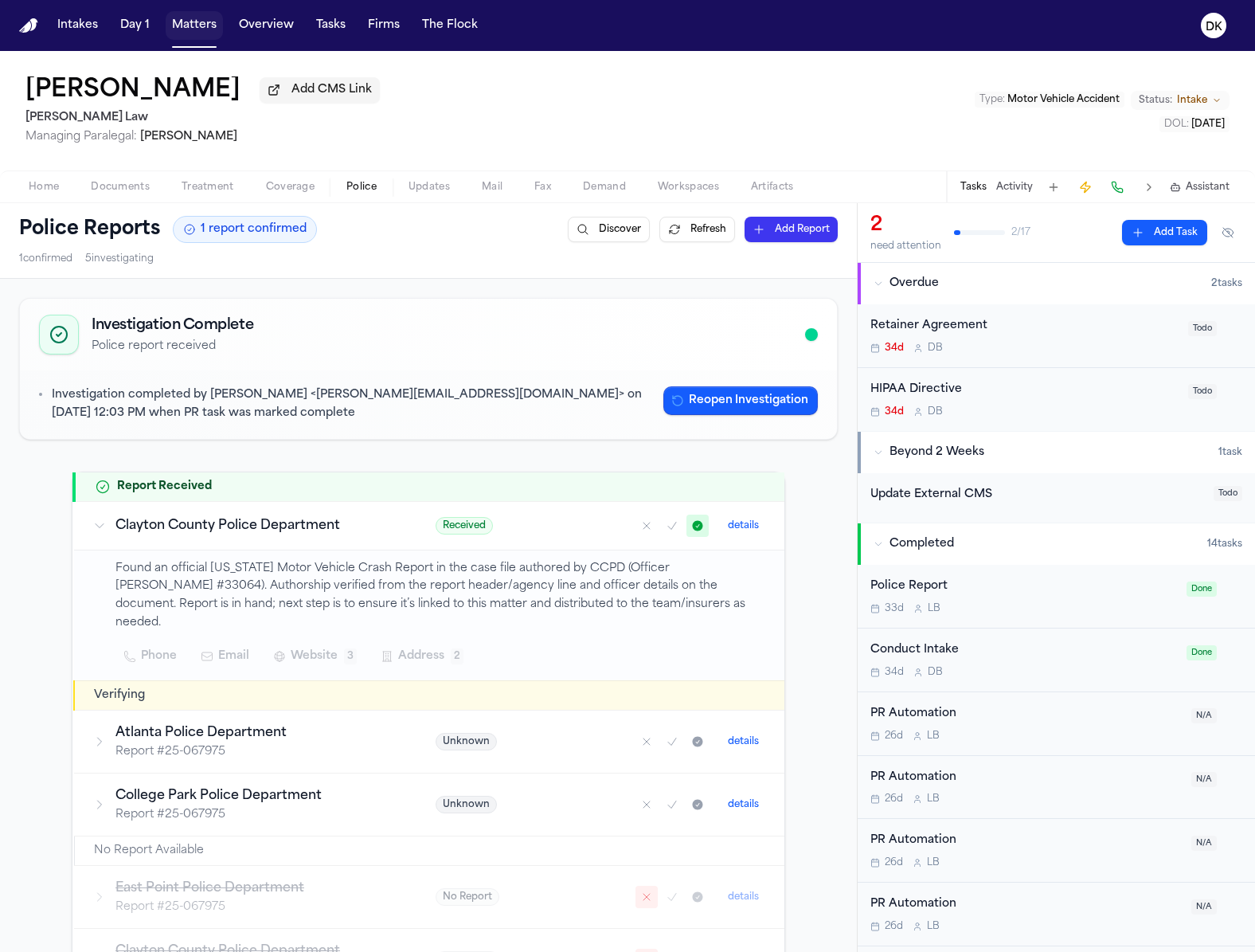
click at [197, 34] on button "Matters" at bounding box center [194, 25] width 58 height 29
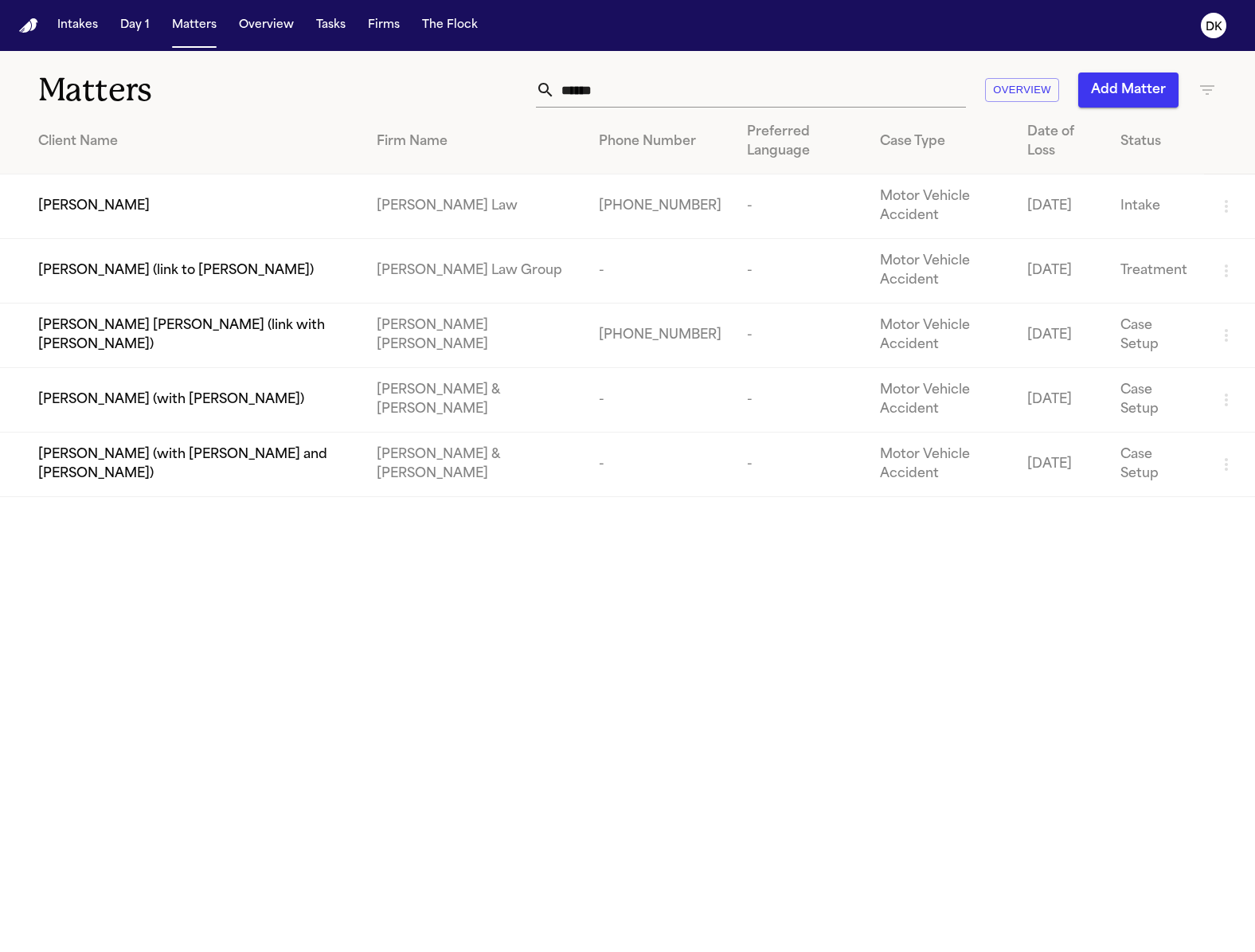
click at [780, 94] on input "******" at bounding box center [760, 90] width 411 height 35
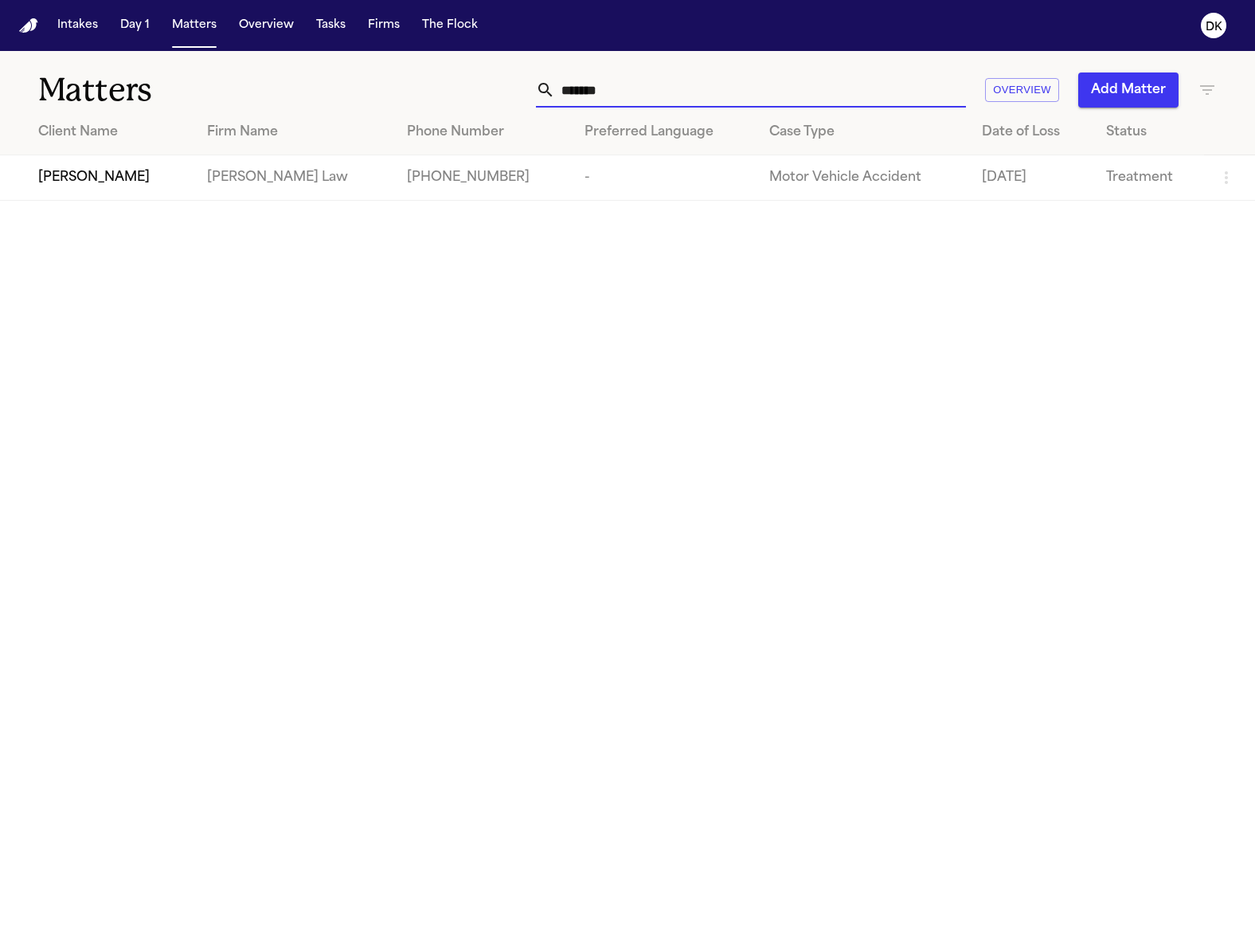
type input "*******"
click at [210, 178] on td "Angell Law" at bounding box center [293, 178] width 199 height 45
click at [99, 183] on span "Aisia Chatman" at bounding box center [94, 177] width 112 height 19
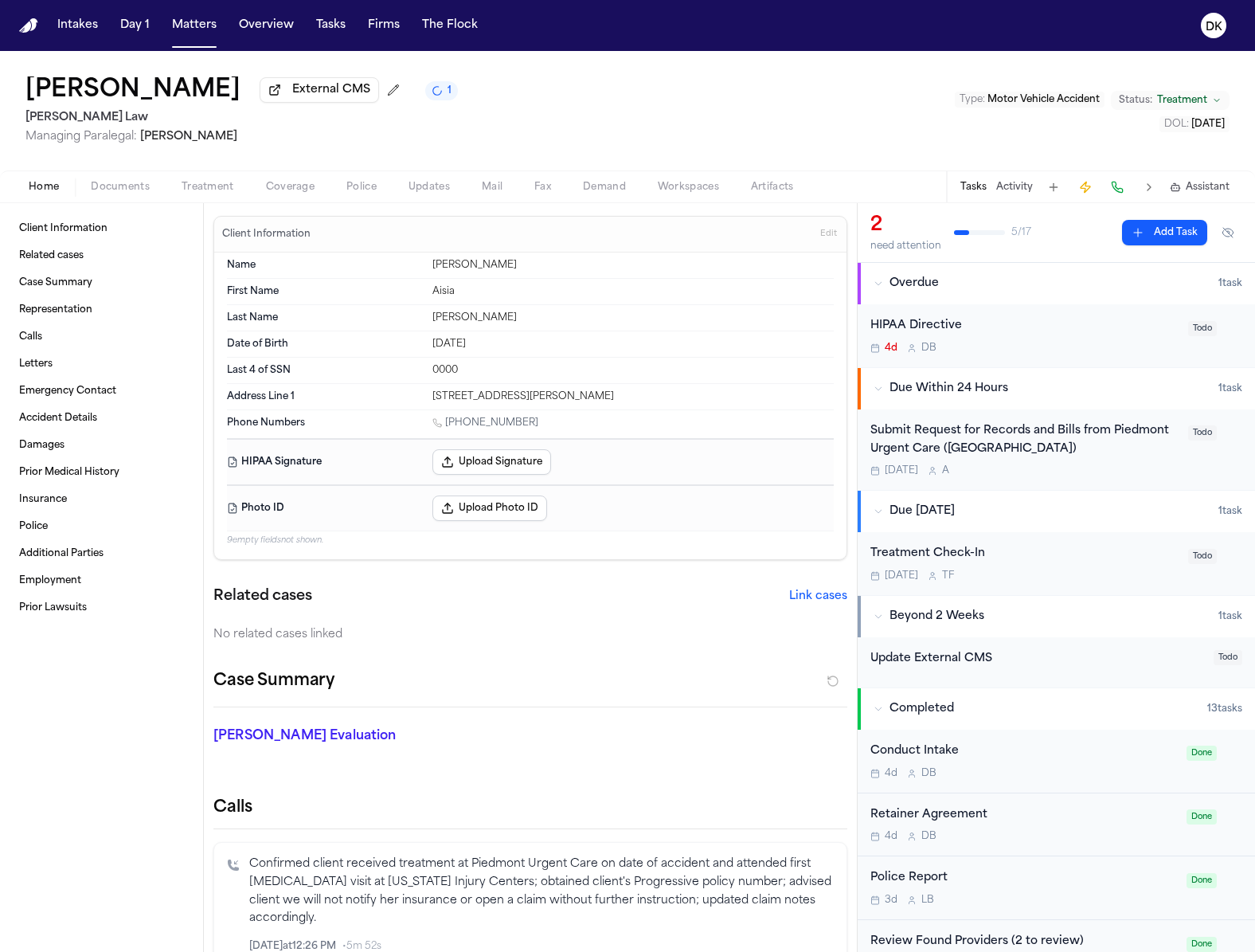
click at [365, 189] on span "Police" at bounding box center [362, 187] width 31 height 13
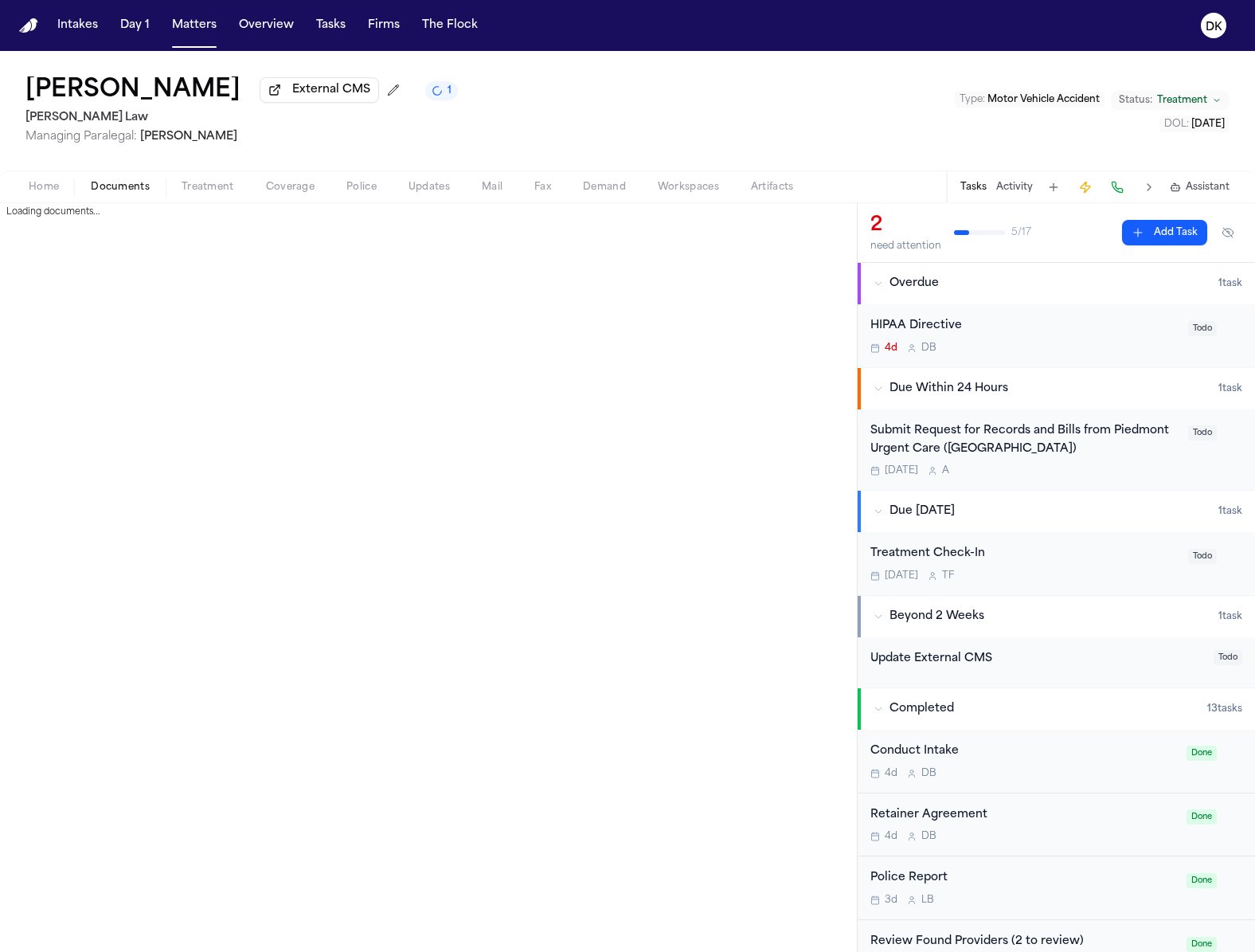
click at [121, 191] on span "Documents" at bounding box center [121, 187] width 59 height 13
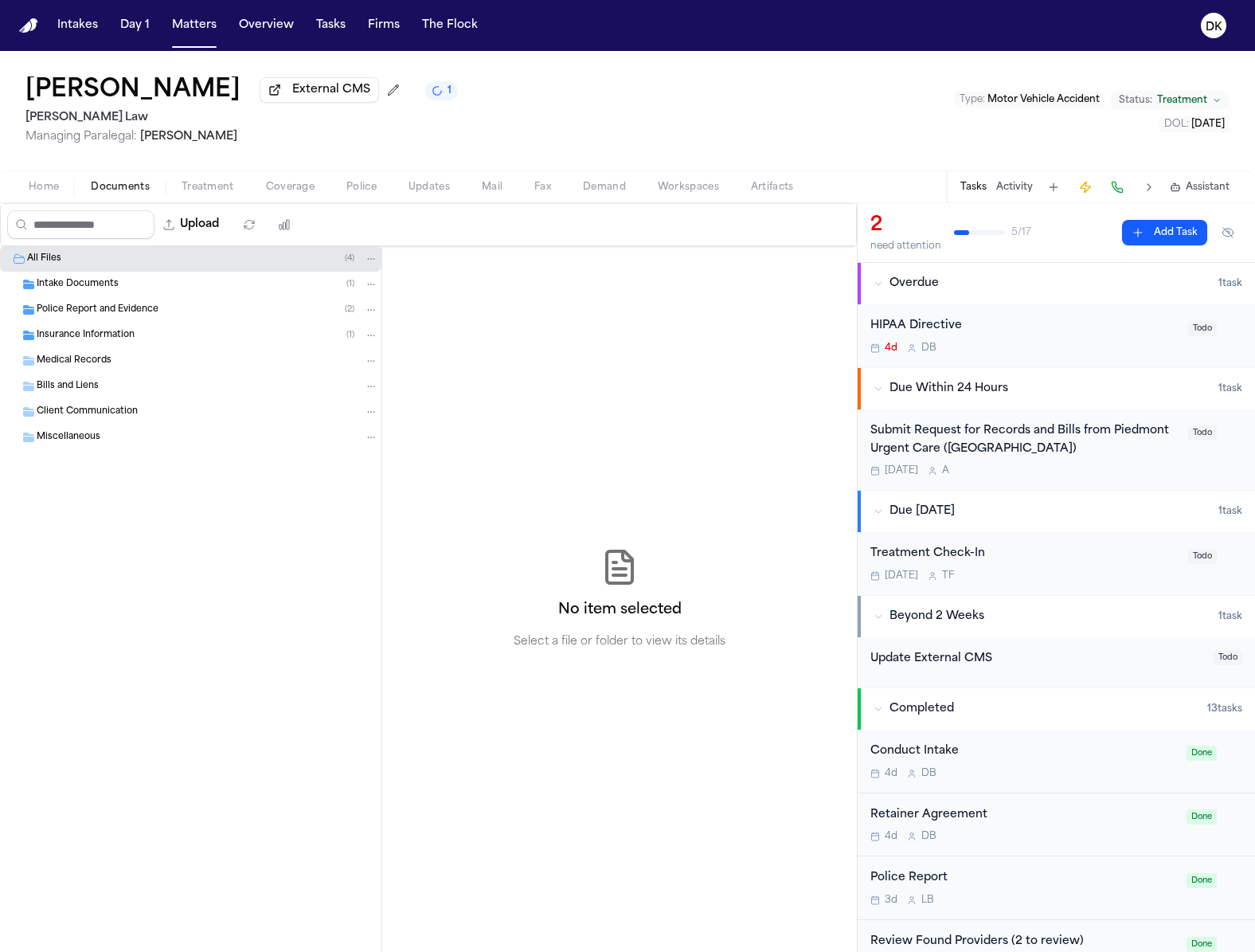
click at [166, 303] on div "Police Report and Evidence ( 2 )" at bounding box center [191, 310] width 381 height 25
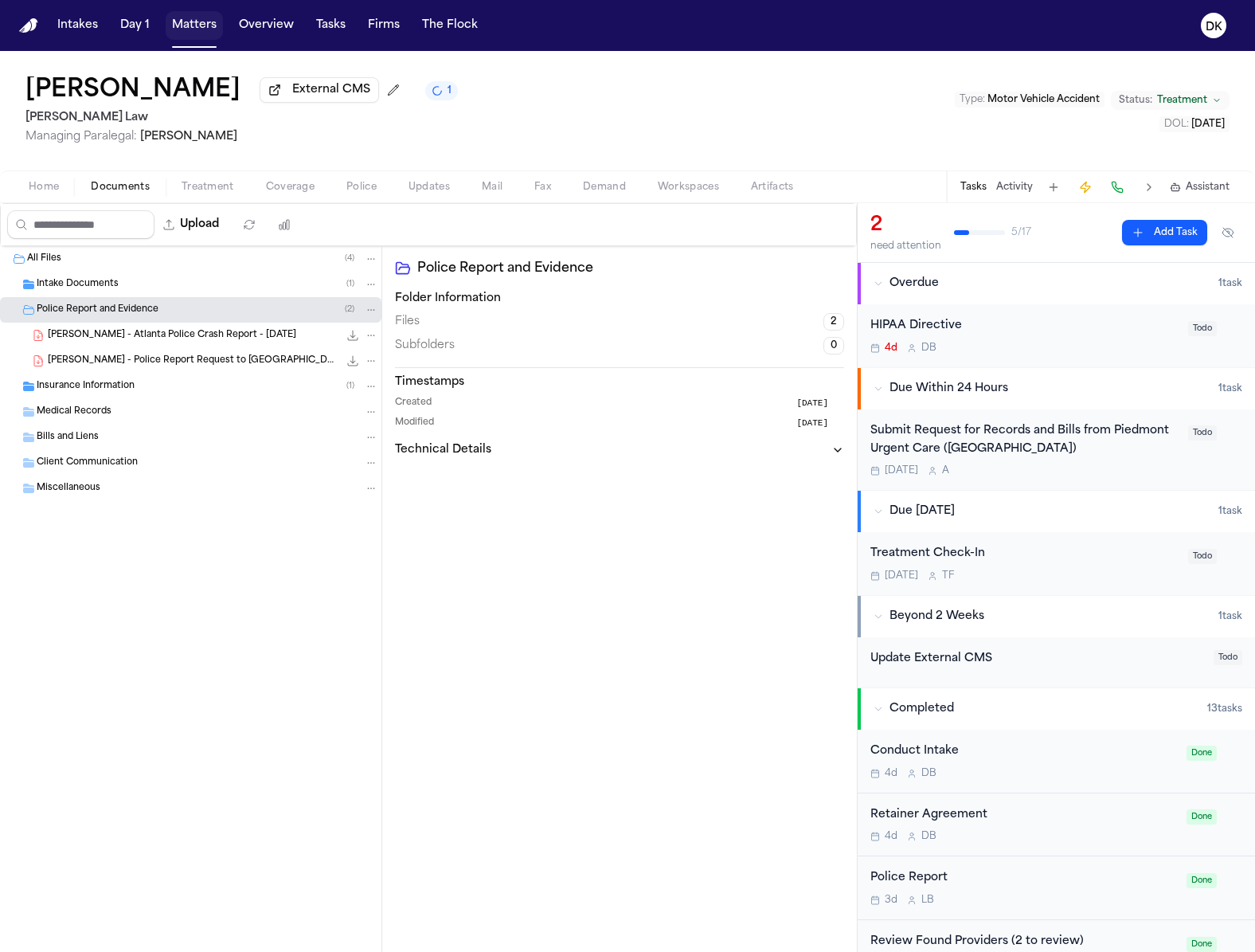
click at [182, 29] on button "Matters" at bounding box center [194, 25] width 58 height 29
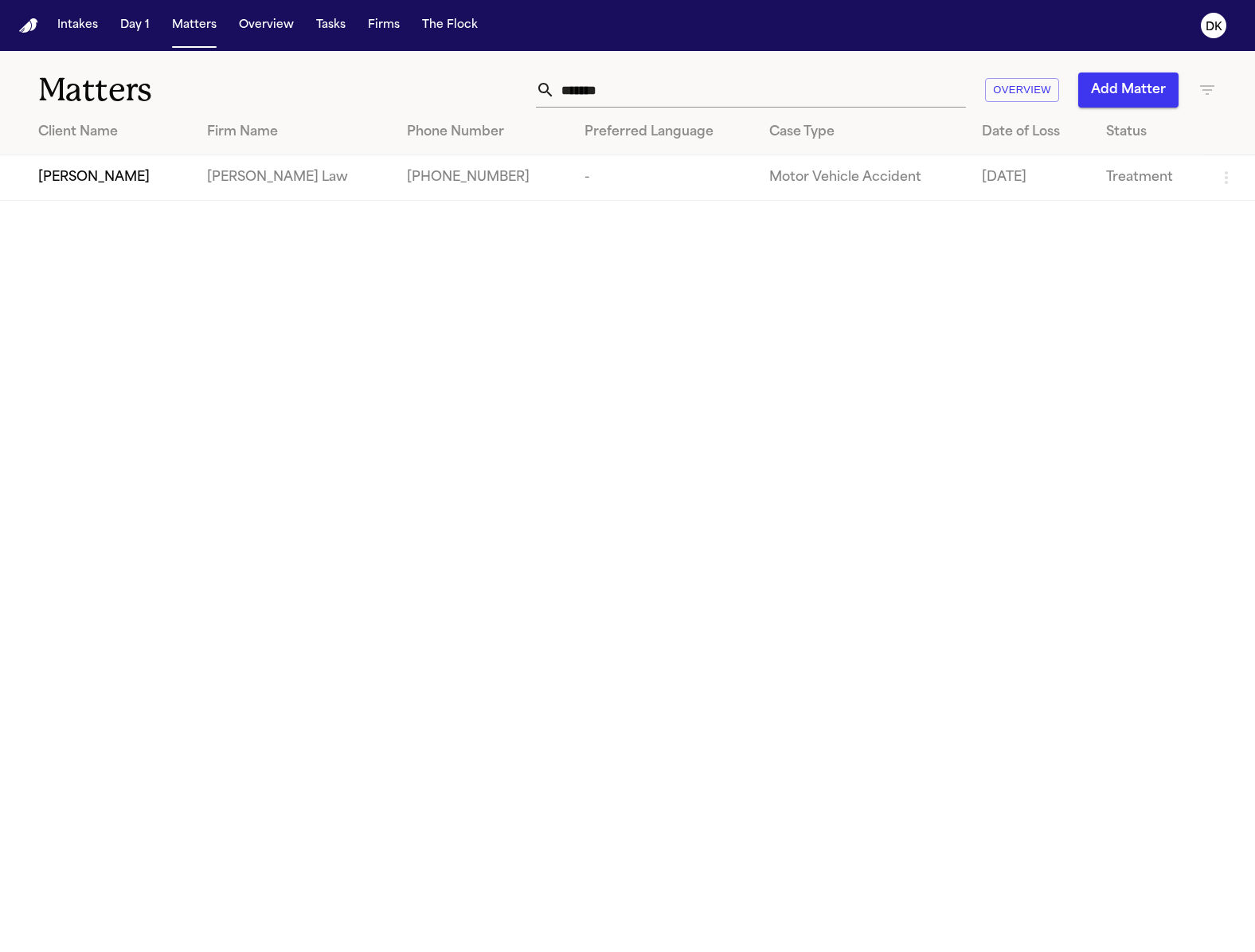
click at [701, 74] on input "*******" at bounding box center [760, 90] width 411 height 35
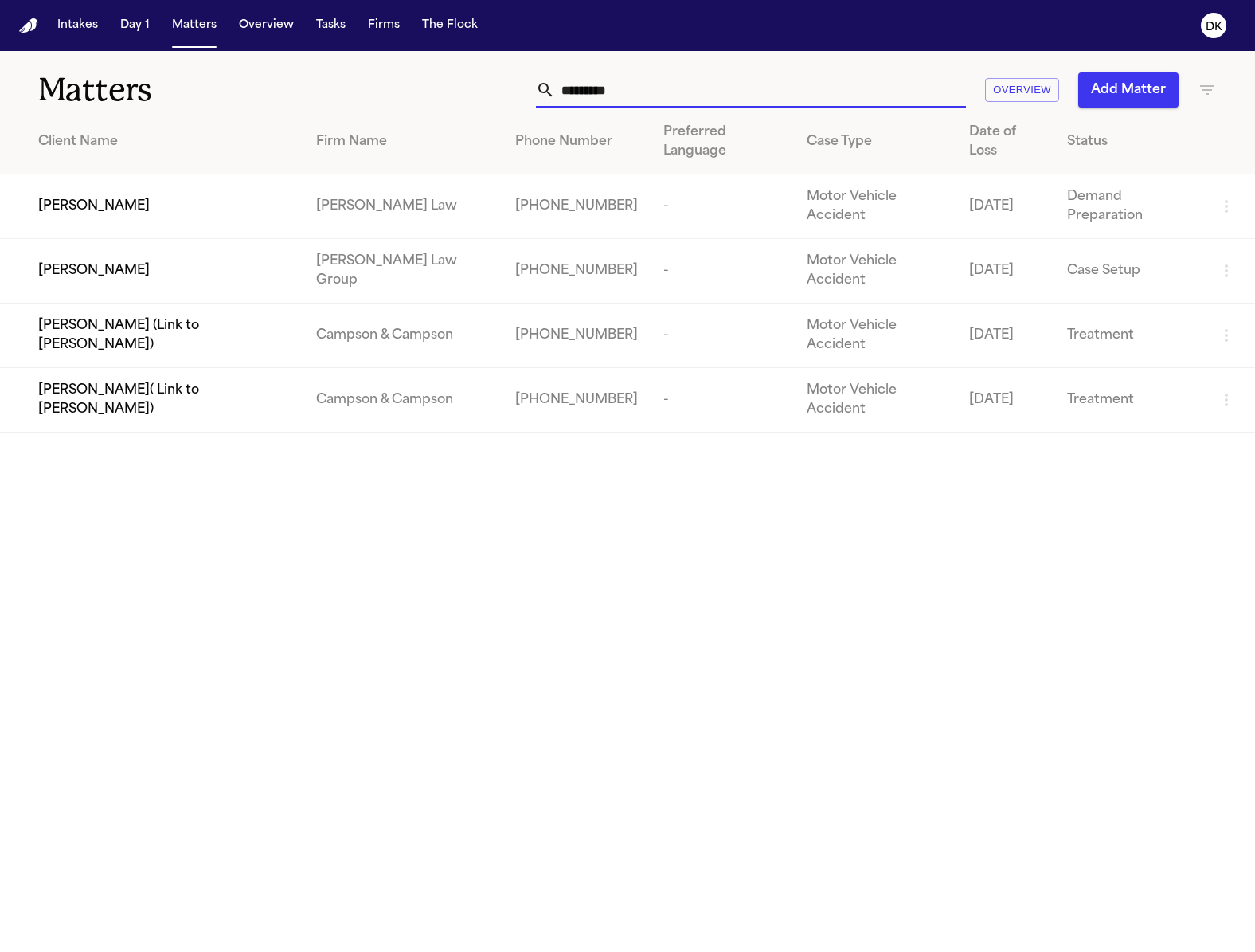
type input "*********"
click at [158, 197] on div "William Headen" at bounding box center [165, 206] width 253 height 19
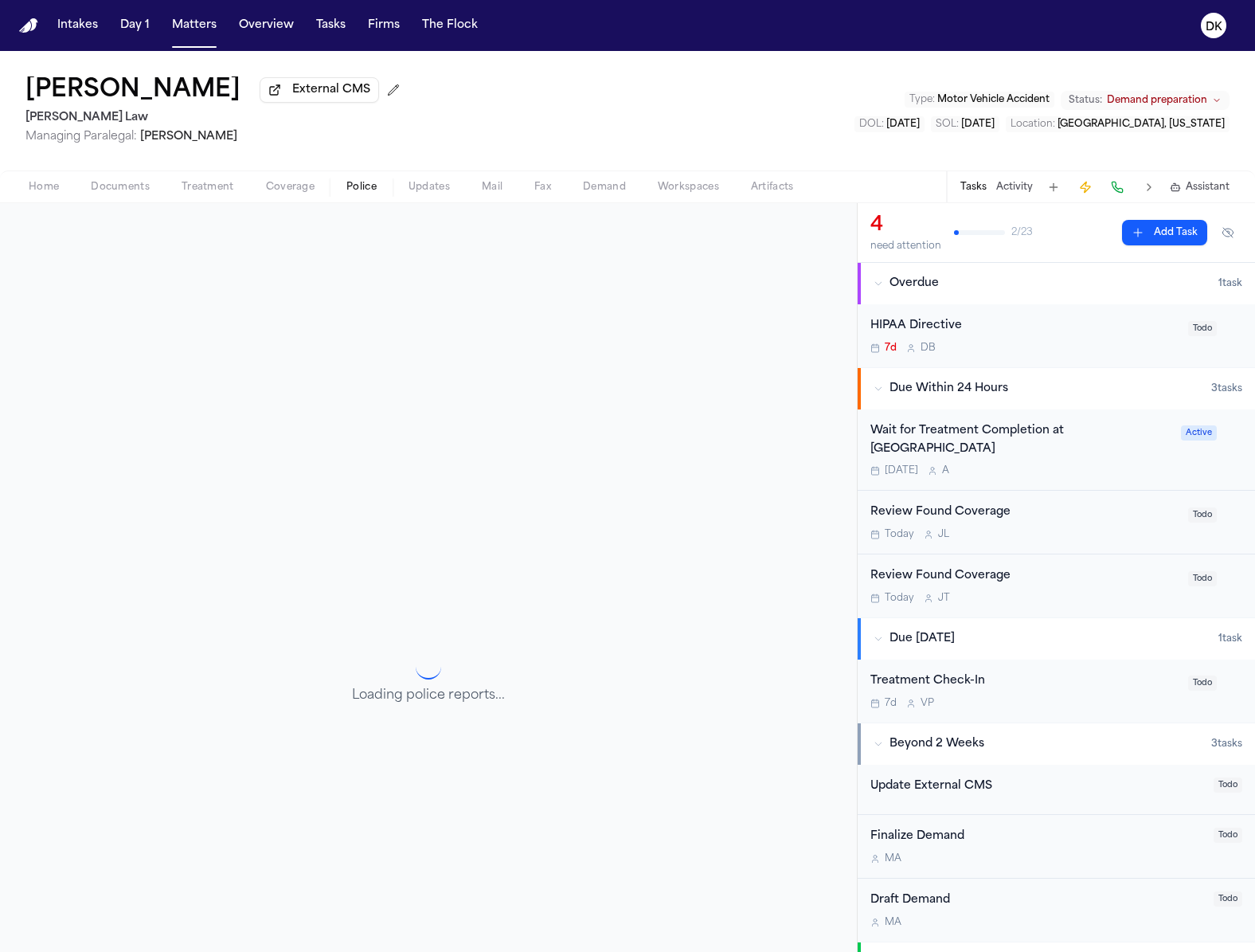
click at [335, 188] on button "Police" at bounding box center [361, 186] width 62 height 19
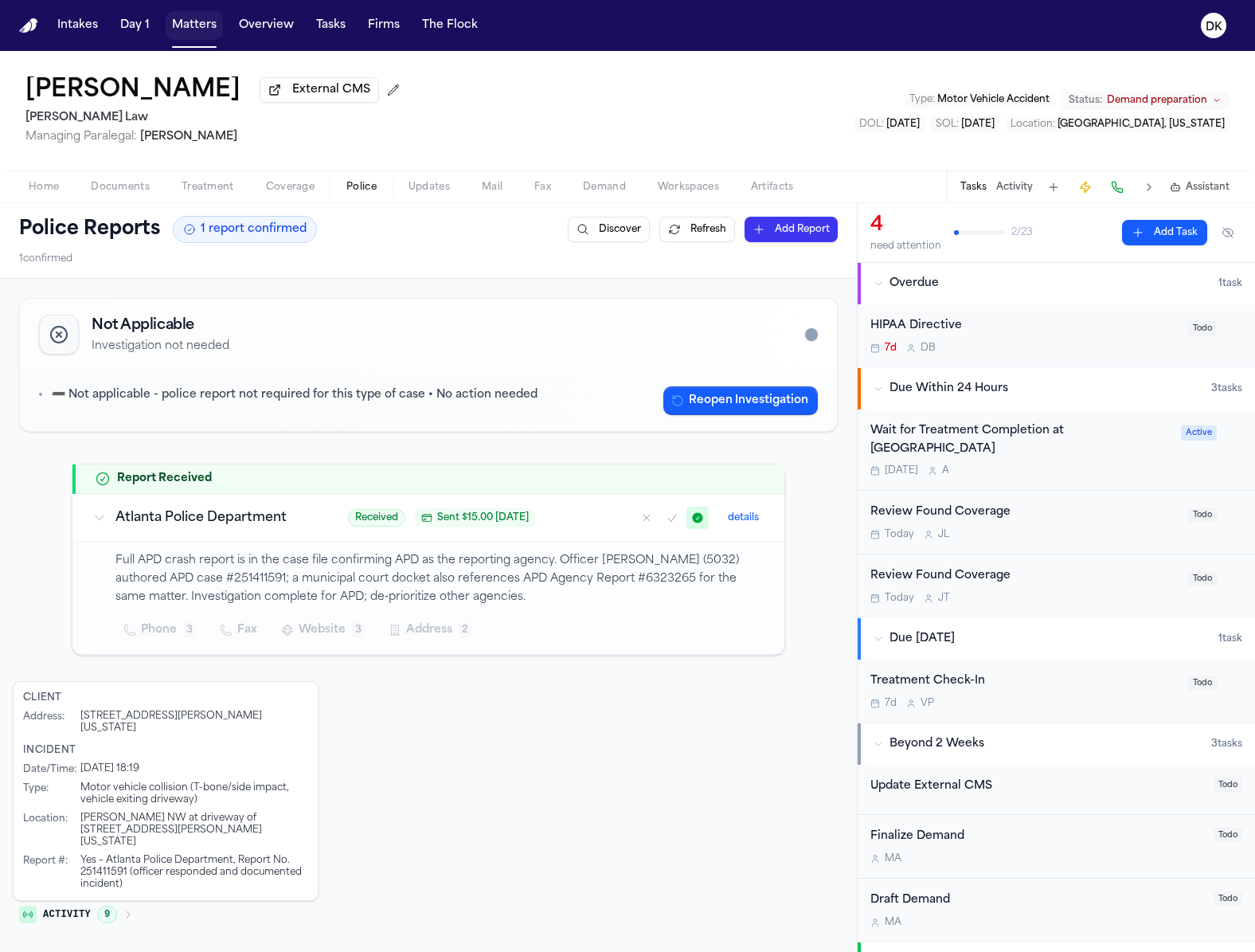
click at [198, 36] on button "Matters" at bounding box center [194, 25] width 58 height 29
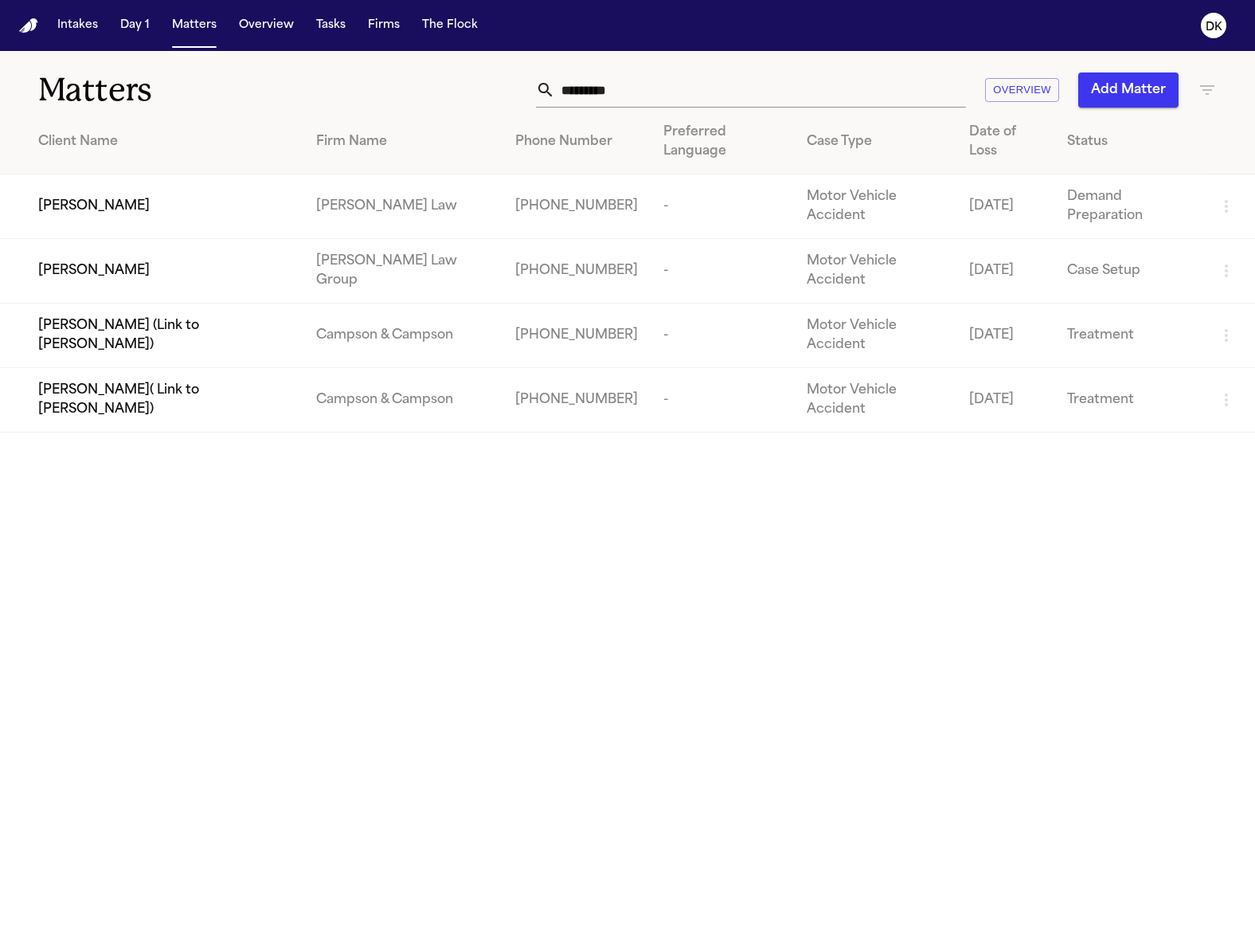
click at [734, 93] on input "*********" at bounding box center [760, 90] width 411 height 35
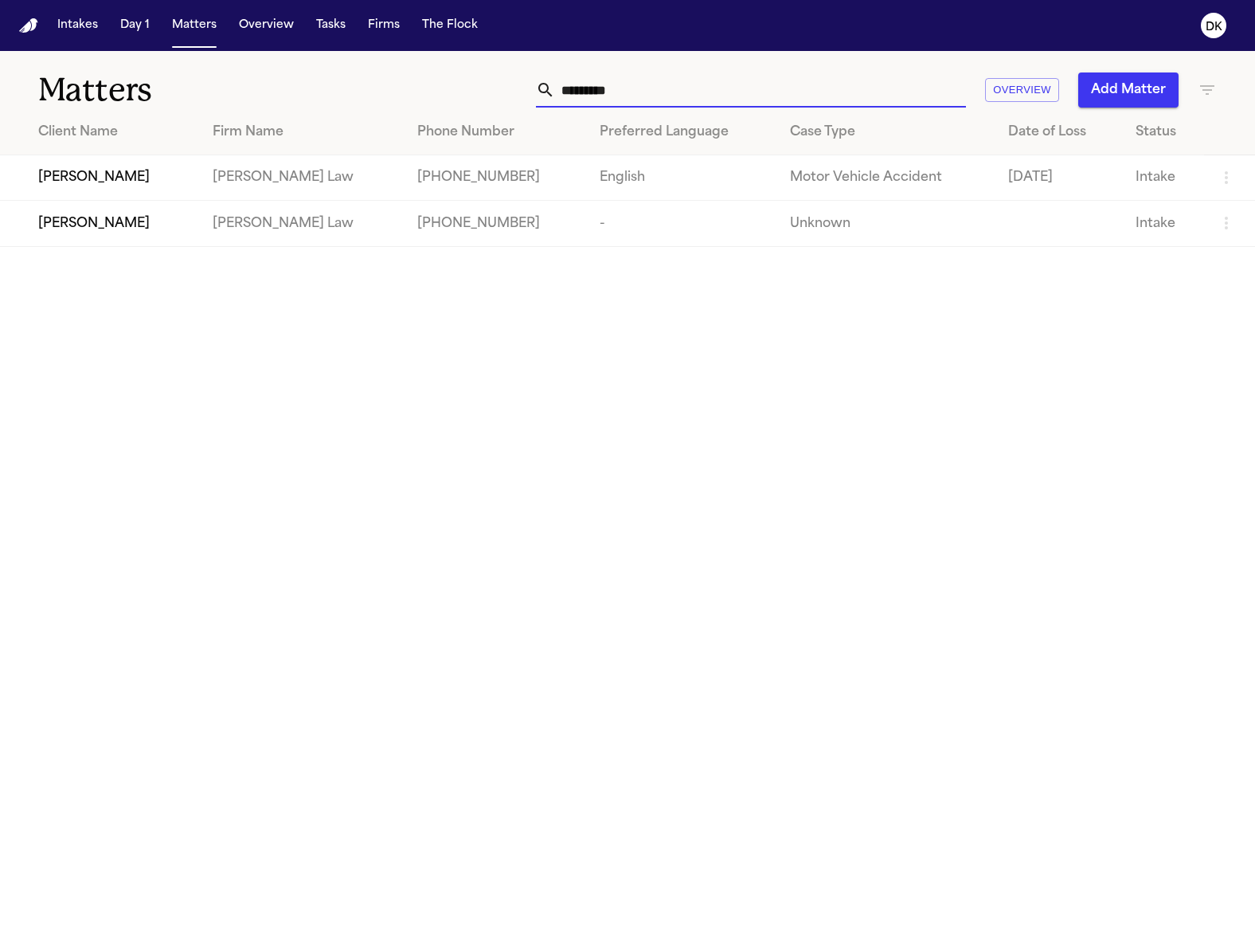
type input "*********"
click at [116, 185] on span "Desarai Kinnemore" at bounding box center [94, 177] width 112 height 19
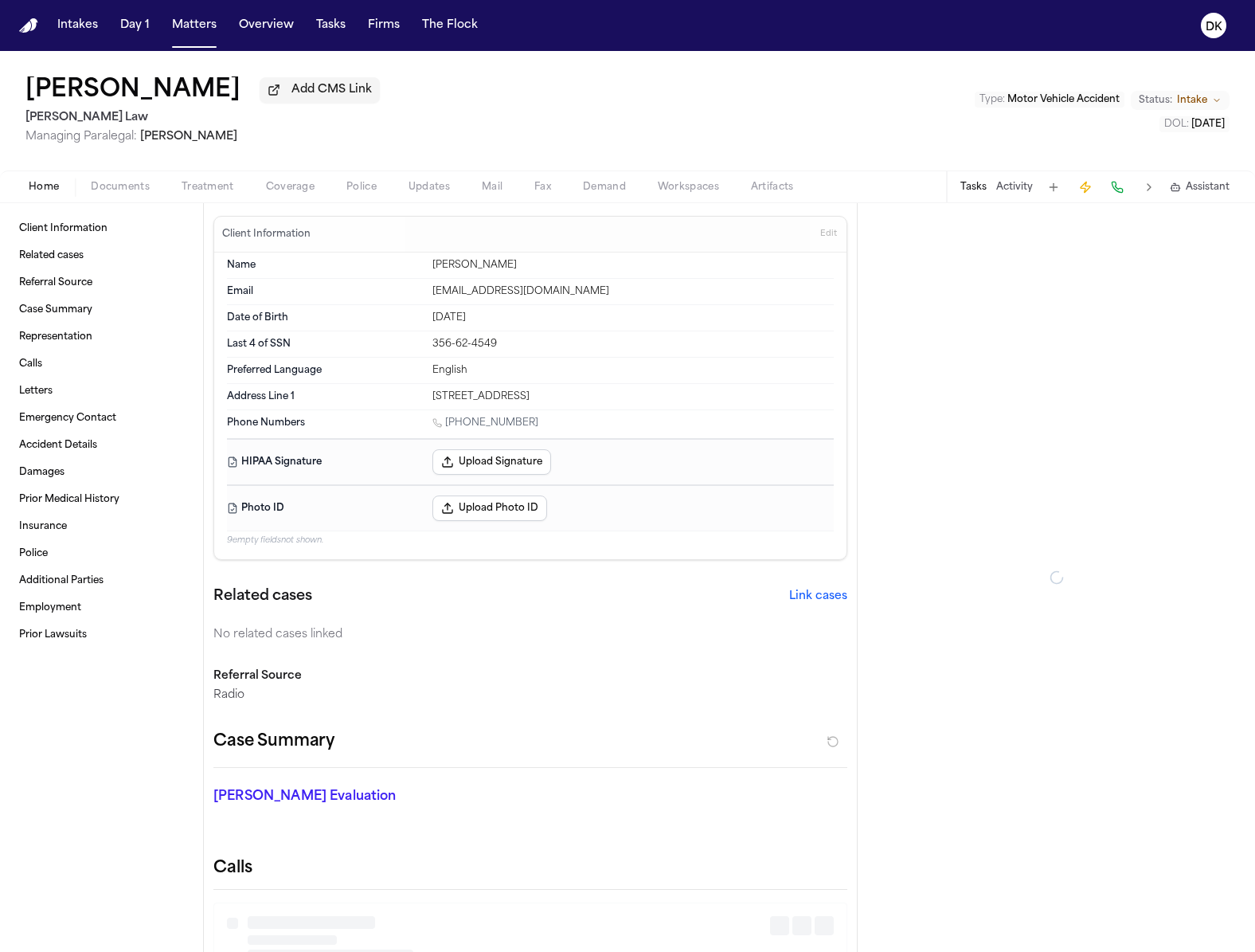
drag, startPoint x: 407, startPoint y: 192, endPoint x: 375, endPoint y: 192, distance: 32.0
click at [404, 192] on button "Updates" at bounding box center [429, 186] width 73 height 19
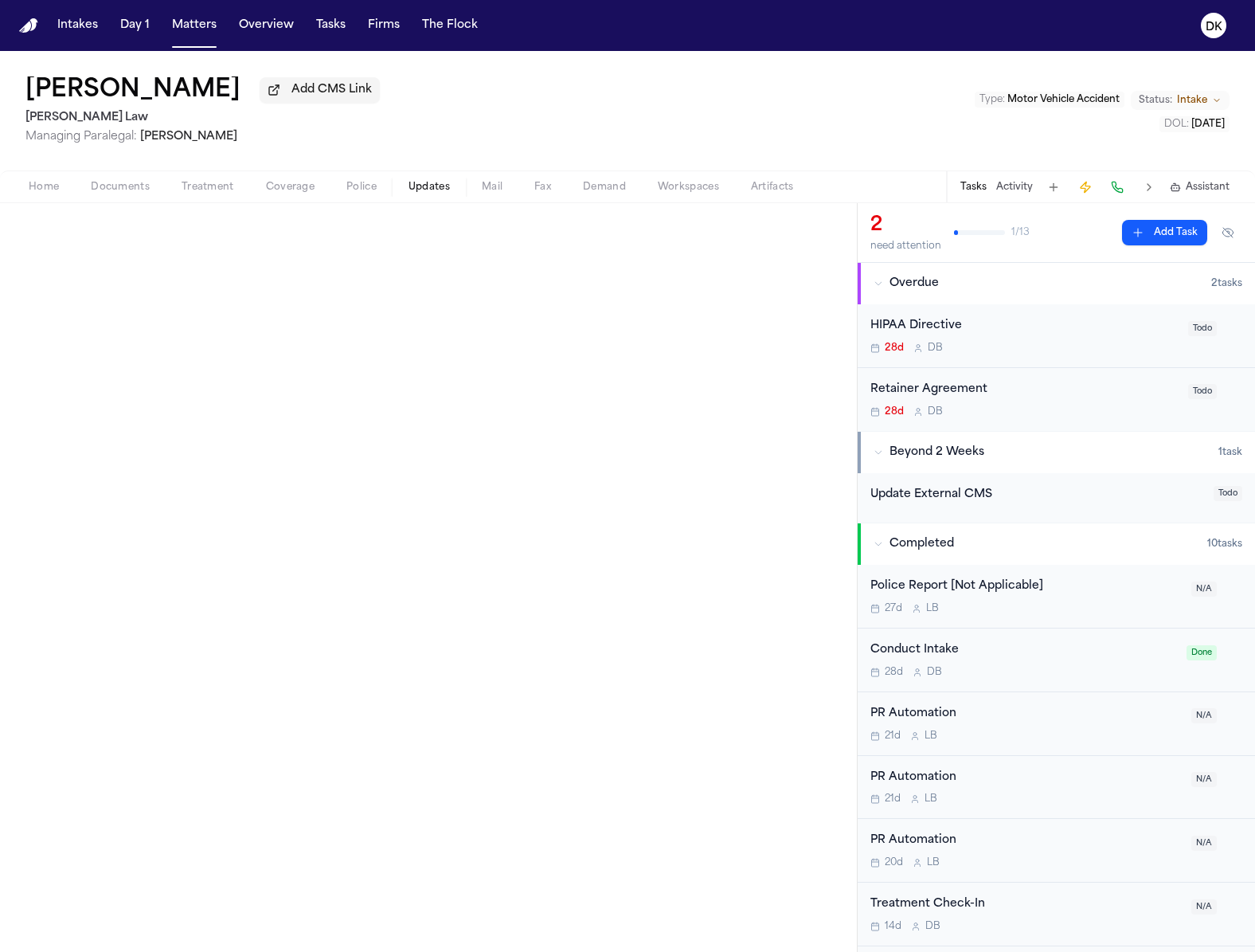
click at [348, 191] on span "Police" at bounding box center [362, 187] width 31 height 13
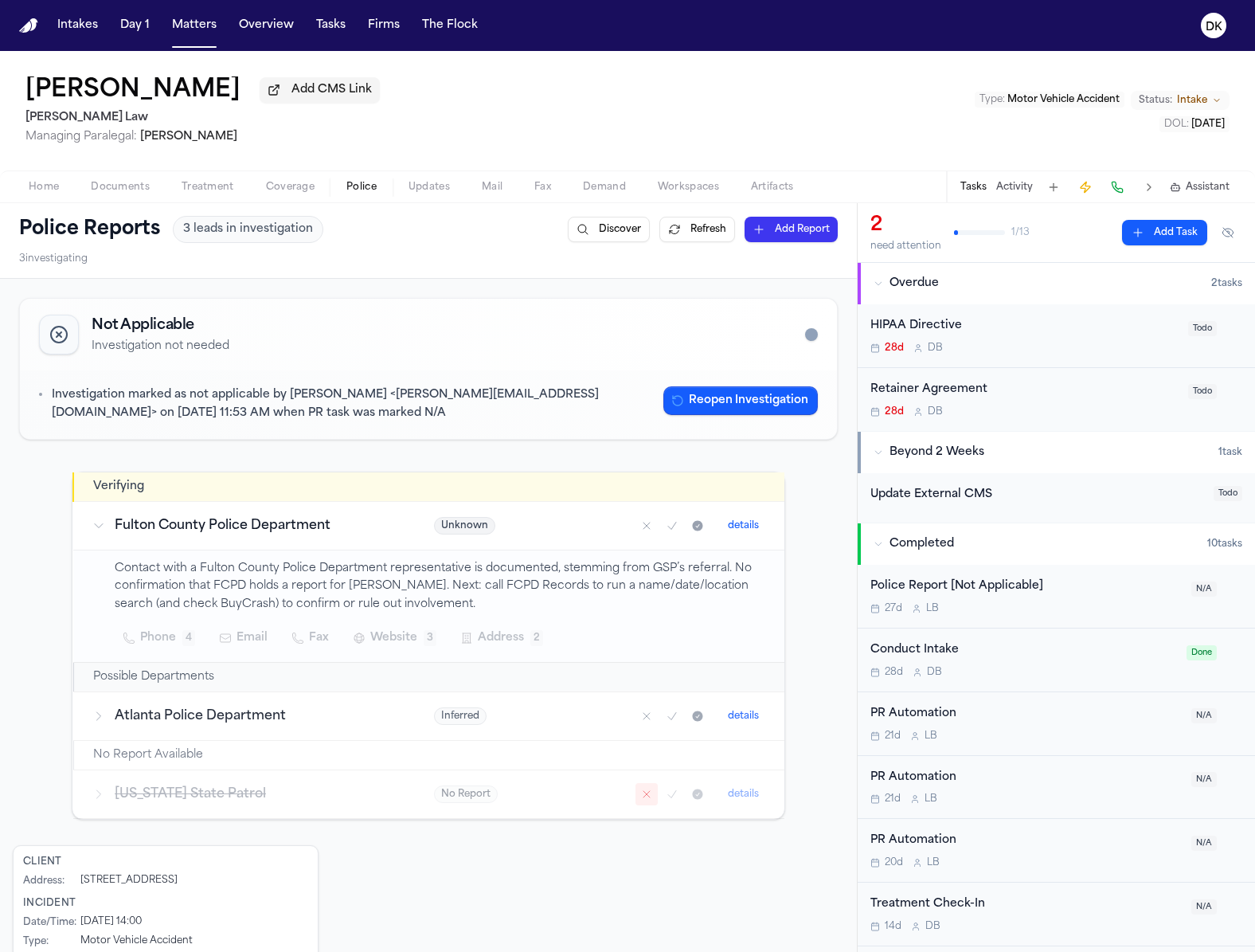
click at [105, 188] on span "Documents" at bounding box center [121, 187] width 59 height 13
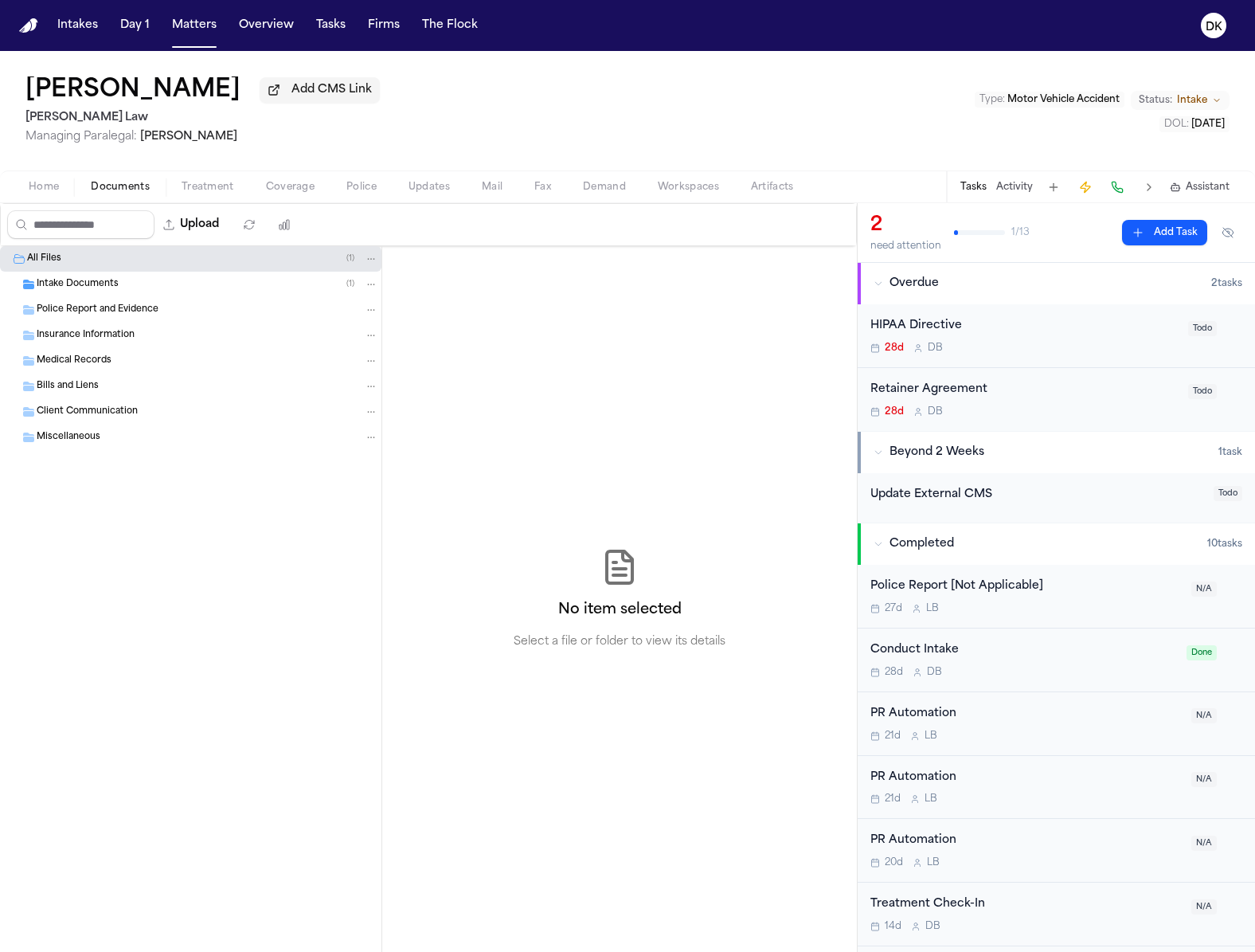
click at [154, 299] on div "Police Report and Evidence" at bounding box center [191, 310] width 381 height 25
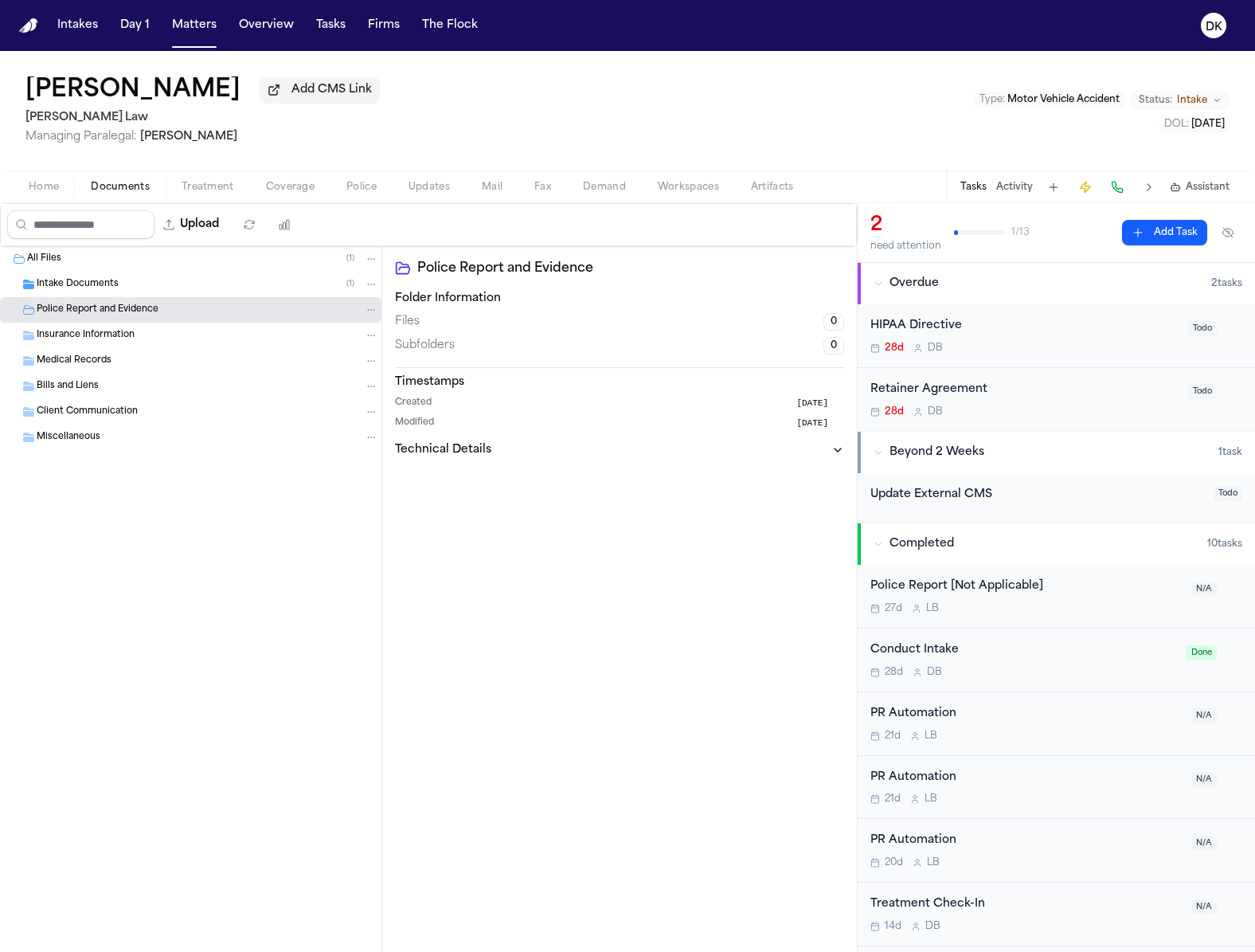
click at [158, 289] on div "Intake Documents ( 1 )" at bounding box center [208, 284] width 342 height 14
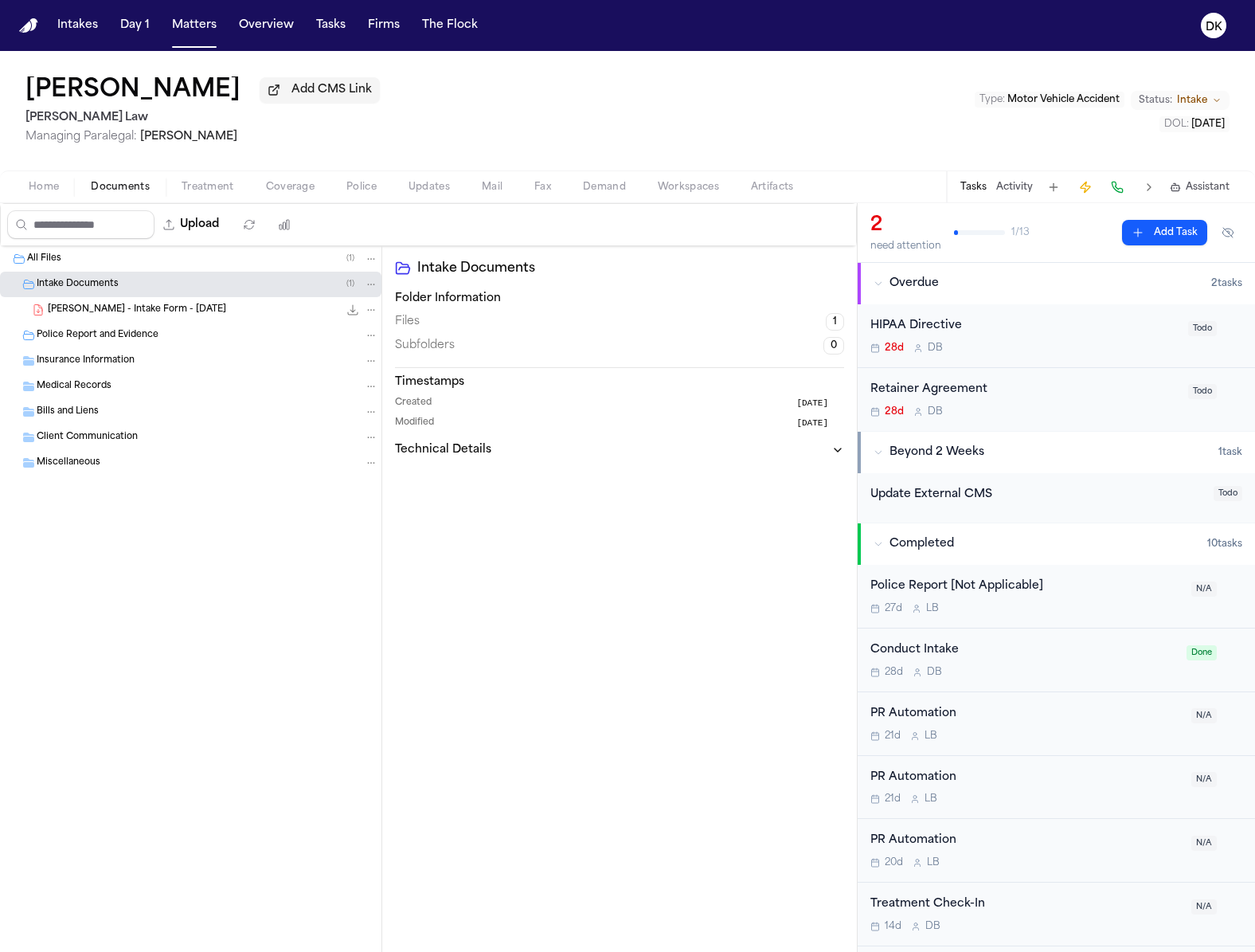
click at [159, 295] on div "Intake Documents ( 1 )" at bounding box center [191, 284] width 381 height 25
click at [187, 28] on button "Matters" at bounding box center [194, 25] width 58 height 29
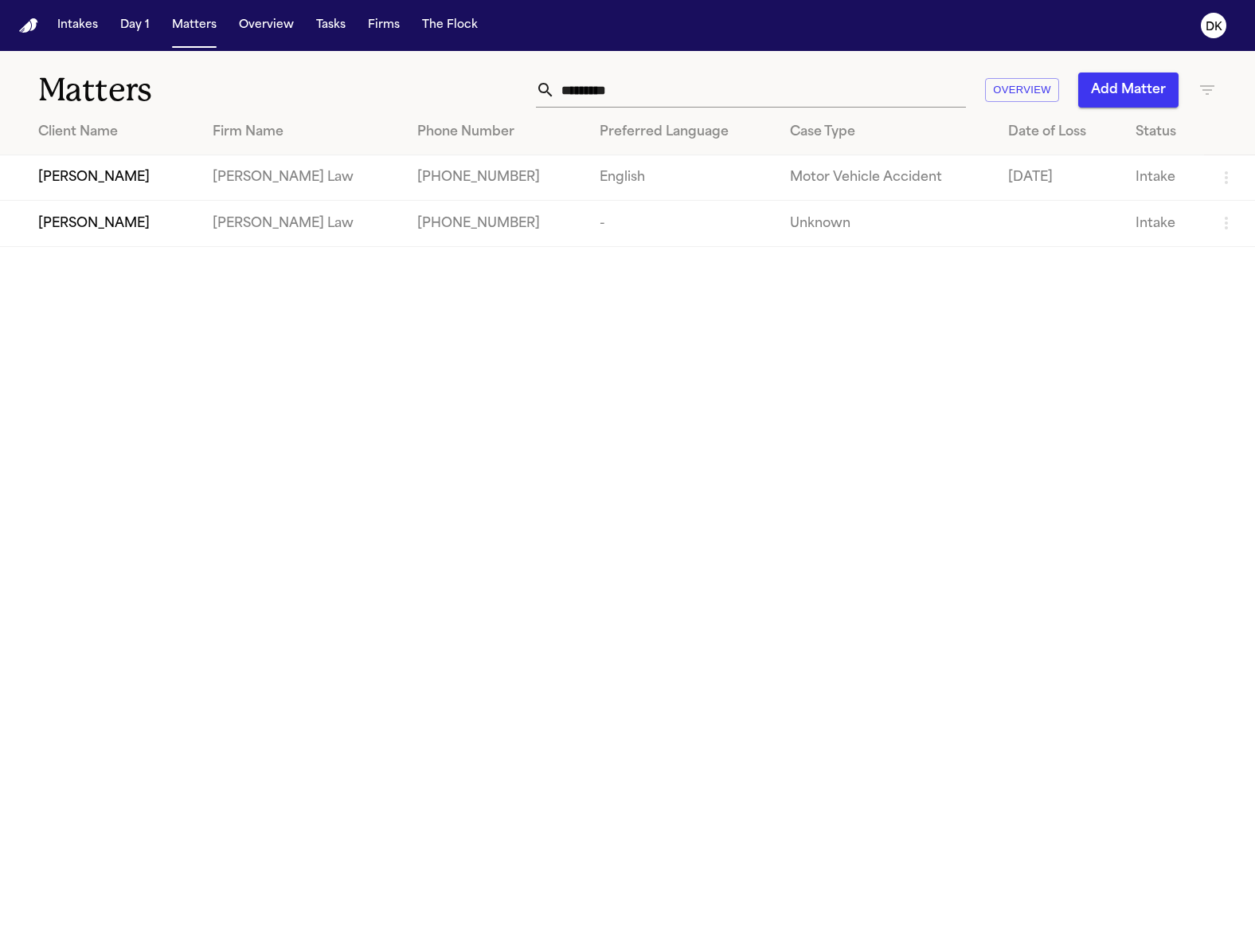
click at [655, 91] on input "*********" at bounding box center [760, 90] width 411 height 35
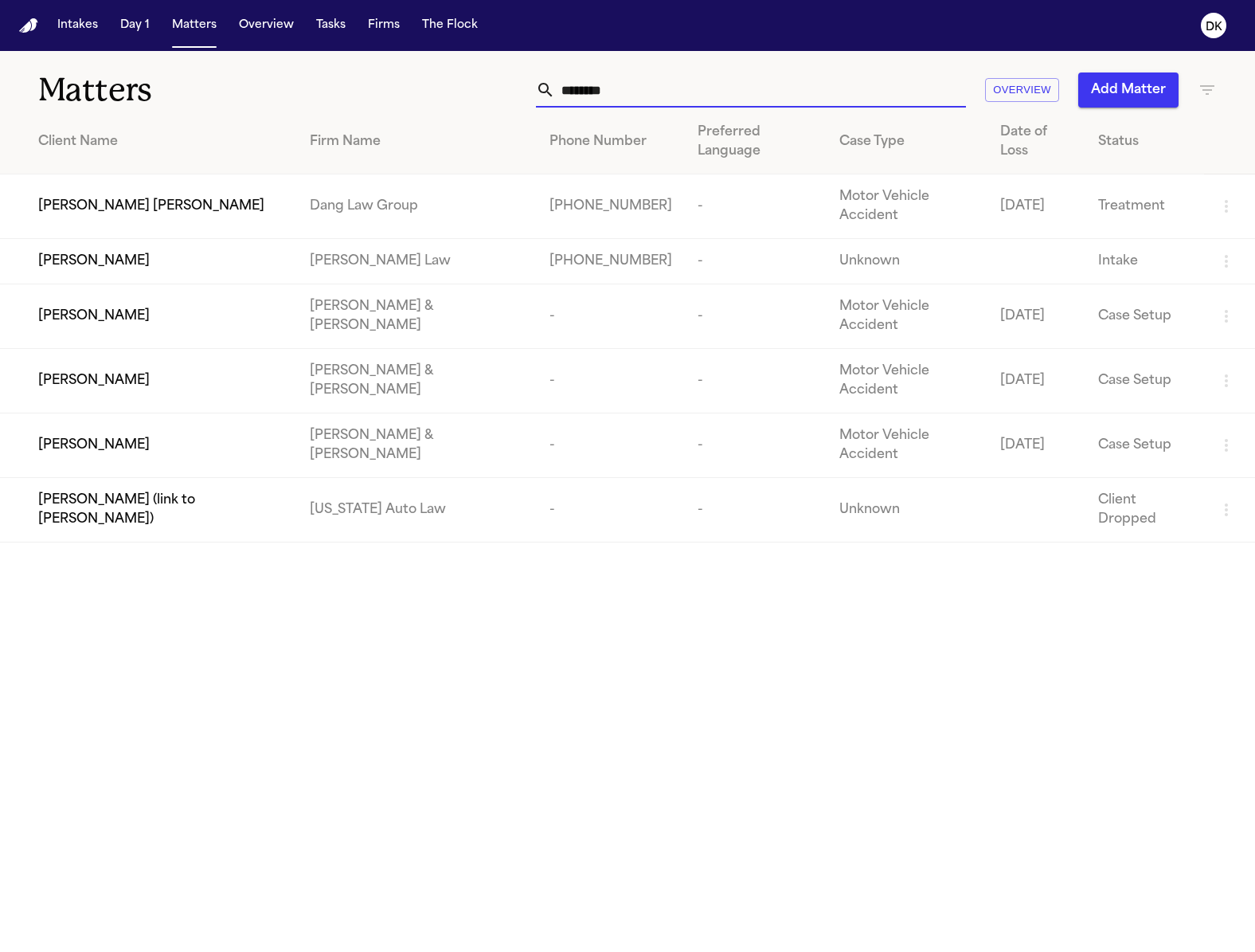
type input "*********"
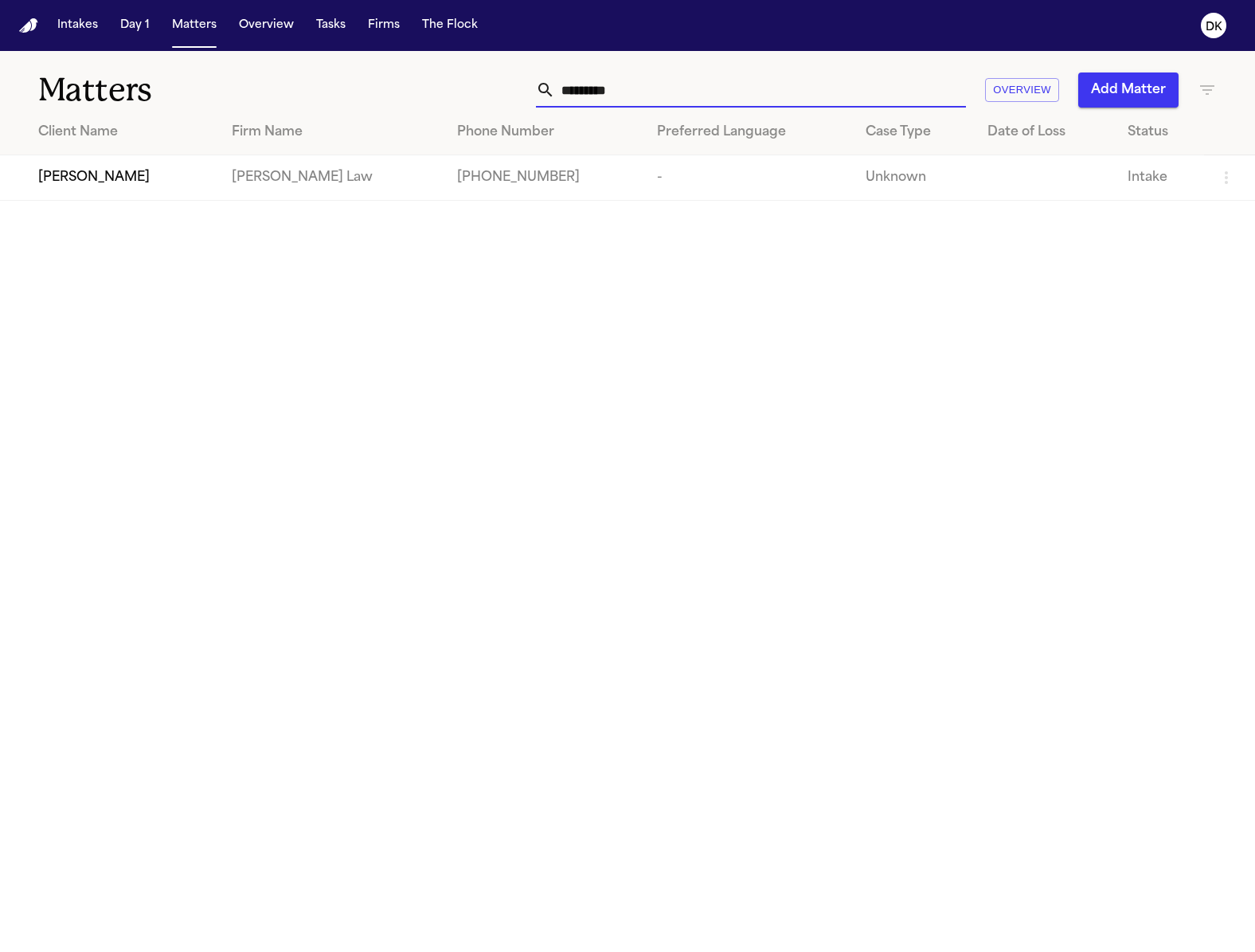
click at [58, 198] on td "Johnny Clay" at bounding box center [109, 178] width 219 height 45
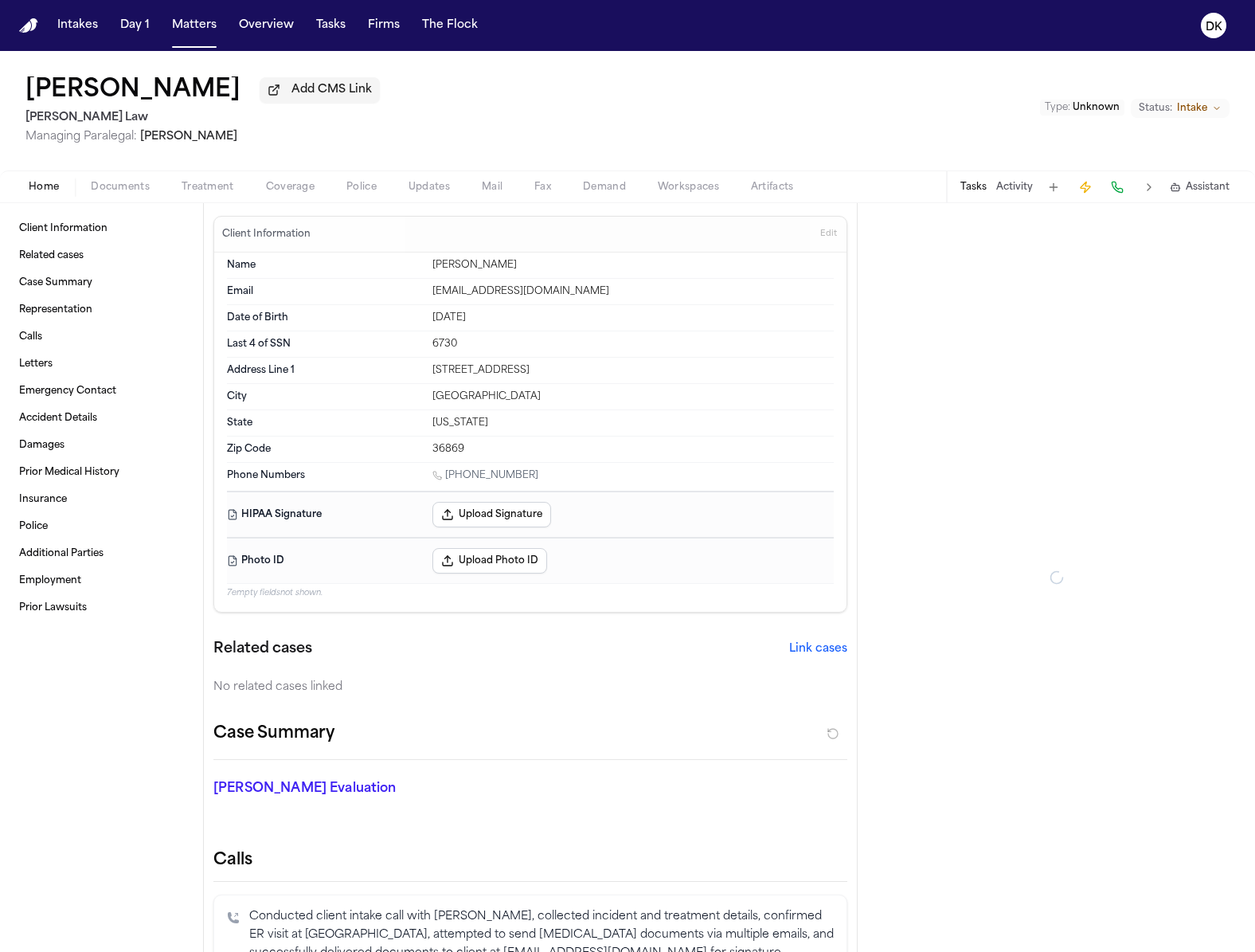
click at [388, 201] on div "Home Documents Treatment Coverage Police Updates Mail Fax Demand Workspaces Art…" at bounding box center [627, 185] width 1255 height 31
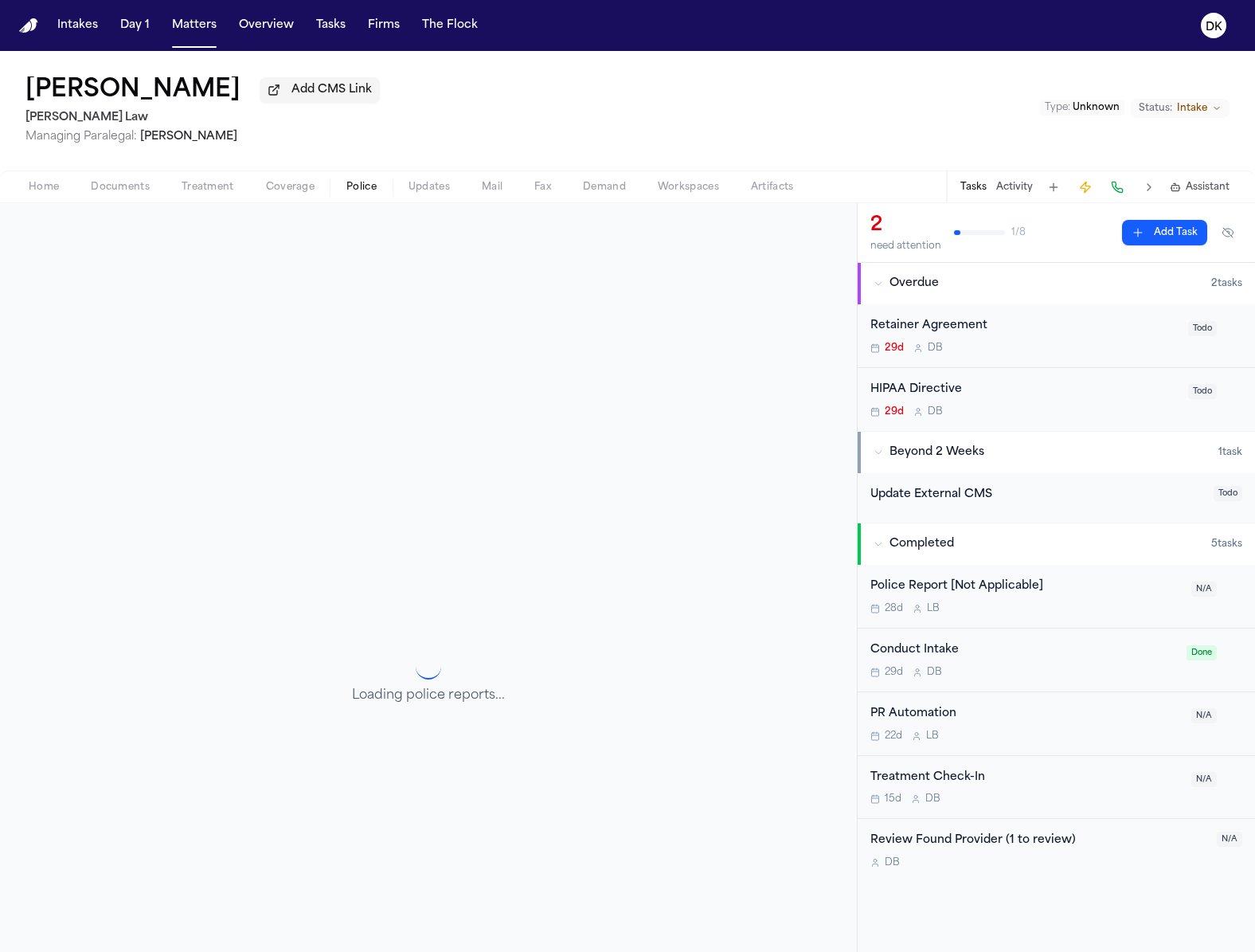
click at [372, 193] on span "Police" at bounding box center [362, 187] width 31 height 13
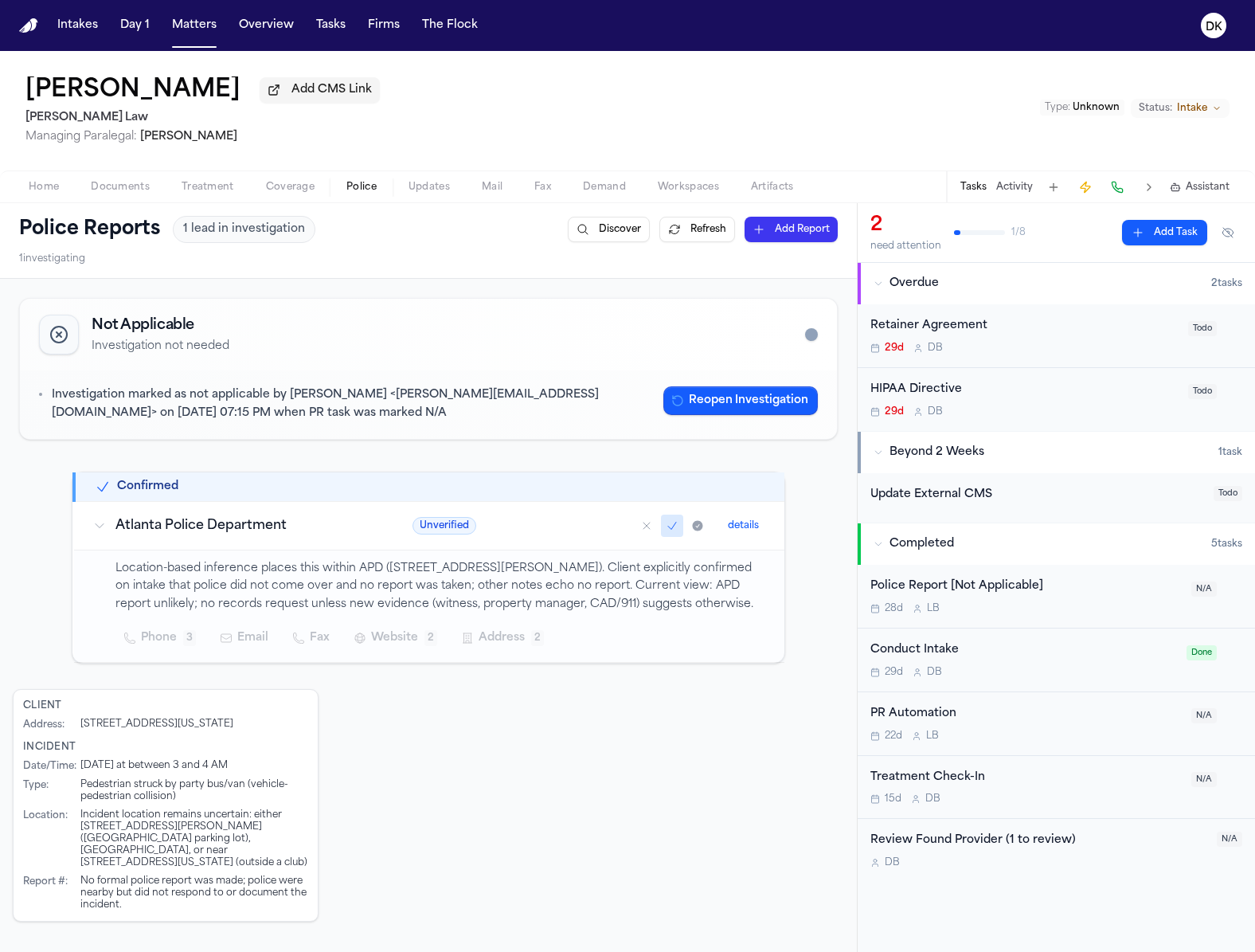
click at [97, 184] on span "Documents" at bounding box center [121, 187] width 59 height 13
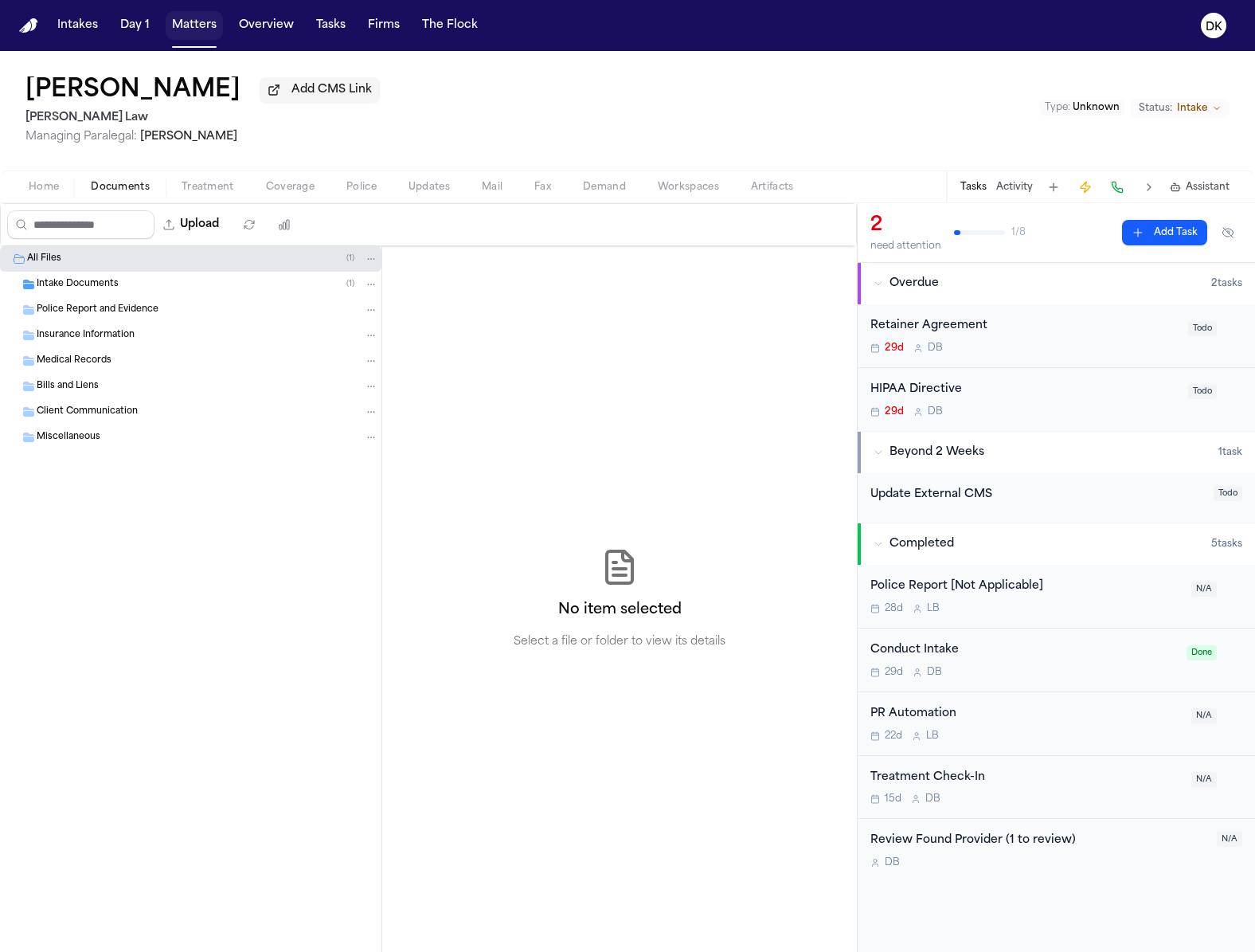
click at [188, 22] on button "Matters" at bounding box center [194, 25] width 58 height 29
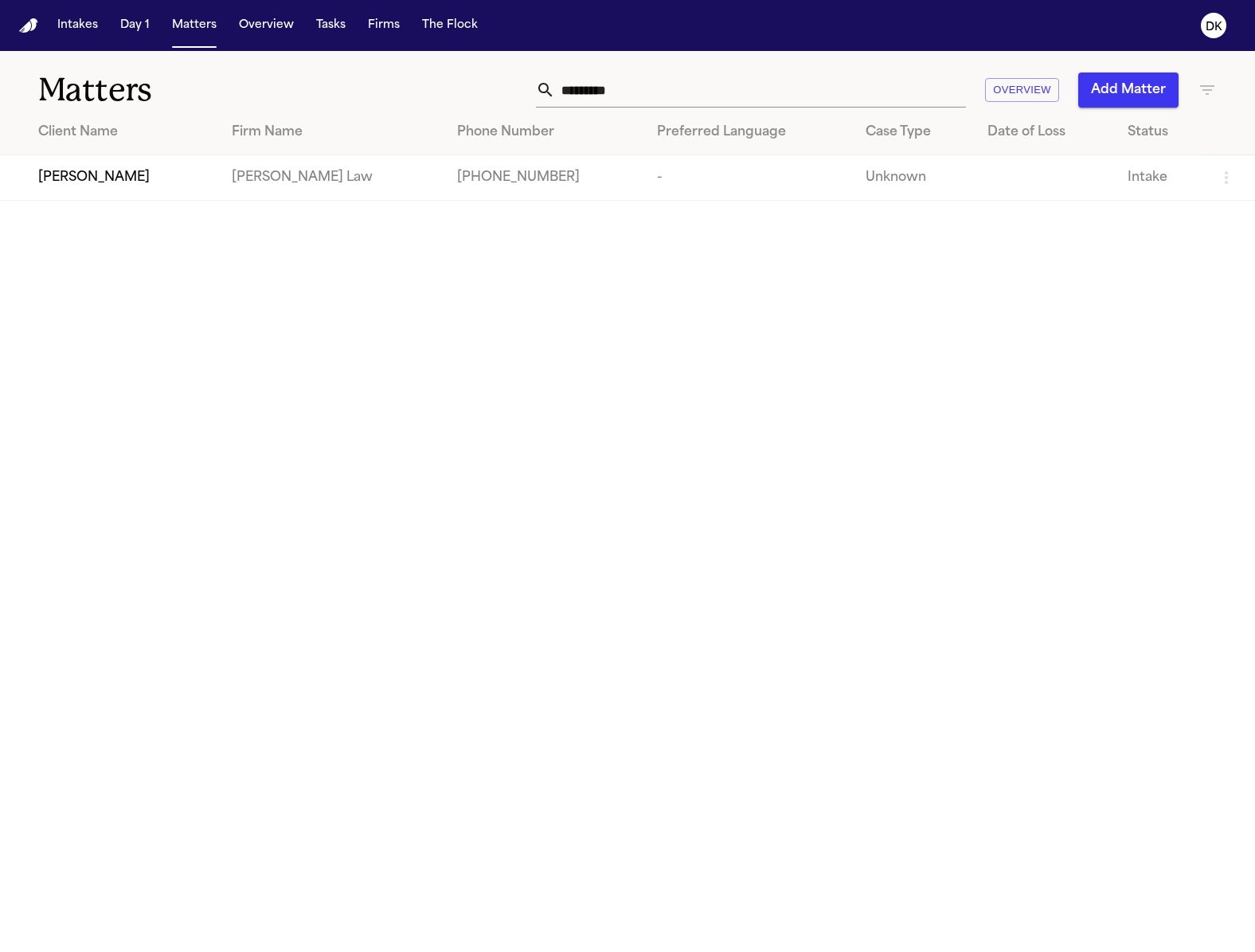
click at [634, 84] on input "*********" at bounding box center [760, 90] width 411 height 35
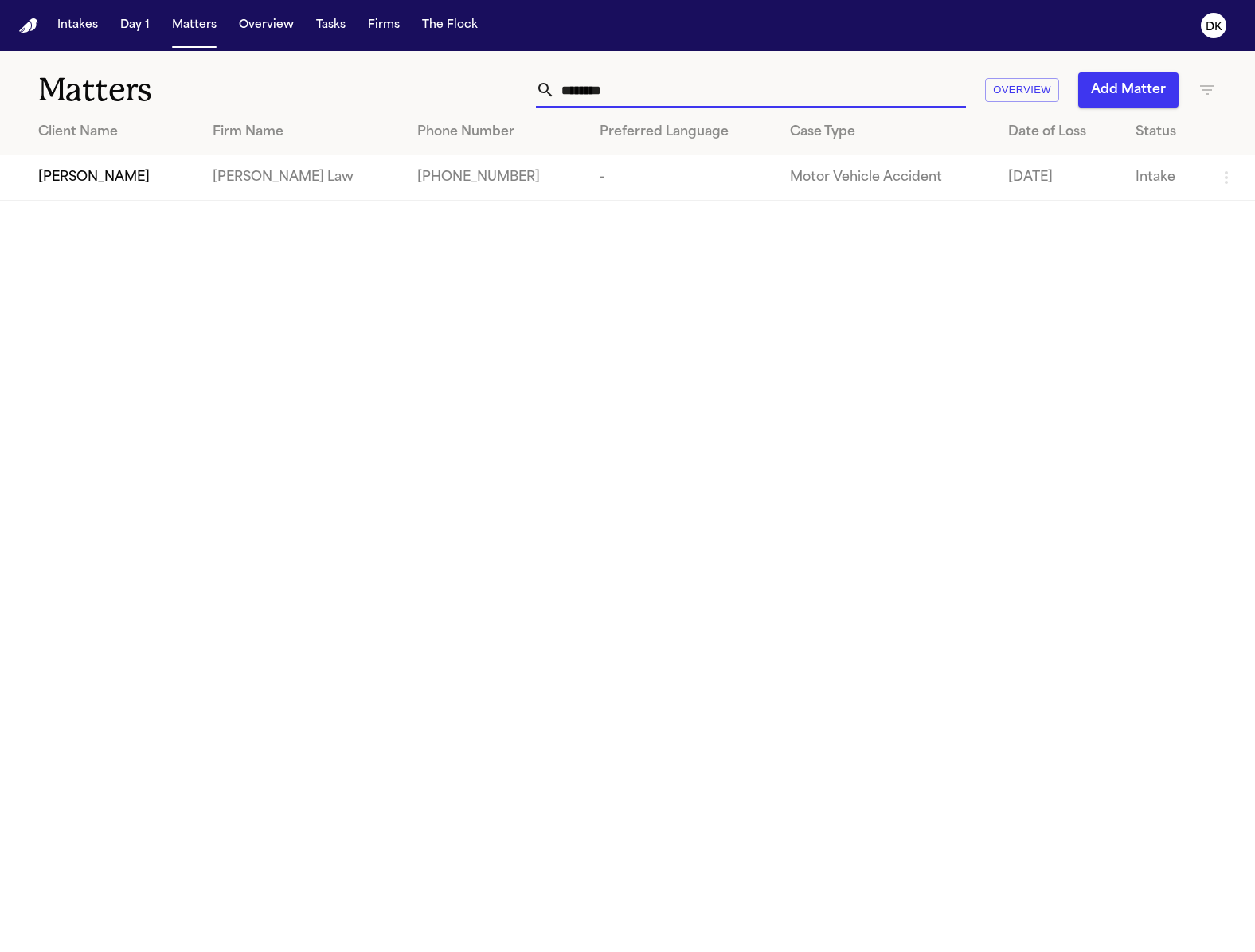
type input "********"
click at [76, 192] on td "Aisha Bennett" at bounding box center [100, 178] width 200 height 45
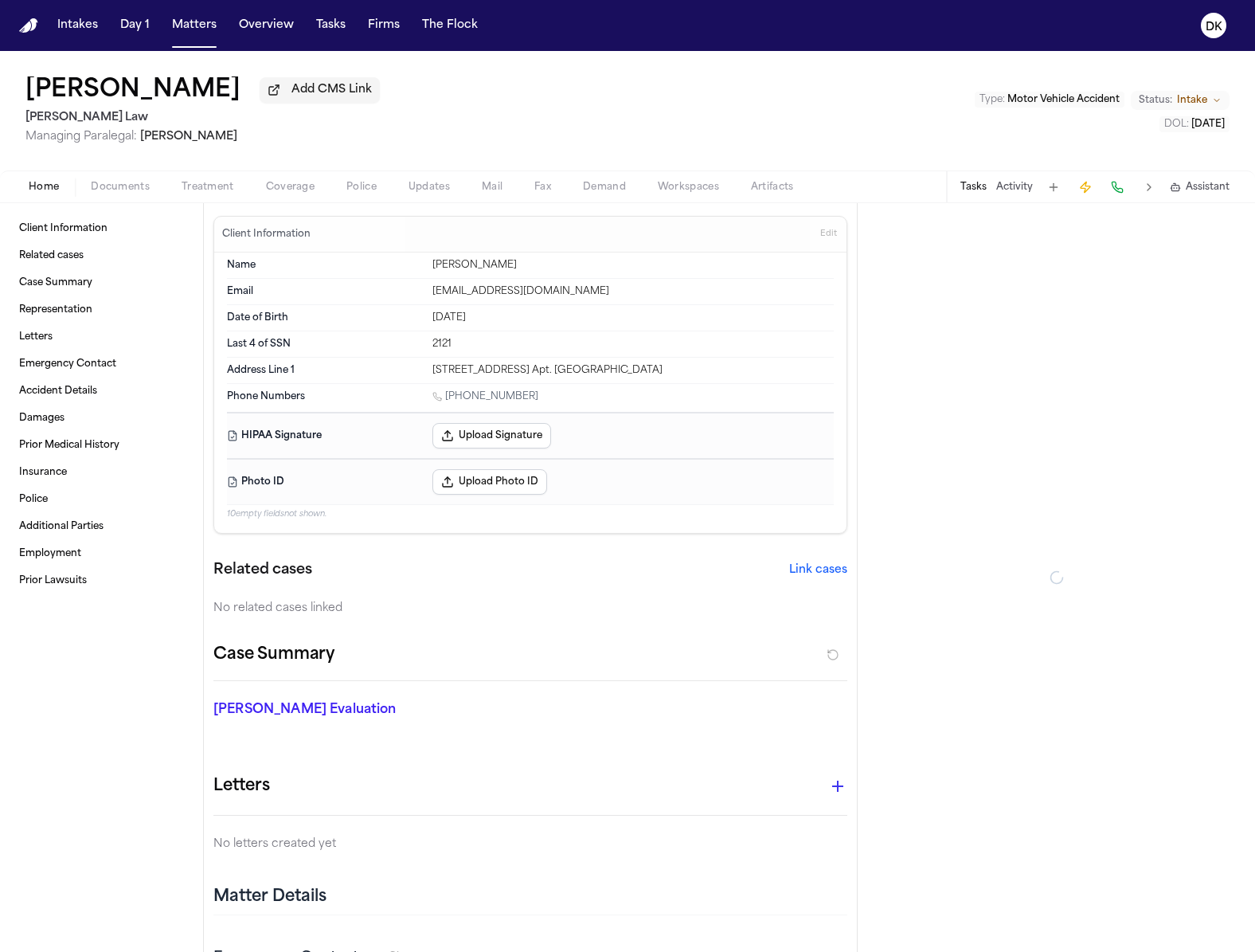
click at [381, 193] on button "Police" at bounding box center [361, 186] width 62 height 19
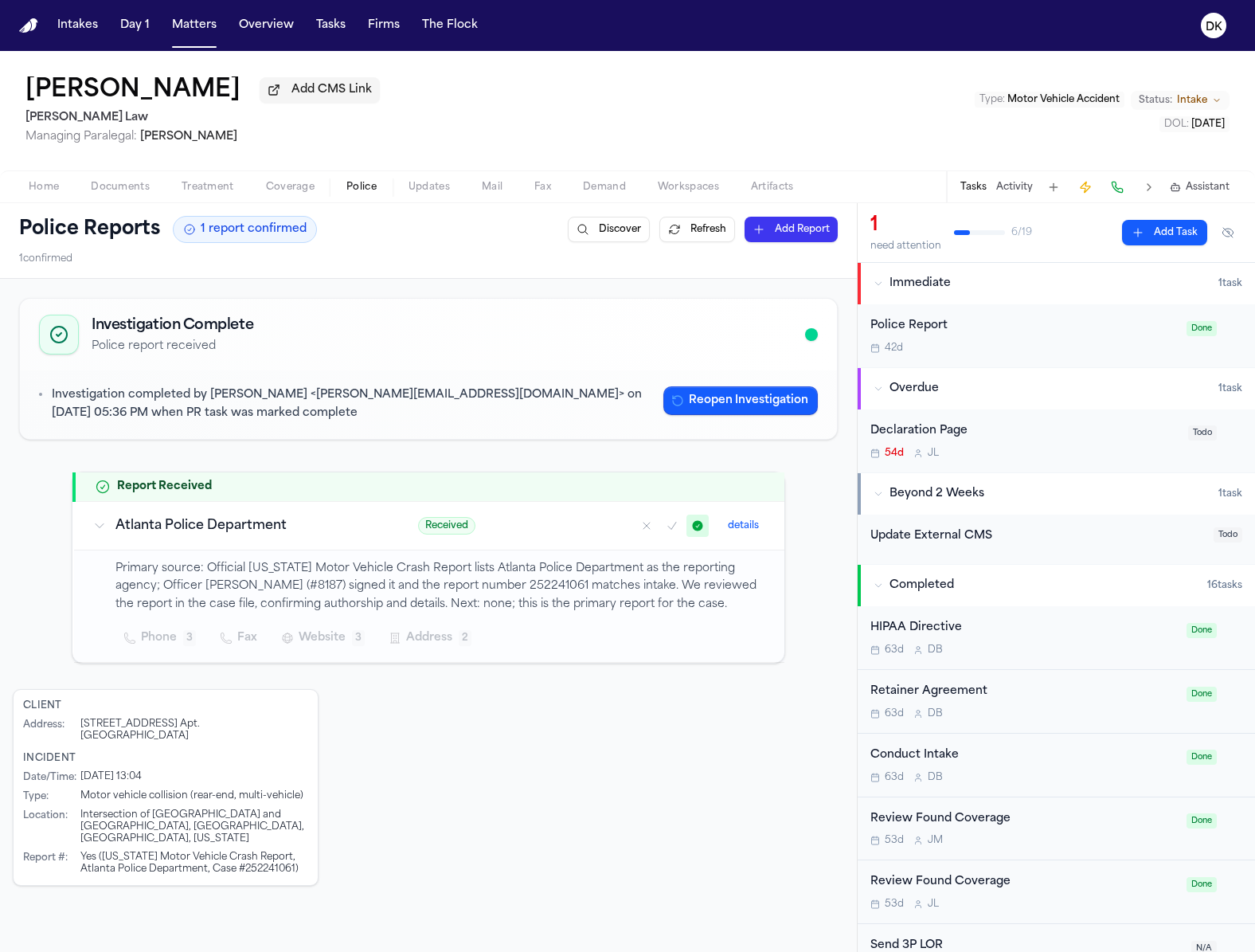
click at [108, 186] on span "Documents" at bounding box center [121, 187] width 59 height 13
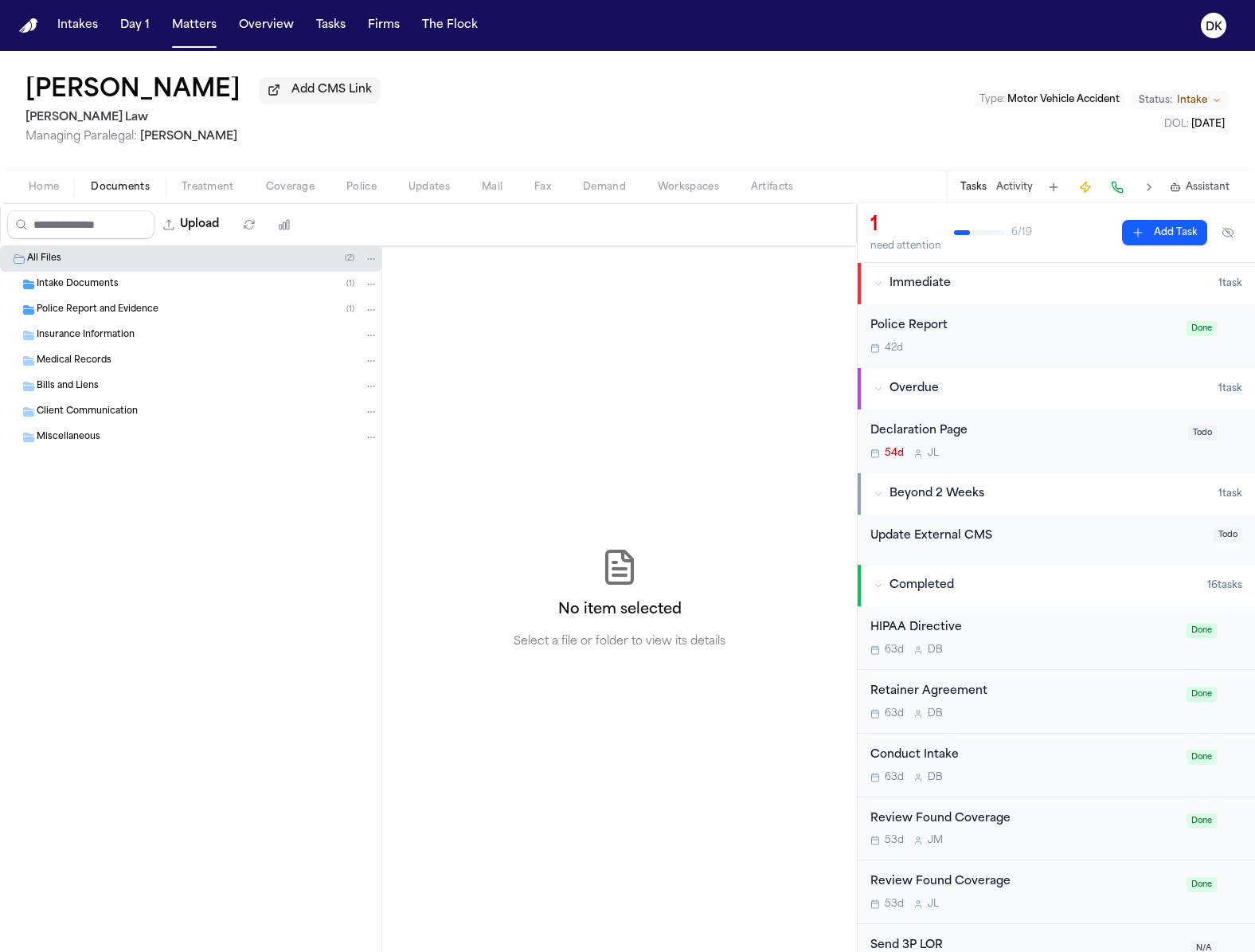
click at [138, 311] on span "Police Report and Evidence" at bounding box center [97, 310] width 121 height 13
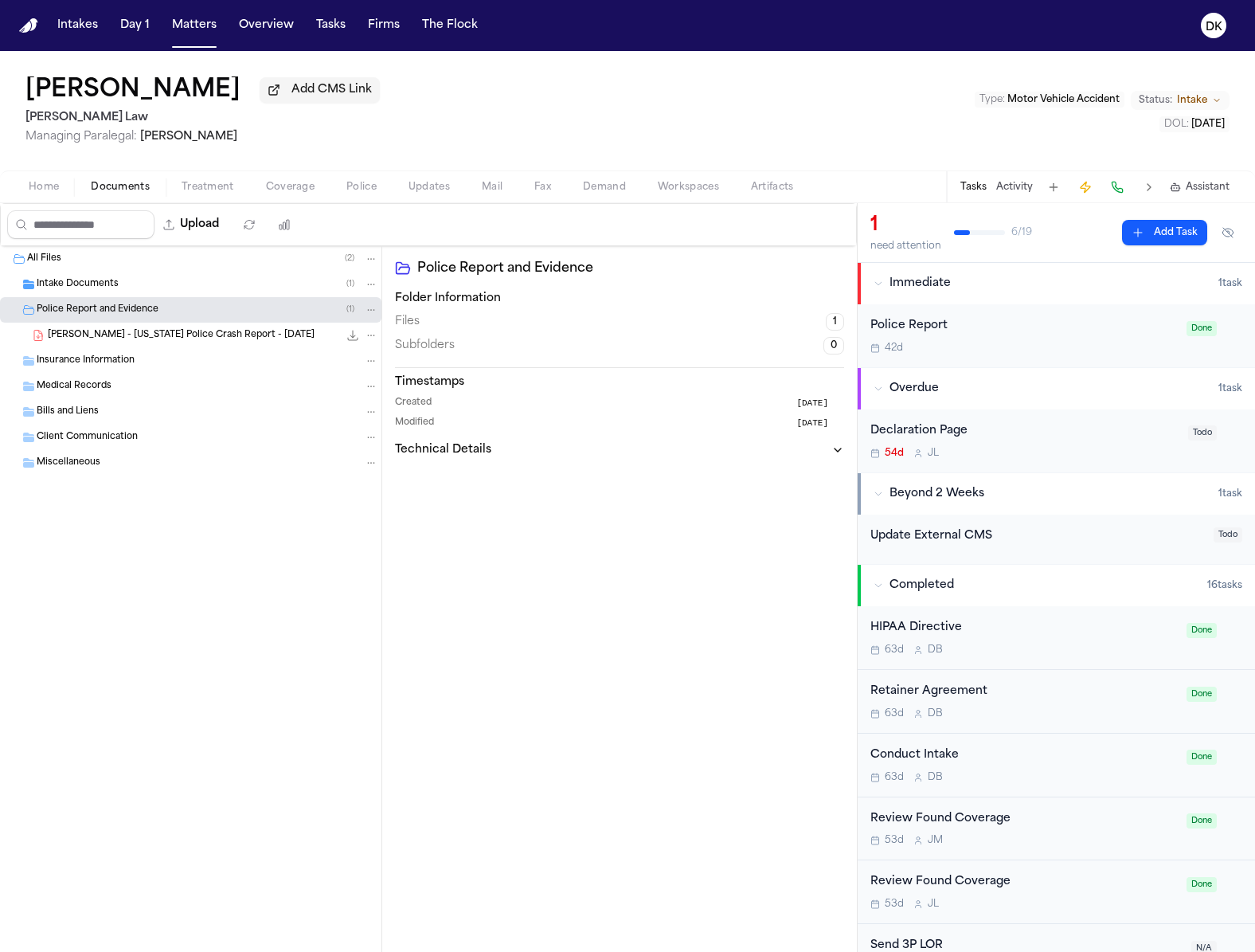
click at [170, 278] on div "Intake Documents ( 1 )" at bounding box center [191, 284] width 381 height 25
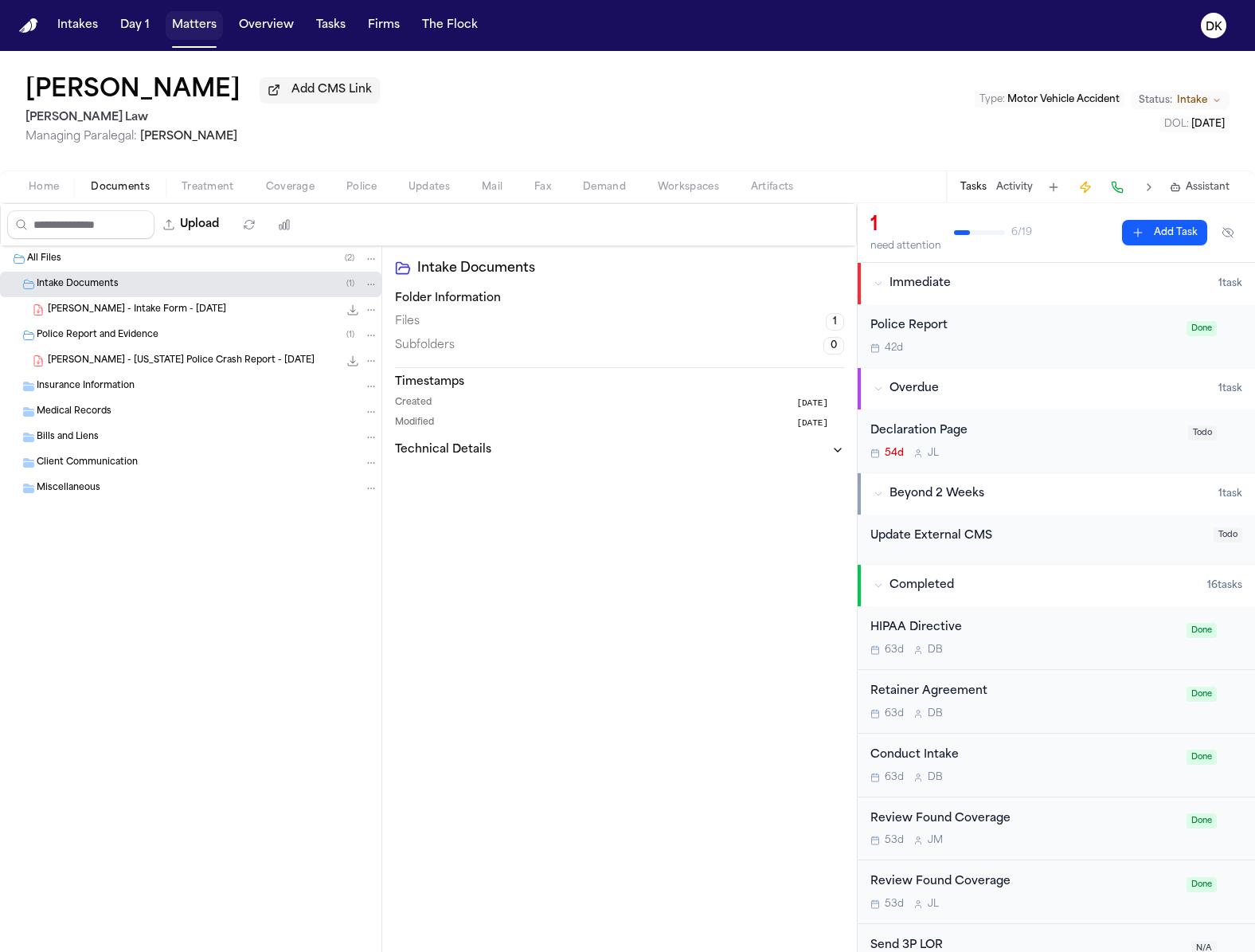
click at [170, 26] on button "Matters" at bounding box center [194, 25] width 58 height 29
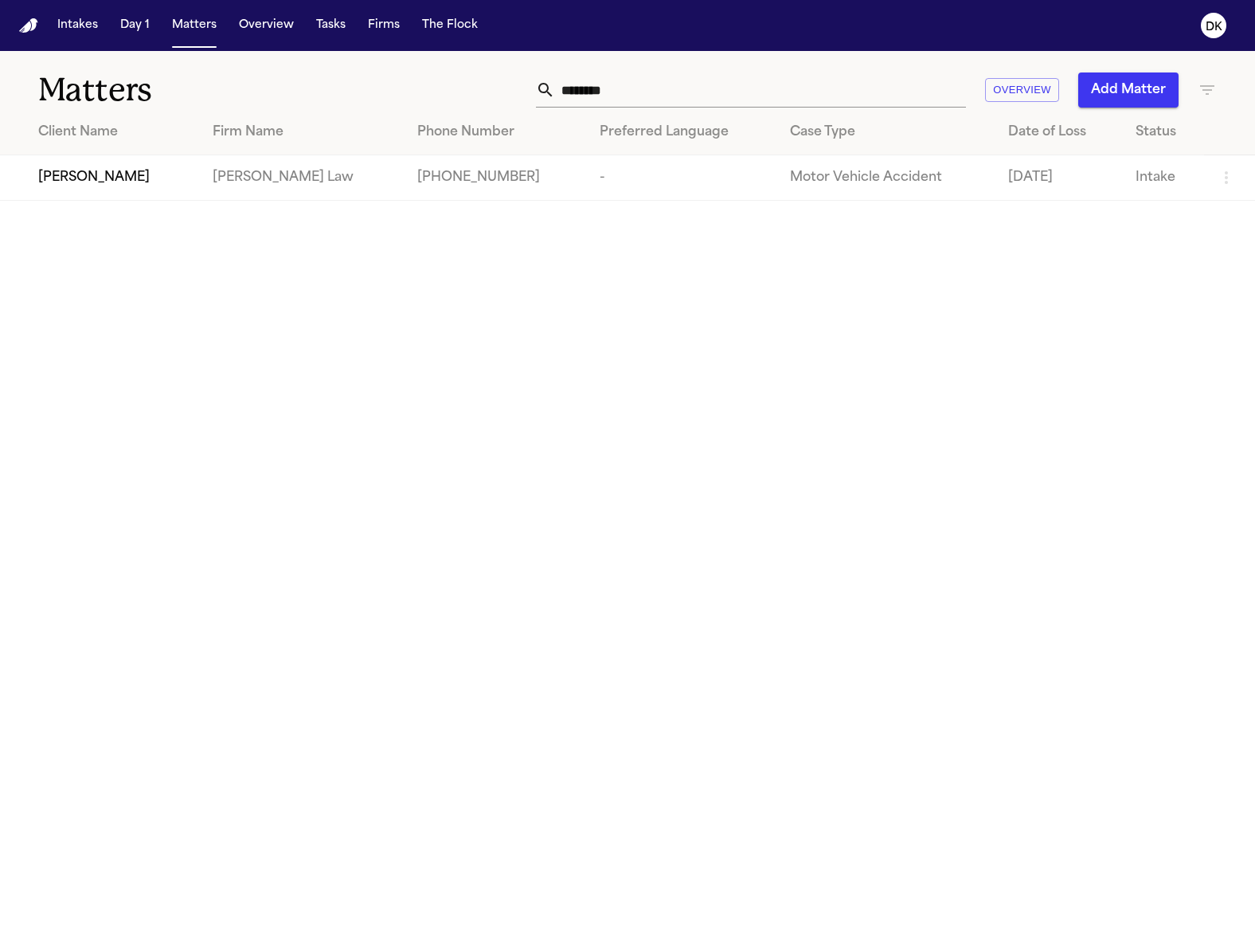
click at [588, 77] on input "********" at bounding box center [760, 90] width 411 height 35
type input "**********"
click at [96, 212] on main "**********" at bounding box center [627, 501] width 1255 height 901
click at [101, 180] on span "Angel Lawrence" at bounding box center [94, 177] width 112 height 19
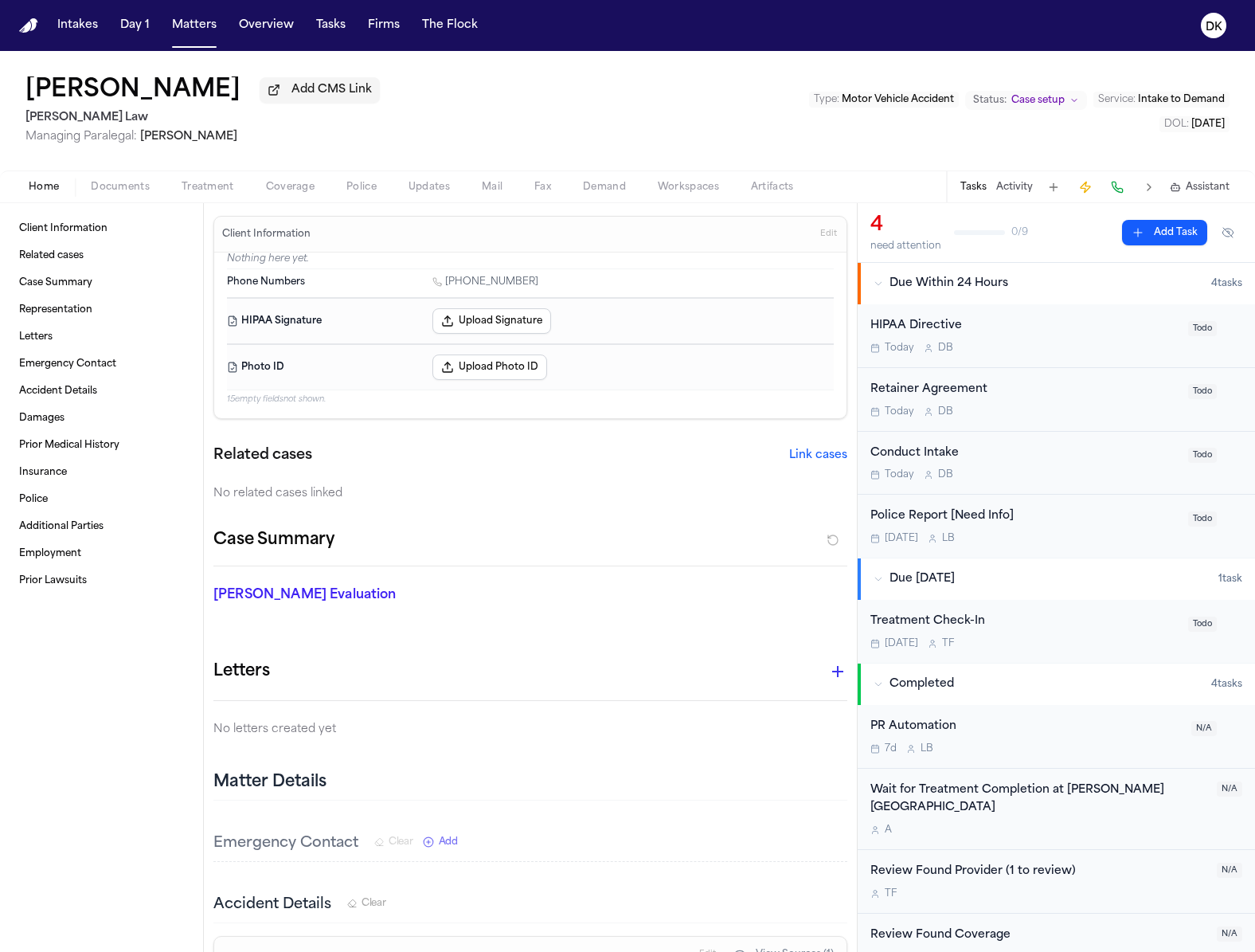
click at [139, 181] on button "Documents" at bounding box center [120, 186] width 91 height 19
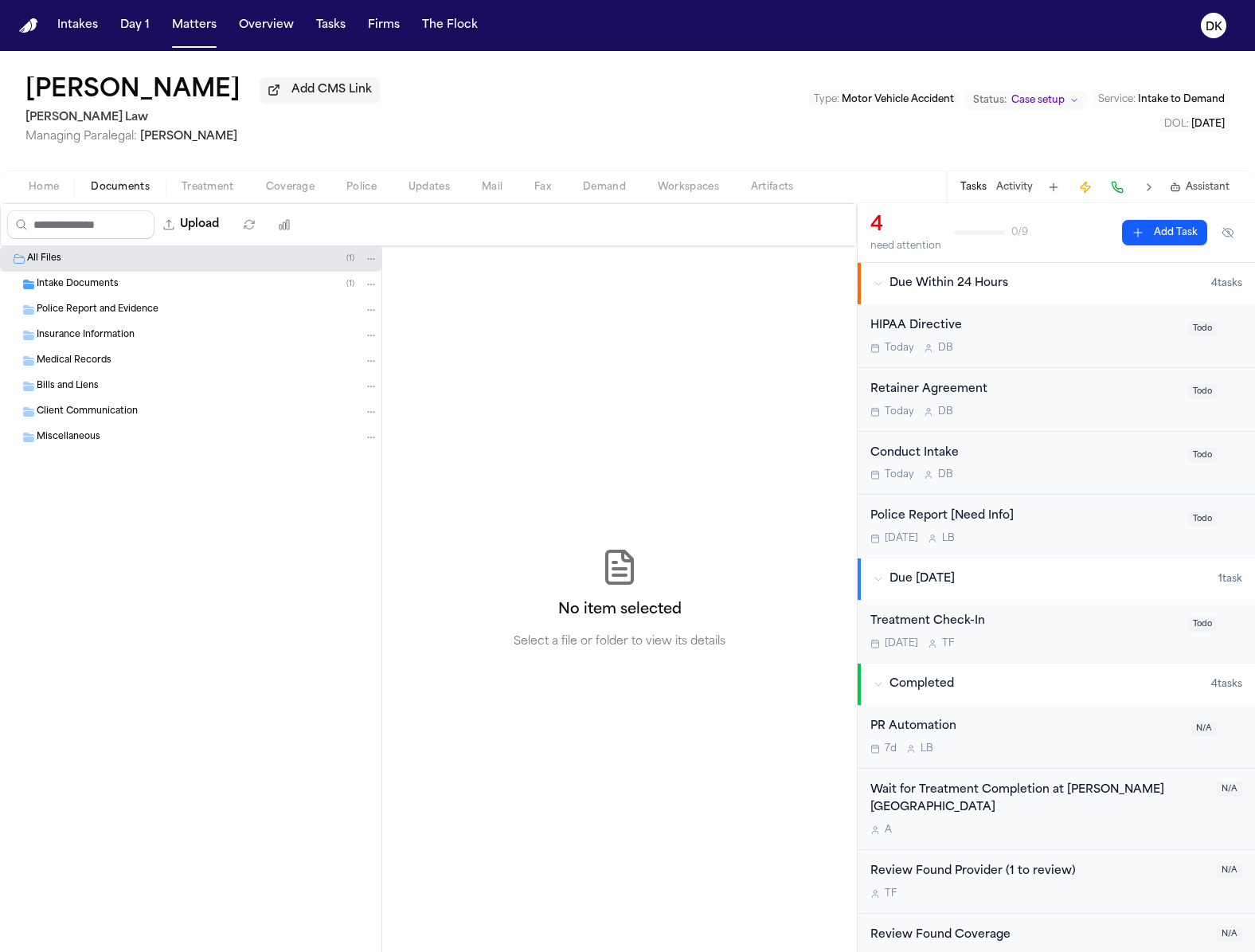
click at [170, 283] on div "Intake Documents ( 1 )" at bounding box center [208, 284] width 342 height 14
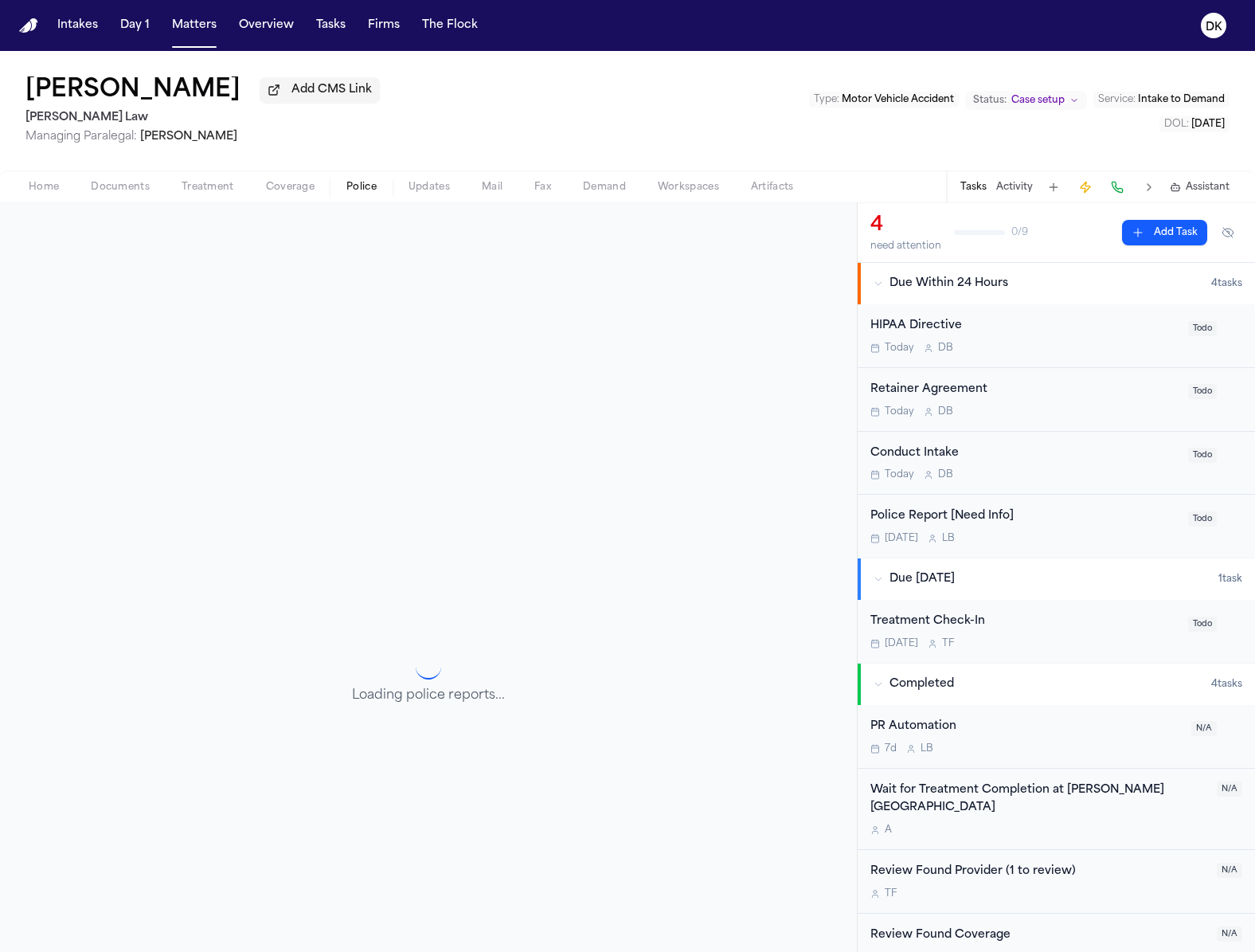
click at [356, 193] on span "Police" at bounding box center [362, 187] width 31 height 13
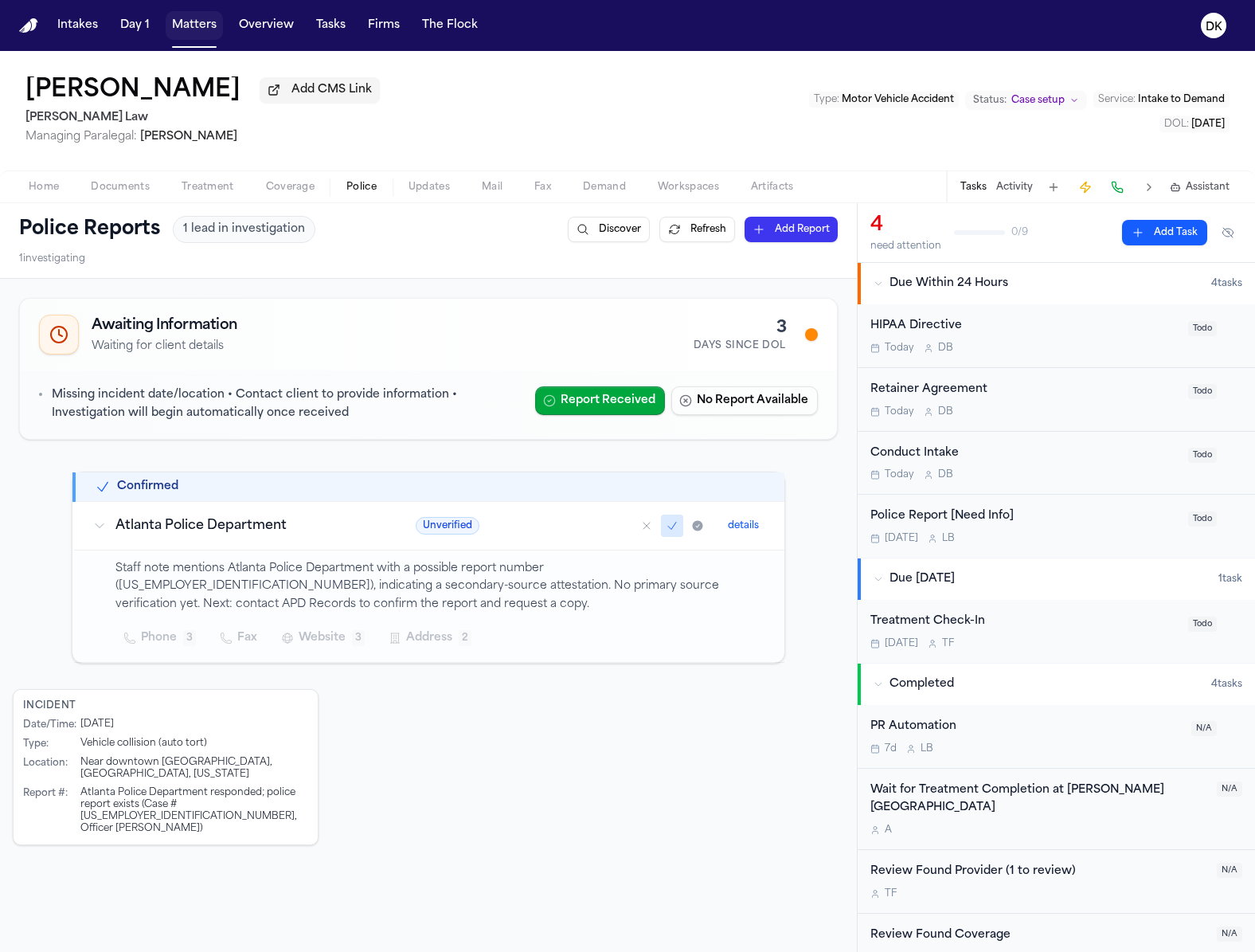
click at [197, 36] on button "Matters" at bounding box center [194, 25] width 58 height 29
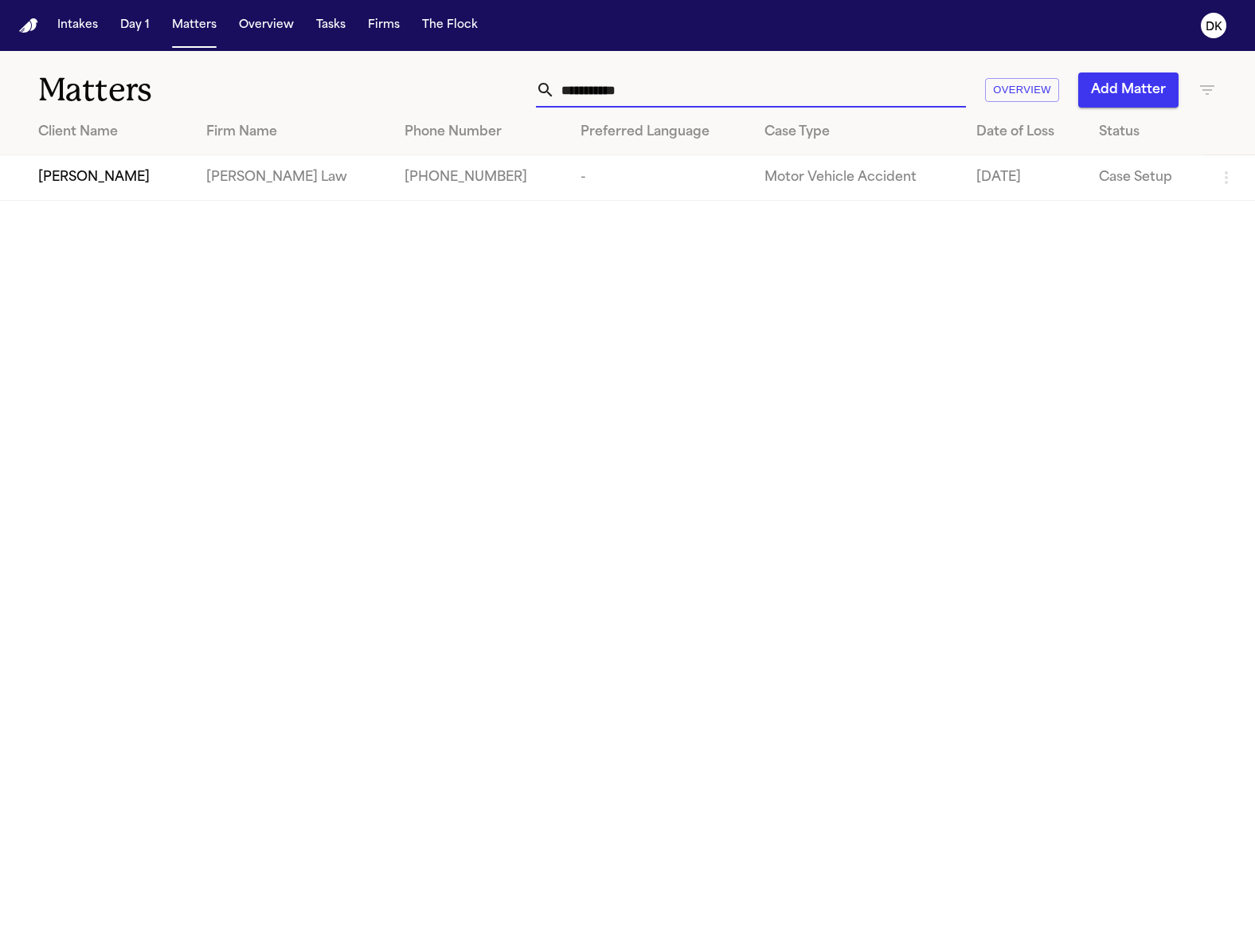
click at [622, 79] on input "**********" at bounding box center [760, 90] width 411 height 35
click at [668, 93] on input "**********" at bounding box center [760, 90] width 411 height 35
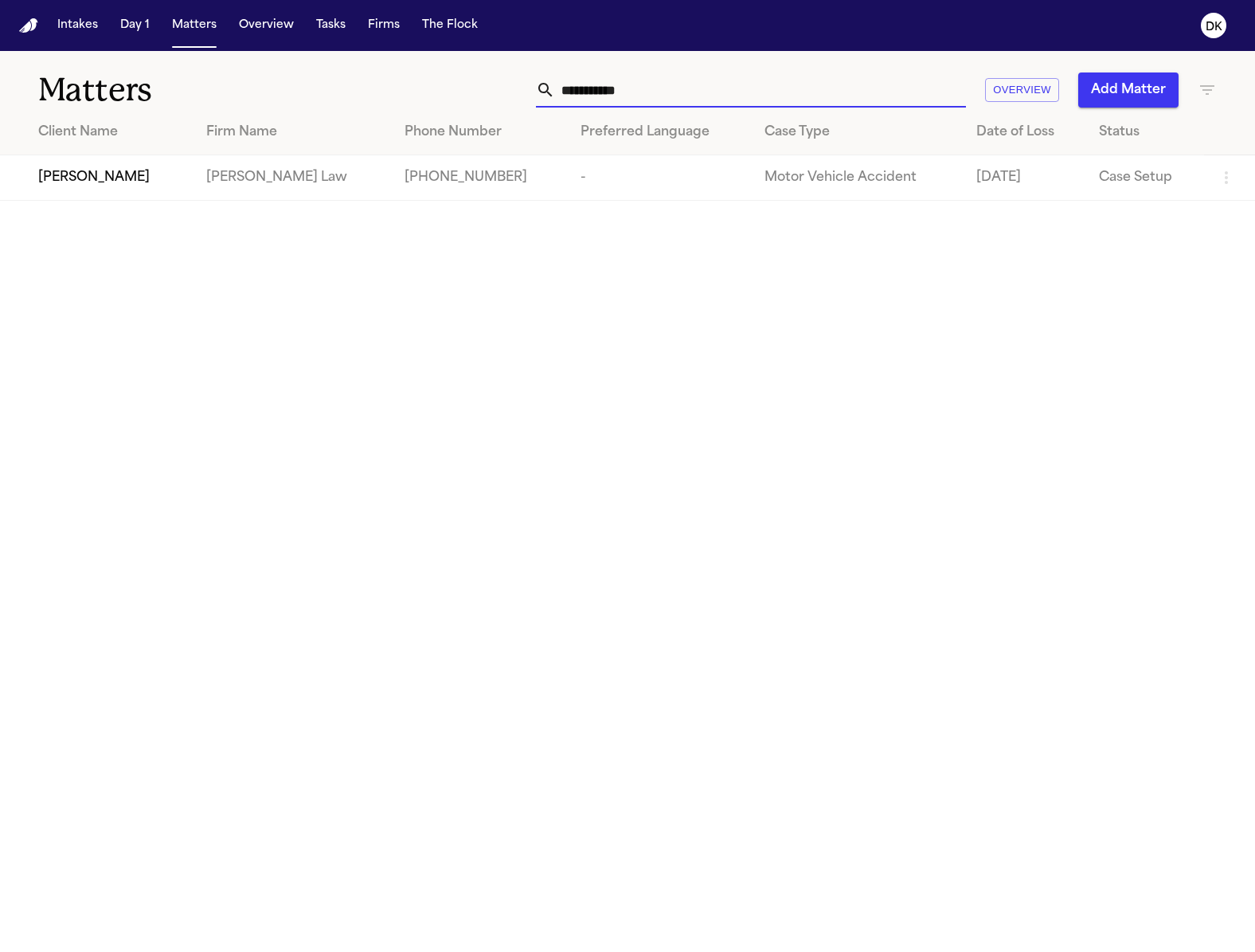
click at [668, 93] on input "**********" at bounding box center [760, 90] width 411 height 35
click at [672, 89] on input "**********" at bounding box center [760, 90] width 411 height 35
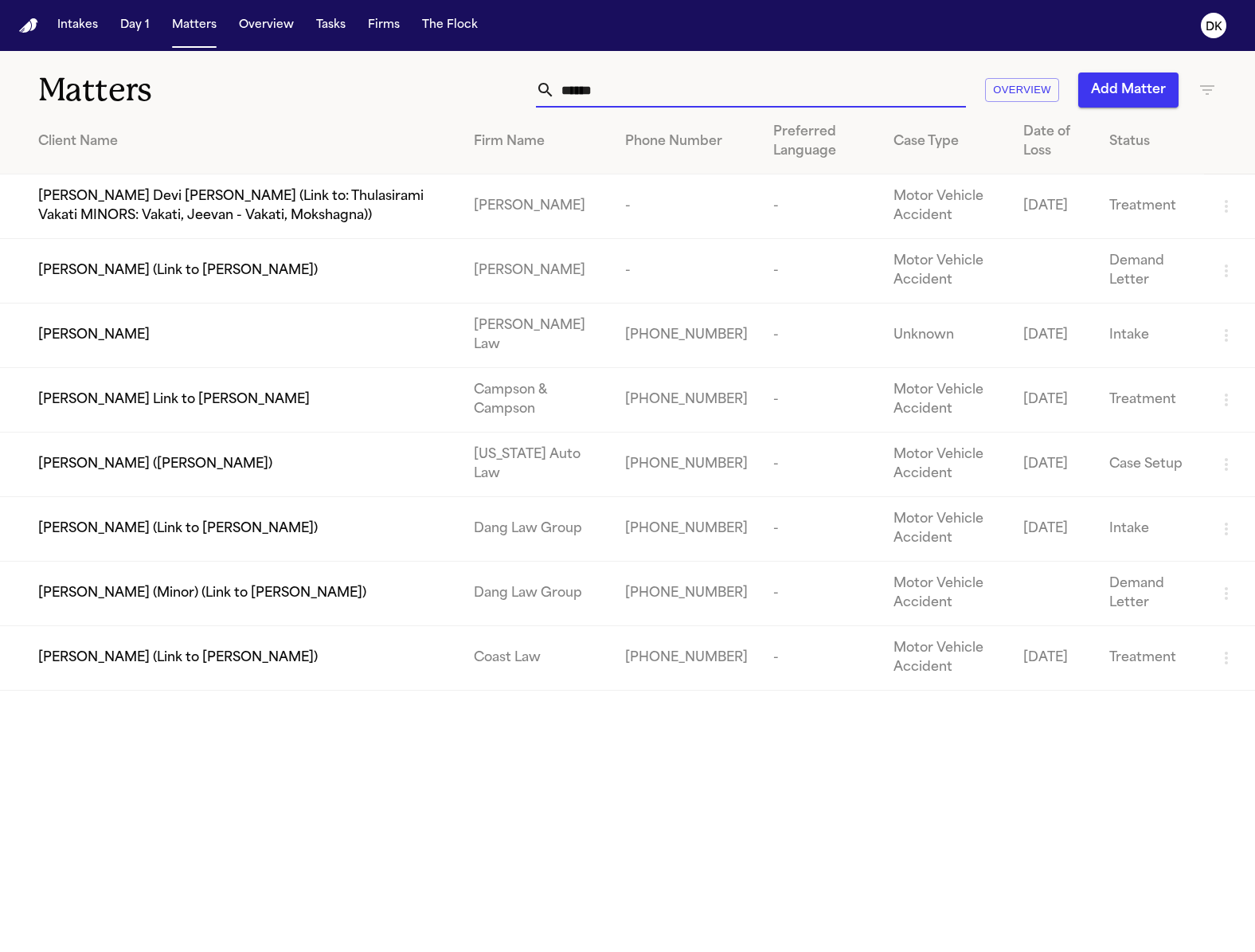
type input "*******"
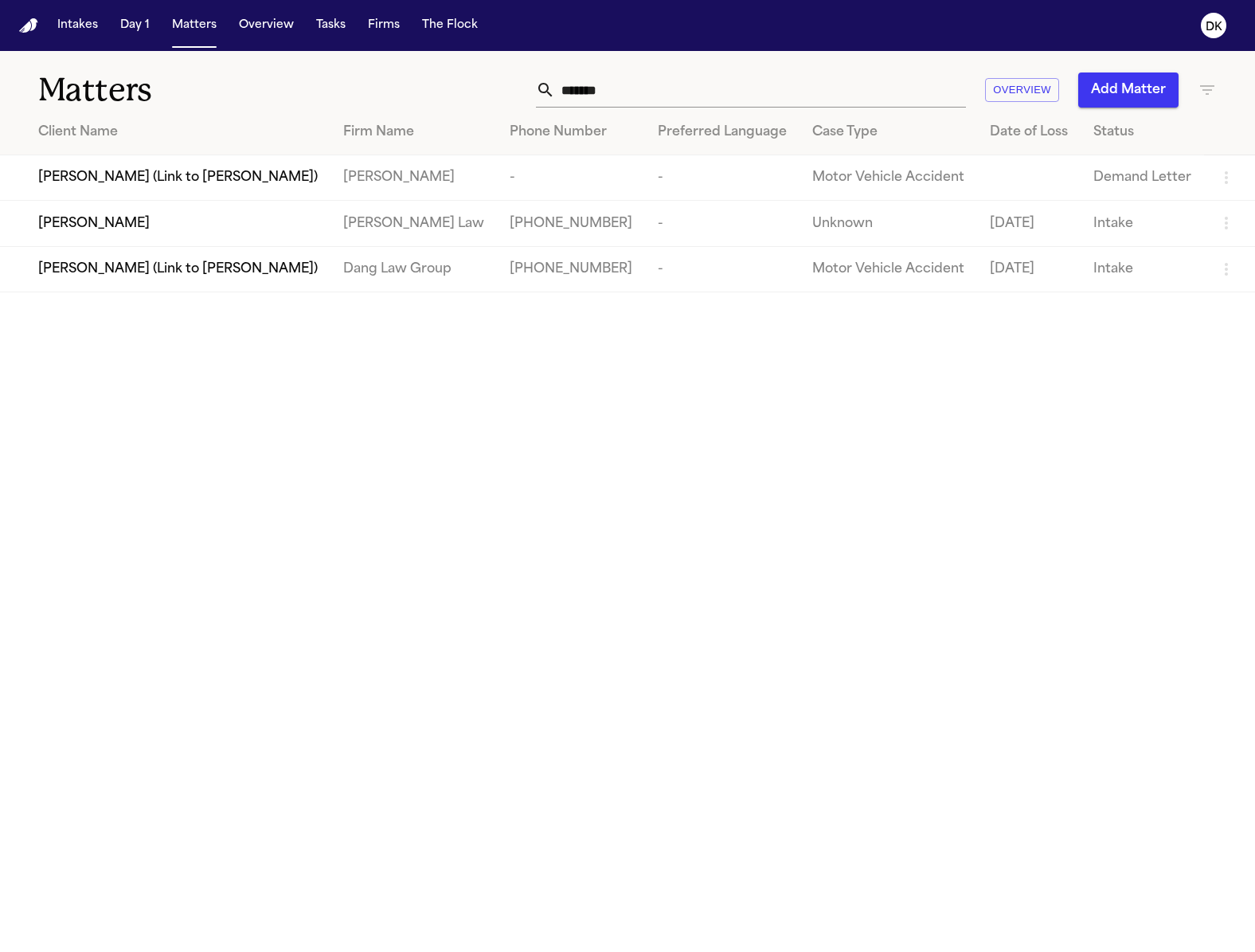
click at [211, 220] on div "Mikhail Hill" at bounding box center [178, 223] width 280 height 19
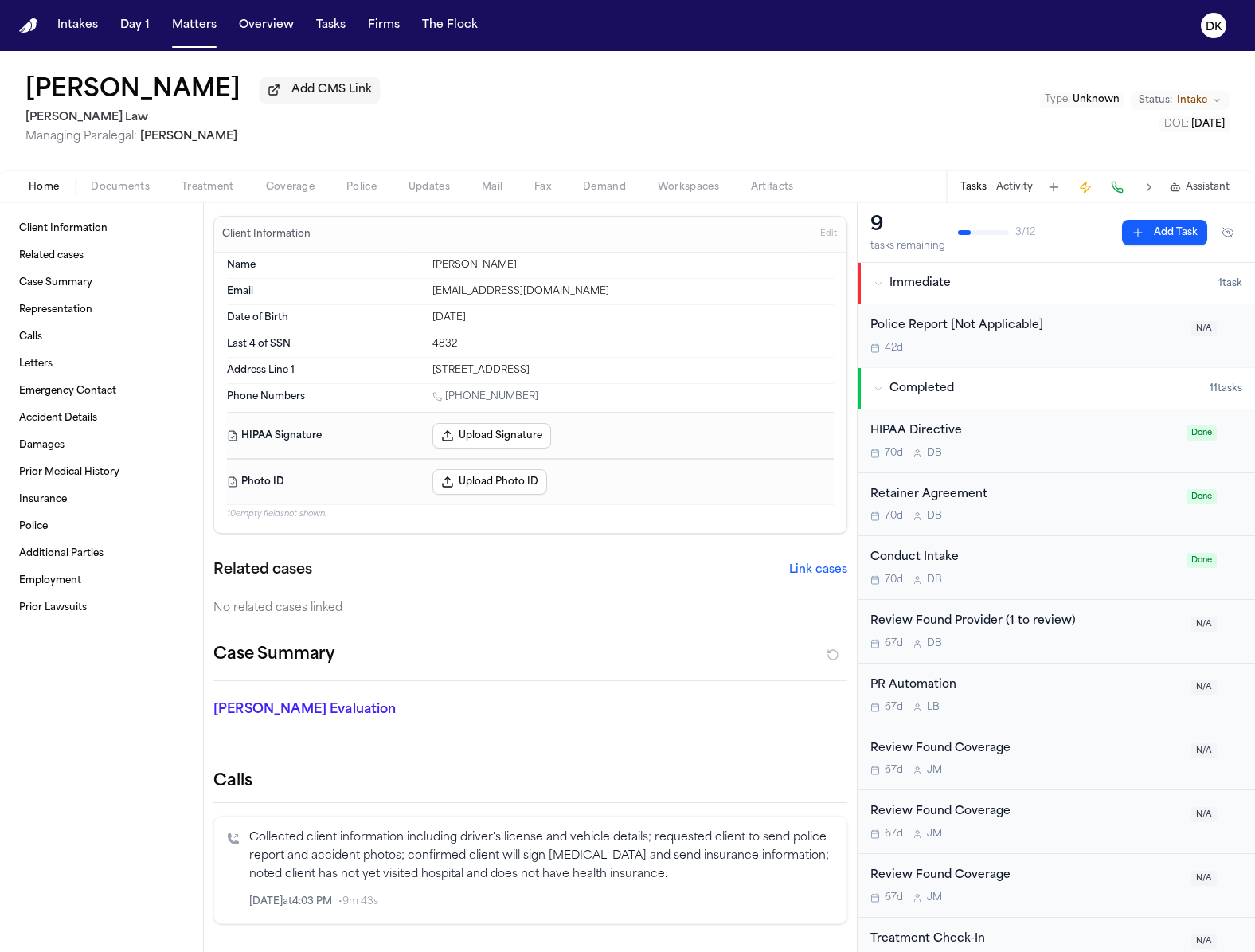
click at [357, 190] on span "Police" at bounding box center [362, 187] width 31 height 13
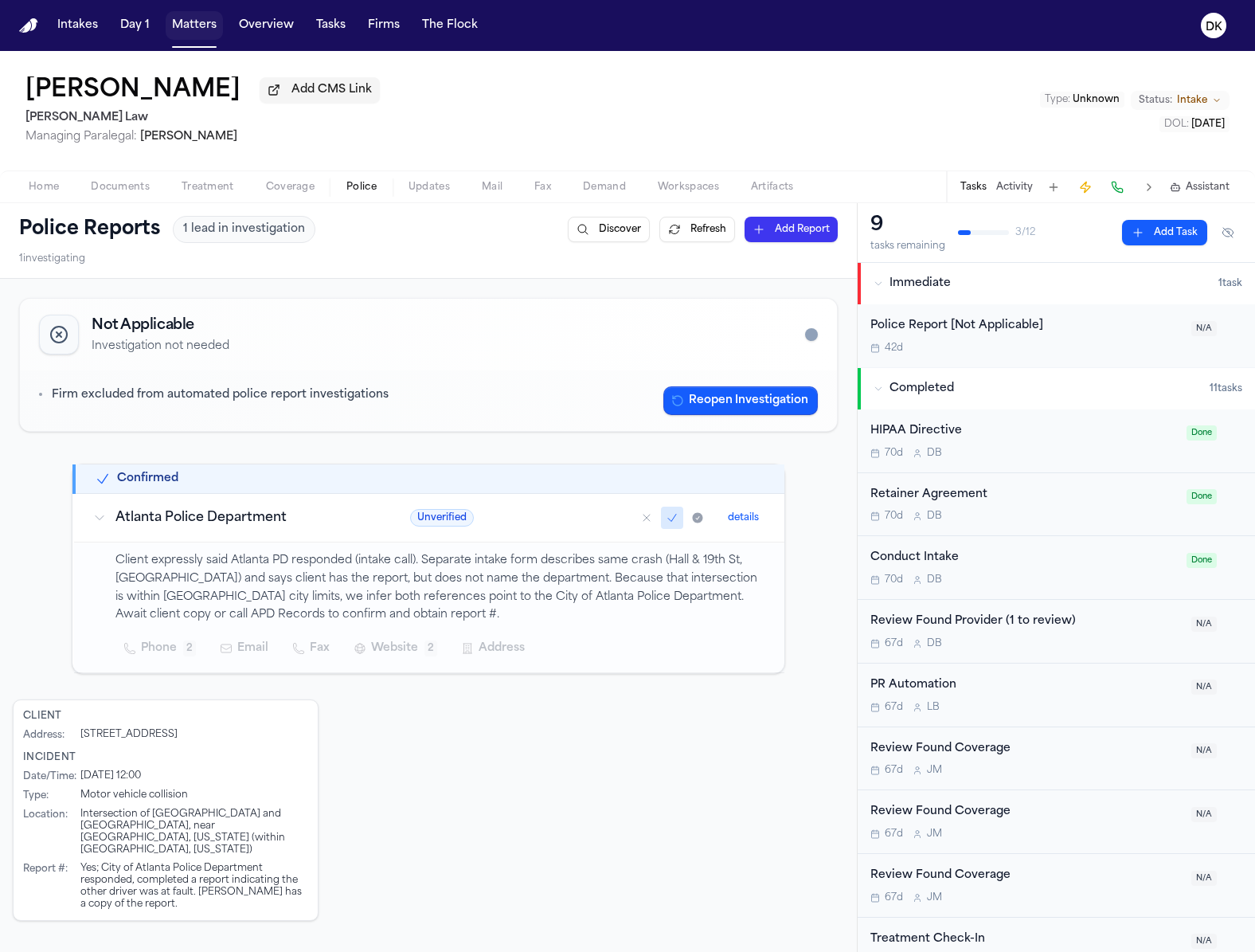
click at [205, 33] on button "Matters" at bounding box center [194, 25] width 58 height 29
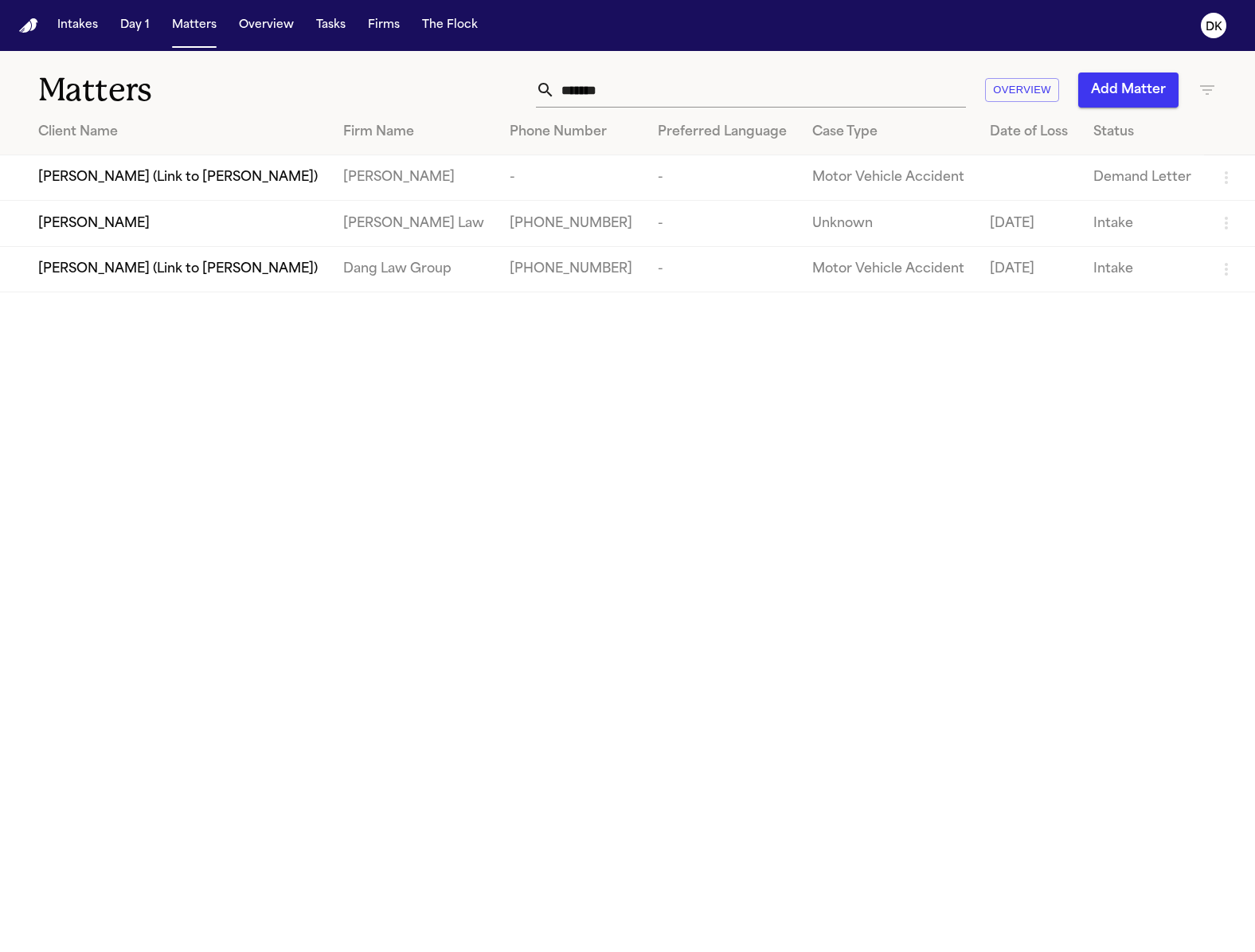
click at [608, 107] on input "*******" at bounding box center [760, 90] width 411 height 35
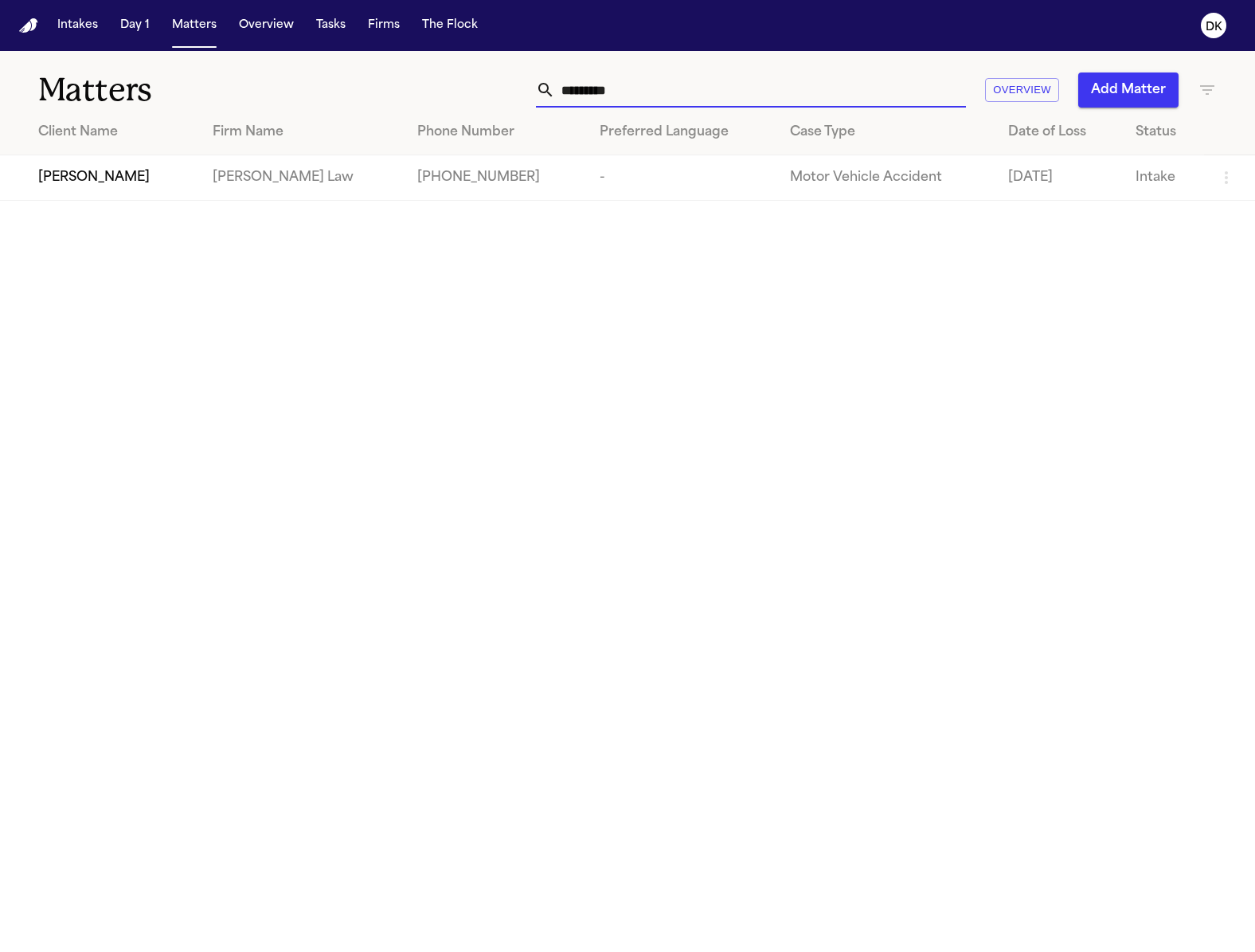
type input "********"
click at [112, 164] on td "Shaquita Crawford" at bounding box center [100, 178] width 200 height 45
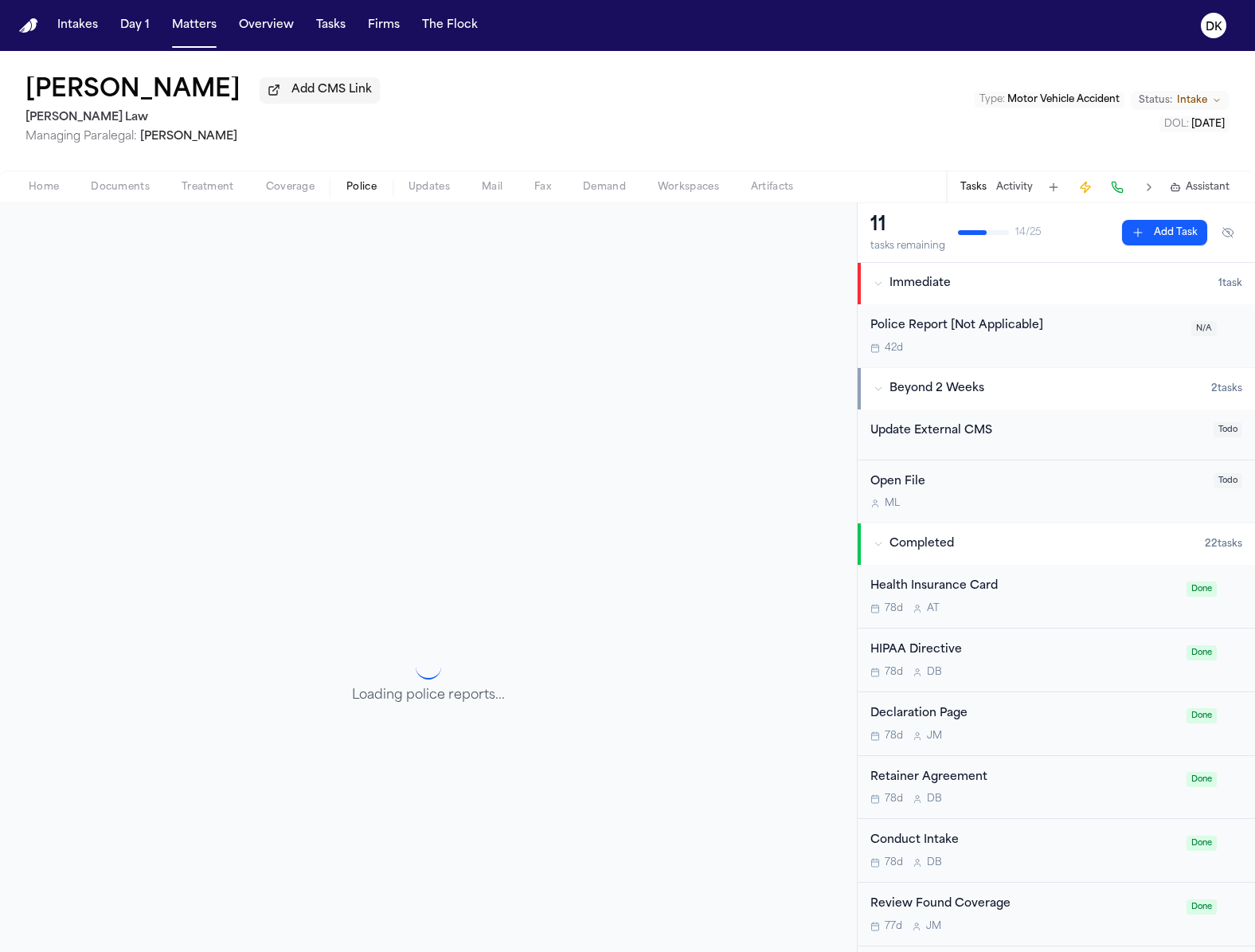
click at [355, 190] on span "Police" at bounding box center [362, 187] width 31 height 13
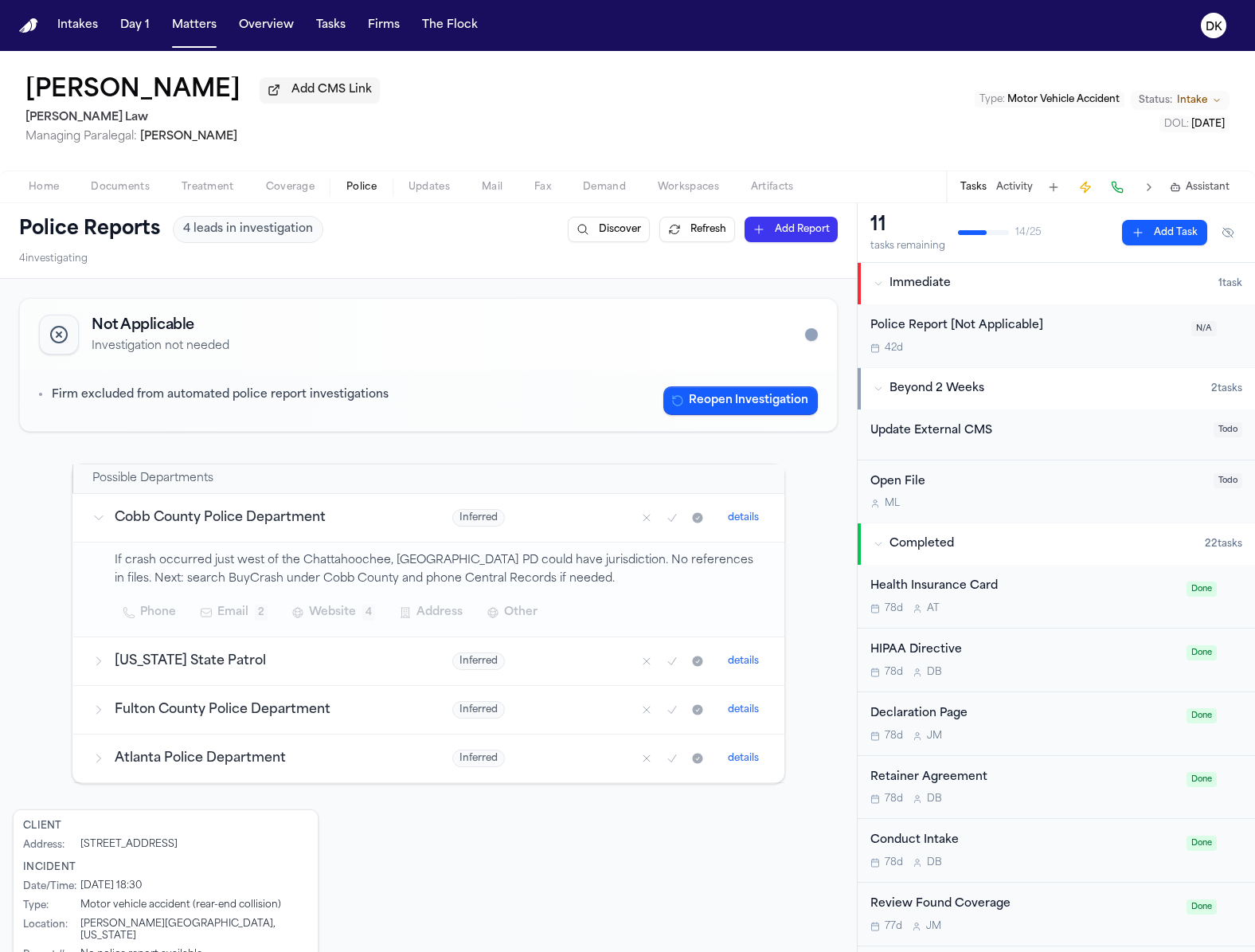
click at [291, 734] on td "Atlanta Police Department" at bounding box center [253, 758] width 361 height 49
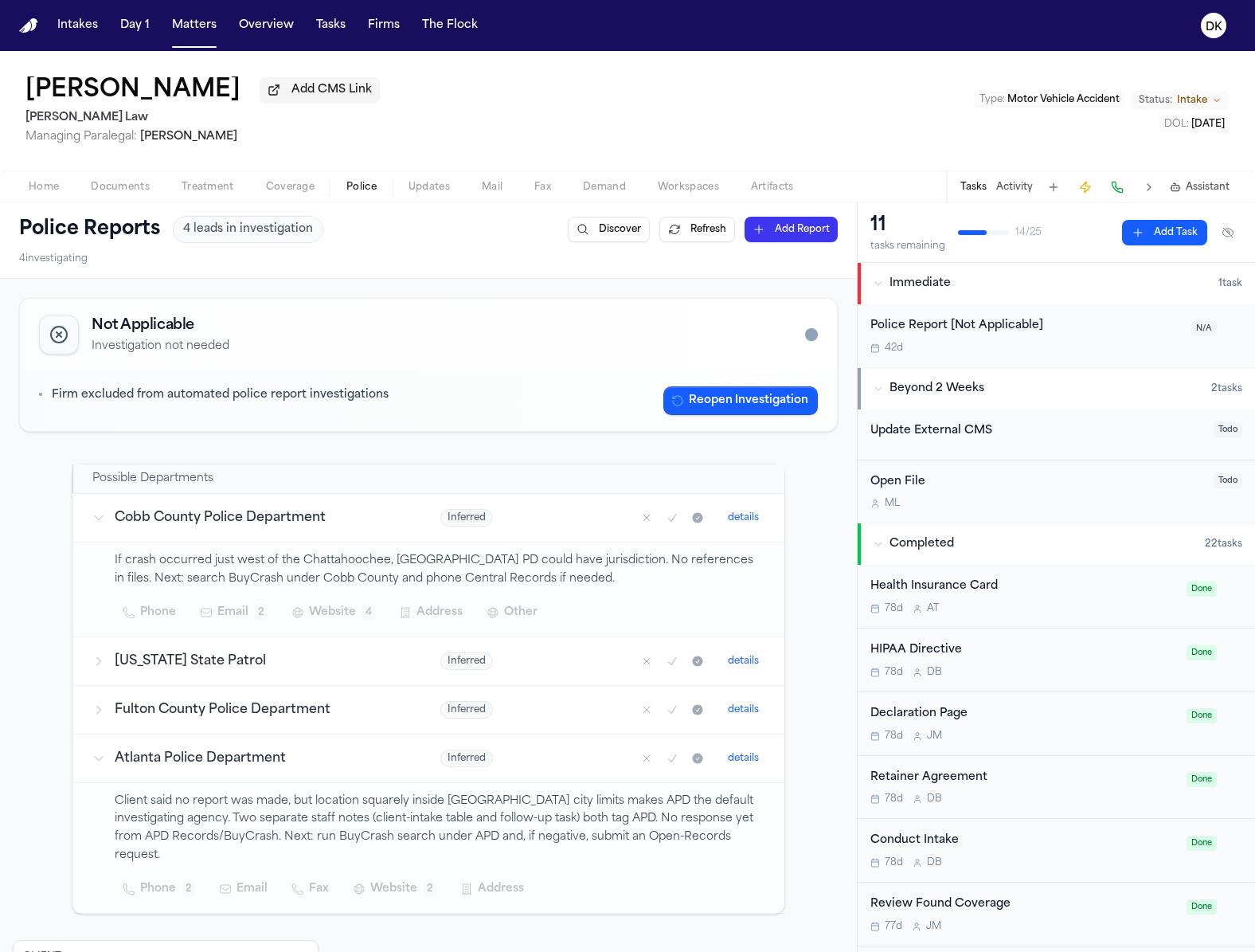
click at [142, 187] on span "Documents" at bounding box center [121, 187] width 59 height 13
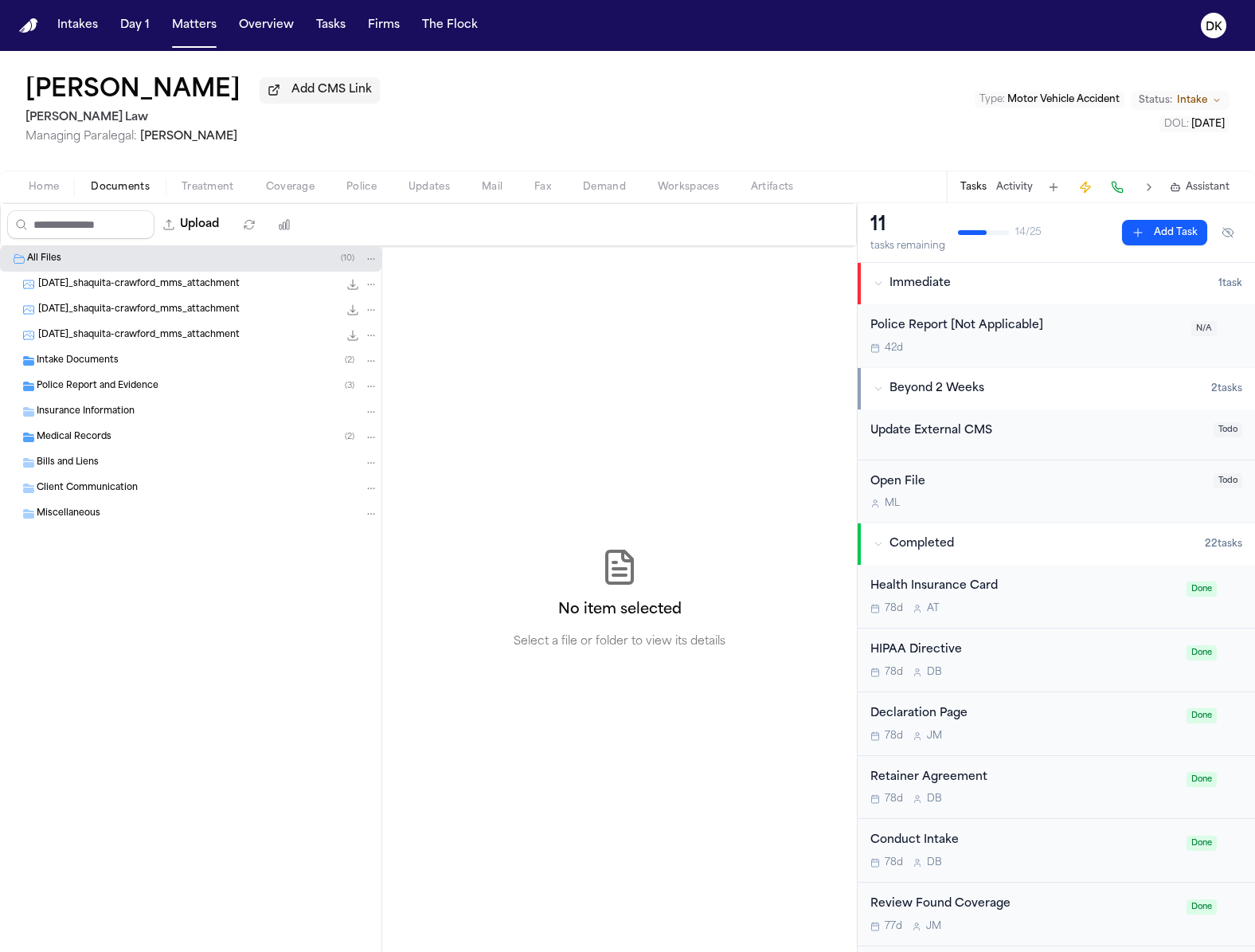
click at [206, 322] on div "2025-07-28_shaquita-crawford_mms_attachment 528.8 KB • JPG" at bounding box center [191, 310] width 381 height 25
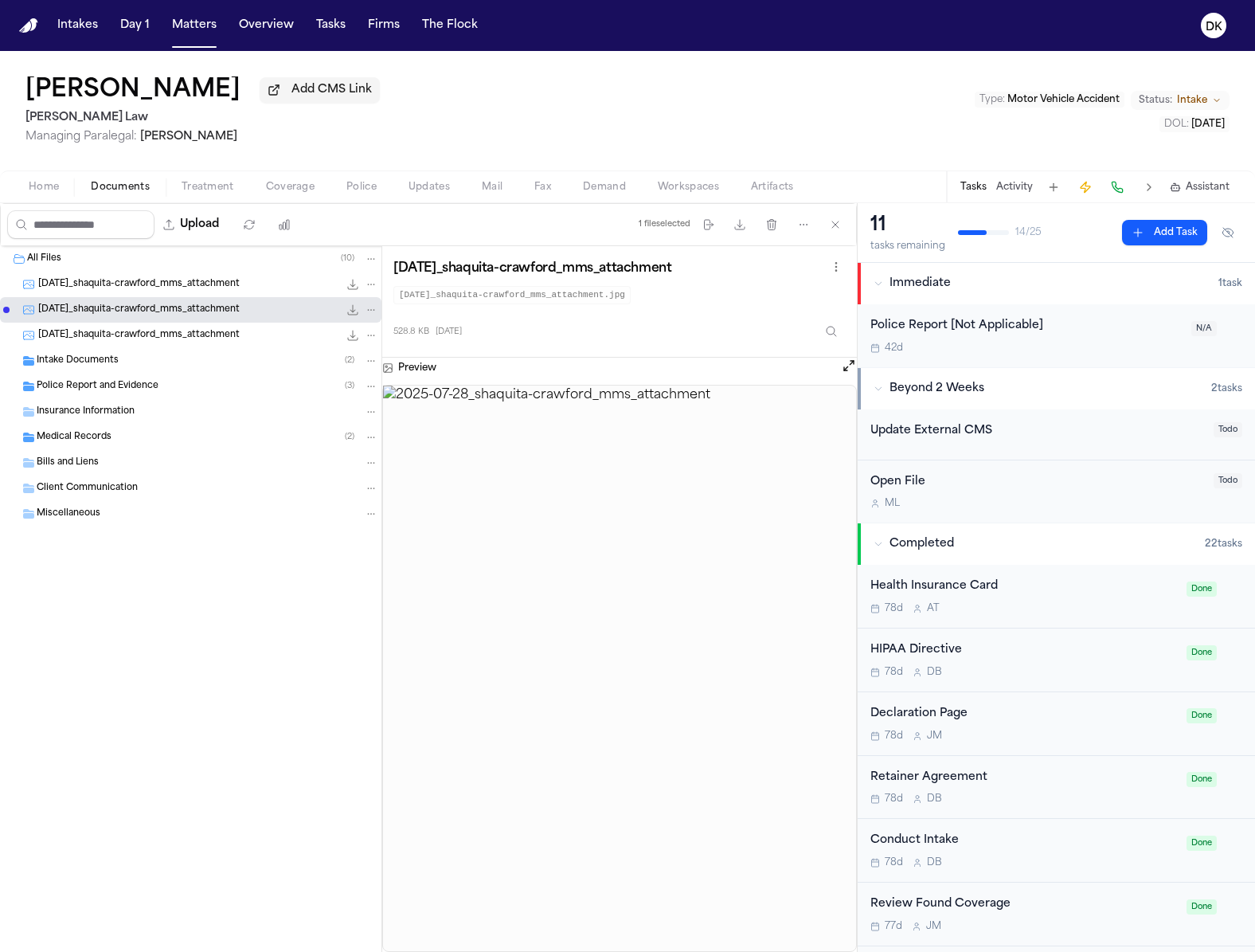
click at [195, 334] on span "2025-07-28_shaquita-crawford_mms_attachment" at bounding box center [139, 336] width 202 height 13
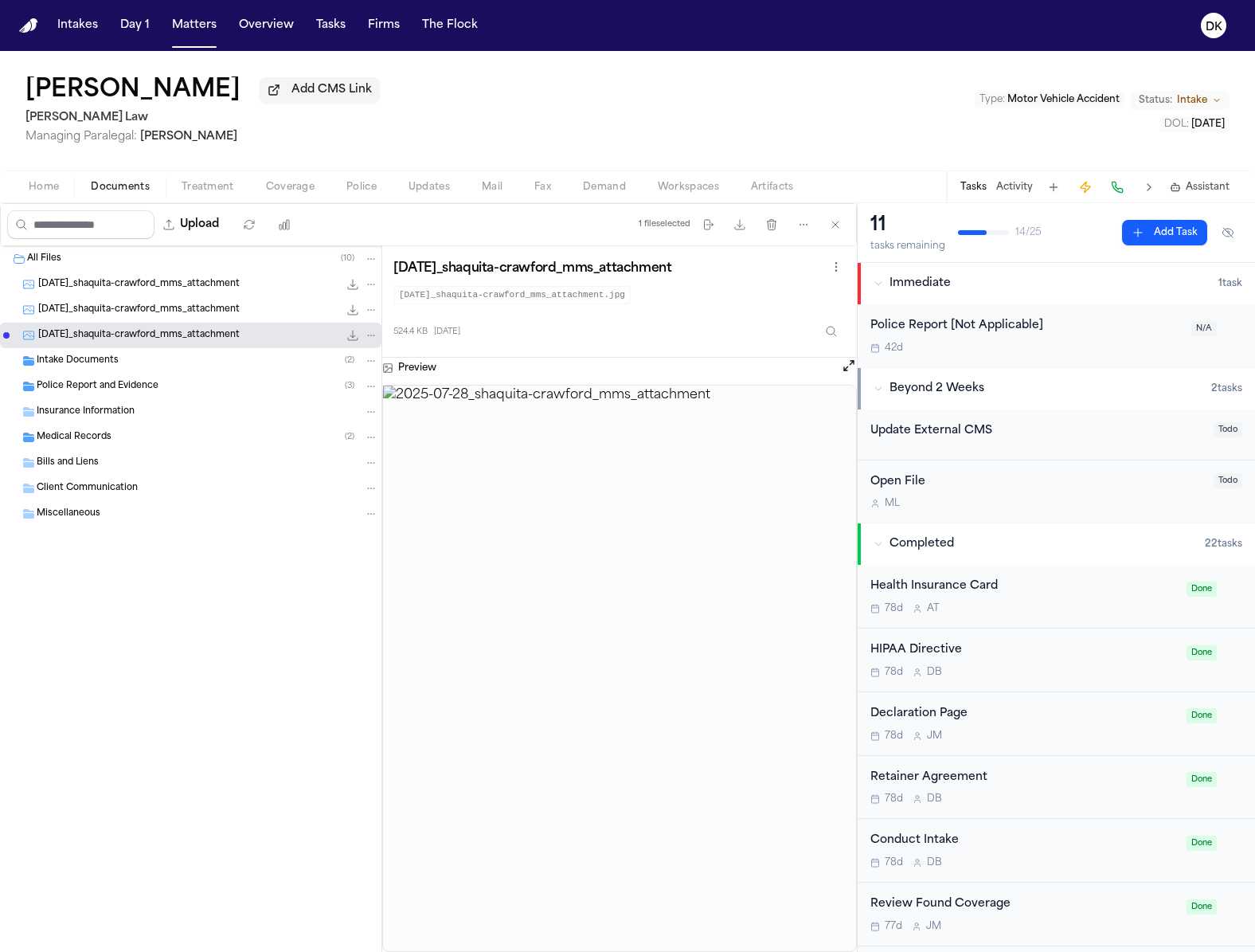
click at [200, 303] on div "2025-07-28_shaquita-crawford_mms_attachment 528.8 KB • JPG" at bounding box center [209, 310] width 340 height 16
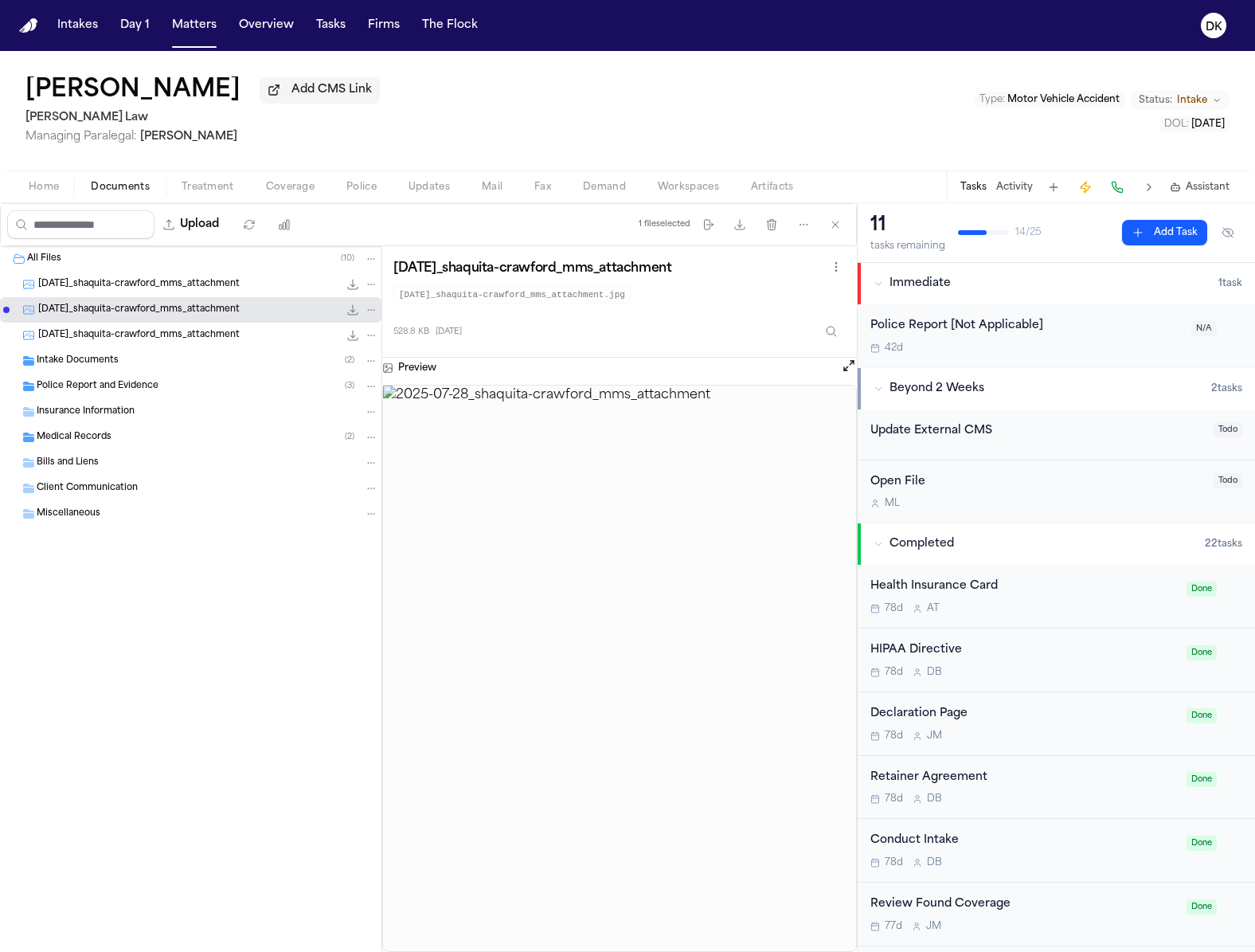
click at [193, 323] on div "2025-07-28_shaquita-crawford_mms_attachment 528.8 KB • JPG" at bounding box center [191, 310] width 381 height 25
click at [186, 335] on span "2025-07-28_shaquita-crawford_mms_attachment" at bounding box center [139, 336] width 202 height 13
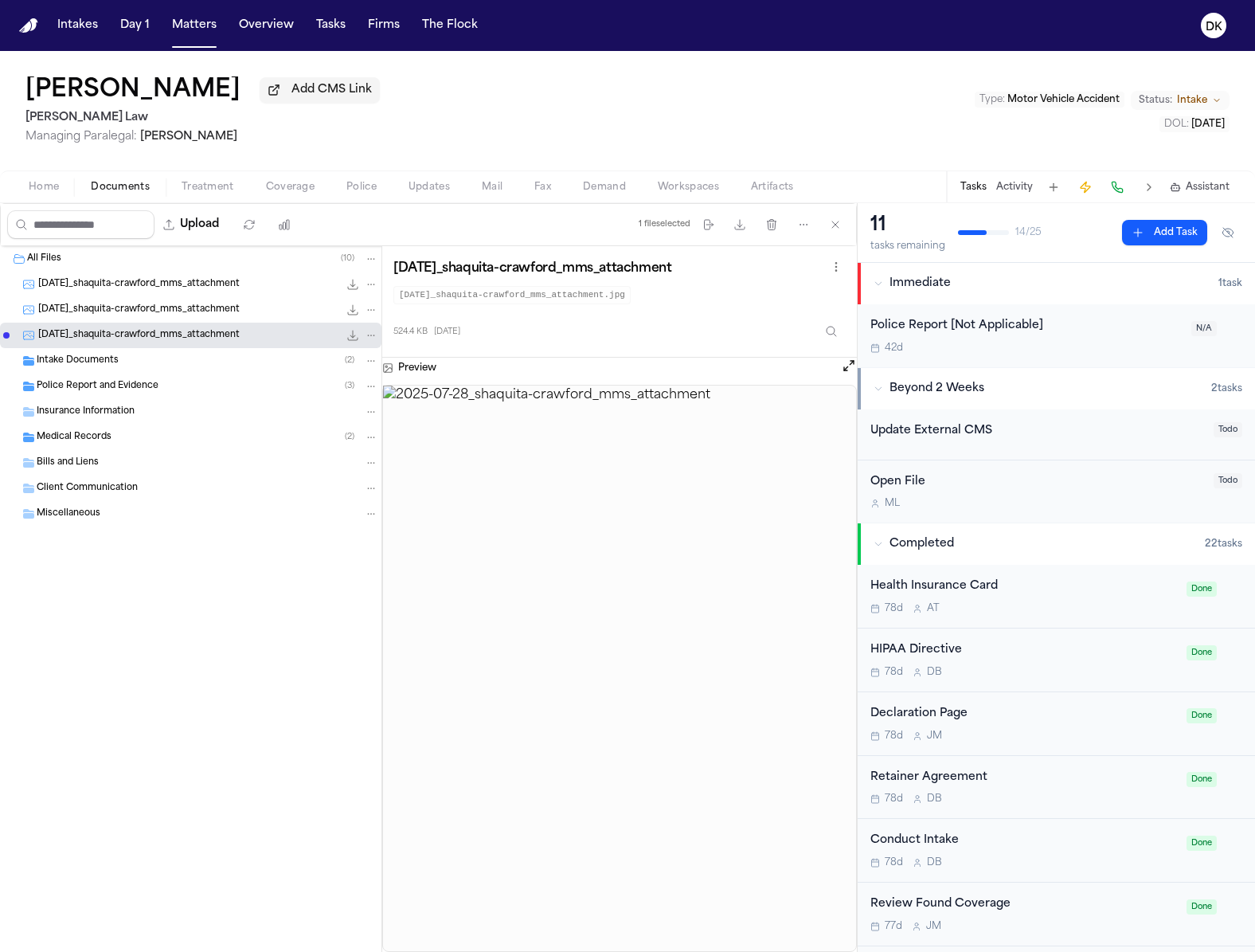
click at [141, 373] on div "Intake Documents ( 2 )" at bounding box center [191, 361] width 381 height 25
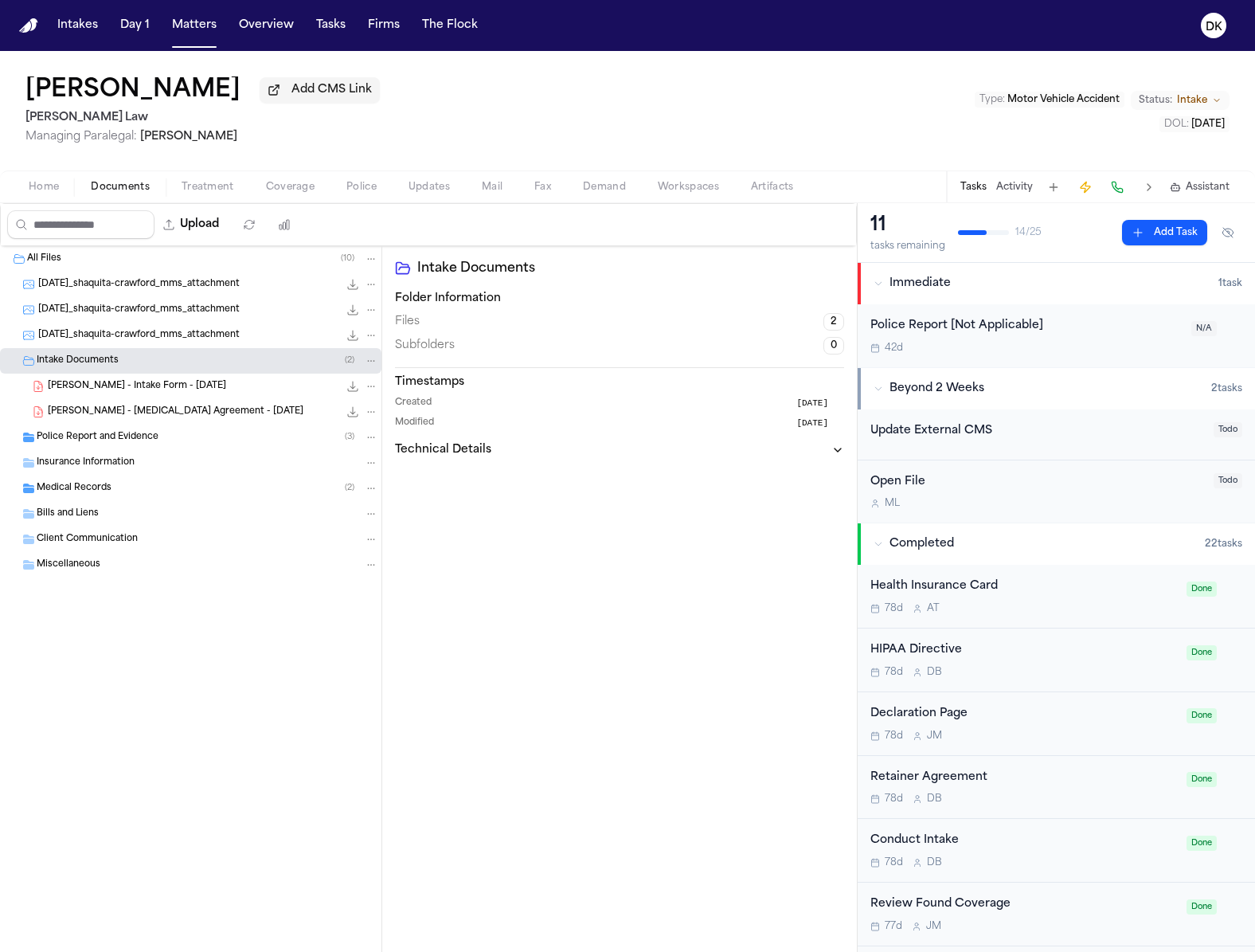
click at [139, 429] on div "Police Report and Evidence ( 3 )" at bounding box center [191, 437] width 381 height 25
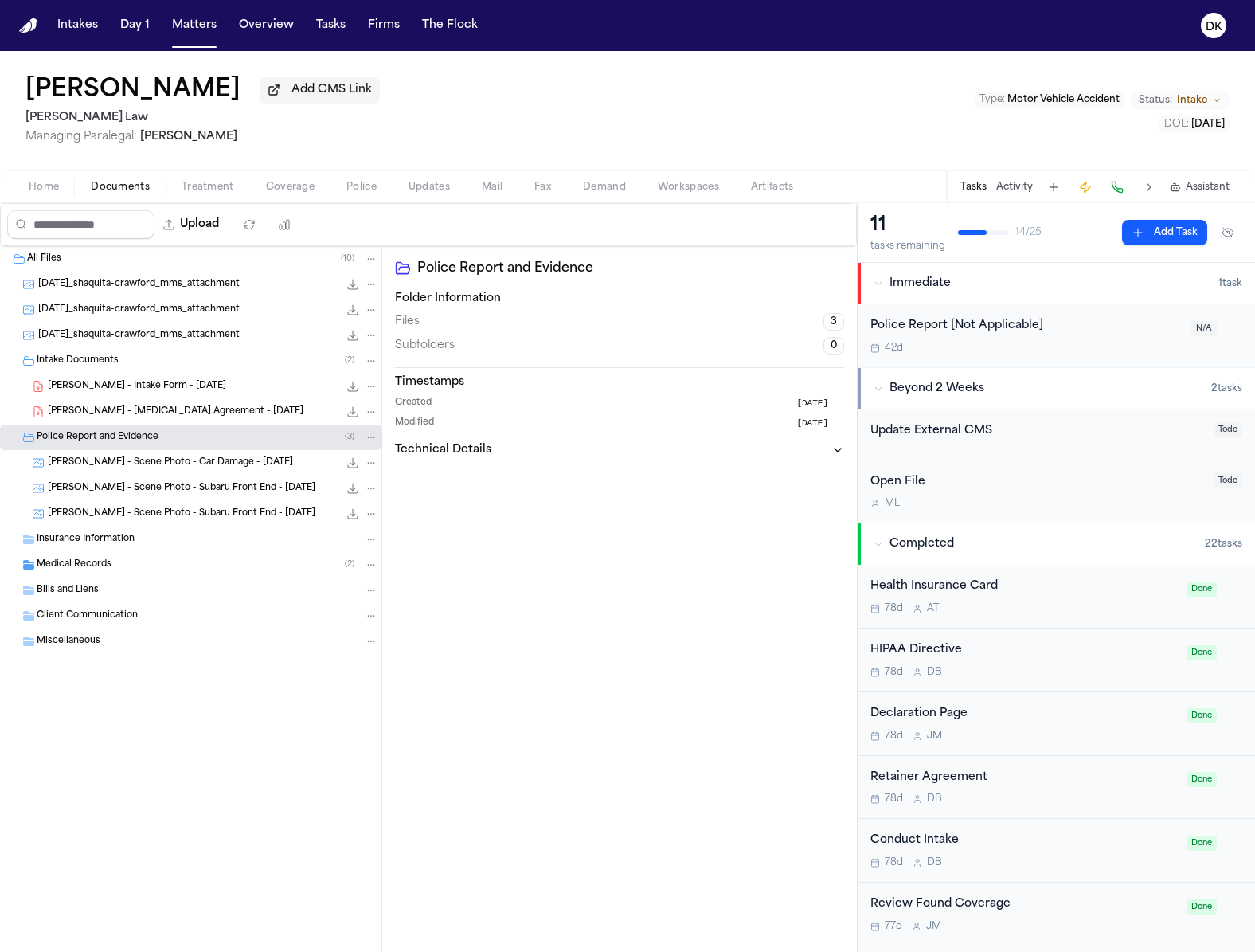
click at [165, 464] on span "S. Crawford - Scene Photo - Car Damage - 7.28.25" at bounding box center [170, 463] width 246 height 13
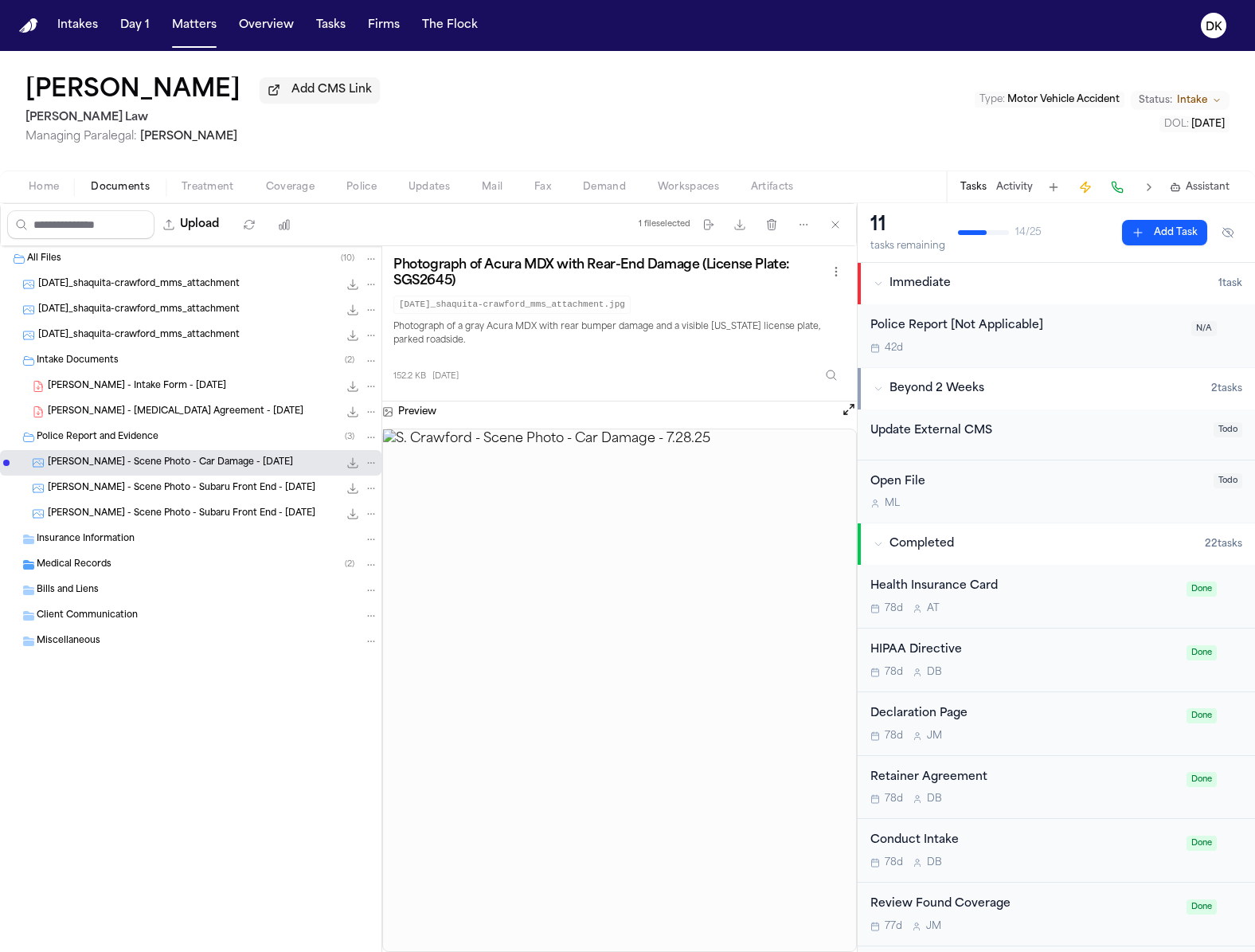
click at [202, 487] on span "S. Crawford - Scene Photo - Subaru Front End - 7.28.25" at bounding box center [182, 489] width 268 height 13
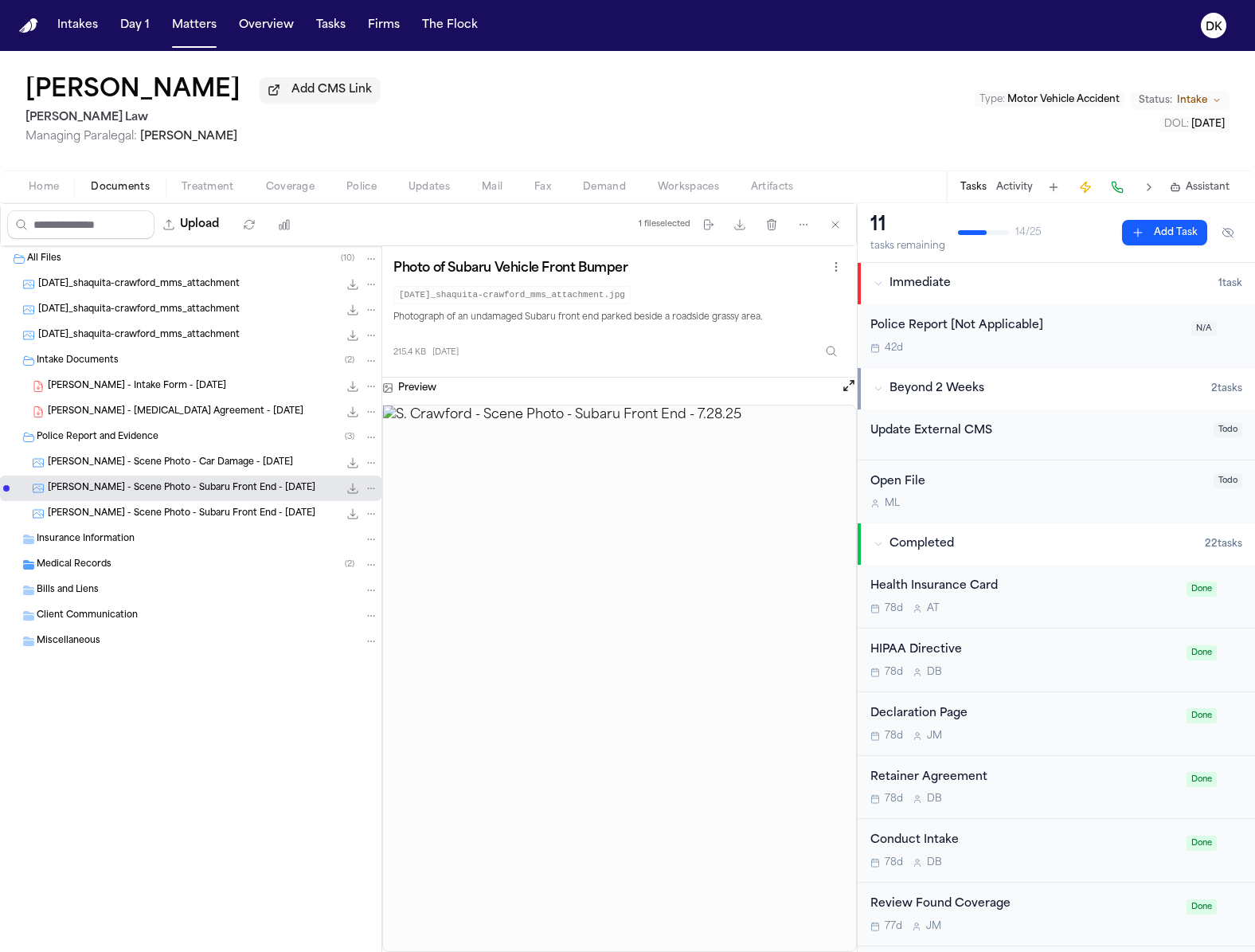
click at [192, 510] on span "S. Crawford - Scene Photo - Subaru Front End - 7.28.25" at bounding box center [182, 514] width 268 height 13
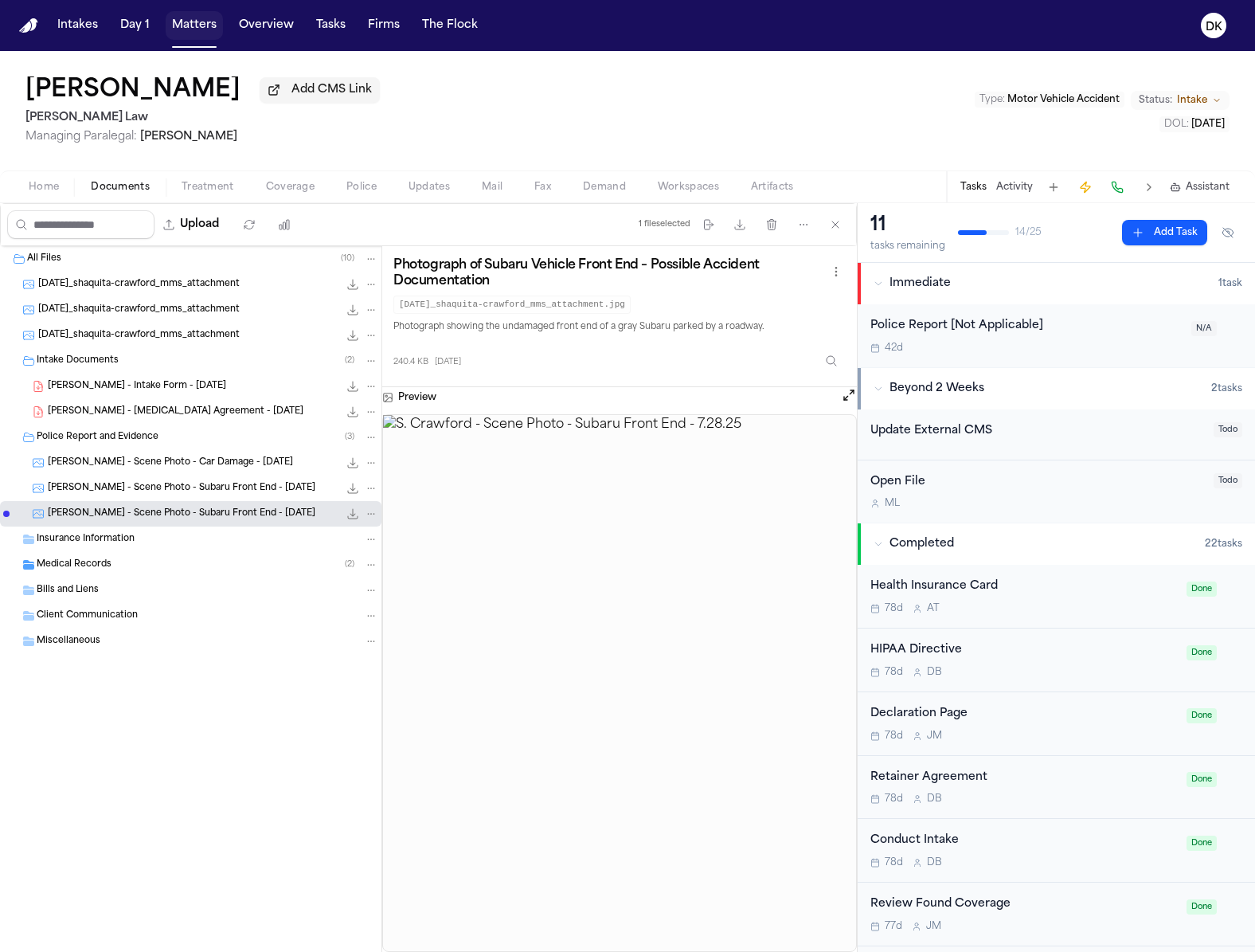
click at [207, 31] on button "Matters" at bounding box center [194, 25] width 58 height 29
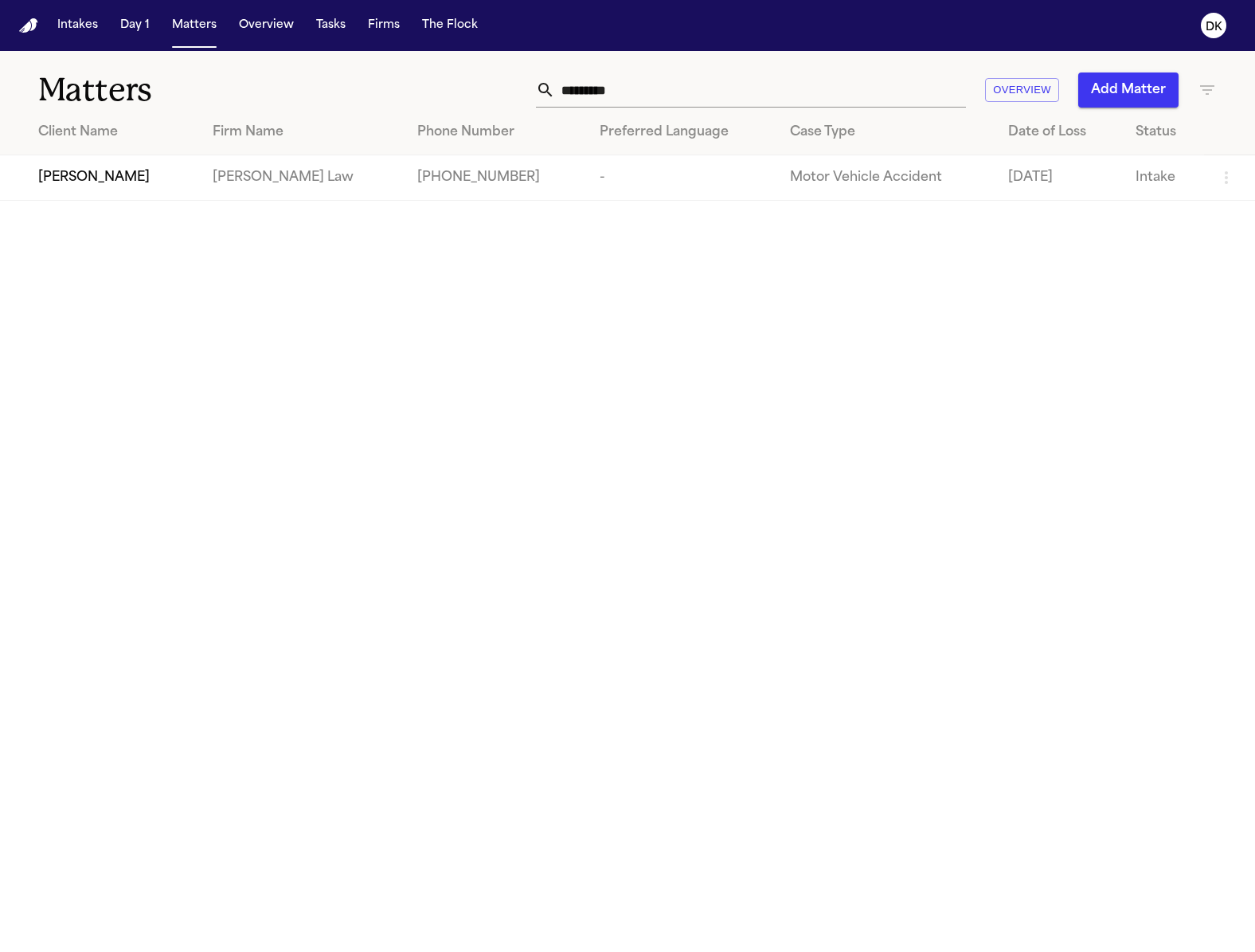
click at [620, 76] on input "********" at bounding box center [760, 90] width 411 height 35
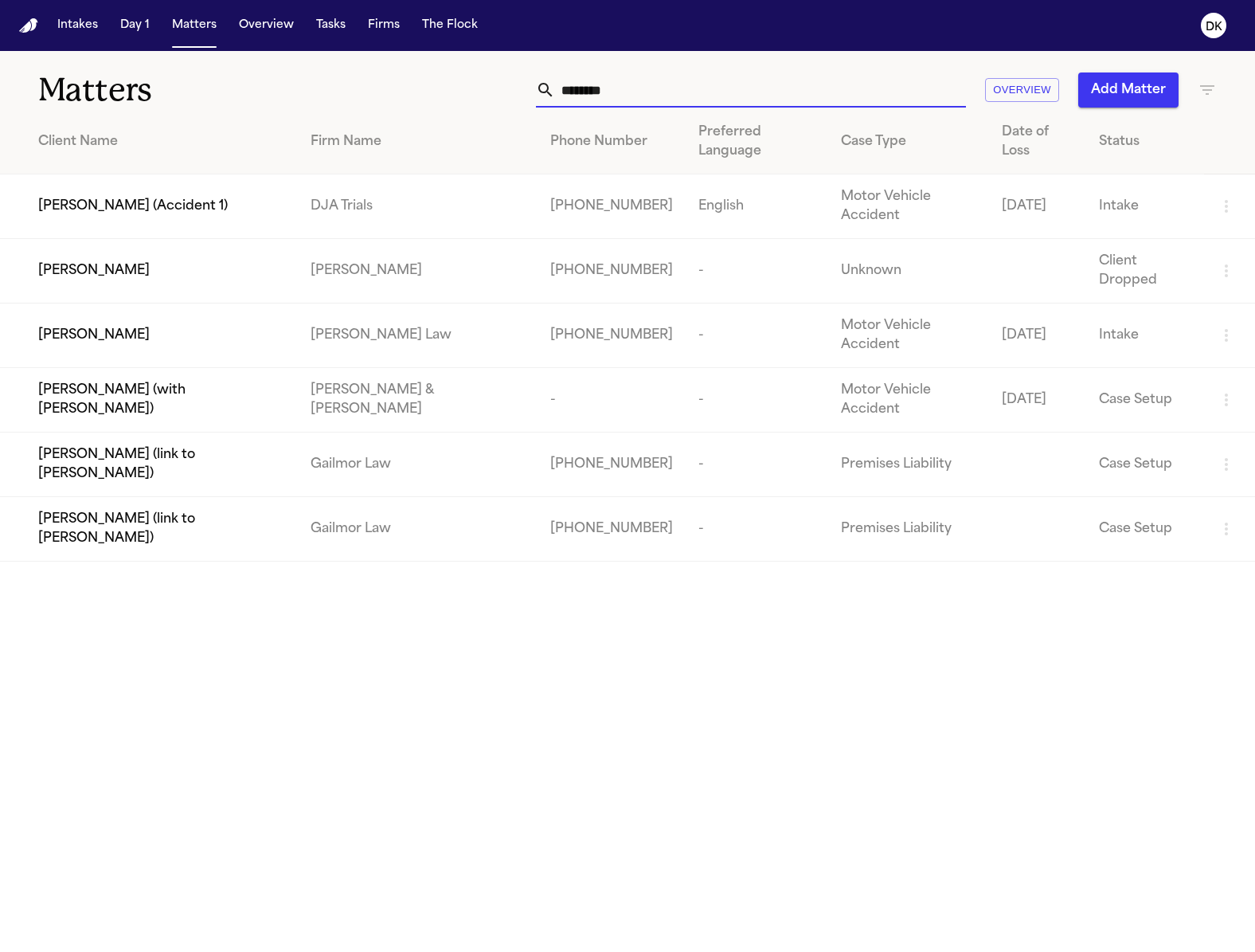
type input "********"
click at [67, 326] on span "Ashley Mackey" at bounding box center [94, 335] width 112 height 19
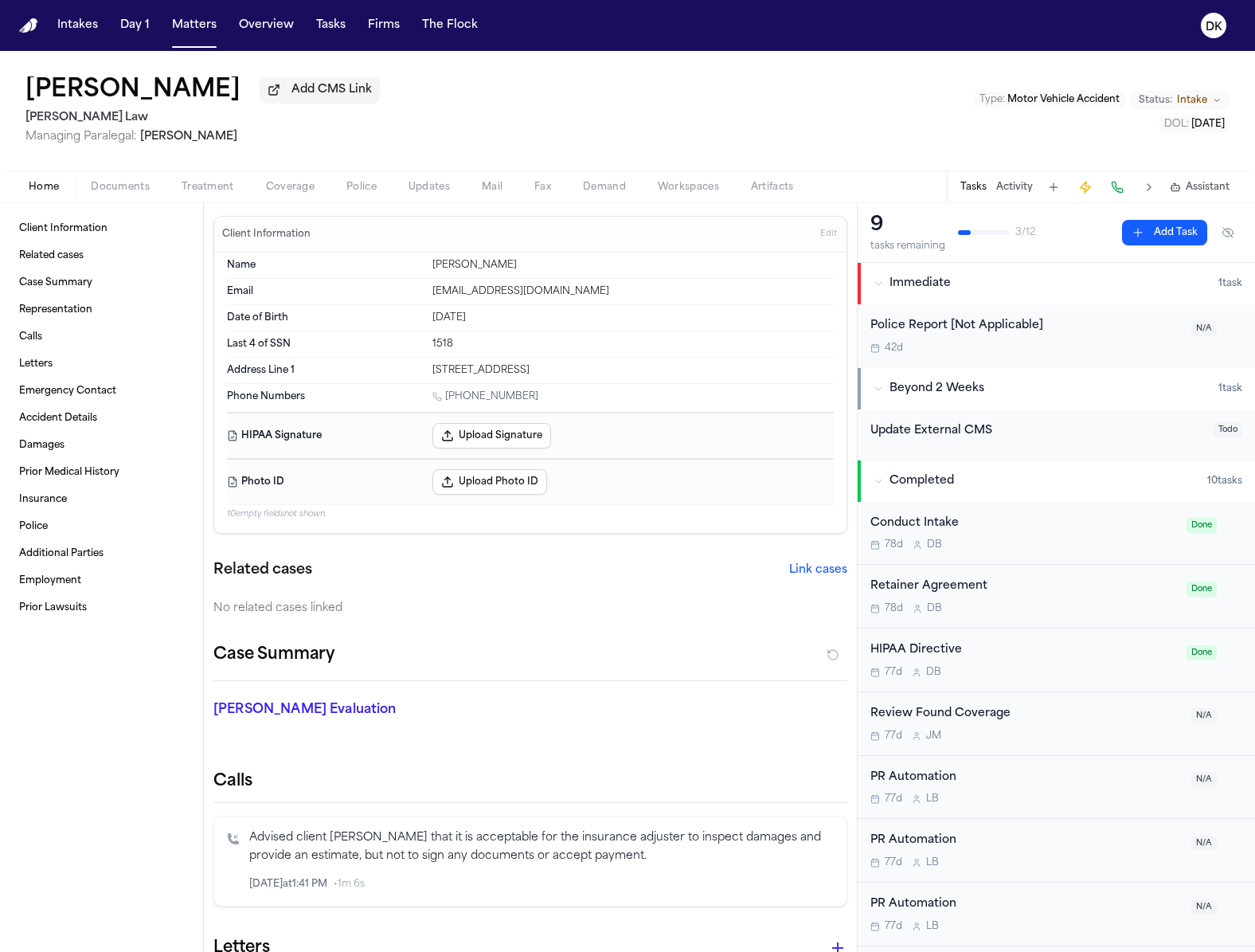
click at [366, 192] on span "Police" at bounding box center [362, 187] width 31 height 13
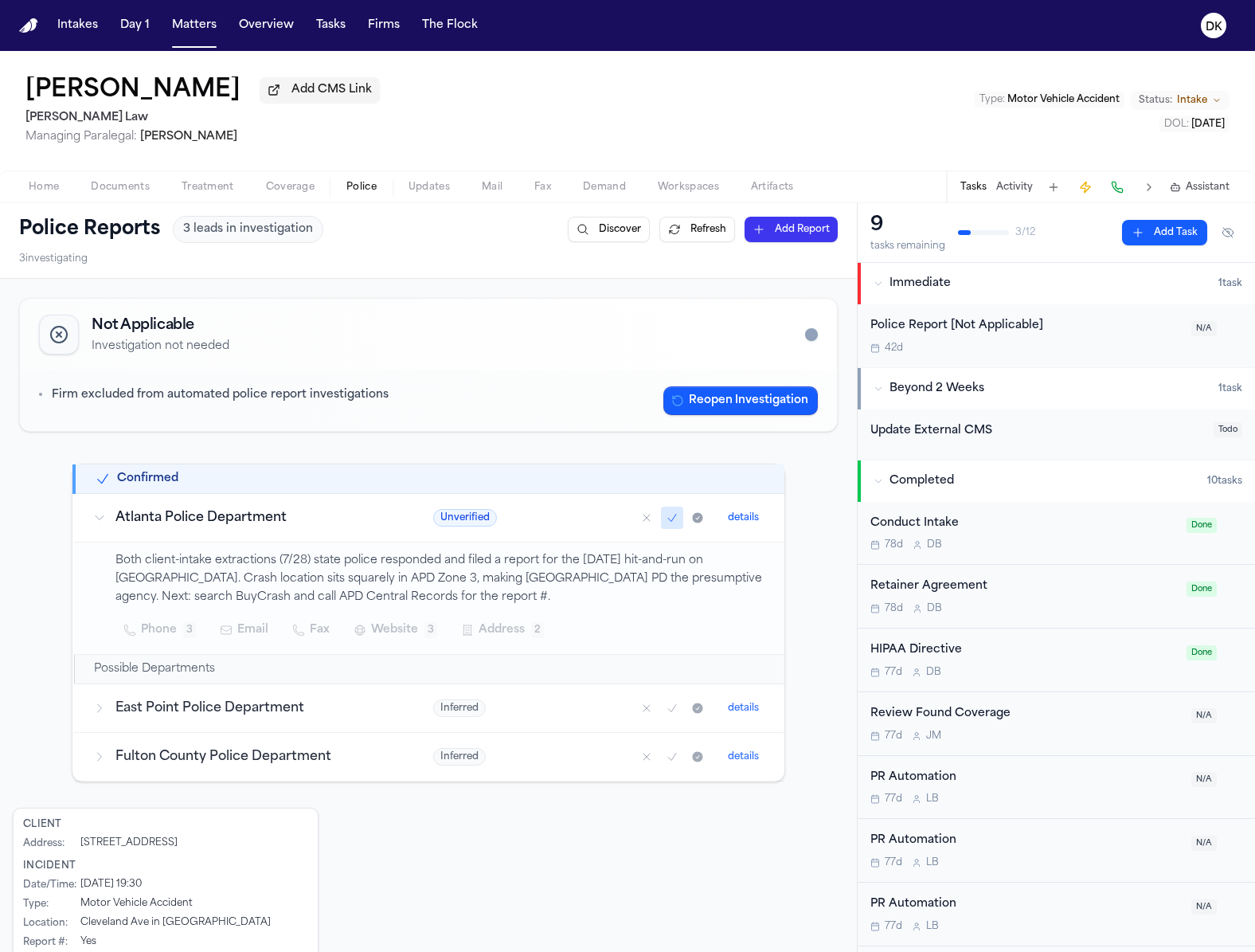
click at [139, 193] on span "Documents" at bounding box center [121, 187] width 59 height 13
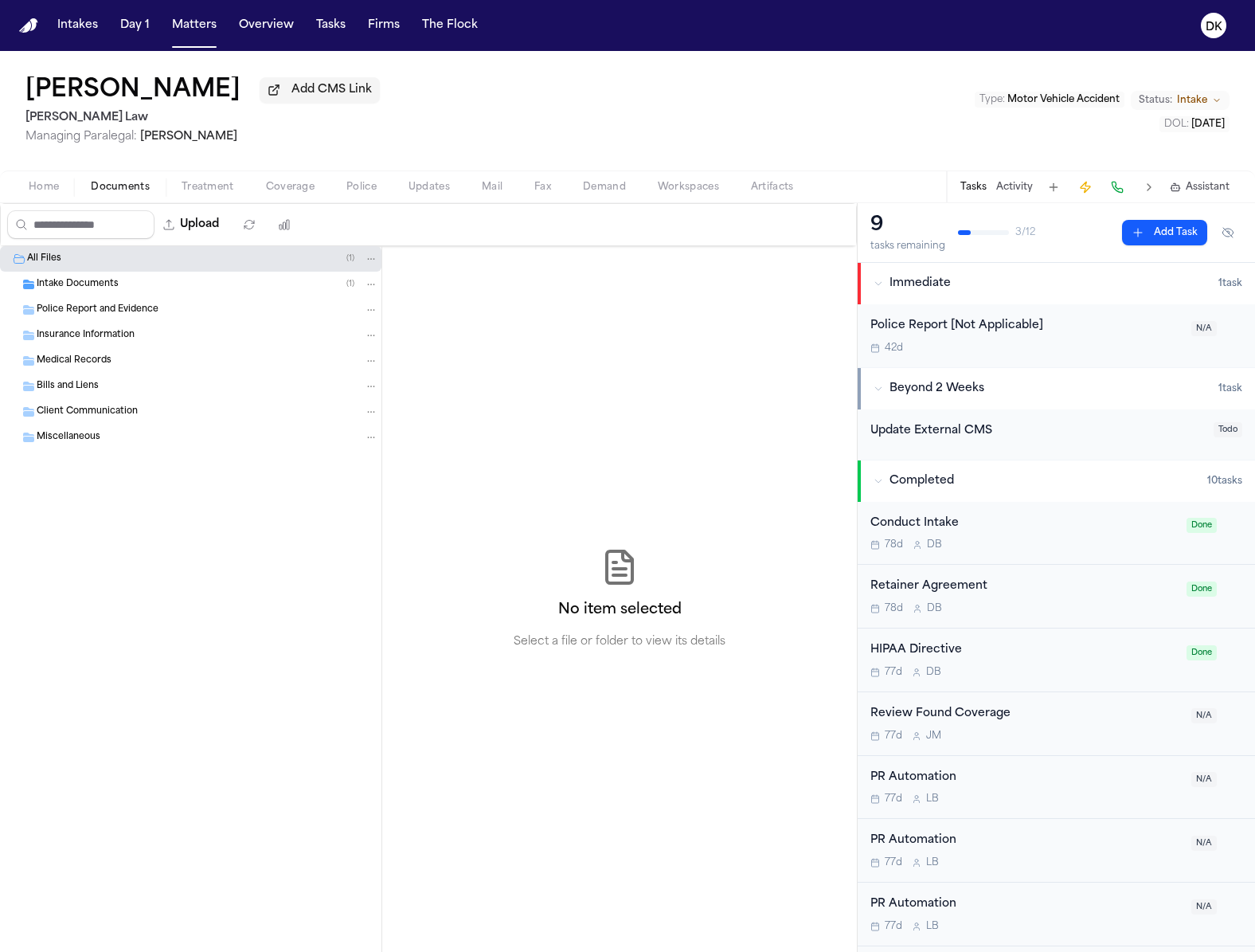
click at [176, 287] on div "Intake Documents ( 1 )" at bounding box center [208, 284] width 342 height 14
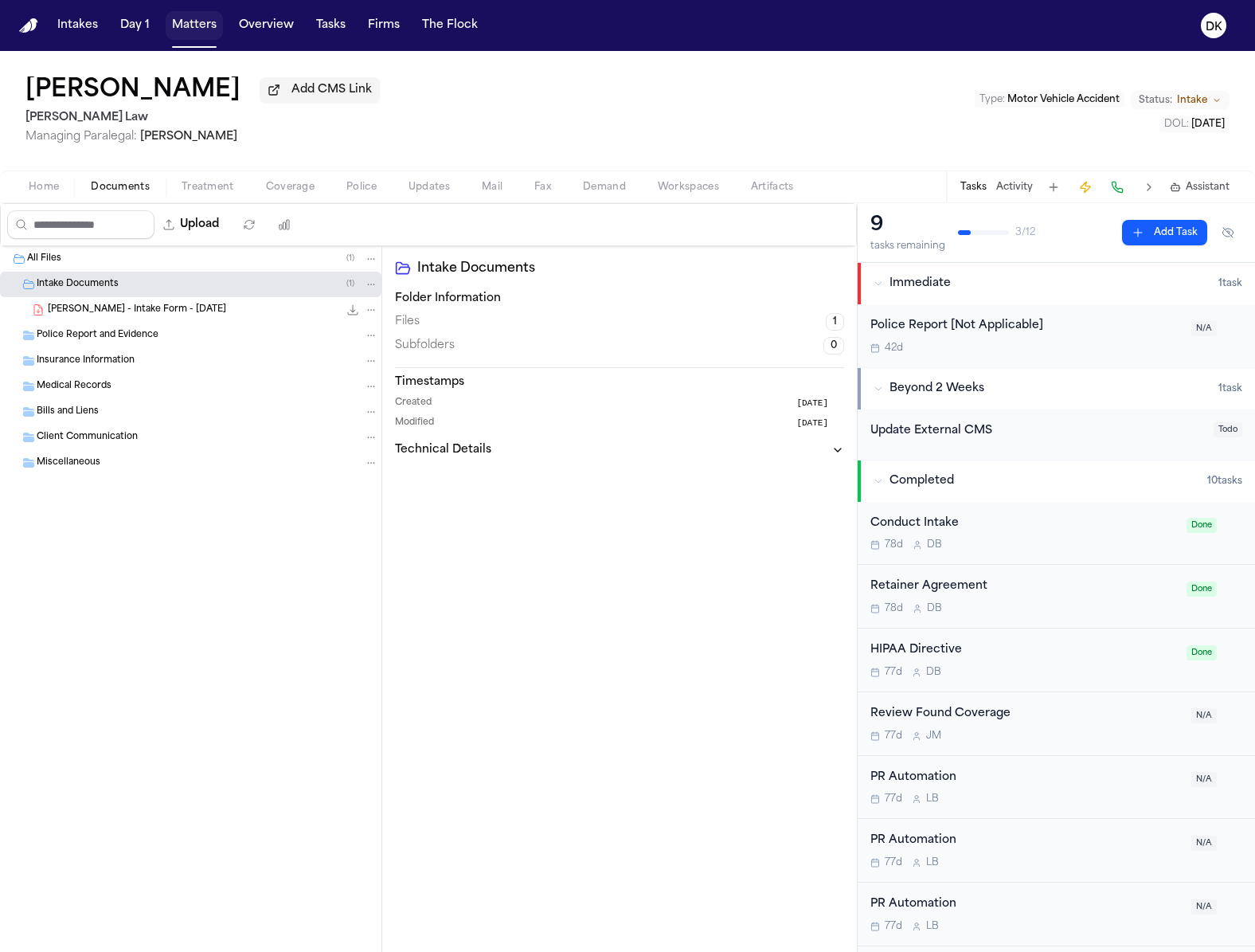
click at [193, 34] on button "Matters" at bounding box center [194, 25] width 58 height 29
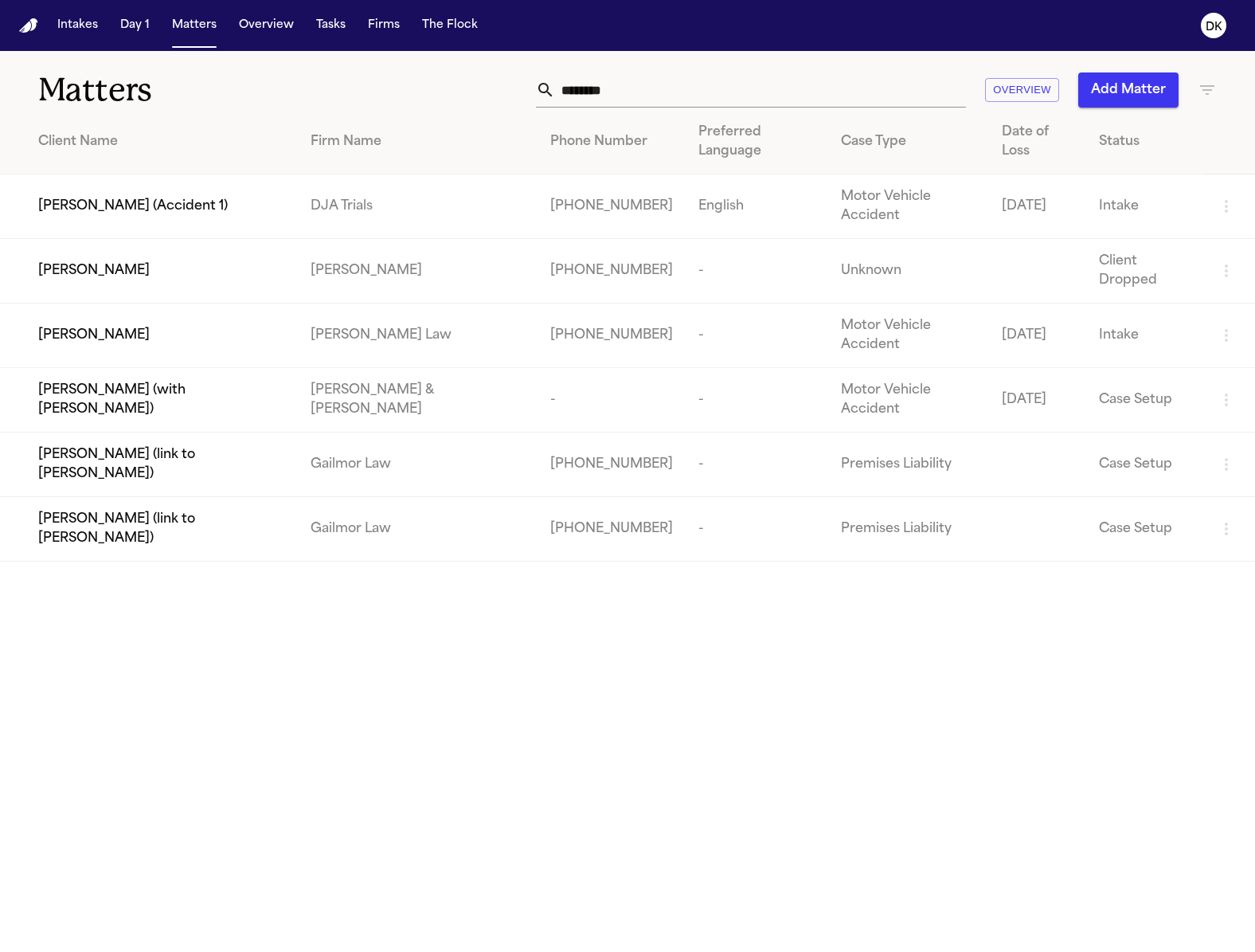
click at [669, 91] on input "********" at bounding box center [760, 90] width 411 height 35
type input "**"
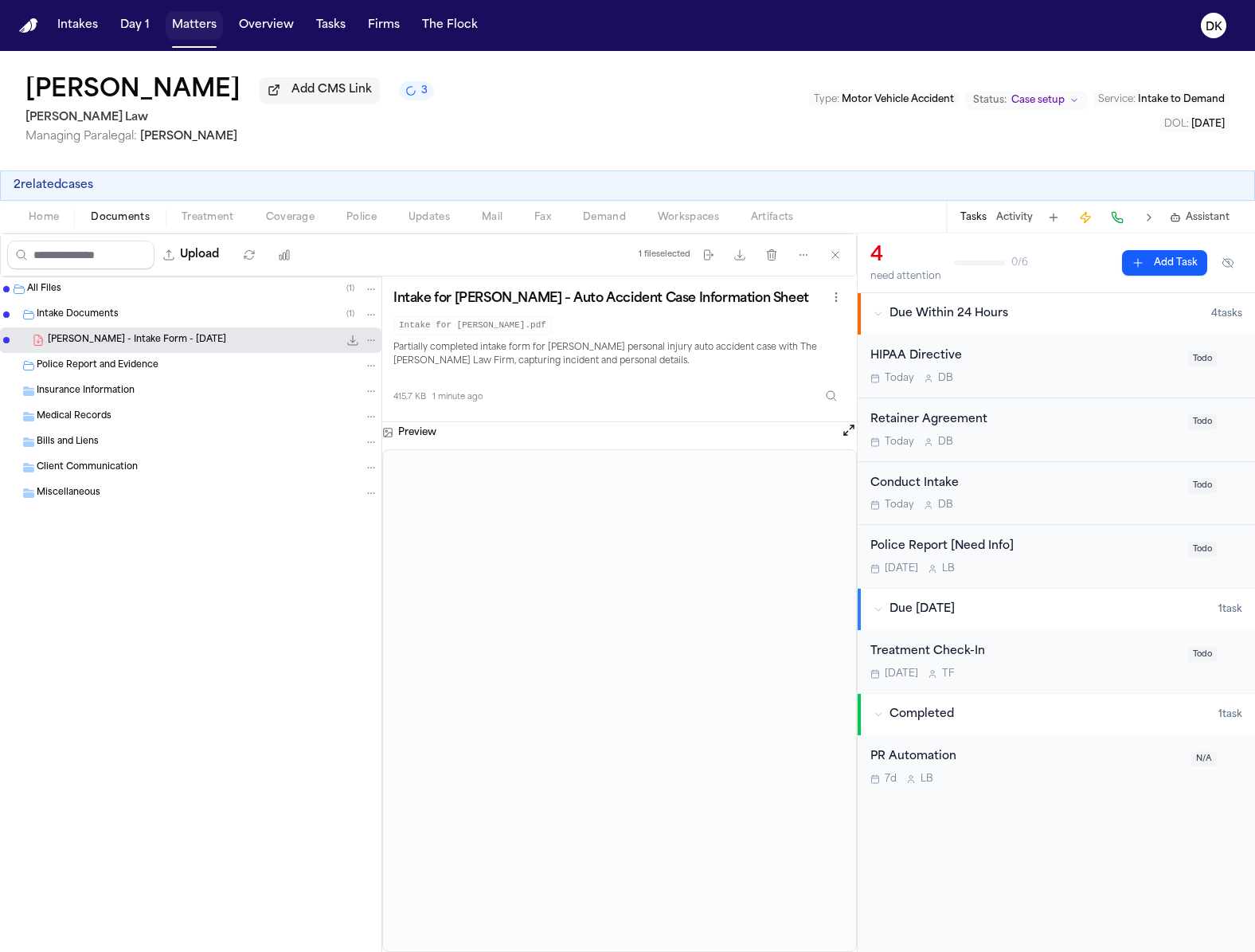
click at [192, 31] on button "Matters" at bounding box center [194, 25] width 58 height 29
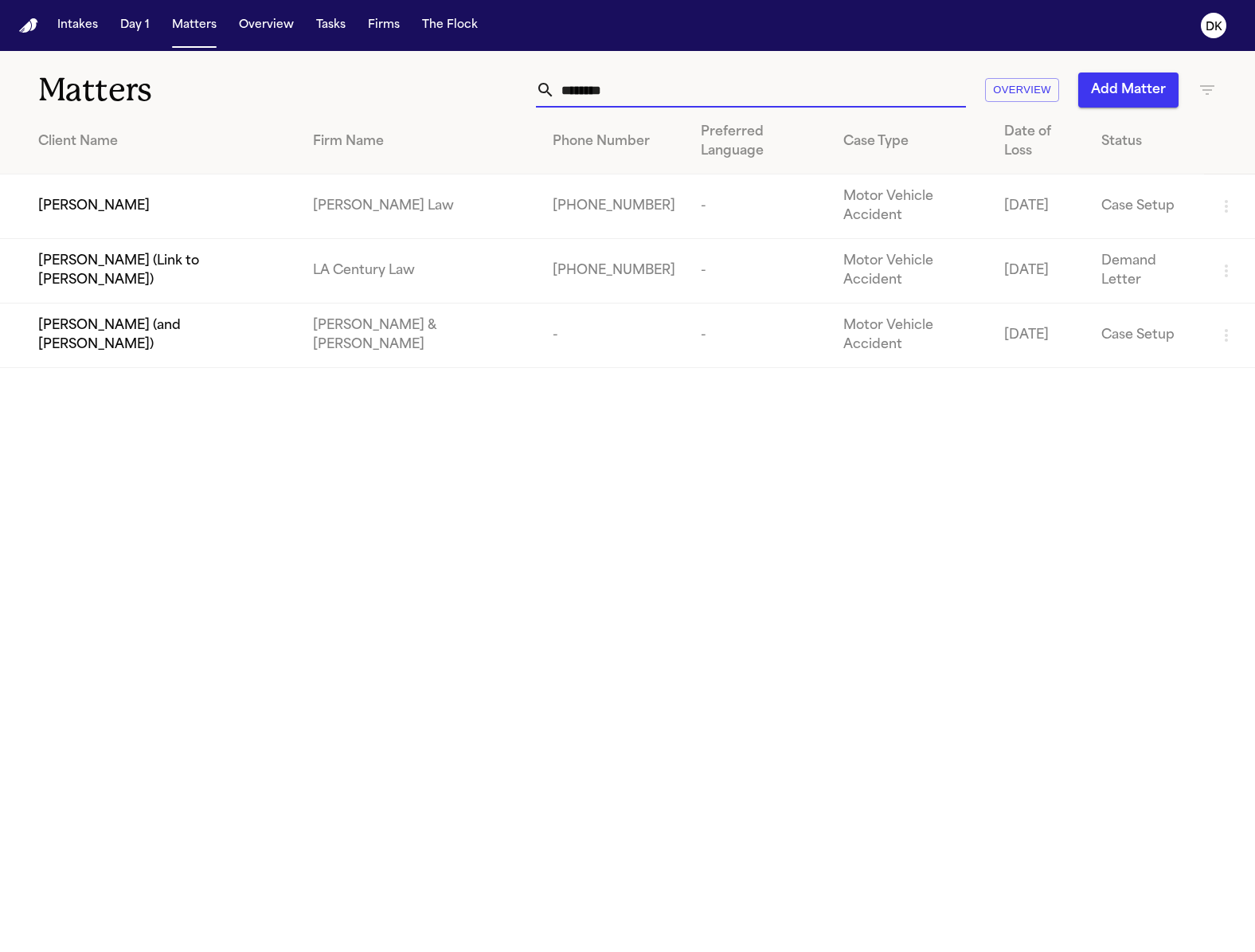
click at [659, 100] on input "********" at bounding box center [760, 90] width 411 height 35
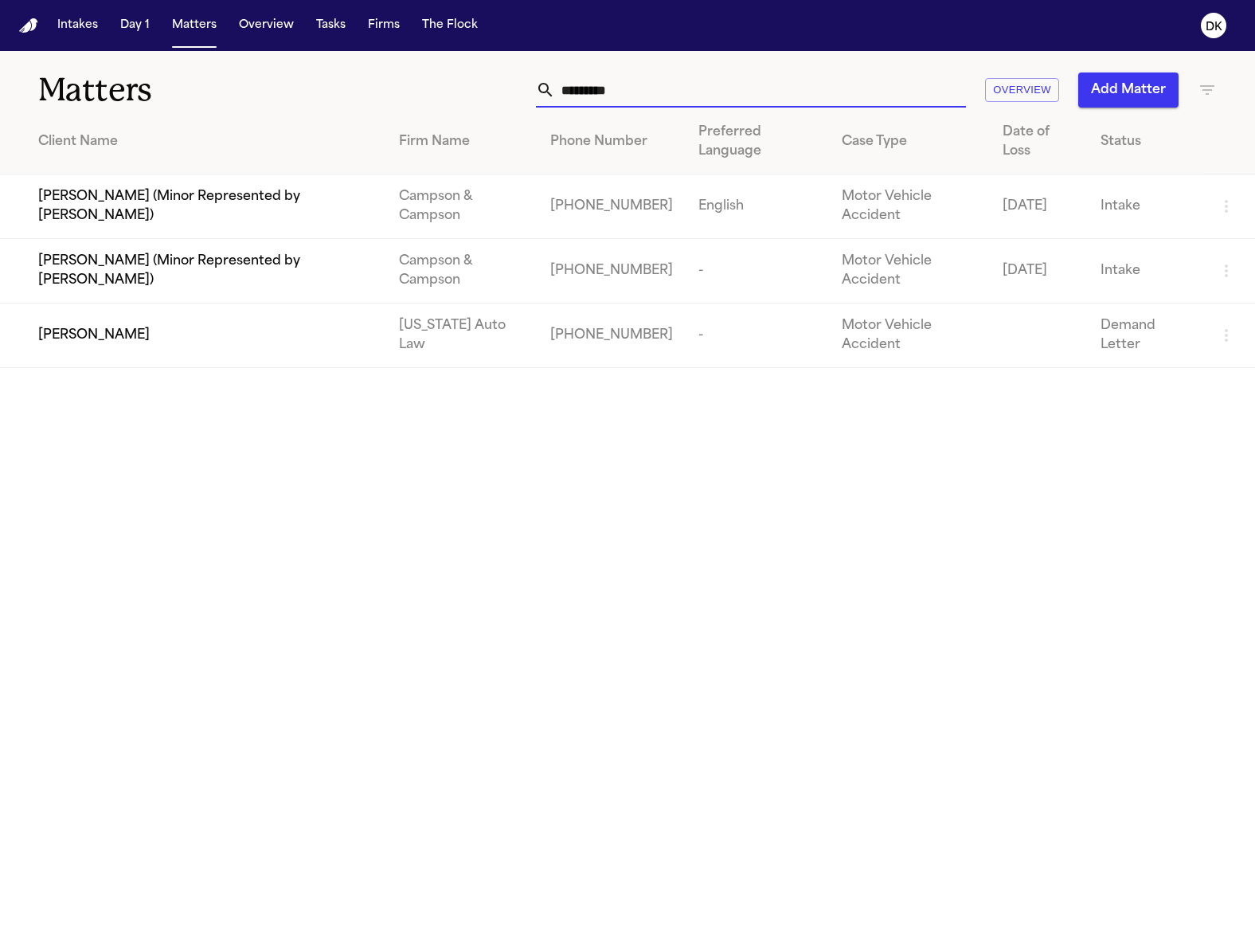
type input "**********"
click at [132, 326] on div "[PERSON_NAME]" at bounding box center [206, 335] width 336 height 19
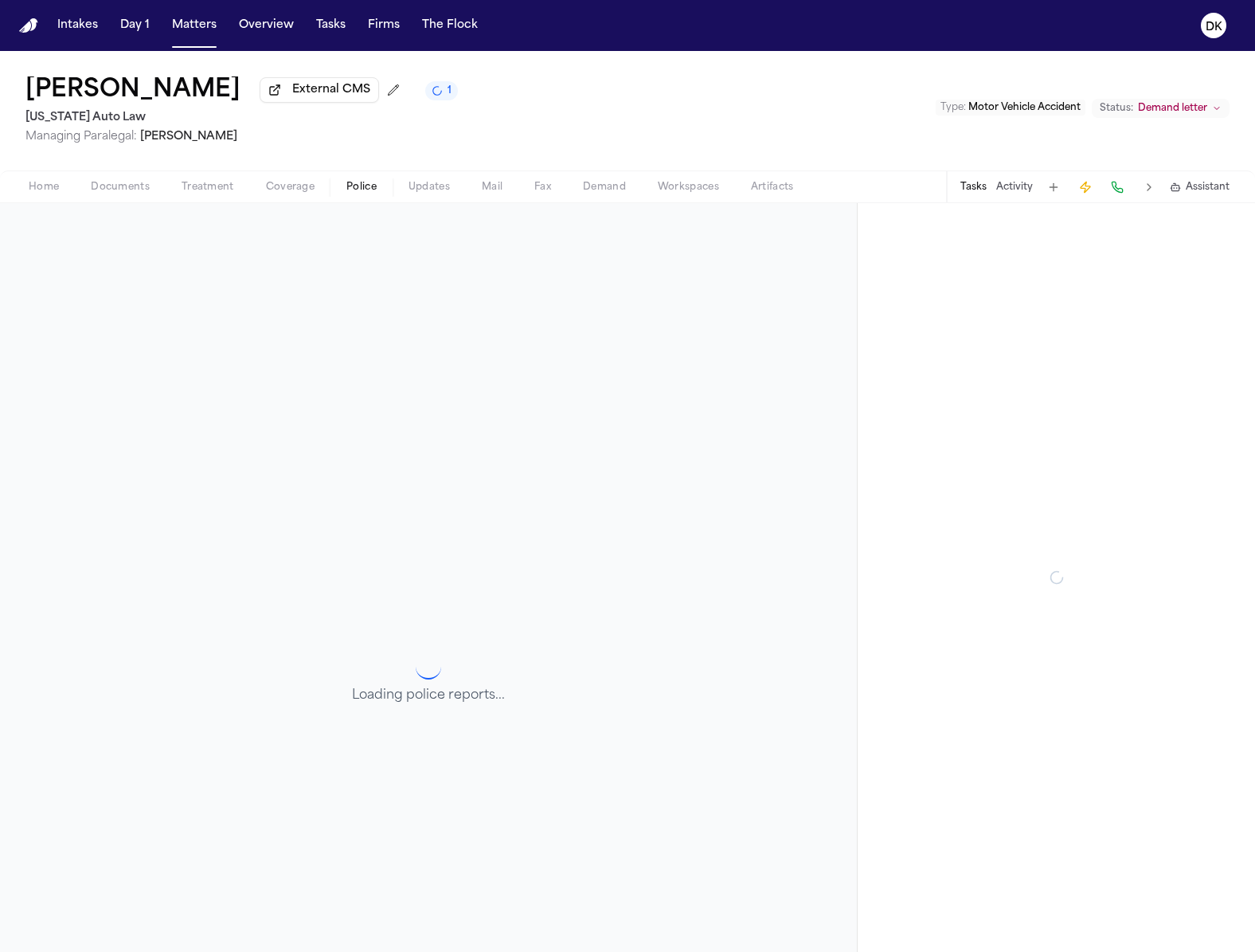
click at [366, 184] on span "Police" at bounding box center [362, 187] width 31 height 13
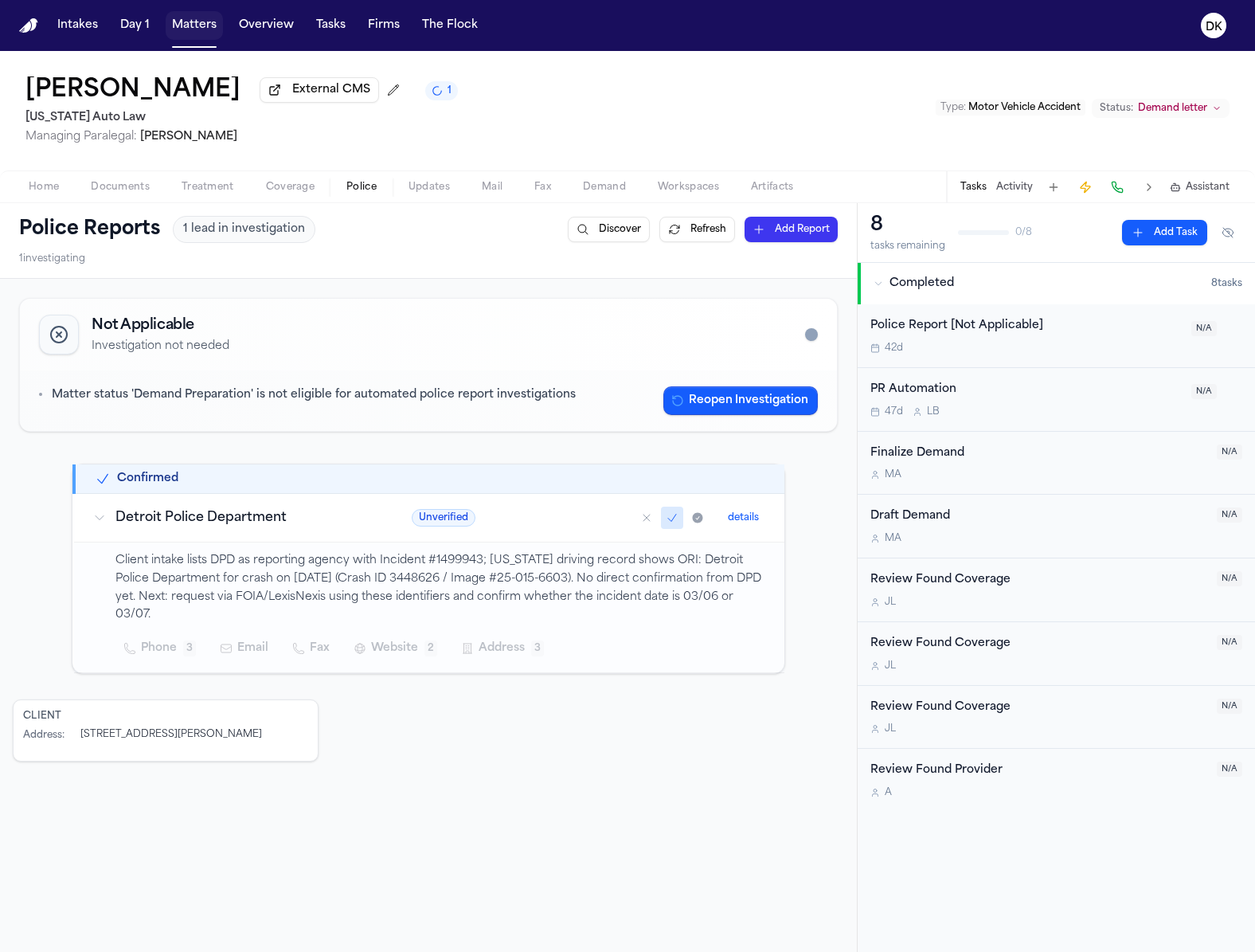
click at [198, 24] on button "Matters" at bounding box center [194, 25] width 58 height 29
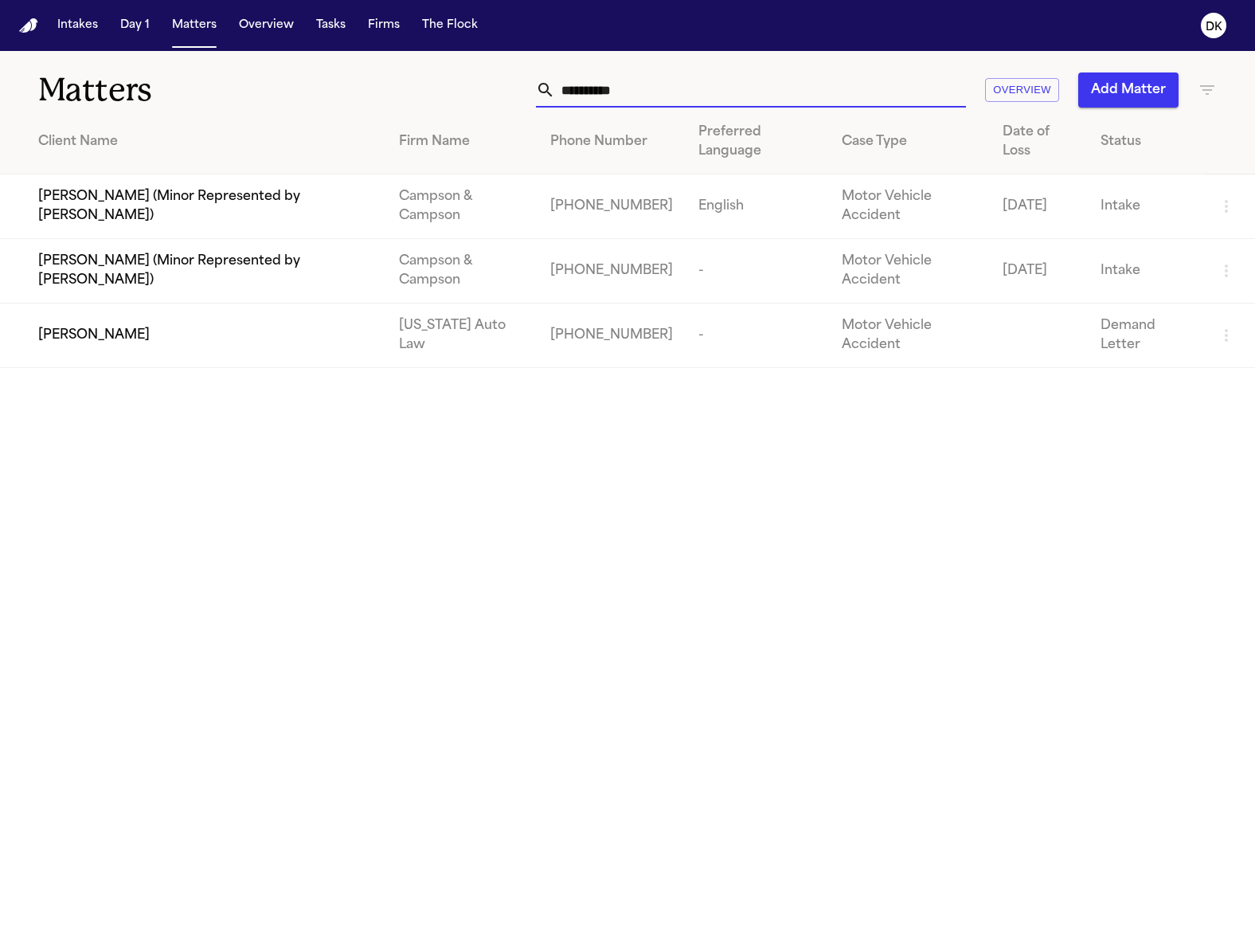
click at [668, 94] on input "**********" at bounding box center [760, 90] width 411 height 35
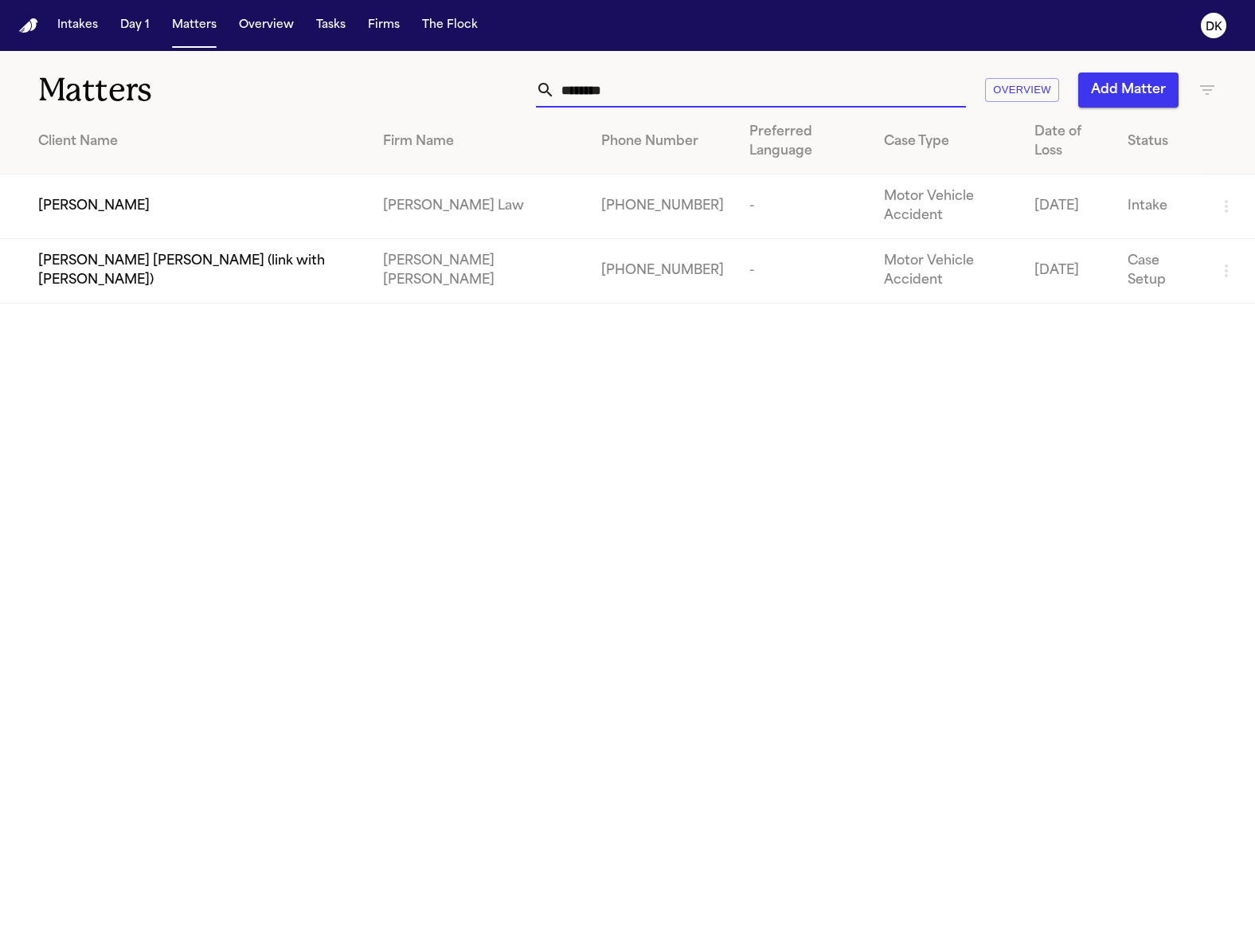
type input "********"
click at [80, 209] on span "[PERSON_NAME]" at bounding box center [94, 206] width 112 height 19
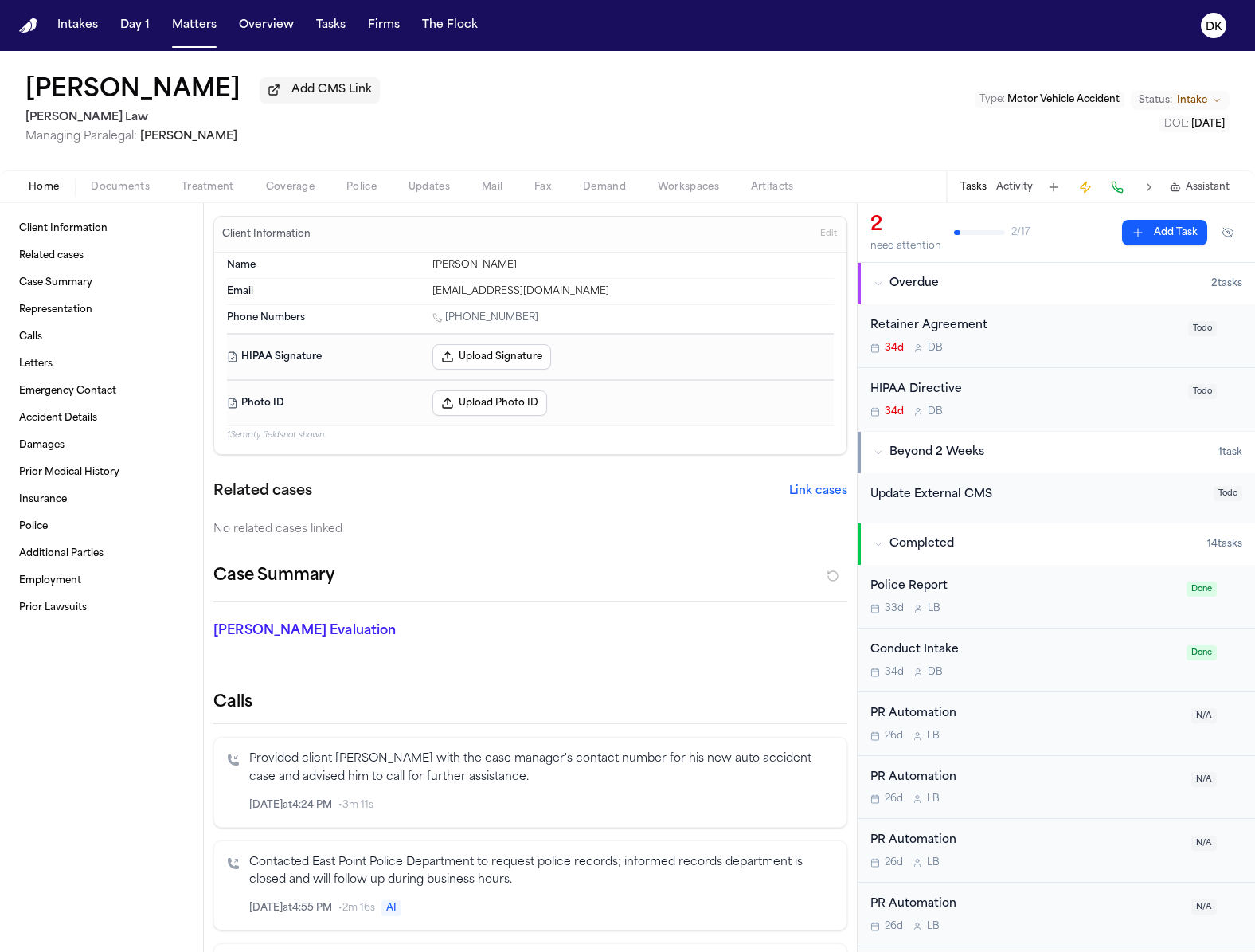
click at [362, 190] on span "Police" at bounding box center [362, 187] width 31 height 13
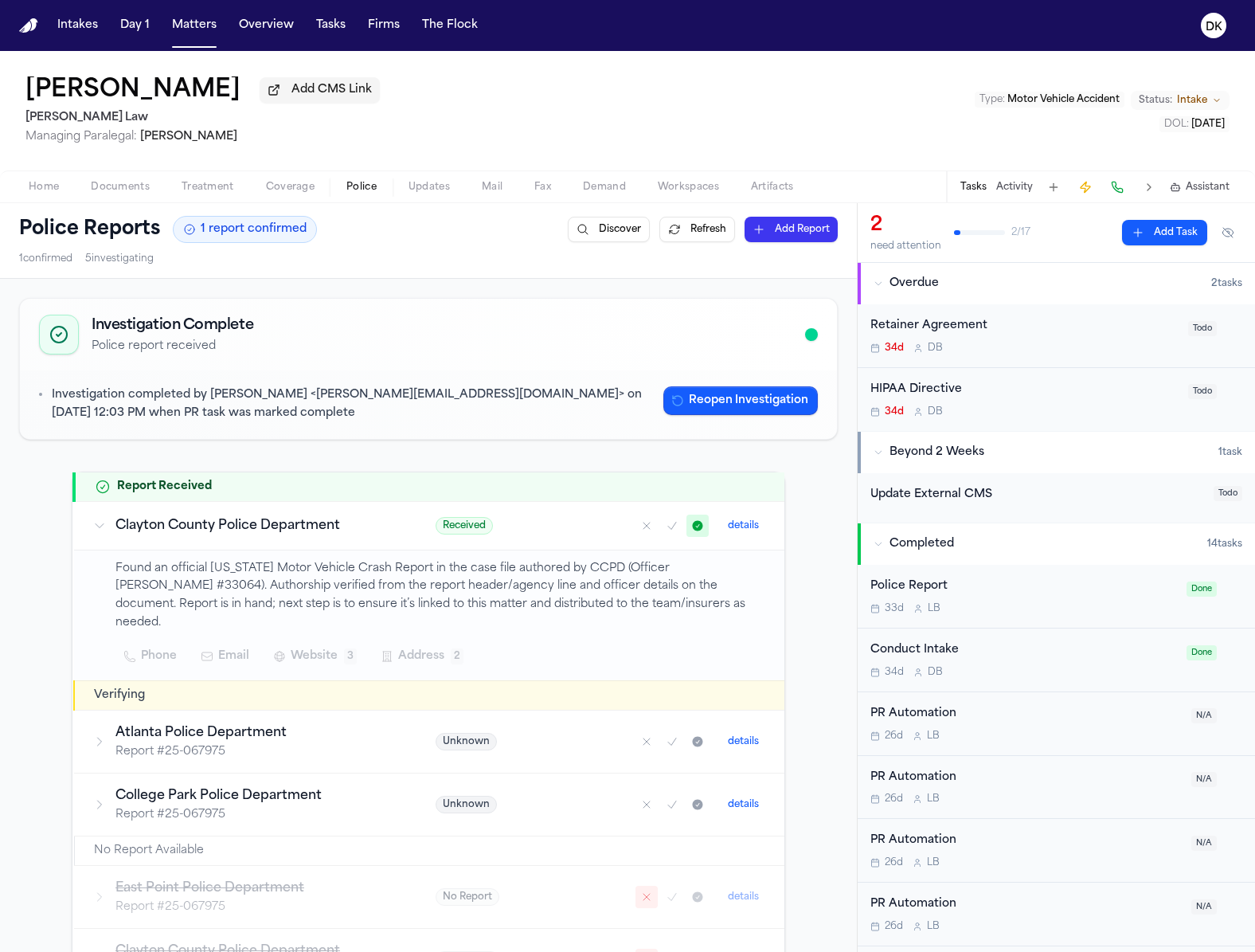
click at [100, 220] on h1 "Police Reports" at bounding box center [89, 229] width 141 height 25
click at [103, 211] on div "Police Reports 1 report confirmed Discover Refresh Add Report 1 confirmed 5 inv…" at bounding box center [428, 240] width 857 height 75
click at [108, 192] on span "Documents" at bounding box center [121, 187] width 59 height 13
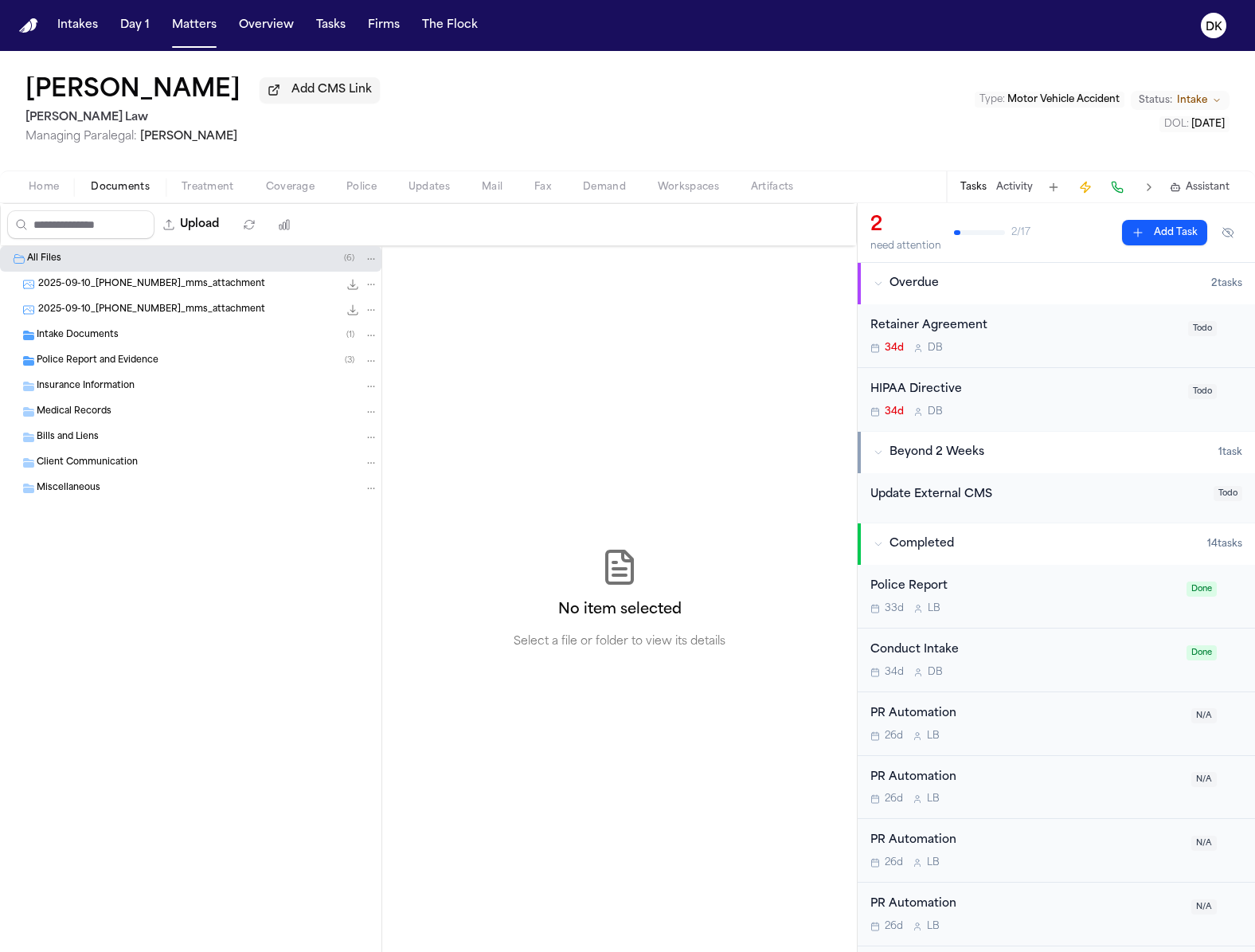
drag, startPoint x: 106, startPoint y: 320, endPoint x: 96, endPoint y: 354, distance: 35.4
click at [105, 323] on div "2025-09-10_678-748-1770_mms_attachment 388.6 KB • JPG" at bounding box center [191, 310] width 381 height 25
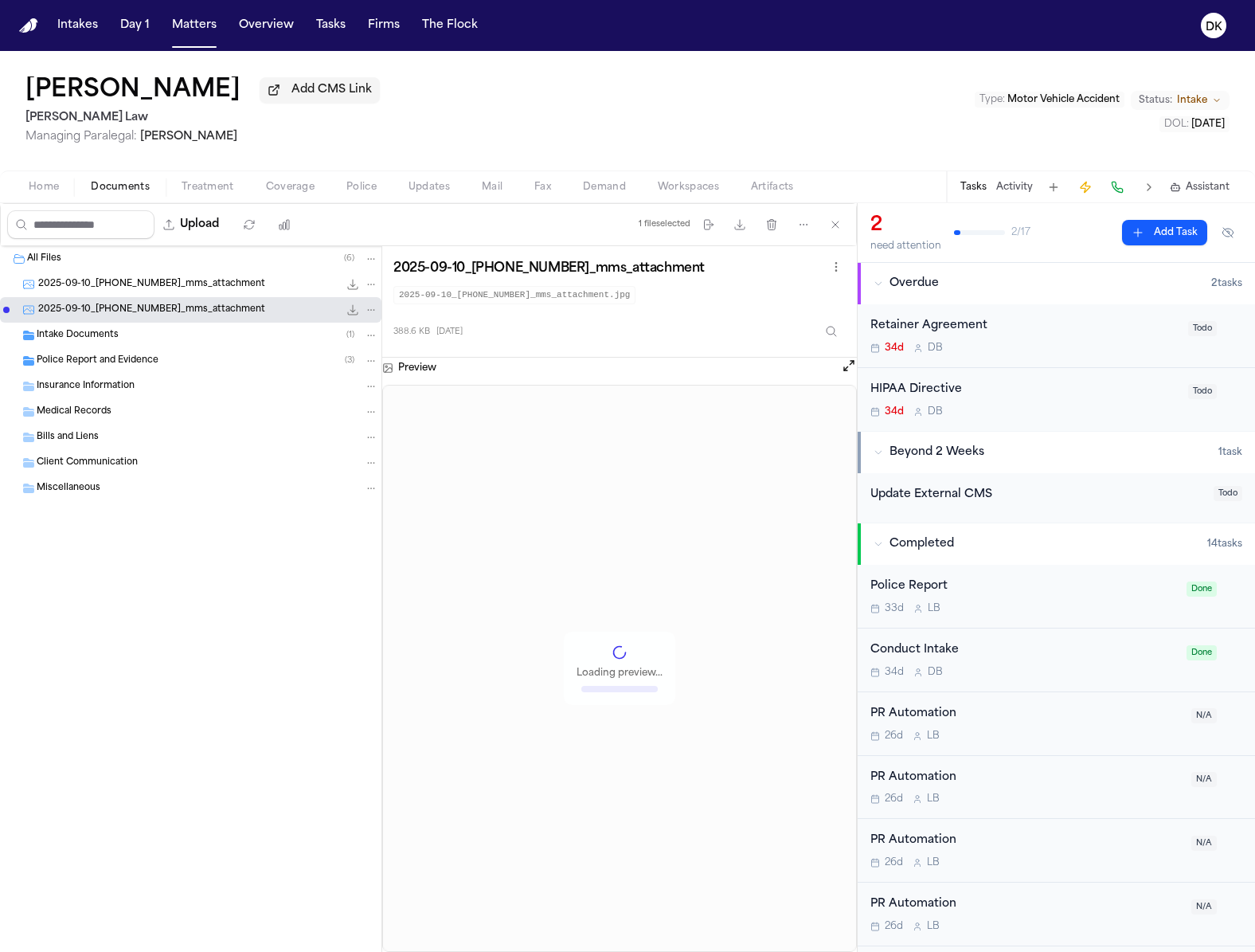
click at [97, 361] on span "Police Report and Evidence" at bounding box center [97, 361] width 121 height 13
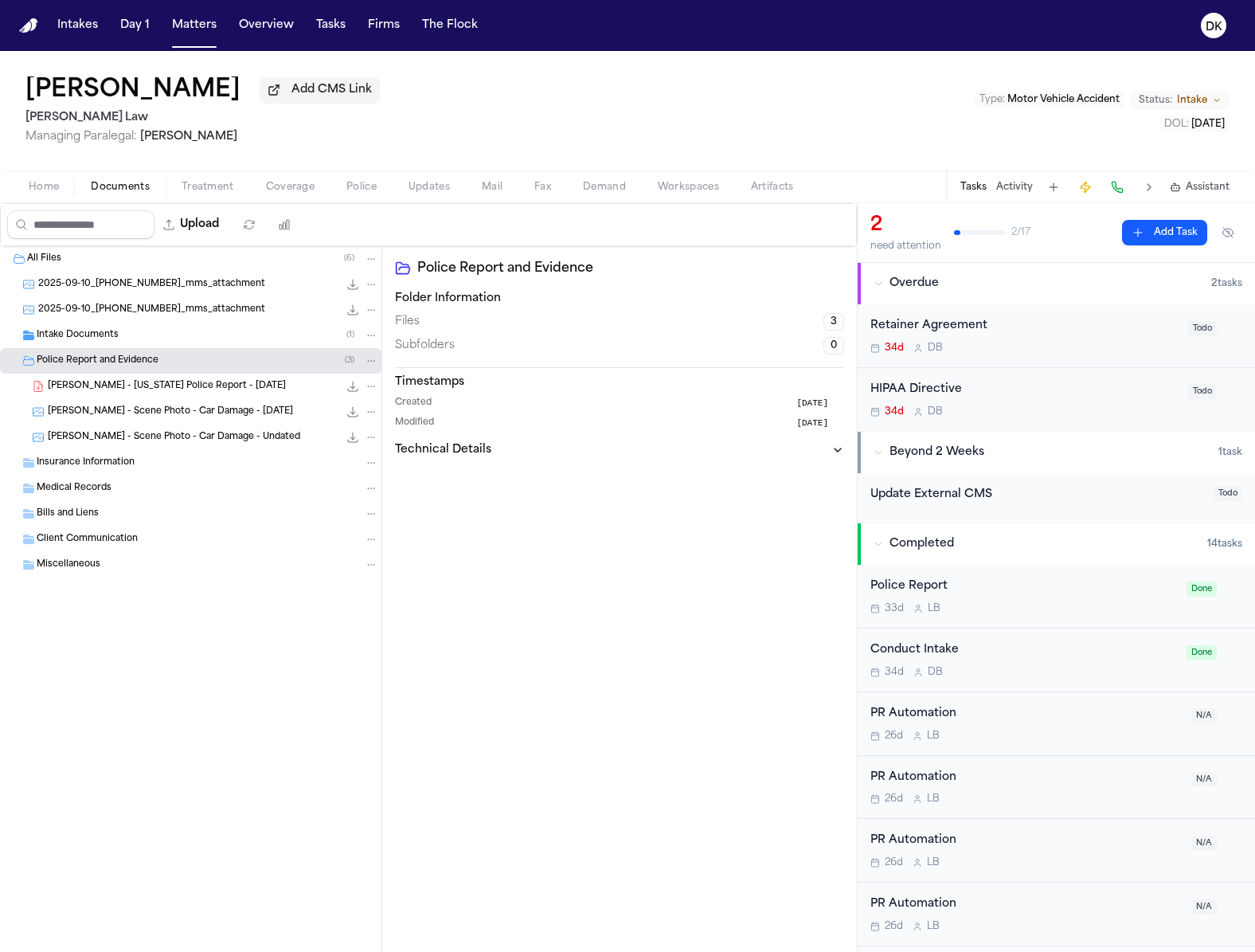
click at [175, 393] on span "N. Williams - Georgia Police Report - 6.21.25" at bounding box center [166, 386] width 238 height 13
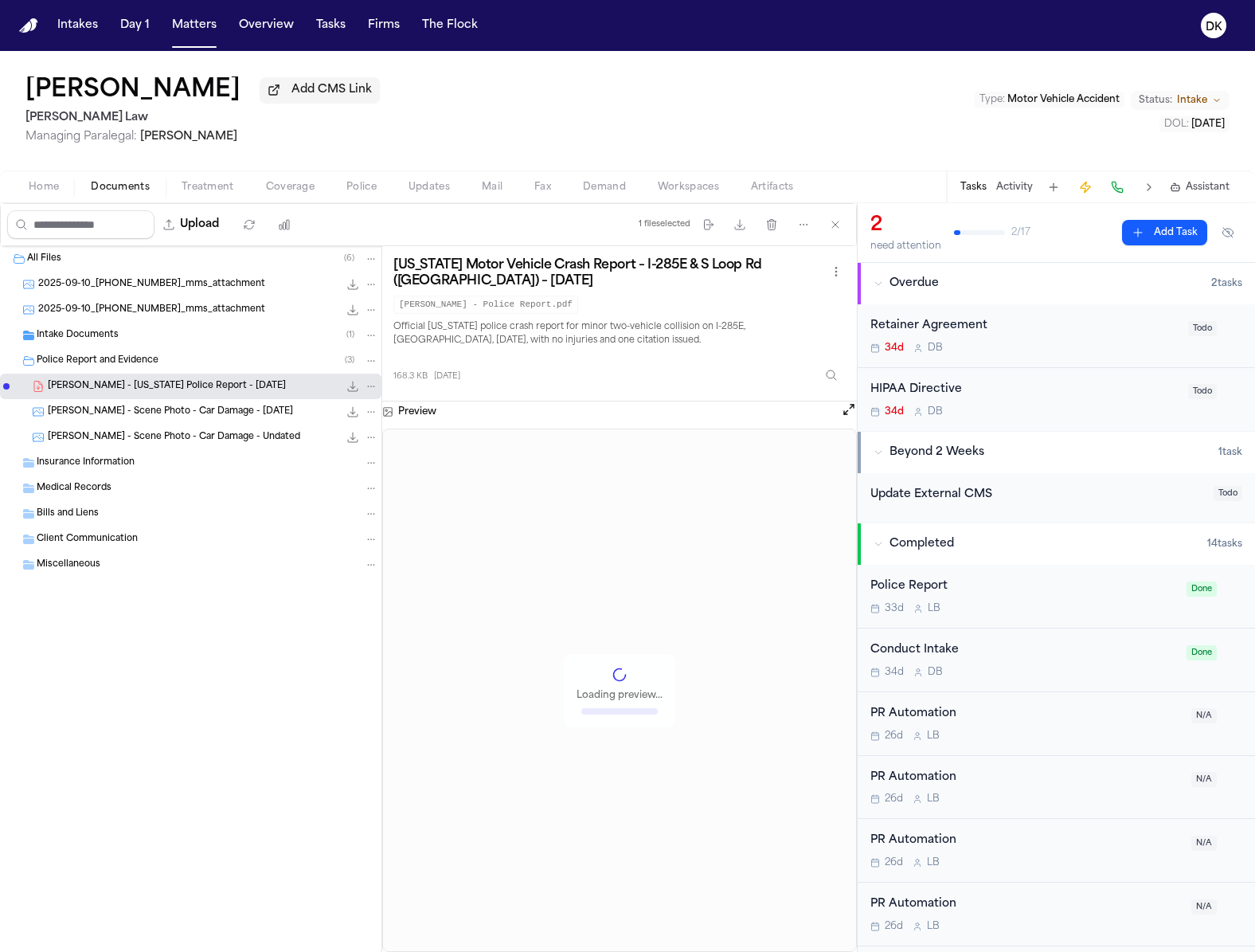
click at [199, 415] on span "N. Williams - Scene Photo - Car Damage - 9.10.25" at bounding box center [170, 412] width 246 height 13
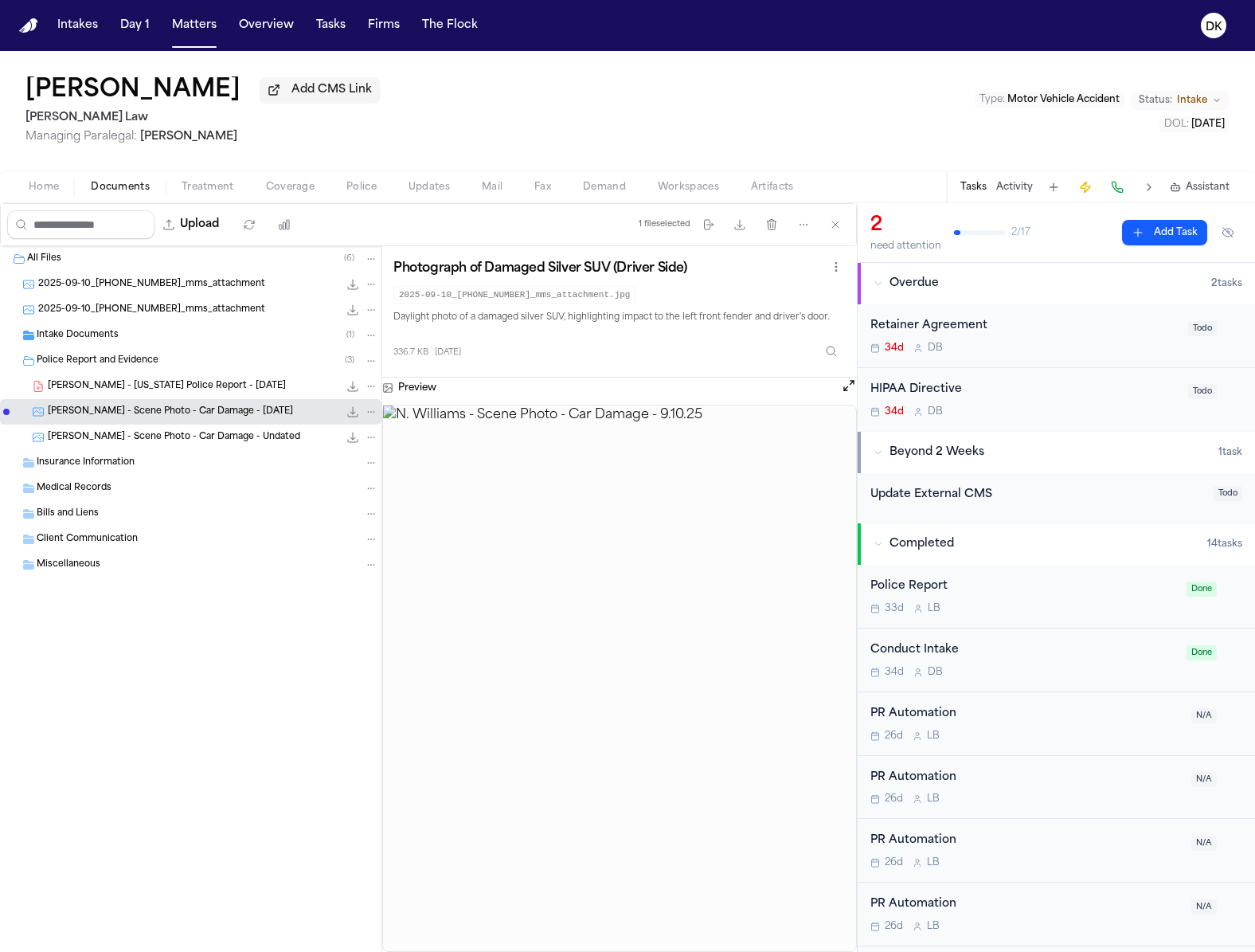
click at [192, 427] on div "N. Williams - Scene Photo - Car Damage - Undated 246.0 KB • JPG" at bounding box center [191, 437] width 381 height 25
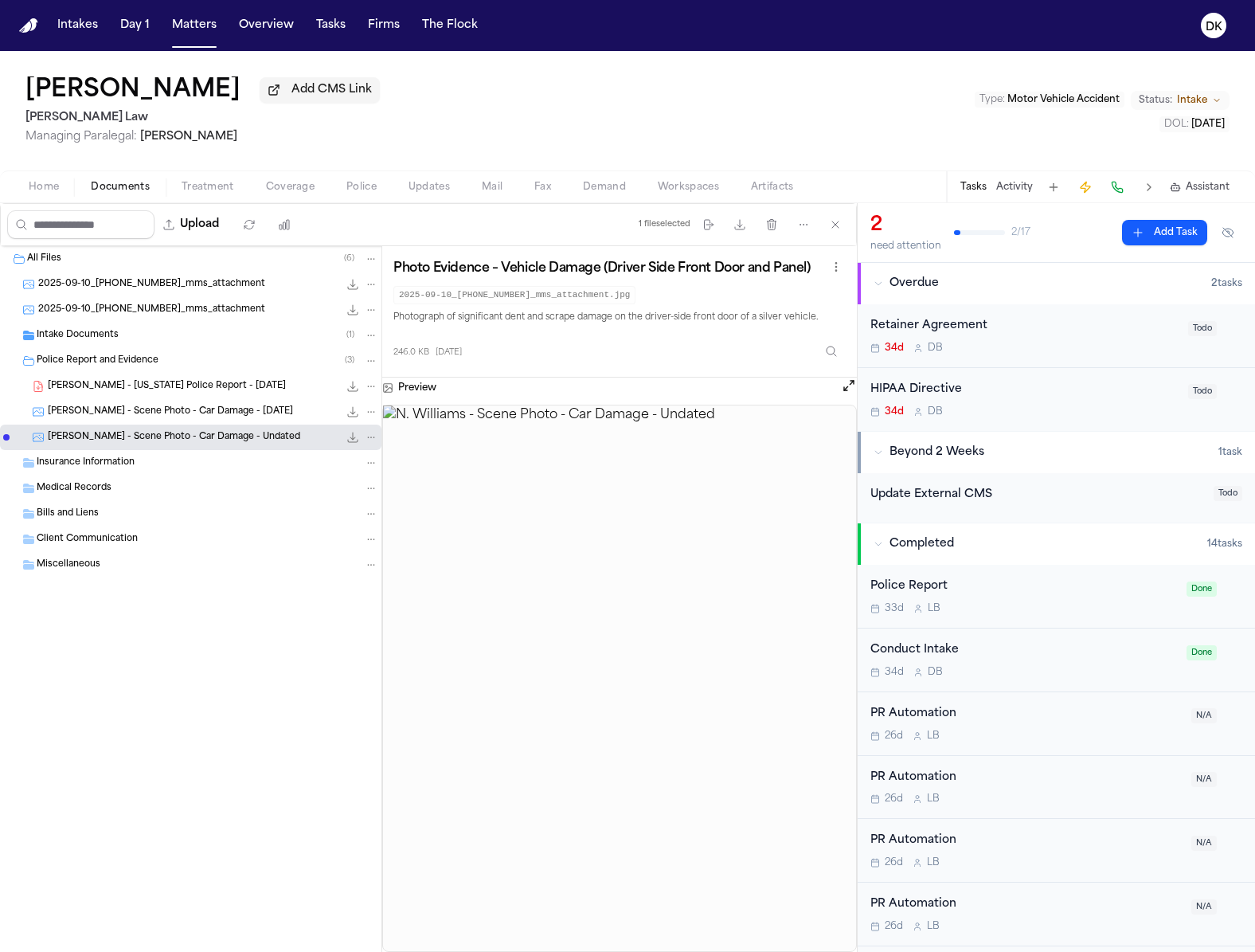
click at [161, 311] on span "2025-09-10_678-748-1770_mms_attachment" at bounding box center [152, 310] width 227 height 13
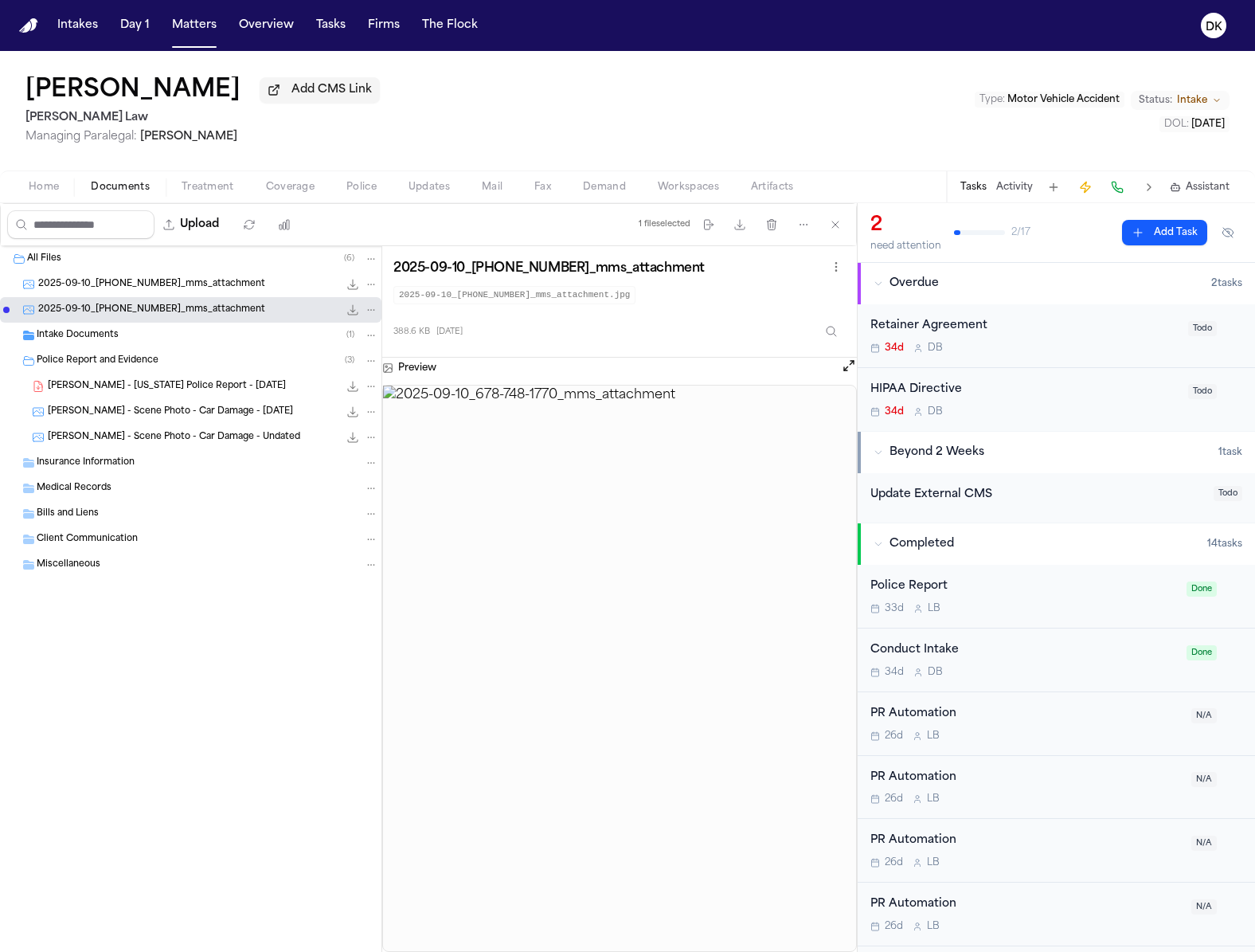
click at [202, 292] on span "2025-09-10_678-748-1770_mms_attachment" at bounding box center [152, 284] width 227 height 13
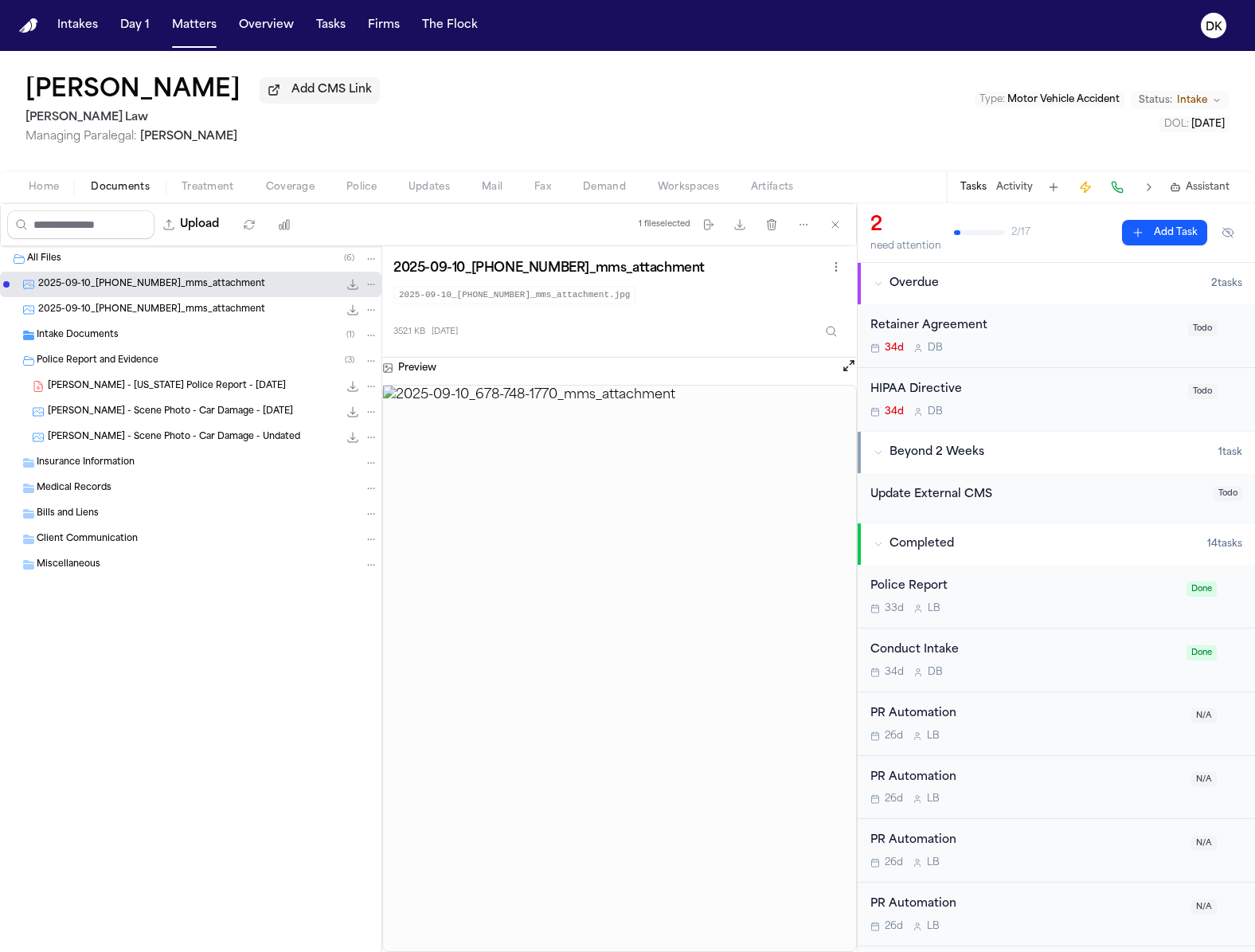
click at [179, 363] on div "Police Report and Evidence ( 3 )" at bounding box center [208, 361] width 342 height 14
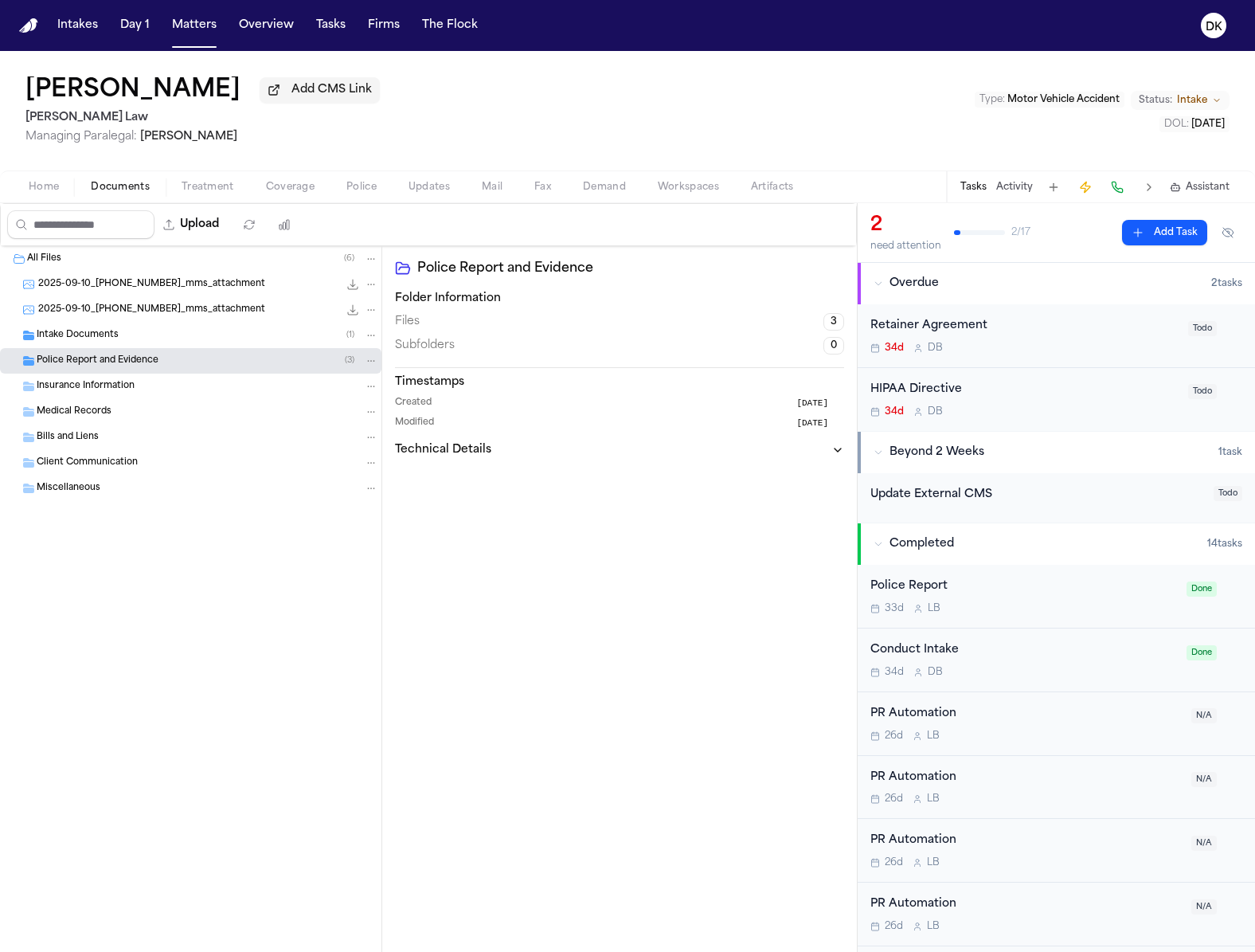
click at [179, 367] on div "Police Report and Evidence ( 3 )" at bounding box center [208, 361] width 342 height 14
click at [164, 398] on div "N. Williams - Georgia Police Report - 6.21.25 168.3 KB • PDF" at bounding box center [191, 386] width 381 height 25
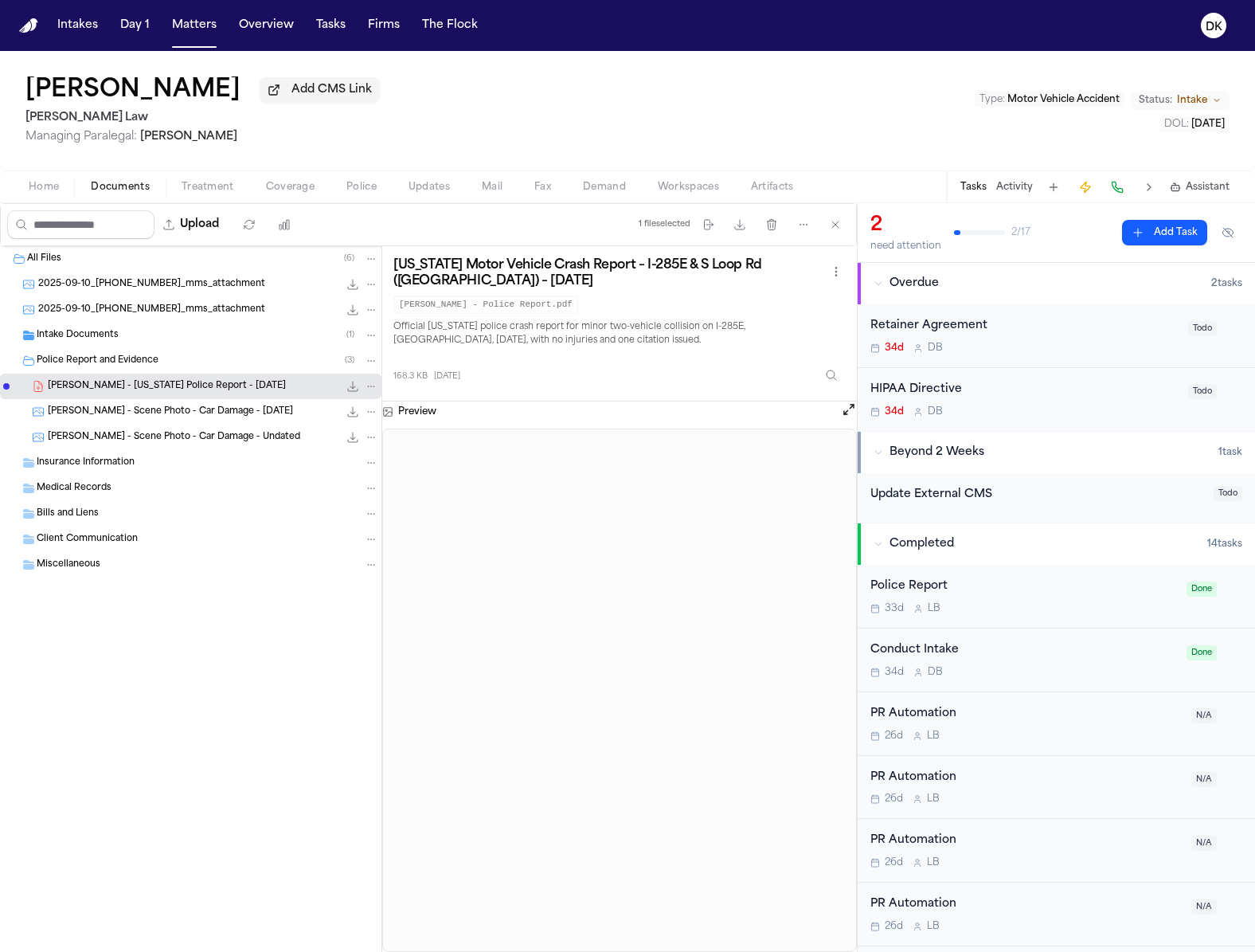
click at [201, 348] on div "Intake Documents ( 1 )" at bounding box center [191, 336] width 381 height 25
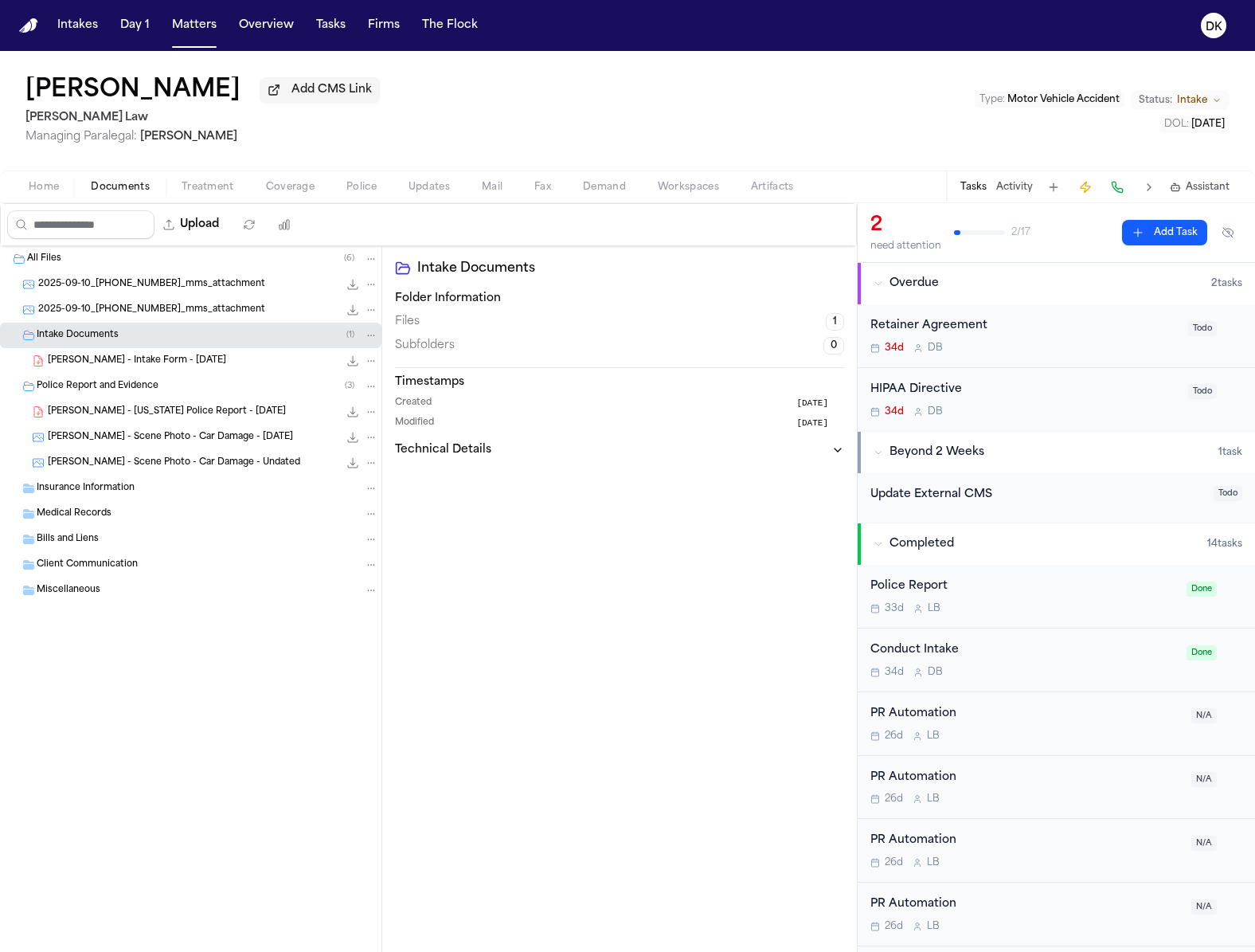
click at [194, 368] on span "N. Williams - Intake Form - 8.25.25" at bounding box center [137, 361] width 178 height 13
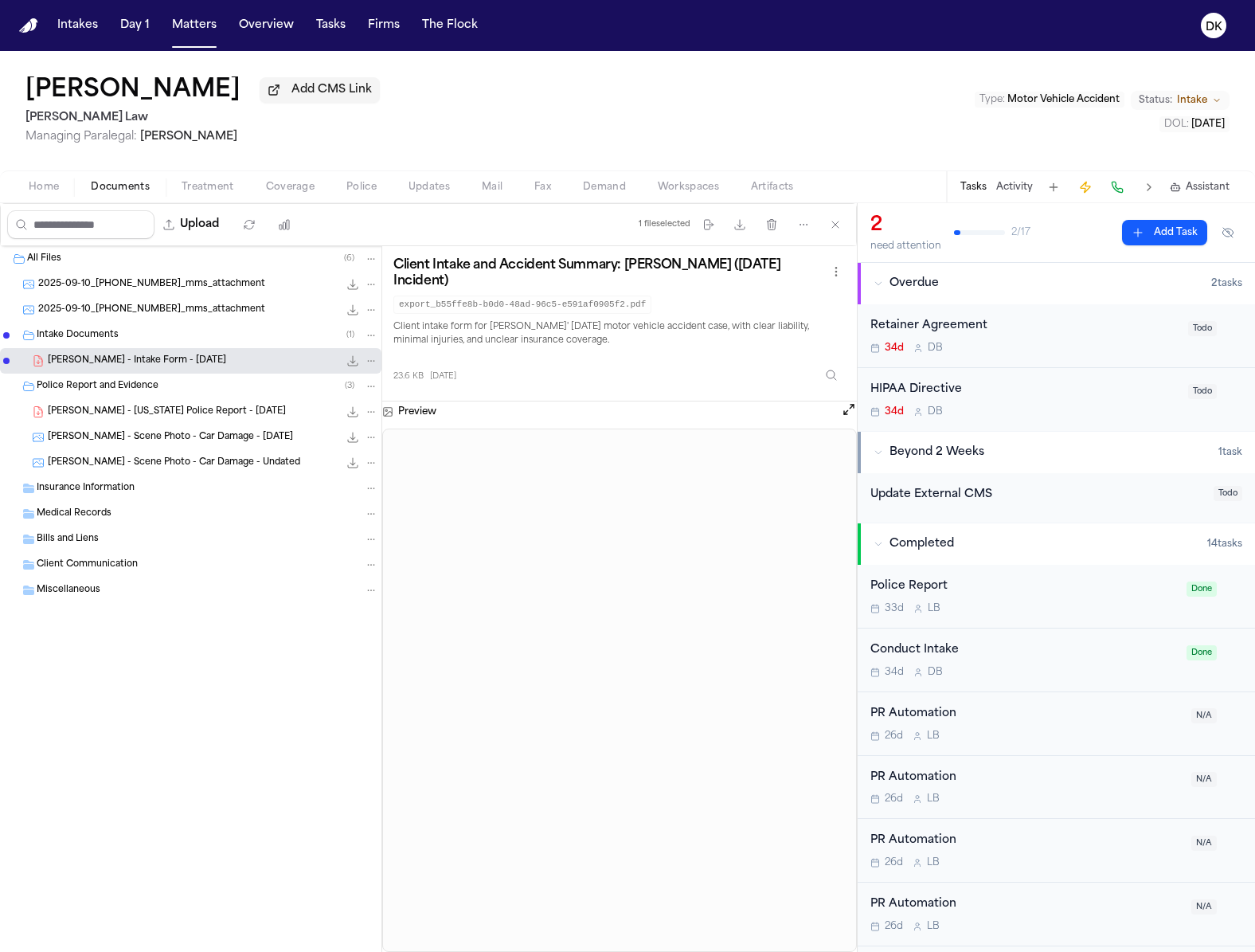
click at [210, 445] on span "N. Williams - Scene Photo - Car Damage - 9.10.25" at bounding box center [170, 437] width 246 height 13
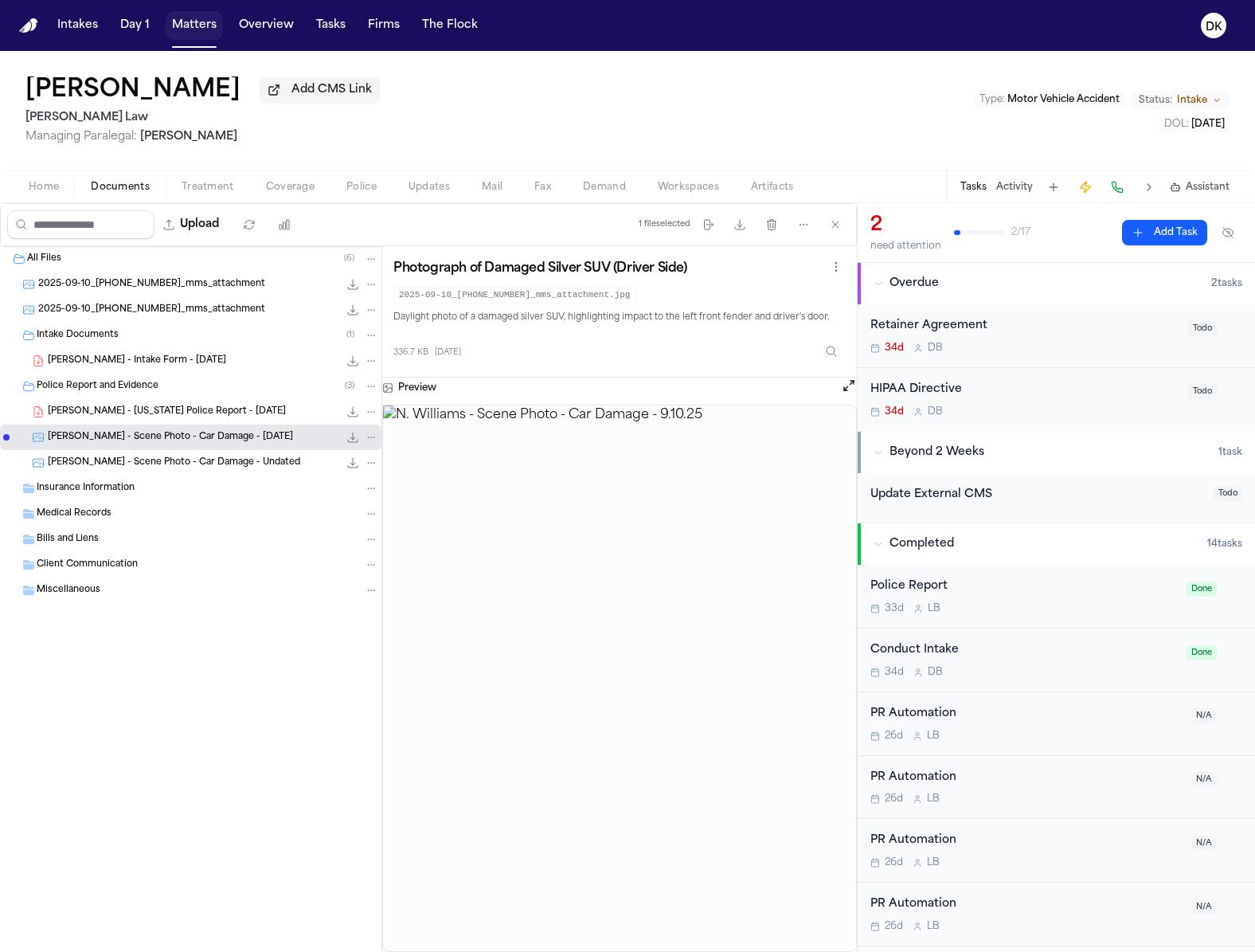
click at [198, 30] on button "Matters" at bounding box center [194, 25] width 58 height 29
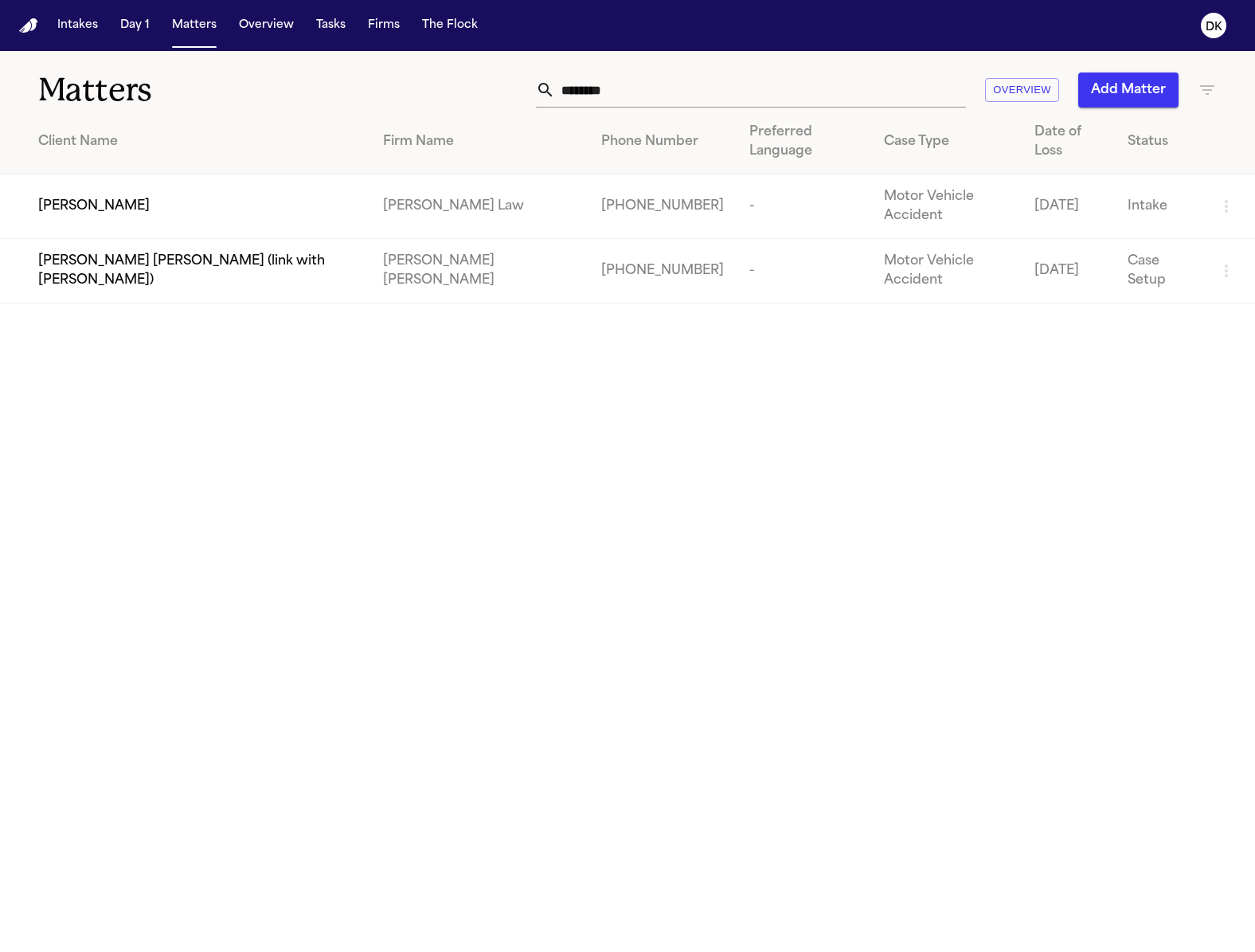
click at [615, 103] on input "********" at bounding box center [760, 90] width 411 height 35
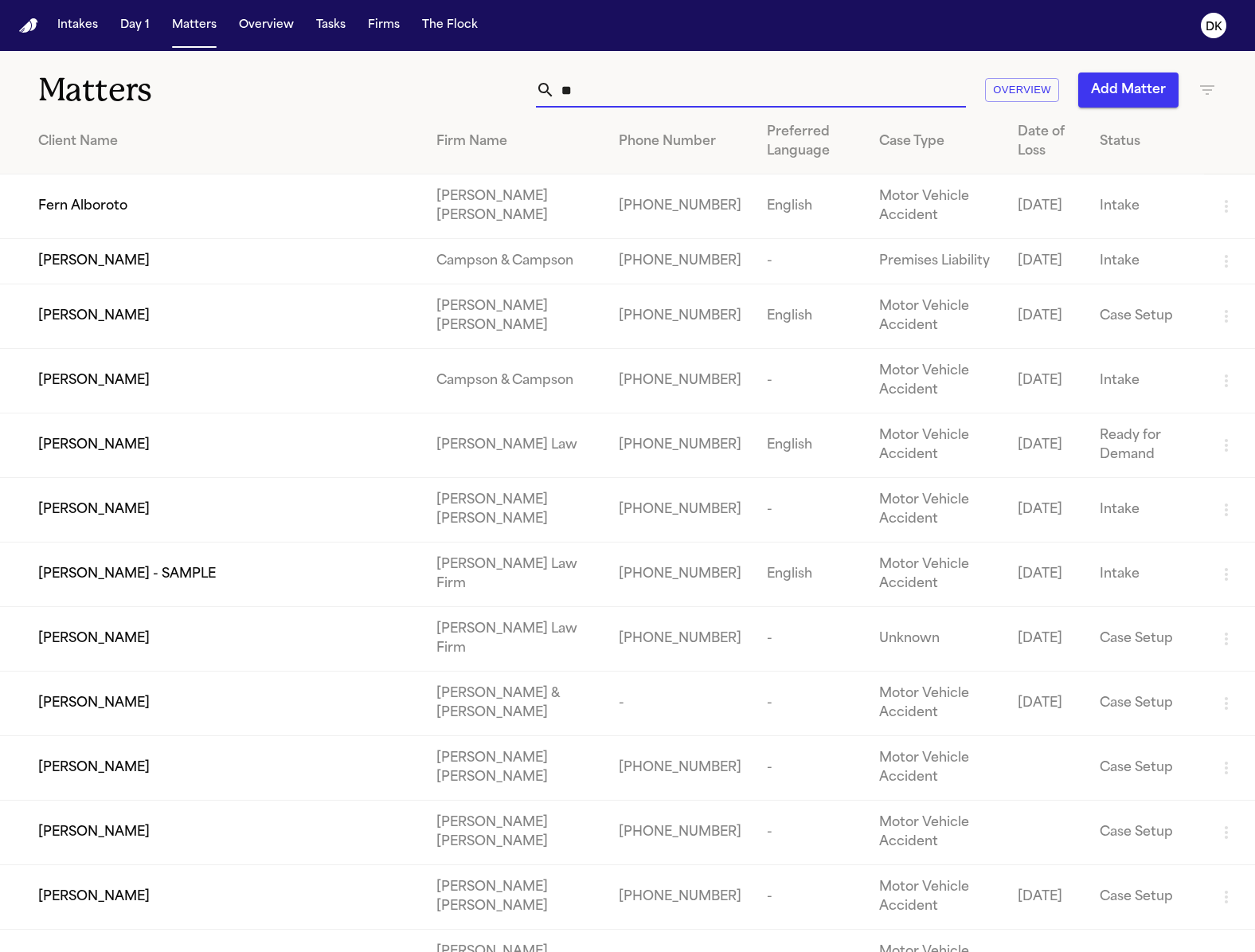
type input "*"
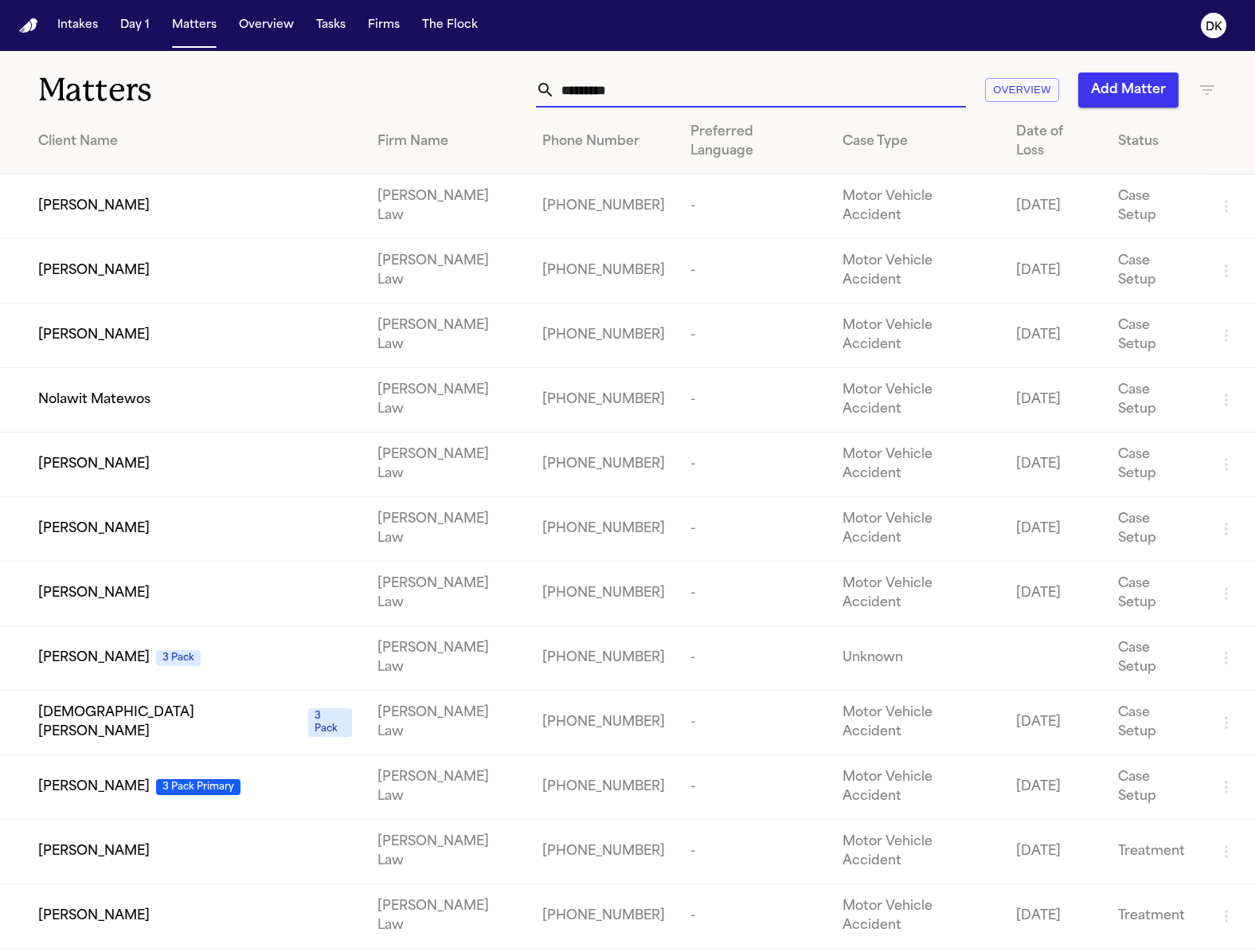
type input "**********"
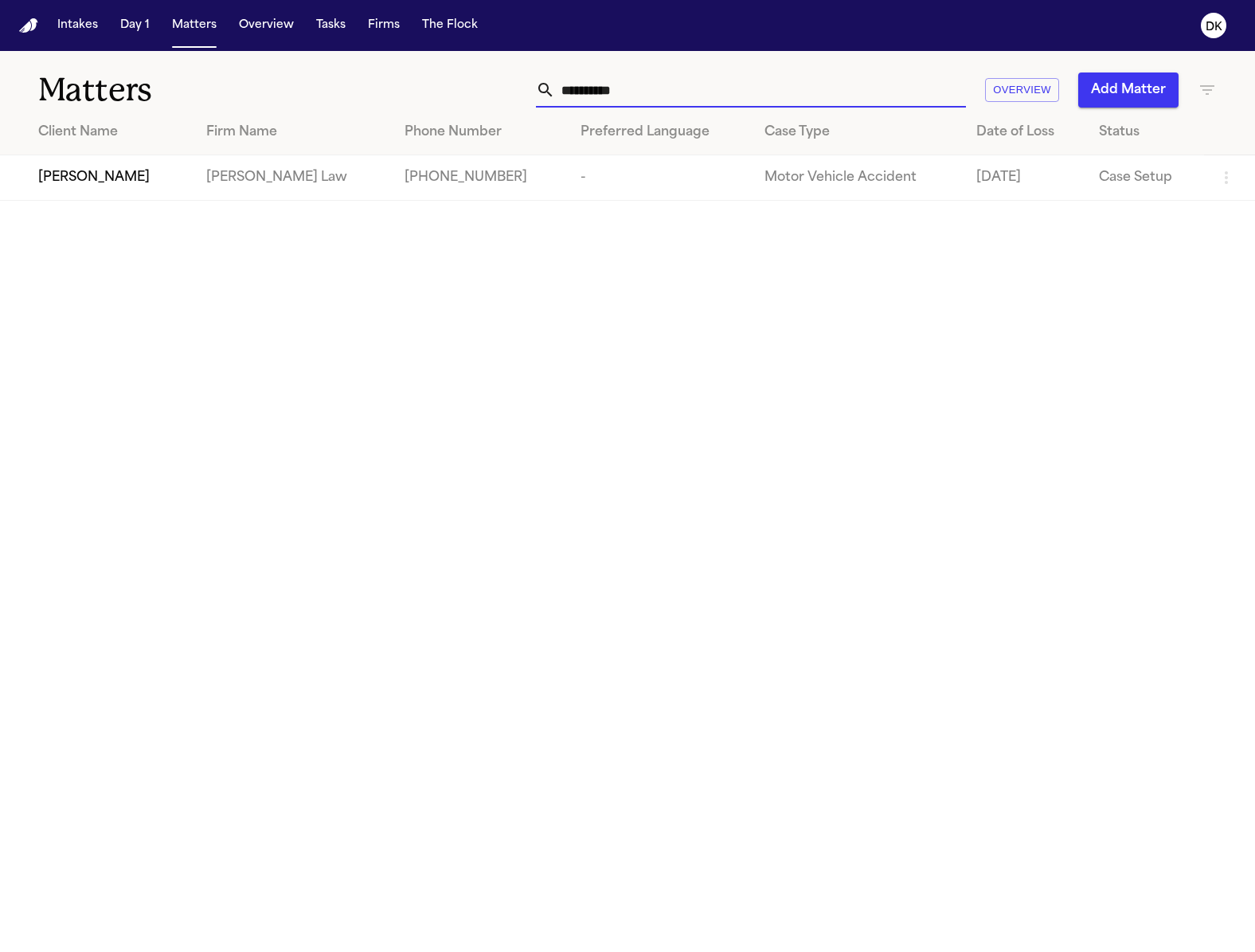
click at [101, 184] on span "Angel Lawrence" at bounding box center [94, 177] width 112 height 19
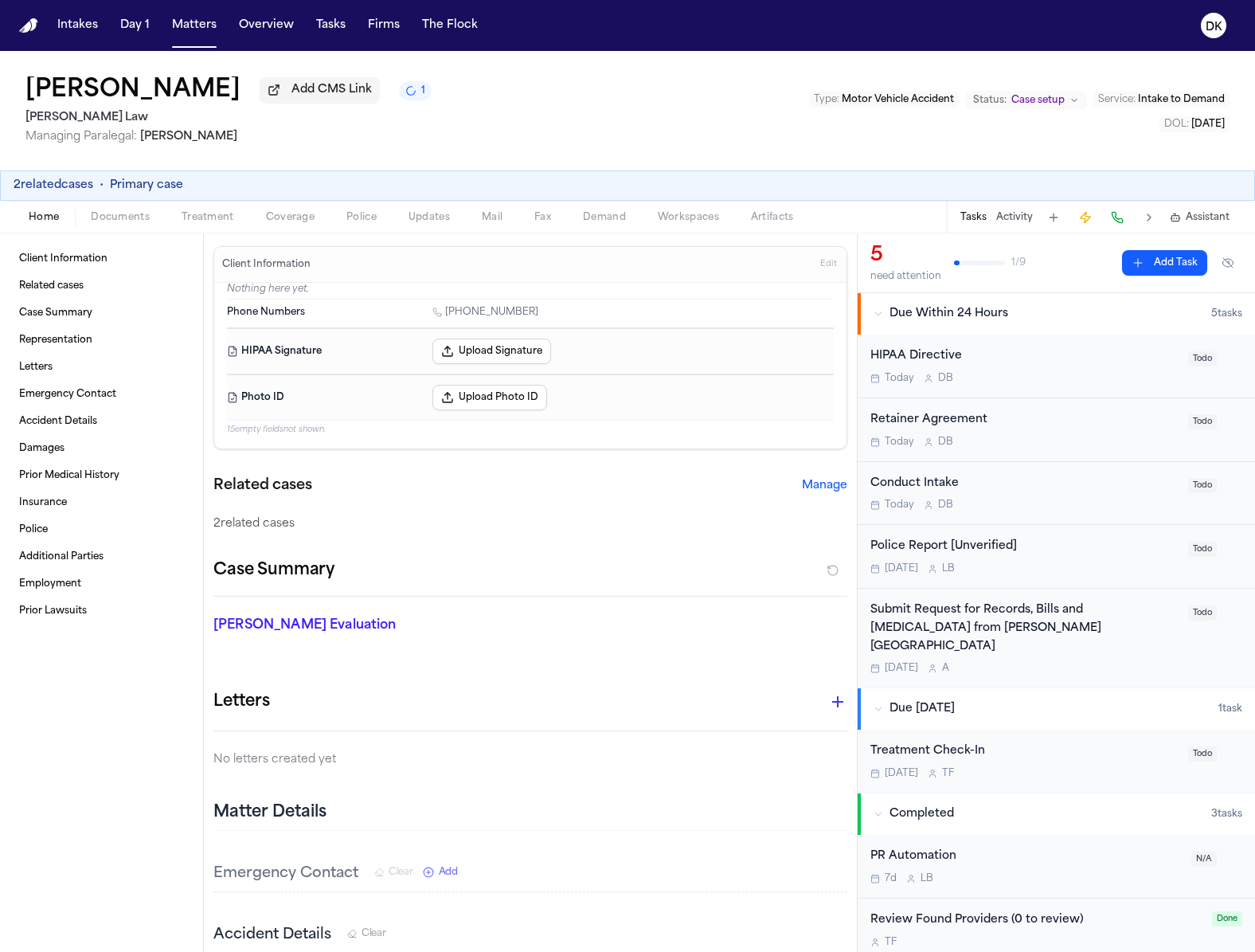
click at [126, 224] on span "Documents" at bounding box center [121, 218] width 59 height 13
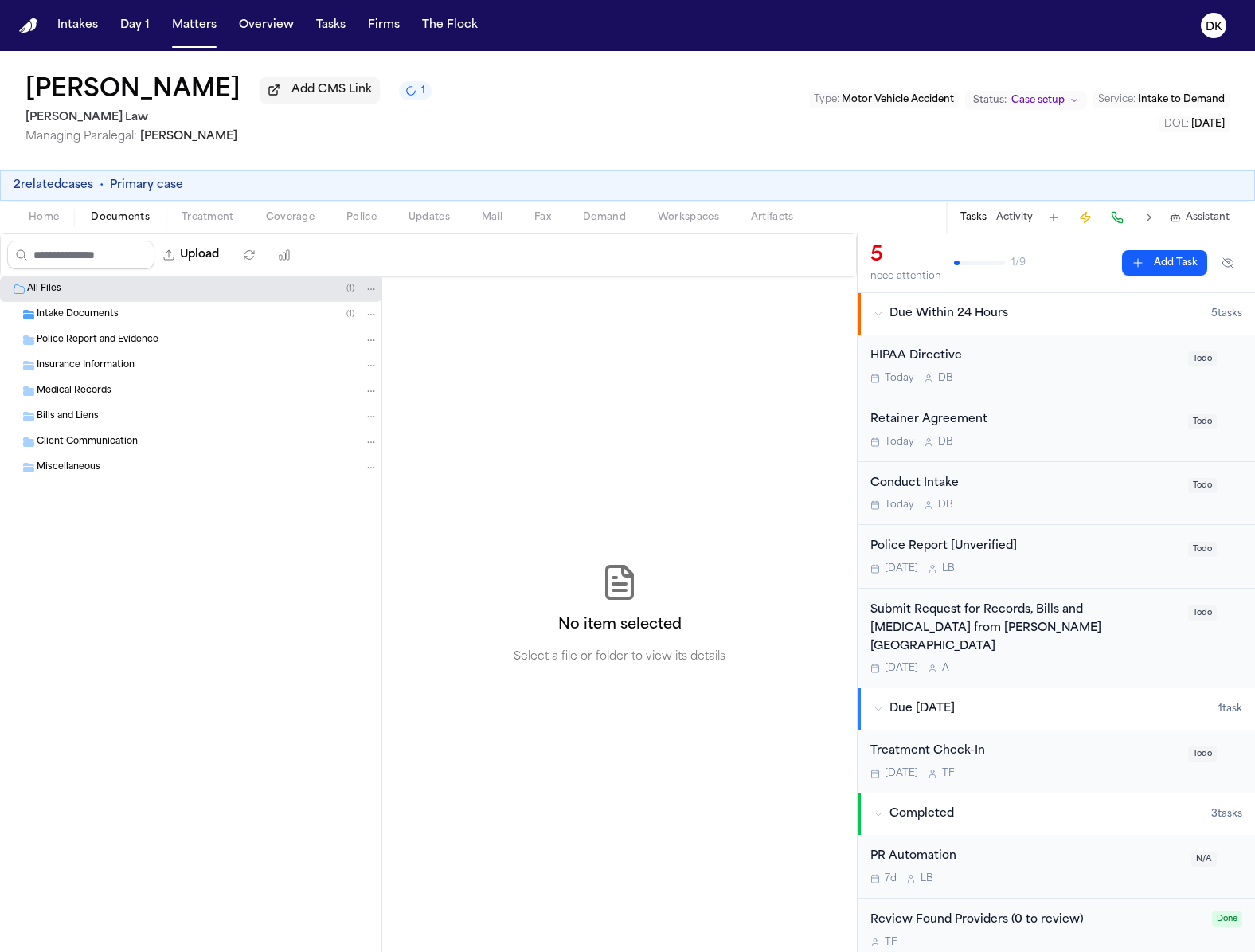
click at [192, 336] on div "Police Report and Evidence" at bounding box center [208, 340] width 342 height 14
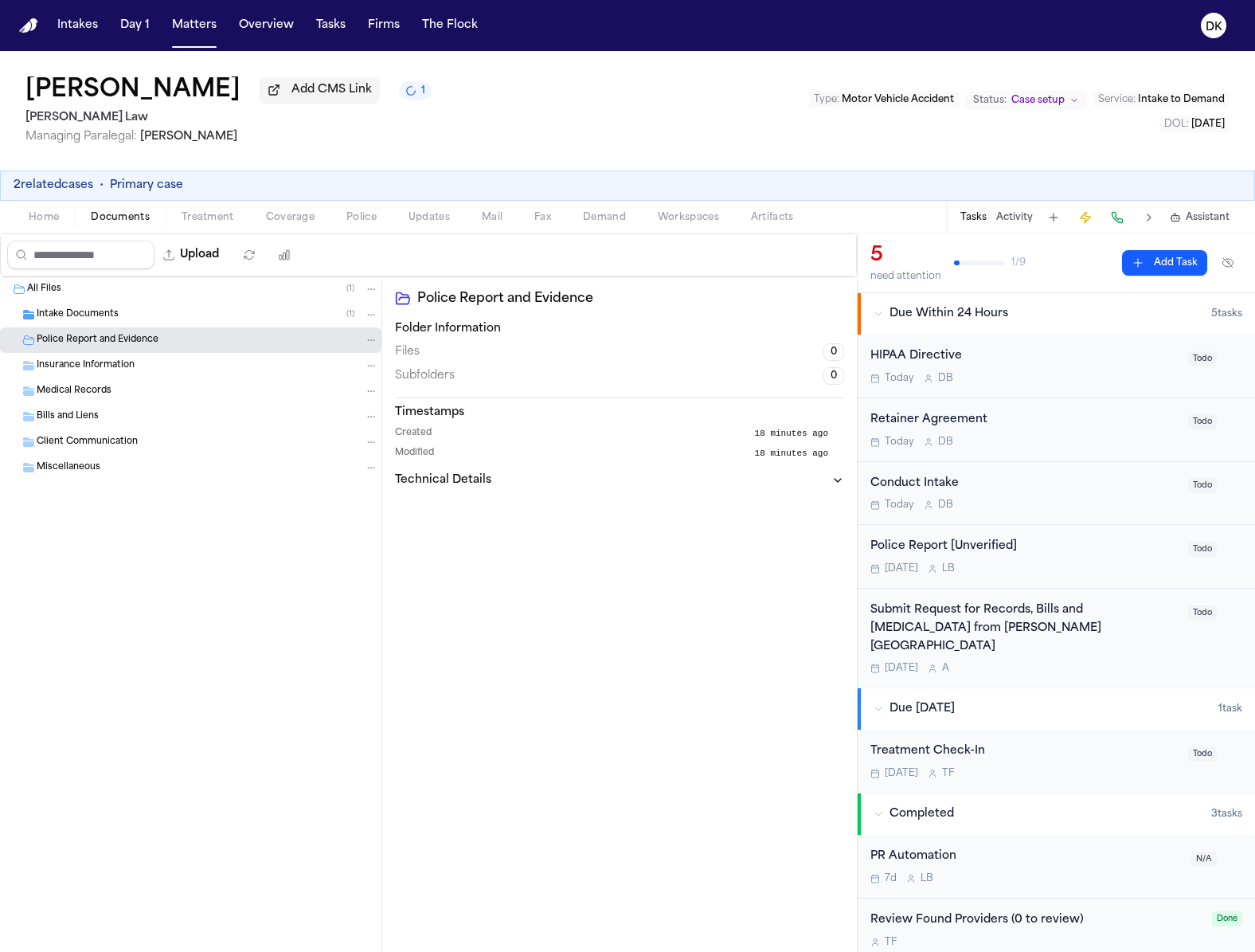
click at [209, 315] on div "Intake Documents ( 1 )" at bounding box center [208, 315] width 342 height 14
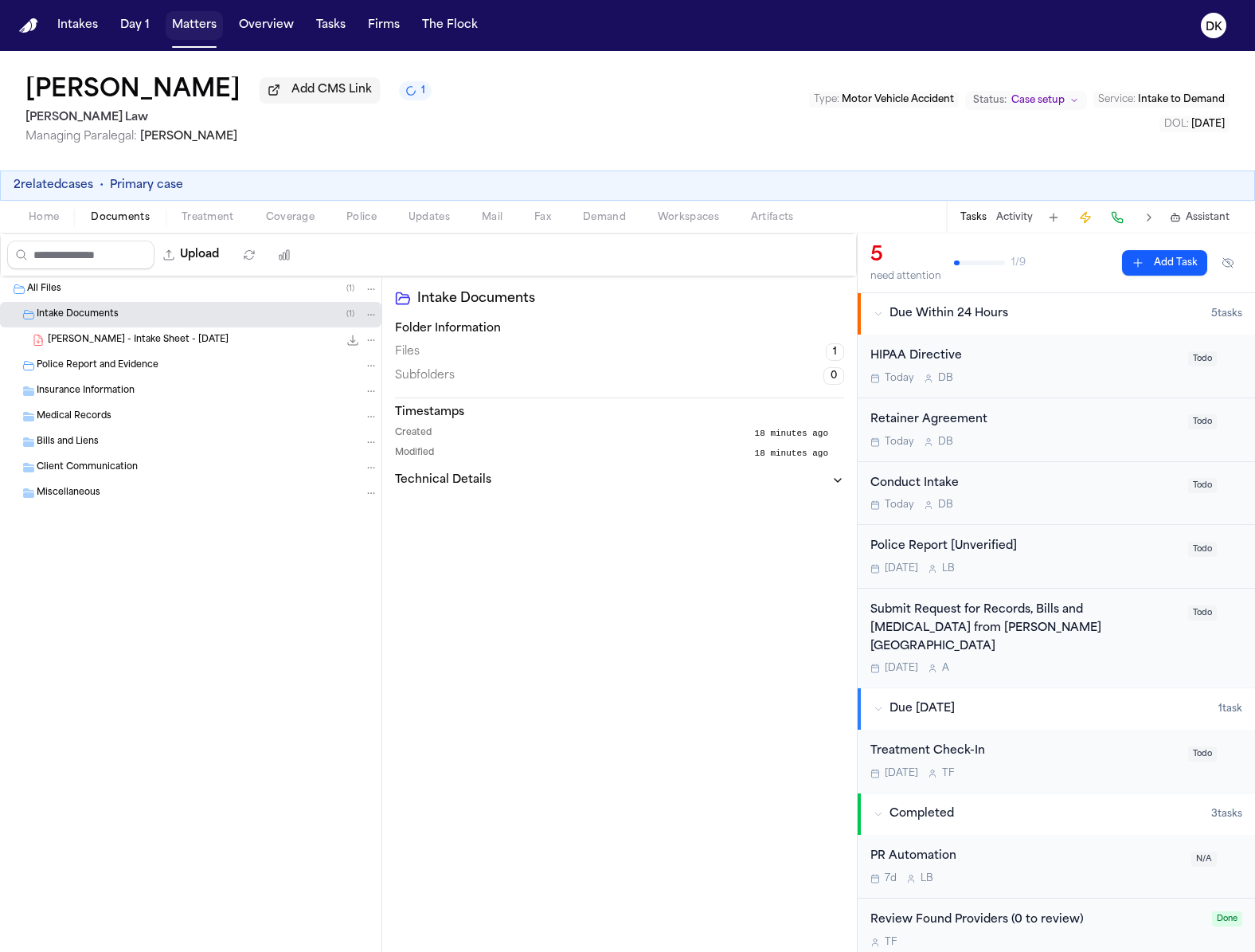
click at [194, 19] on button "Matters" at bounding box center [194, 25] width 58 height 29
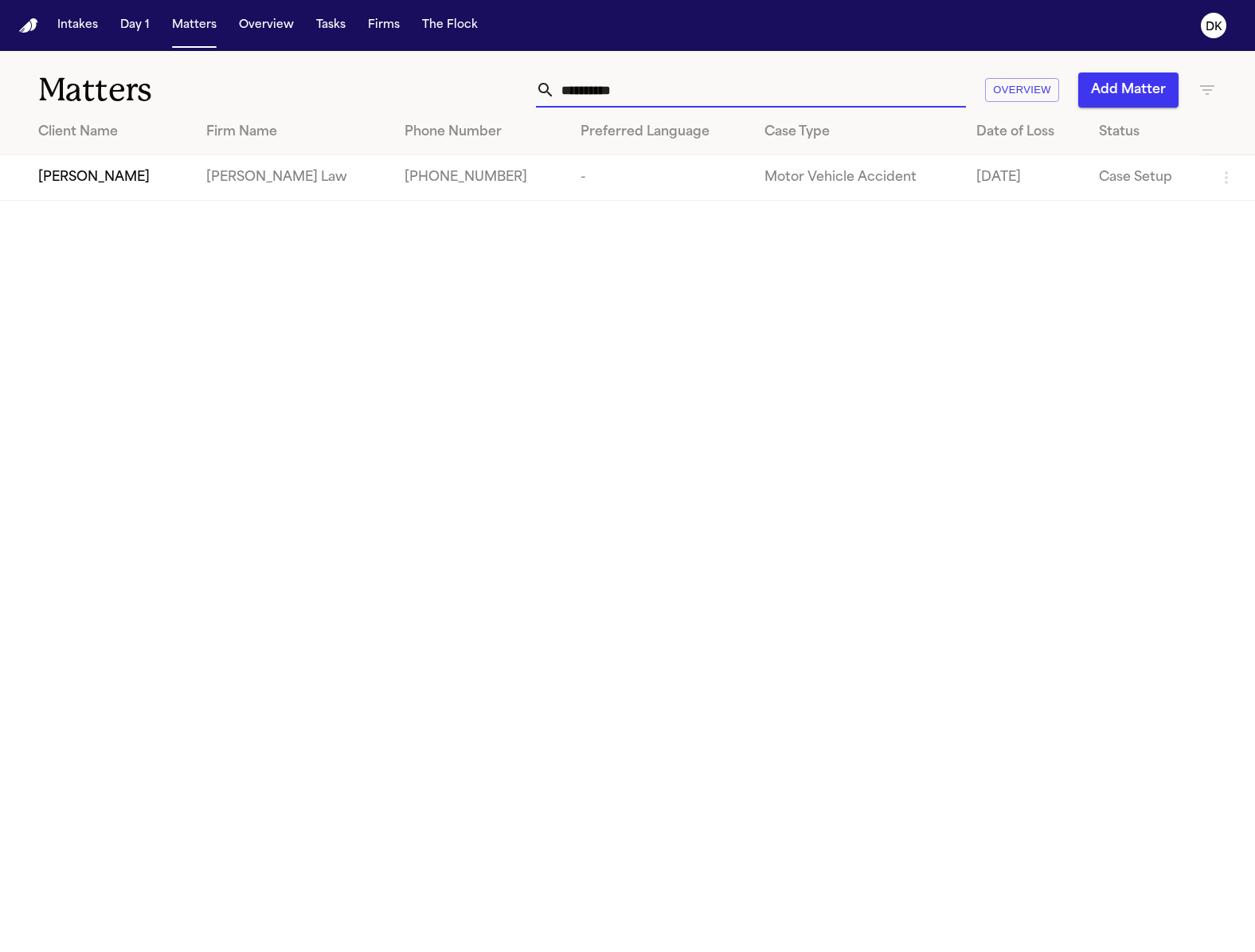
click at [720, 94] on input "**********" at bounding box center [760, 90] width 411 height 35
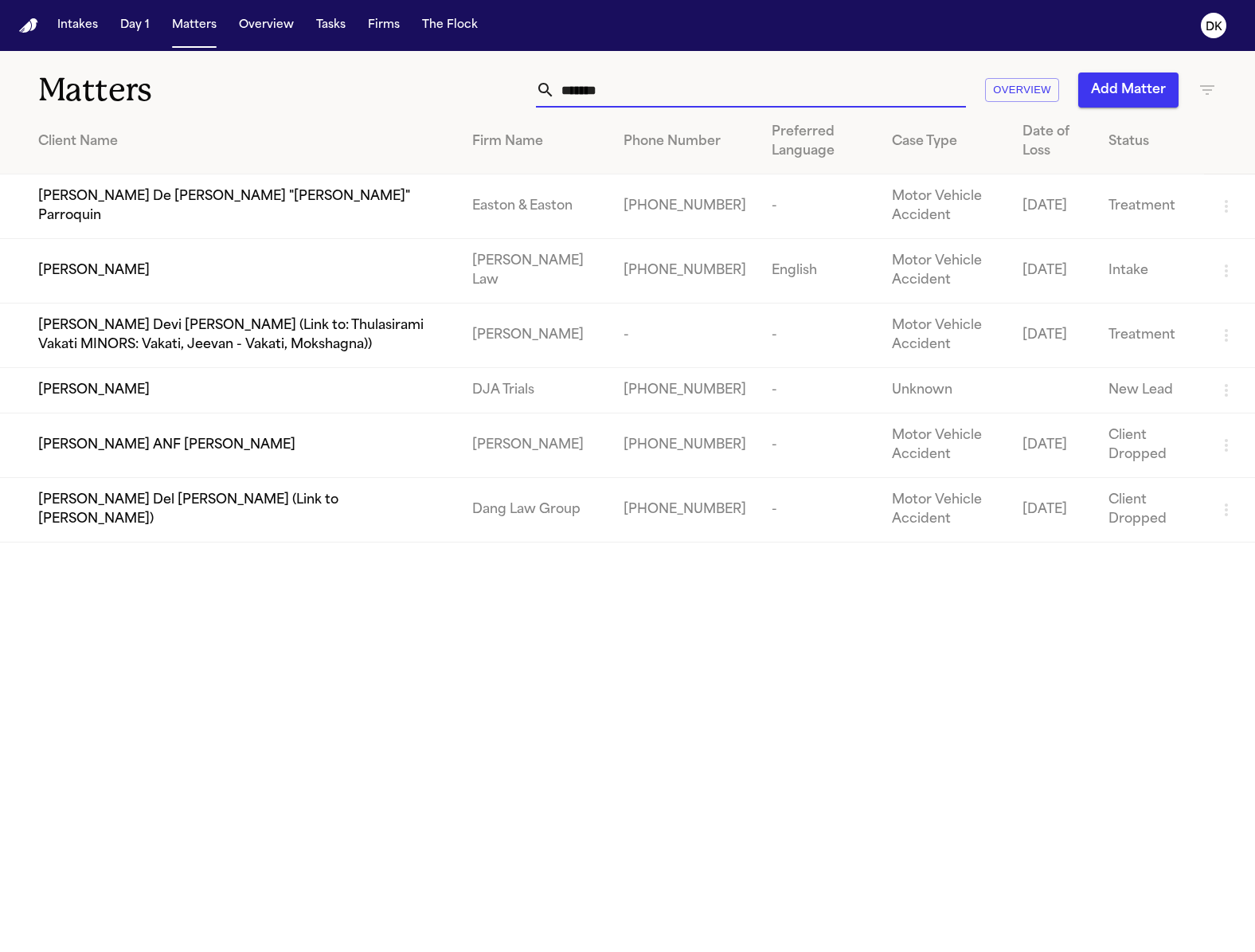
type input "*******"
click at [76, 276] on span "Desarai Kinnemore" at bounding box center [94, 270] width 112 height 19
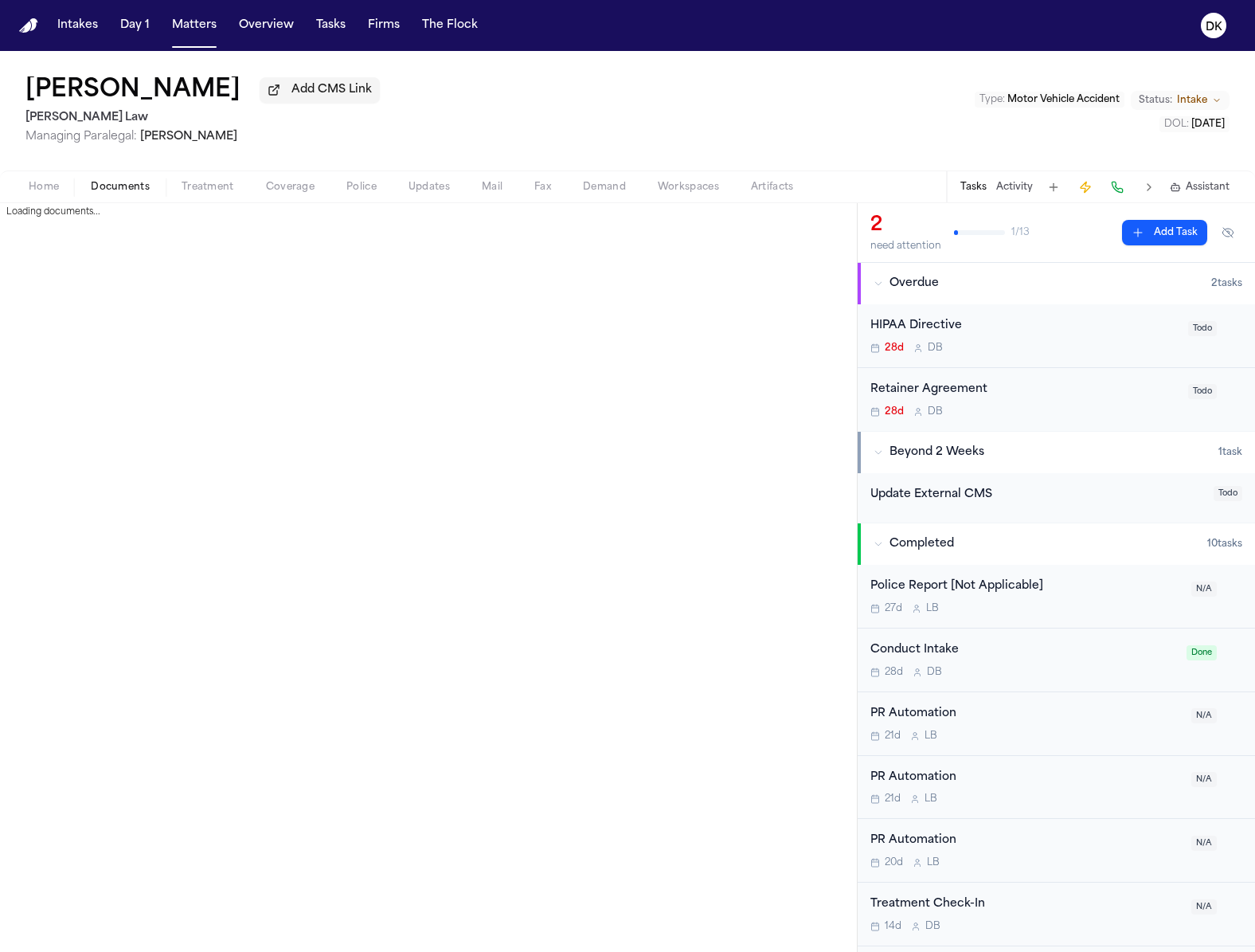
click at [94, 193] on span "Documents" at bounding box center [121, 187] width 59 height 13
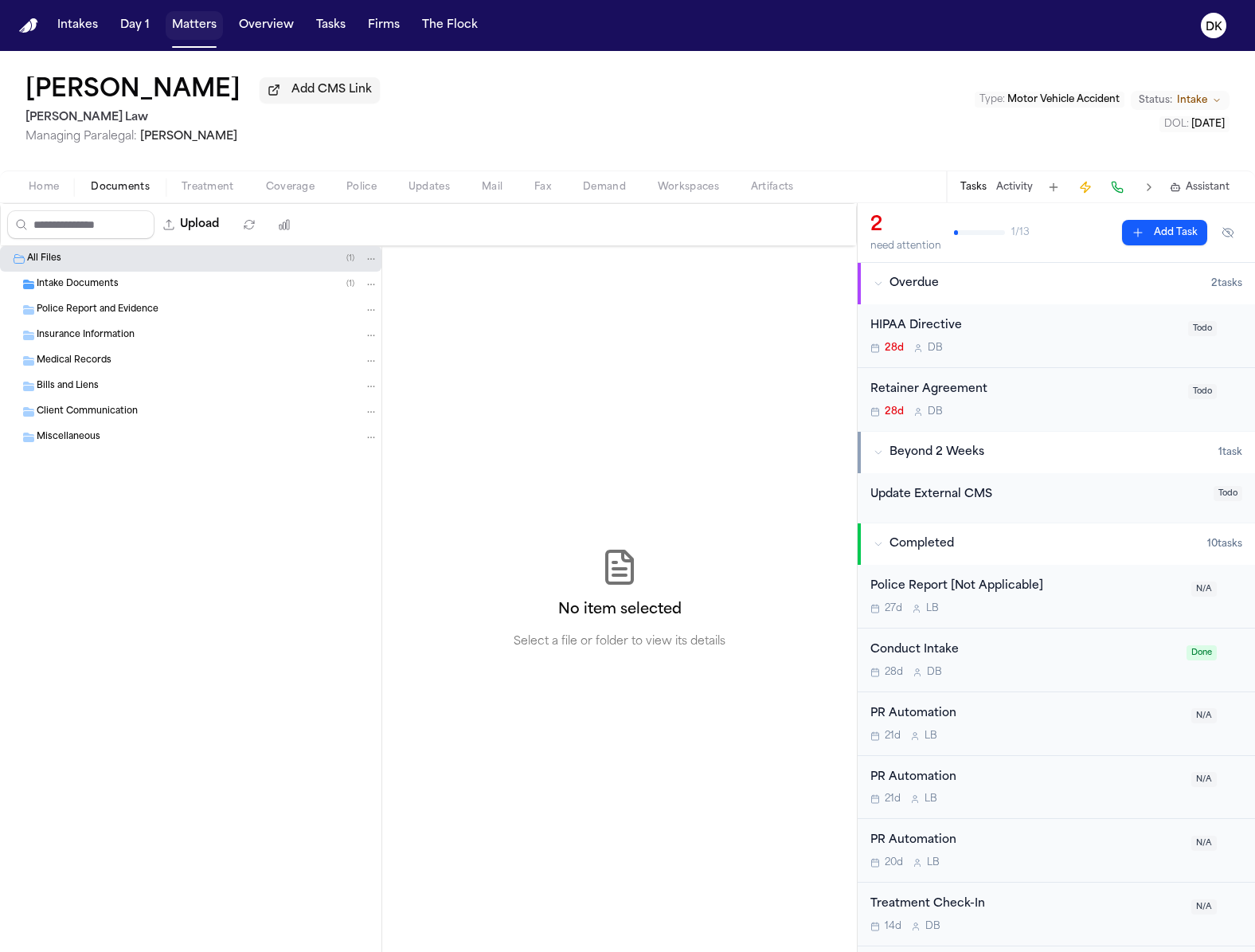
click at [177, 31] on button "Matters" at bounding box center [194, 25] width 58 height 29
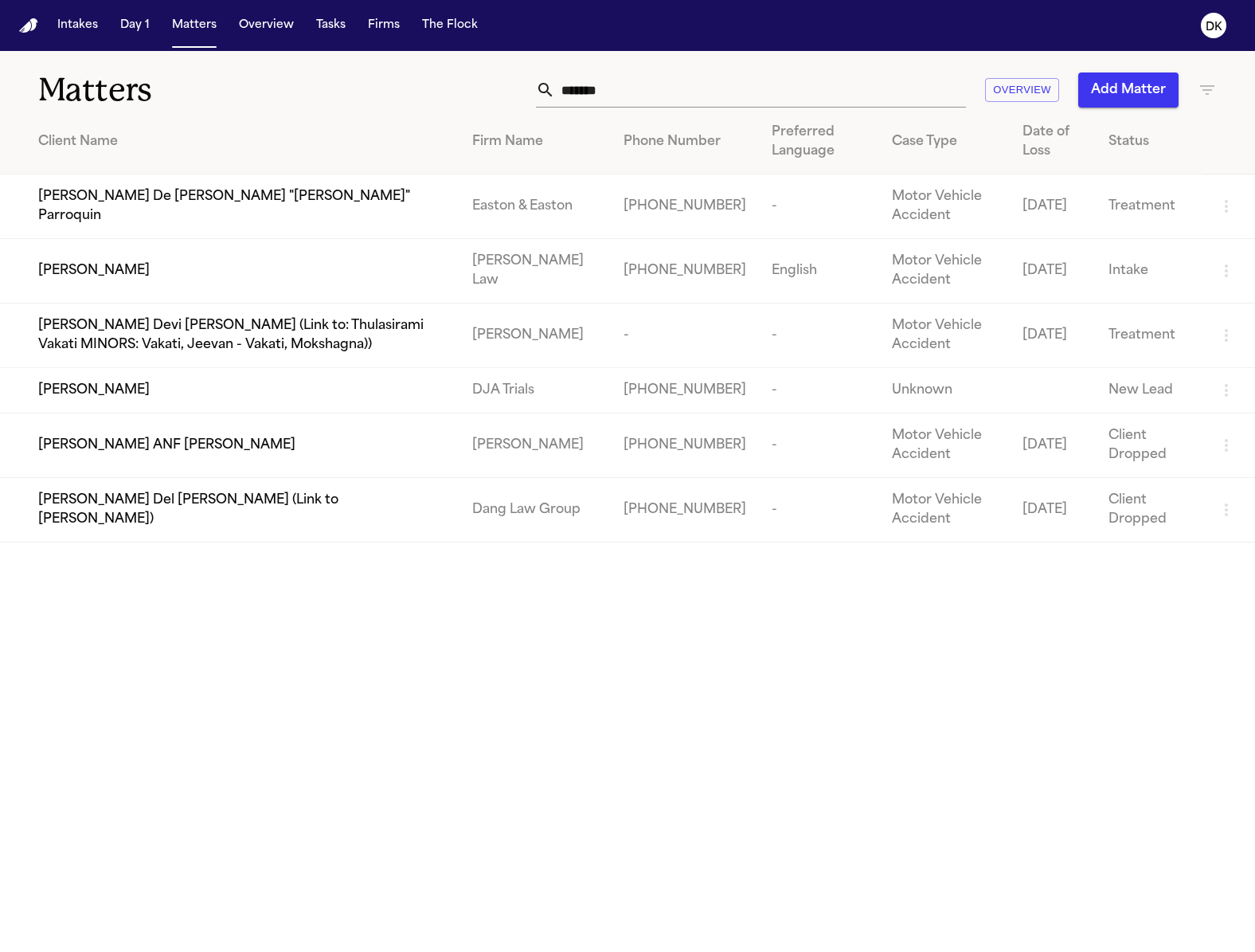
click at [610, 76] on input "*******" at bounding box center [760, 90] width 411 height 35
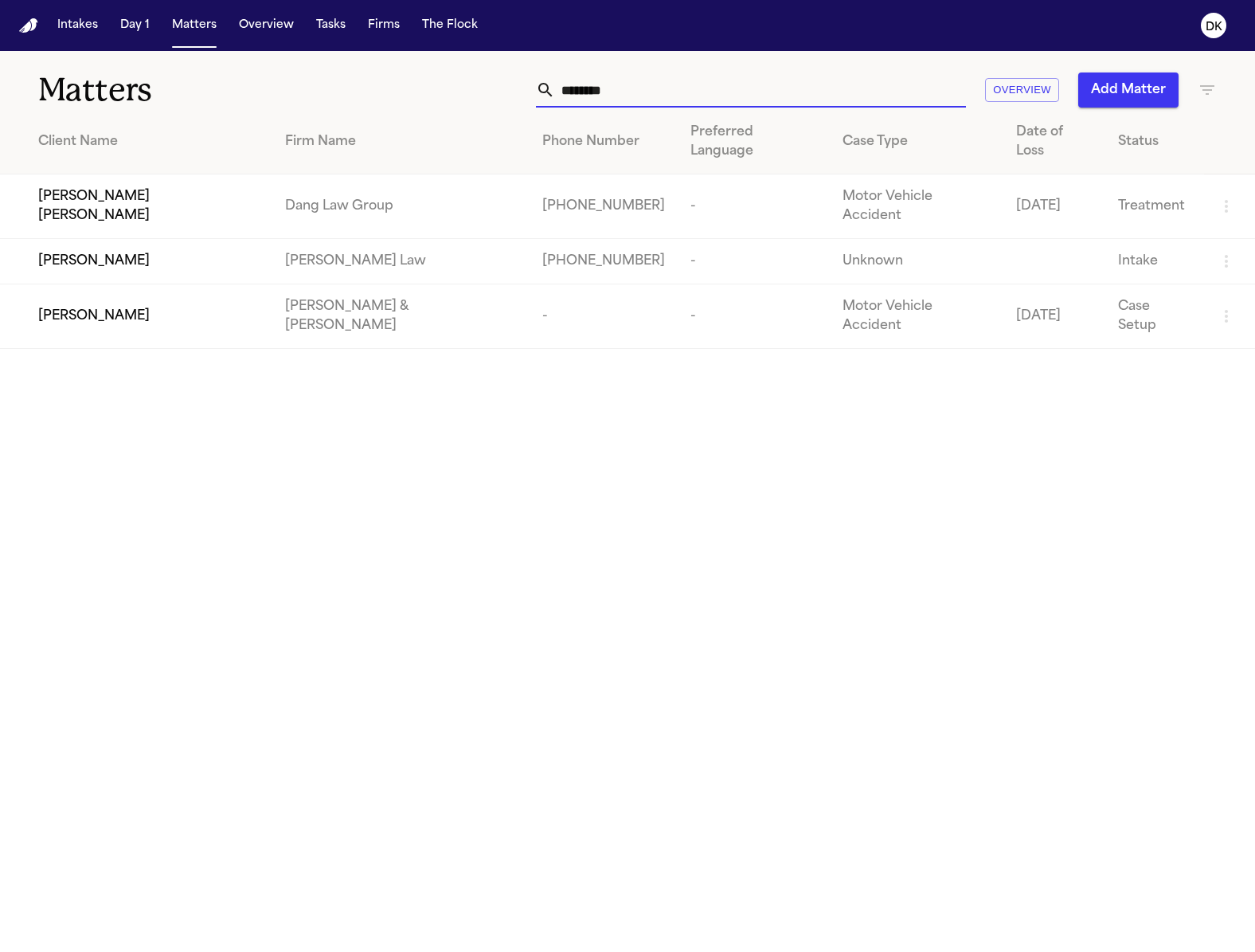
type input "*********"
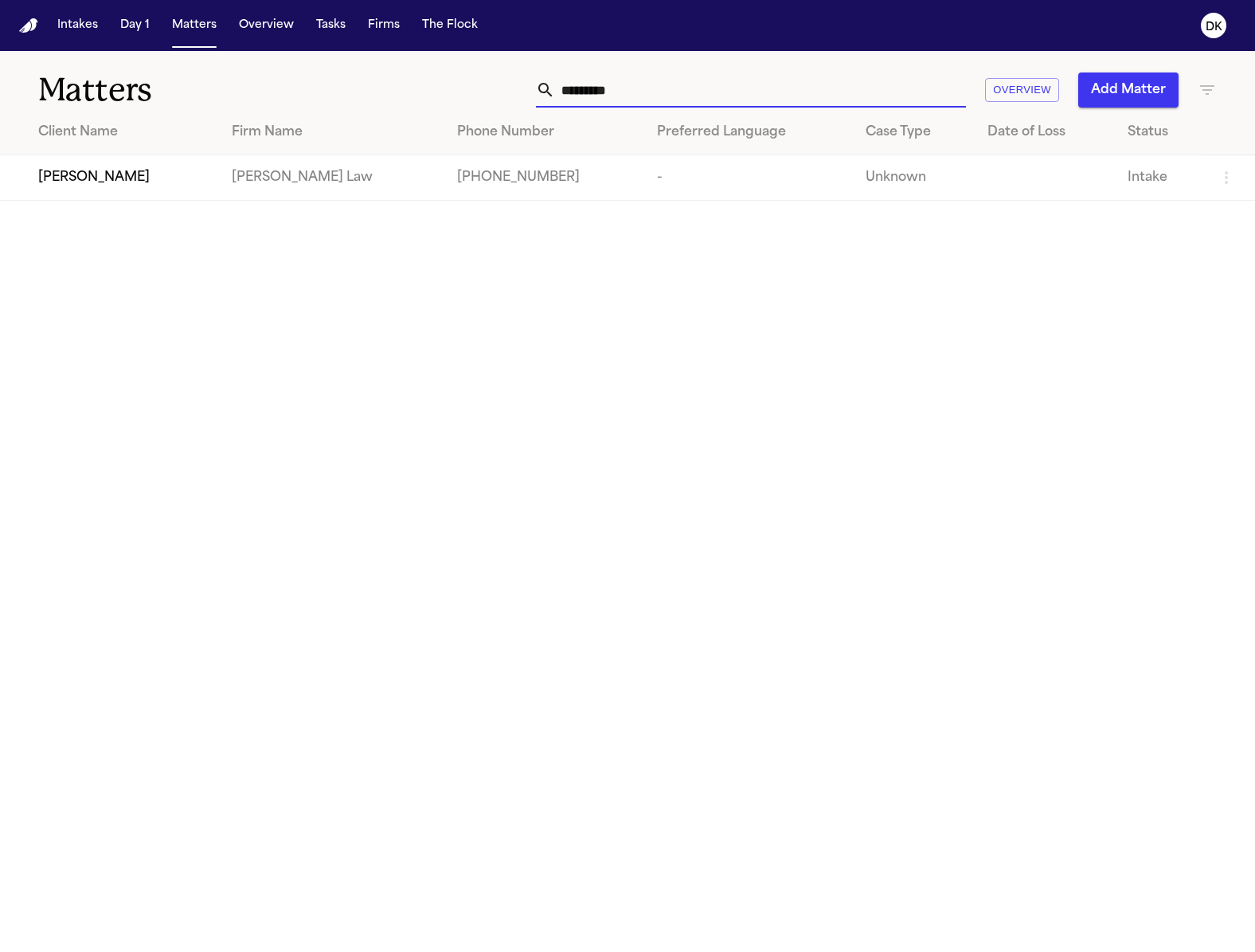
click at [91, 187] on span "Johnny Clay" at bounding box center [94, 177] width 112 height 19
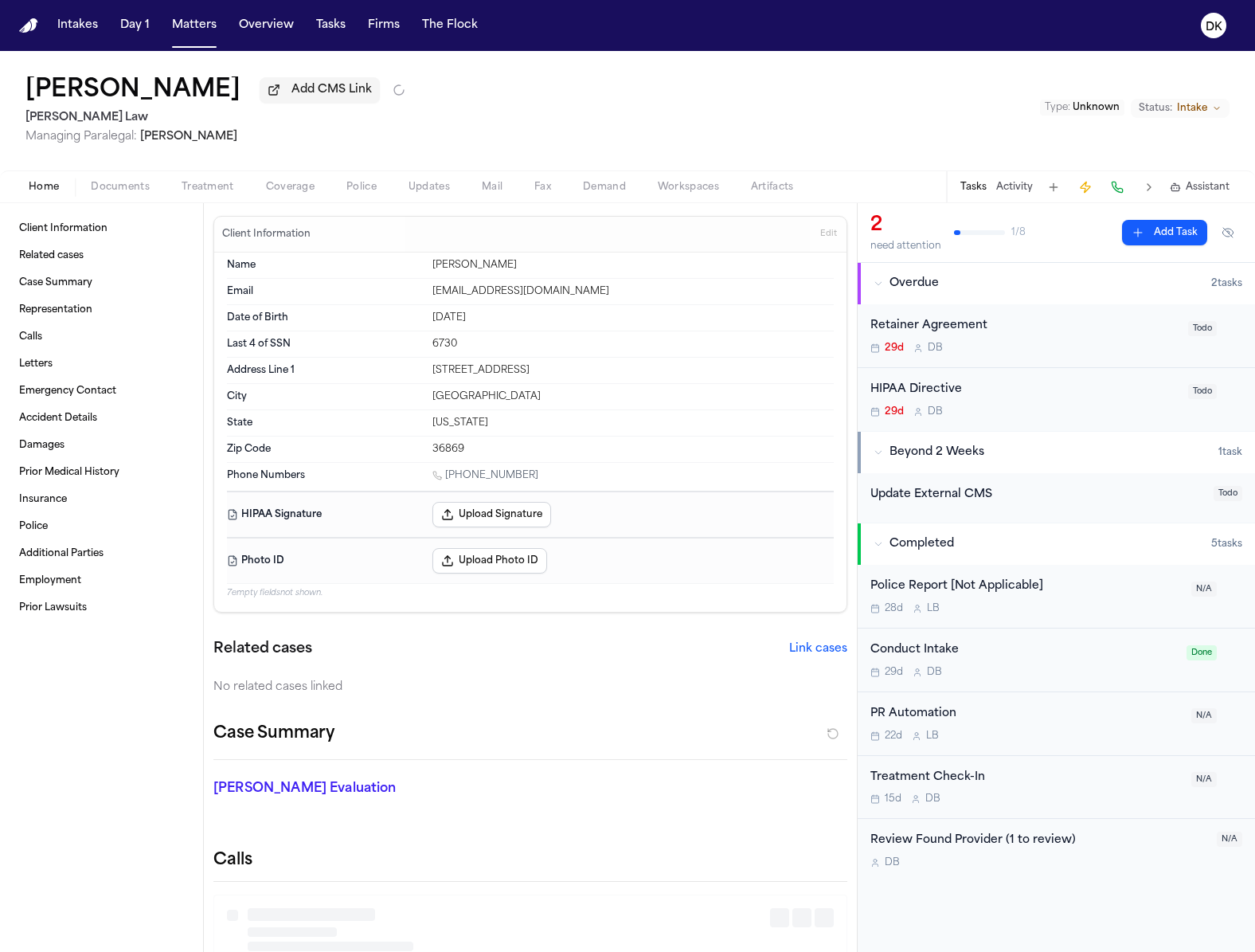
click at [121, 179] on div "Home Documents Treatment Coverage Police Updates Mail Fax Demand Workspaces Art…" at bounding box center [627, 185] width 1255 height 31
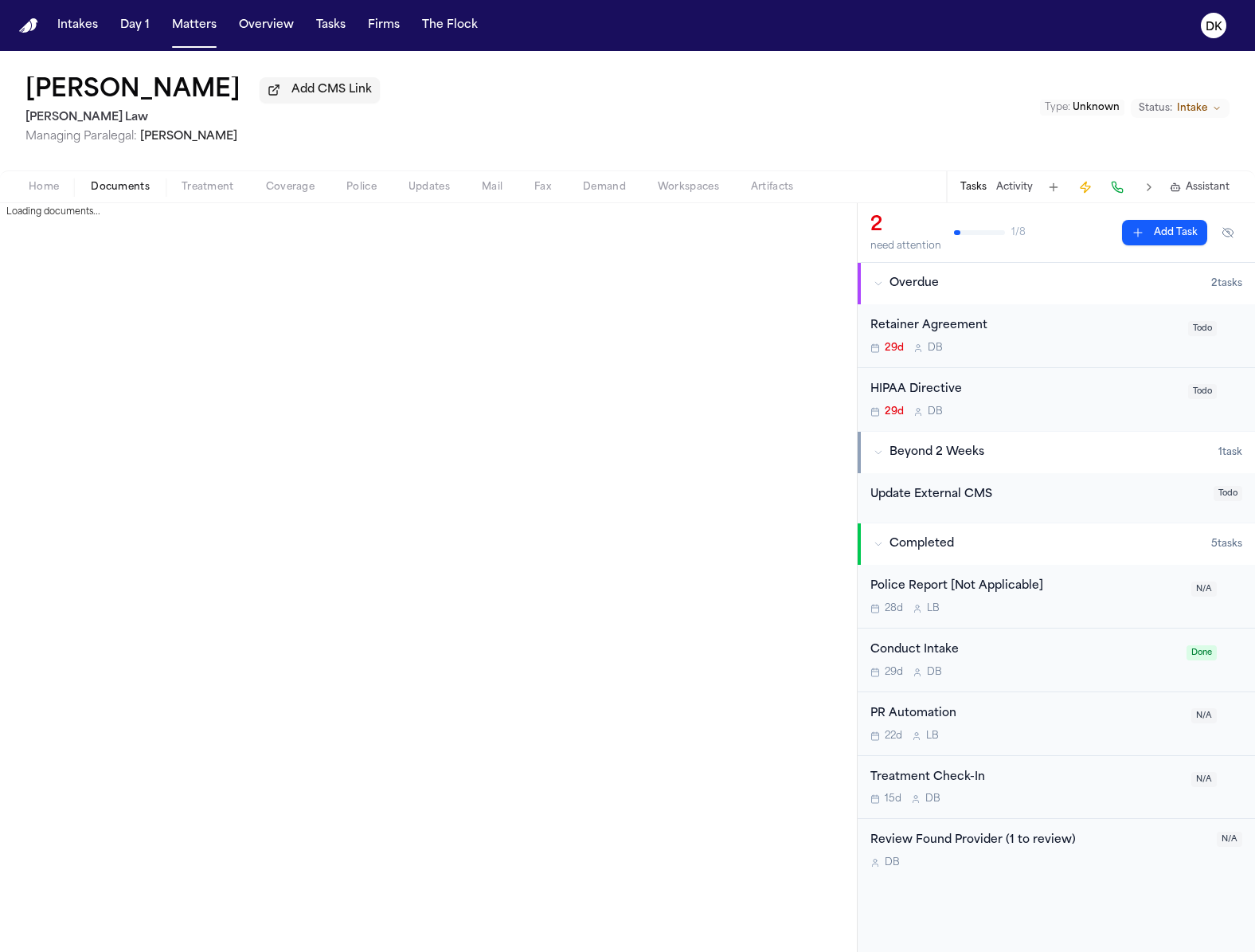
click at [130, 187] on span "Documents" at bounding box center [121, 187] width 59 height 13
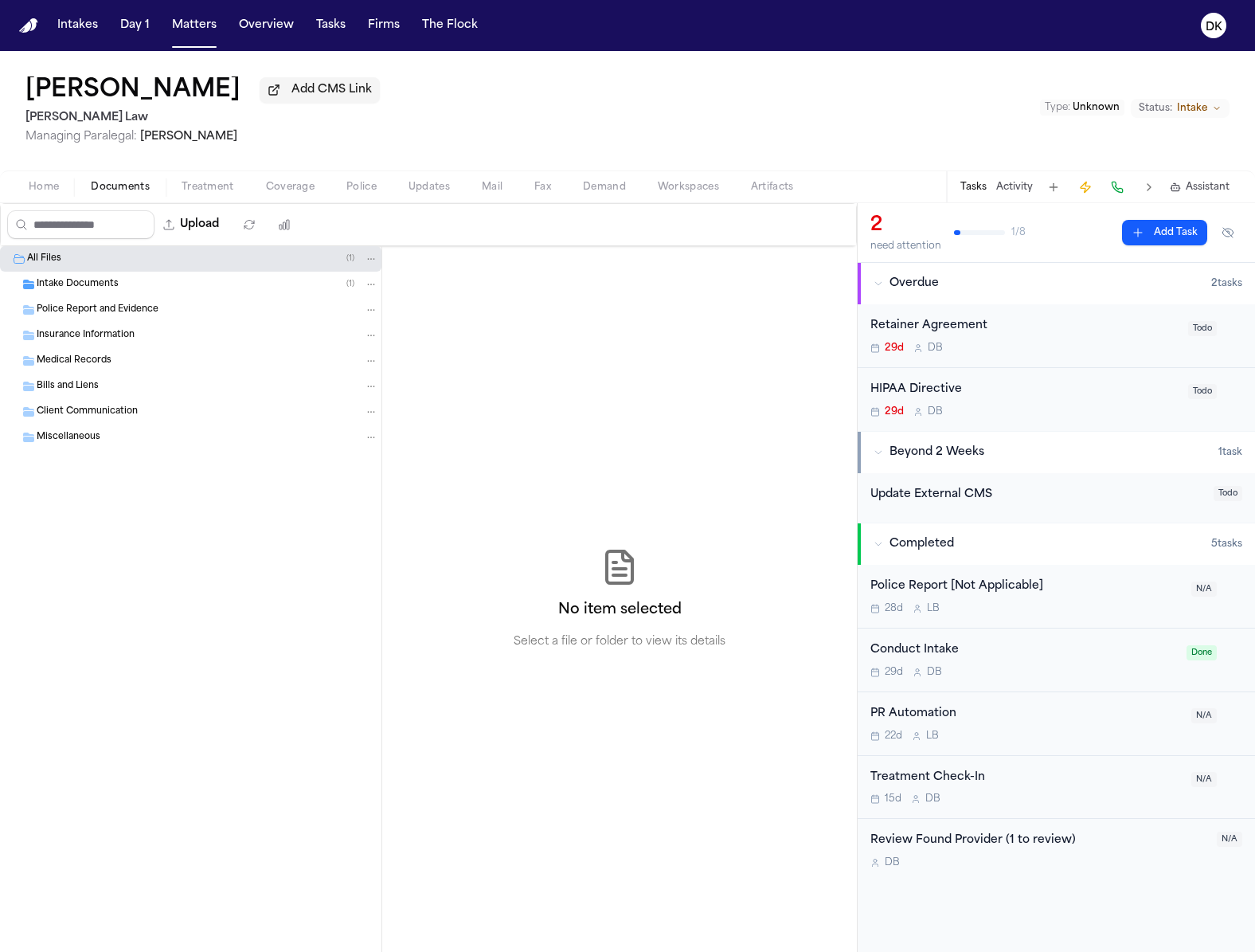
click at [175, 266] on div "All Files ( 1 )" at bounding box center [202, 259] width 351 height 14
click at [170, 274] on div "Intake Documents ( 1 )" at bounding box center [191, 284] width 381 height 25
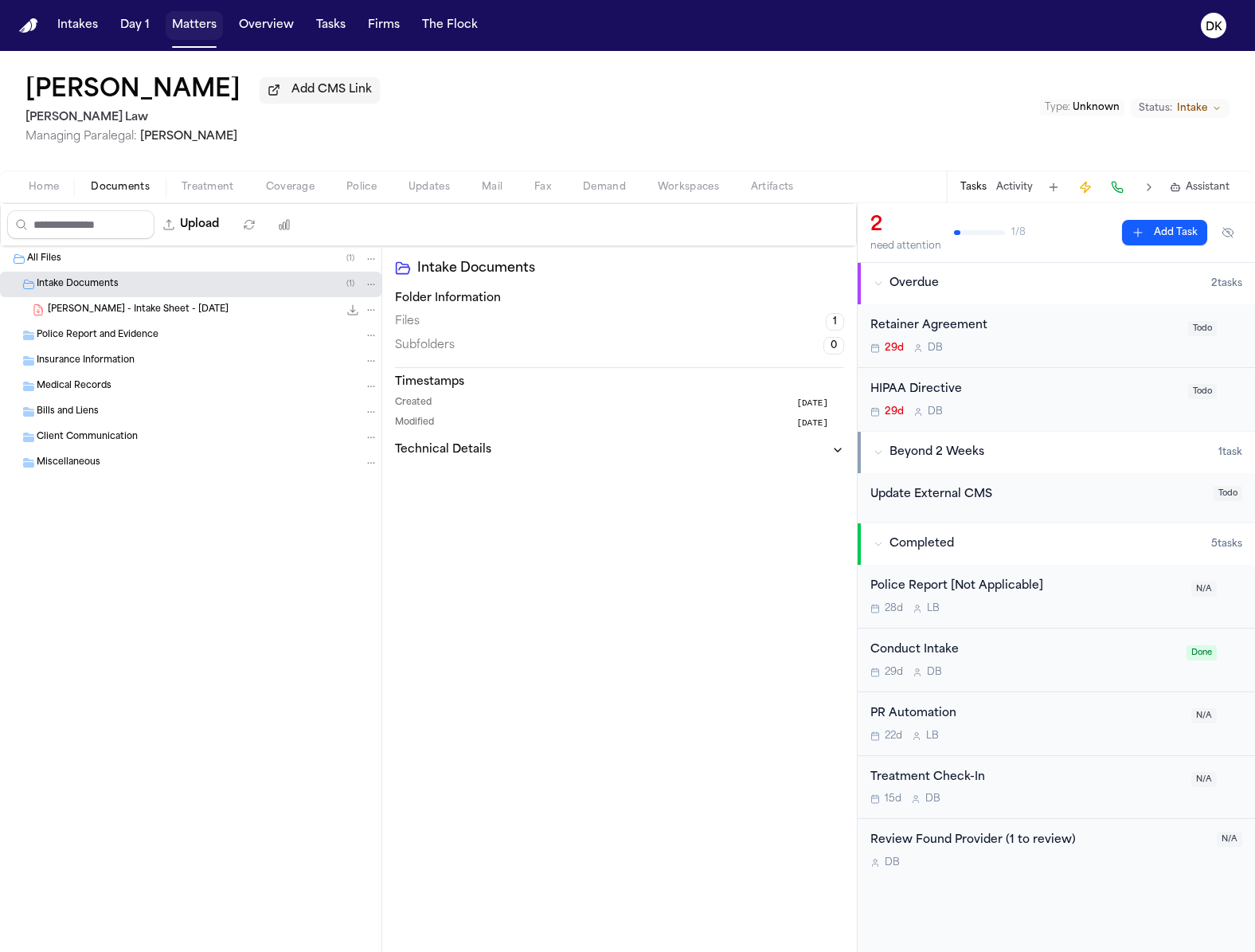
click at [196, 33] on button "Matters" at bounding box center [194, 25] width 58 height 29
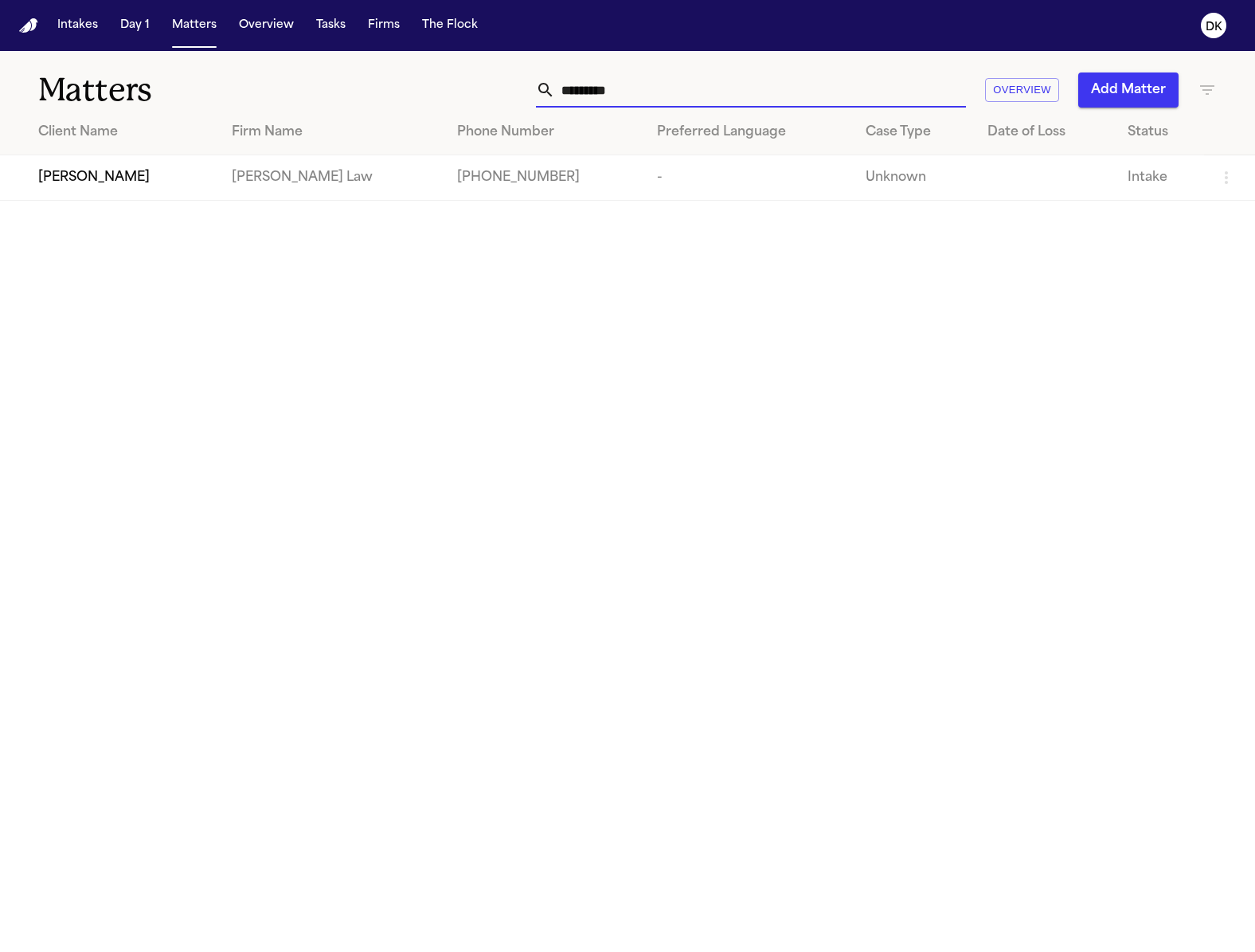
click at [657, 101] on input "*********" at bounding box center [760, 90] width 411 height 35
type input "*********"
click at [650, 94] on input "*********" at bounding box center [760, 90] width 411 height 35
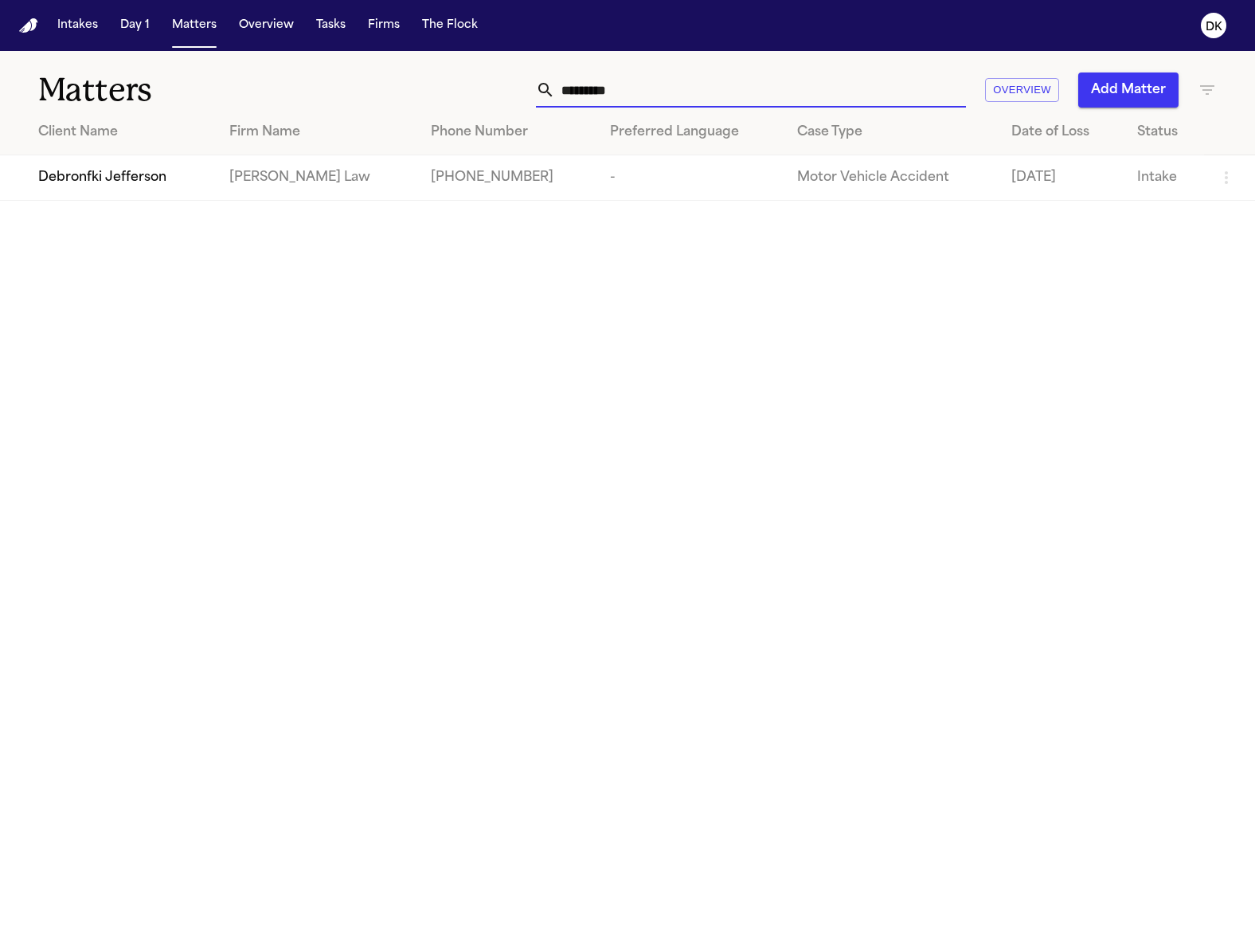
click at [650, 94] on input "*********" at bounding box center [760, 90] width 411 height 35
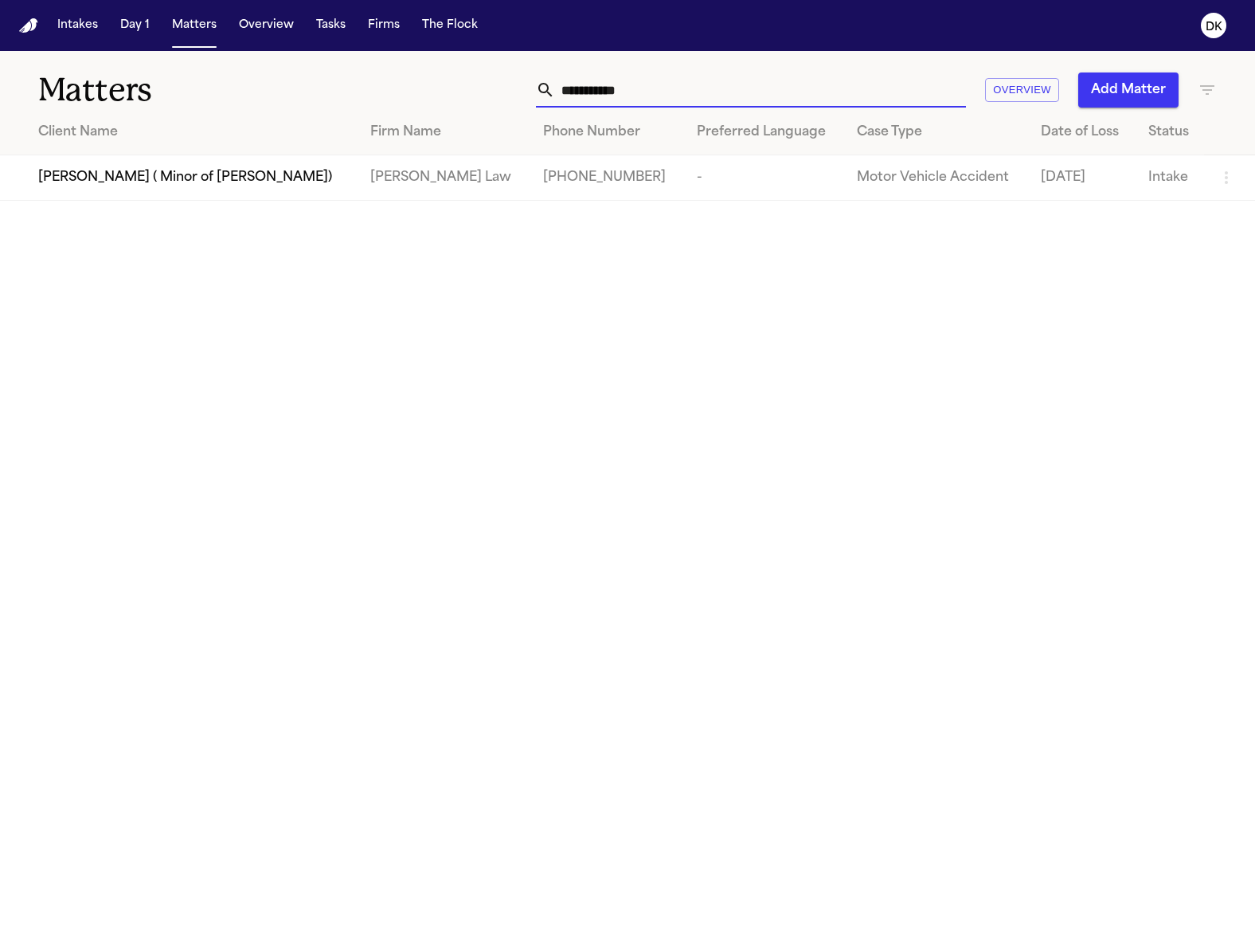
type input "**********"
click at [85, 204] on main "**********" at bounding box center [627, 501] width 1255 height 901
click at [111, 186] on span "Ariyah Johnson ( Minor of Angel Johnson)" at bounding box center [185, 177] width 294 height 19
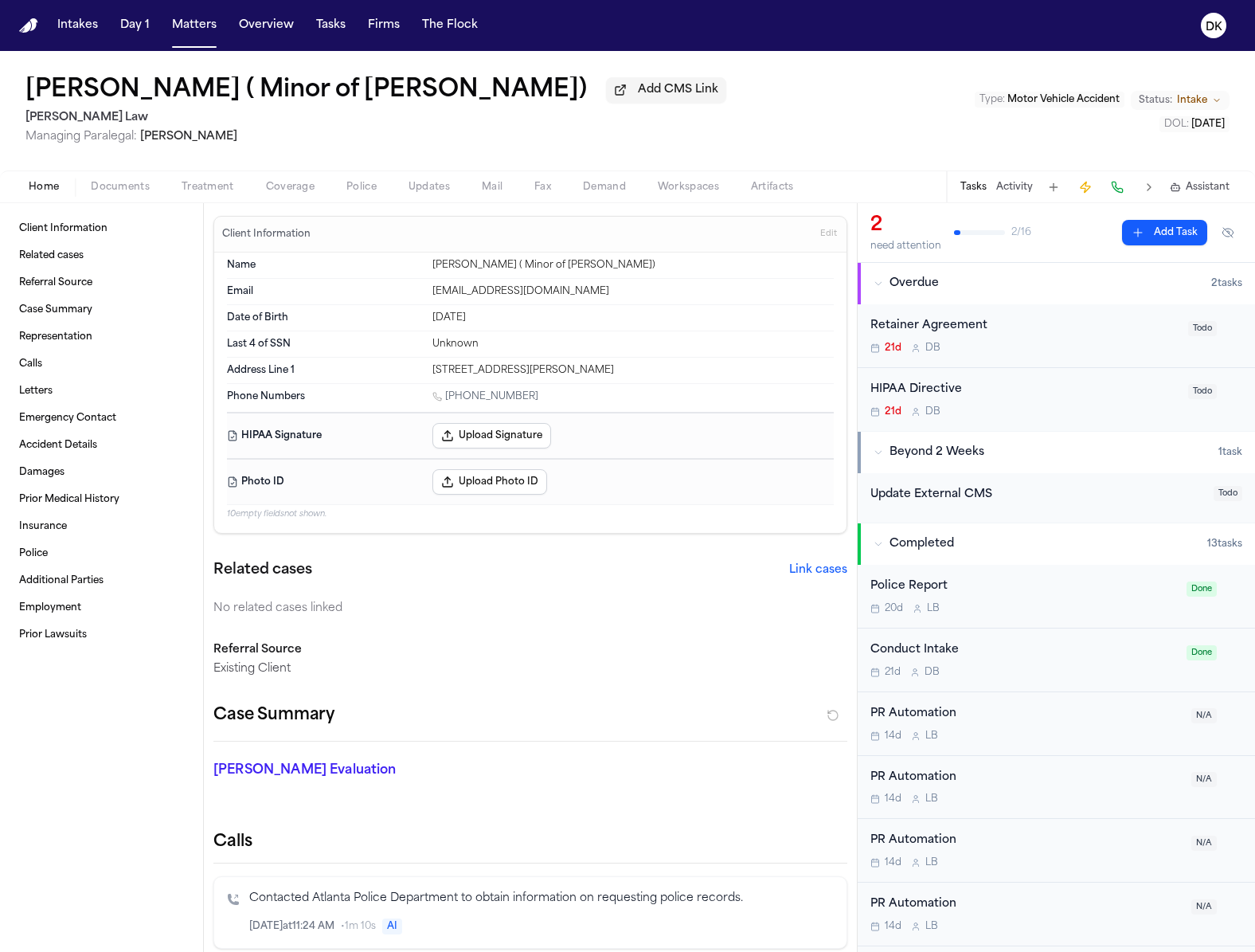
click at [121, 184] on span "Documents" at bounding box center [121, 187] width 59 height 13
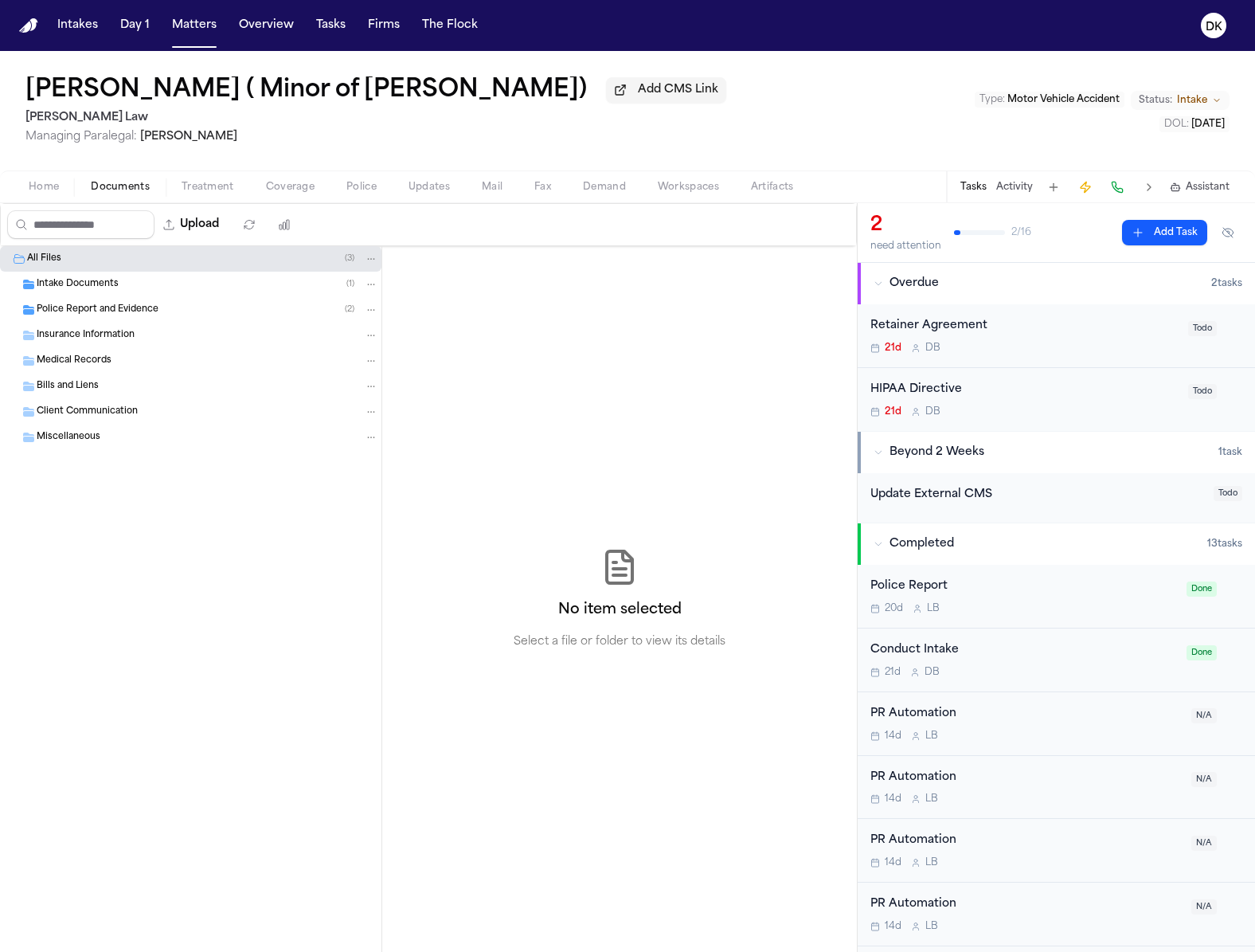
click at [161, 300] on div "Police Report and Evidence ( 2 )" at bounding box center [191, 310] width 381 height 25
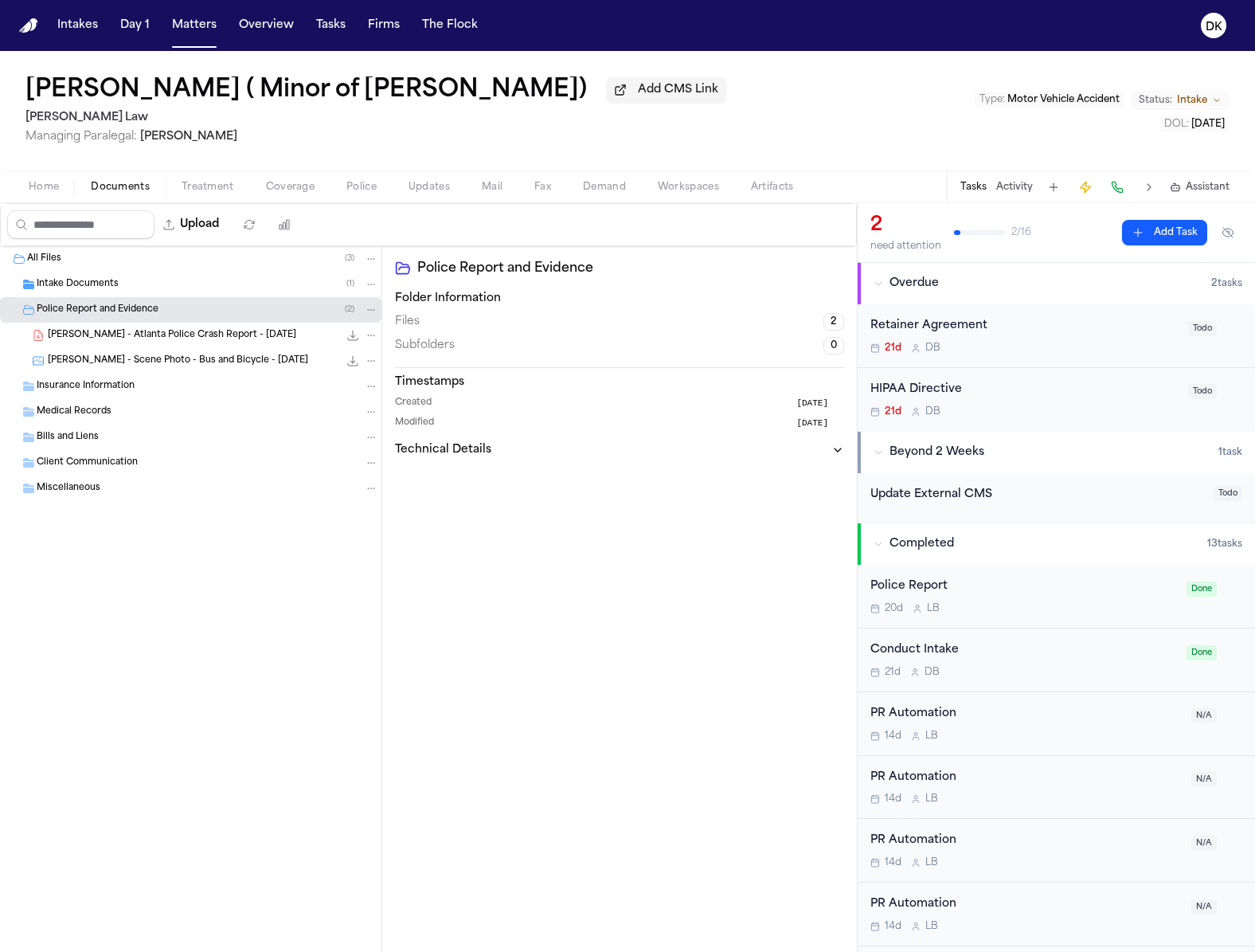
click at [178, 364] on span "A. Johnson - Scene Photo - Bus and Bicycle - 9.23.25" at bounding box center [178, 361] width 261 height 13
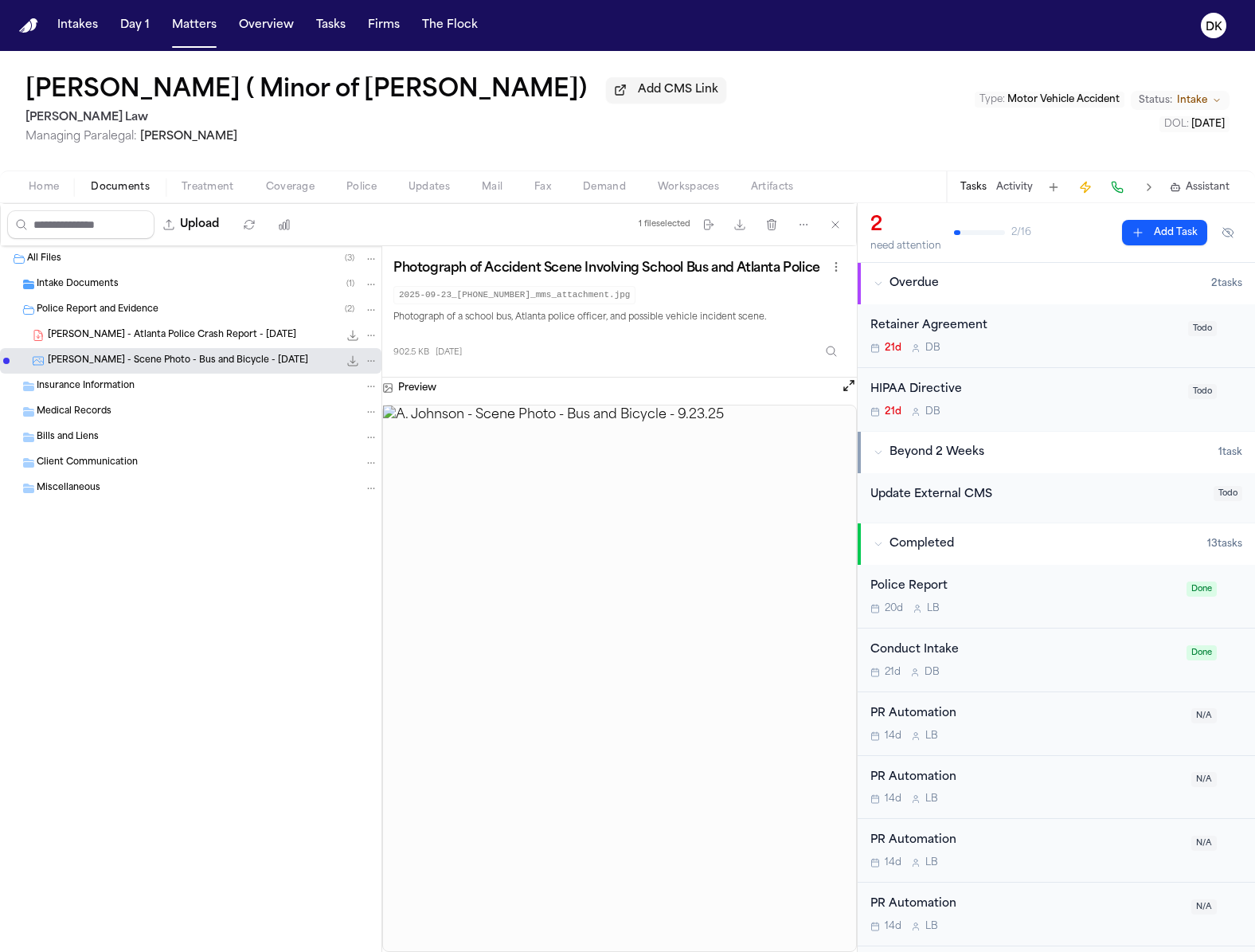
click at [346, 185] on span "Police" at bounding box center [362, 187] width 31 height 13
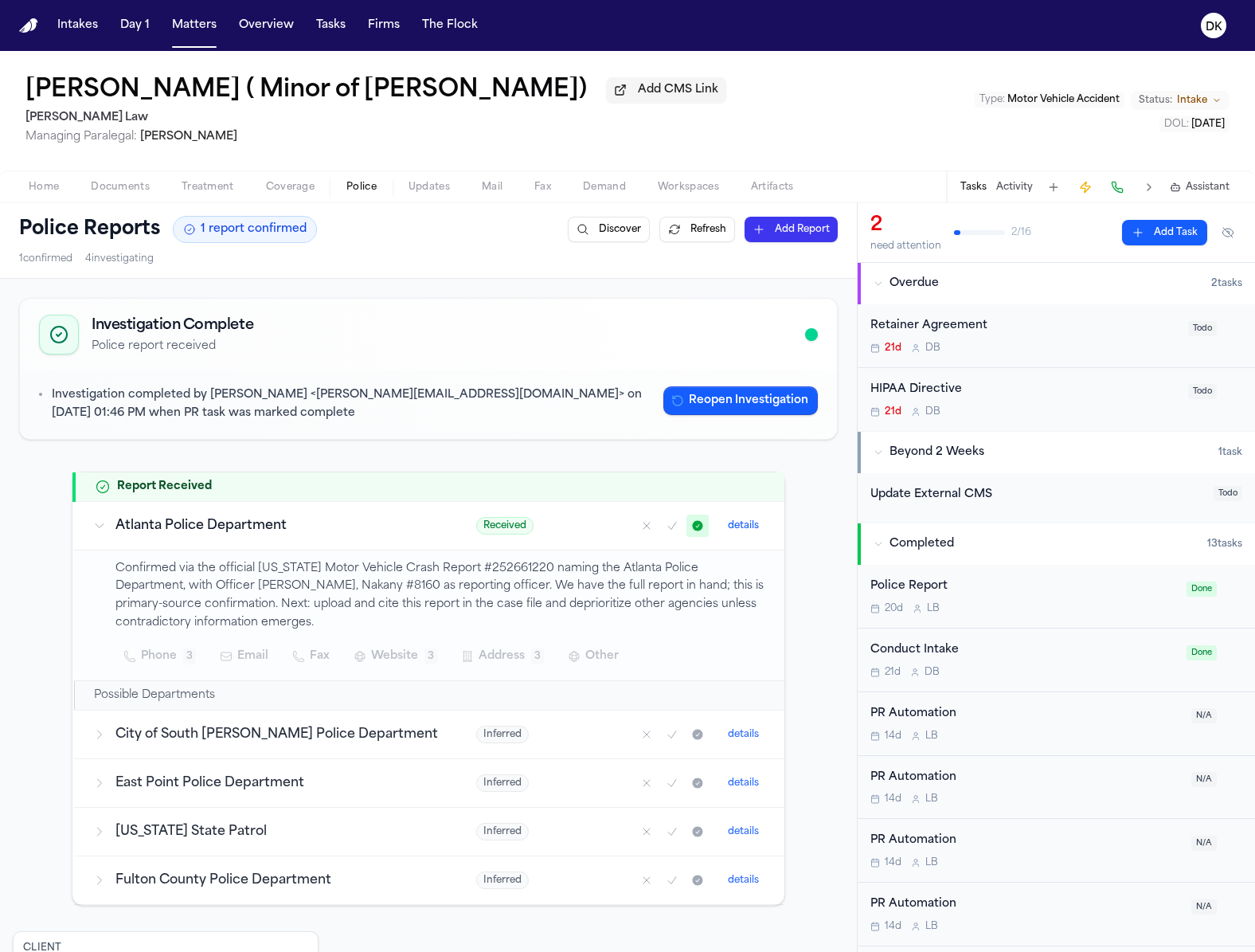
click at [126, 192] on span "Documents" at bounding box center [121, 187] width 59 height 13
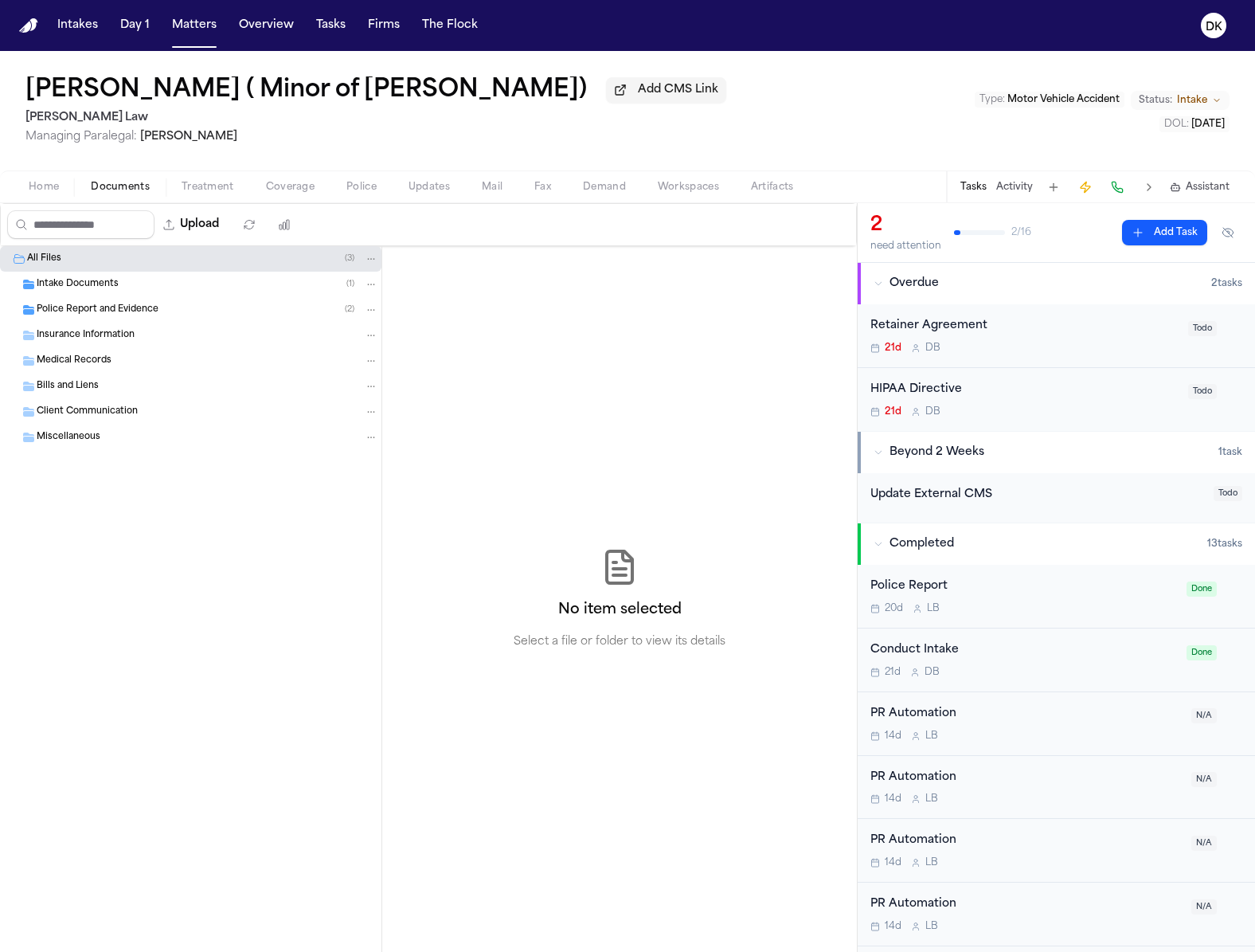
click at [147, 308] on span "Police Report and Evidence" at bounding box center [97, 310] width 121 height 13
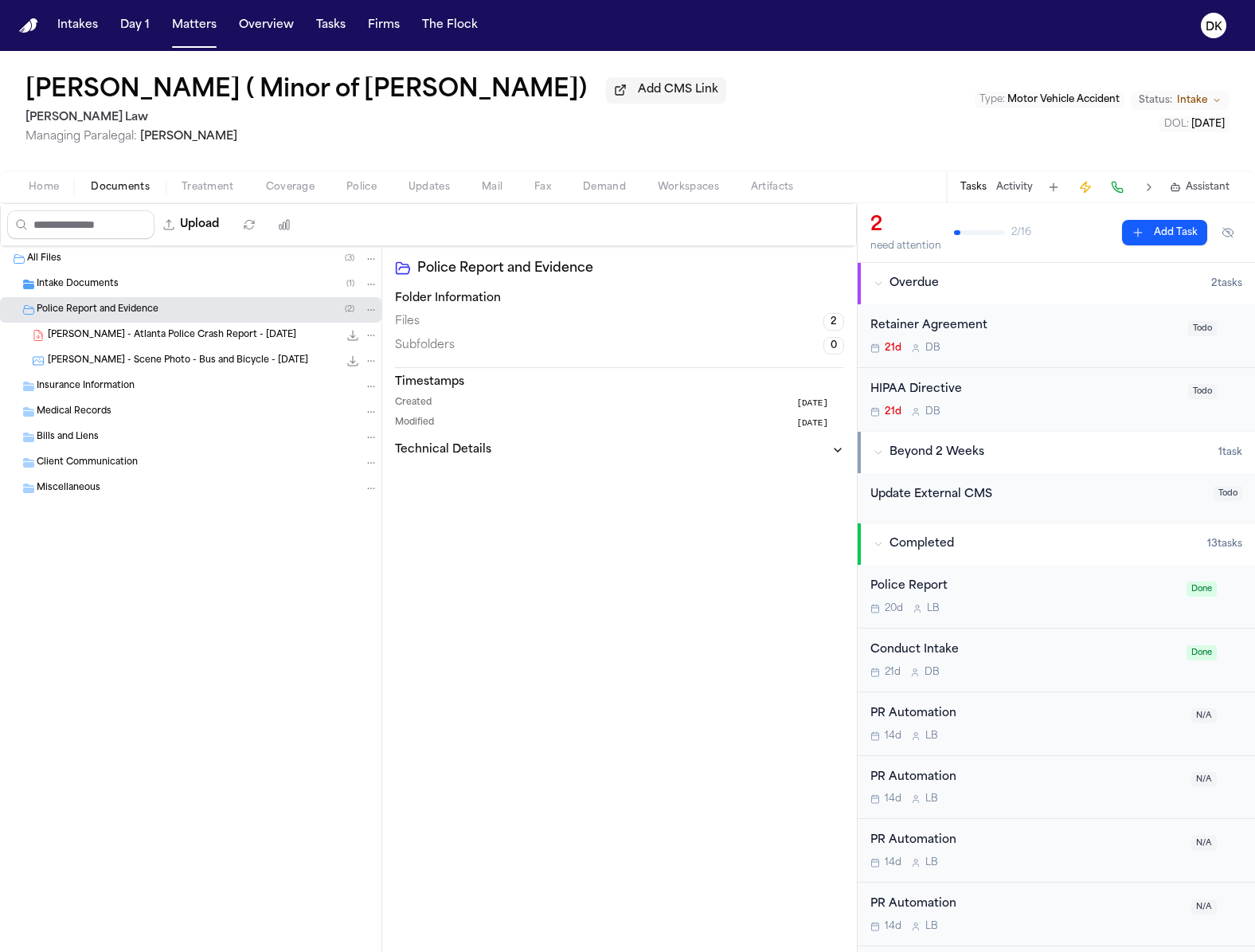
click at [344, 185] on button "Police" at bounding box center [361, 186] width 62 height 19
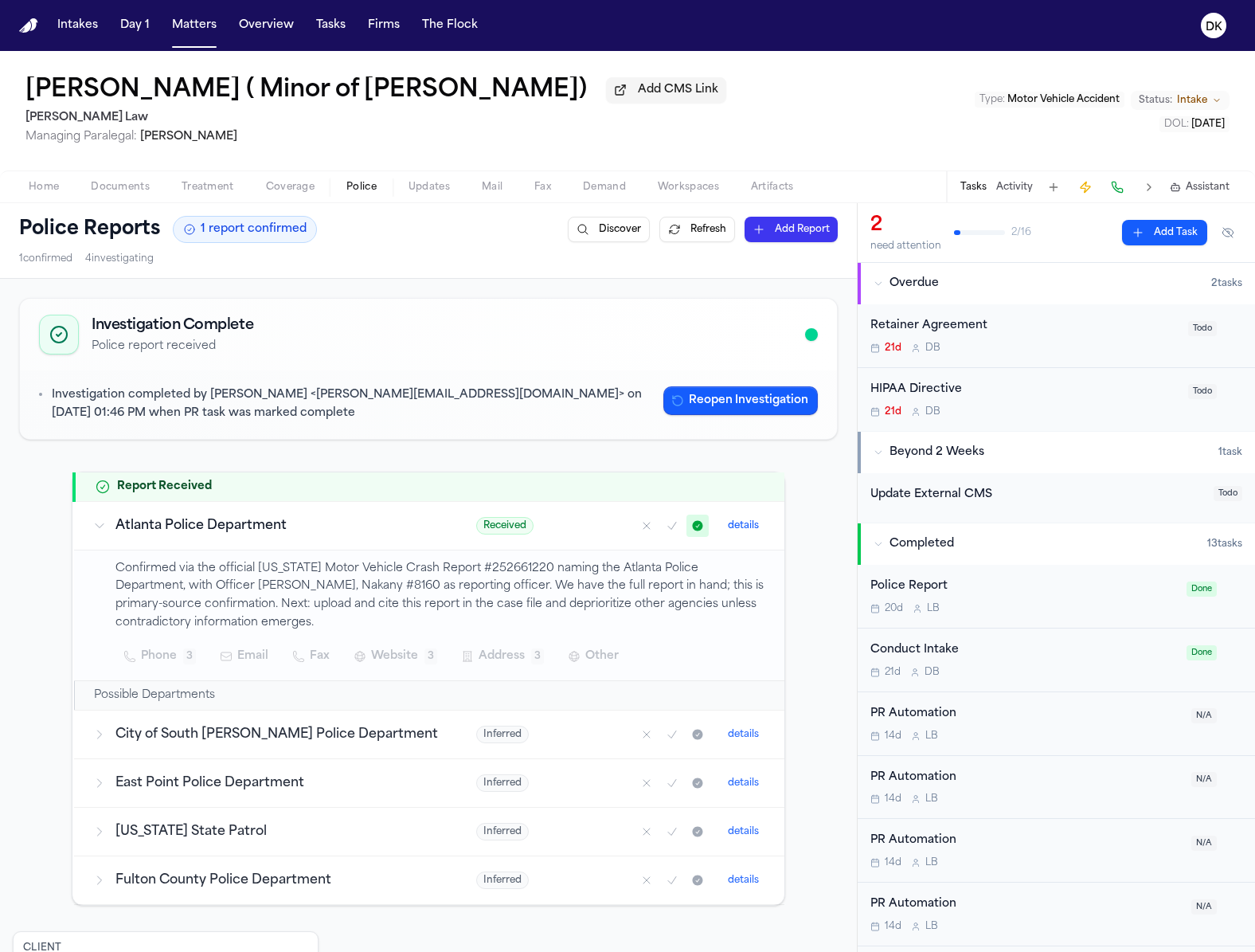
click at [131, 179] on button "Documents" at bounding box center [120, 186] width 91 height 19
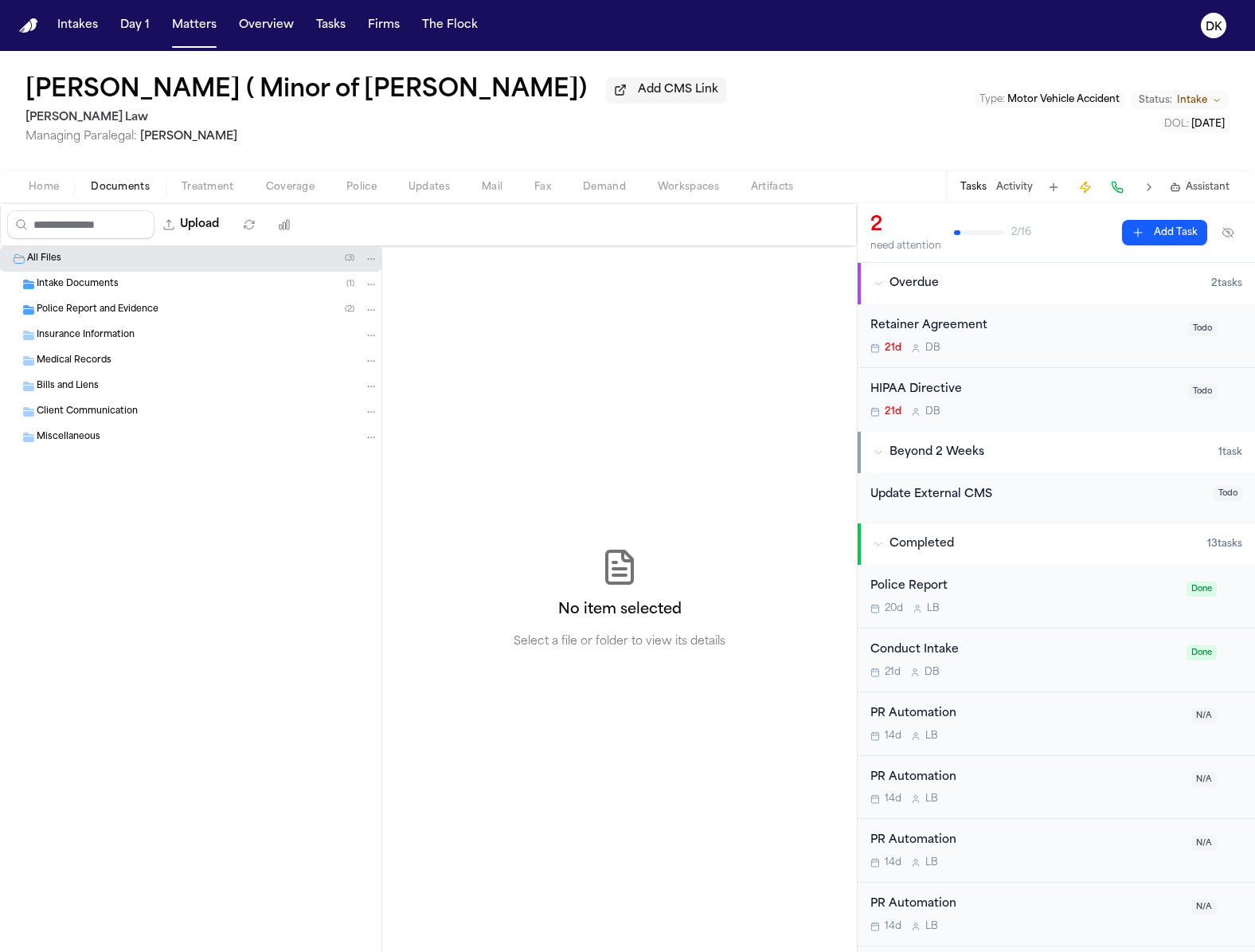
click at [163, 326] on div "Insurance Information" at bounding box center [191, 336] width 381 height 25
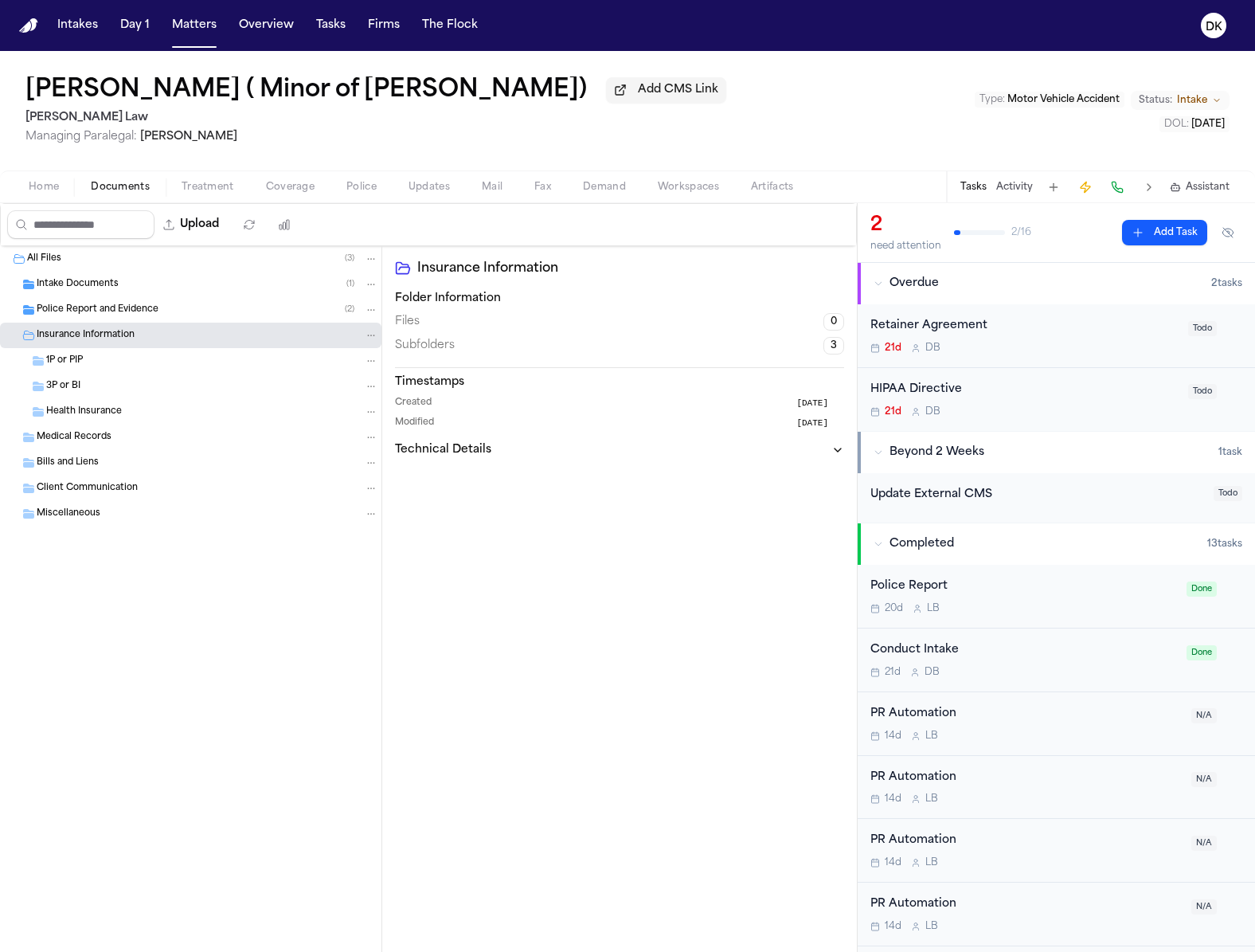
click at [173, 307] on div "Police Report and Evidence ( 2 )" at bounding box center [208, 310] width 342 height 14
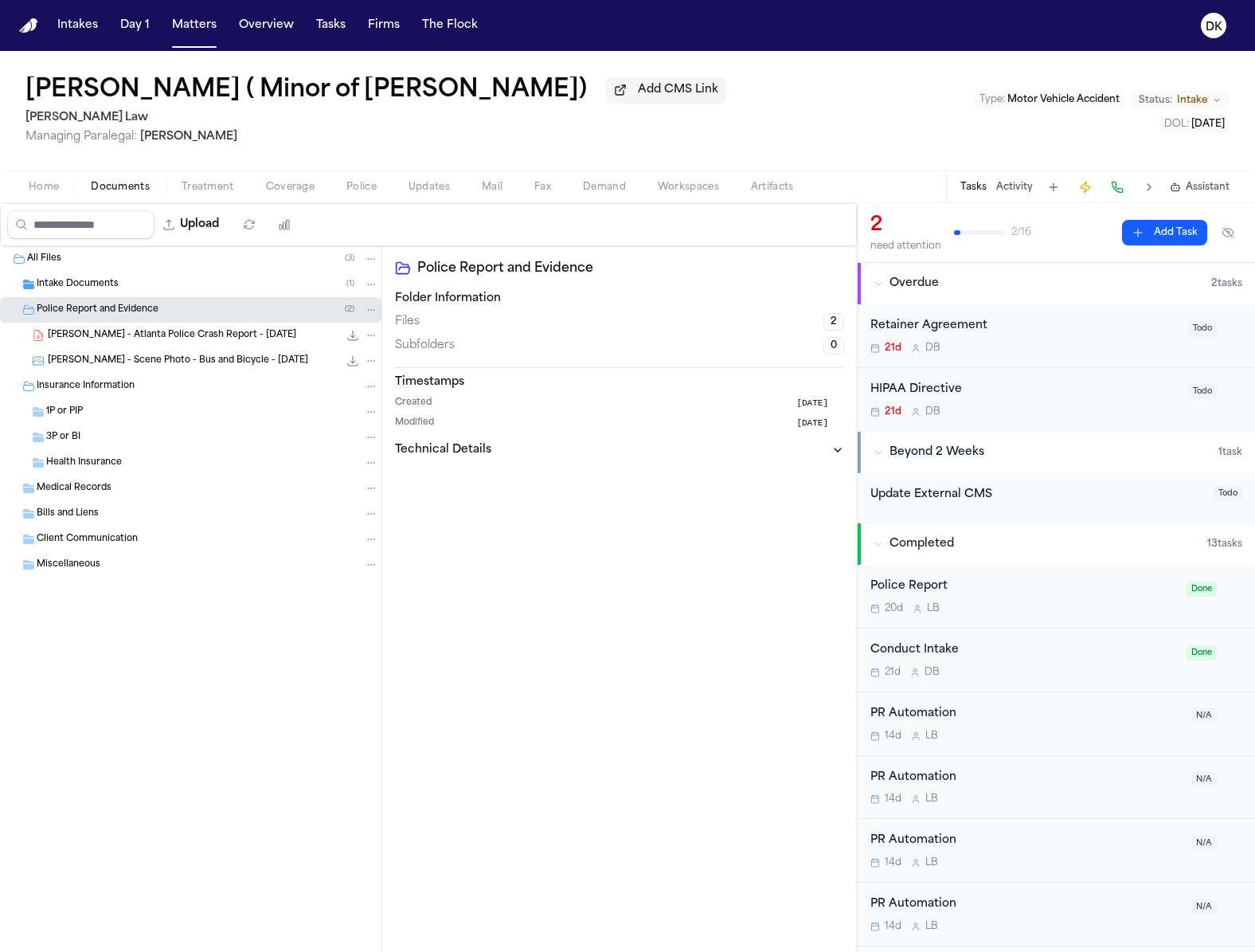
click at [183, 365] on span "A. Johnson - Scene Photo - Bus and Bicycle - 9.23.25" at bounding box center [178, 361] width 261 height 13
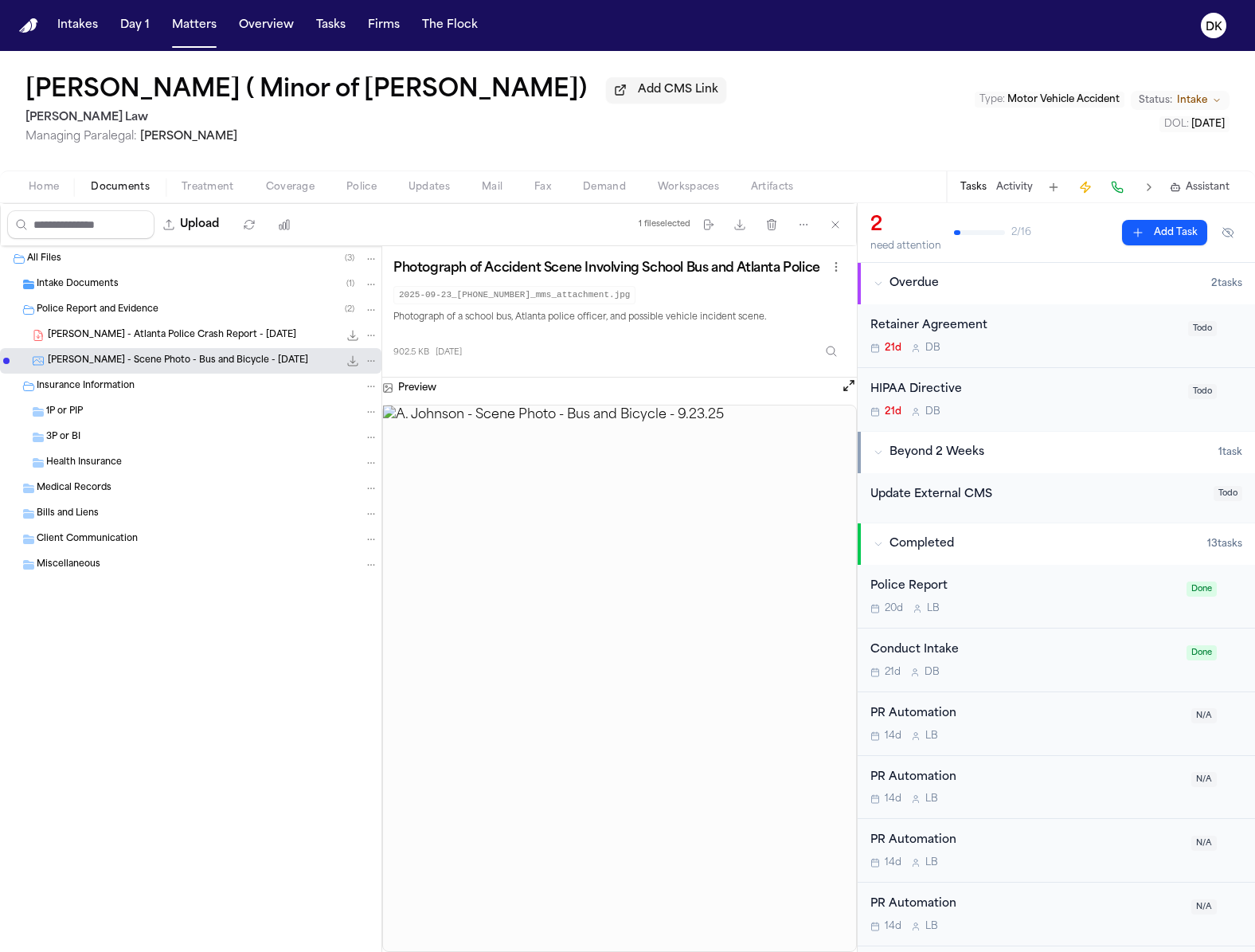
click at [345, 197] on span "button" at bounding box center [362, 196] width 49 height 2
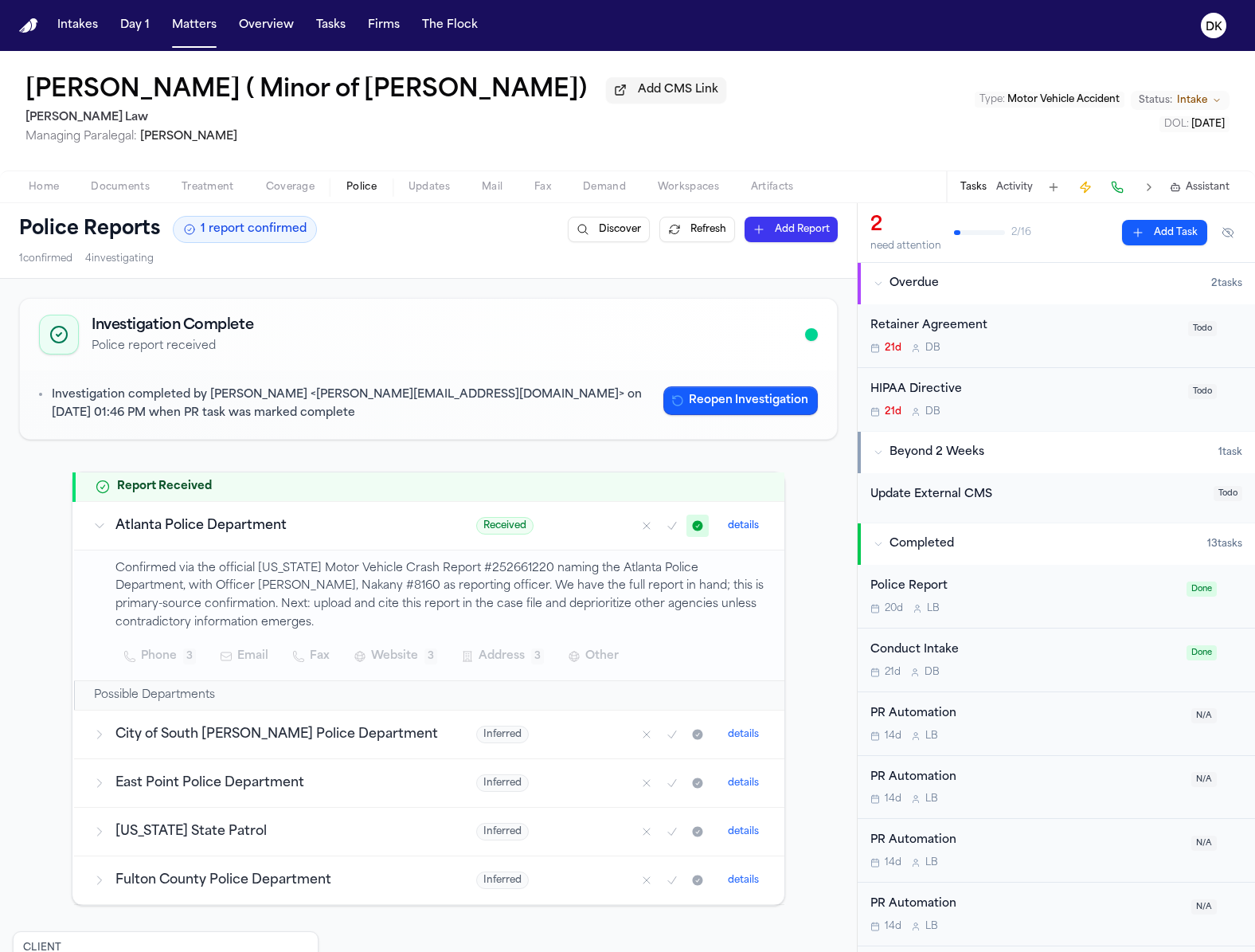
scroll to position [191, 0]
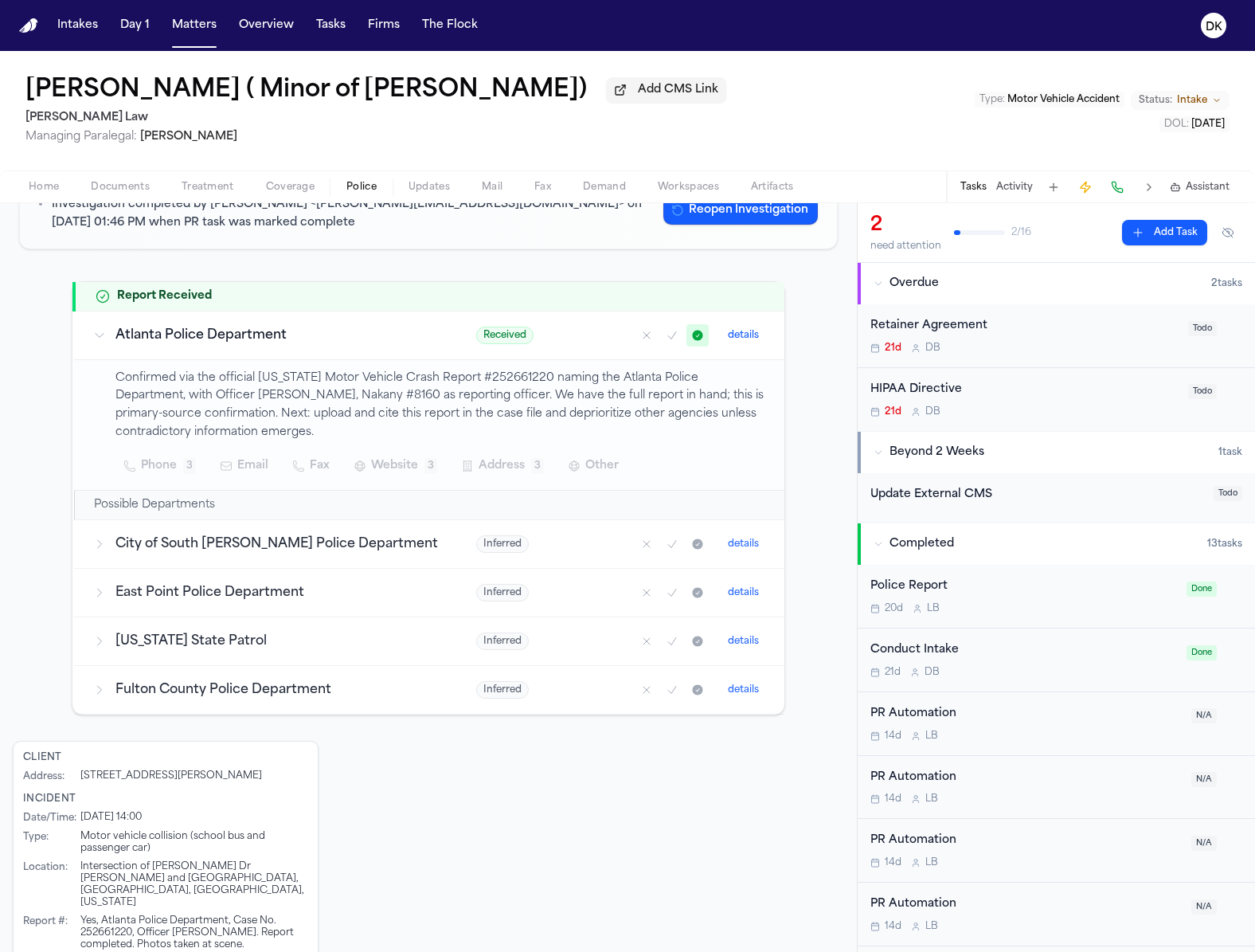
click at [150, 183] on button "Documents" at bounding box center [120, 186] width 91 height 19
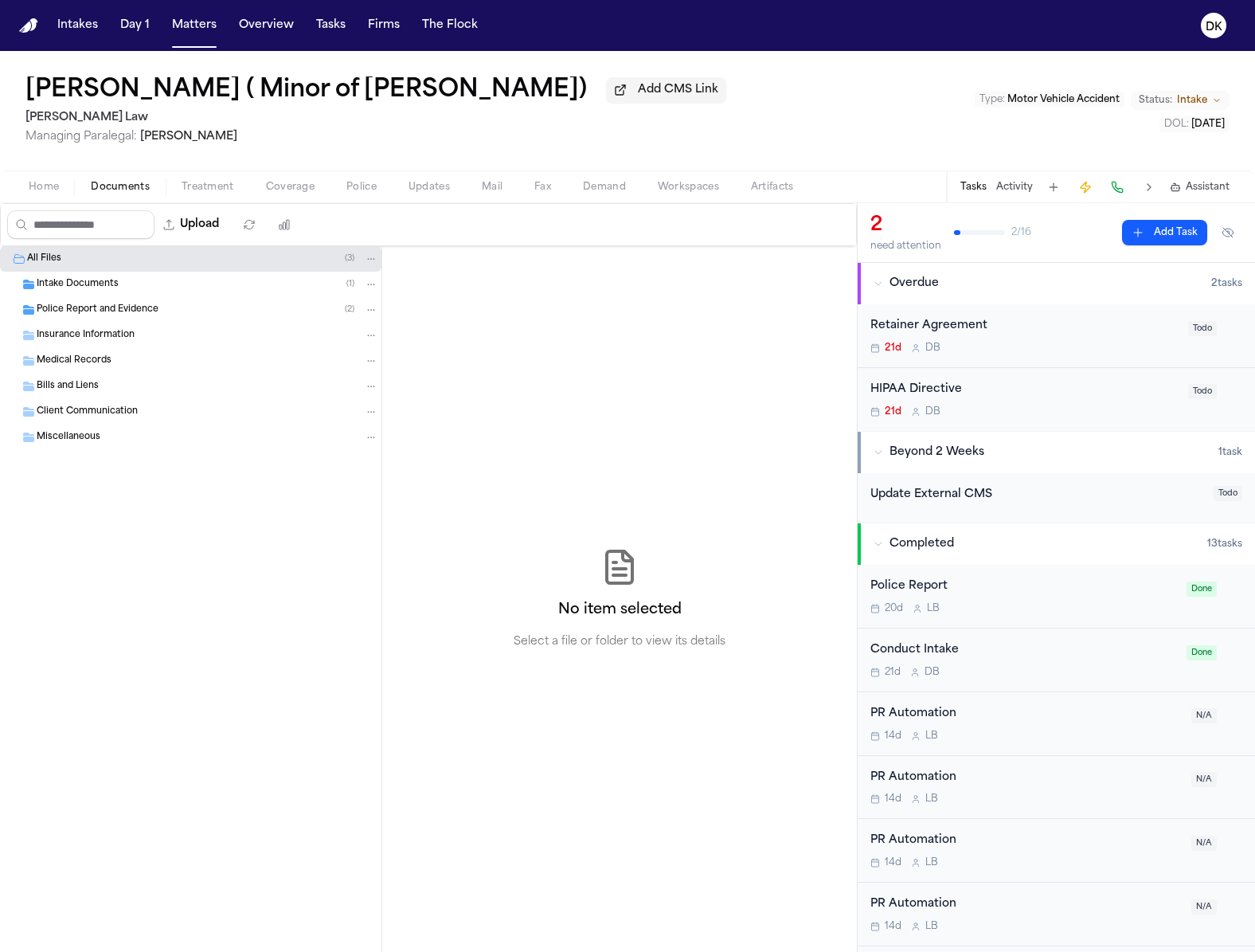
click at [131, 290] on div "Intake Documents ( 1 )" at bounding box center [208, 284] width 342 height 14
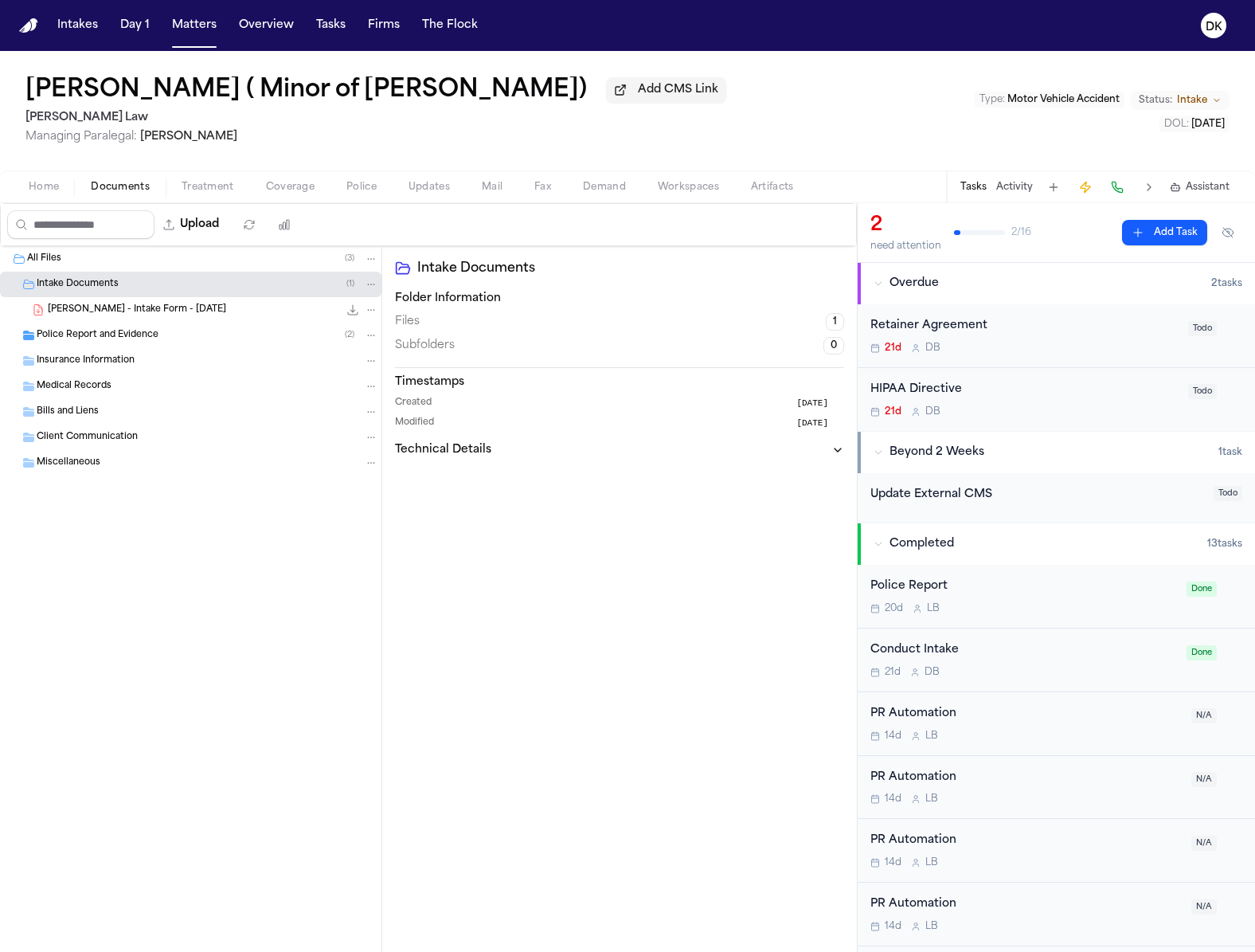
click at [148, 323] on div "A. Johnson - Intake Form - 9.23.25 22.7 KB • PDF" at bounding box center [191, 310] width 381 height 25
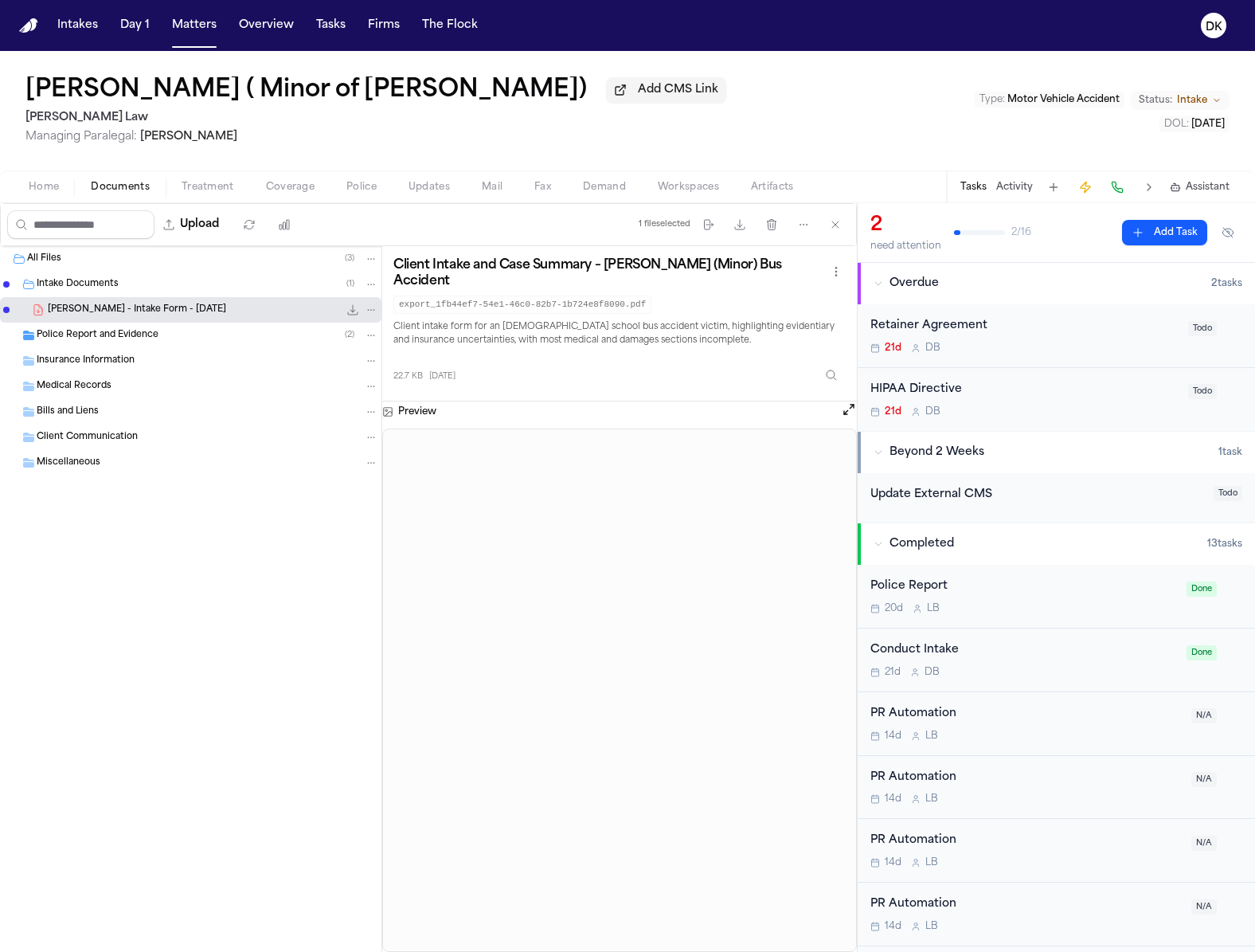
click at [374, 192] on span "Police" at bounding box center [362, 187] width 31 height 13
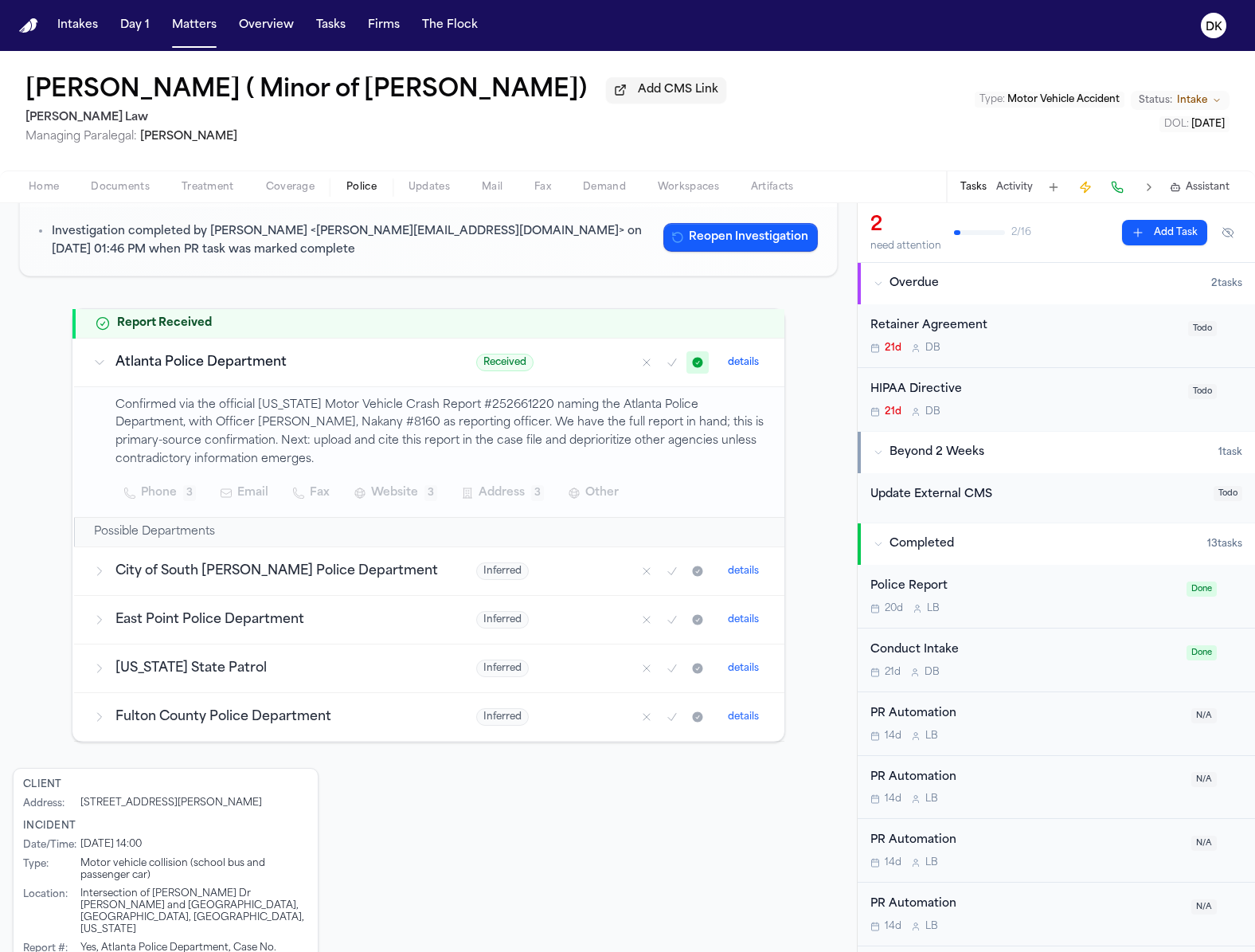
scroll to position [233, 0]
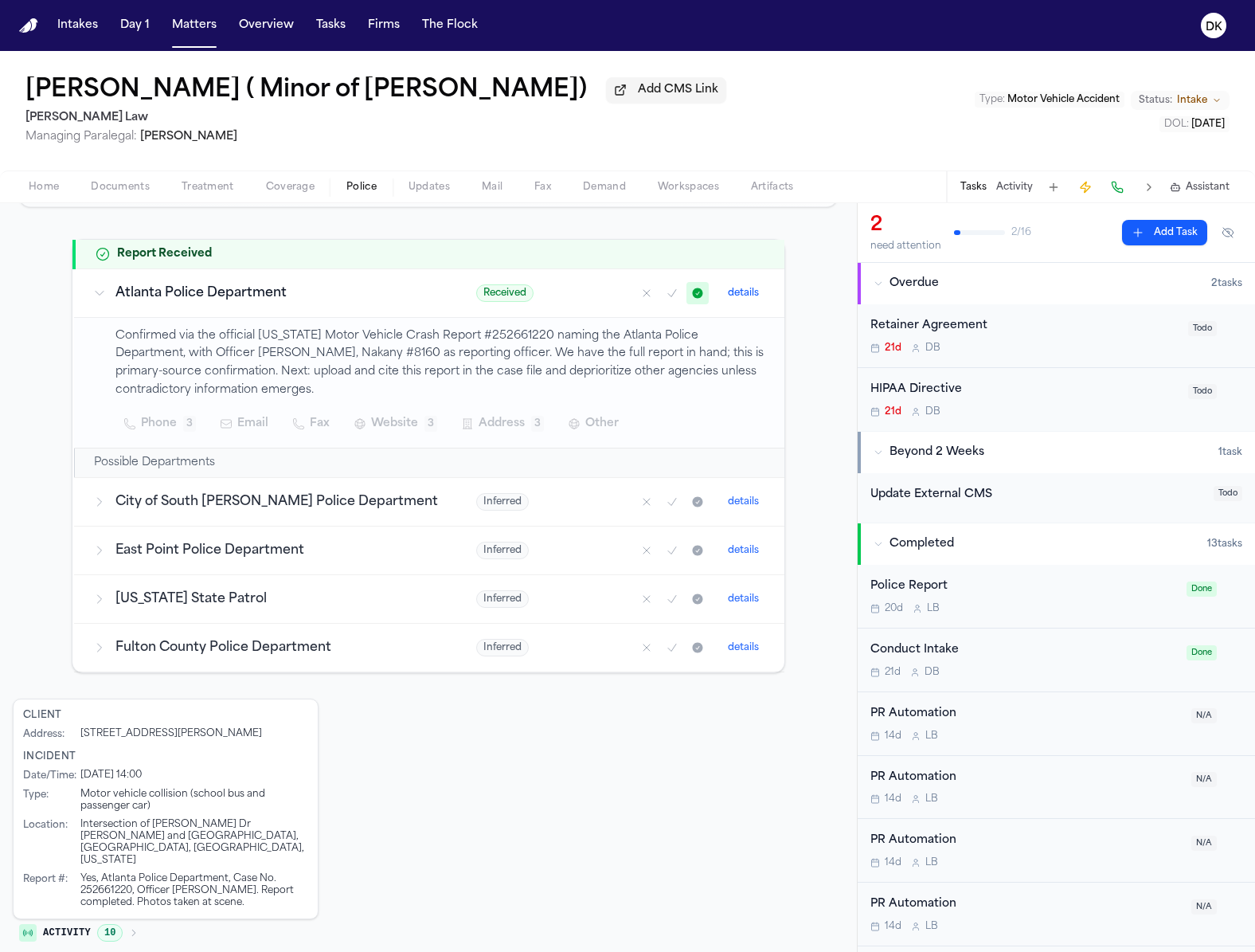
click at [429, 731] on div "Client Address : 5917 Lone Oak Dr. madison ga 20126 Incident Date/Time : 9/22/2…" at bounding box center [428, 826] width 831 height 254
click at [150, 195] on button "Documents" at bounding box center [120, 186] width 91 height 19
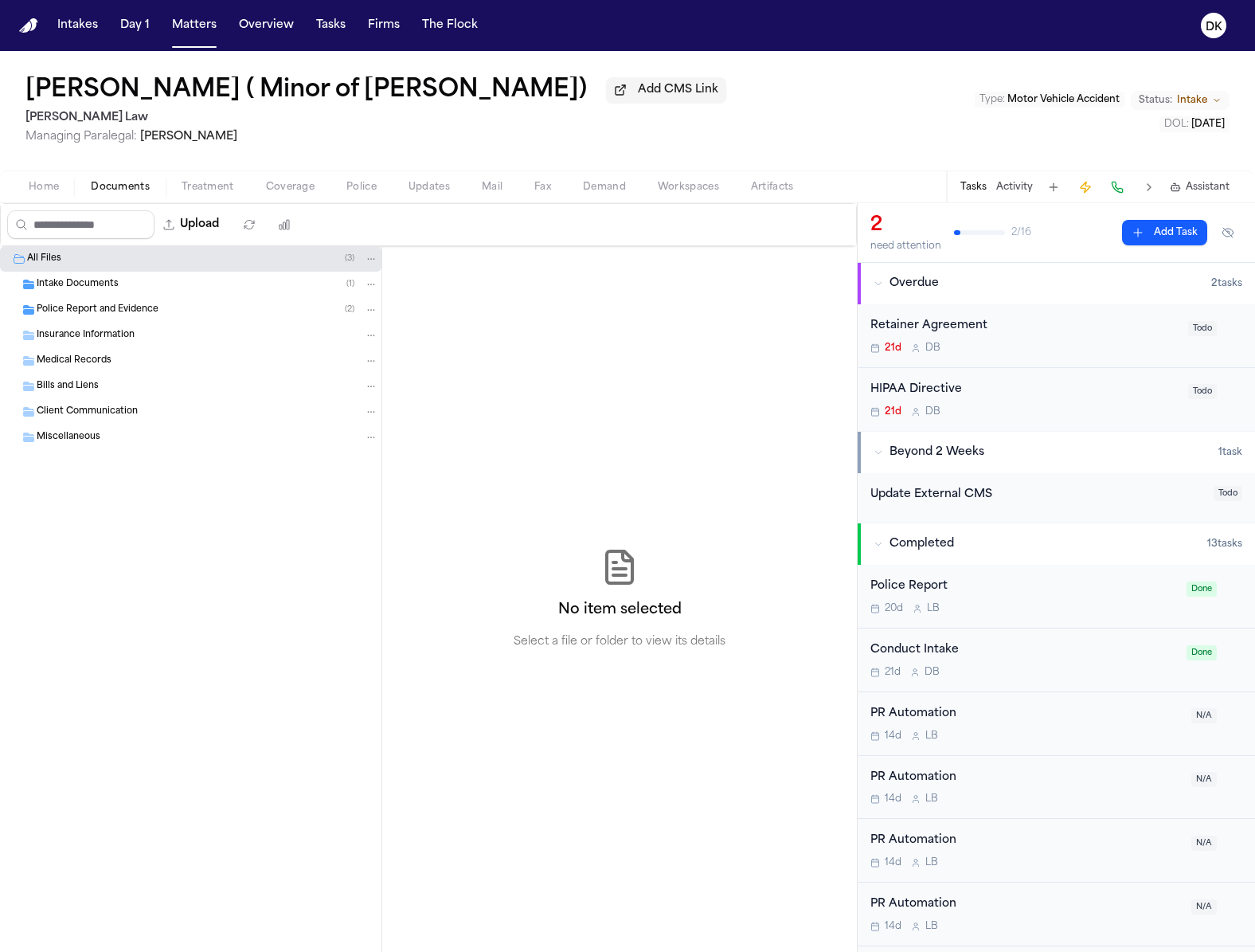
click at [185, 289] on div "Intake Documents ( 1 )" at bounding box center [208, 284] width 342 height 14
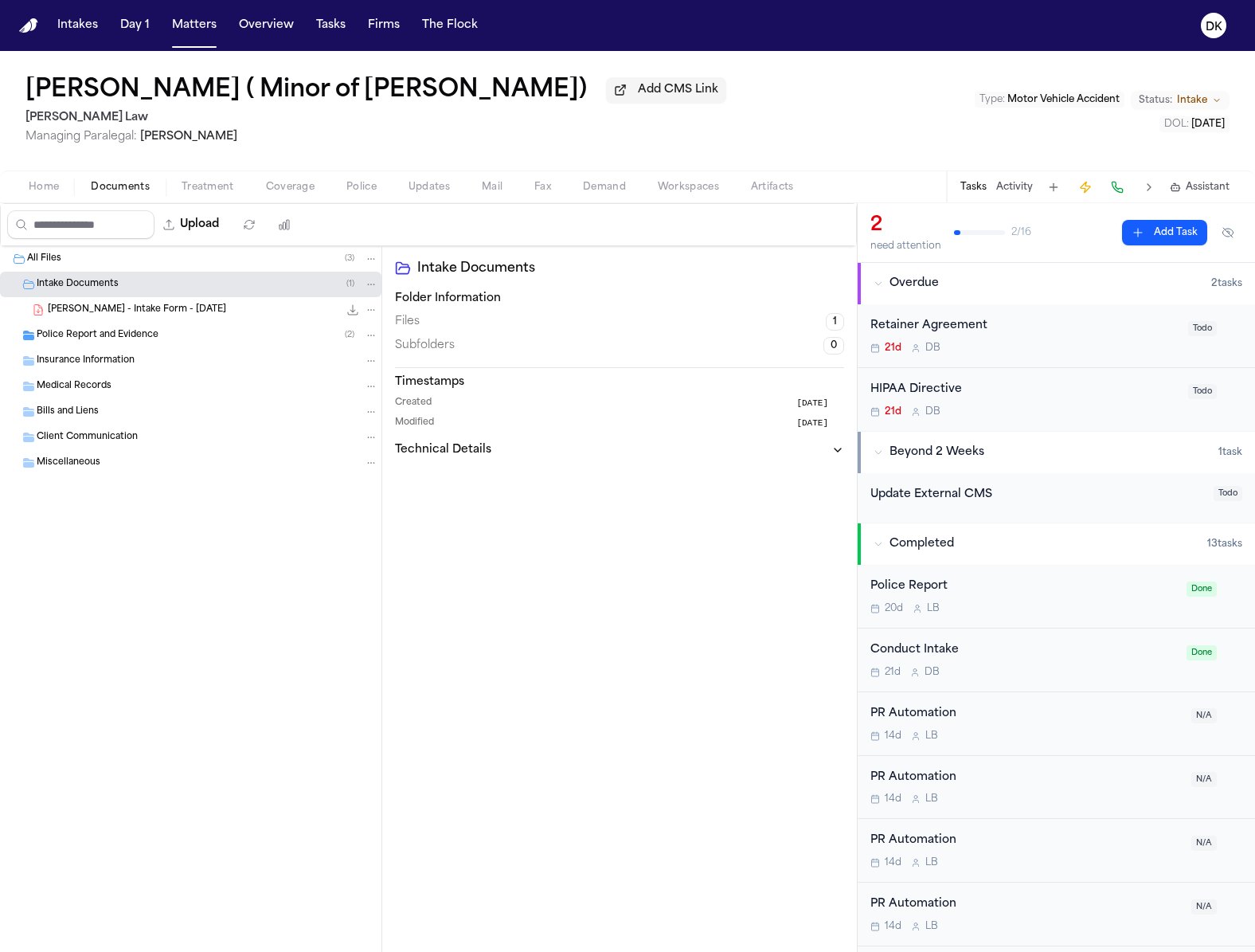
click at [192, 353] on div "Insurance Information" at bounding box center [191, 361] width 381 height 25
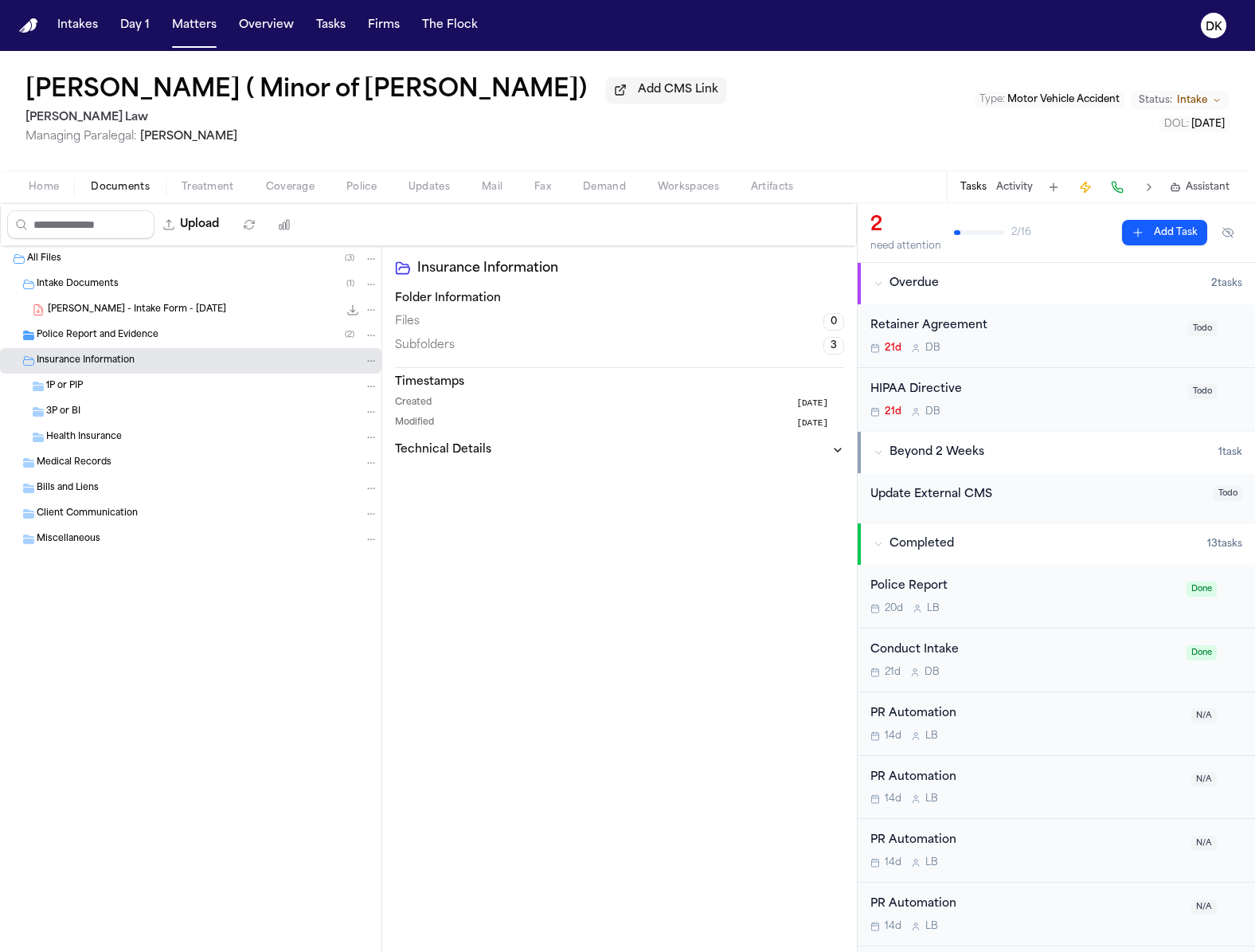
click at [200, 339] on div "Police Report and Evidence ( 2 )" at bounding box center [208, 336] width 342 height 14
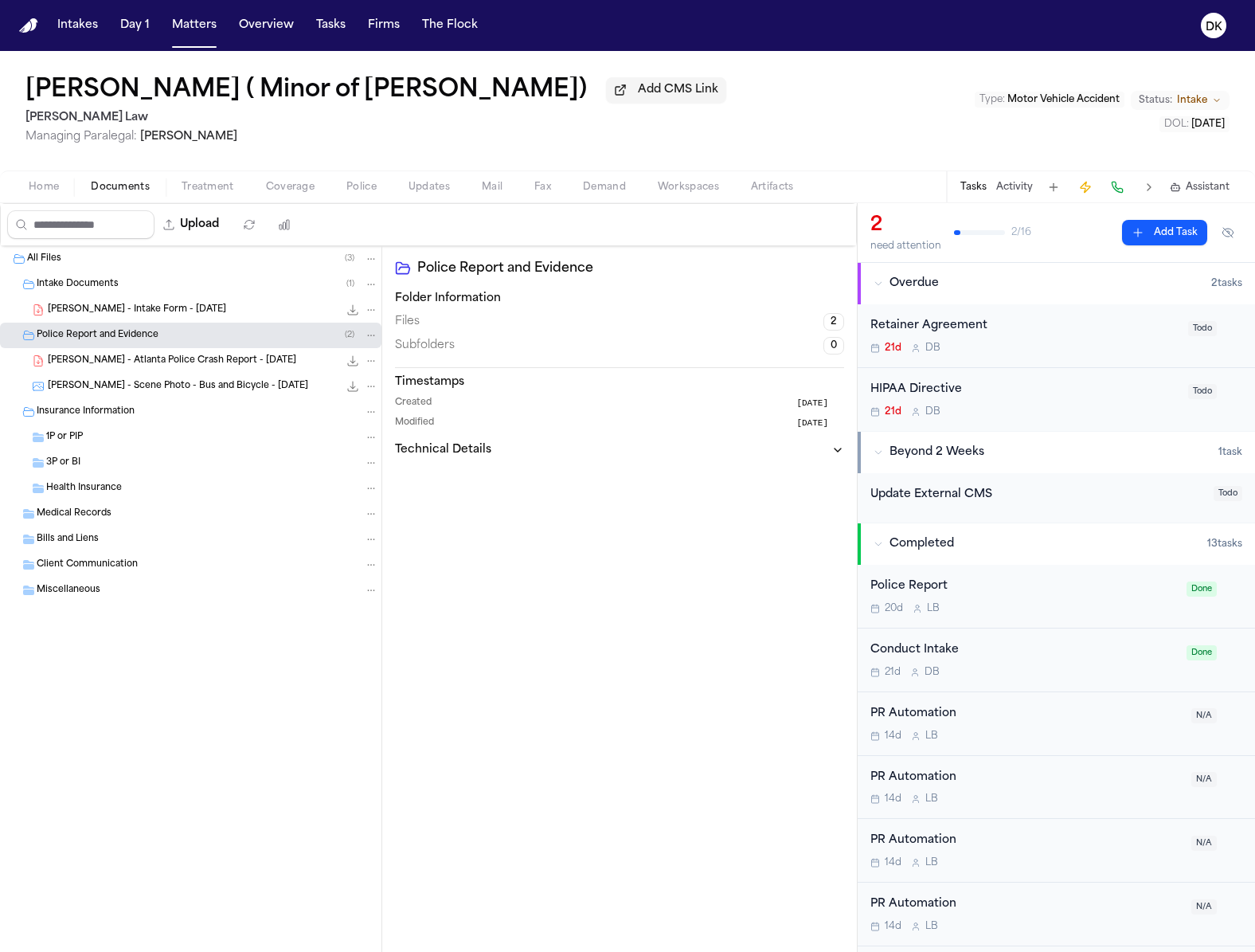
click at [213, 362] on span "A. Johnson - Atlanta Police Crash Report - 9.23.25" at bounding box center [172, 361] width 248 height 13
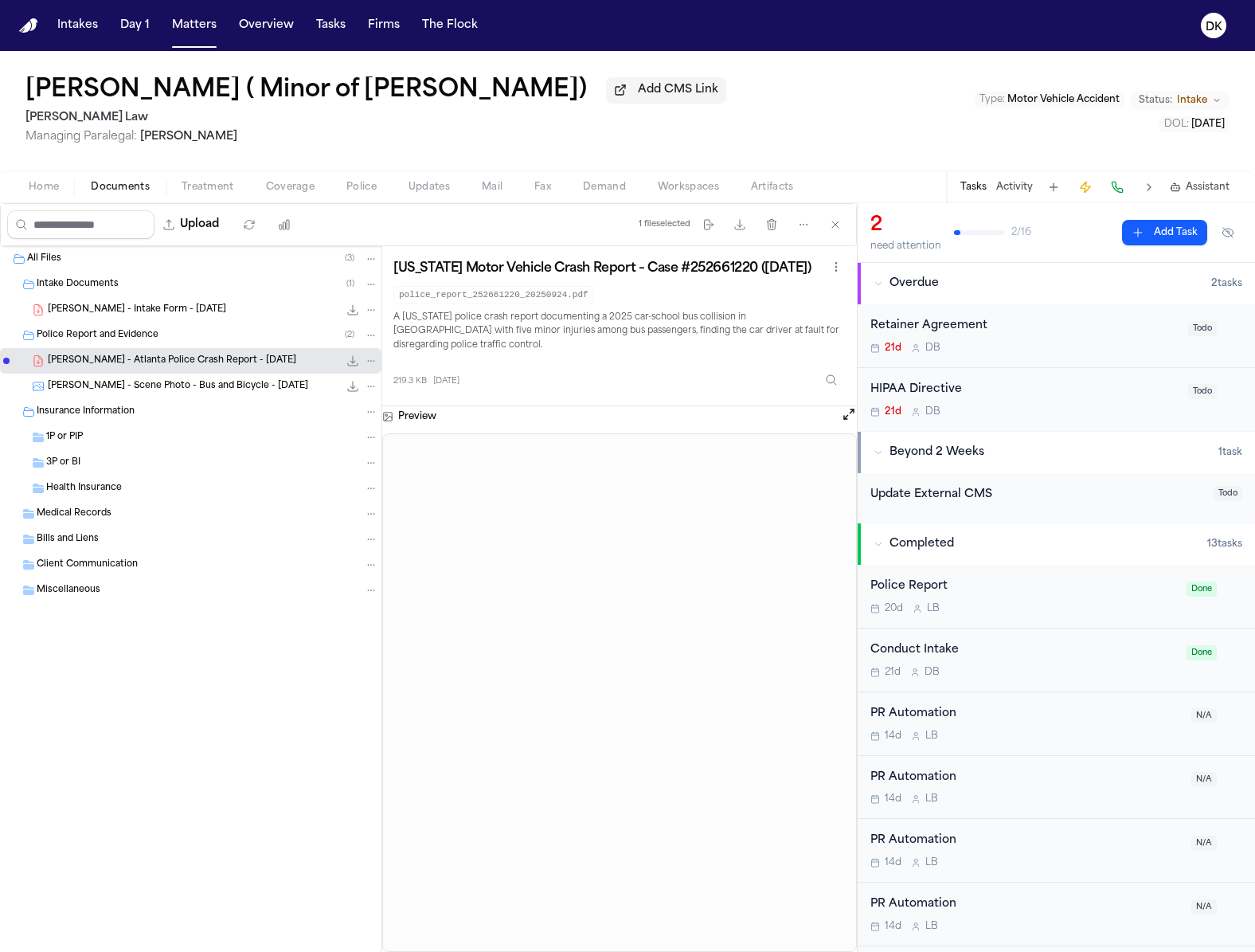
click at [831, 373] on icon "Inspect" at bounding box center [831, 380] width 13 height 13
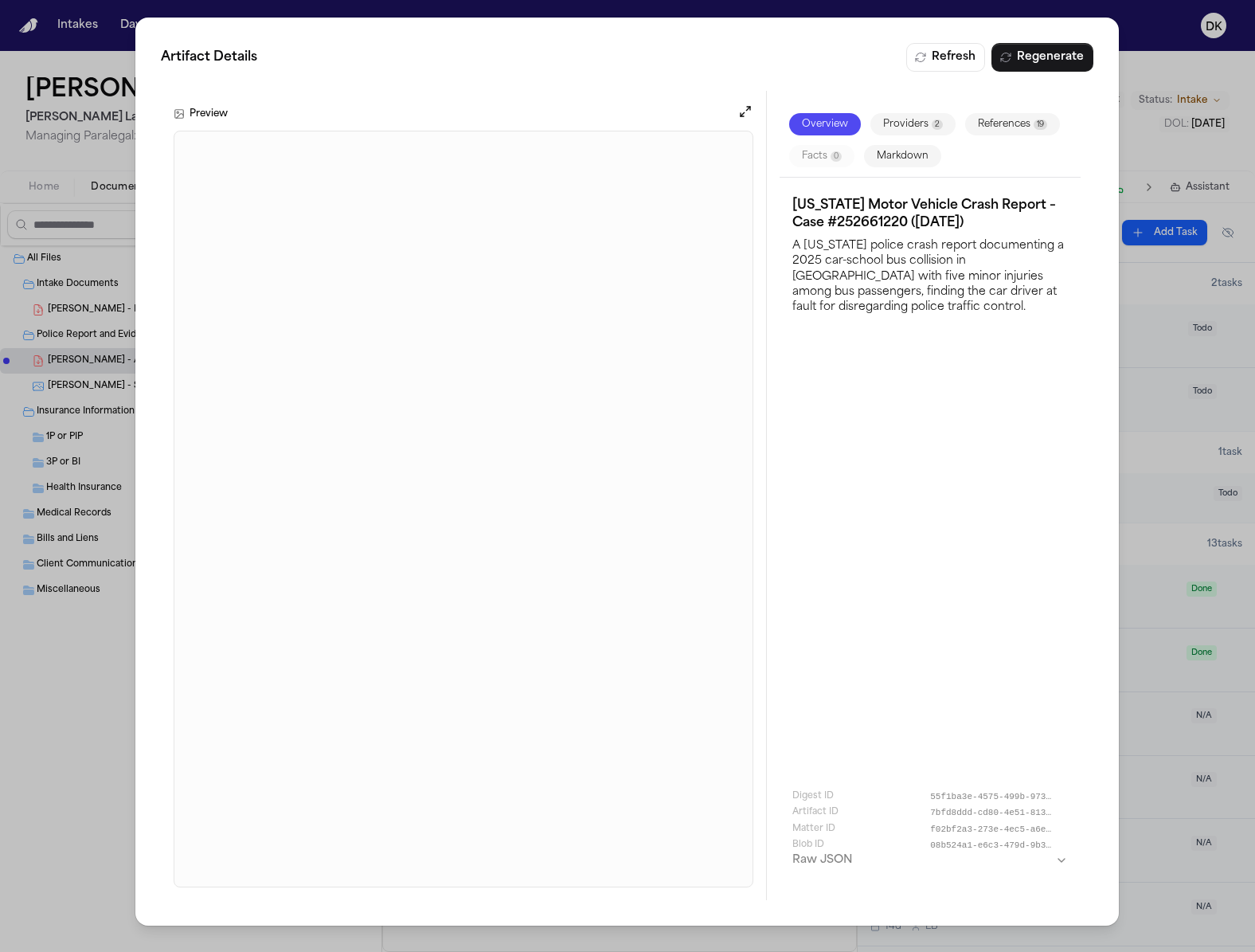
click at [741, 116] on button "Open preview" at bounding box center [747, 112] width 16 height 16
click at [837, 845] on div "Blob ID 08b524a1-e6c3-479d-9b3f-a08632b3ad79" at bounding box center [931, 845] width 275 height 13
click at [836, 852] on h3 "Raw JSON" at bounding box center [823, 860] width 59 height 16
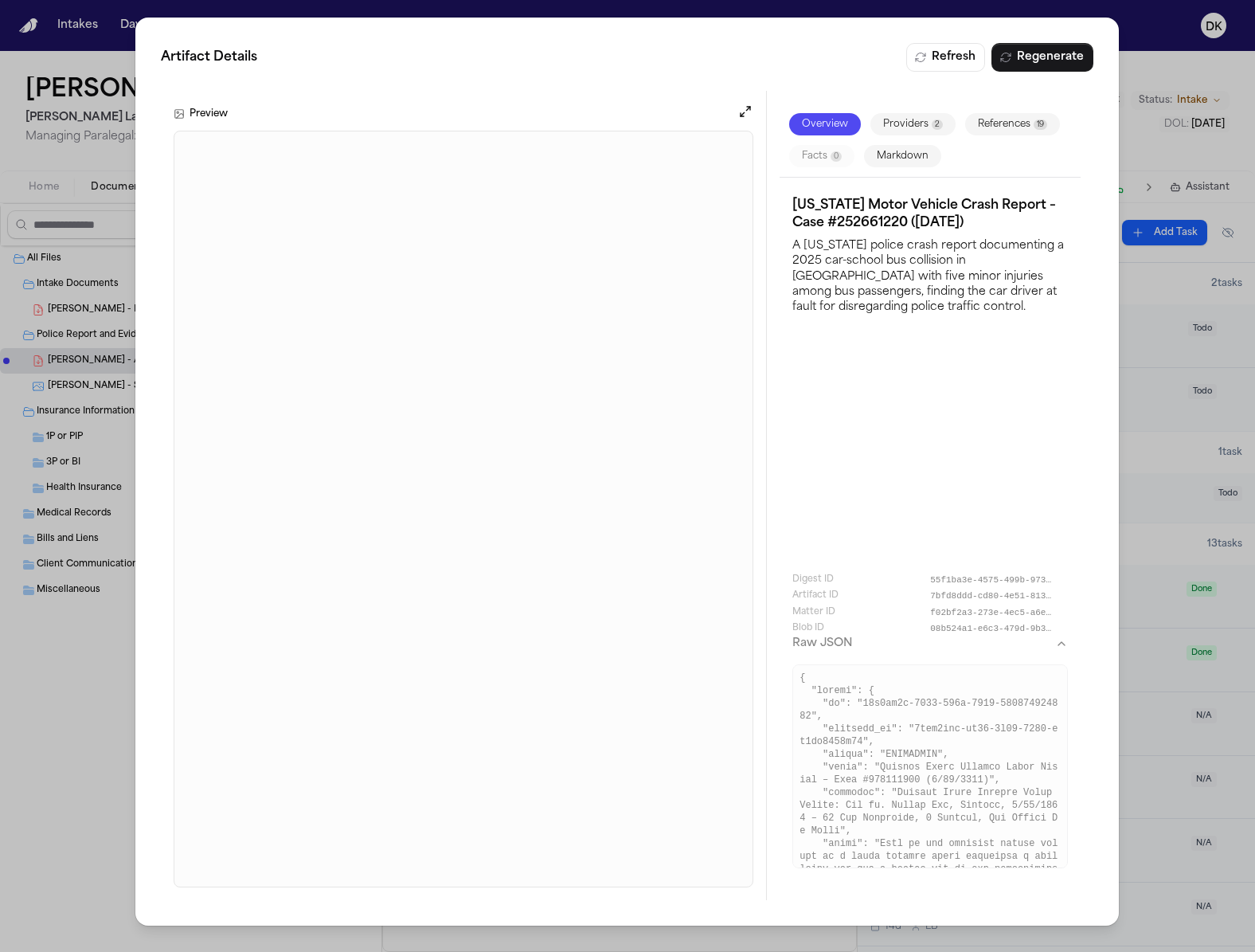
click at [832, 866] on pre at bounding box center [931, 766] width 275 height 204
click at [934, 476] on div "Georgia Motor Vehicle Crash Report – Case #252661220 (9/23/2025) A Georgia poli…" at bounding box center [931, 533] width 275 height 685
click at [1179, 259] on div "Artifact Details Refresh Regenerate Preview Overview Providers 2 References 19 …" at bounding box center [627, 476] width 1255 height 952
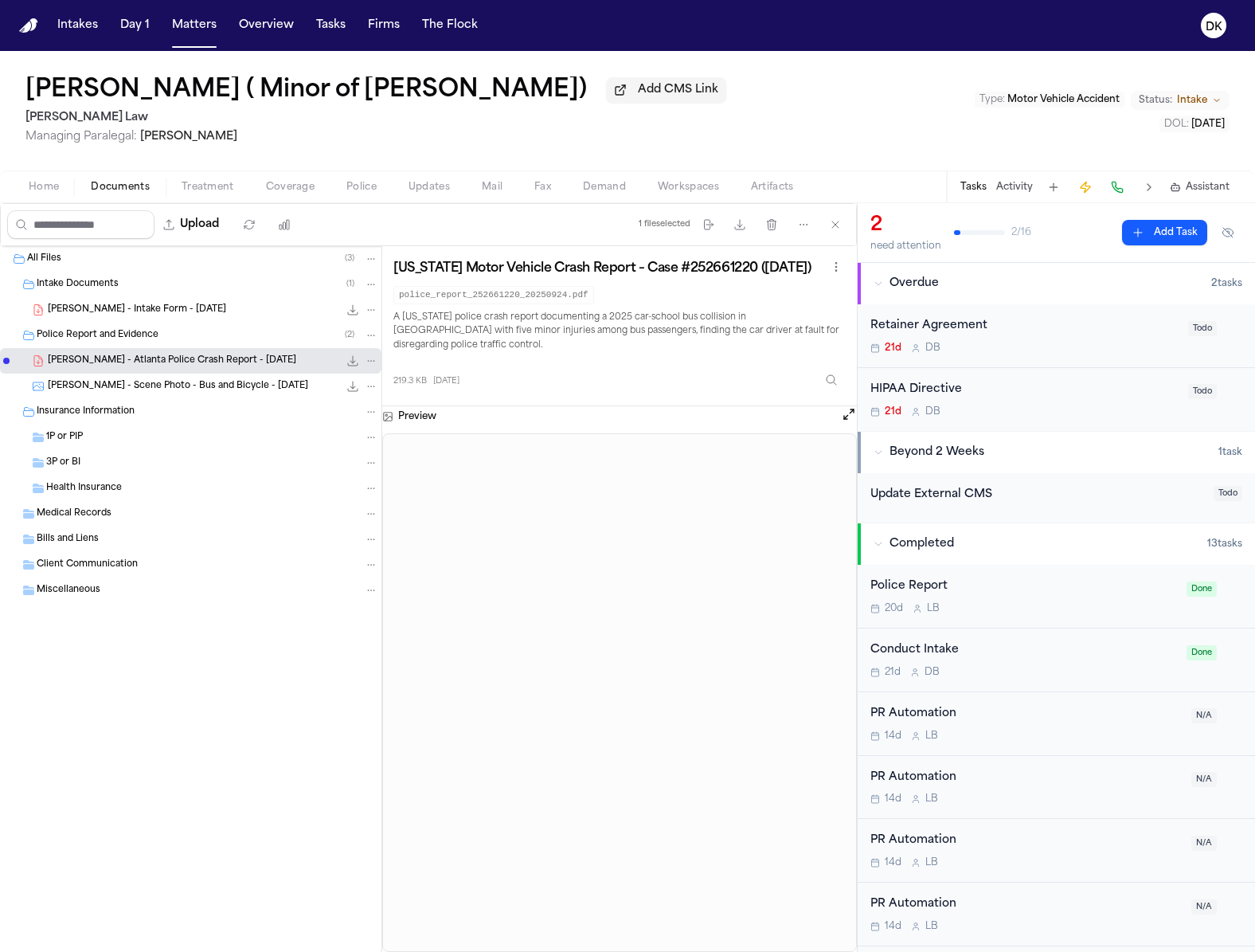
click at [218, 383] on span "A. Johnson - Scene Photo - Bus and Bicycle - 9.23.25" at bounding box center [178, 386] width 261 height 13
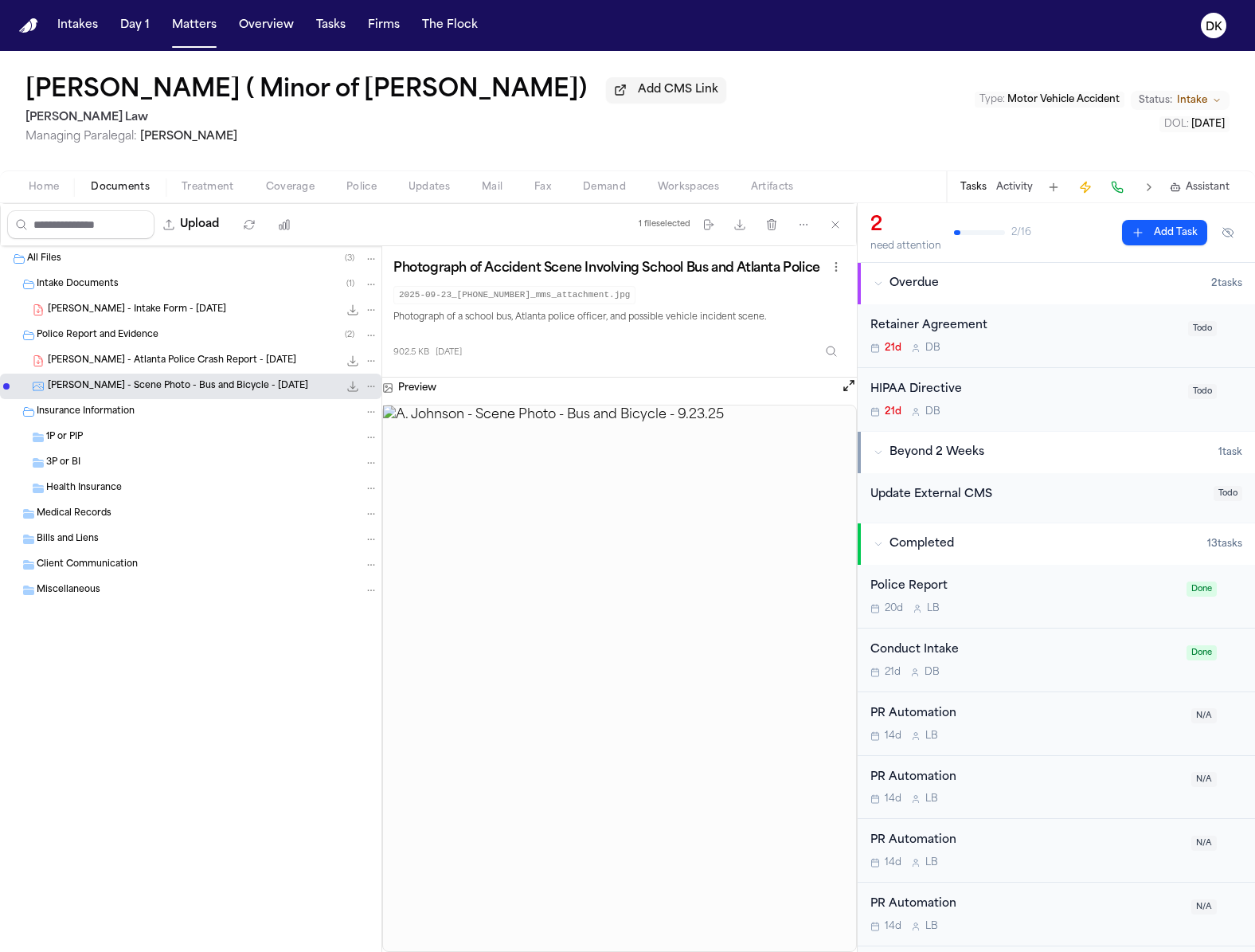
click at [524, 310] on p "Photograph of a school bus, Atlanta police officer, and possible vehicle incide…" at bounding box center [619, 318] width 453 height 14
click at [71, 190] on button "Home" at bounding box center [43, 186] width 62 height 19
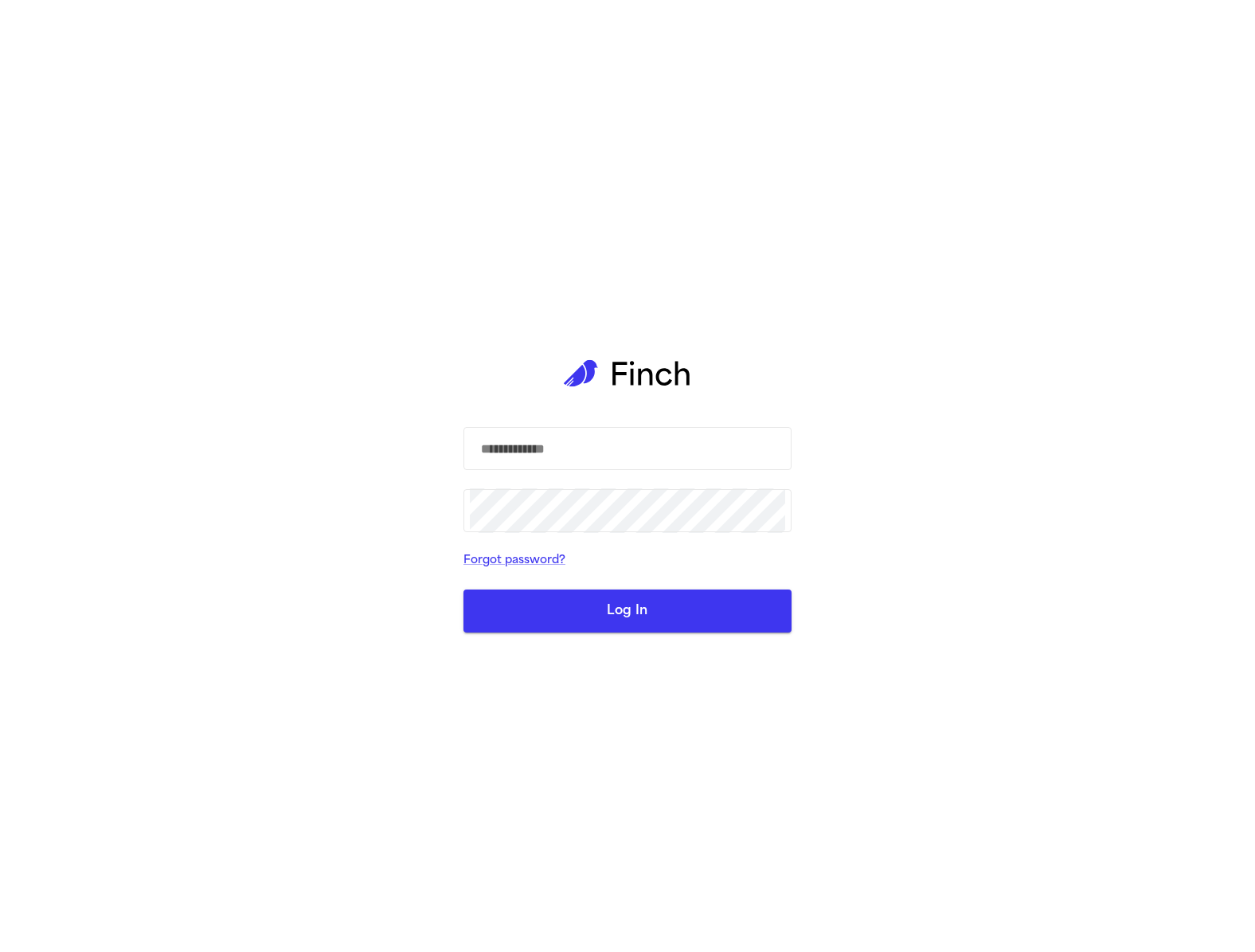
click at [801, 199] on main "​ ​ Forgot password? Log In" at bounding box center [627, 476] width 354 height 952
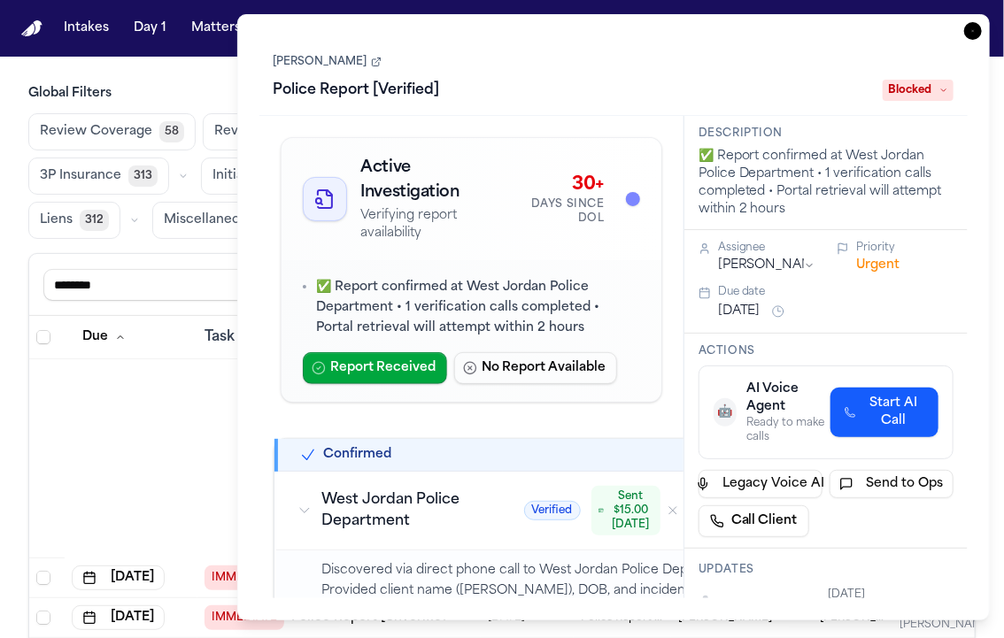
scroll to position [110, 0]
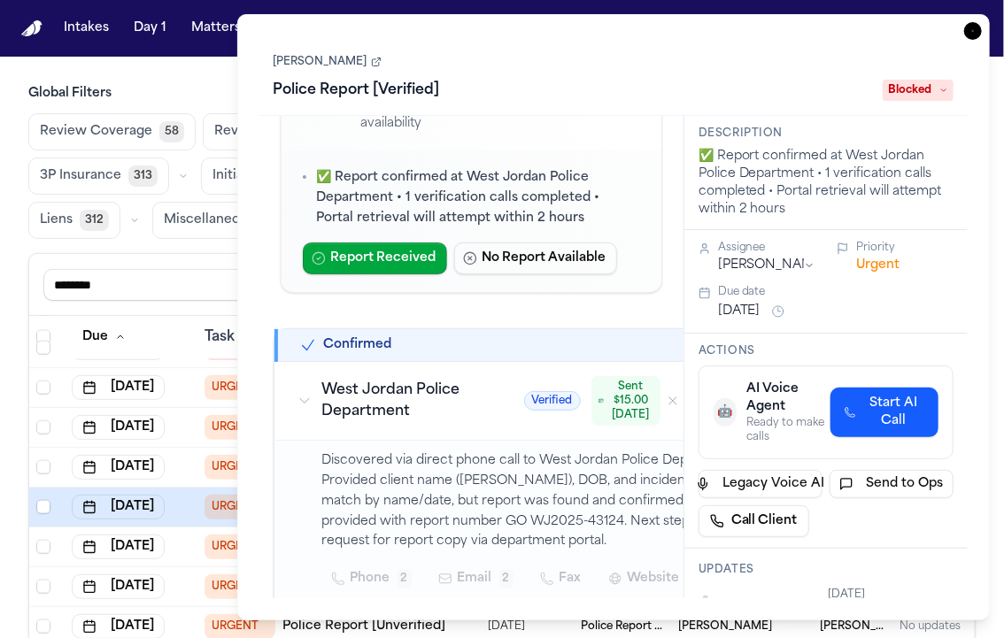
click at [922, 97] on span "Blocked" at bounding box center [918, 90] width 71 height 21
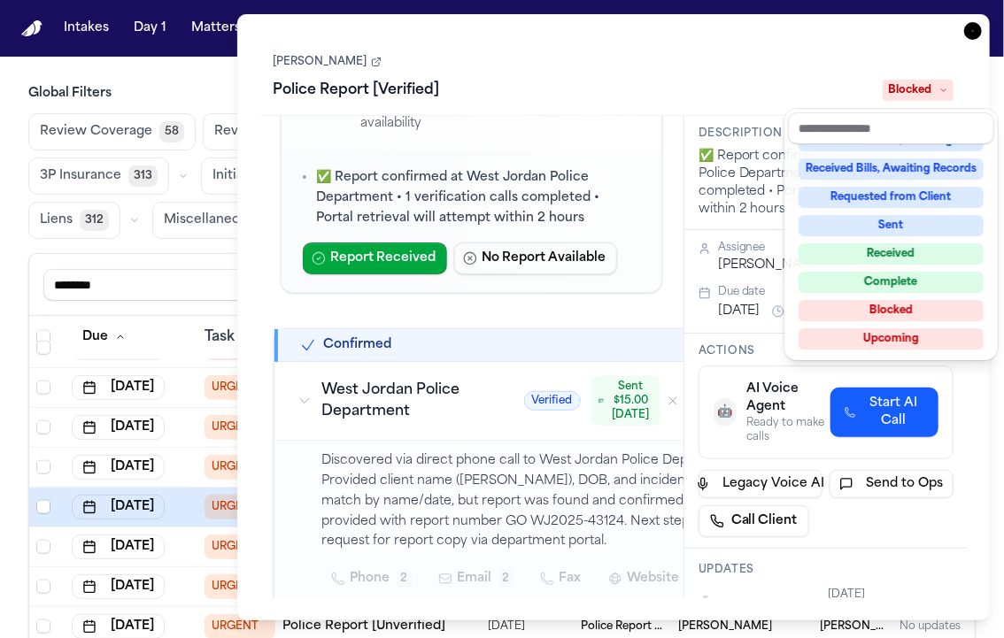
scroll to position [0, 0]
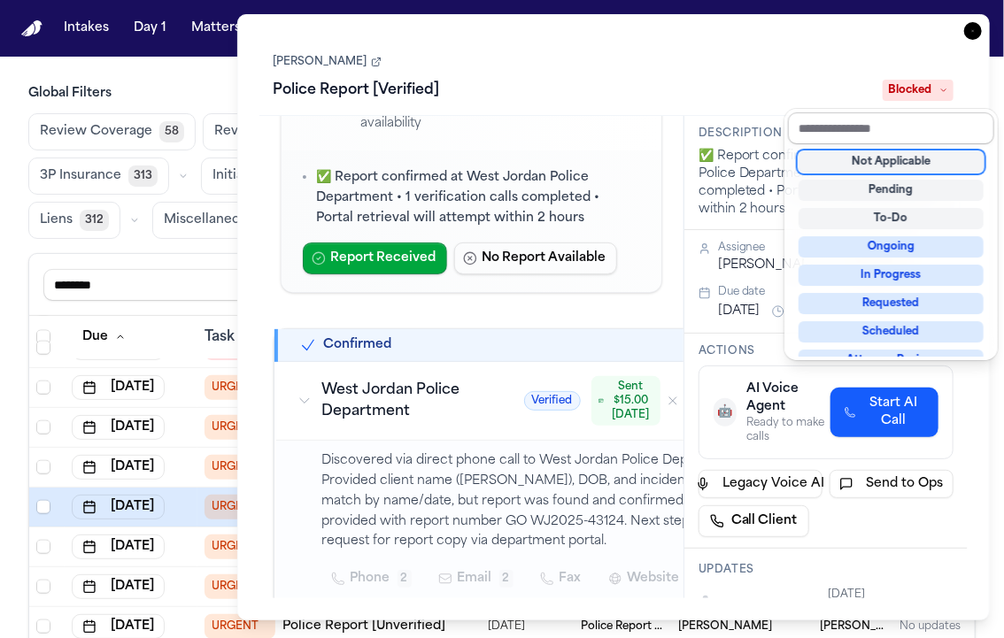
click at [880, 130] on input "text" at bounding box center [891, 128] width 206 height 32
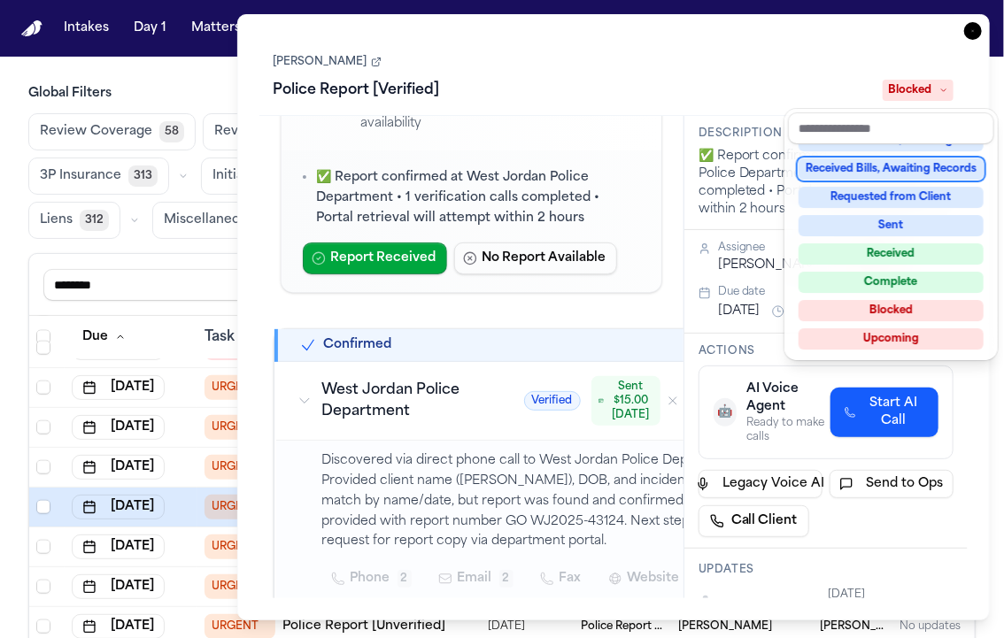
scroll to position [262, 0]
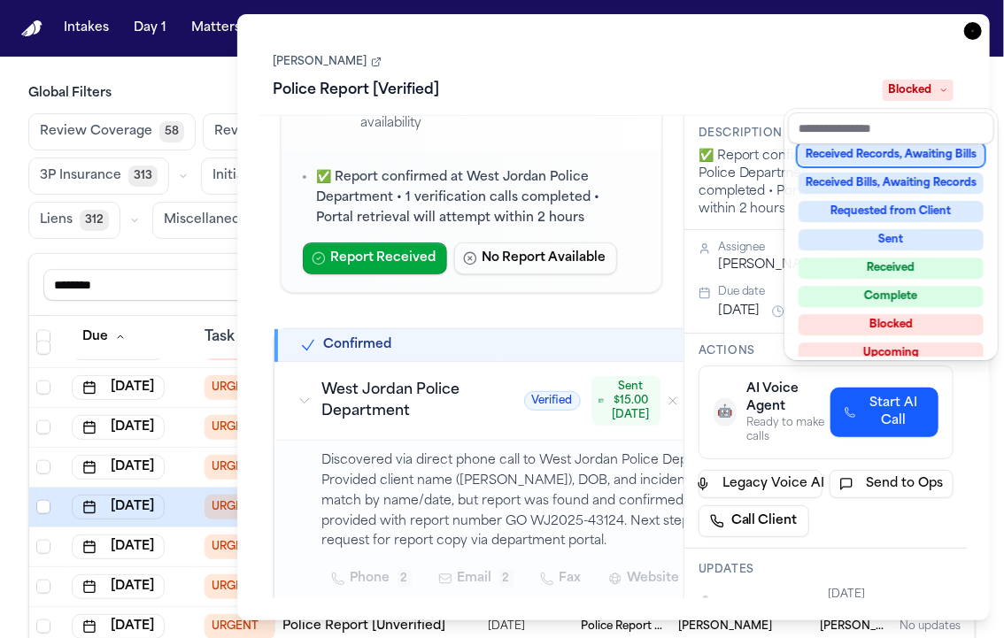
click at [918, 98] on span "Blocked" at bounding box center [918, 90] width 71 height 21
